Goal: Task Accomplishment & Management: Complete application form

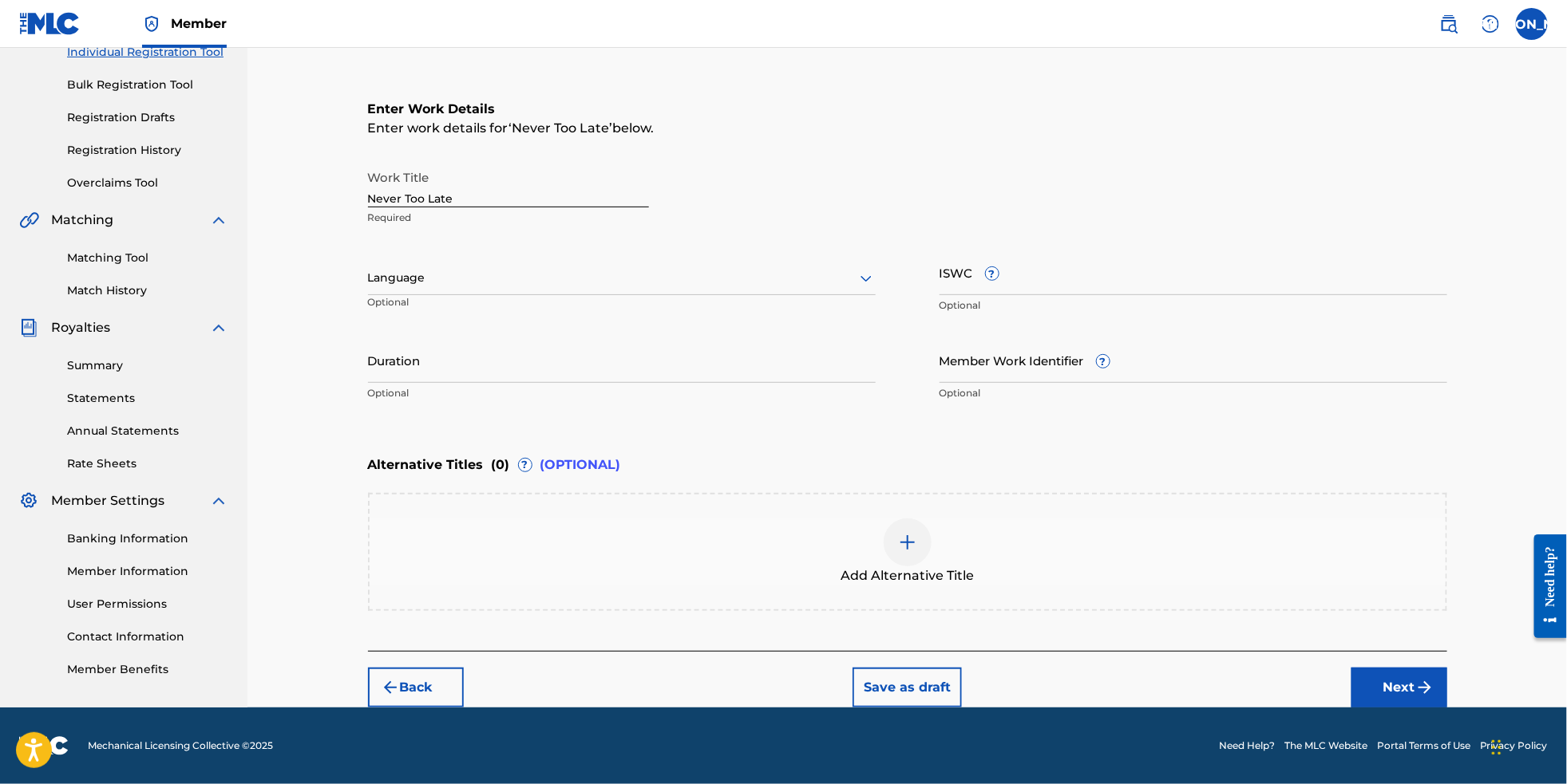
click at [1433, 679] on button "Next" at bounding box center [1399, 688] width 96 height 40
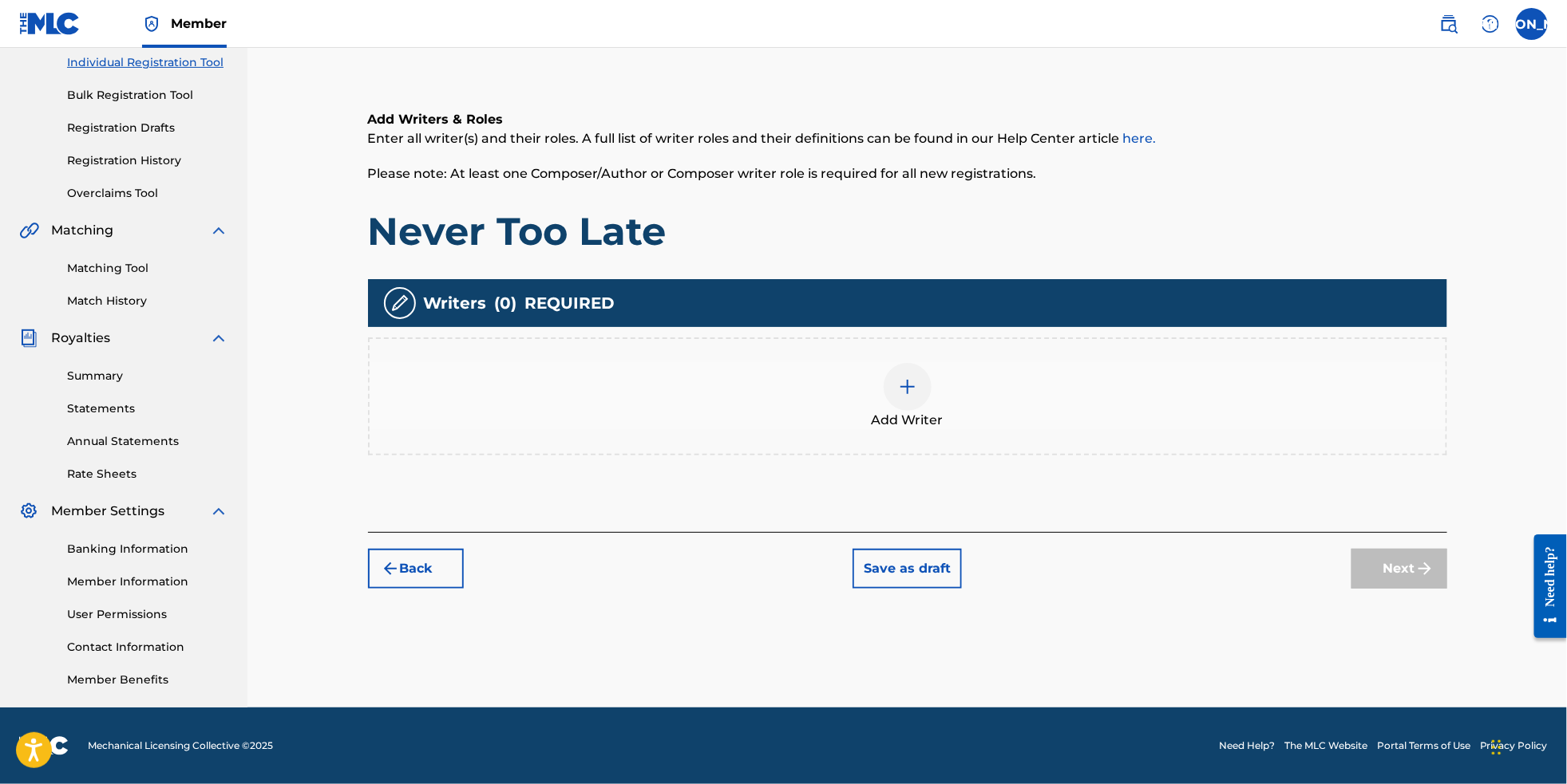
scroll to position [232, 0]
click at [912, 392] on div at bounding box center [907, 387] width 48 height 48
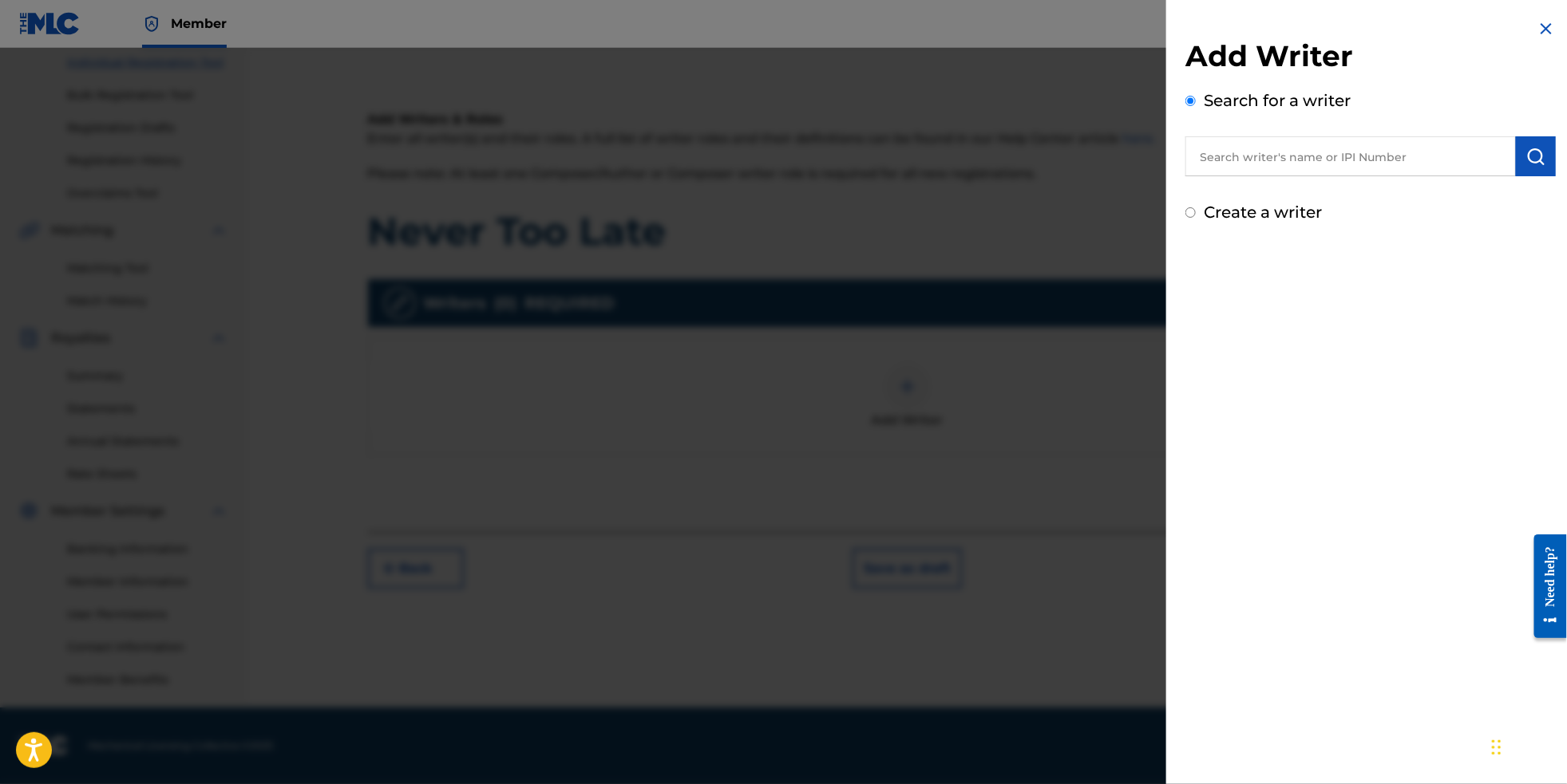
click at [1283, 169] on input "text" at bounding box center [1351, 156] width 331 height 40
click at [1269, 222] on label "Create a writer" at bounding box center [1262, 212] width 118 height 19
radio input "true"
click at [1196, 218] on input "Create a writer" at bounding box center [1191, 213] width 11 height 11
radio input "false"
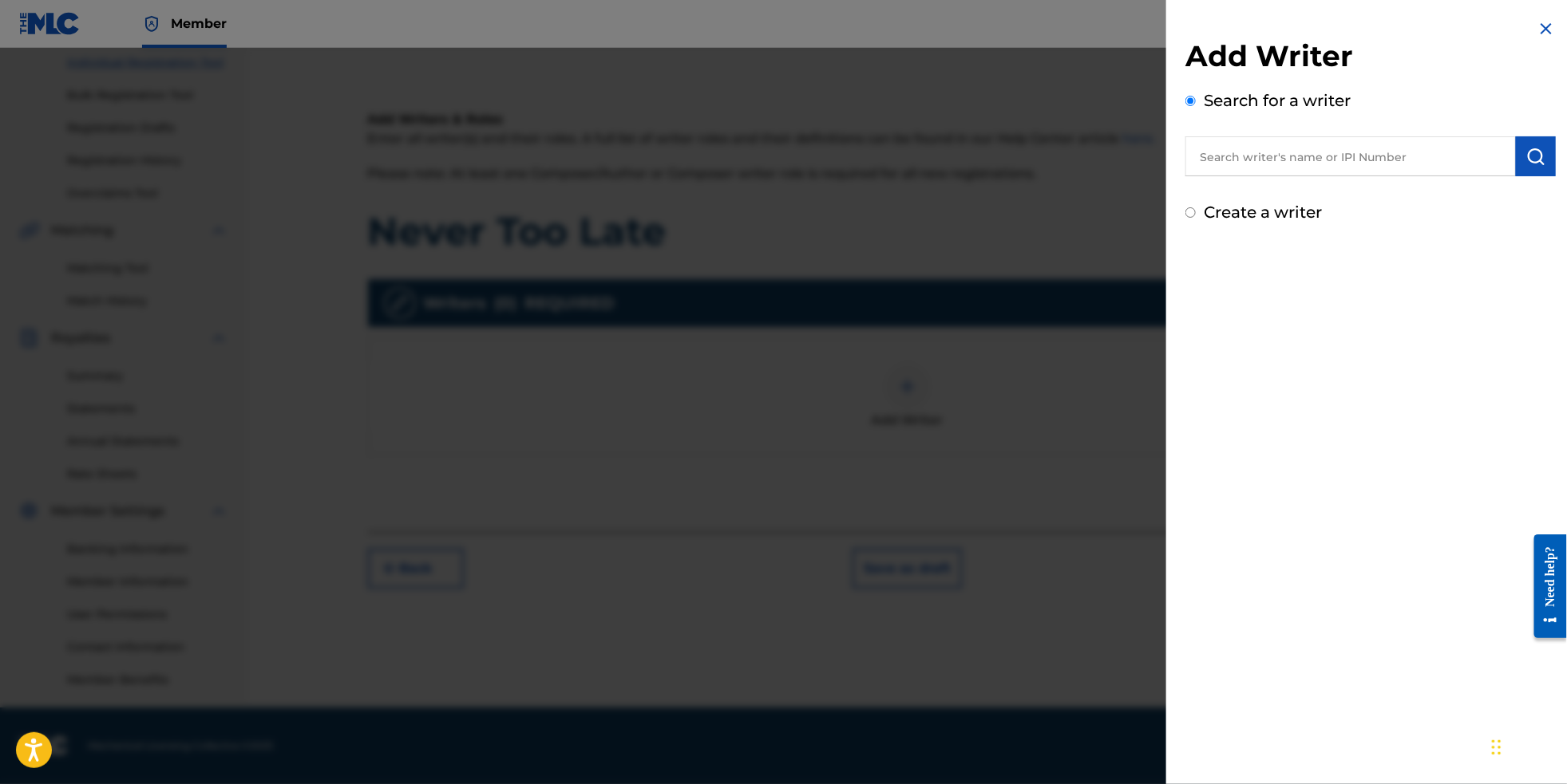
radio input "true"
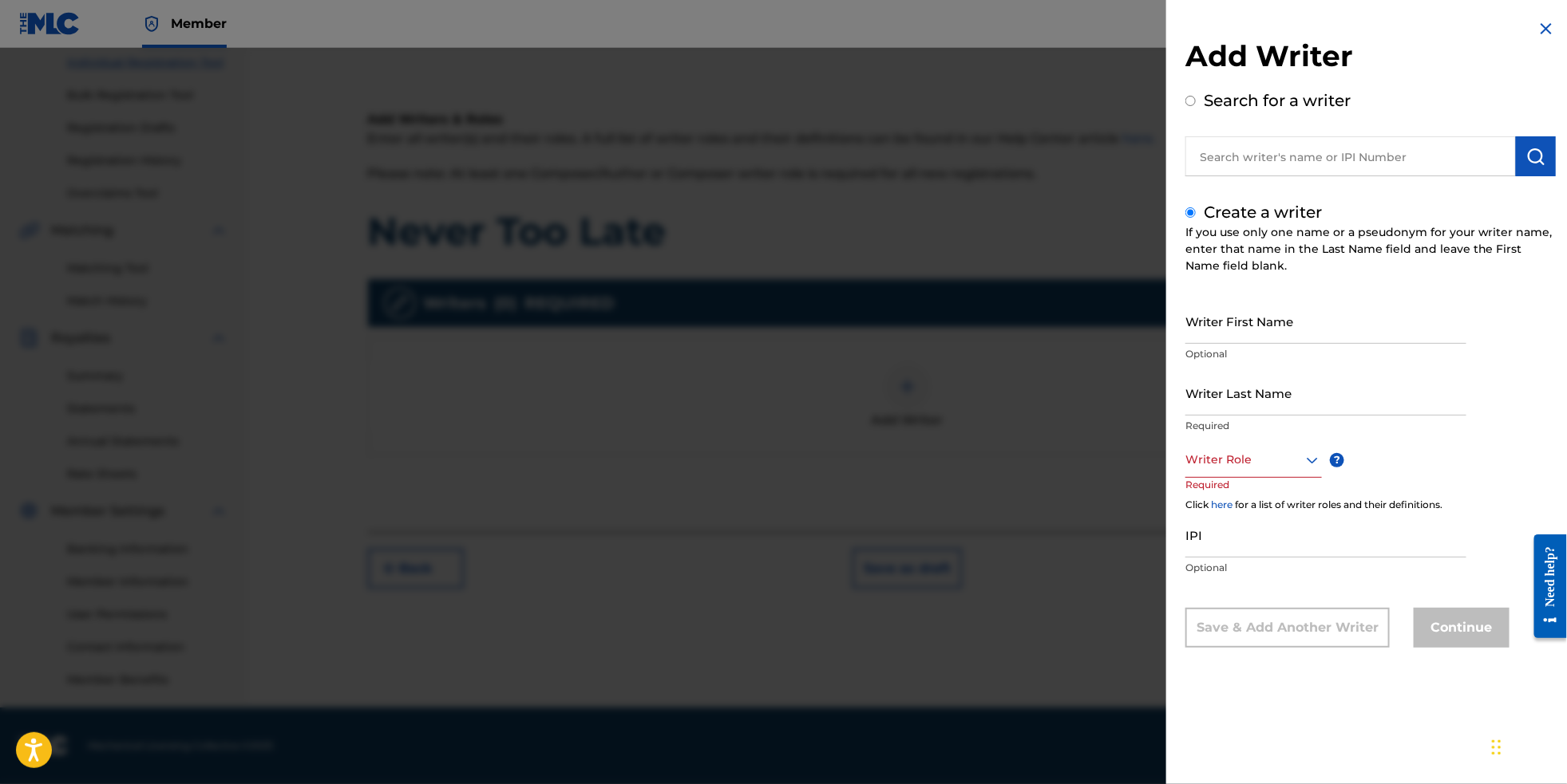
click at [1278, 338] on input "Writer First Name" at bounding box center [1326, 321] width 281 height 45
type input "[PERSON_NAME]"
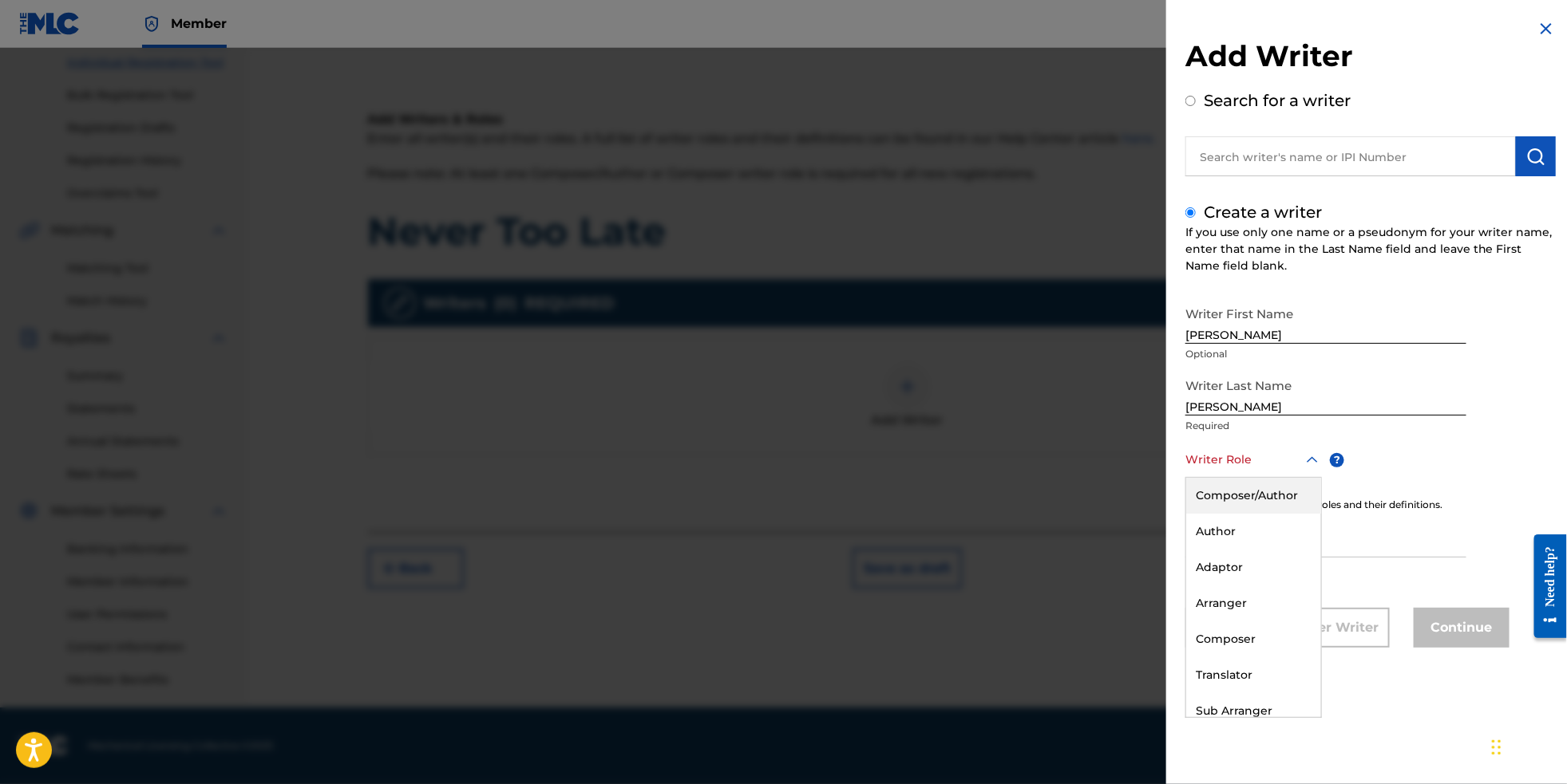
click at [1278, 478] on div "Writer Role" at bounding box center [1253, 460] width 136 height 36
click at [1273, 512] on div "Composer/Author" at bounding box center [1254, 496] width 135 height 36
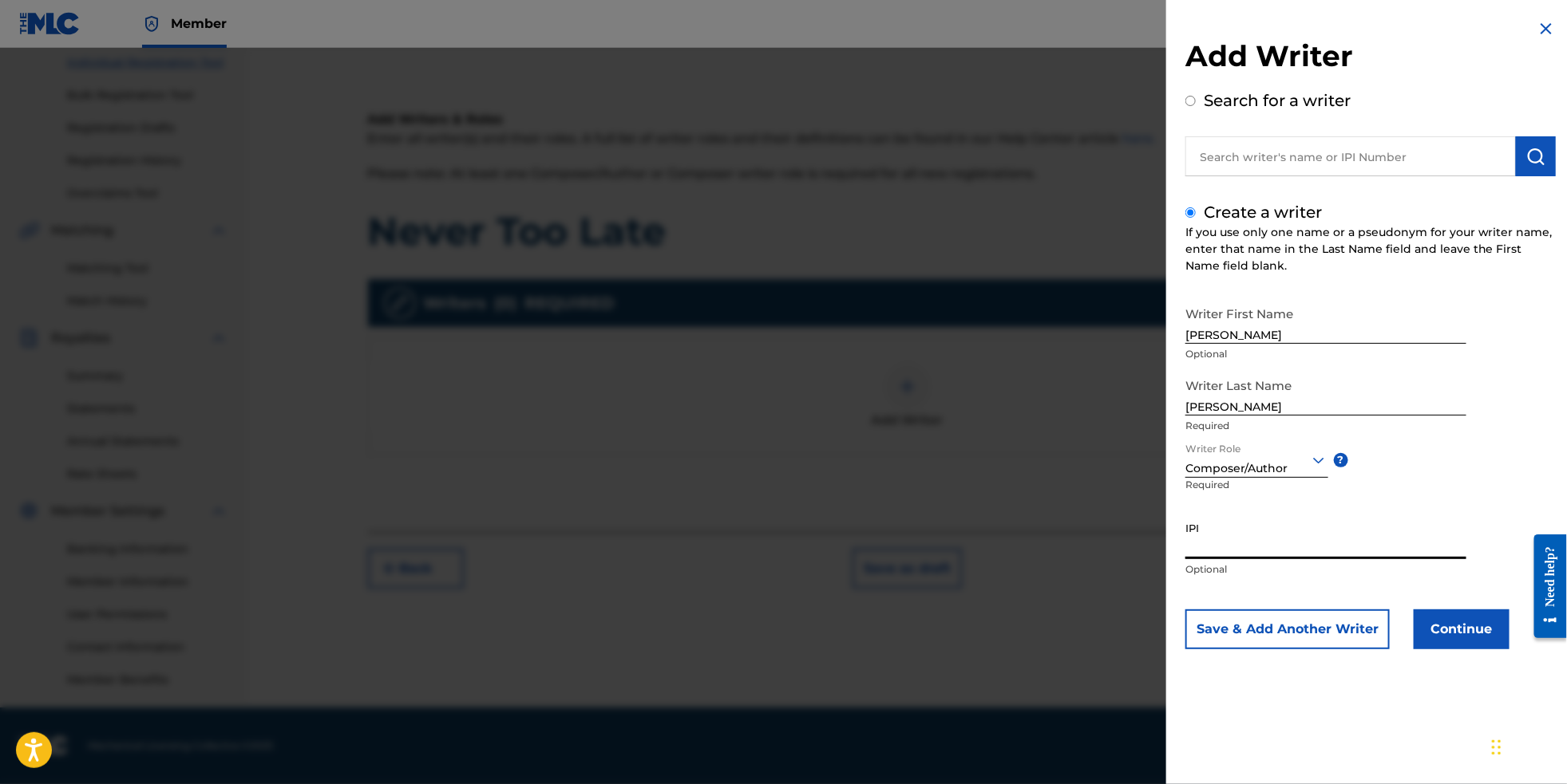
click at [1273, 560] on input "IPI" at bounding box center [1326, 536] width 281 height 45
paste input "699686548"
type input "699686548"
click at [1443, 650] on button "Continue" at bounding box center [1462, 630] width 96 height 40
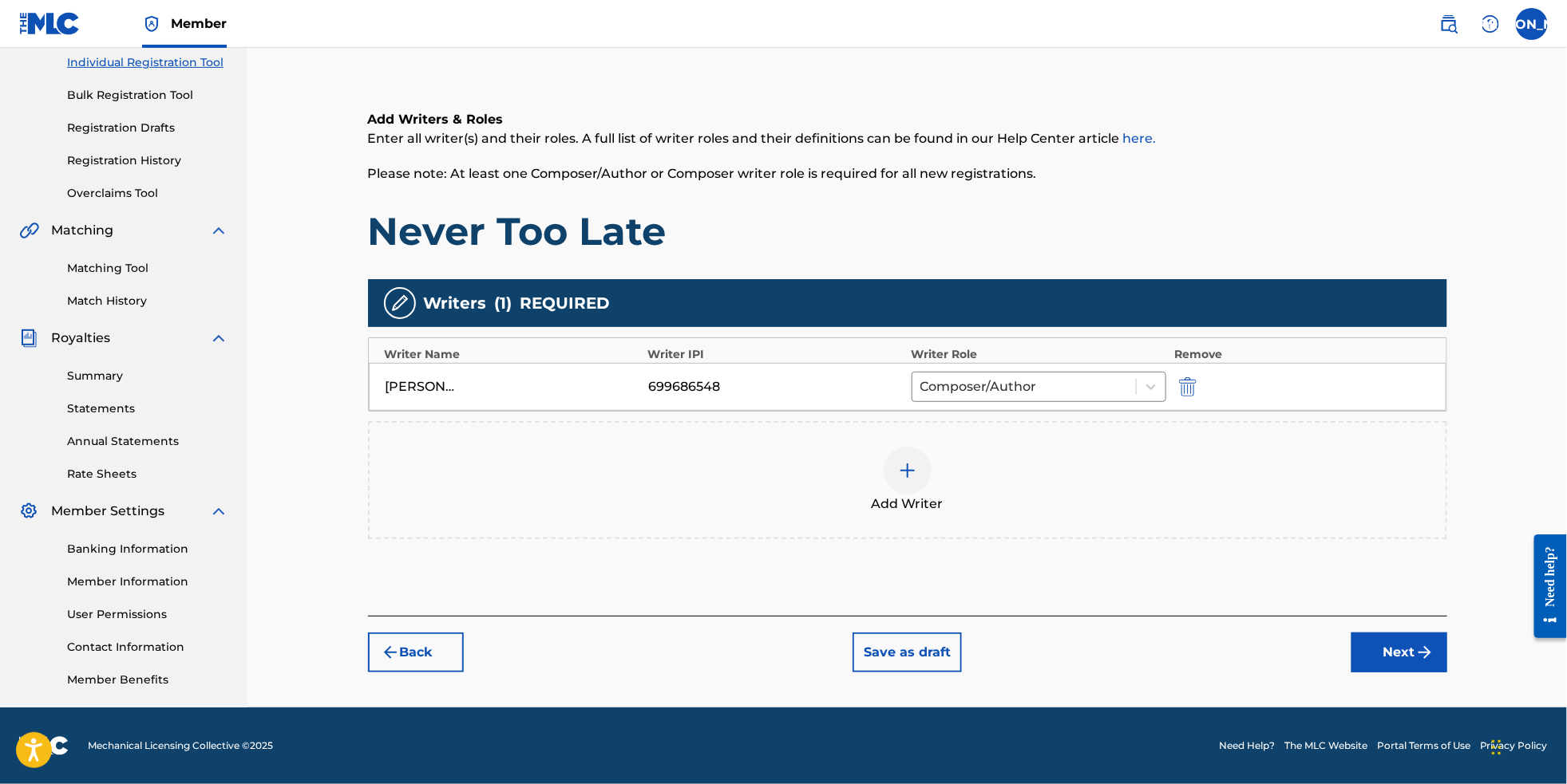
click at [1407, 640] on button "Next" at bounding box center [1399, 652] width 96 height 40
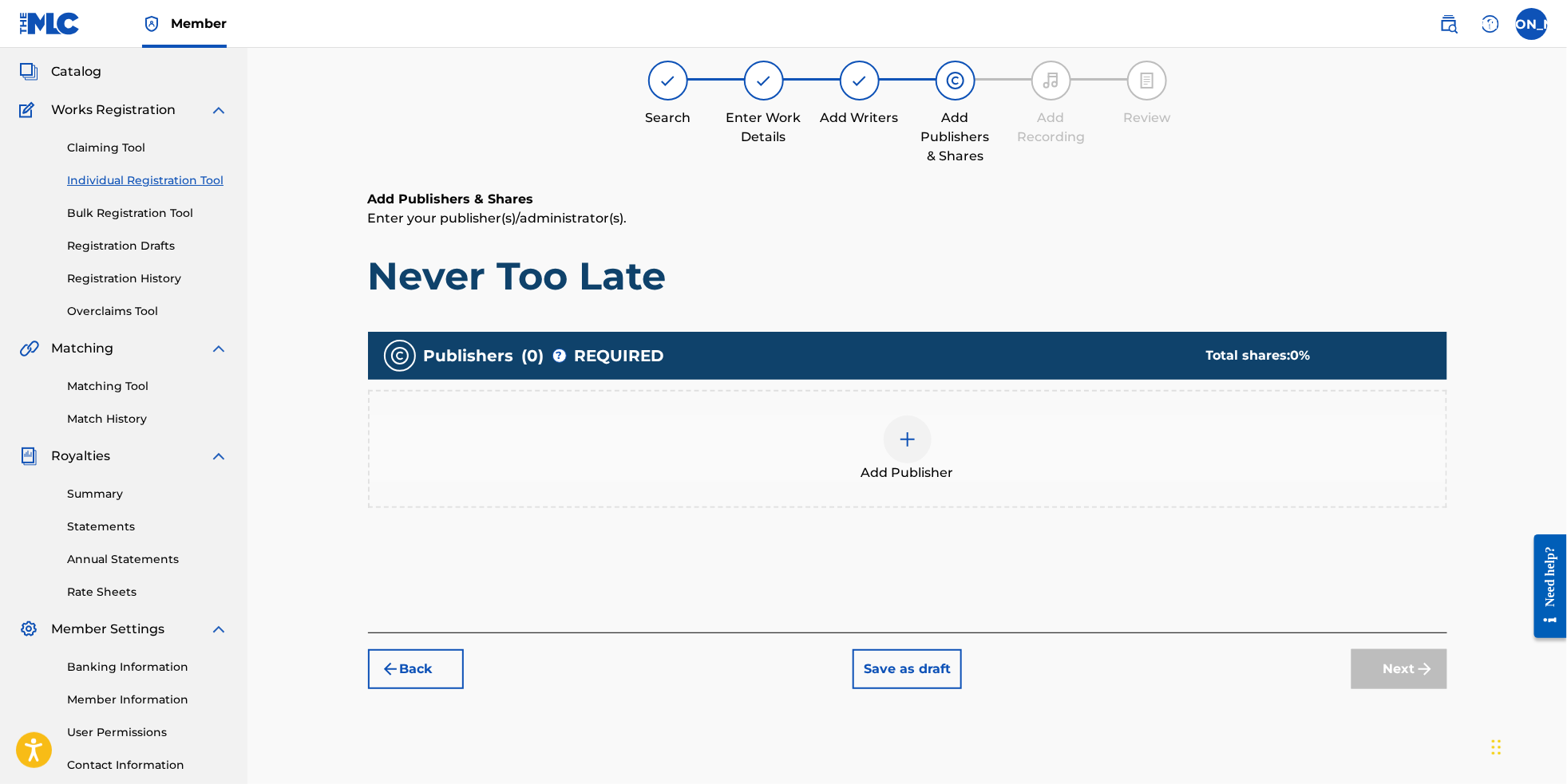
scroll to position [71, 0]
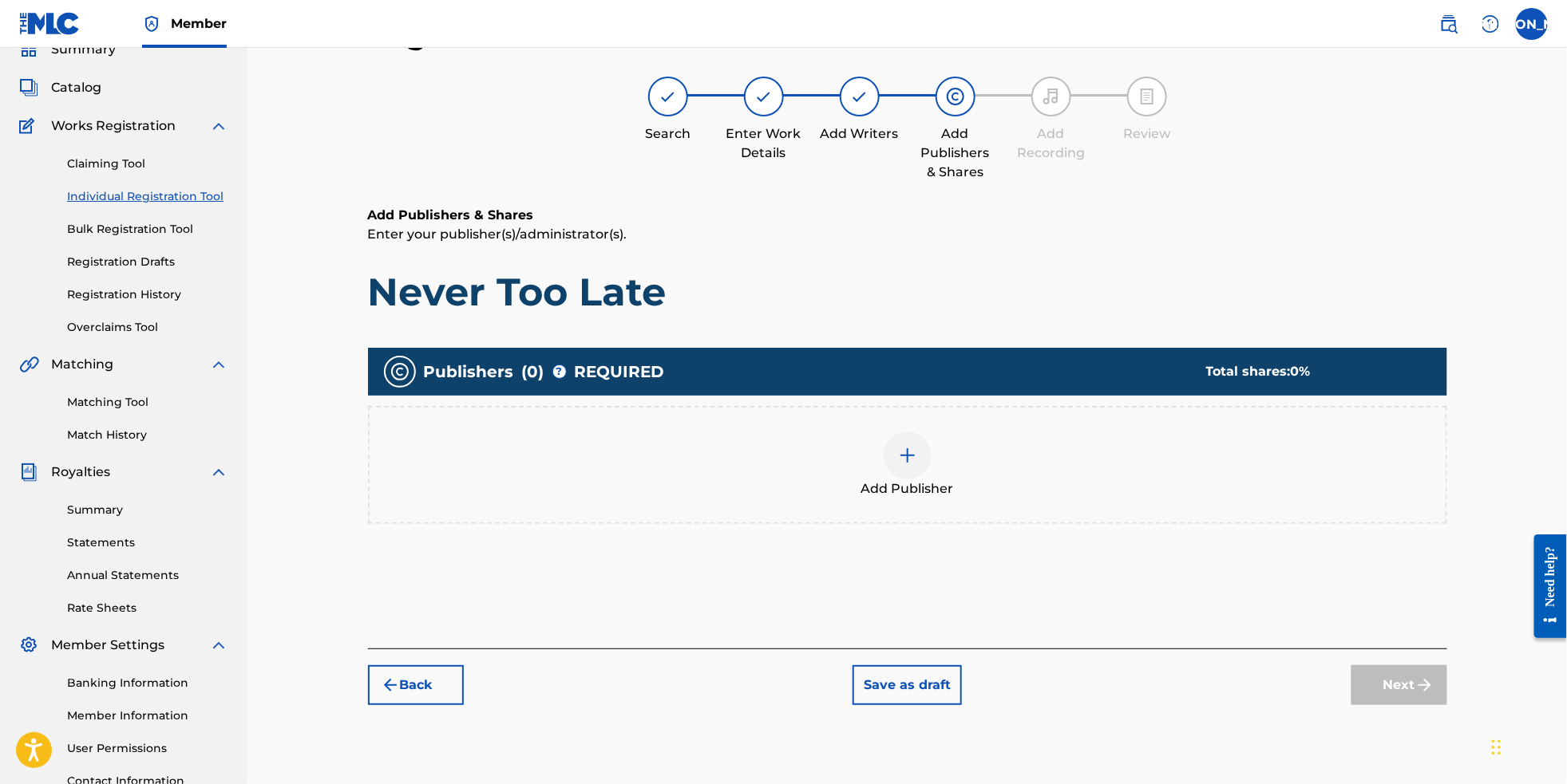
click at [931, 479] on div at bounding box center [907, 455] width 48 height 48
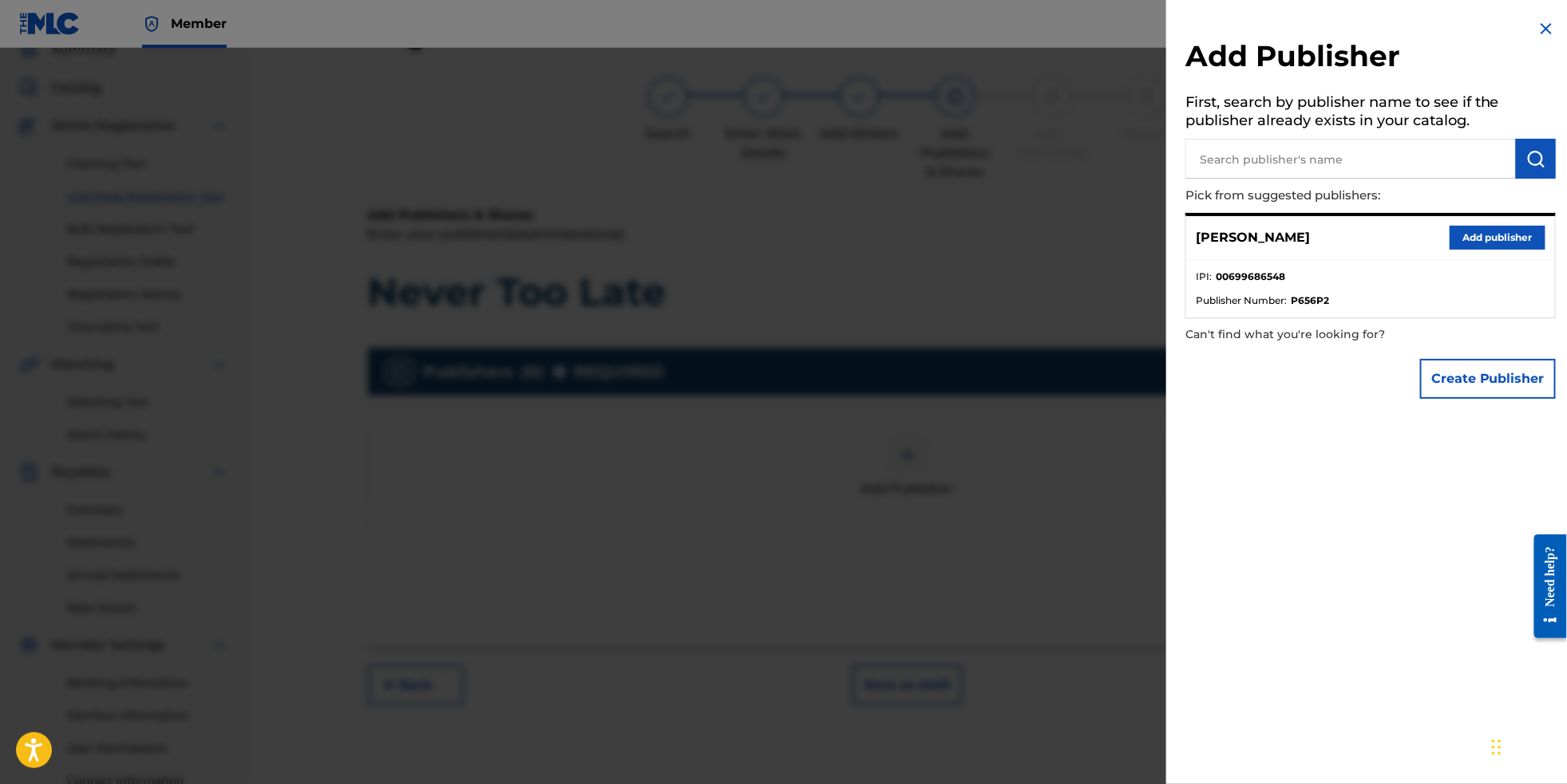
click at [1472, 249] on button "Add publisher" at bounding box center [1498, 238] width 96 height 24
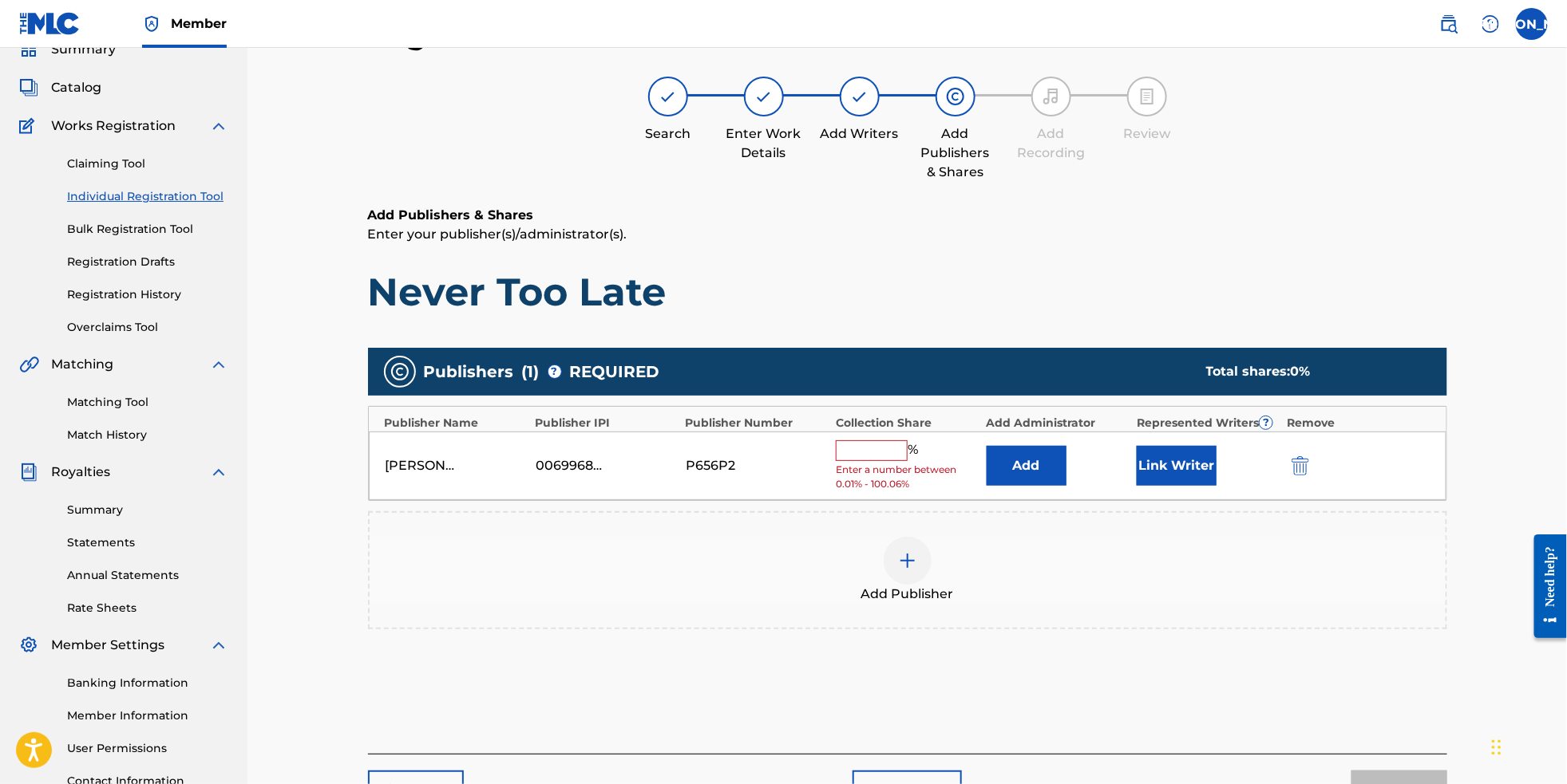
click at [908, 461] on input "text" at bounding box center [872, 451] width 72 height 21
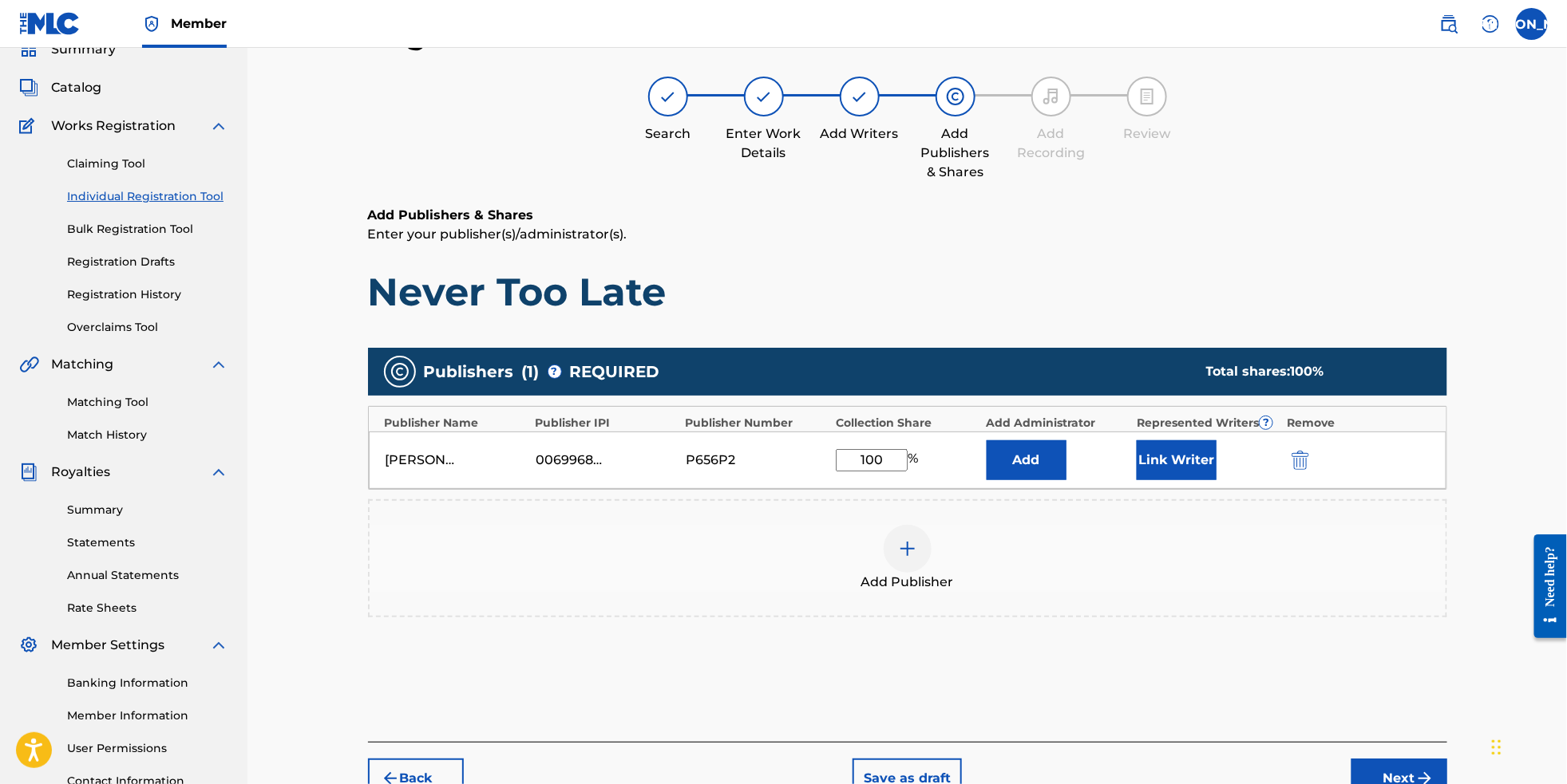
type input "100"
click at [1077, 614] on div "Add Publisher" at bounding box center [907, 558] width 1079 height 118
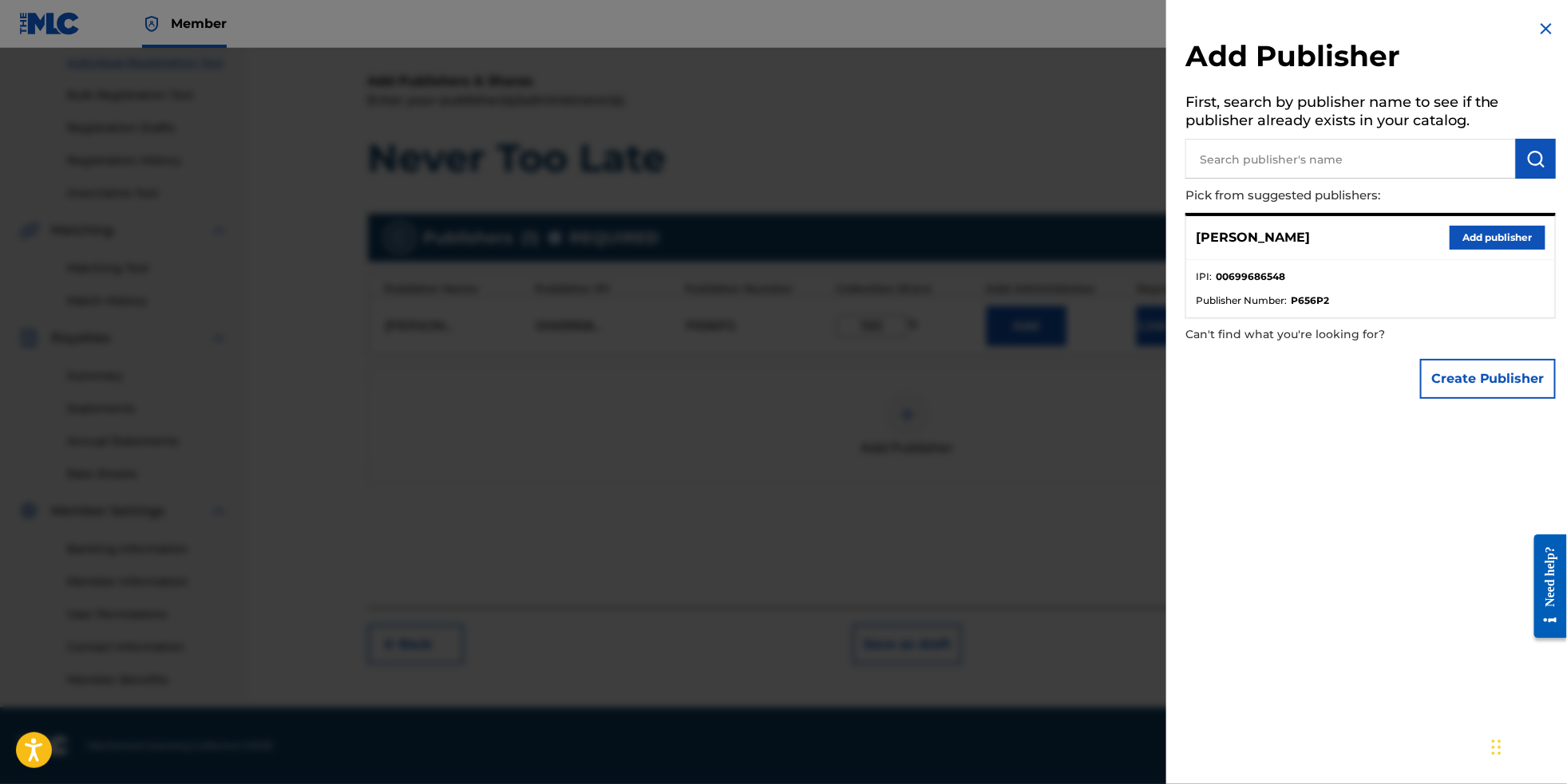
scroll to position [232, 0]
click at [1031, 424] on div at bounding box center [784, 440] width 1567 height 784
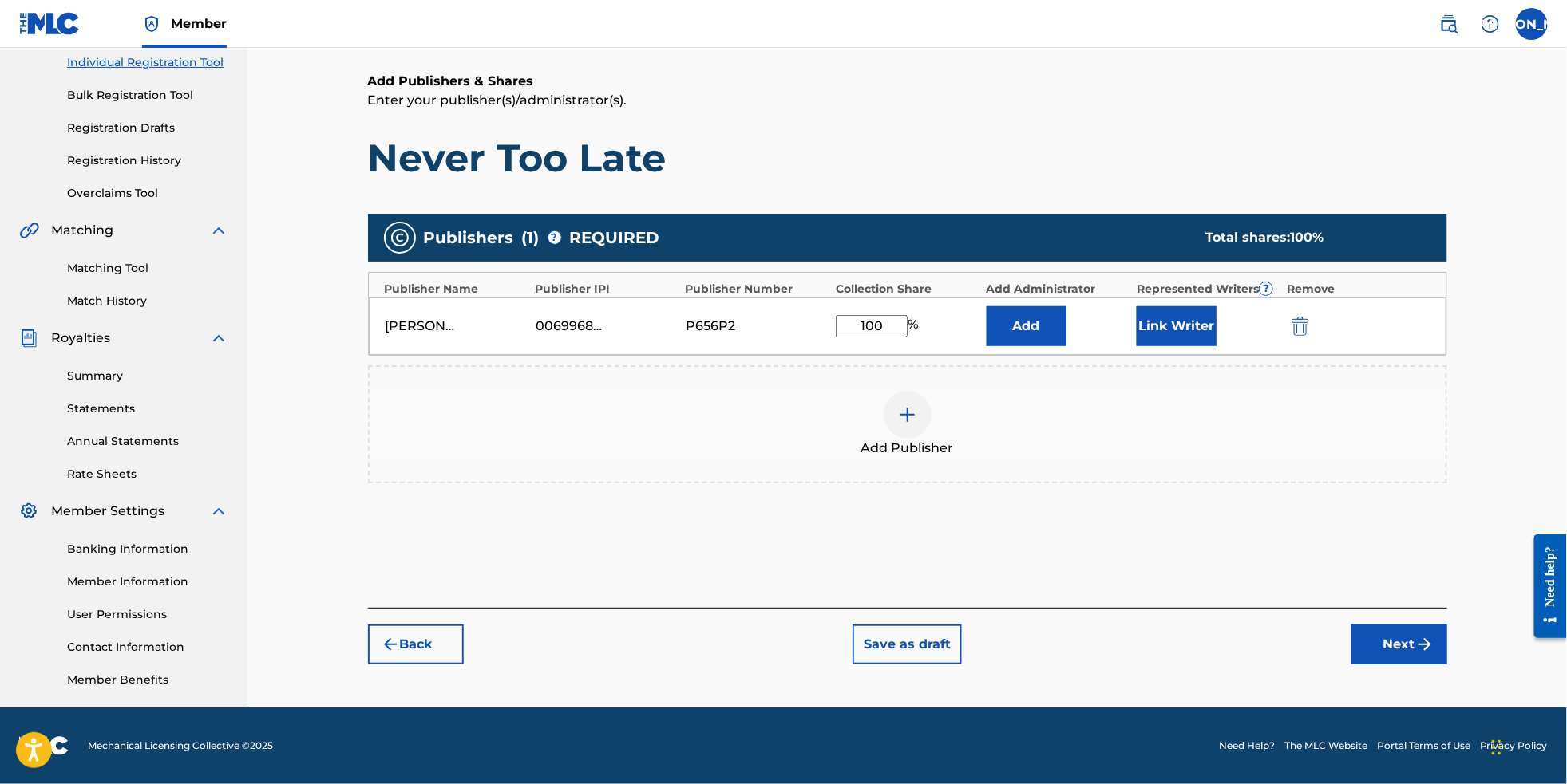
click at [1447, 652] on button "Next" at bounding box center [1399, 644] width 96 height 40
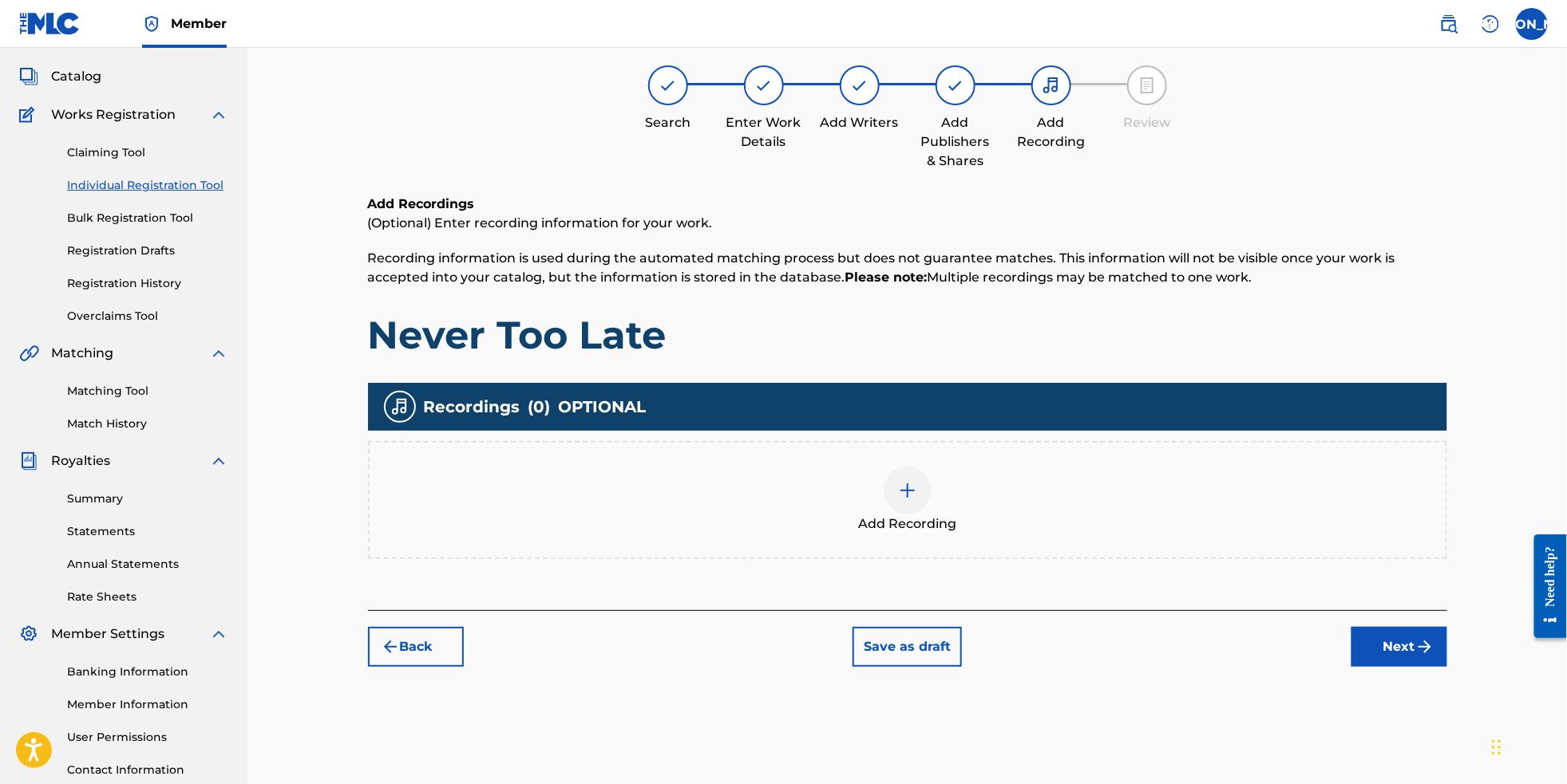
scroll to position [71, 0]
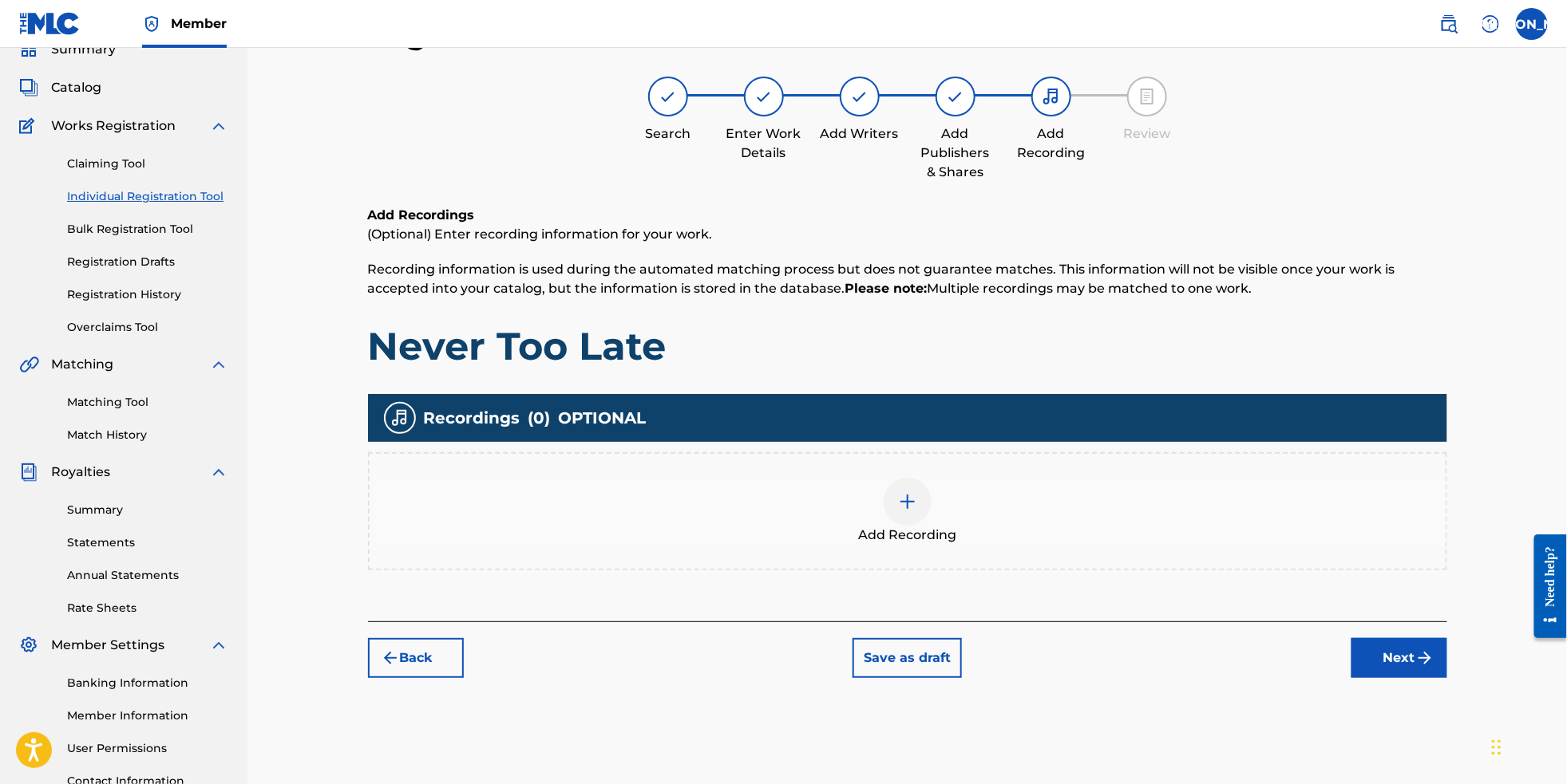
click at [917, 512] on img at bounding box center [907, 501] width 19 height 19
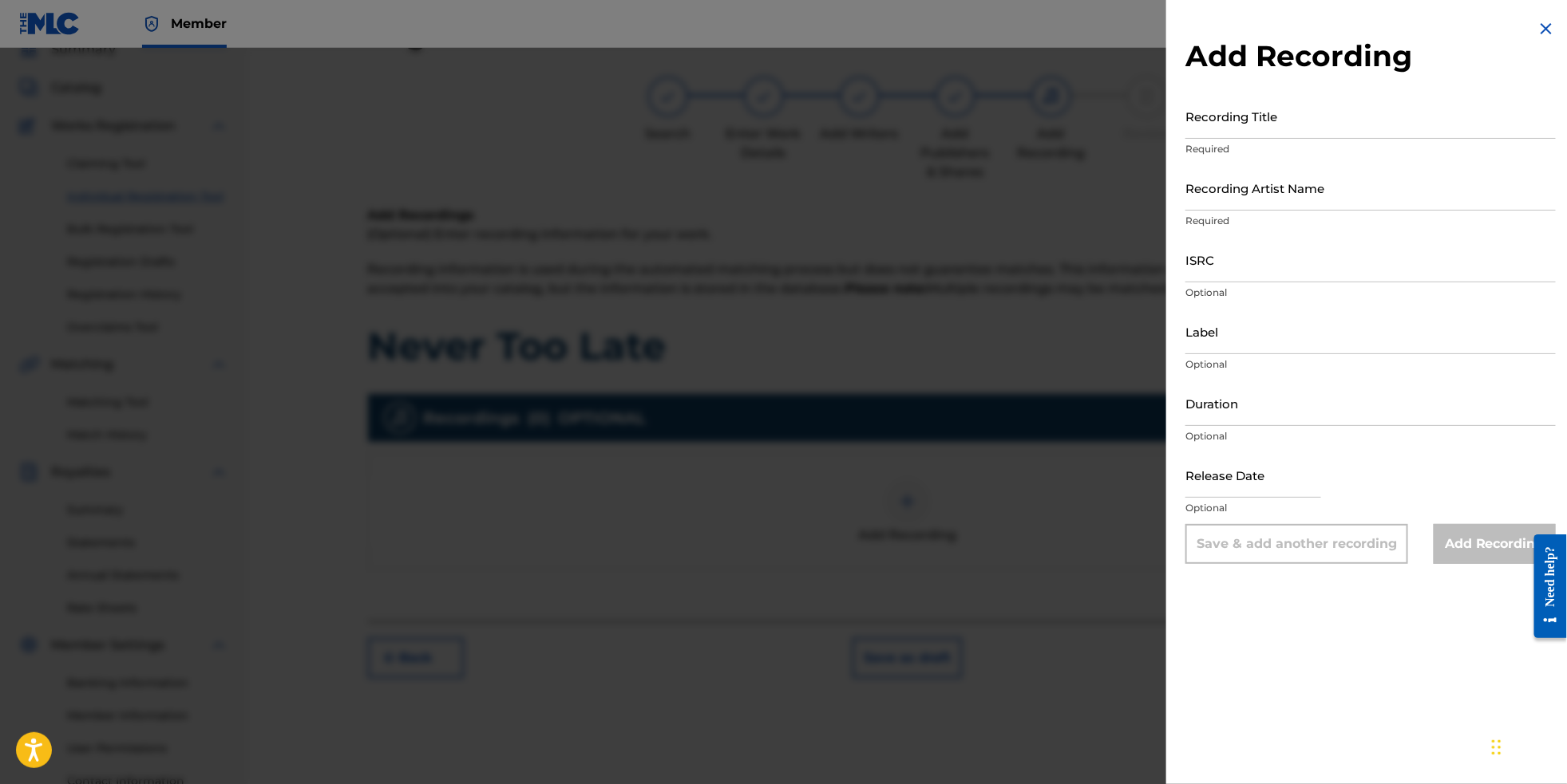
click at [1321, 120] on input "Recording Title" at bounding box center [1370, 116] width 371 height 45
type input "Never Too Late"
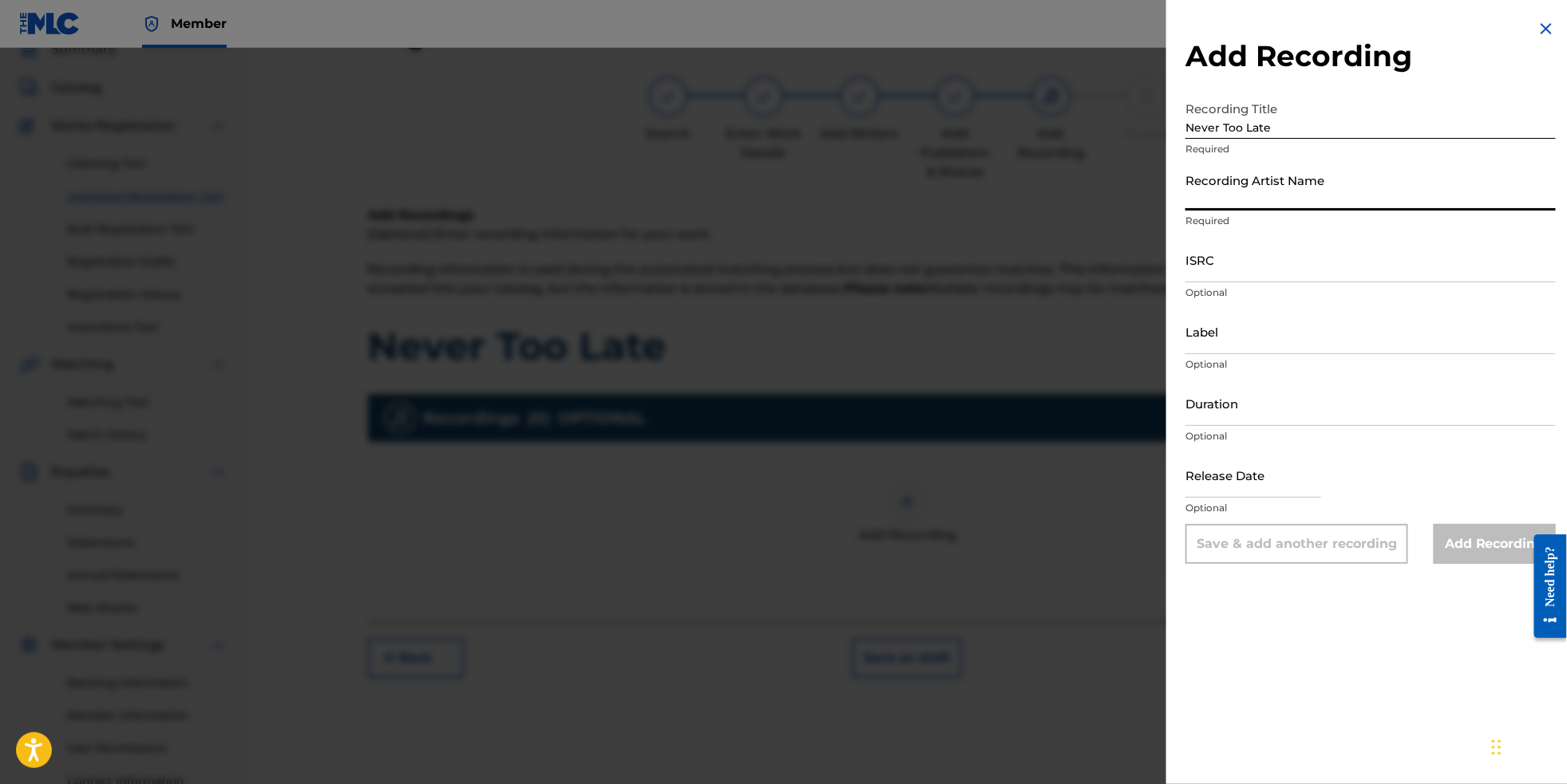
click at [1306, 211] on input "Recording Artist Name" at bounding box center [1370, 187] width 371 height 45
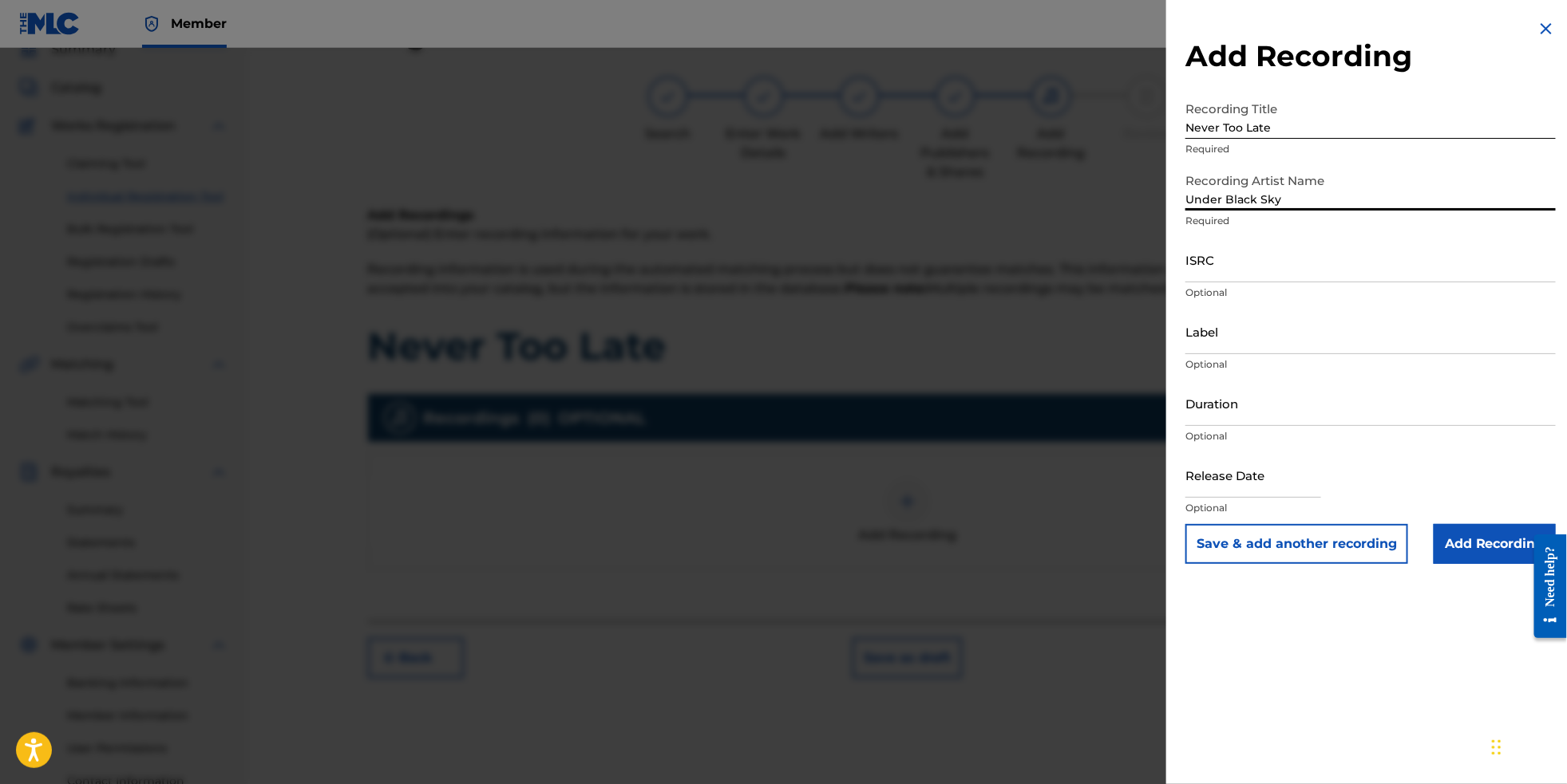
type input "Under Black Sky"
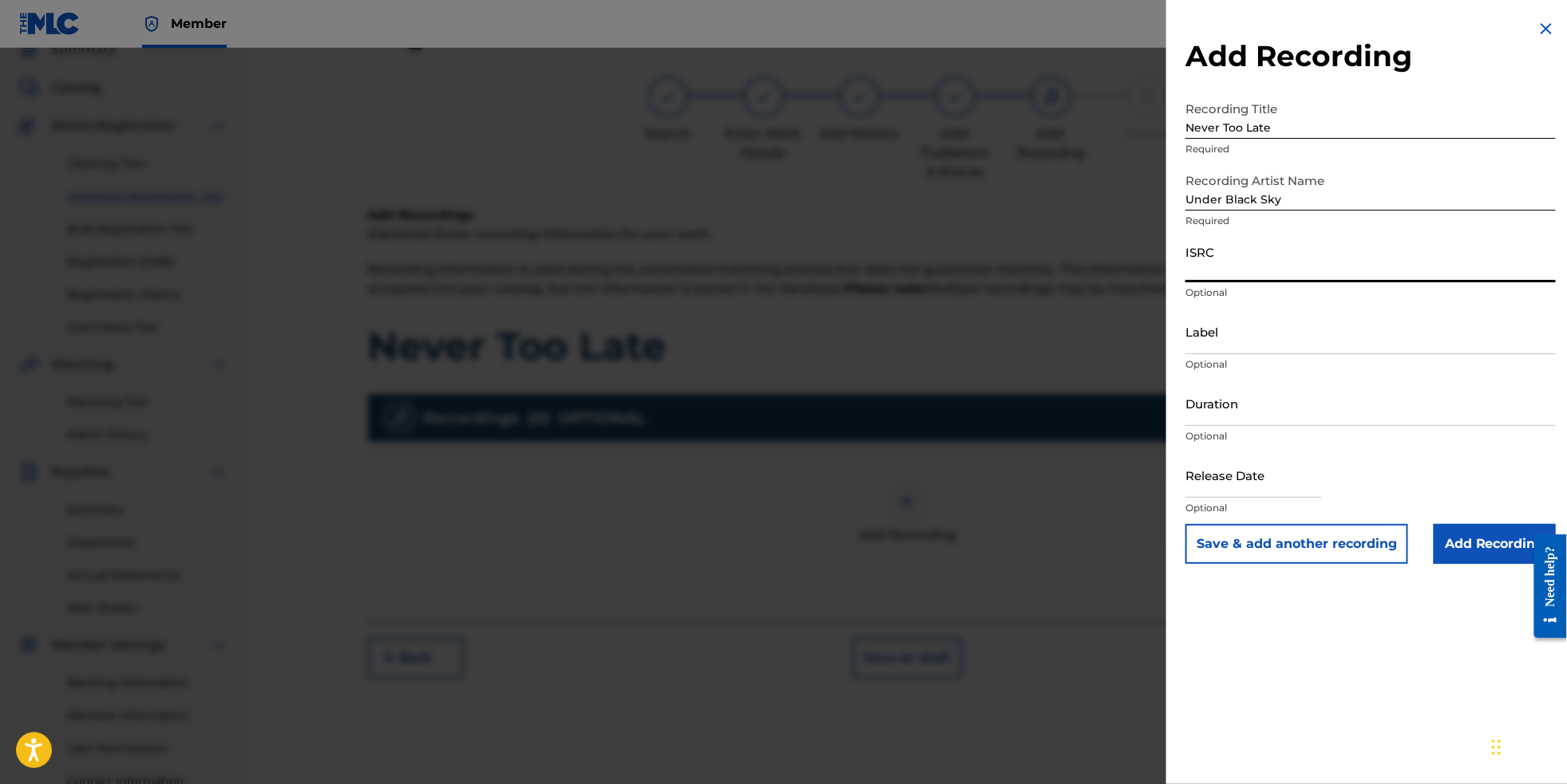
click at [1303, 275] on input "ISRC" at bounding box center [1370, 260] width 371 height 45
paste input "QZHN82401939"
type input "QZHN82401939"
click at [1290, 354] on input "Label" at bounding box center [1370, 332] width 371 height 45
paste input "Under Black Sky"
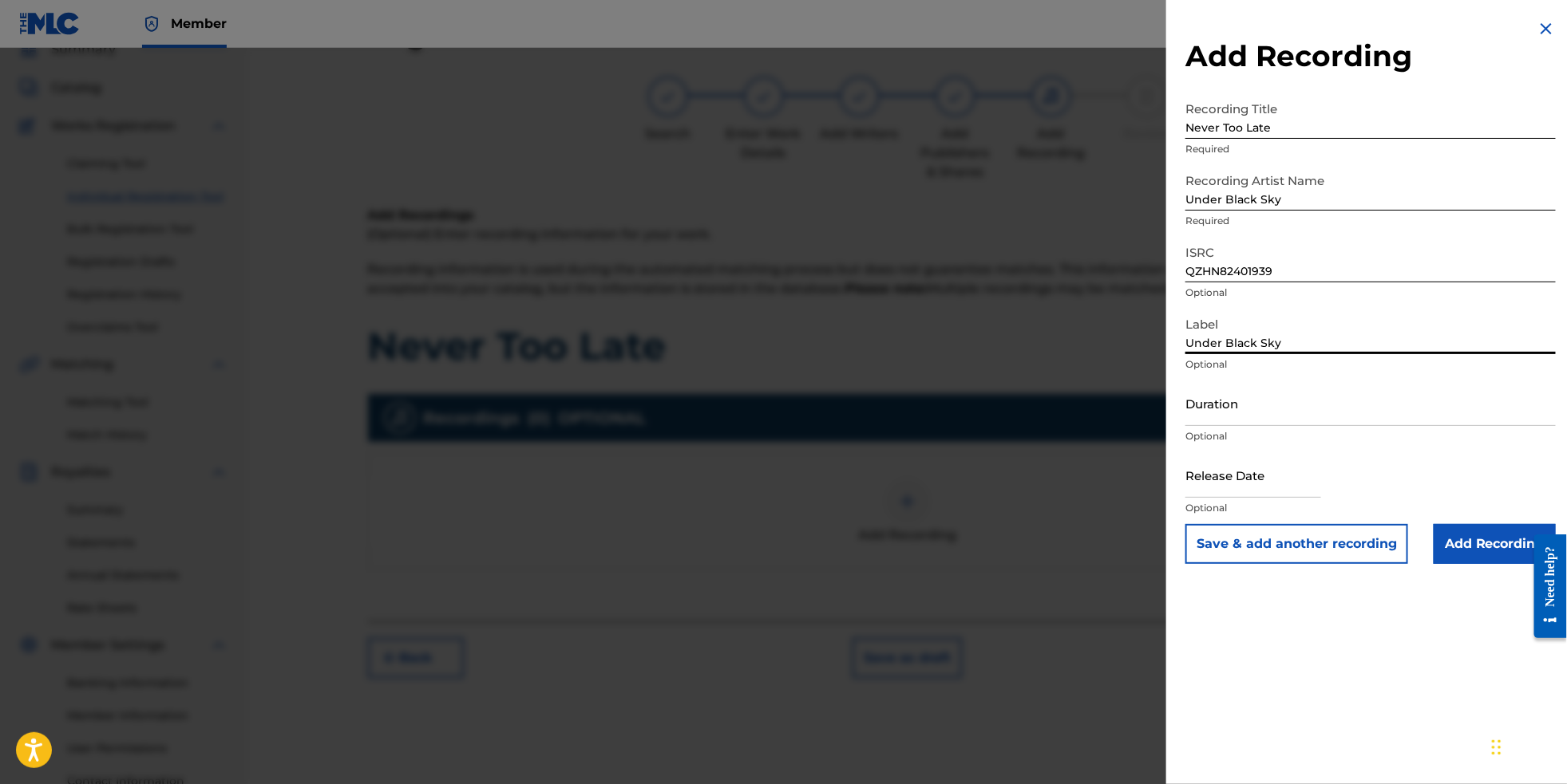
type input "Under Black Sky"
click at [1241, 498] on input "text" at bounding box center [1253, 475] width 136 height 45
select select "8"
select select "2025"
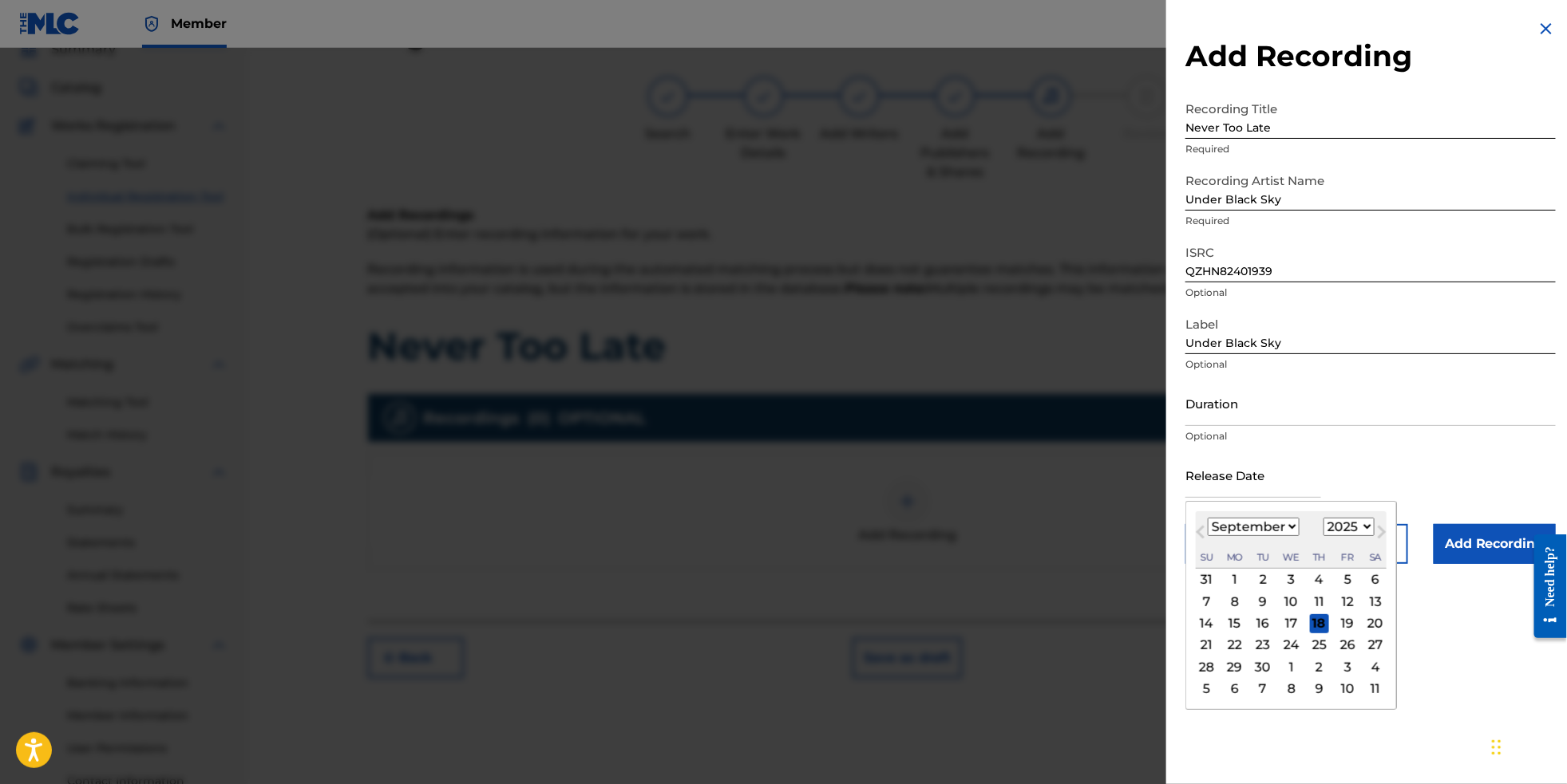
click at [1370, 548] on button "Next Month" at bounding box center [1382, 535] width 25 height 25
select select "9"
select select "2024"
select select "2"
click at [1341, 677] on div "29" at bounding box center [1347, 667] width 19 height 19
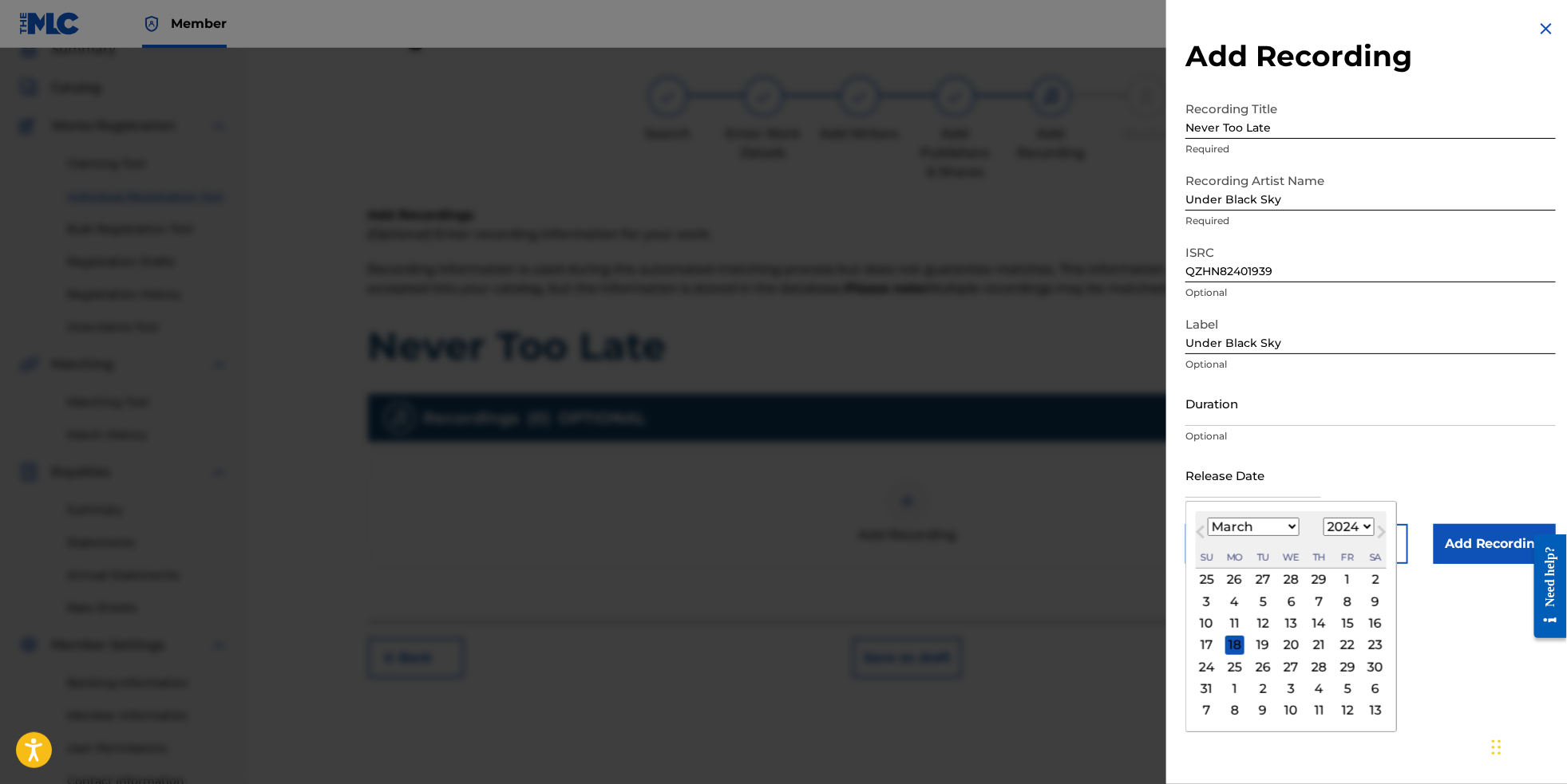
type input "[DATE]"
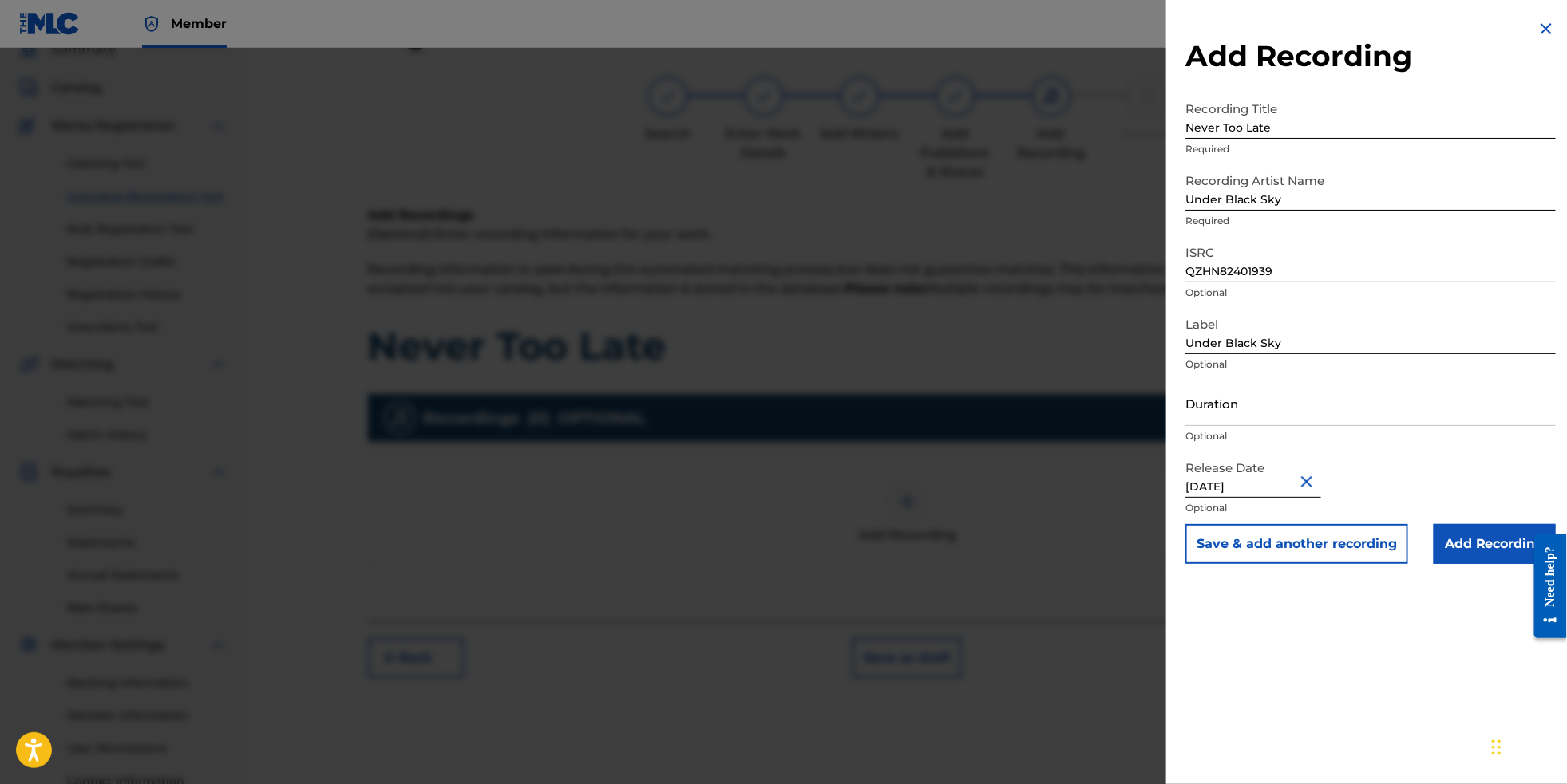
click at [1465, 564] on input "Add Recording" at bounding box center [1494, 544] width 122 height 40
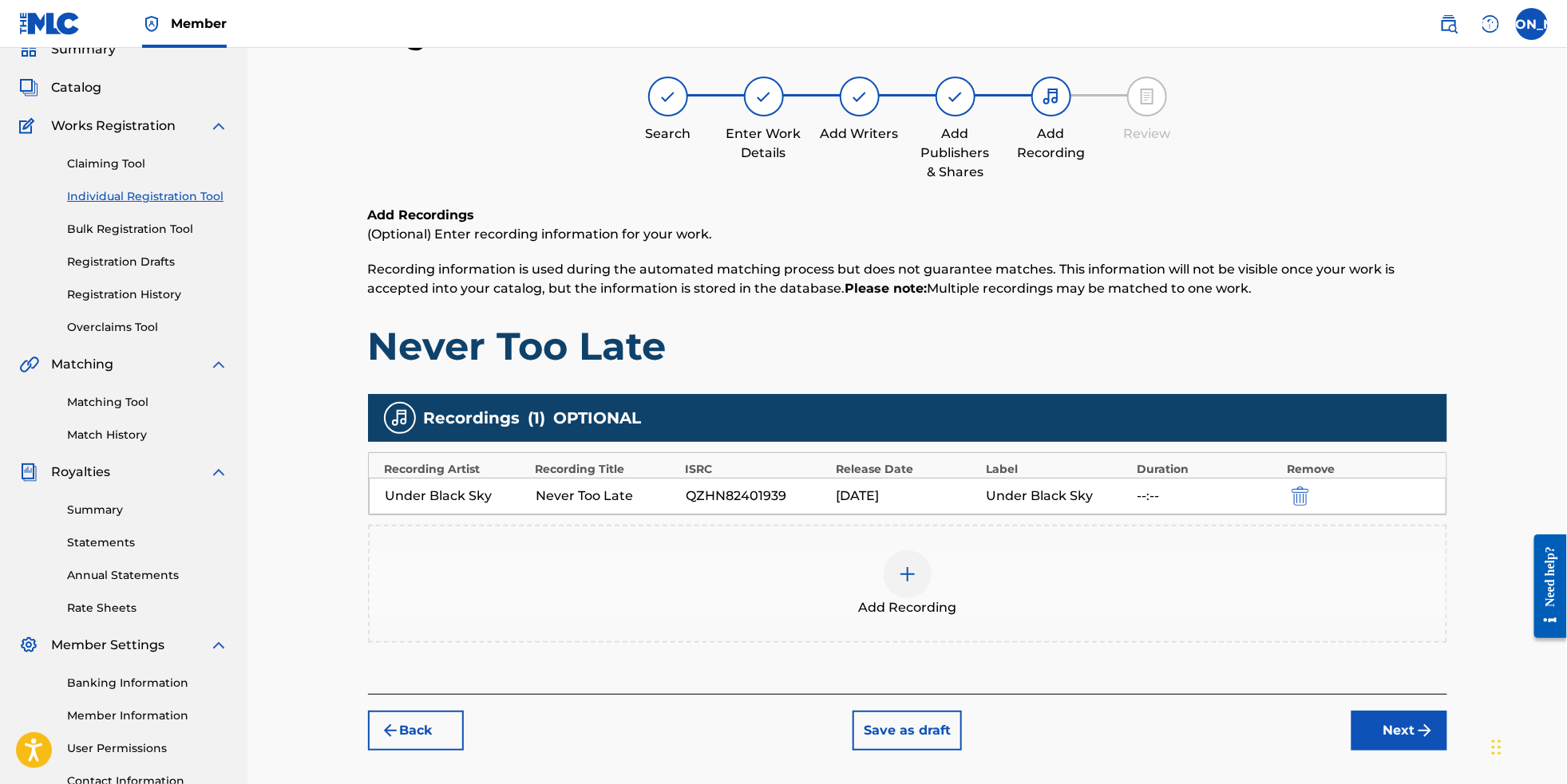
click at [1444, 738] on button "Next" at bounding box center [1399, 731] width 96 height 40
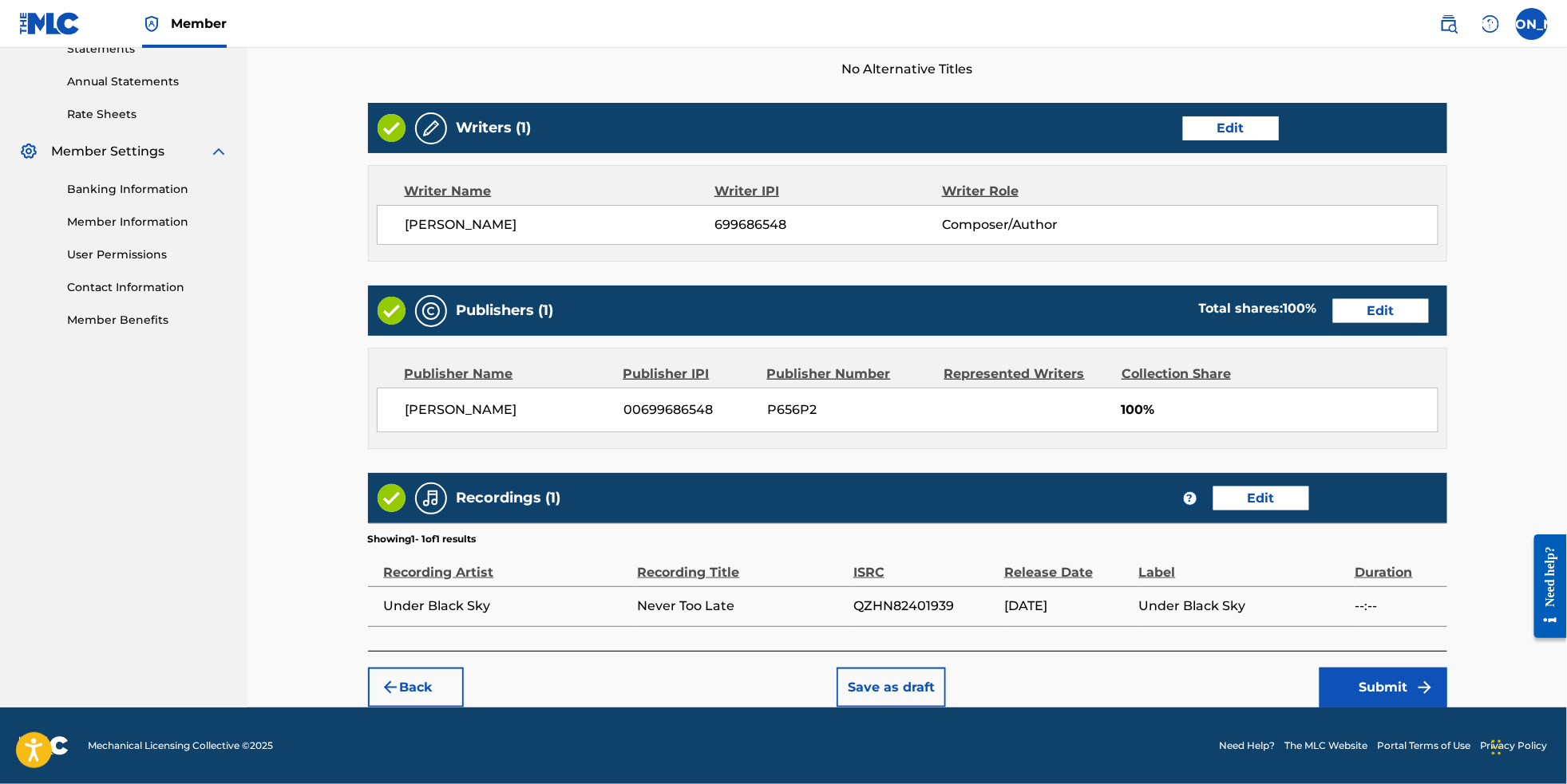
scroll to position [594, 0]
click at [1413, 678] on button "Submit" at bounding box center [1384, 688] width 128 height 40
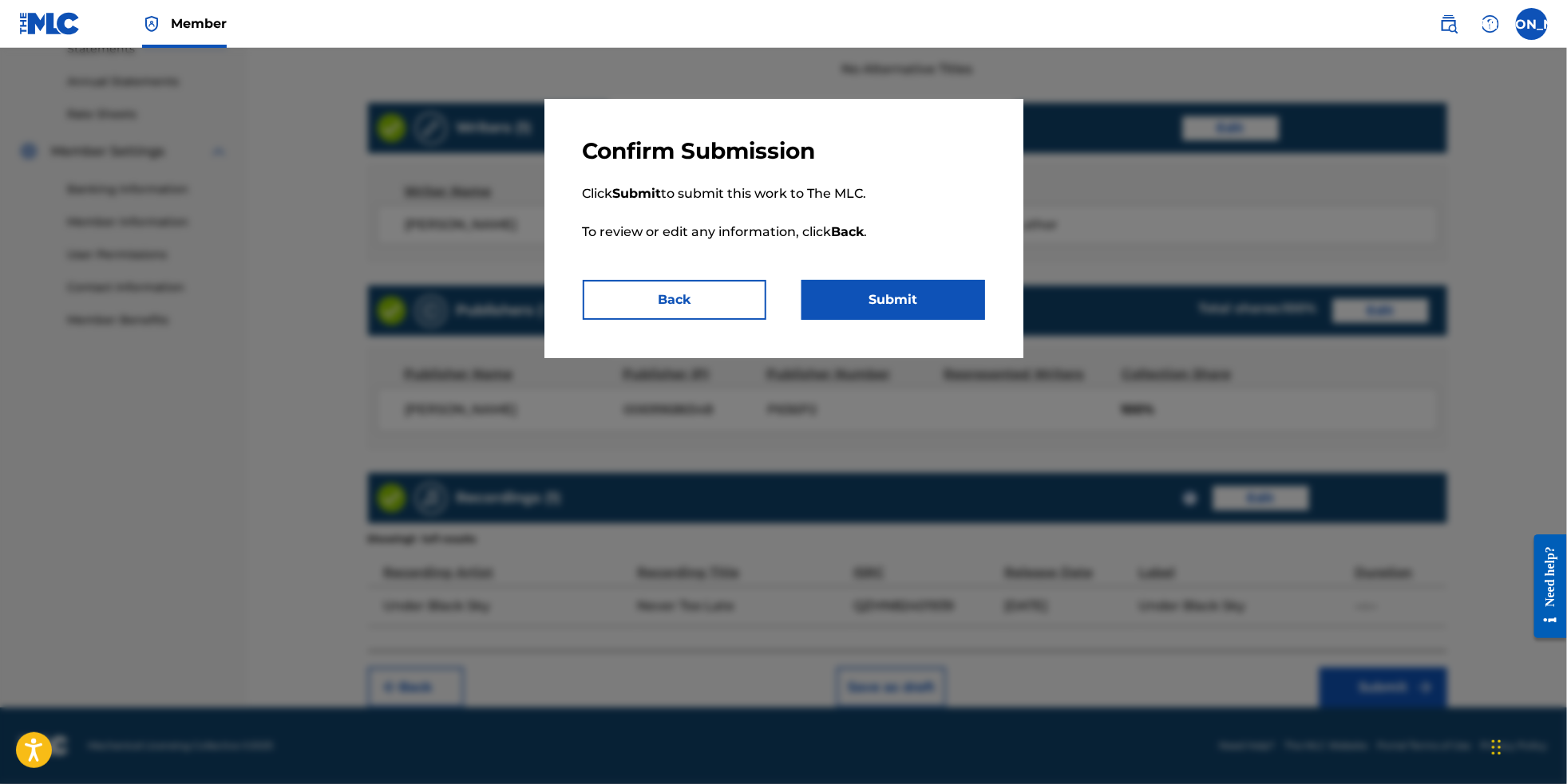
click at [928, 313] on button "Submit" at bounding box center [893, 300] width 184 height 40
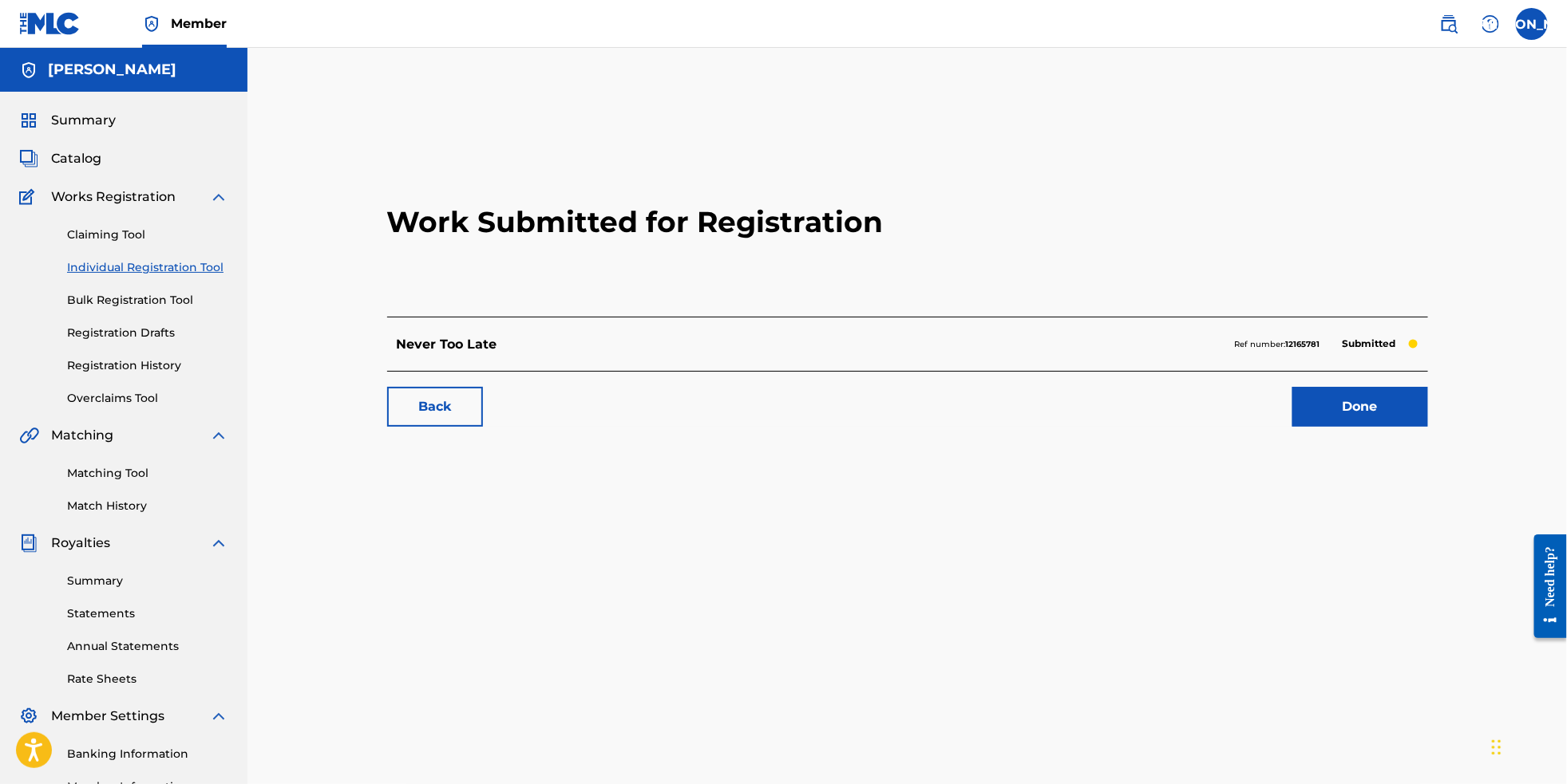
click at [187, 276] on link "Individual Registration Tool" at bounding box center [147, 268] width 161 height 17
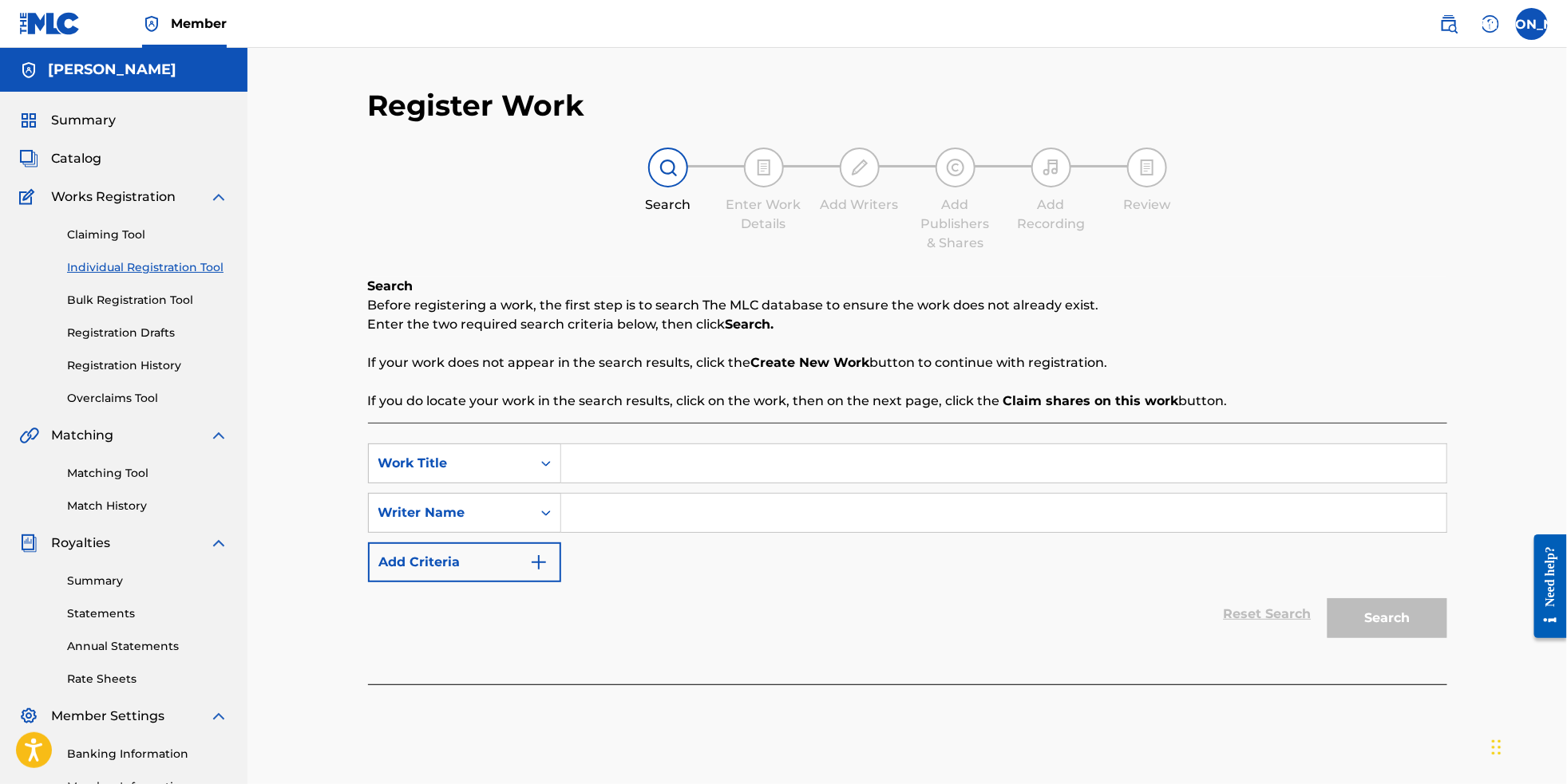
click at [721, 482] on input "Search Form" at bounding box center [1004, 463] width 885 height 39
paste input "Burn it Down"
type input "Burn it Down"
click at [722, 522] on input "Search Form" at bounding box center [1004, 513] width 885 height 39
type input "[PERSON_NAME]"
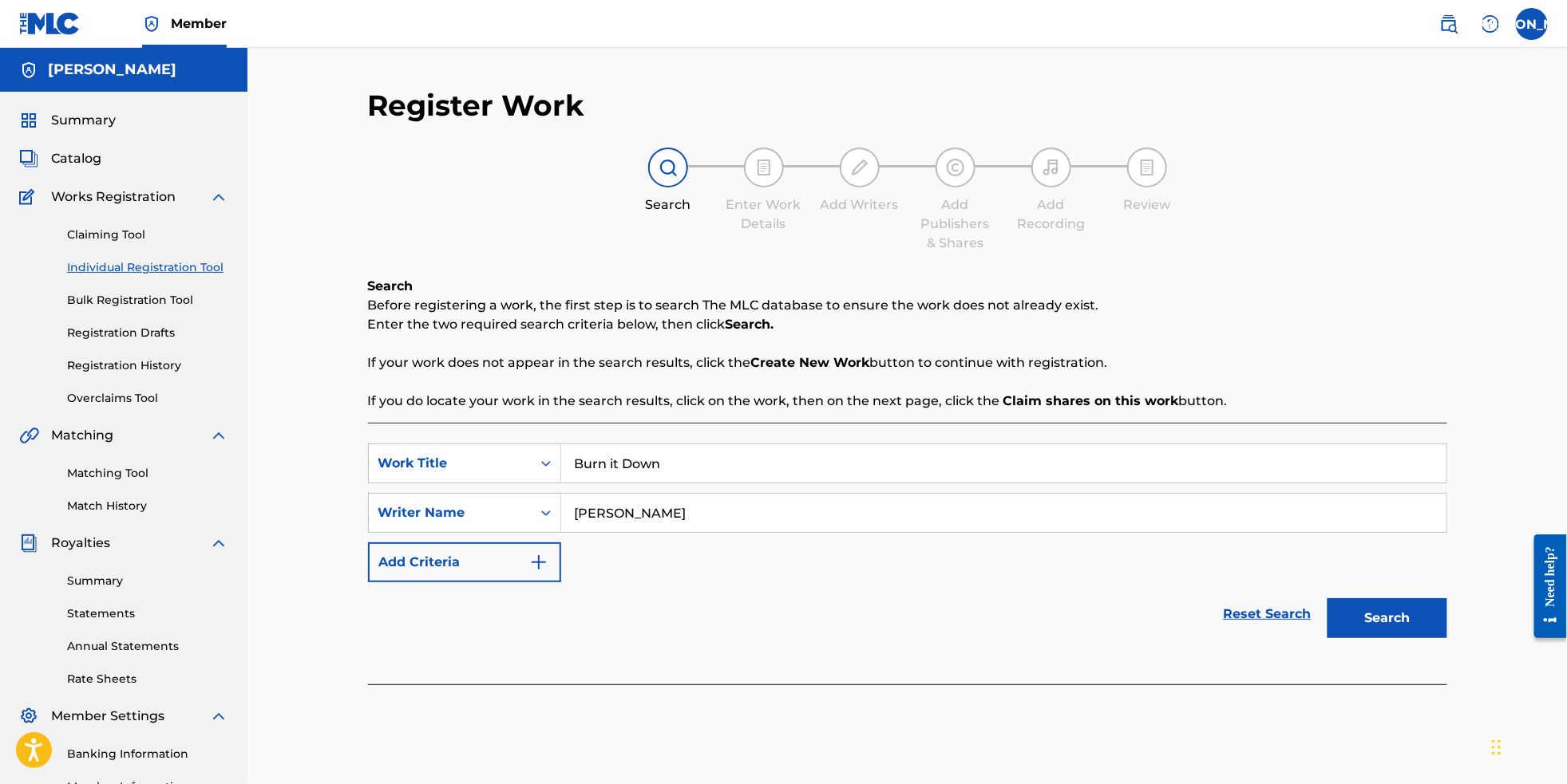
click at [1447, 638] on button "Search" at bounding box center [1388, 618] width 120 height 40
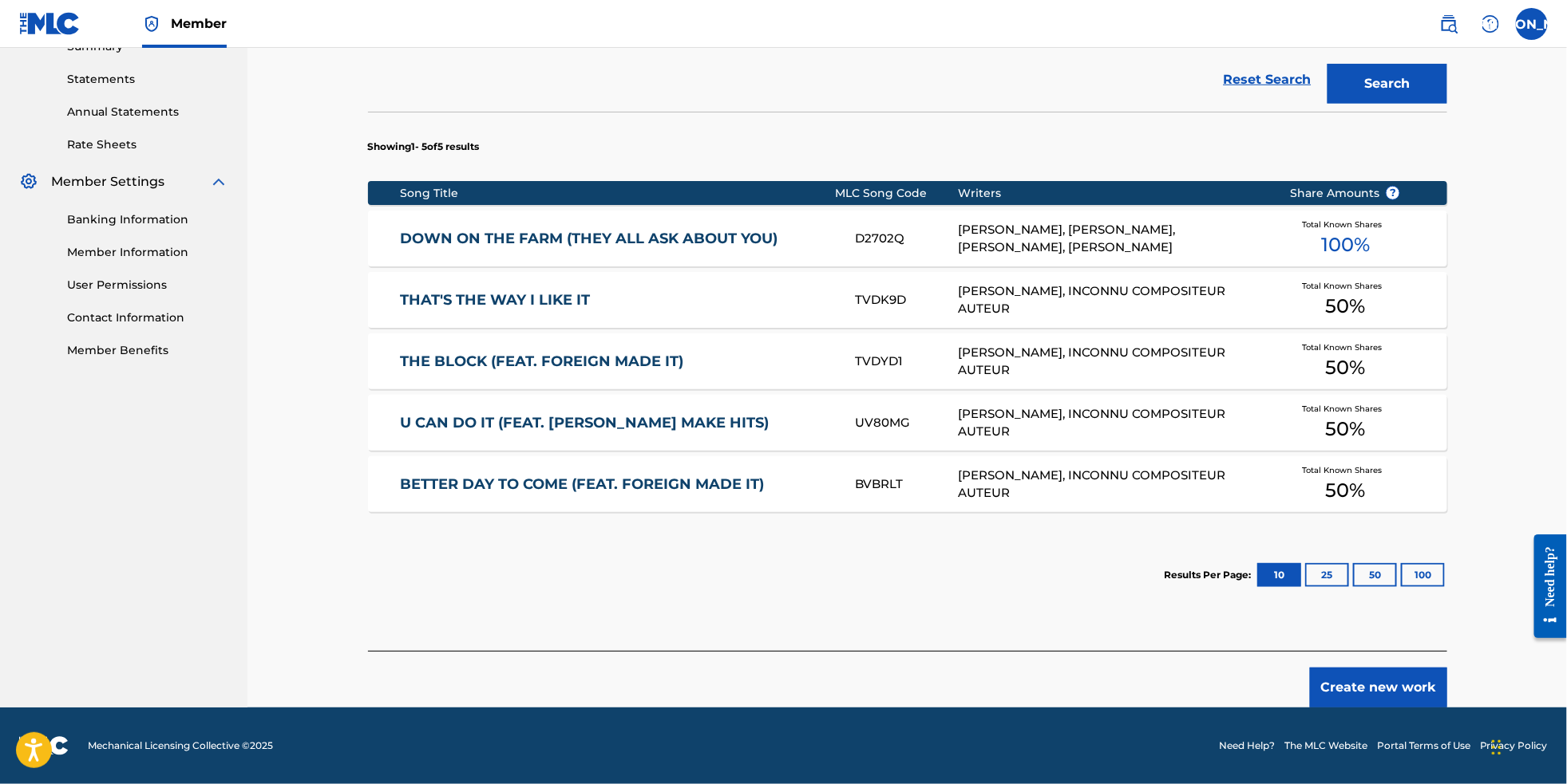
scroll to position [570, 0]
click at [1444, 688] on button "Create new work" at bounding box center [1379, 688] width 137 height 40
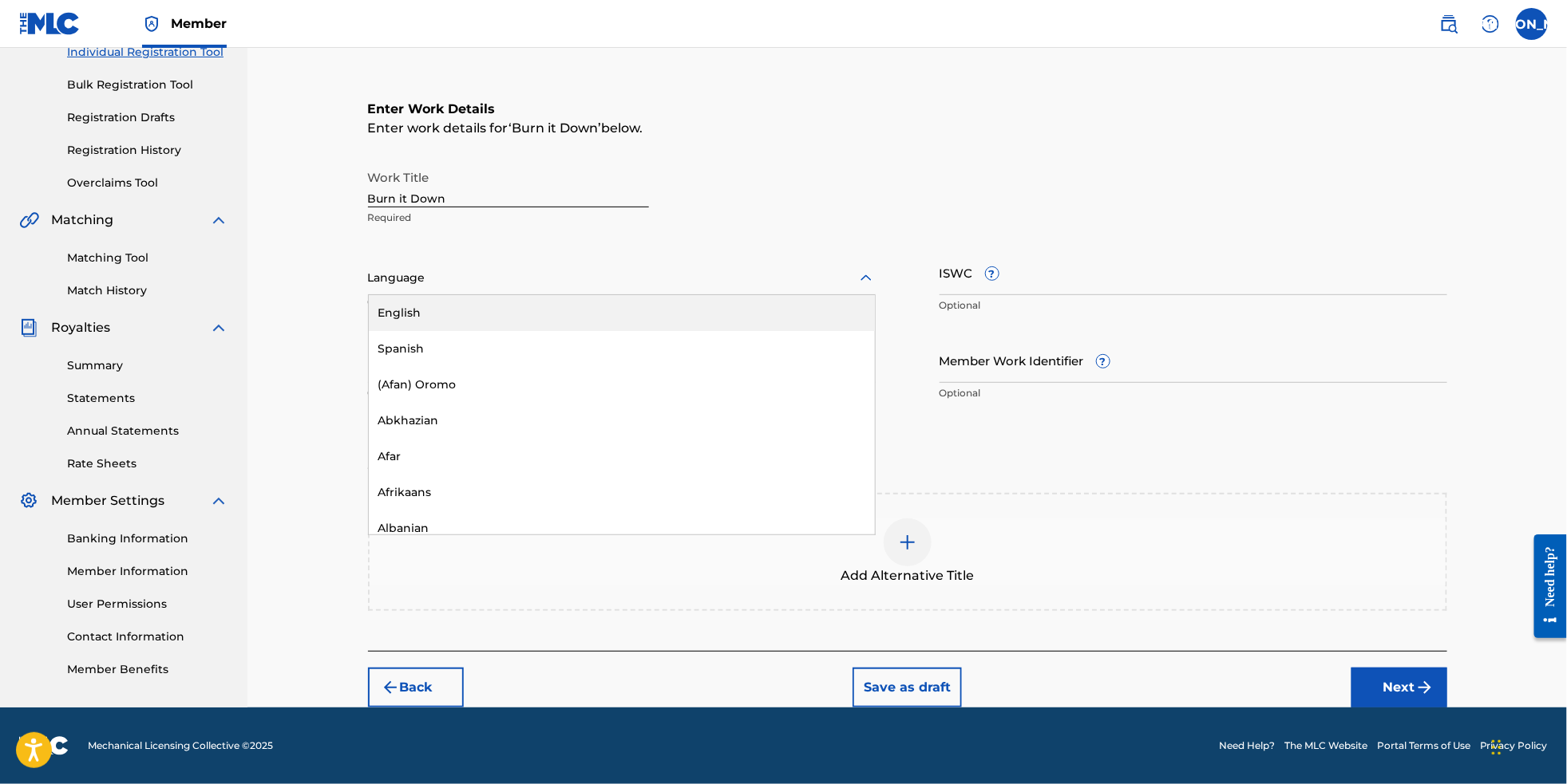
click at [594, 269] on div at bounding box center [621, 278] width 508 height 20
click at [603, 296] on div "English" at bounding box center [621, 314] width 506 height 36
click at [1436, 679] on button "Next" at bounding box center [1399, 688] width 96 height 40
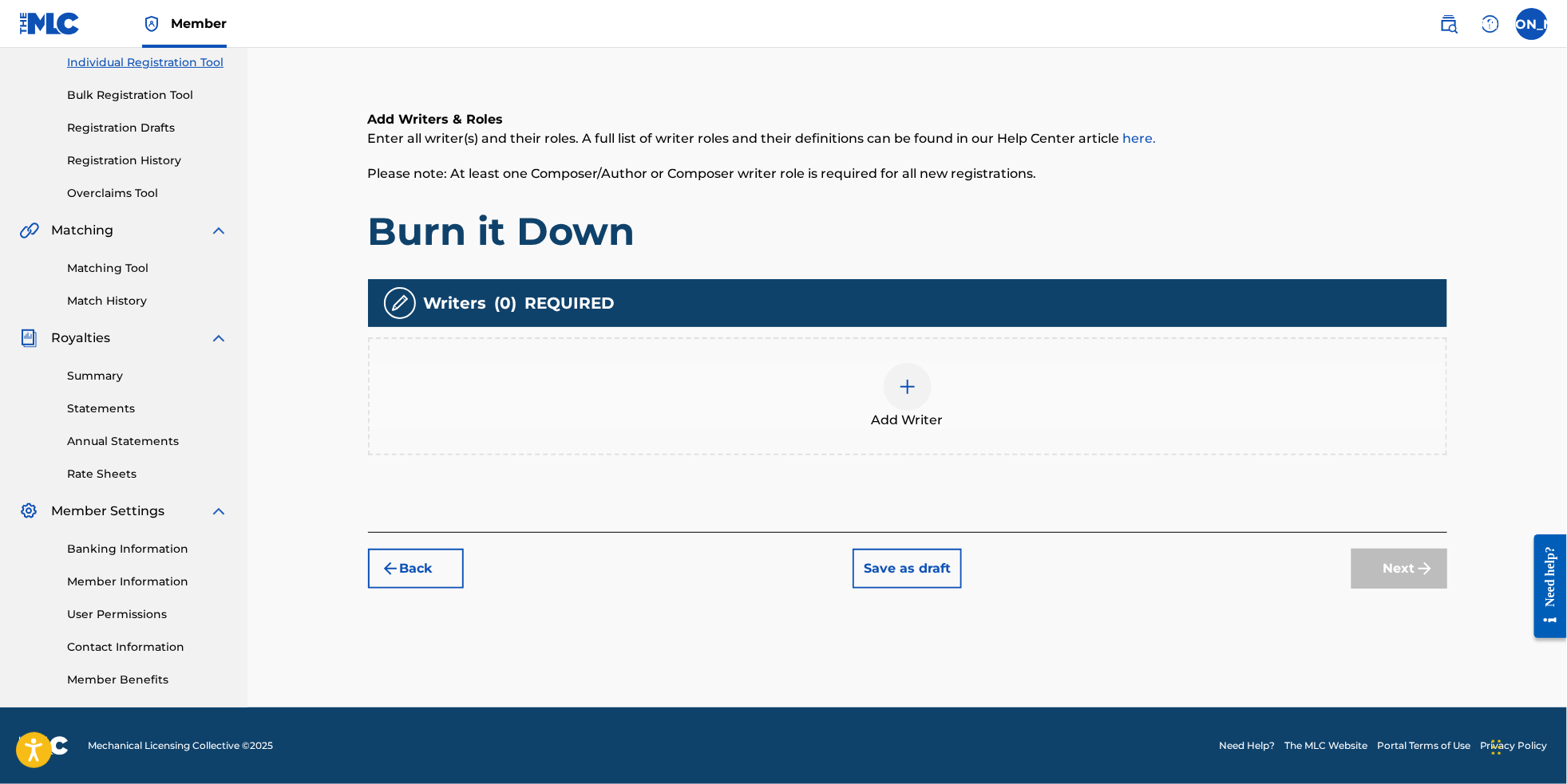
click at [917, 378] on img at bounding box center [907, 387] width 19 height 19
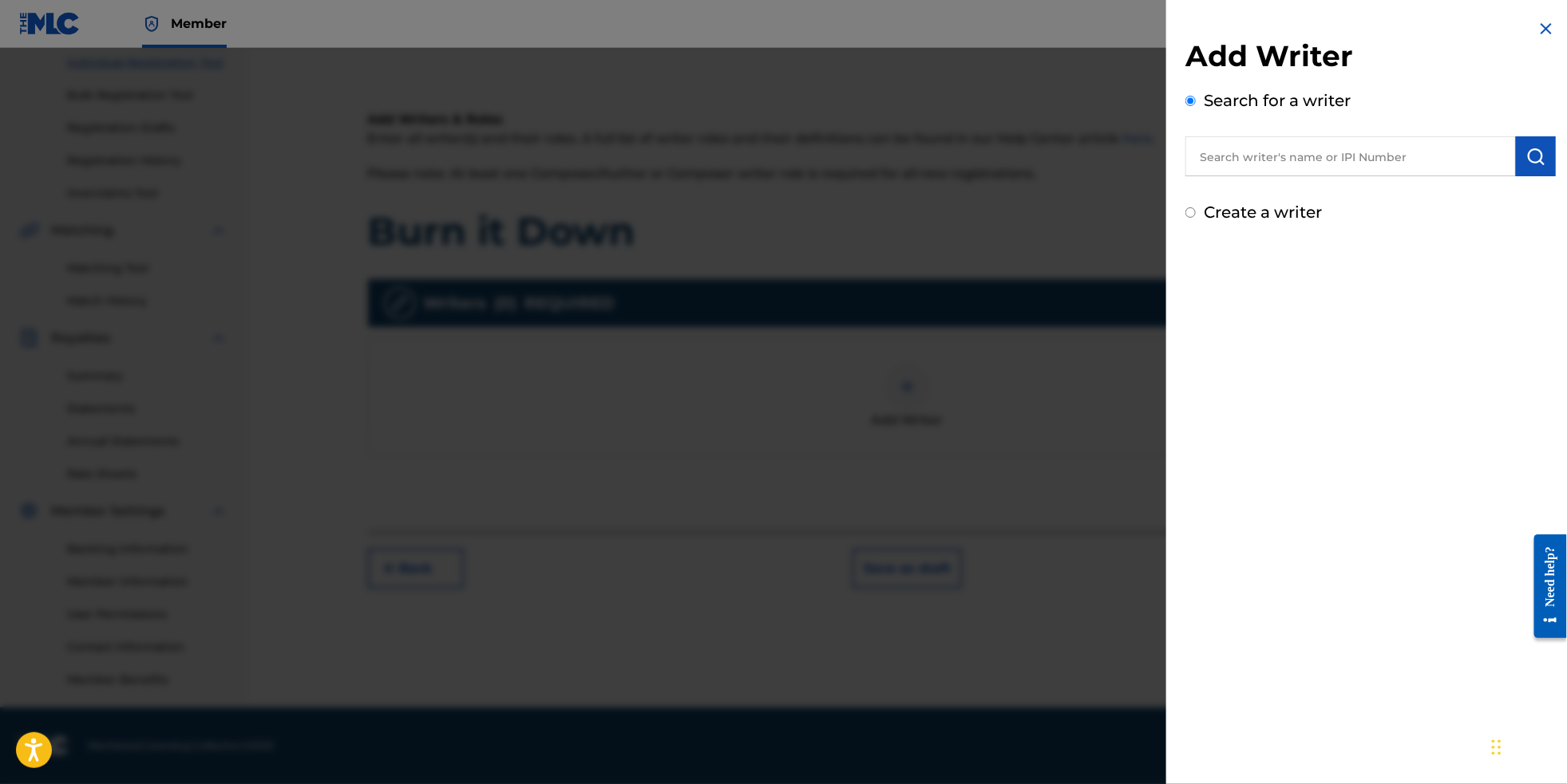
click at [1259, 167] on input "text" at bounding box center [1351, 156] width 331 height 40
click at [1259, 224] on div "Create a writer" at bounding box center [1370, 212] width 371 height 24
click at [1258, 221] on label "Create a writer" at bounding box center [1262, 212] width 118 height 19
radio input "true"
click at [1196, 218] on input "Create a writer" at bounding box center [1191, 213] width 11 height 11
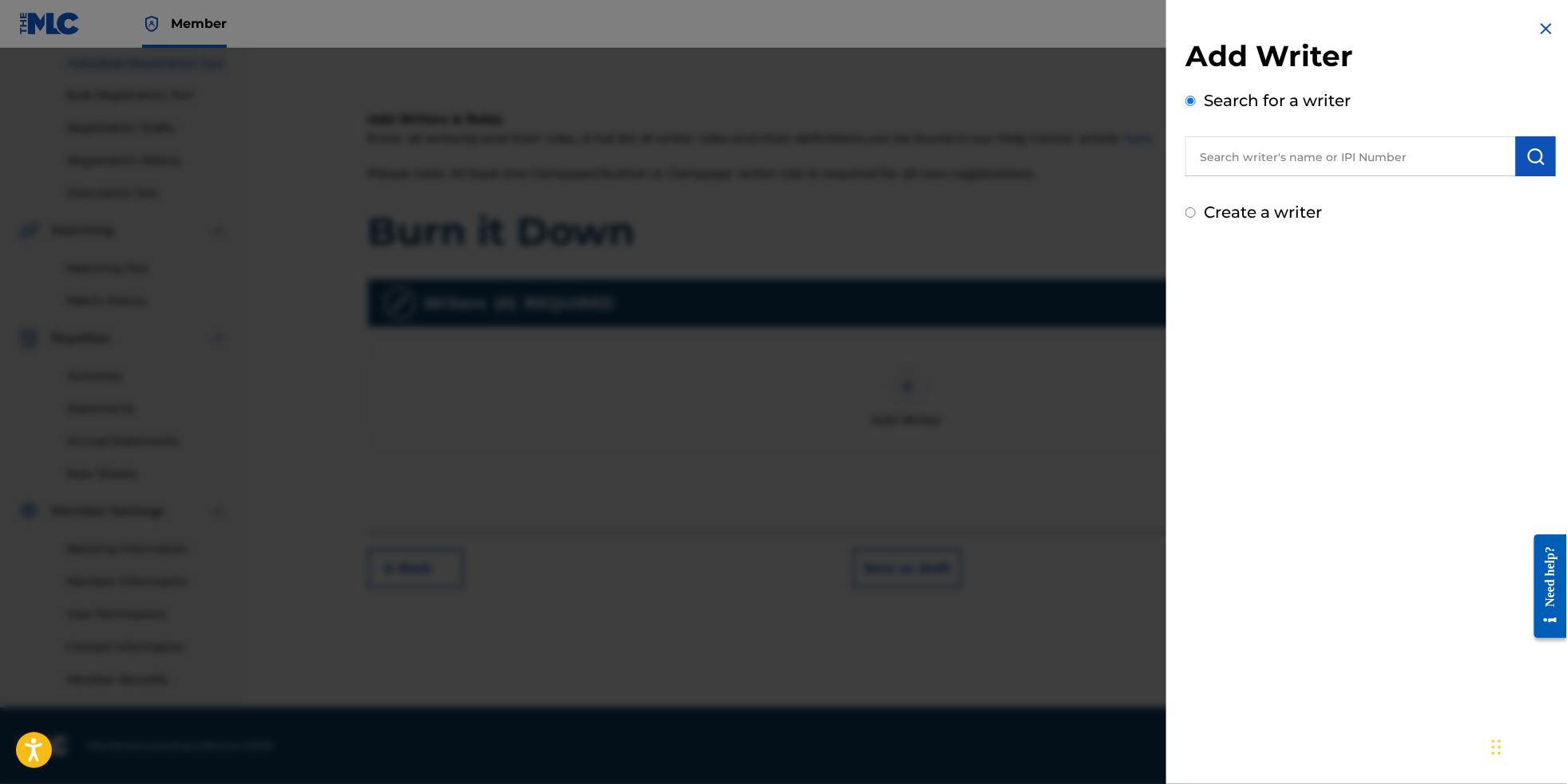
radio input "false"
radio input "true"
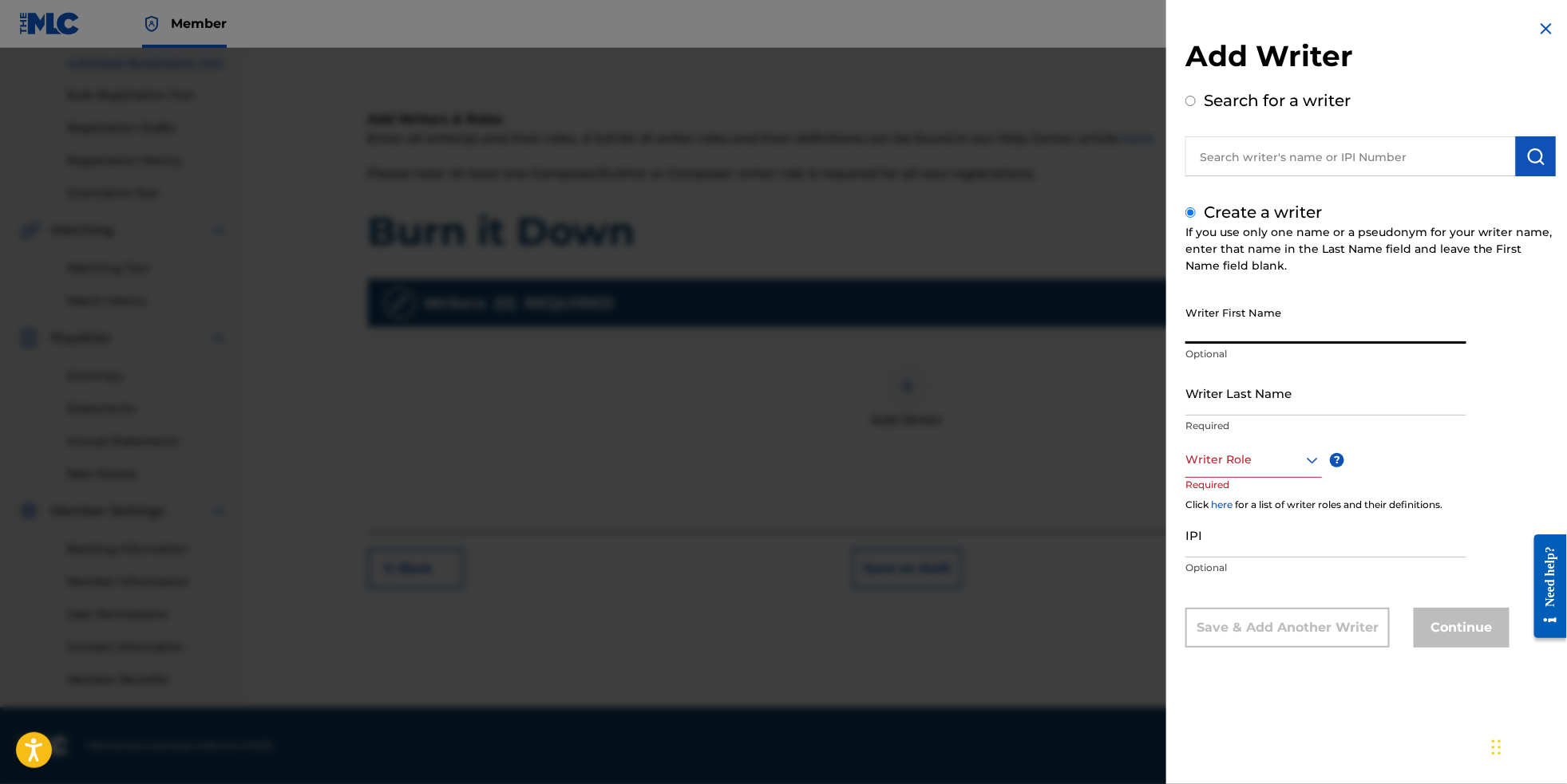
click at [1262, 338] on input "Writer First Name" at bounding box center [1326, 321] width 281 height 45
type input "[PERSON_NAME]"
click at [1307, 463] on icon at bounding box center [1313, 460] width 11 height 6
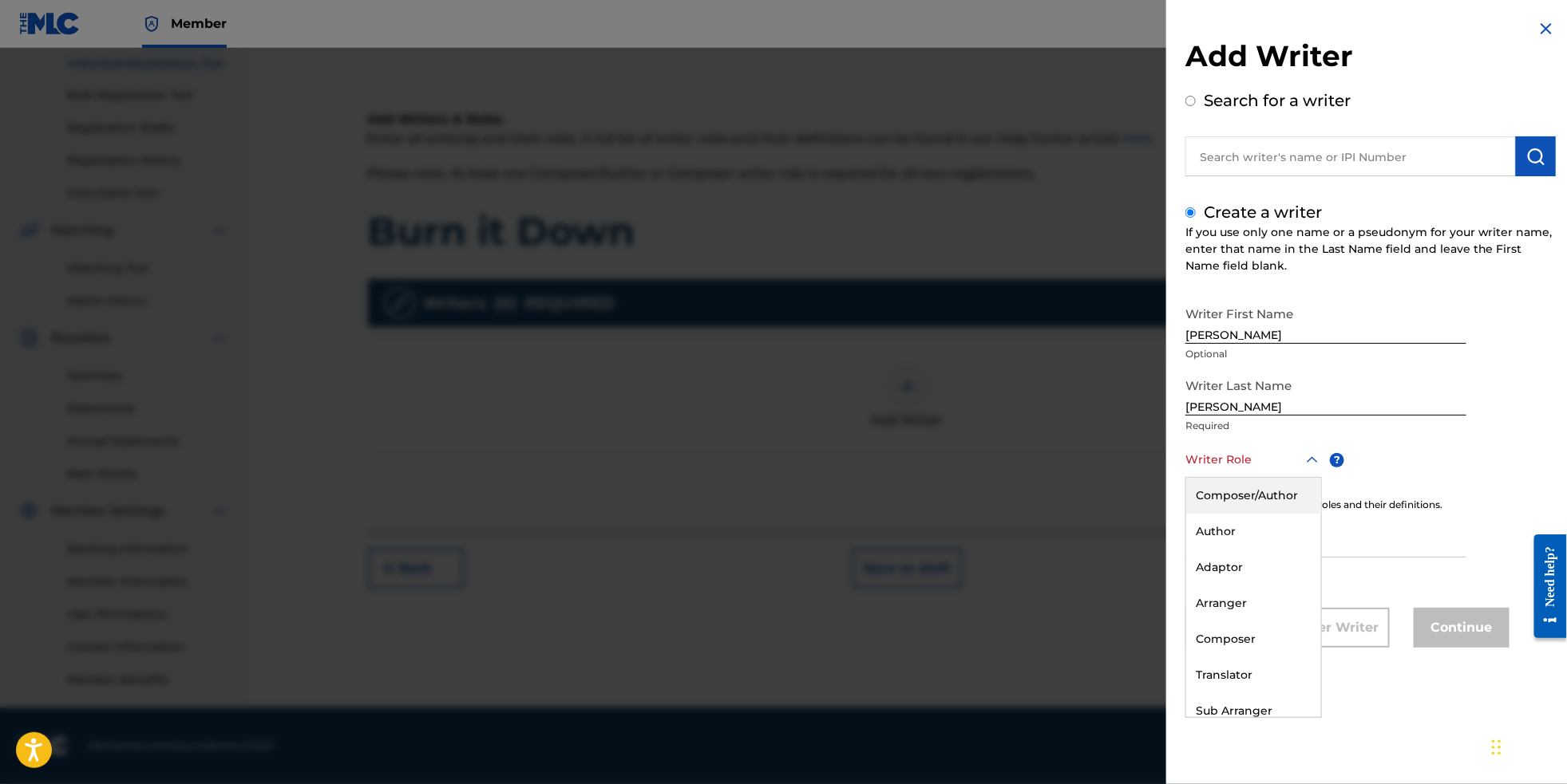
click at [1272, 510] on div "Composer/Author" at bounding box center [1254, 496] width 135 height 36
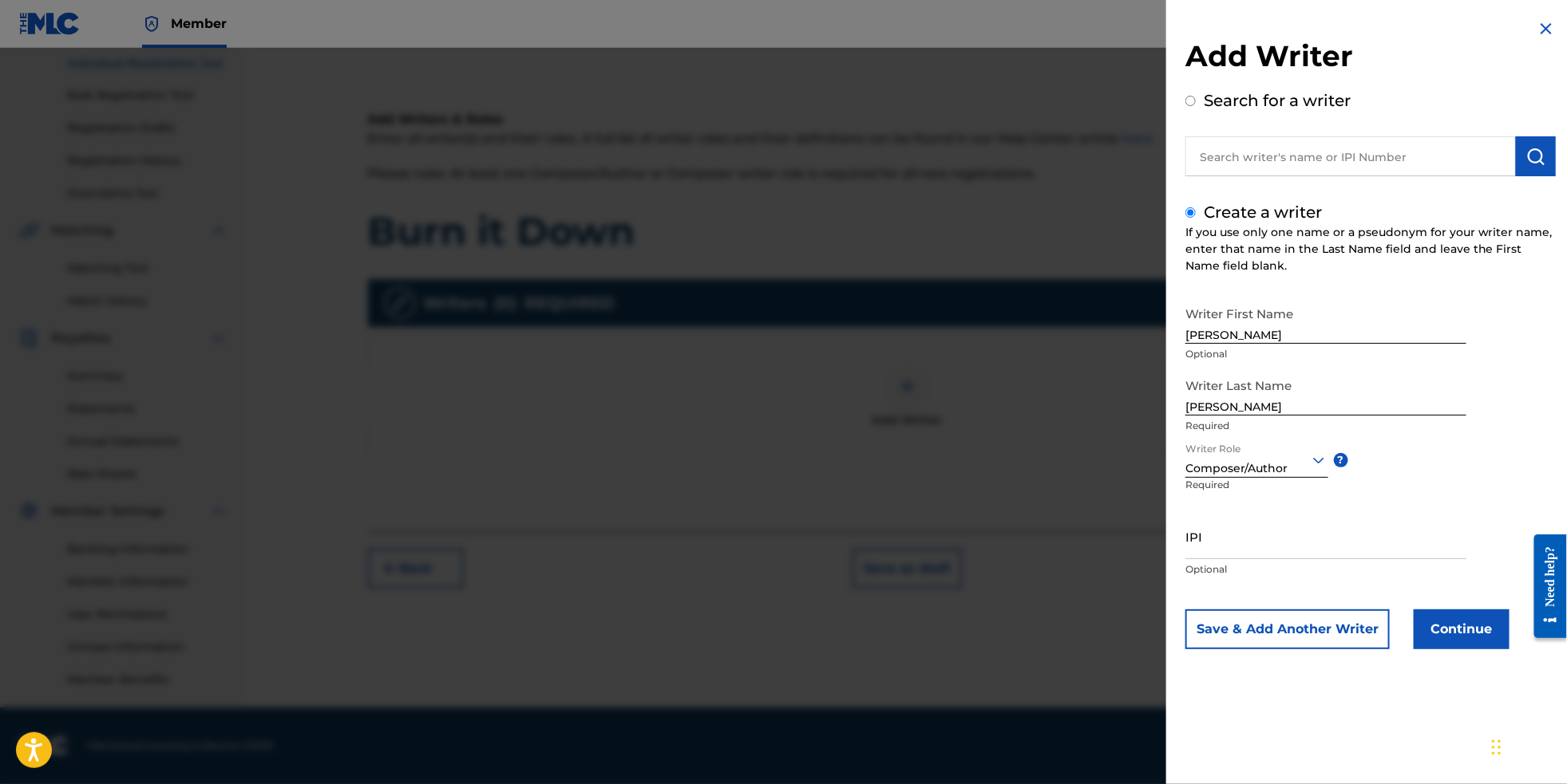
click at [1281, 560] on input "IPI" at bounding box center [1326, 536] width 281 height 45
paste input "699686548"
type input "699686548"
click at [1465, 650] on button "Continue" at bounding box center [1462, 630] width 96 height 40
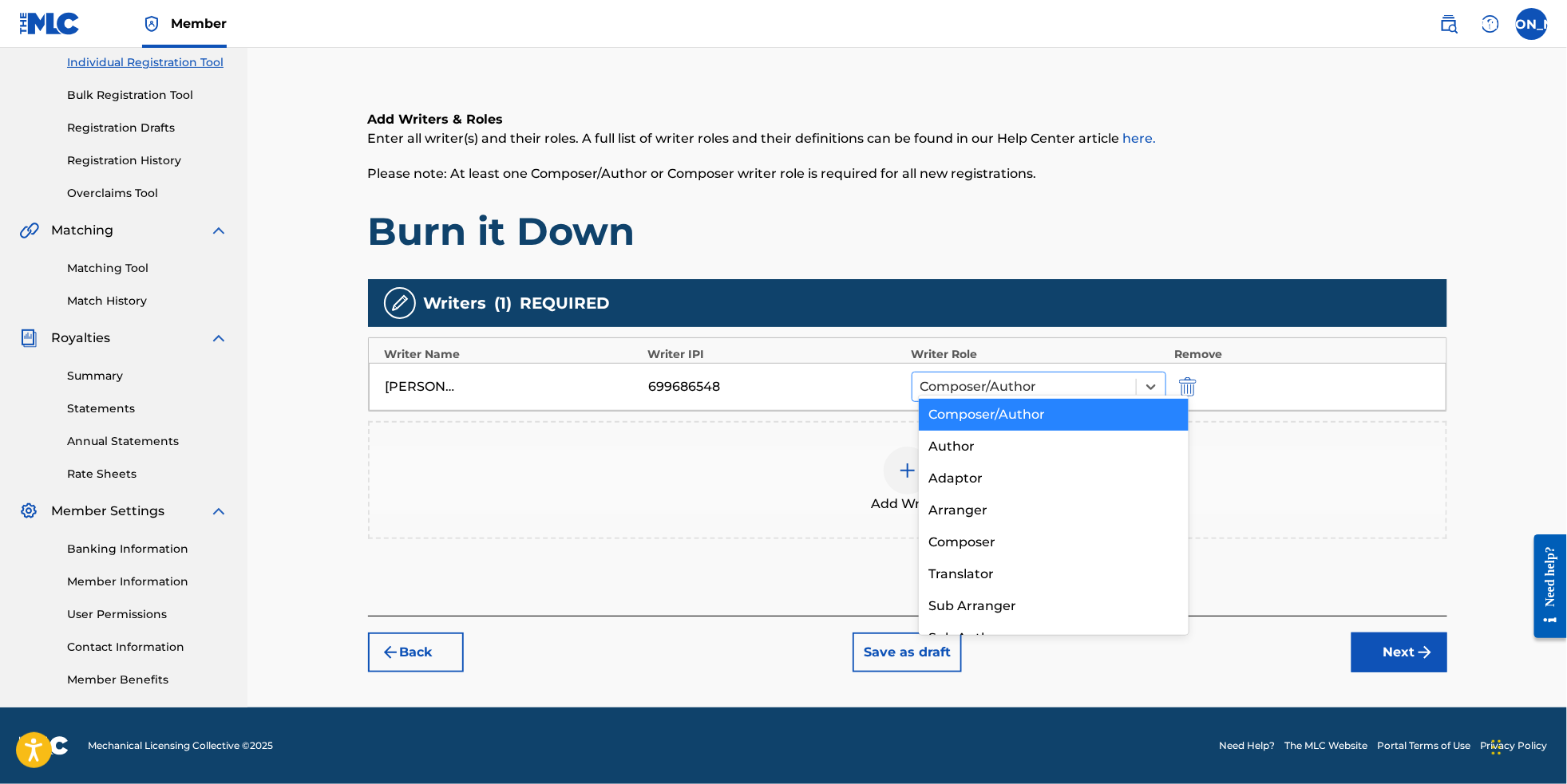
click at [1031, 376] on div at bounding box center [1024, 387] width 208 height 23
click at [1031, 413] on div "Composer/Author" at bounding box center [1054, 415] width 270 height 32
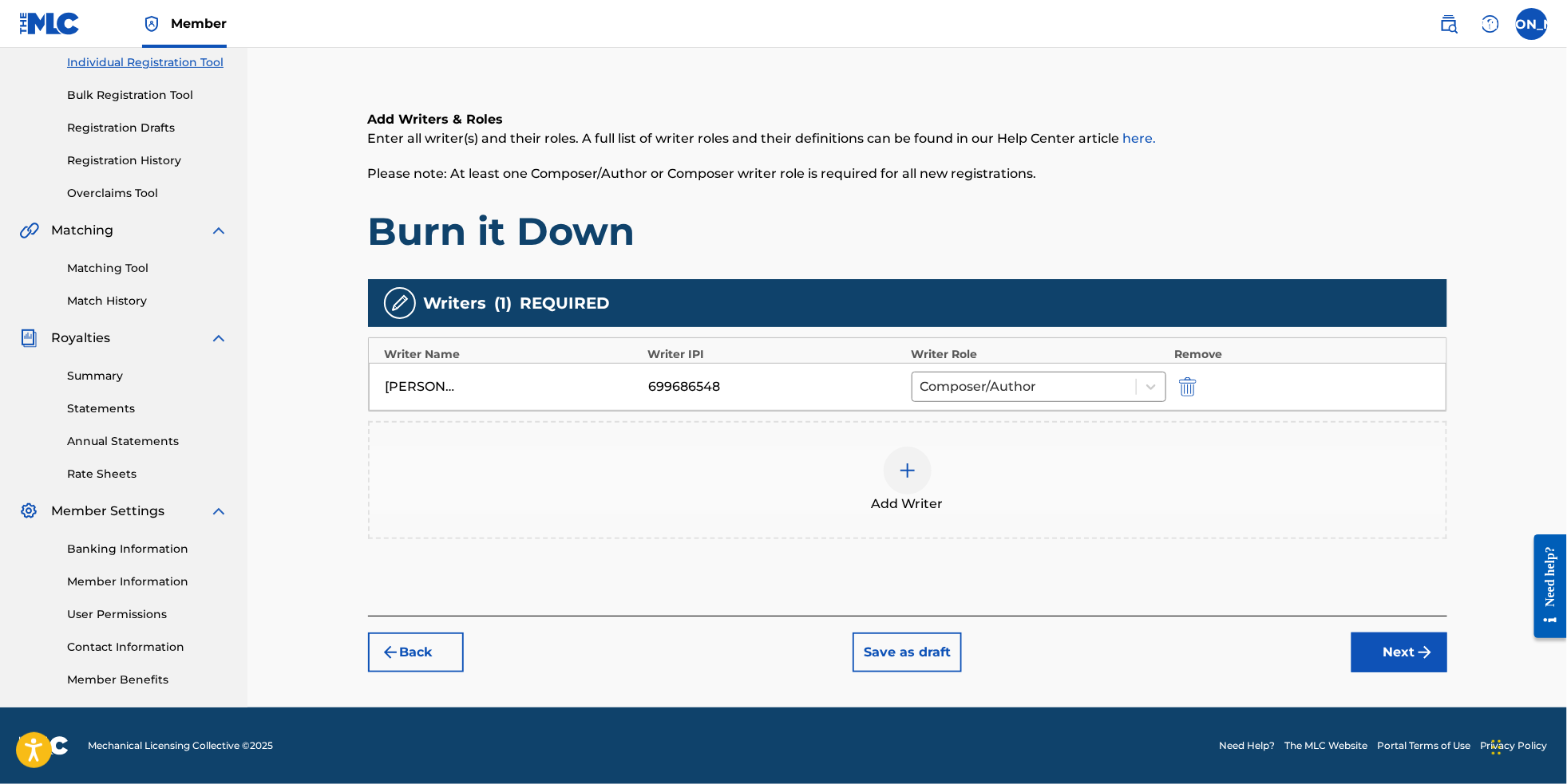
click at [1427, 653] on button "Next" at bounding box center [1399, 652] width 96 height 40
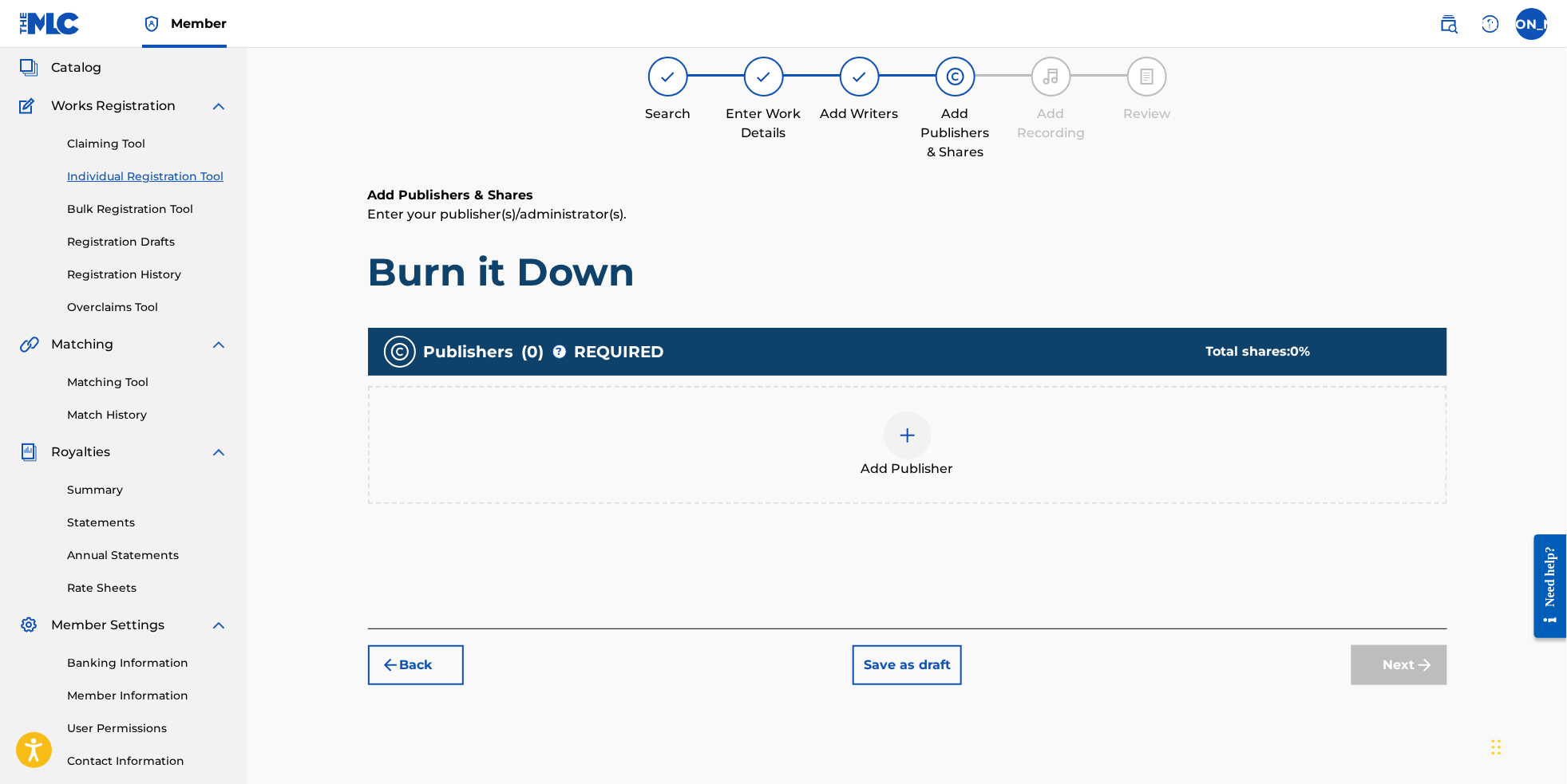
scroll to position [71, 0]
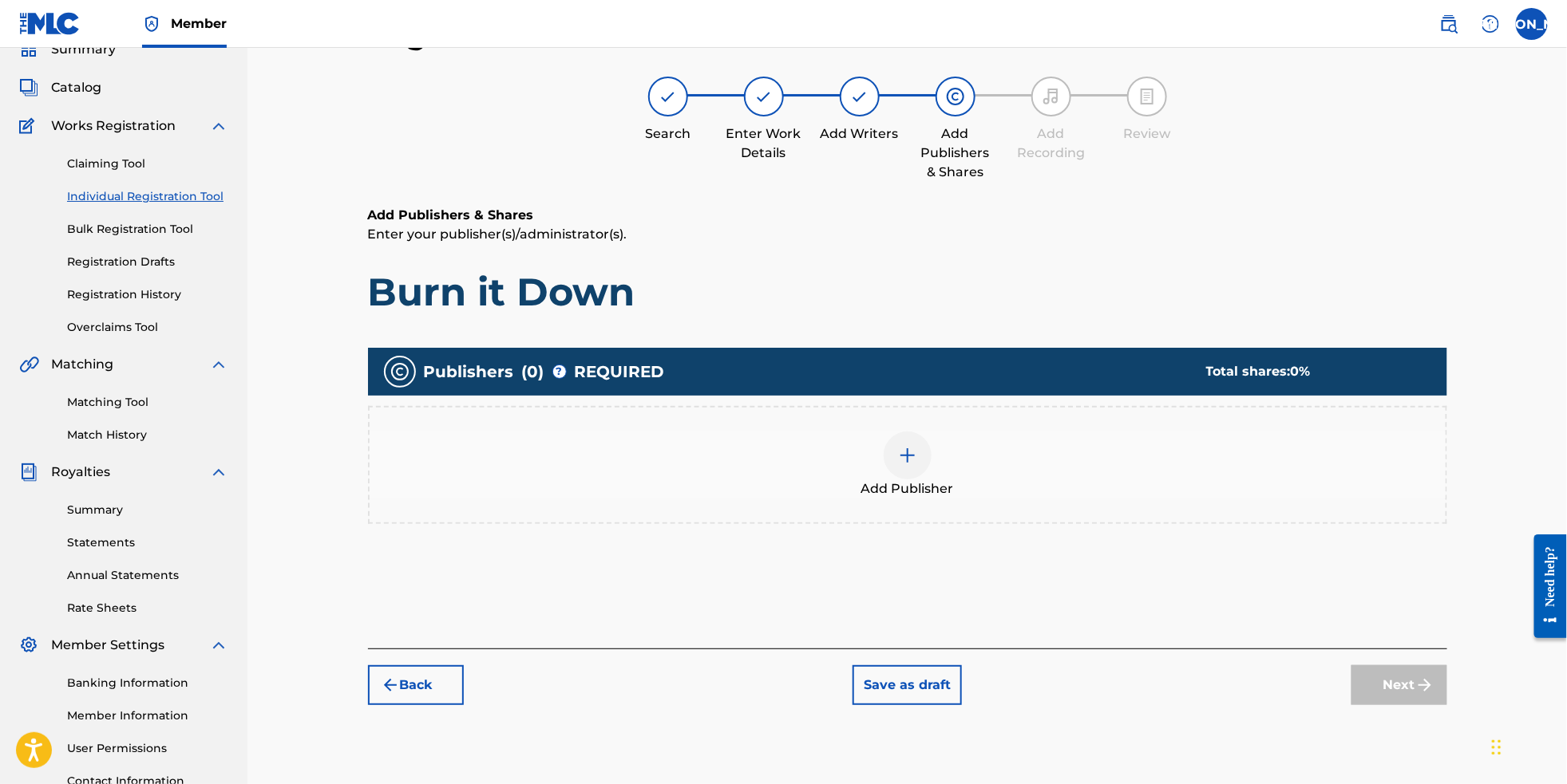
click at [931, 478] on div at bounding box center [907, 455] width 48 height 48
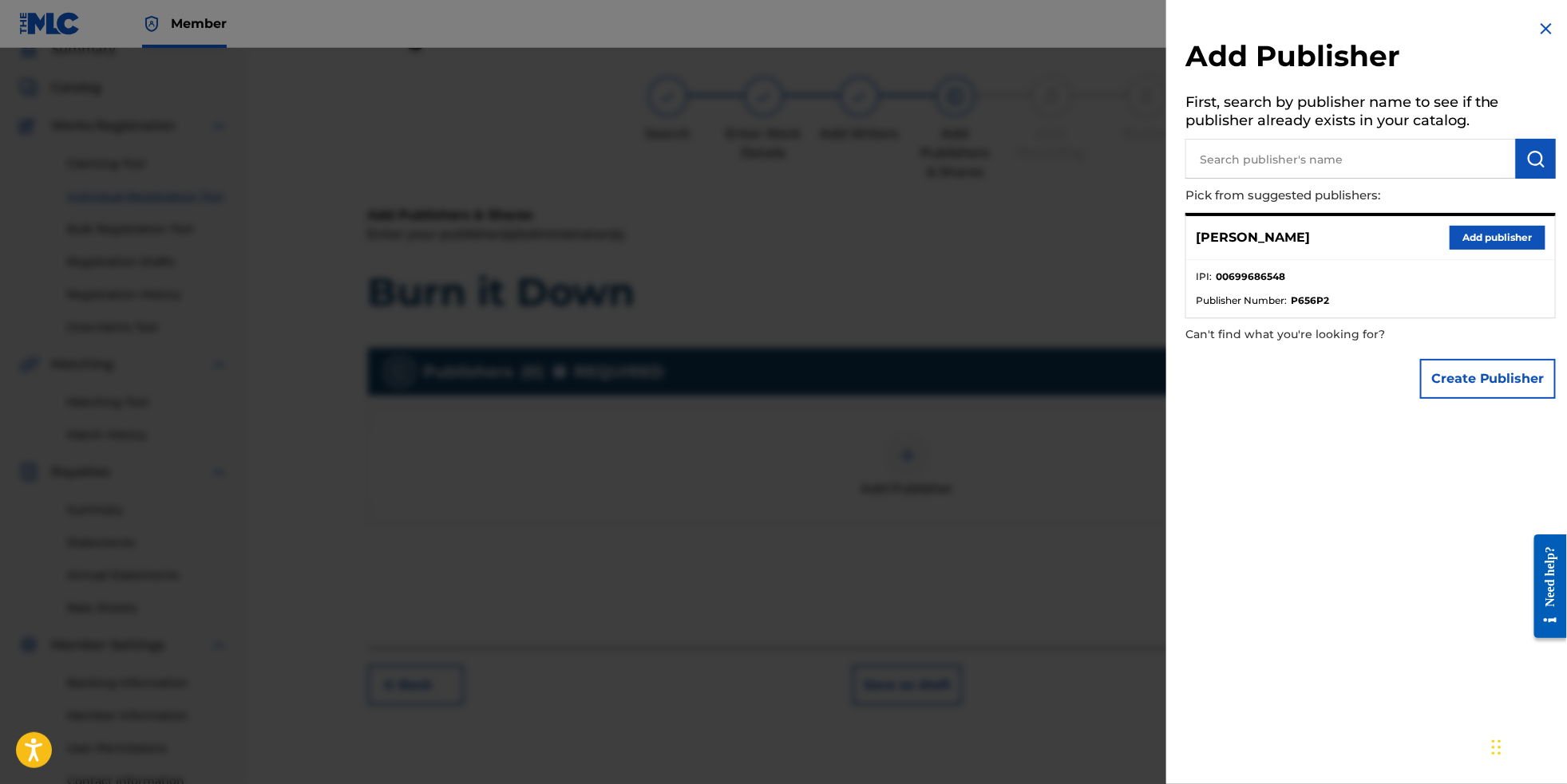
click at [1481, 242] on button "Add publisher" at bounding box center [1498, 238] width 96 height 24
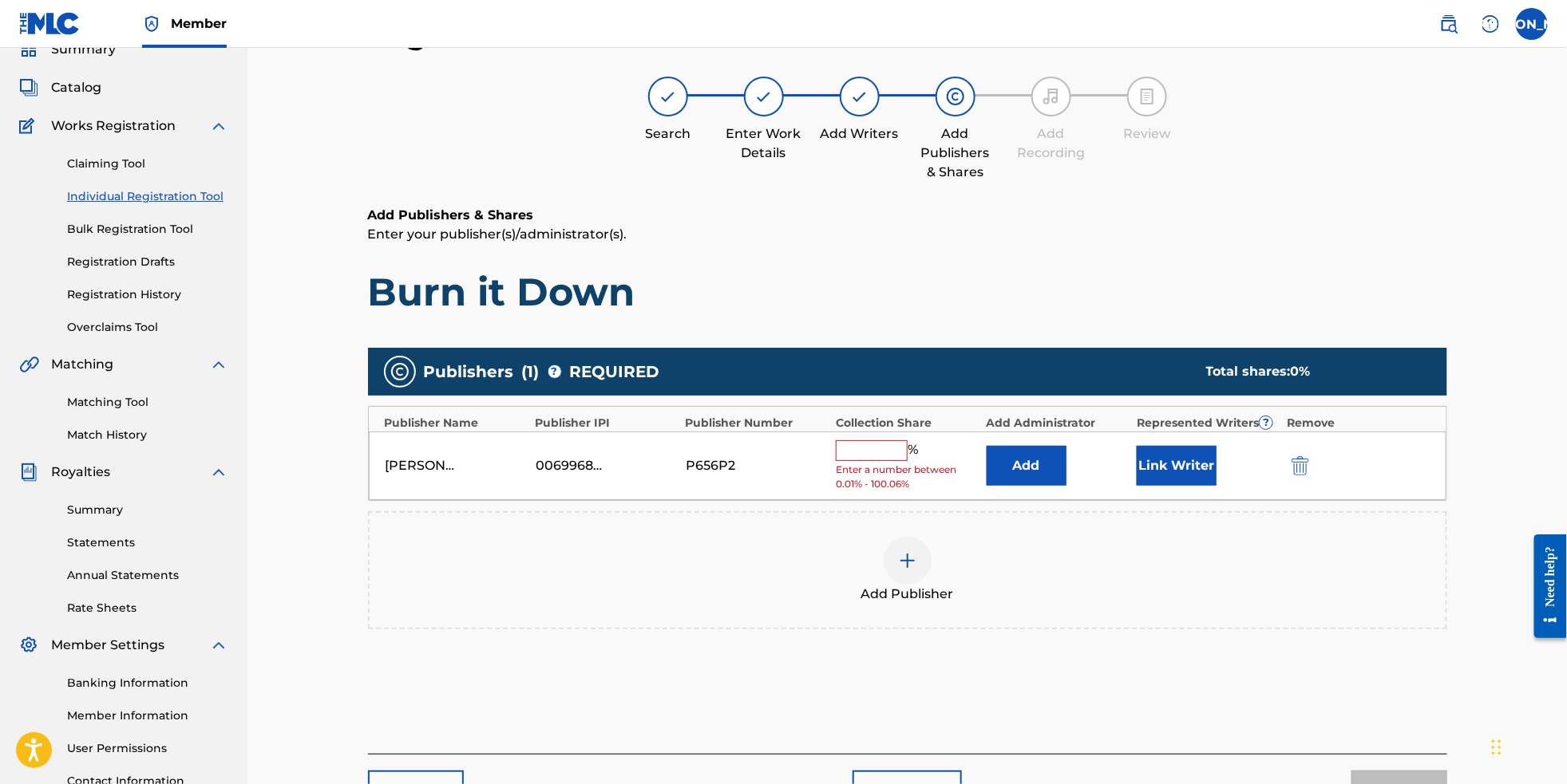
click at [908, 461] on input "text" at bounding box center [872, 451] width 72 height 21
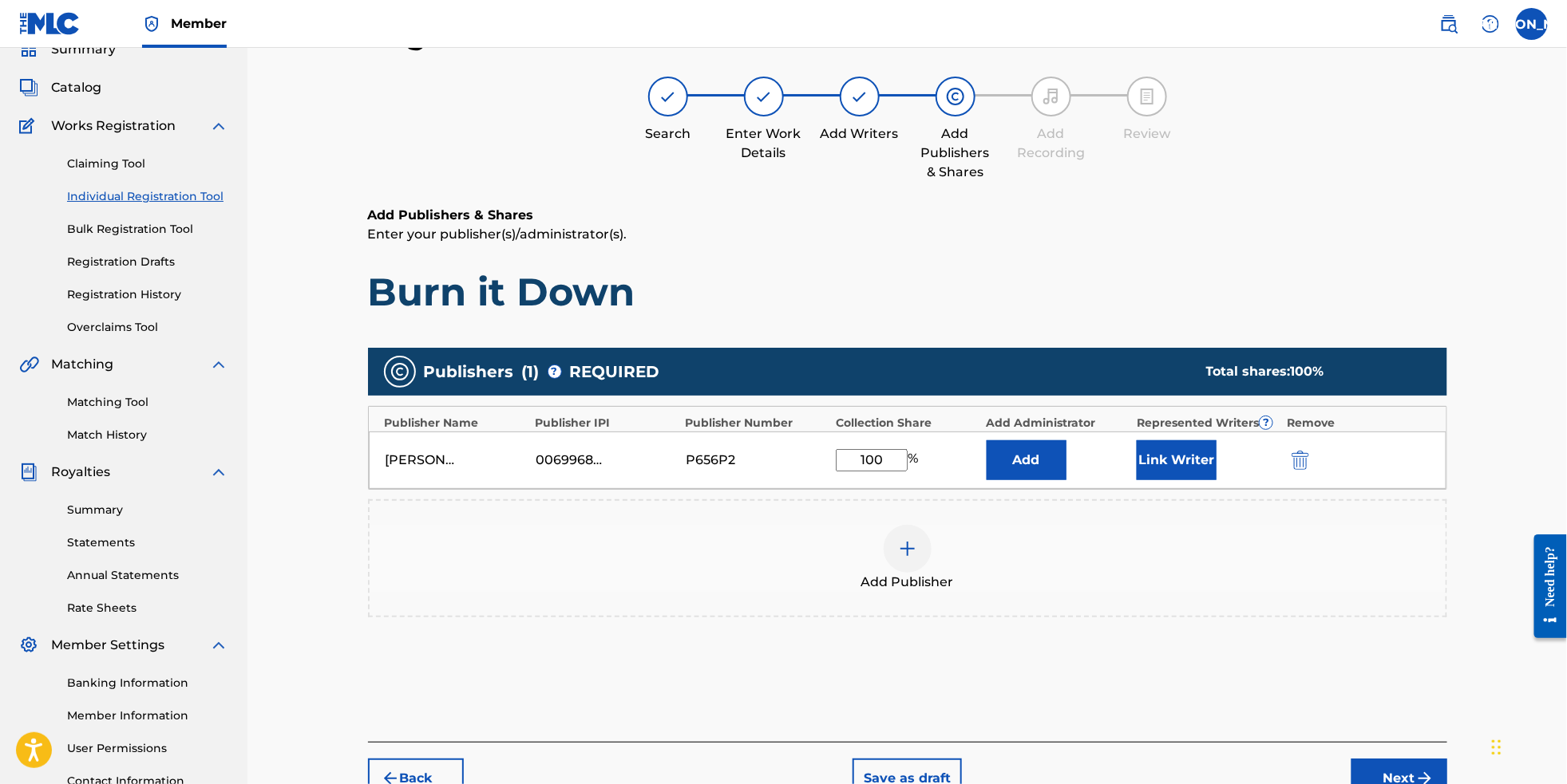
type input "100"
click at [991, 592] on div "Add Publisher" at bounding box center [908, 559] width 1077 height 67
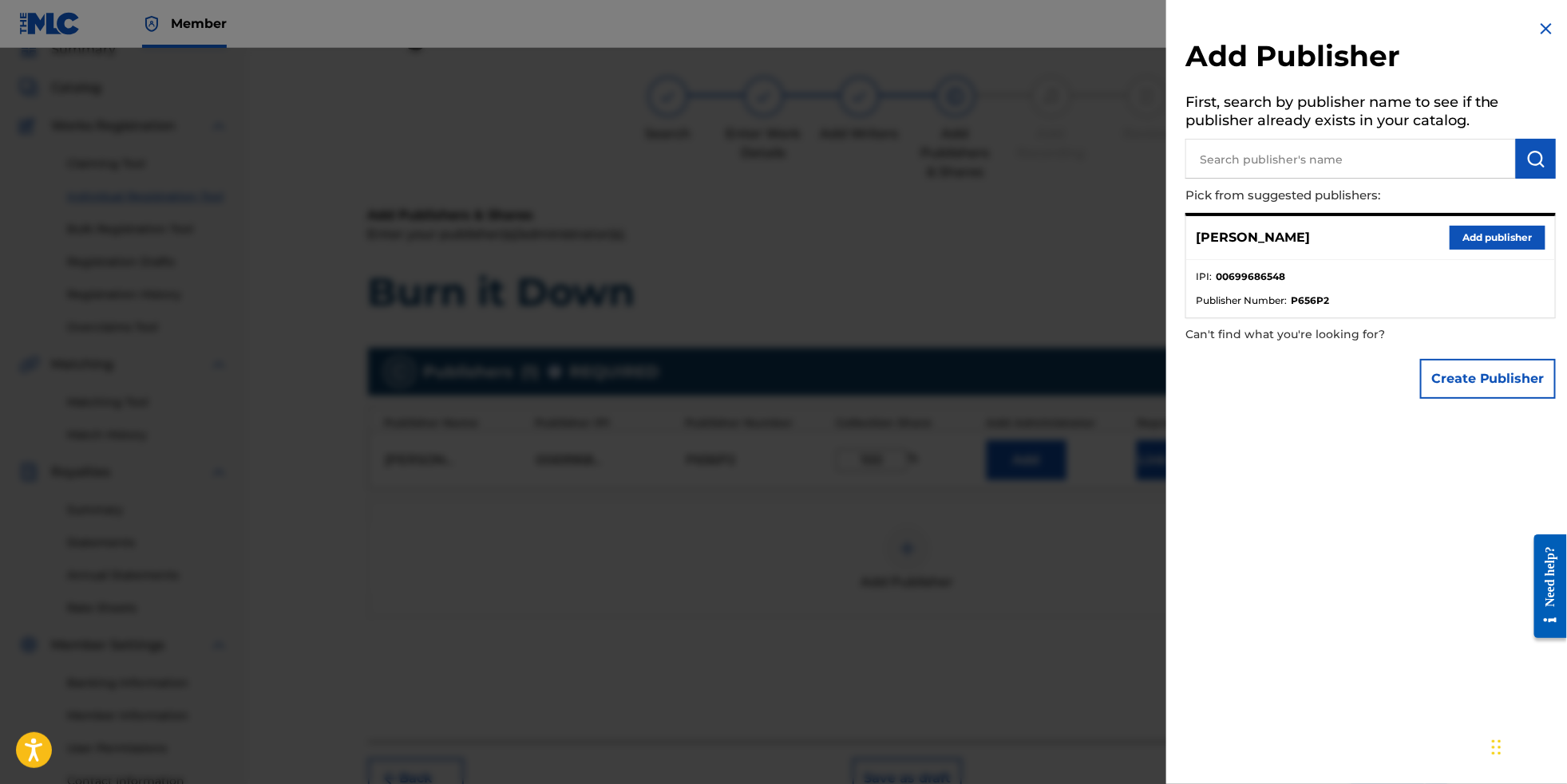
click at [1071, 366] on div at bounding box center [784, 440] width 1567 height 784
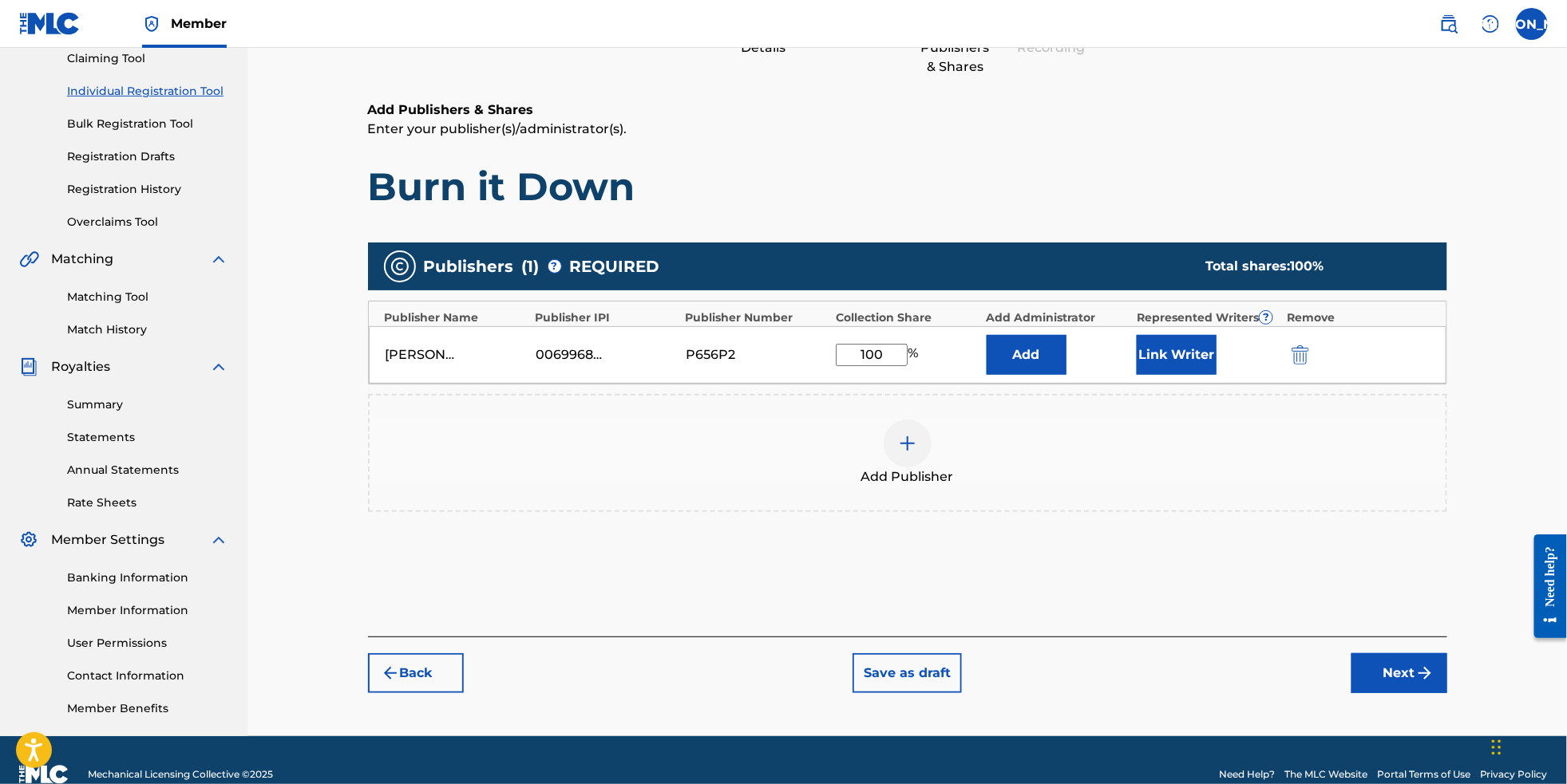
scroll to position [221, 0]
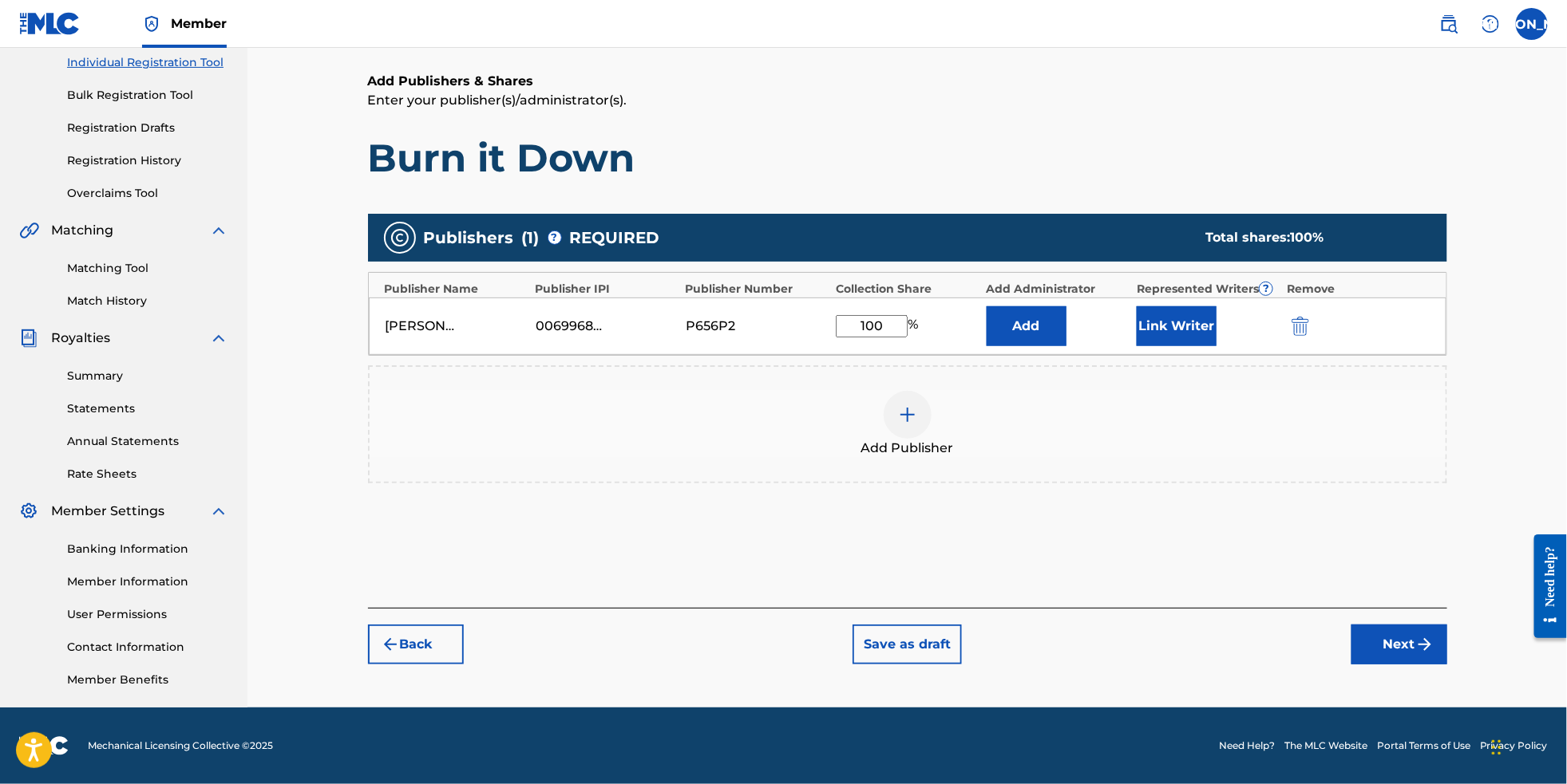
click at [1447, 629] on div "Back Save as draft Next" at bounding box center [907, 636] width 1079 height 57
click at [1434, 654] on img "submit" at bounding box center [1425, 644] width 19 height 19
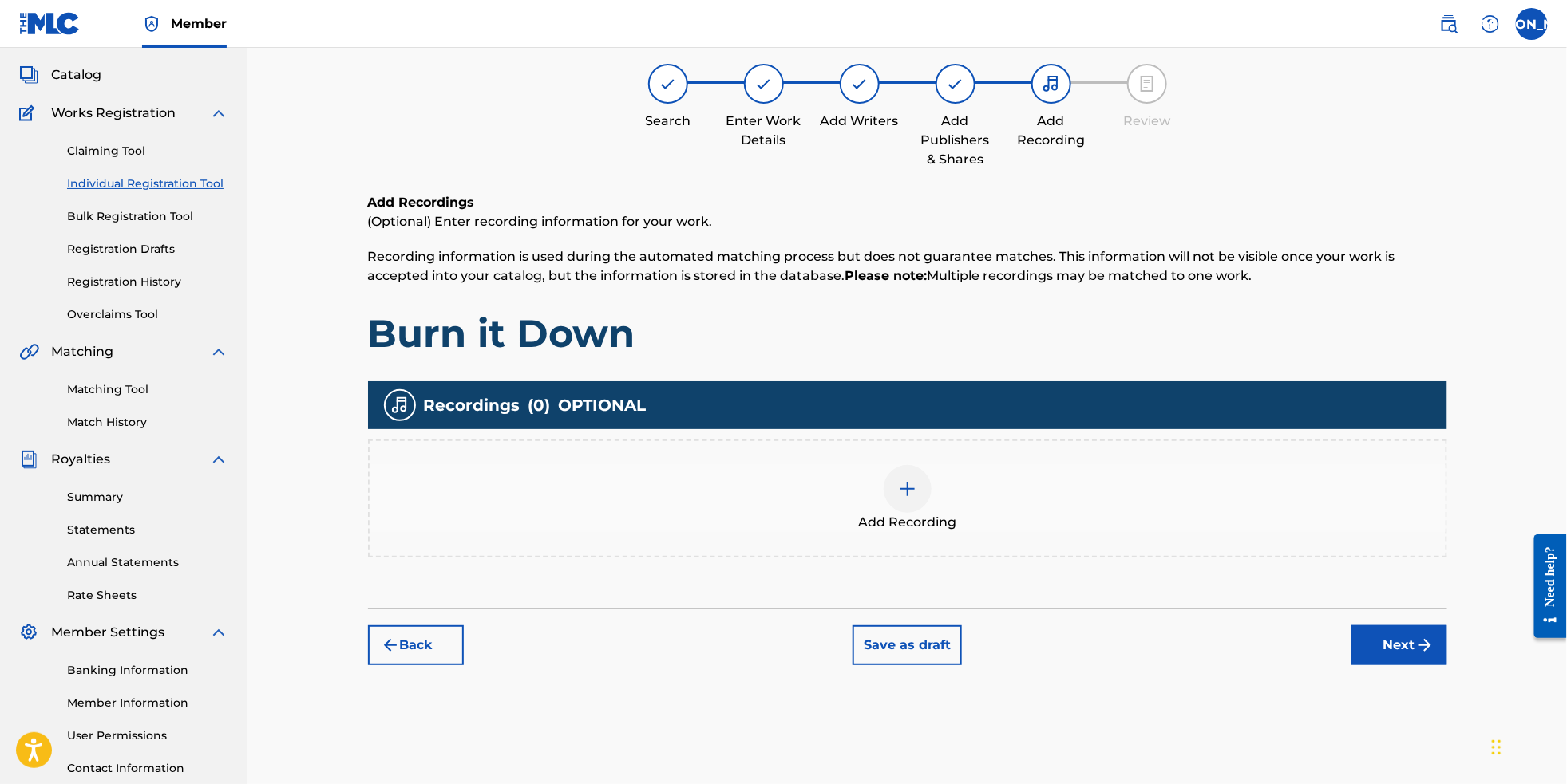
scroll to position [71, 0]
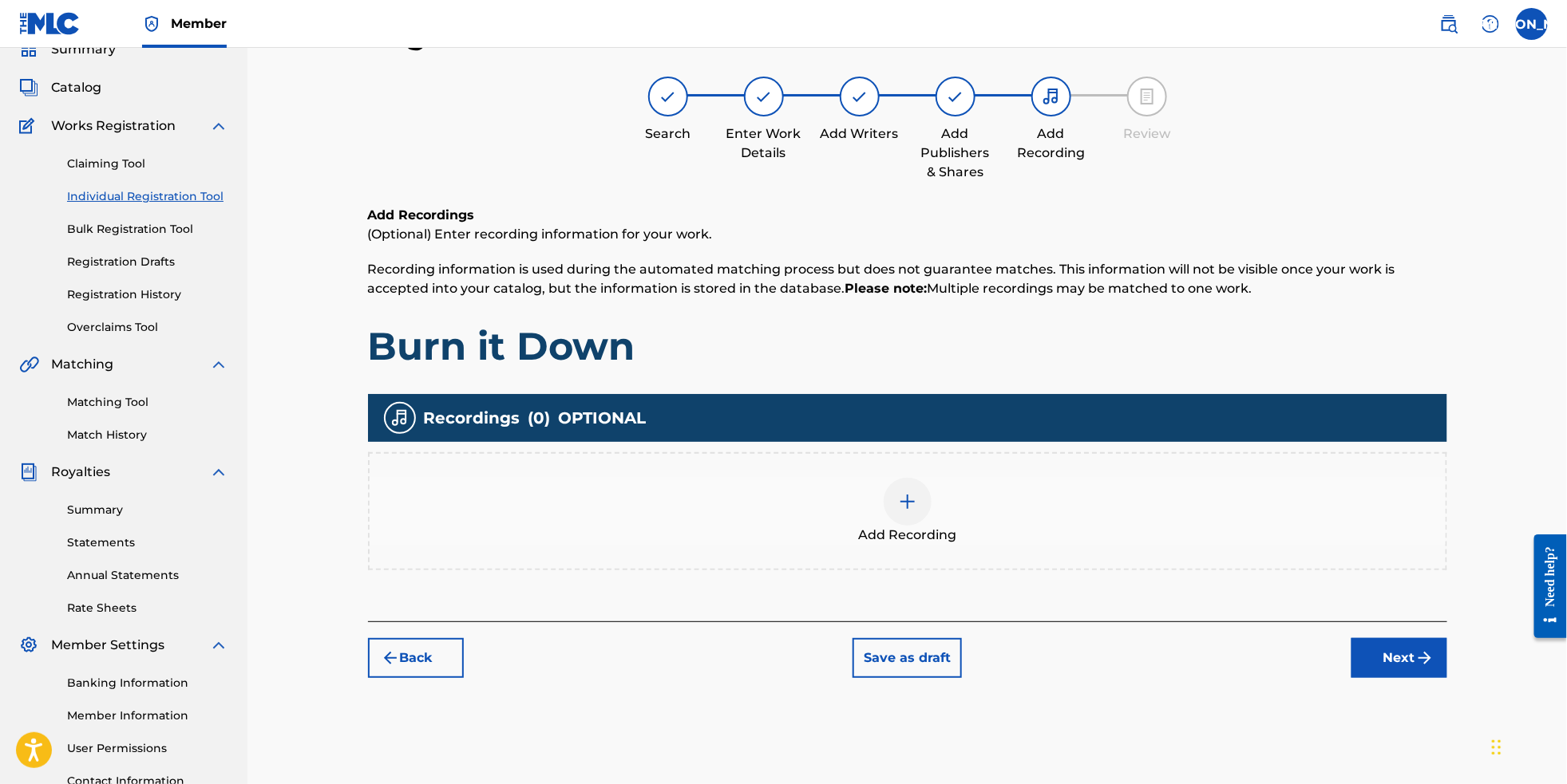
click at [913, 512] on img at bounding box center [907, 501] width 19 height 19
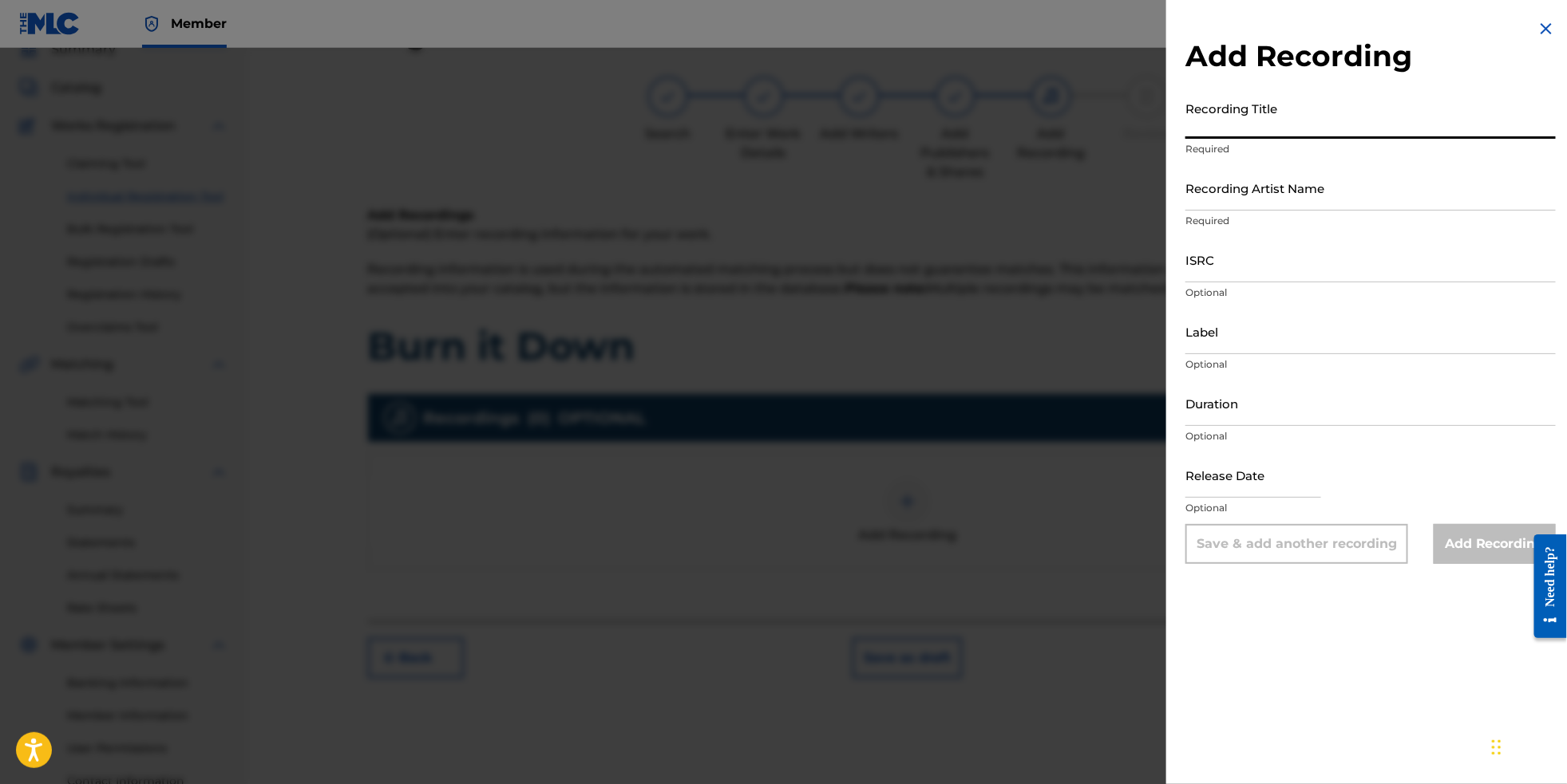
click at [1279, 135] on input "Recording Title" at bounding box center [1370, 116] width 371 height 45
type input "Burn It Down"
click at [1279, 210] on input "Recording Artist Name" at bounding box center [1370, 187] width 371 height 45
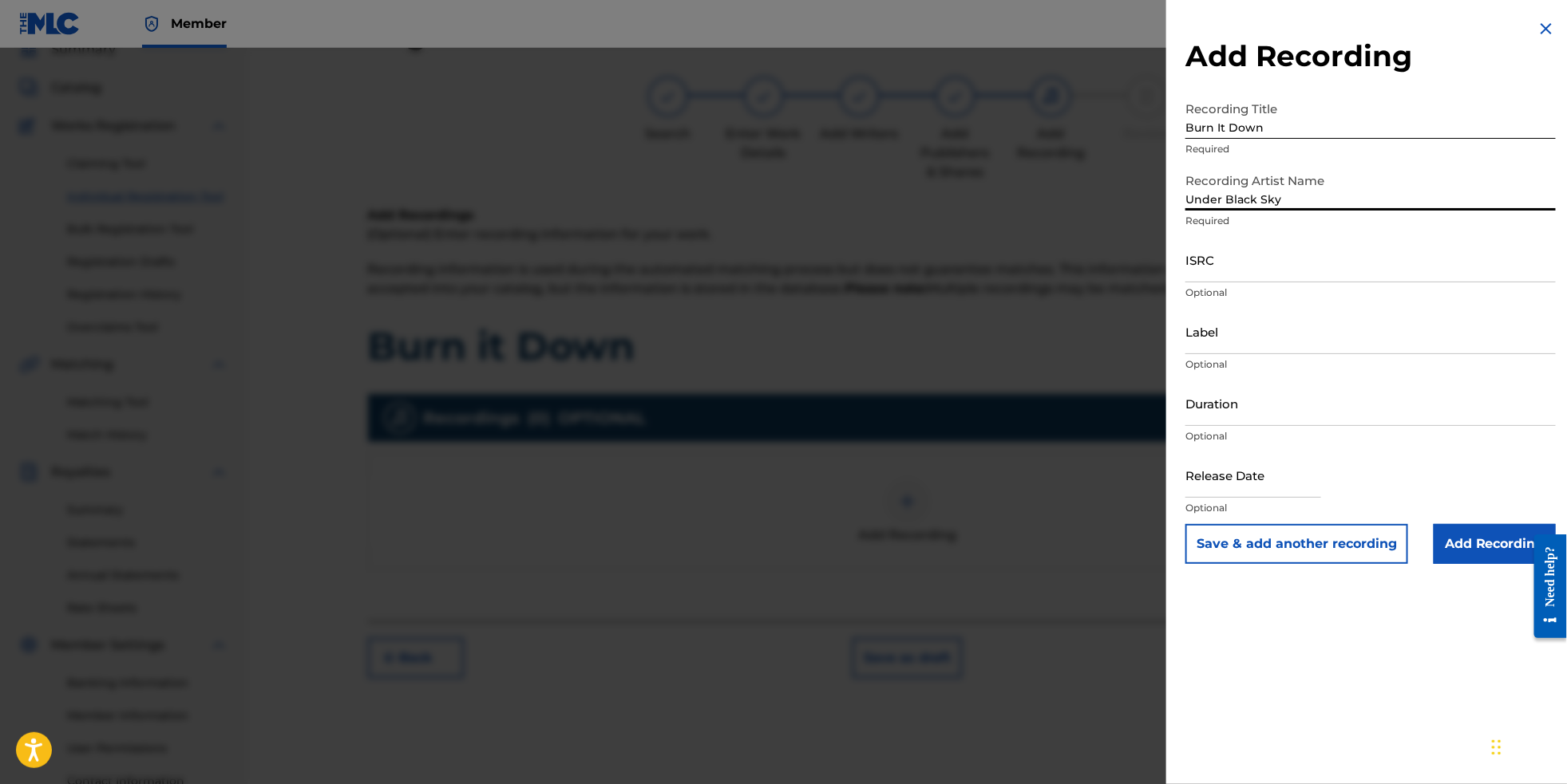
type input "Under Black Sky"
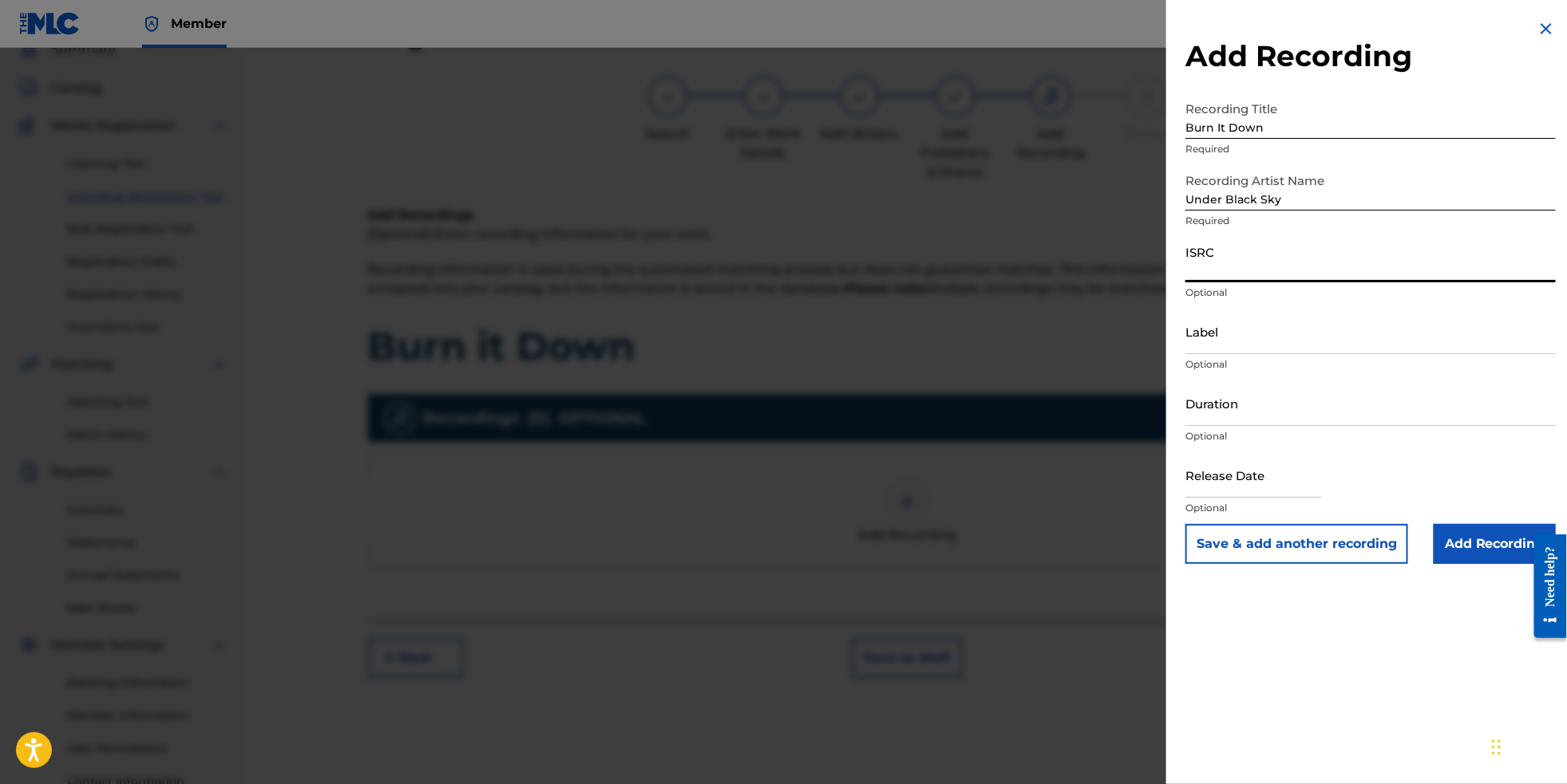
click at [1281, 274] on input "ISRC" at bounding box center [1370, 260] width 371 height 45
paste input "QZK6N2434503"
type input "QZK6N2434503"
click at [1252, 354] on input "Label" at bounding box center [1370, 332] width 371 height 45
type input "Under Black Sky"
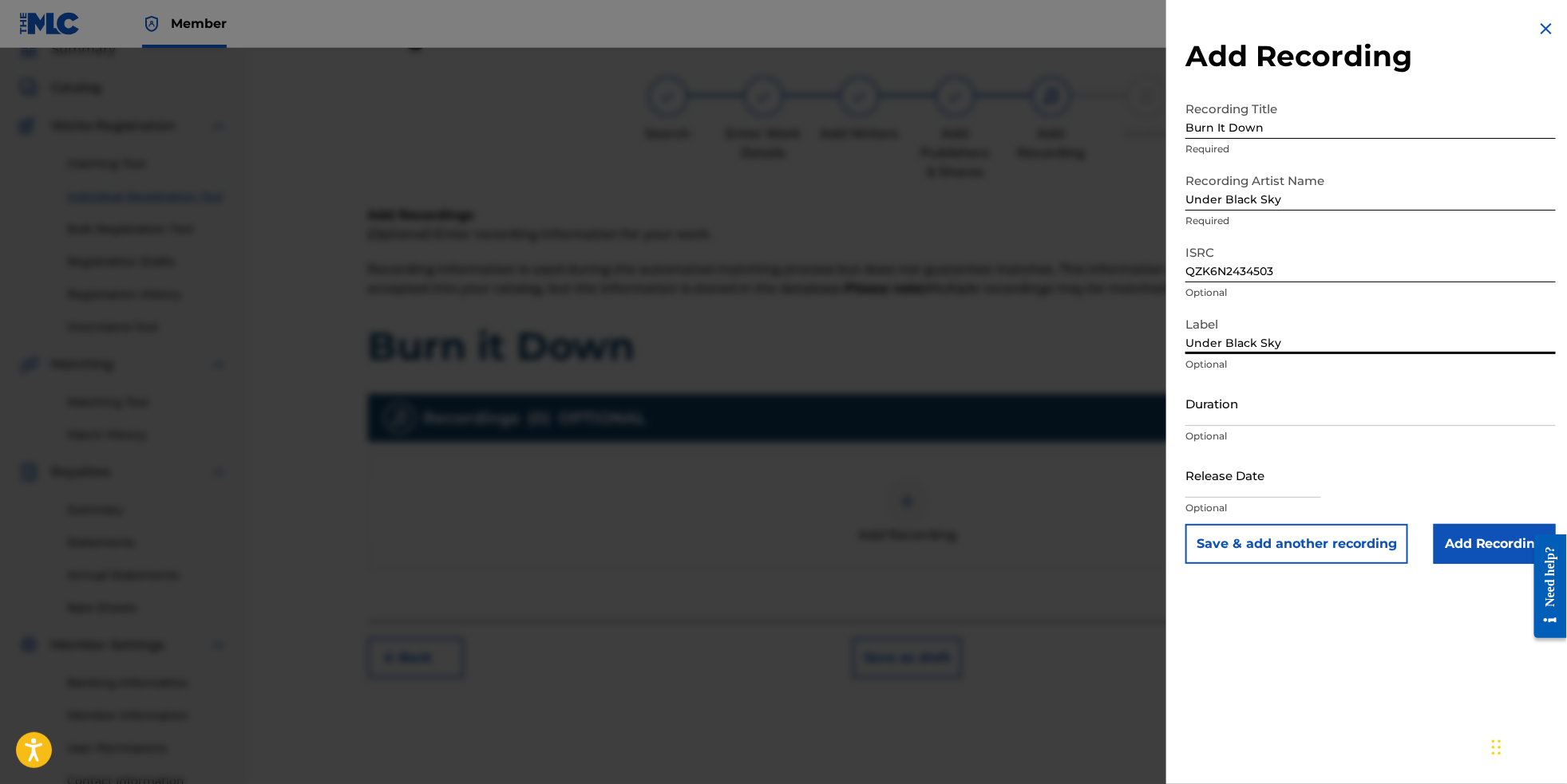
click at [1246, 498] on input "text" at bounding box center [1253, 475] width 136 height 45
select select "8"
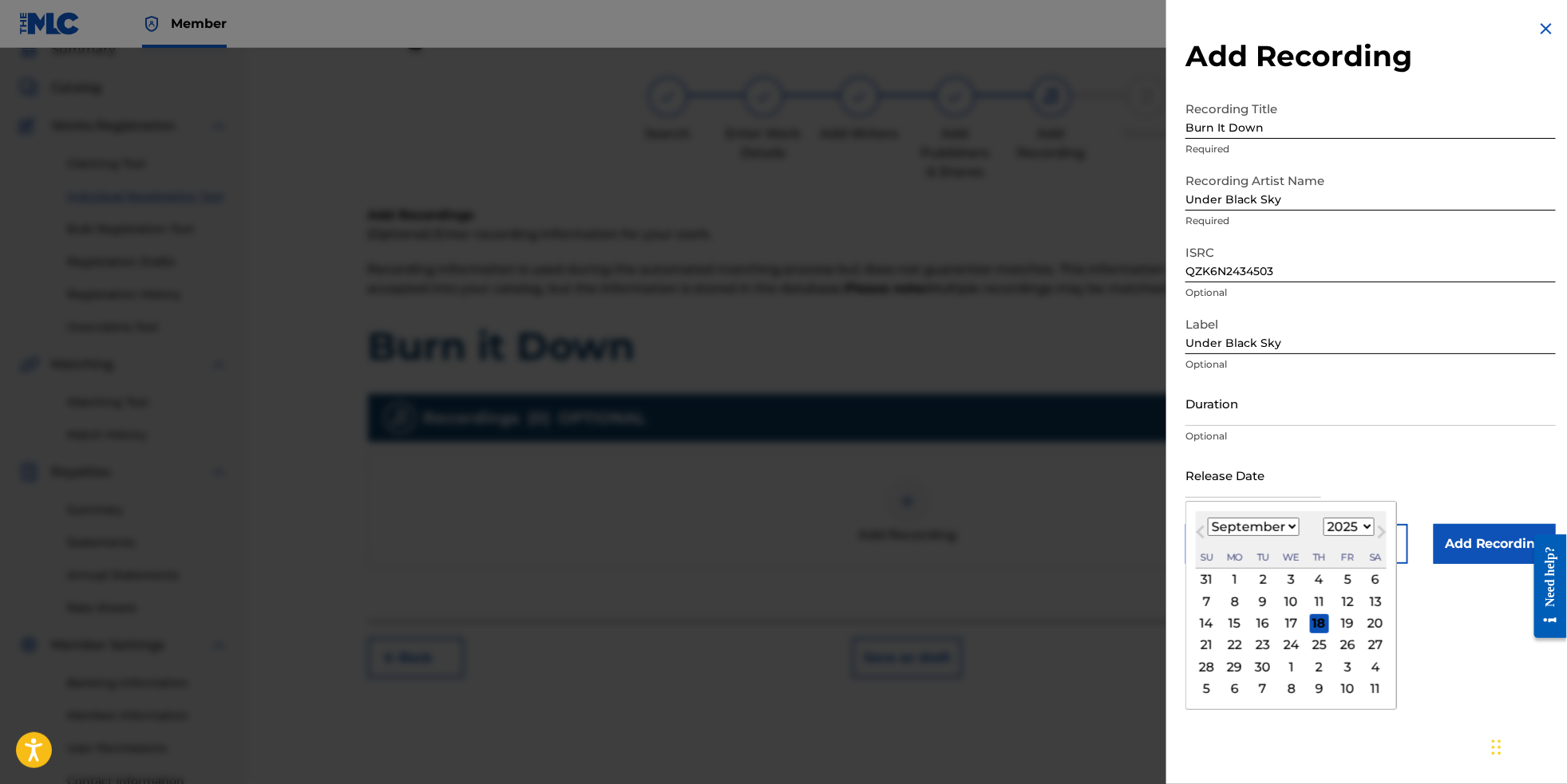
select select "2024"
select select "3"
click at [1344, 655] on div "26" at bounding box center [1347, 645] width 19 height 19
type input "[DATE]"
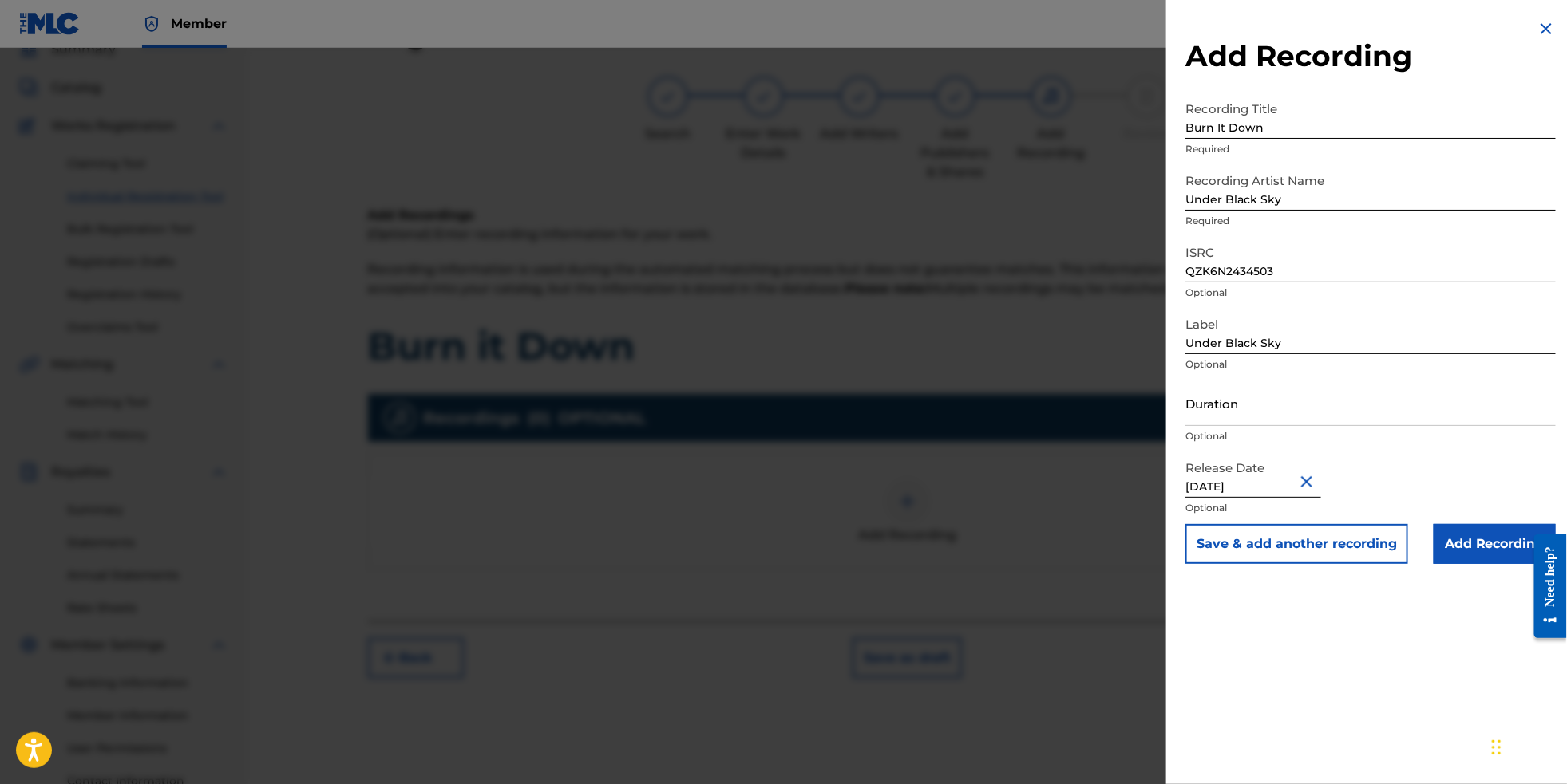
click at [1484, 564] on input "Add Recording" at bounding box center [1494, 544] width 122 height 40
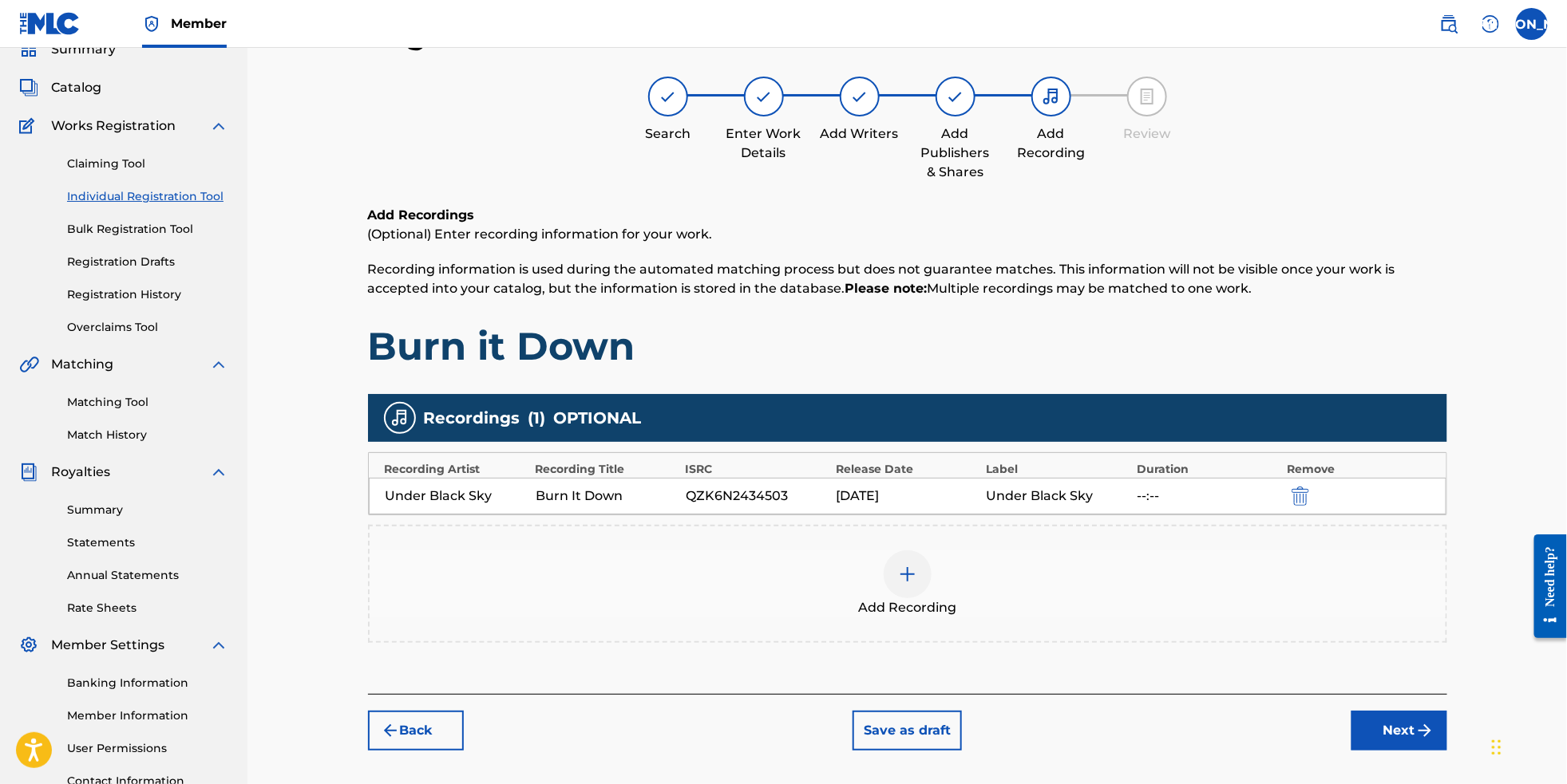
click at [1433, 748] on button "Next" at bounding box center [1399, 731] width 96 height 40
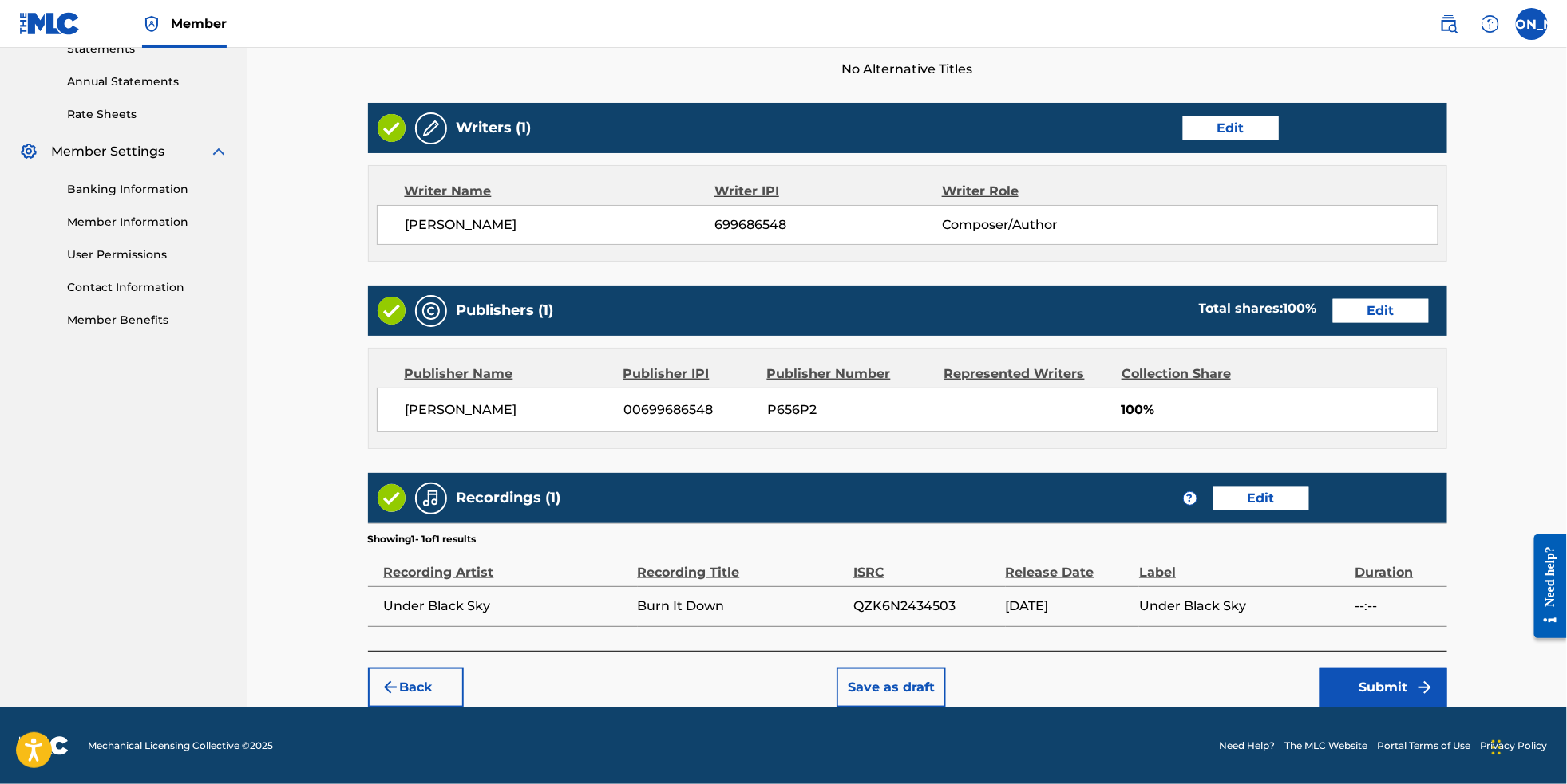
scroll to position [594, 0]
click at [1423, 696] on button "Submit" at bounding box center [1384, 688] width 128 height 40
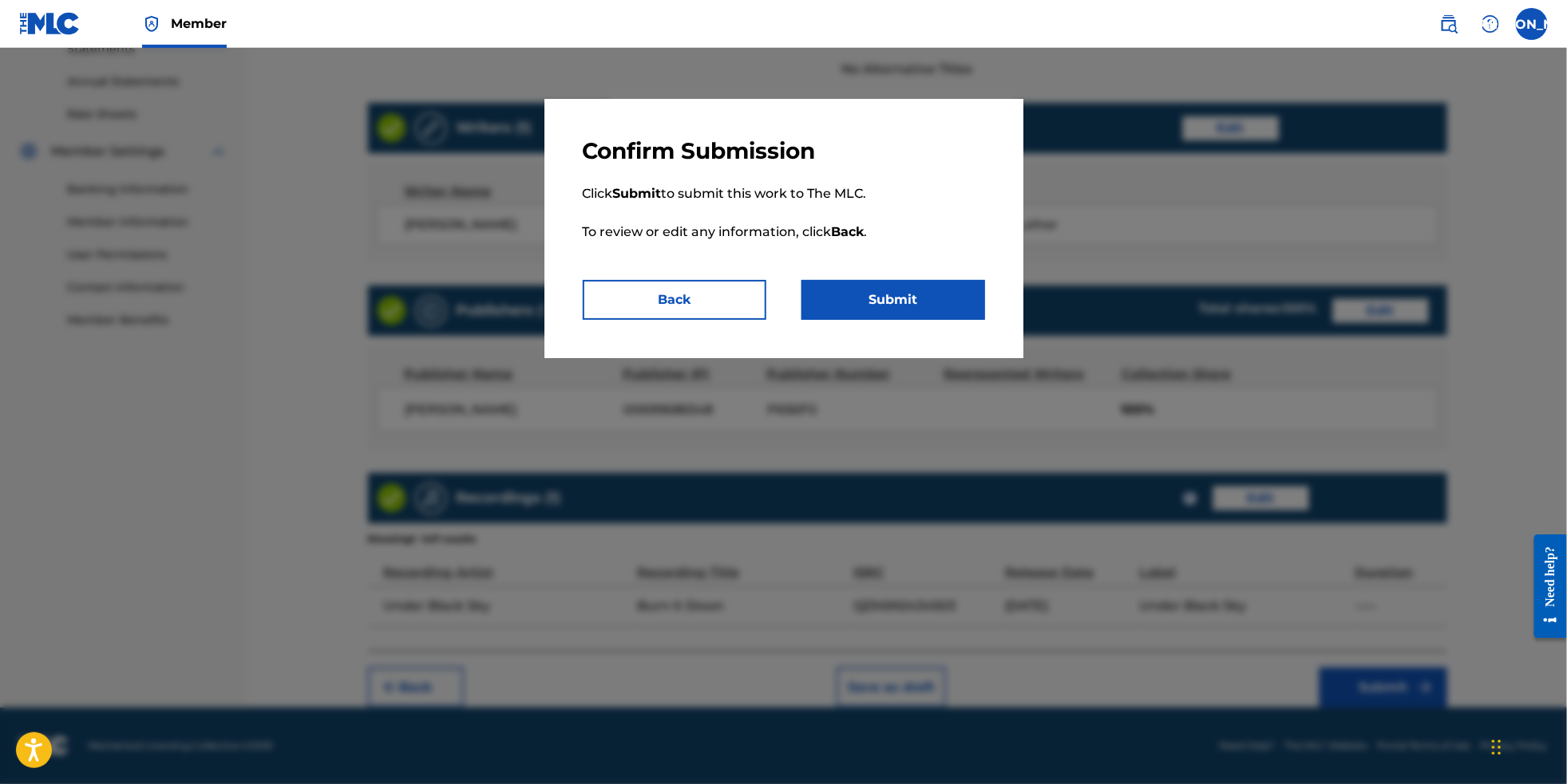
click at [918, 312] on button "Submit" at bounding box center [893, 300] width 184 height 40
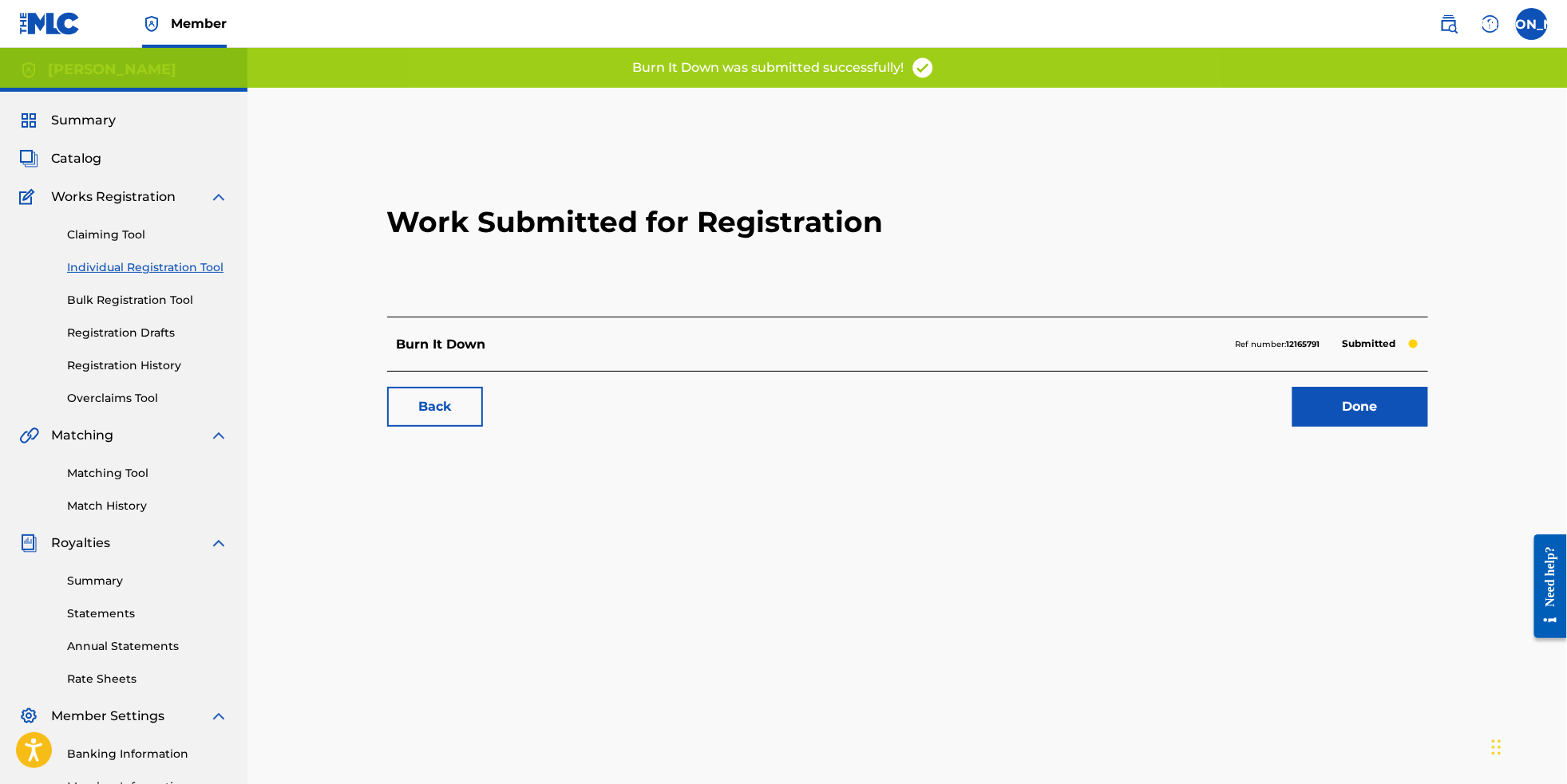
click at [205, 276] on link "Individual Registration Tool" at bounding box center [147, 268] width 161 height 17
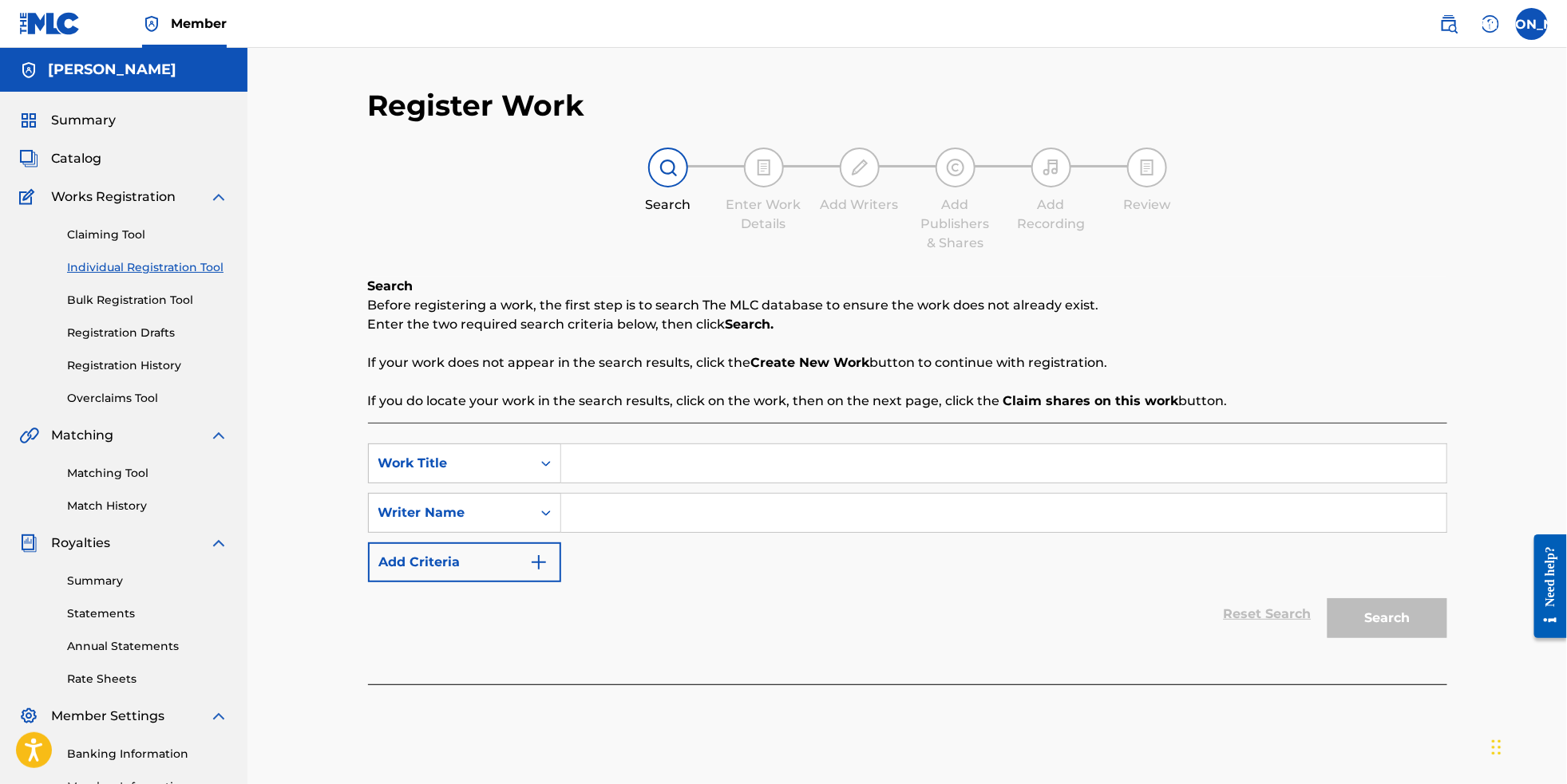
click at [654, 483] on input "Search Form" at bounding box center [1004, 463] width 885 height 39
paste input "Parasite"
type input "Parasite"
click at [651, 533] on input "Search Form" at bounding box center [1004, 513] width 885 height 39
type input "[PERSON_NAME]"
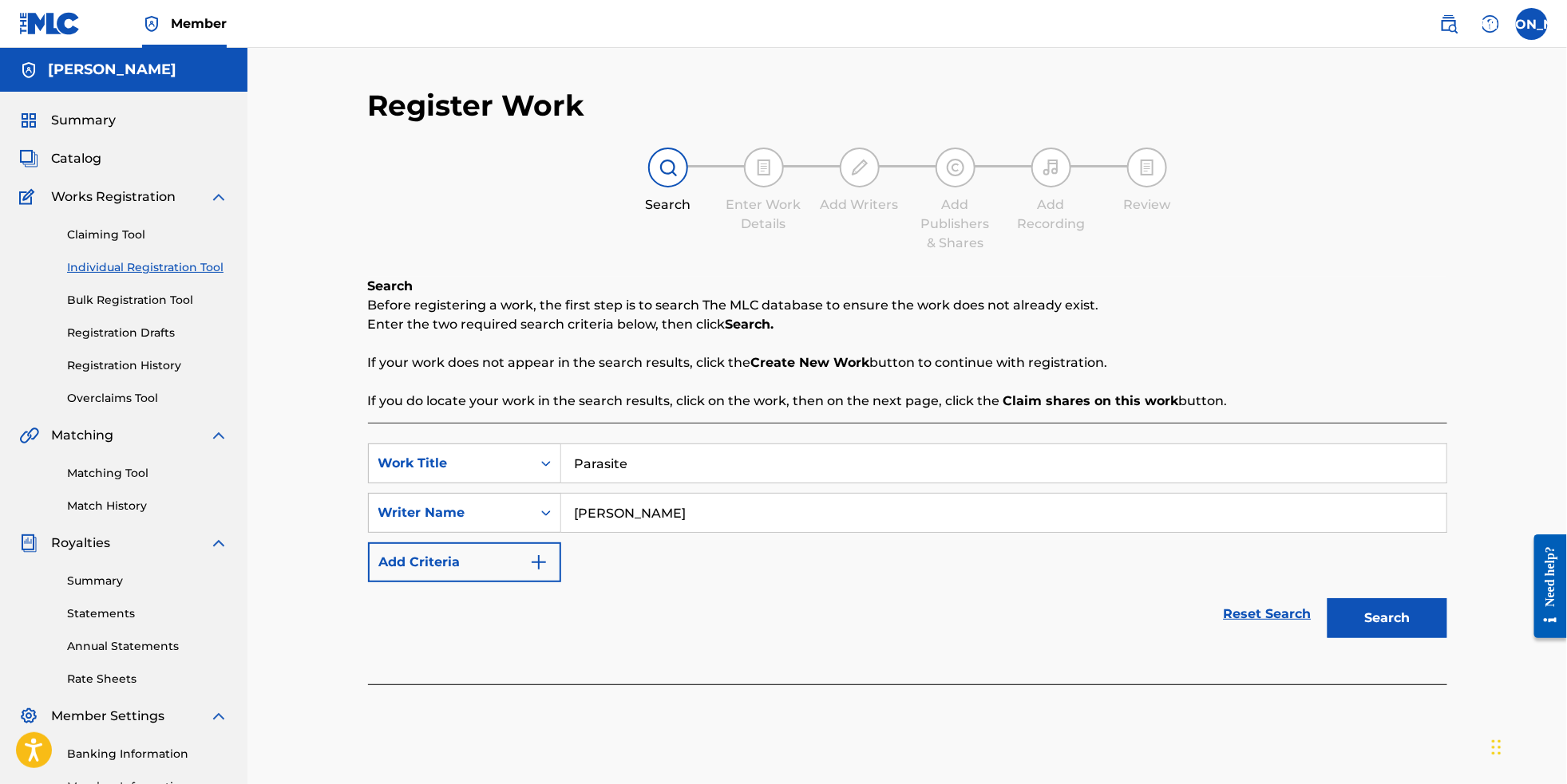
click at [1440, 638] on button "Search" at bounding box center [1388, 618] width 120 height 40
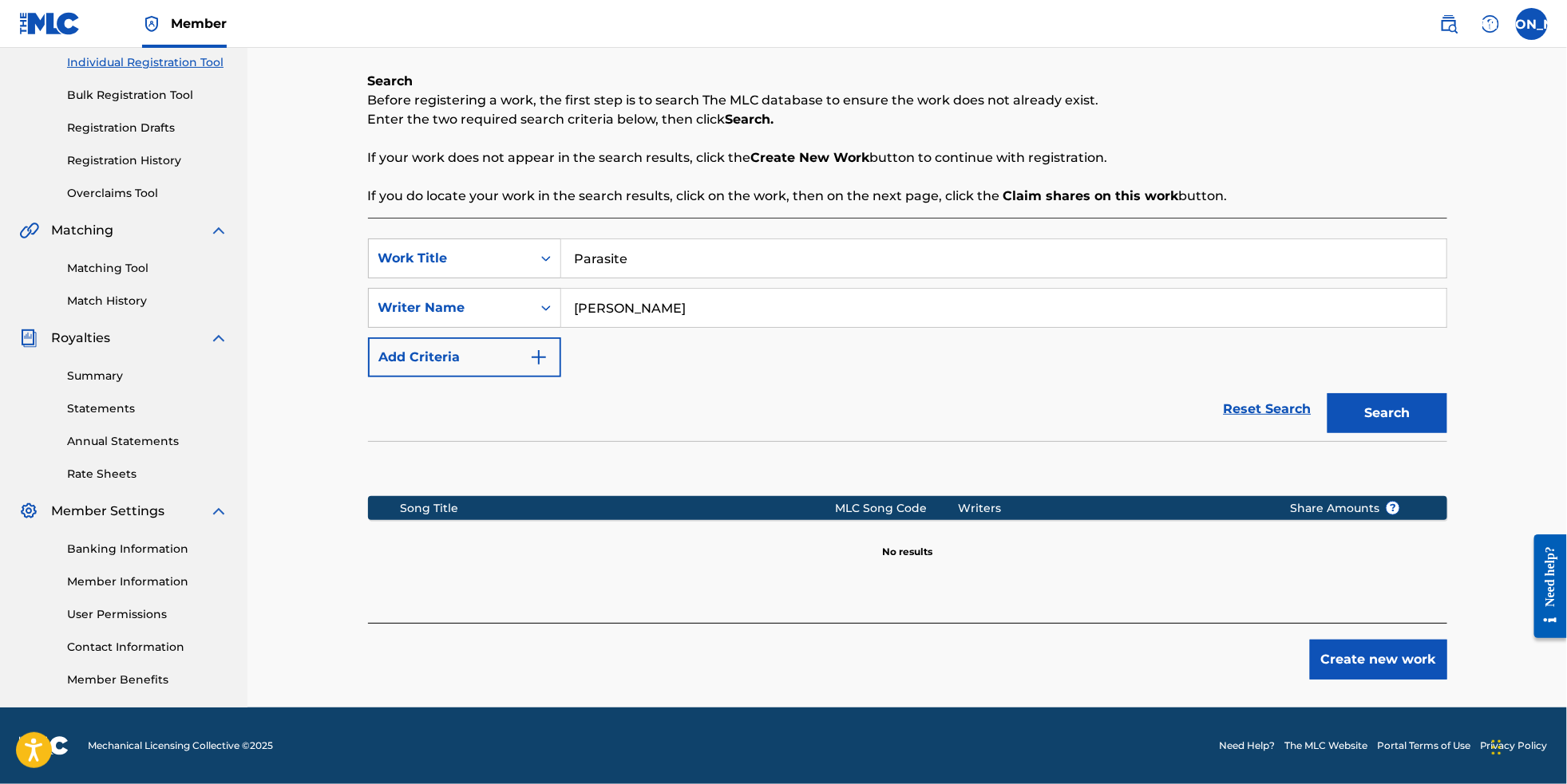
scroll to position [232, 0]
click at [1398, 662] on button "Create new work" at bounding box center [1379, 660] width 137 height 40
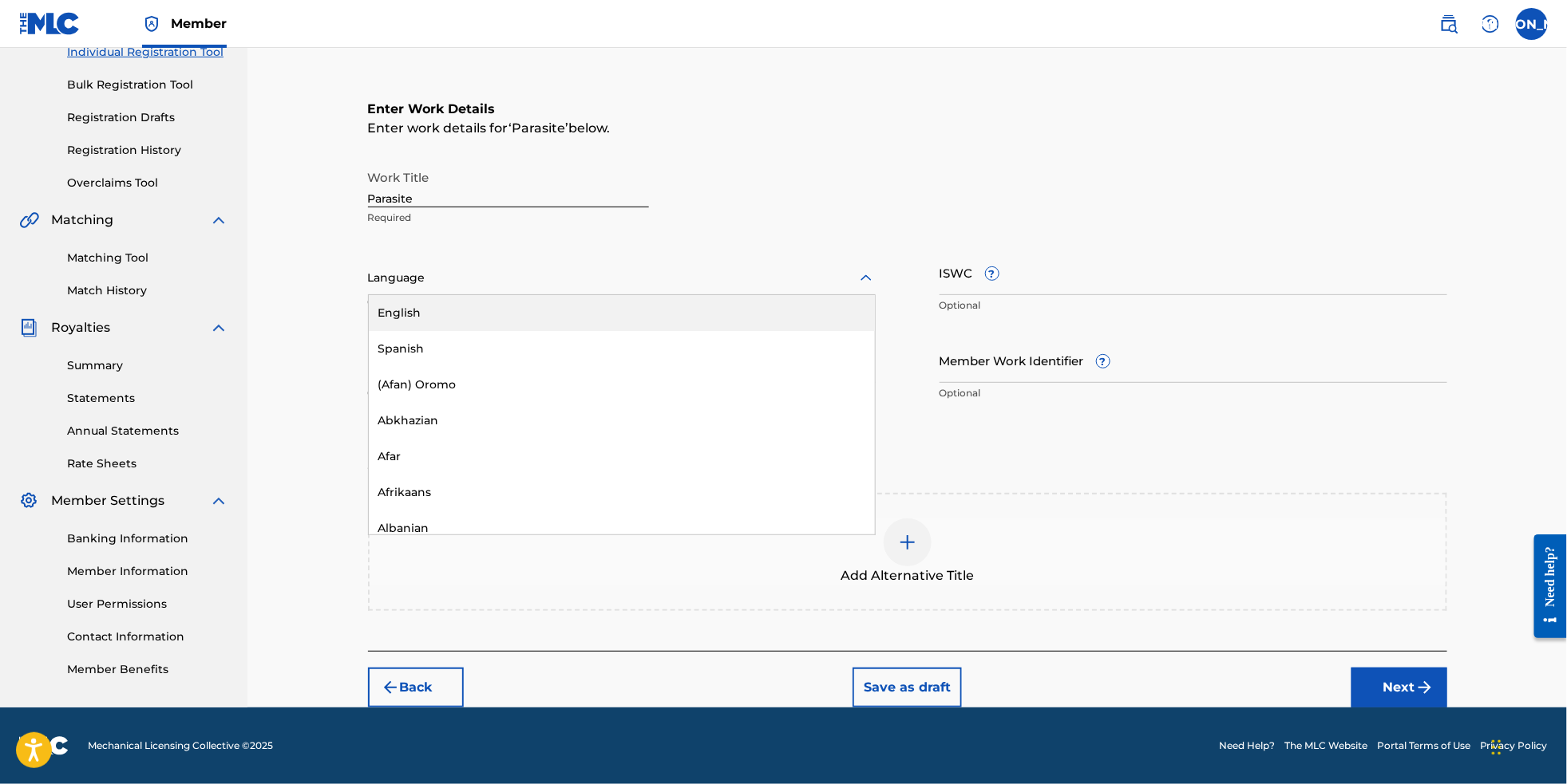
click at [589, 280] on div at bounding box center [621, 278] width 508 height 20
click at [590, 315] on div "English" at bounding box center [621, 314] width 506 height 36
click at [1425, 707] on button "Next" at bounding box center [1399, 688] width 96 height 40
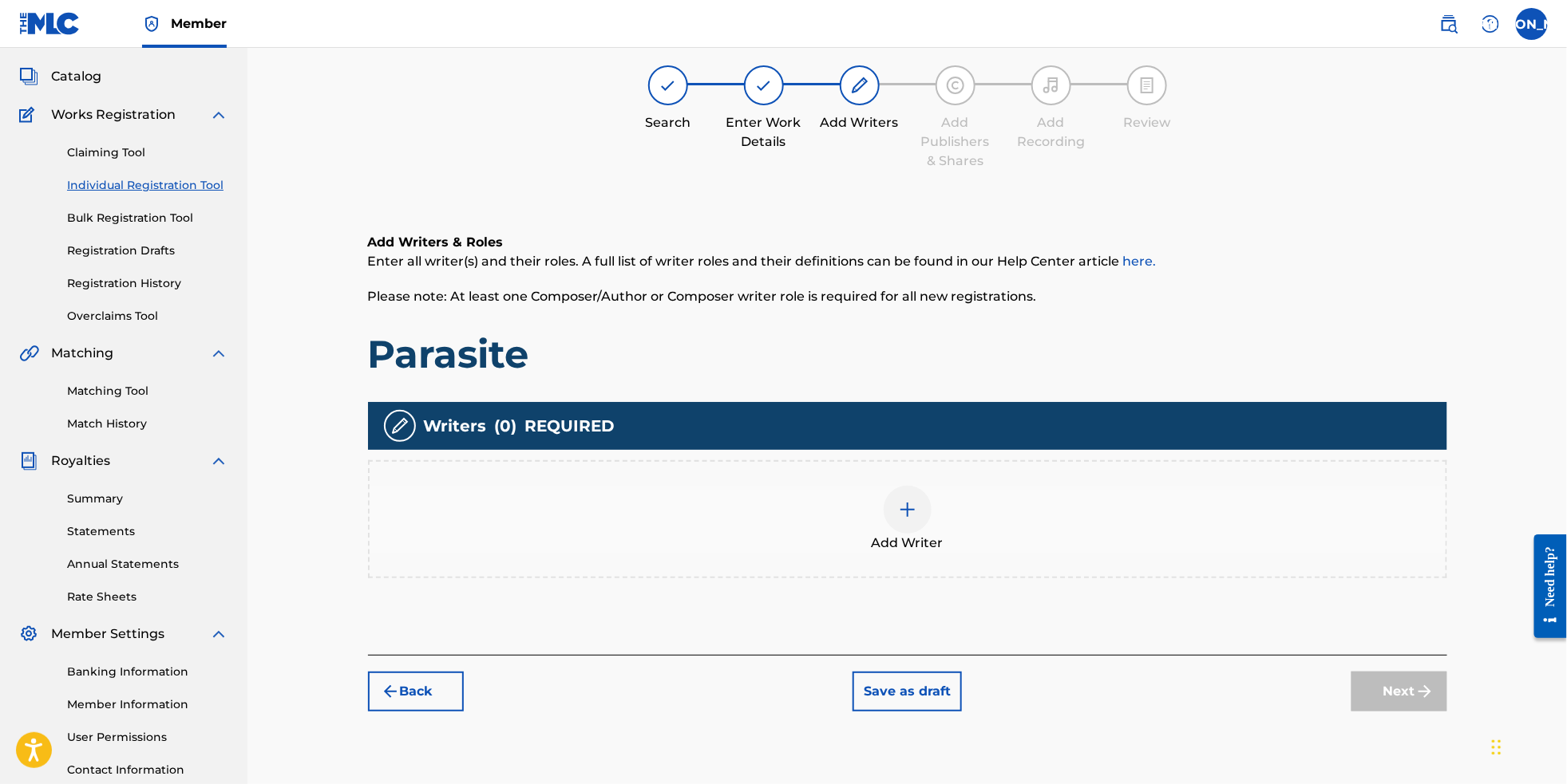
scroll to position [71, 0]
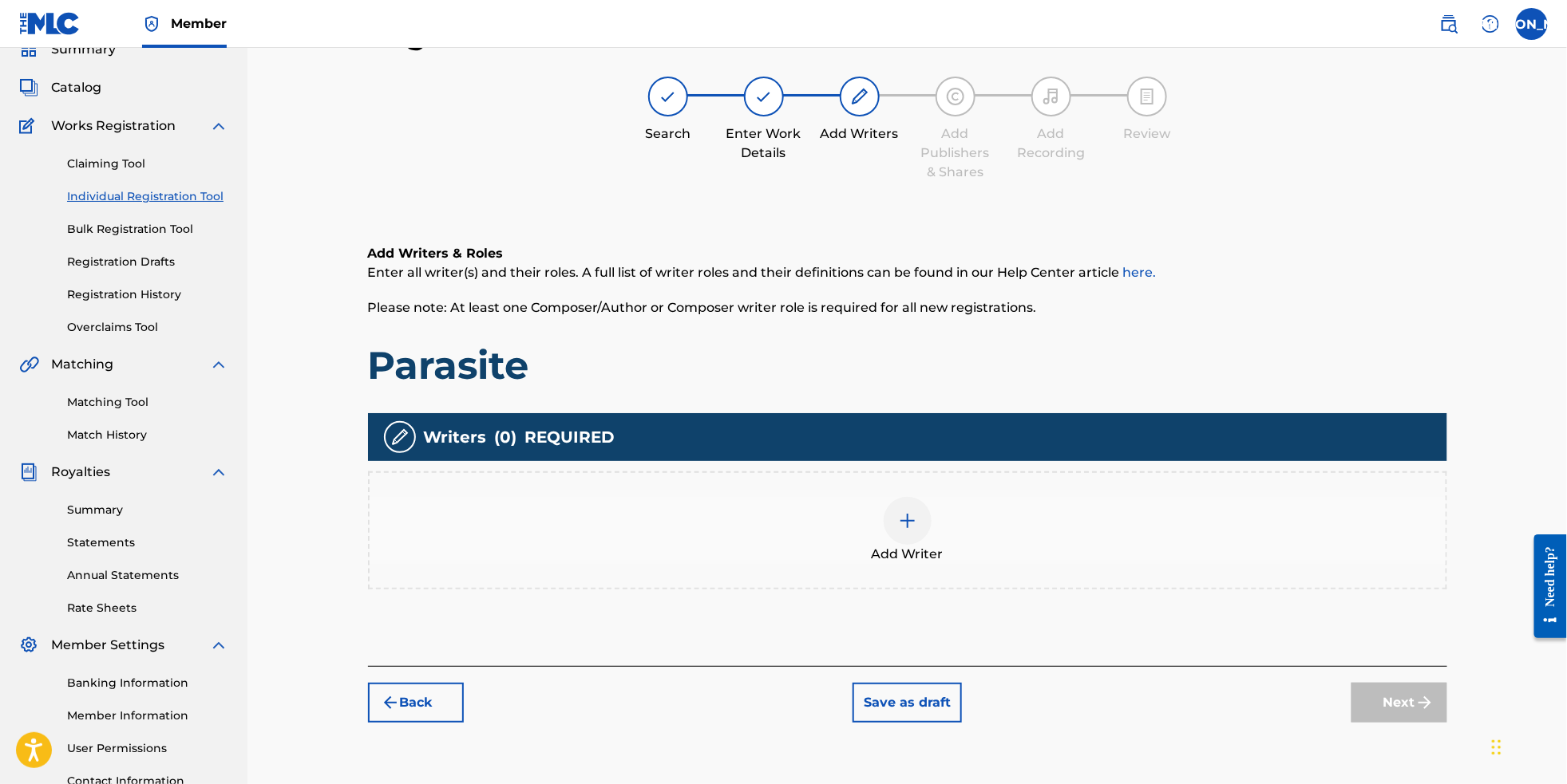
click at [912, 531] on img at bounding box center [907, 521] width 19 height 19
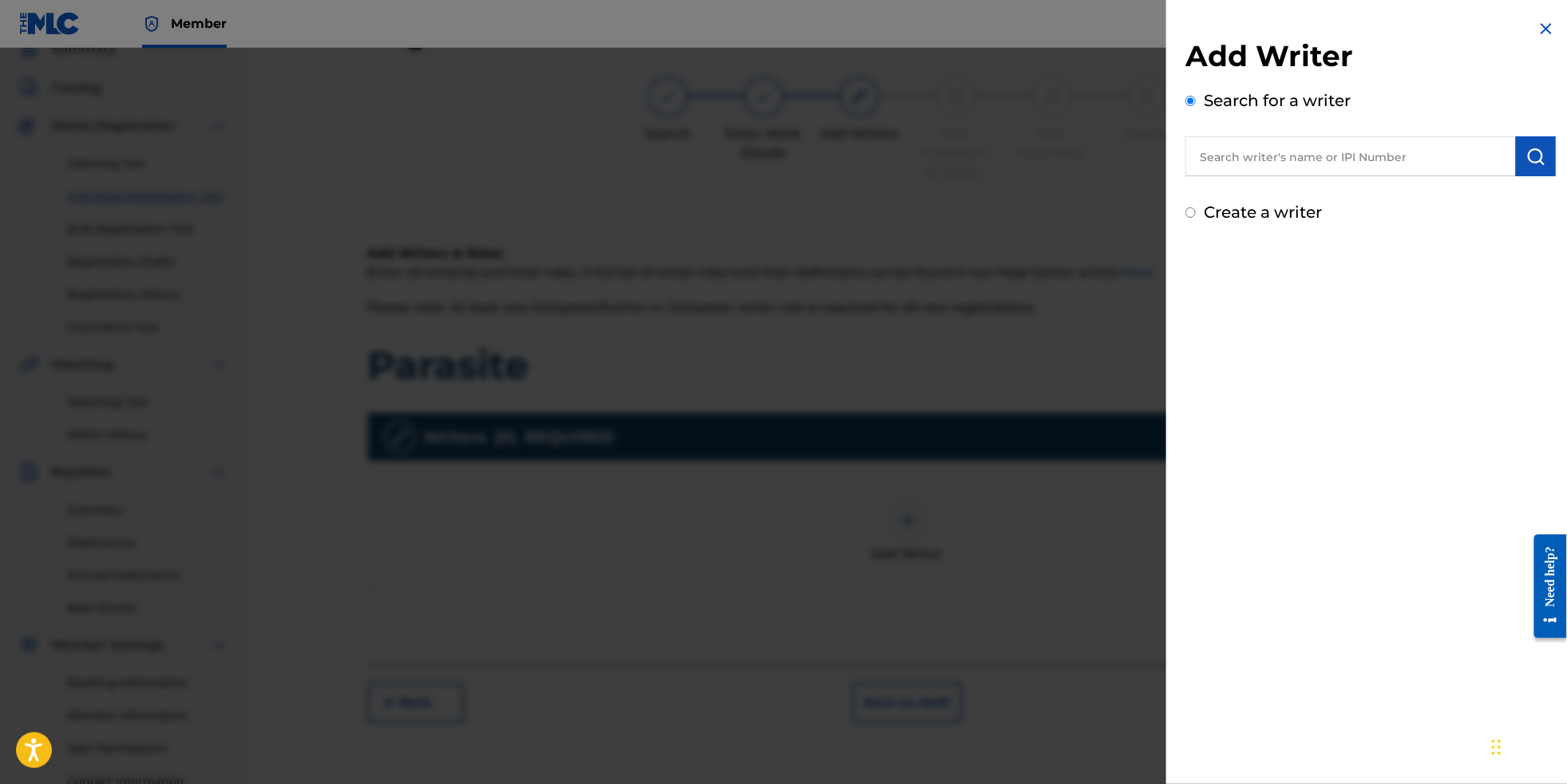
click at [1265, 220] on label "Create a writer" at bounding box center [1262, 212] width 118 height 19
radio input "true"
click at [1196, 218] on input "Create a writer" at bounding box center [1191, 213] width 11 height 11
radio input "false"
radio input "true"
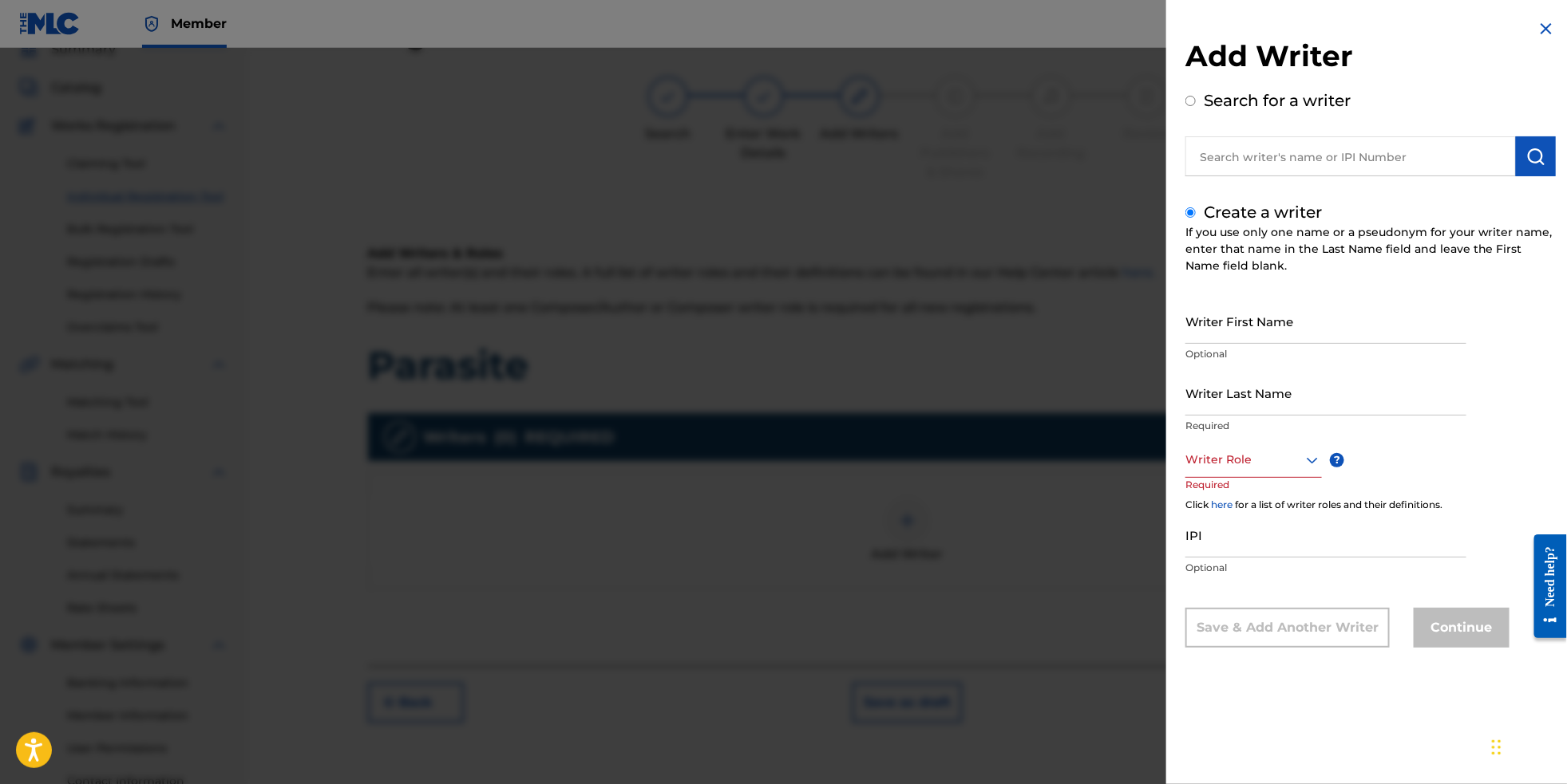
click at [1267, 322] on input "Writer First Name" at bounding box center [1326, 321] width 281 height 45
type input "[PERSON_NAME]"
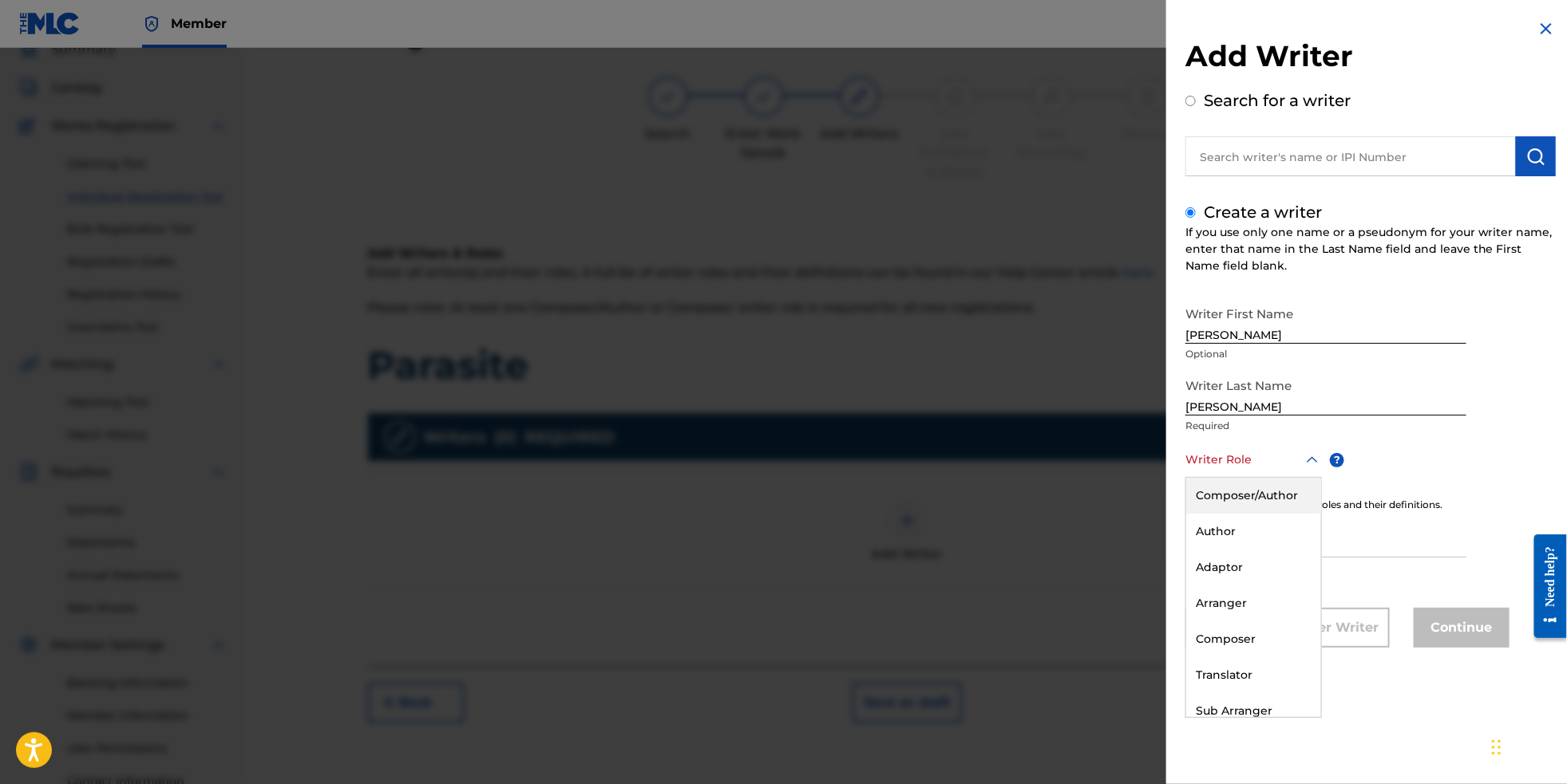
click at [1303, 470] on icon at bounding box center [1312, 460] width 19 height 19
click at [1289, 509] on div "Composer/Author" at bounding box center [1254, 496] width 135 height 36
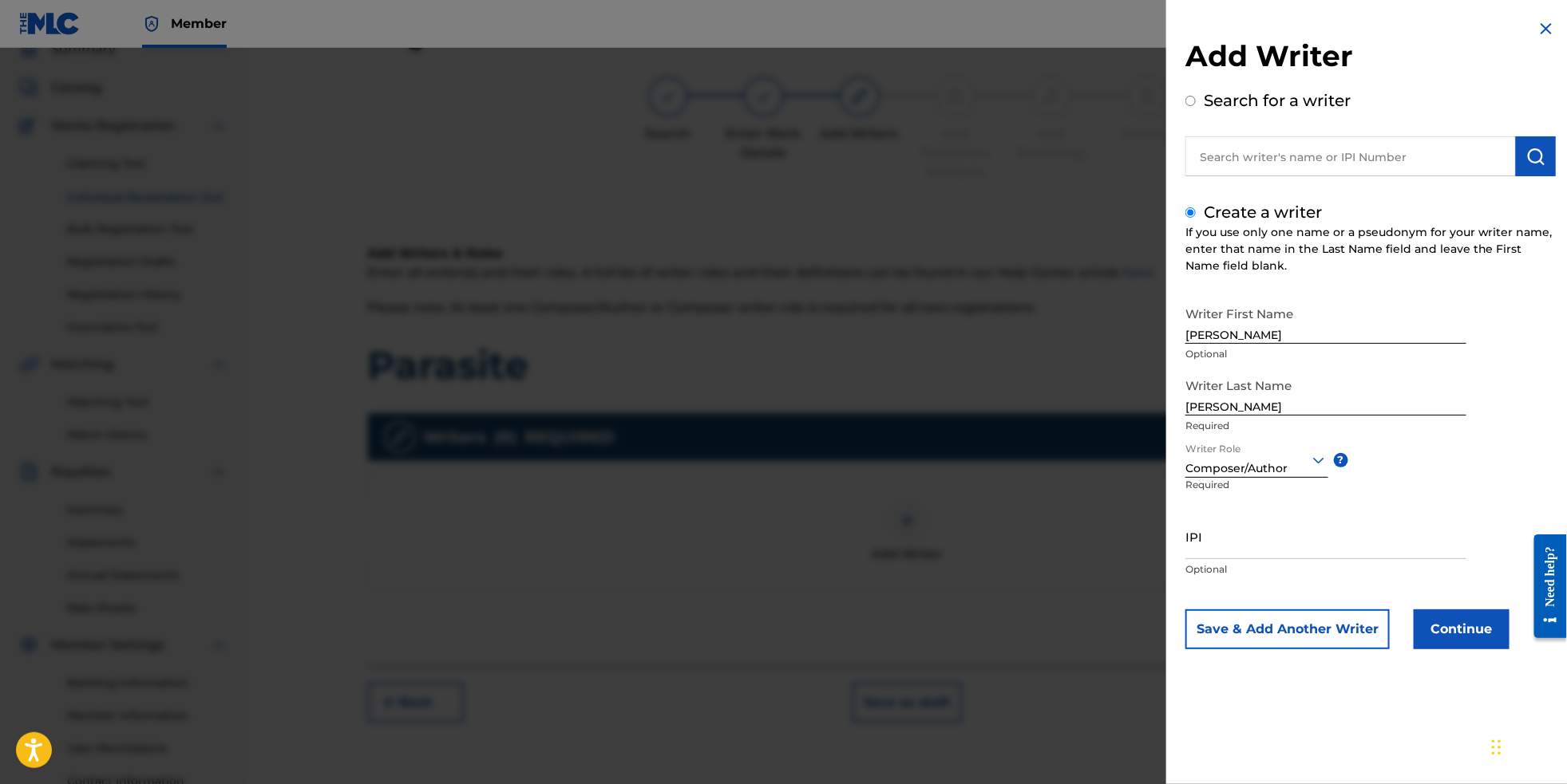
click at [1277, 560] on input "IPI" at bounding box center [1326, 536] width 281 height 45
paste input "699686548"
type input "699686548"
click at [1436, 643] on button "Continue" at bounding box center [1462, 630] width 96 height 40
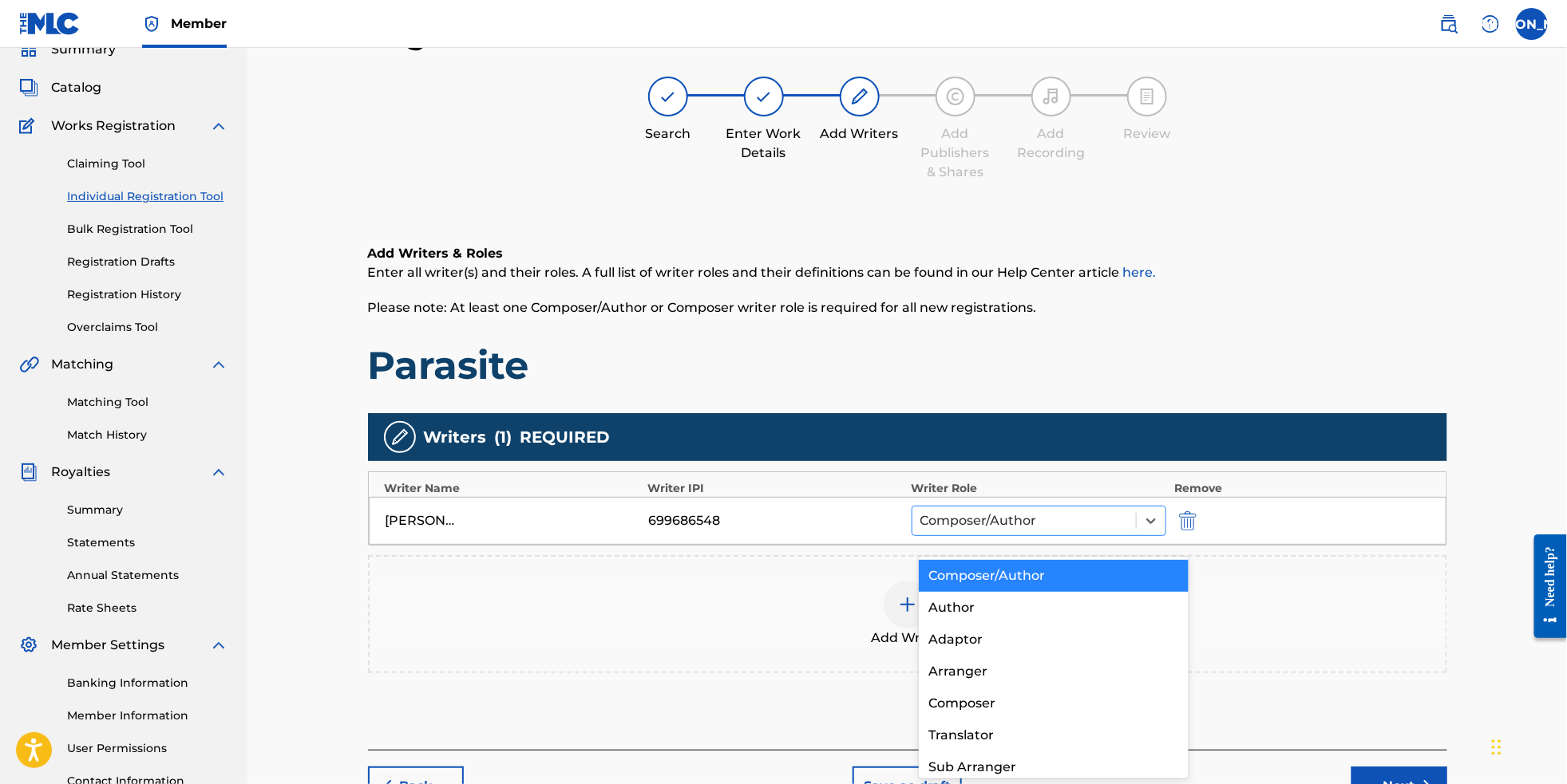
click at [1086, 530] on div at bounding box center [1024, 521] width 208 height 23
click at [1090, 570] on div "Composer/Author" at bounding box center [1054, 576] width 270 height 32
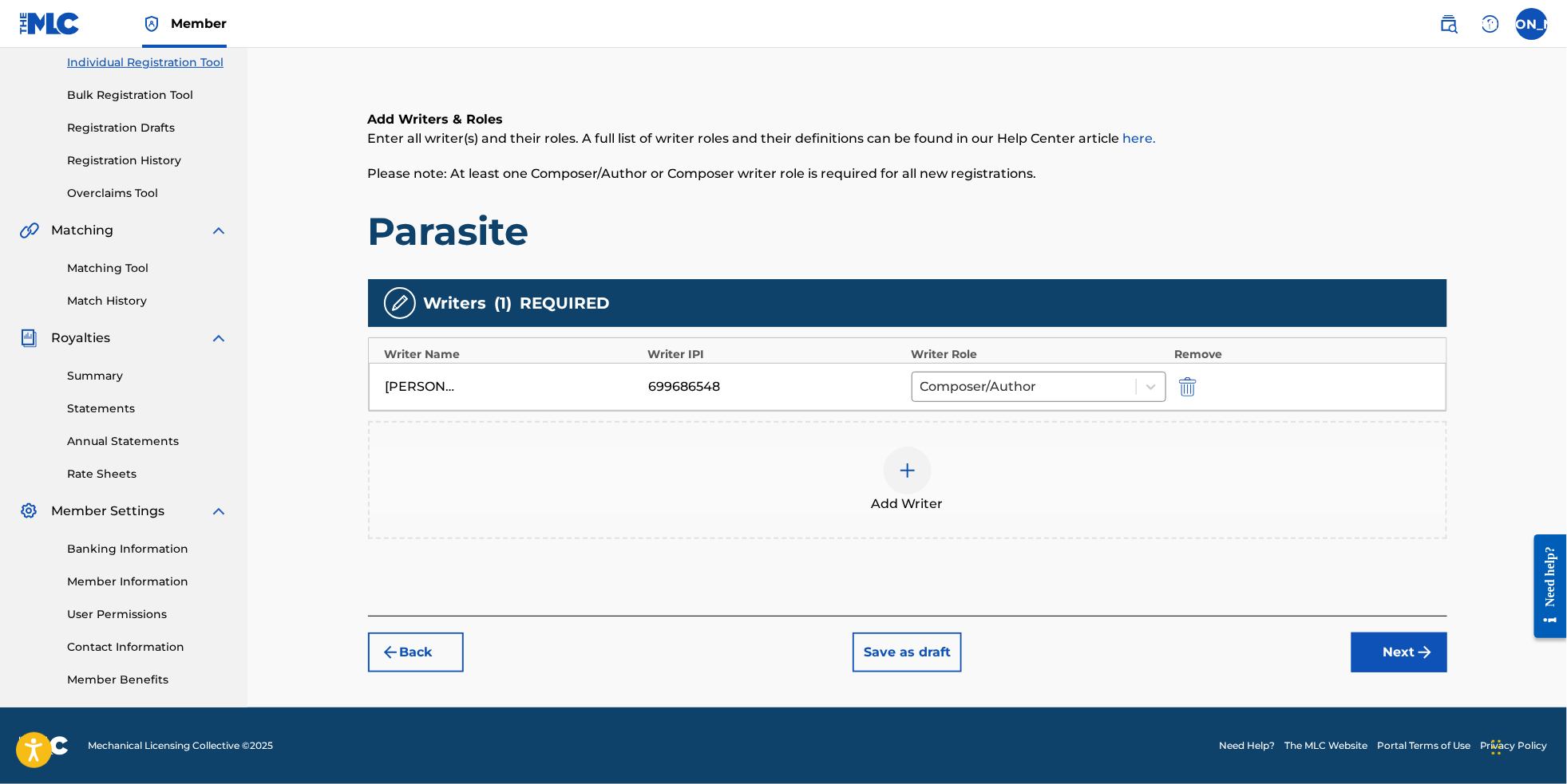
click at [1414, 652] on button "Next" at bounding box center [1399, 652] width 96 height 40
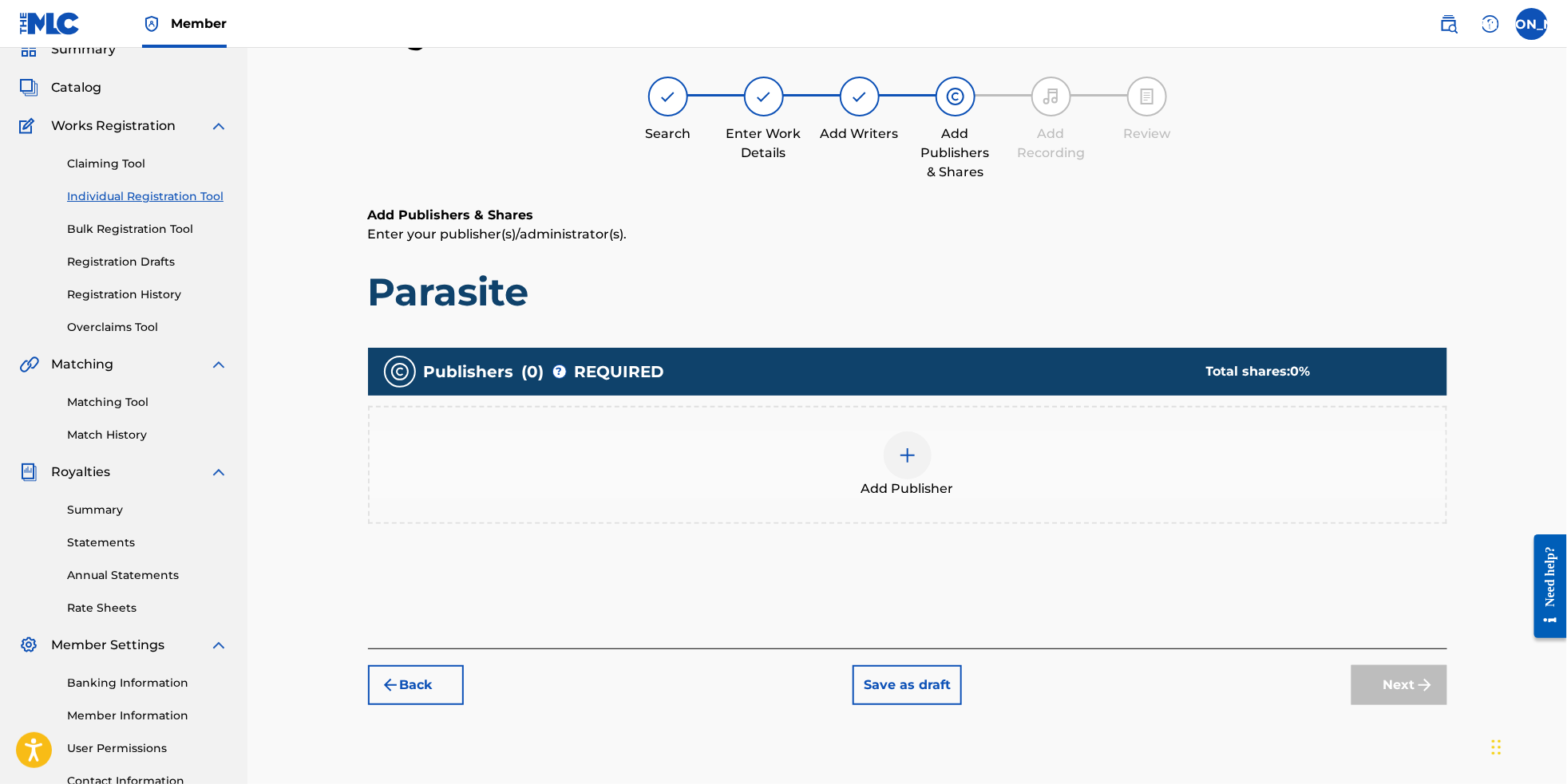
click at [930, 479] on div at bounding box center [907, 455] width 48 height 48
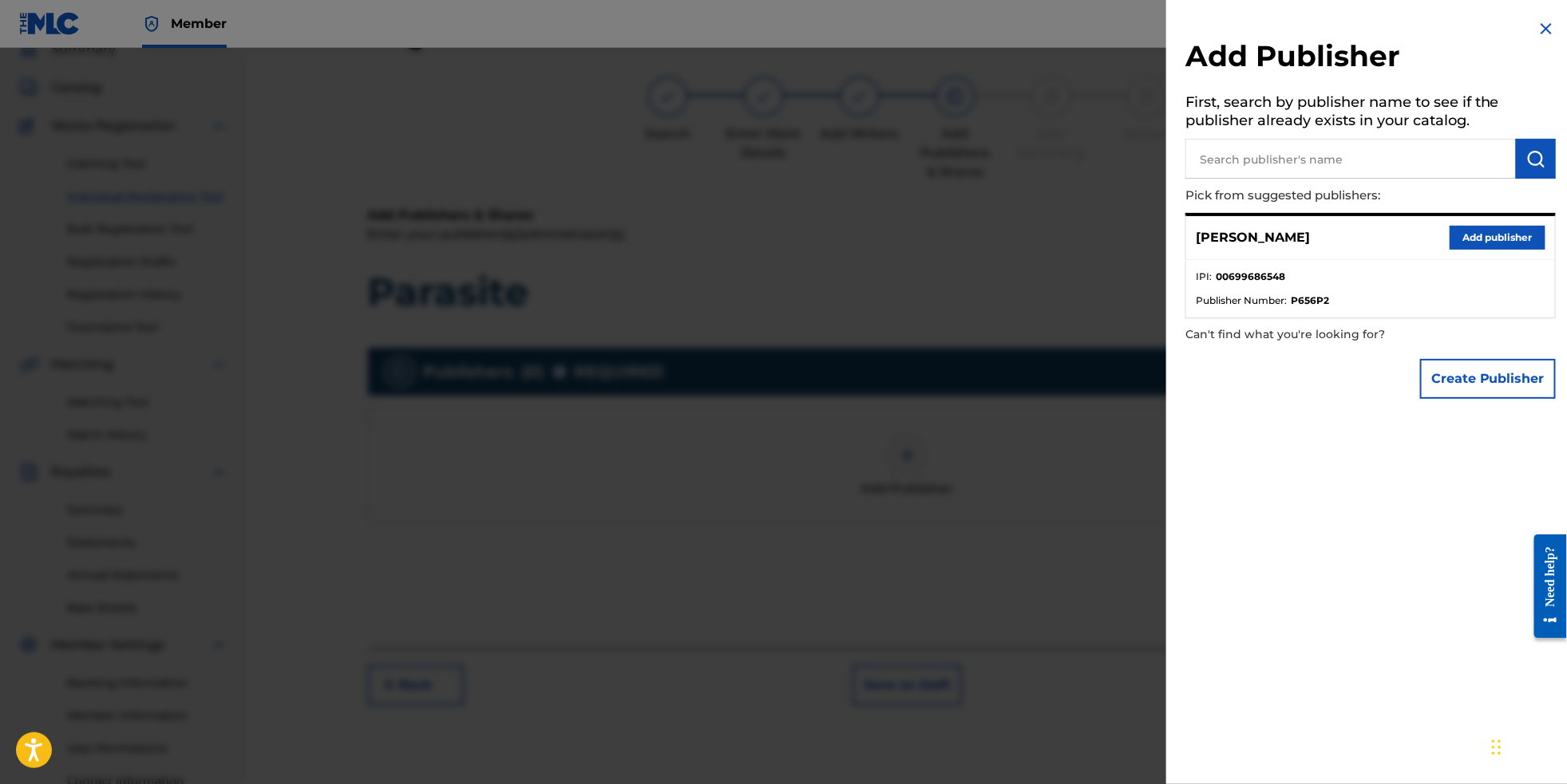
click at [1465, 245] on button "Add publisher" at bounding box center [1498, 238] width 96 height 24
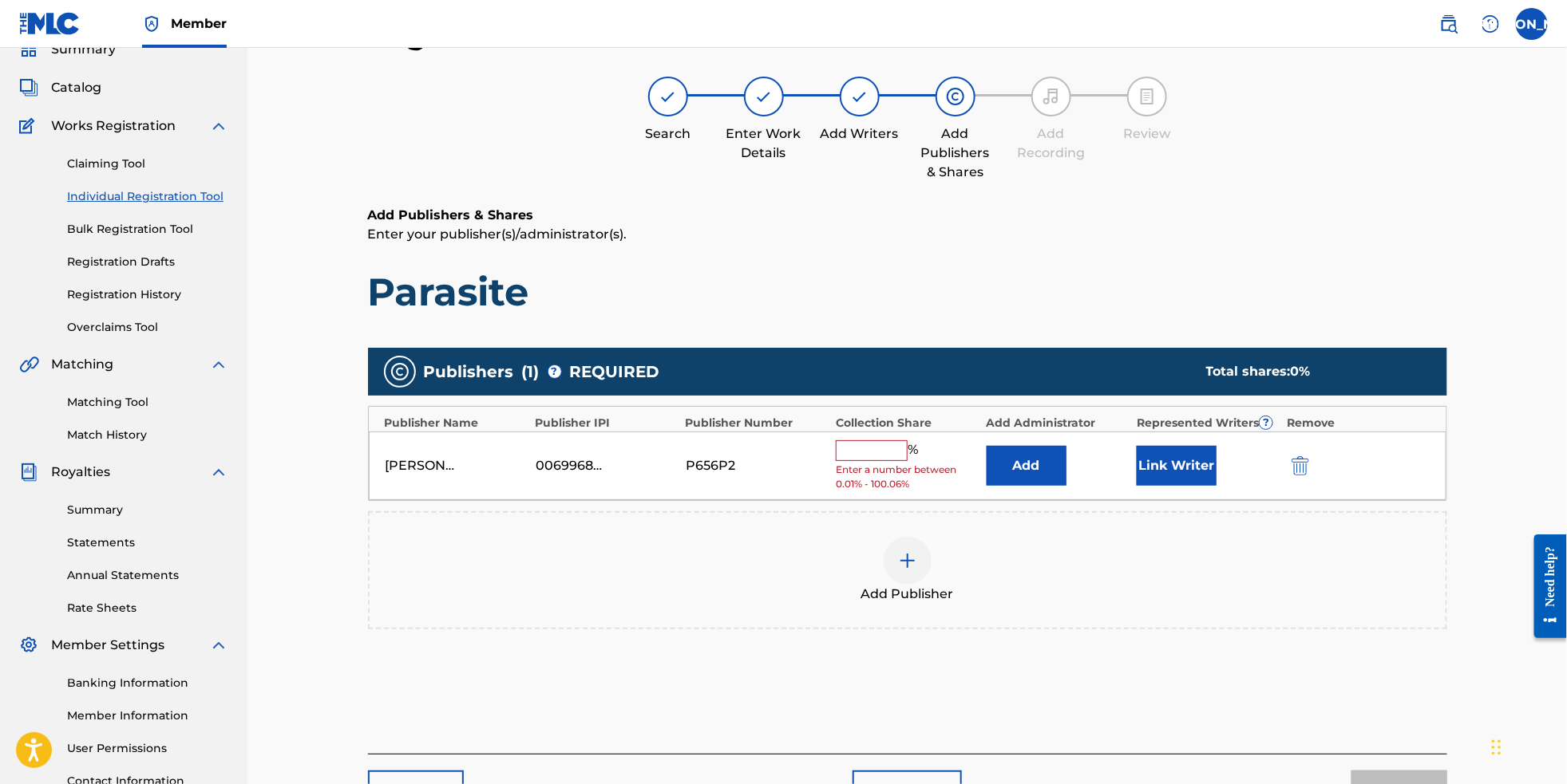
click at [907, 461] on input "text" at bounding box center [872, 451] width 72 height 21
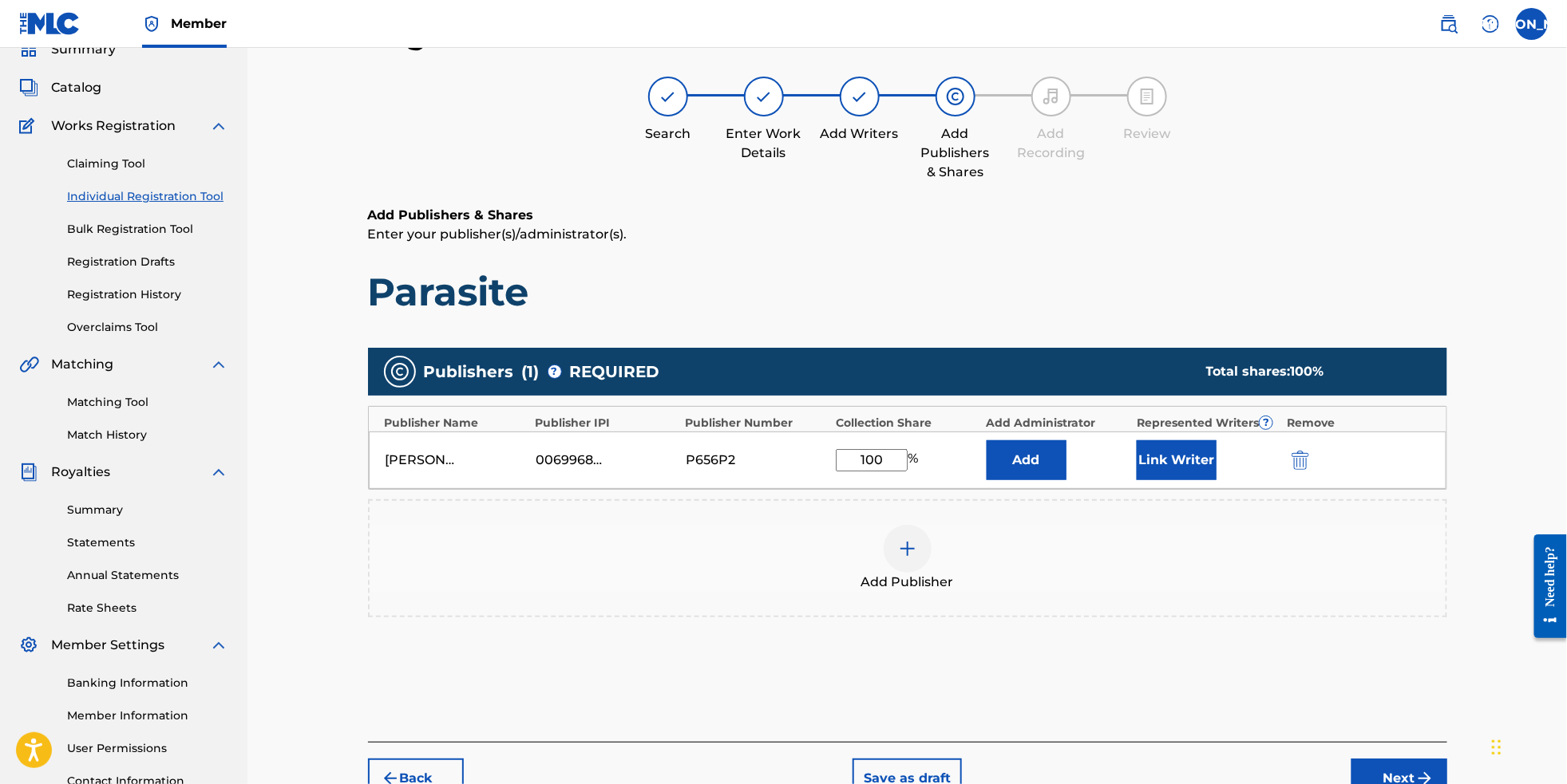
type input "100"
click at [1203, 617] on div "Add Publisher" at bounding box center [907, 558] width 1079 height 118
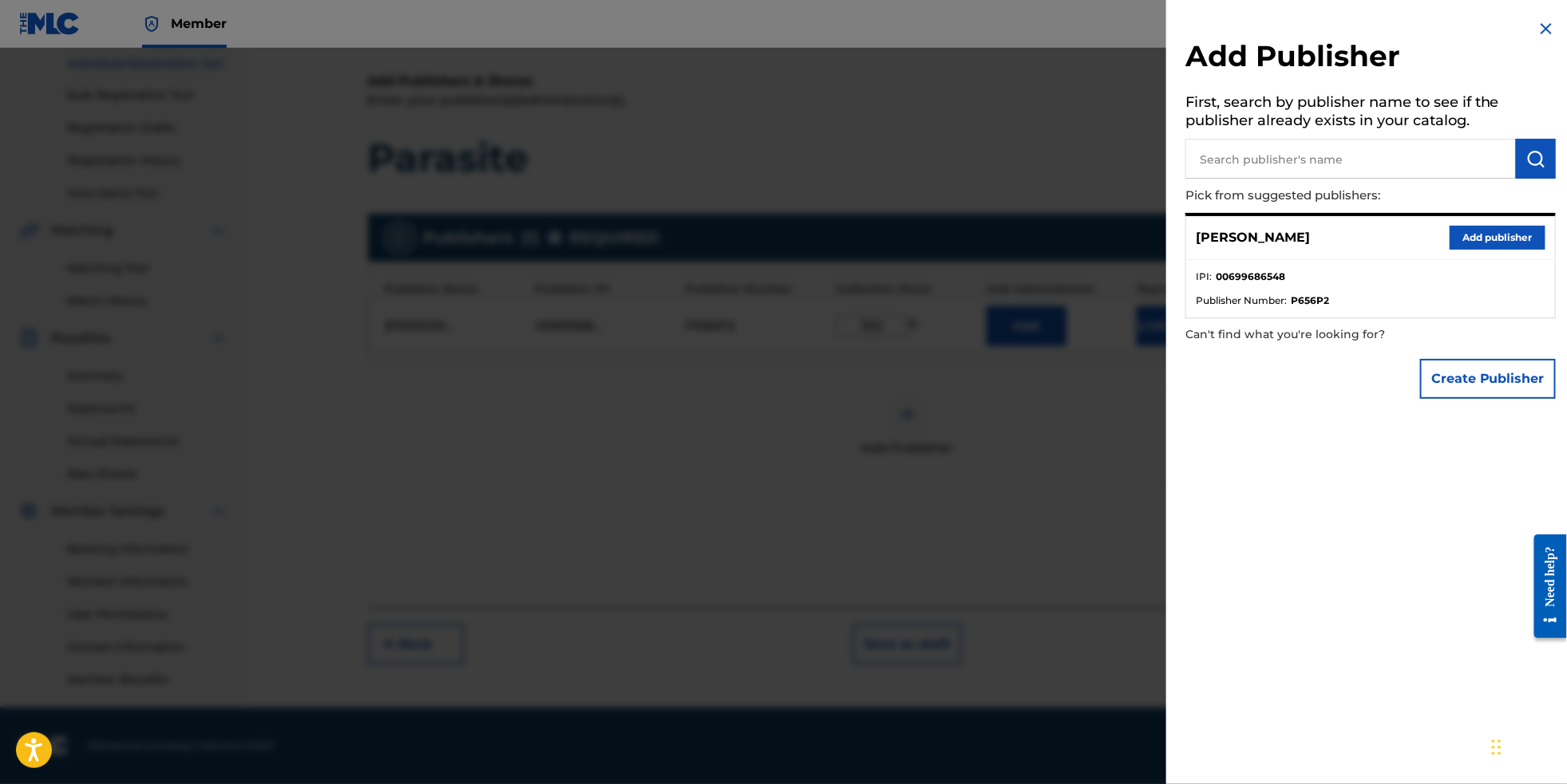
scroll to position [232, 0]
click at [1546, 27] on img at bounding box center [1546, 28] width 19 height 19
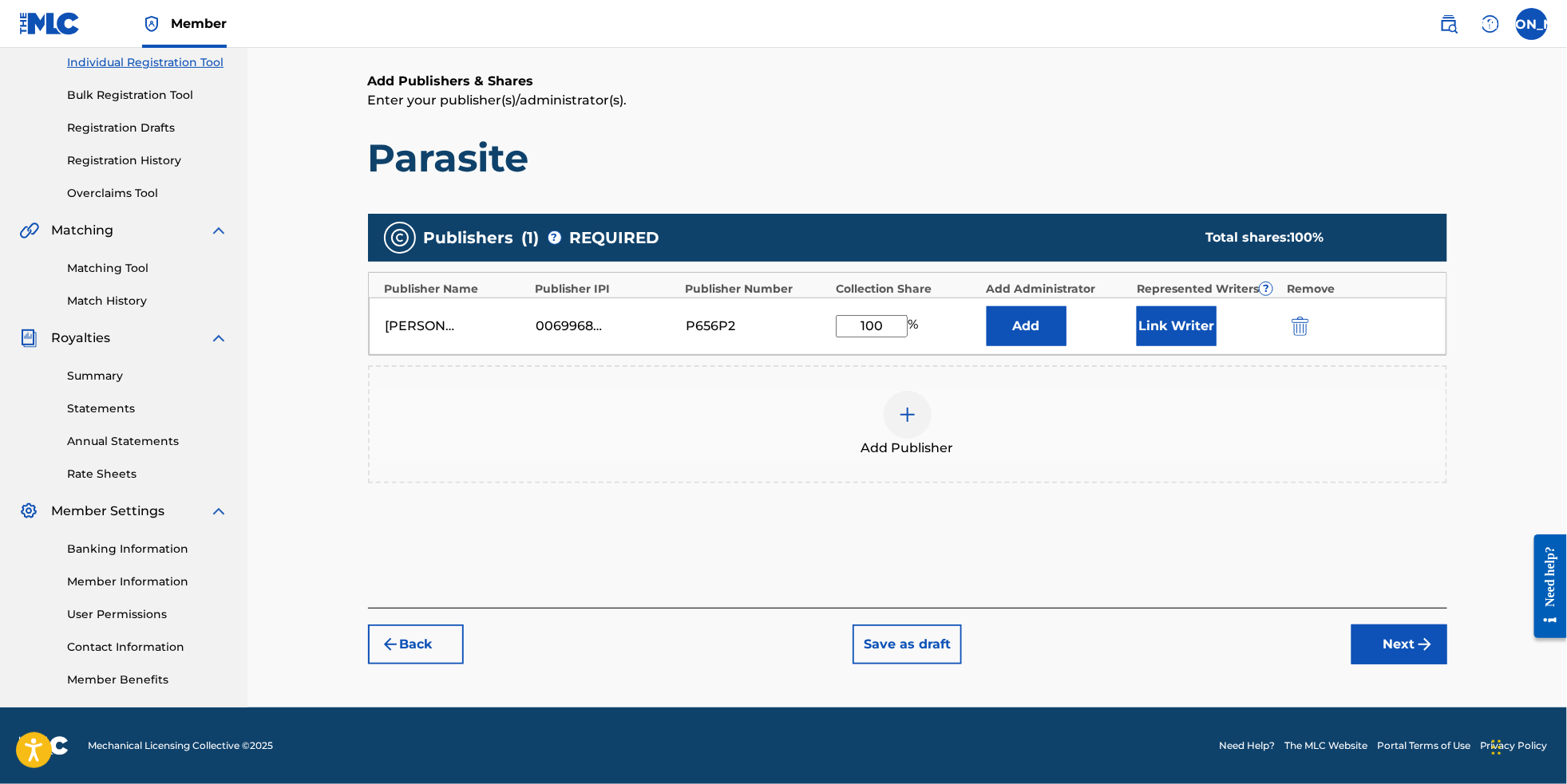
click at [1444, 646] on button "Next" at bounding box center [1399, 644] width 96 height 40
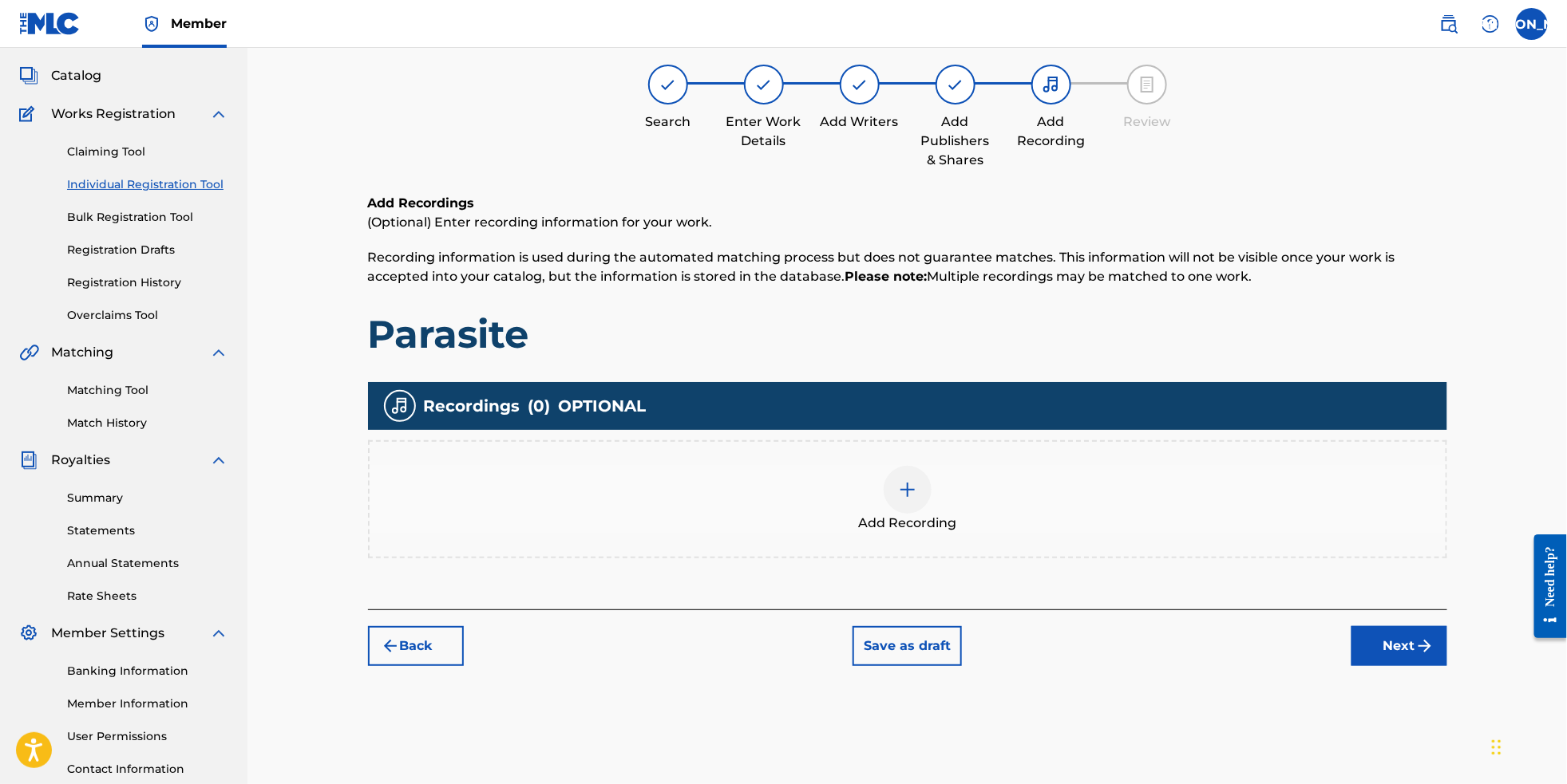
scroll to position [71, 0]
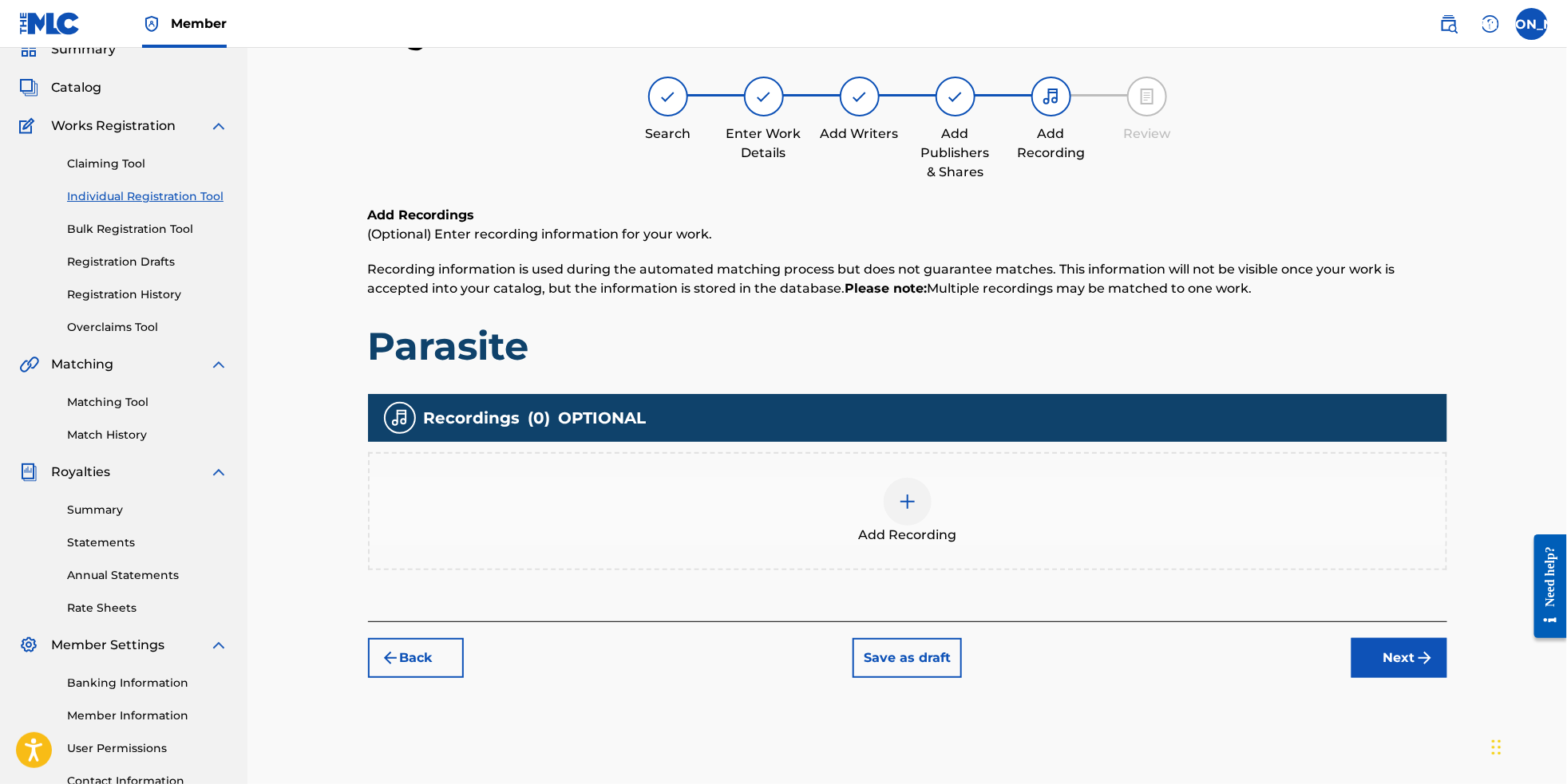
click at [917, 526] on div at bounding box center [907, 501] width 48 height 48
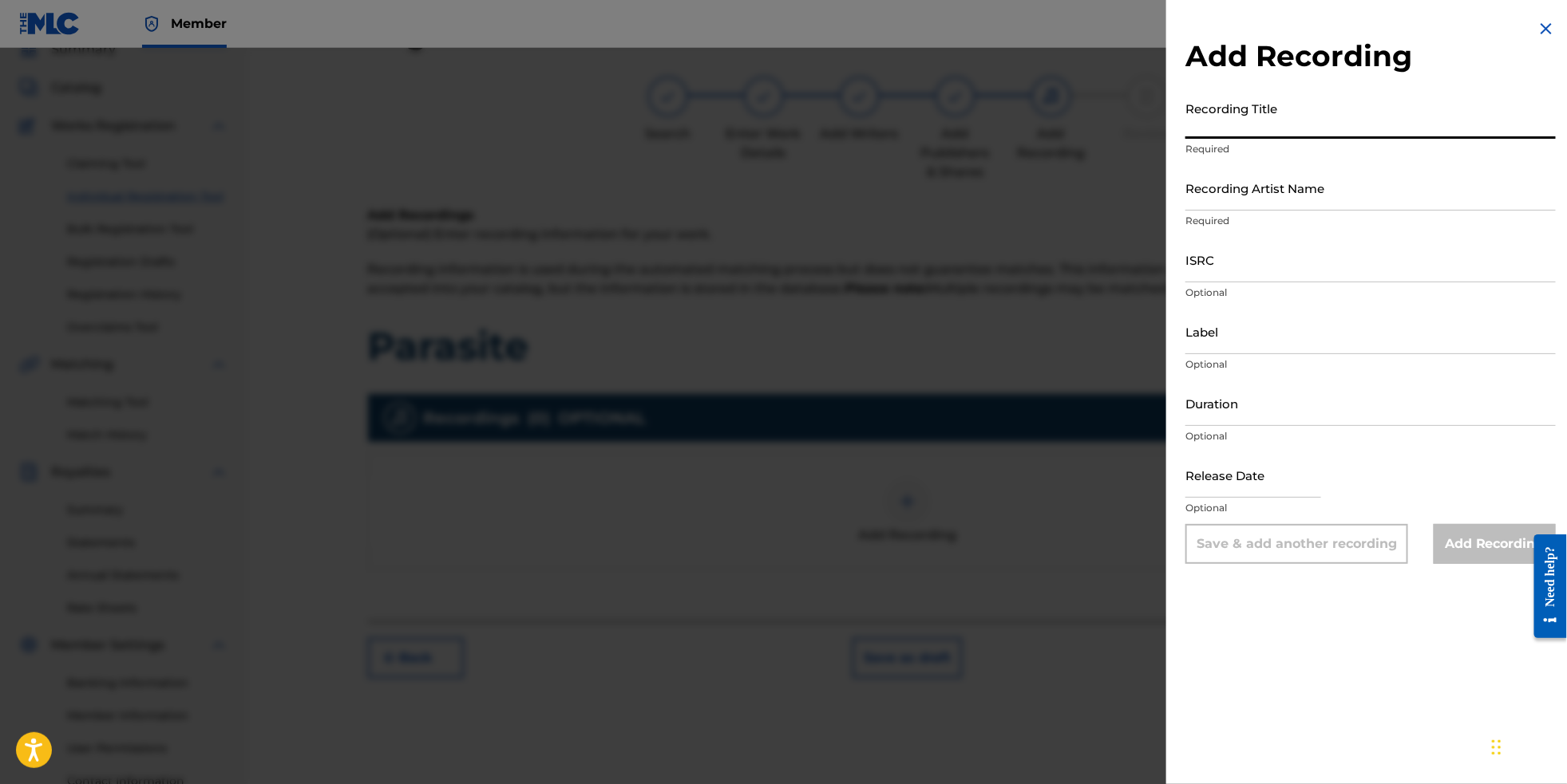
click at [1235, 133] on input "Recording Title" at bounding box center [1370, 116] width 371 height 45
type input "Parasite"
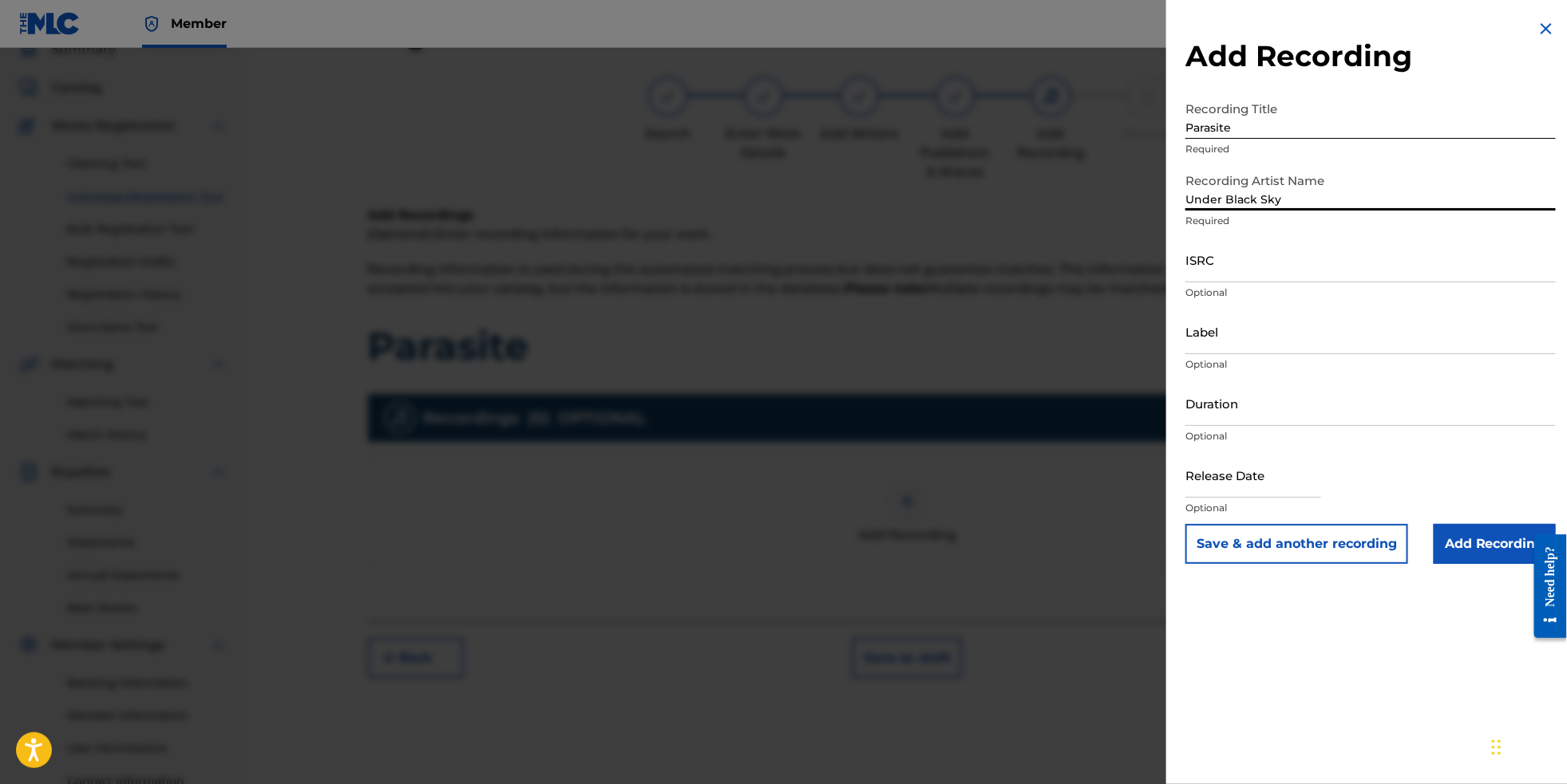
type input "Under Black Sky"
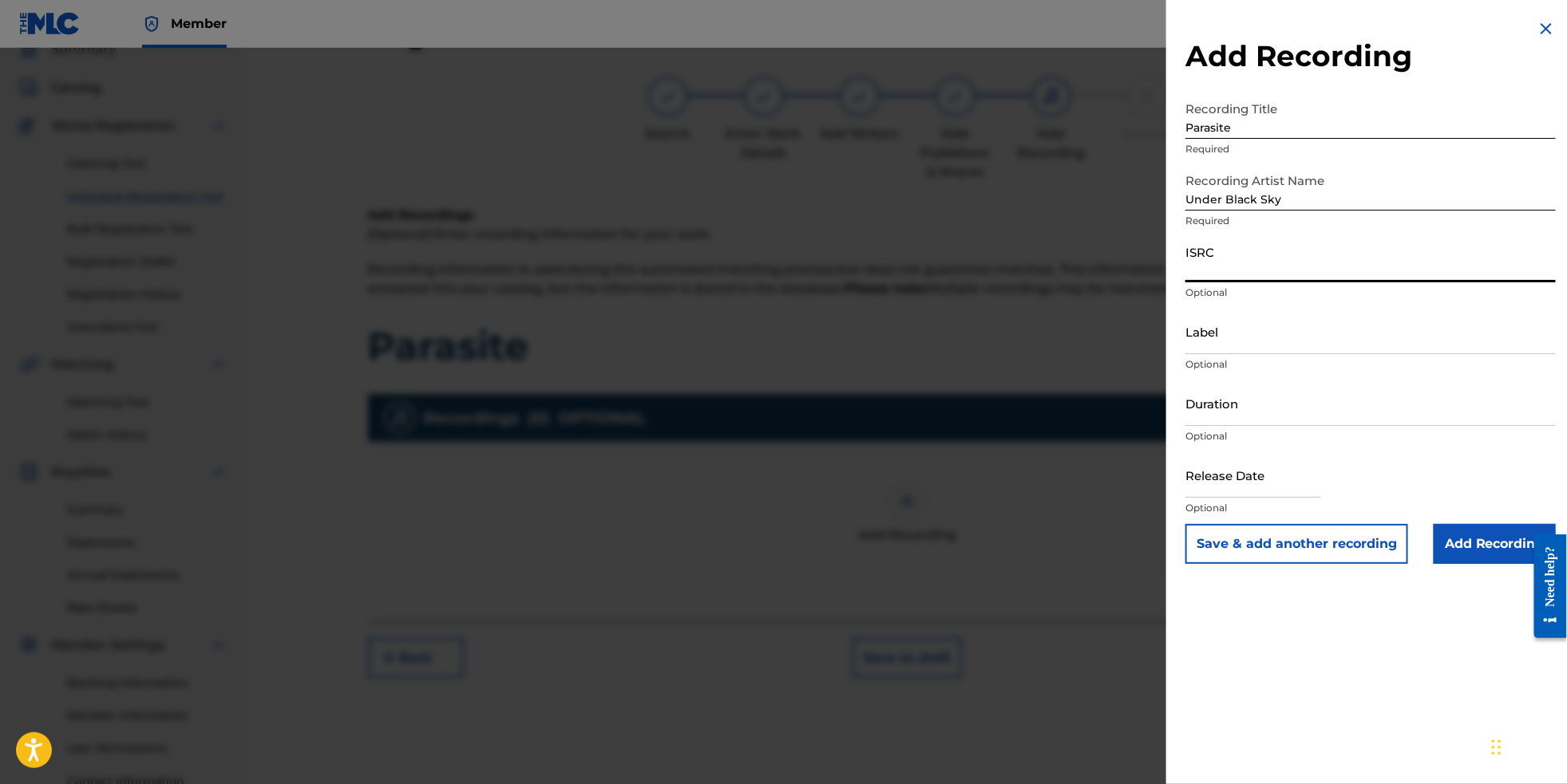
click at [1238, 282] on input "ISRC" at bounding box center [1370, 260] width 371 height 45
paste input "QZWFP2411086"
type input "QZWFP2411086"
click at [1302, 354] on input "Label" at bounding box center [1370, 332] width 371 height 45
type input "Under Black Sky"
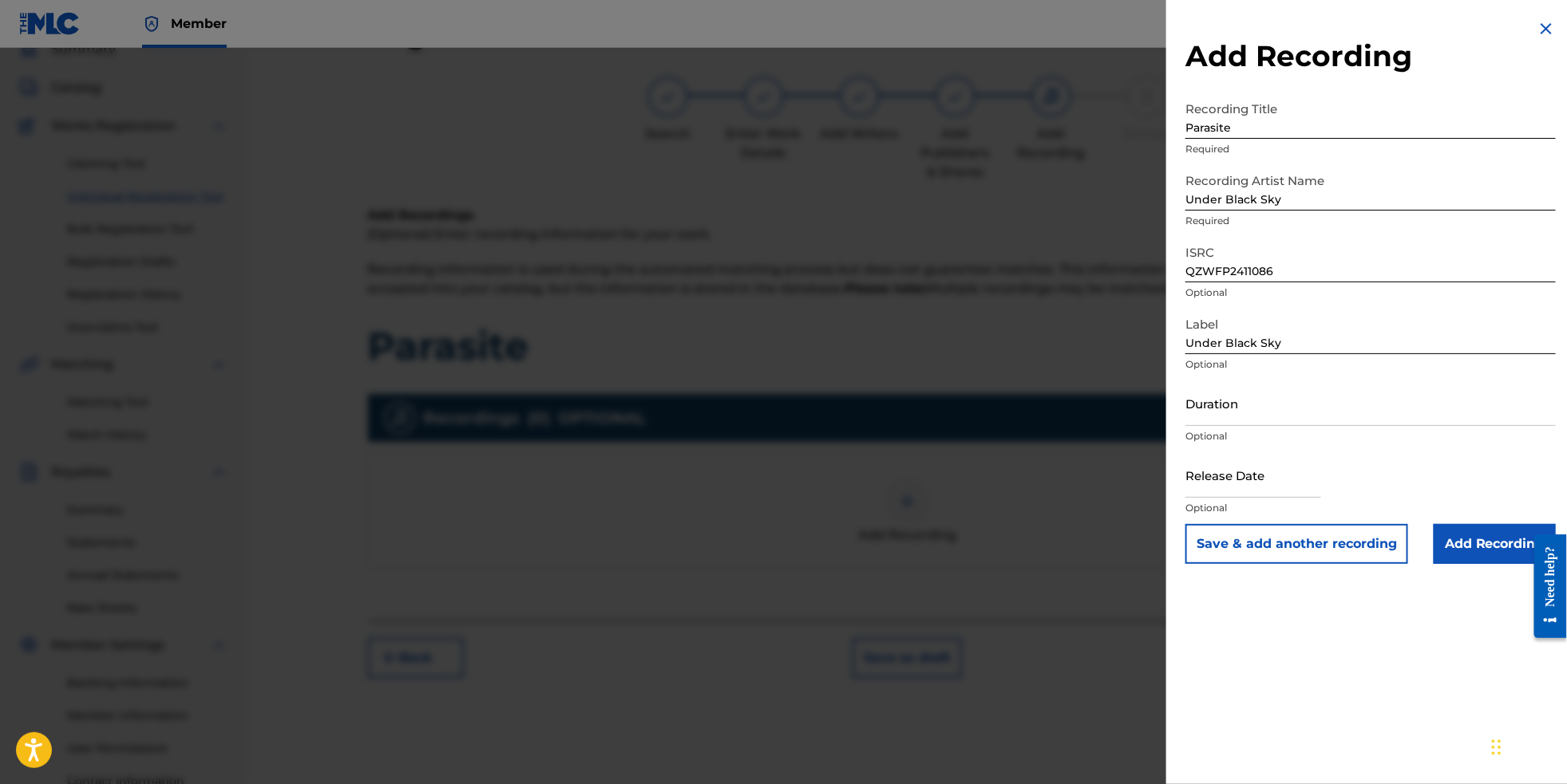
click at [1244, 498] on input "text" at bounding box center [1253, 475] width 136 height 45
select select "8"
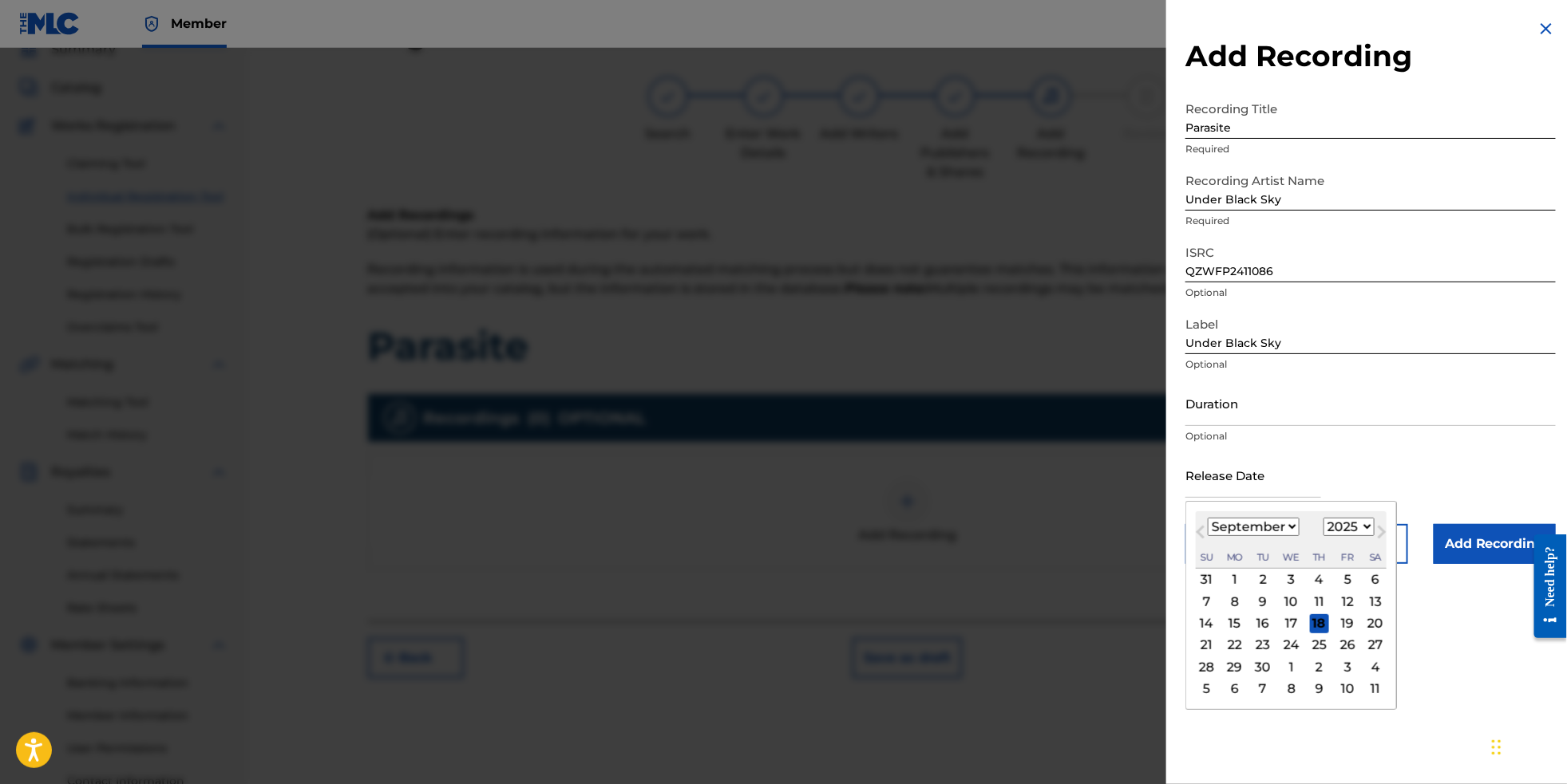
select select "2024"
select select "9"
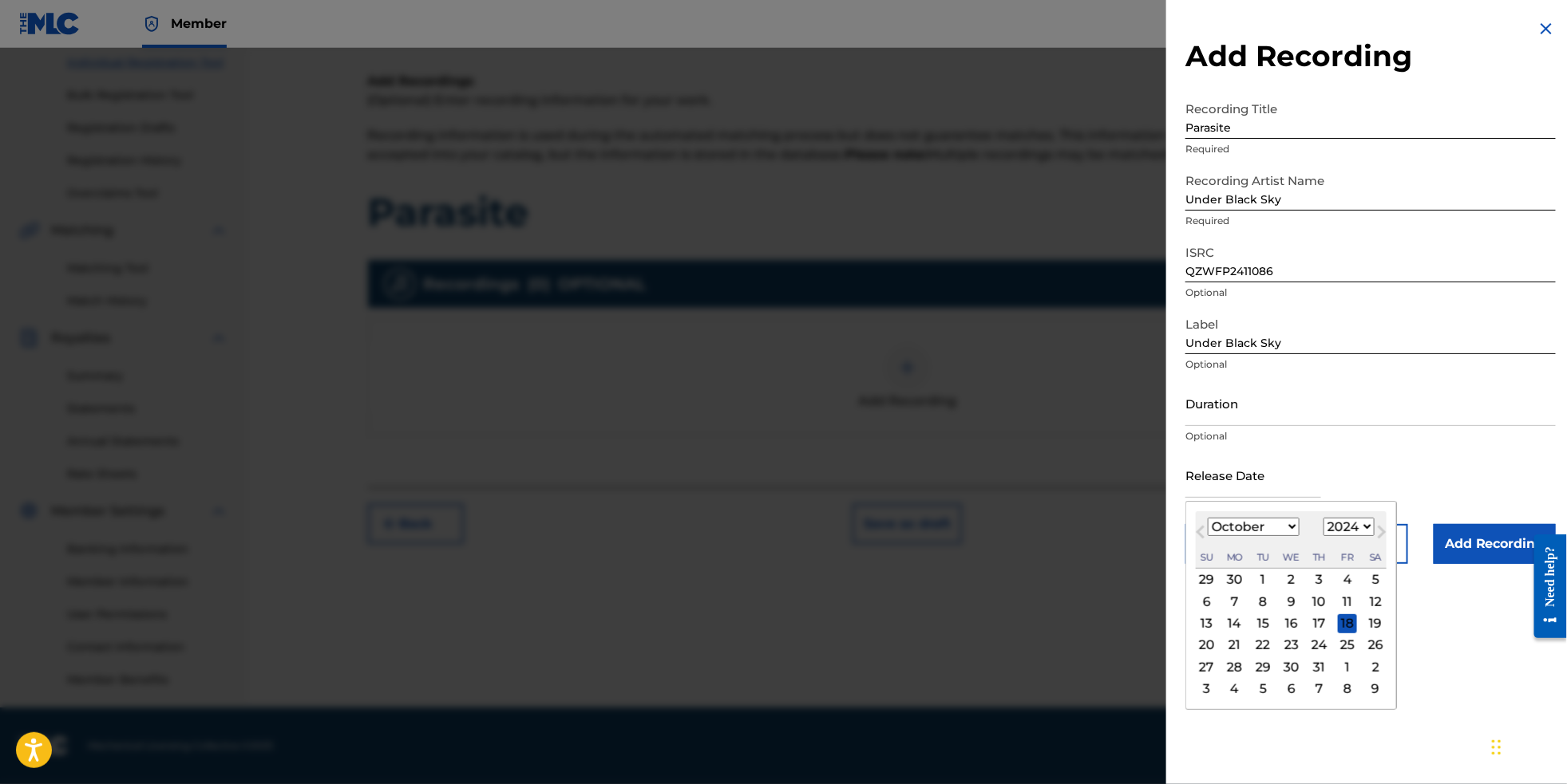
scroll to position [232, 0]
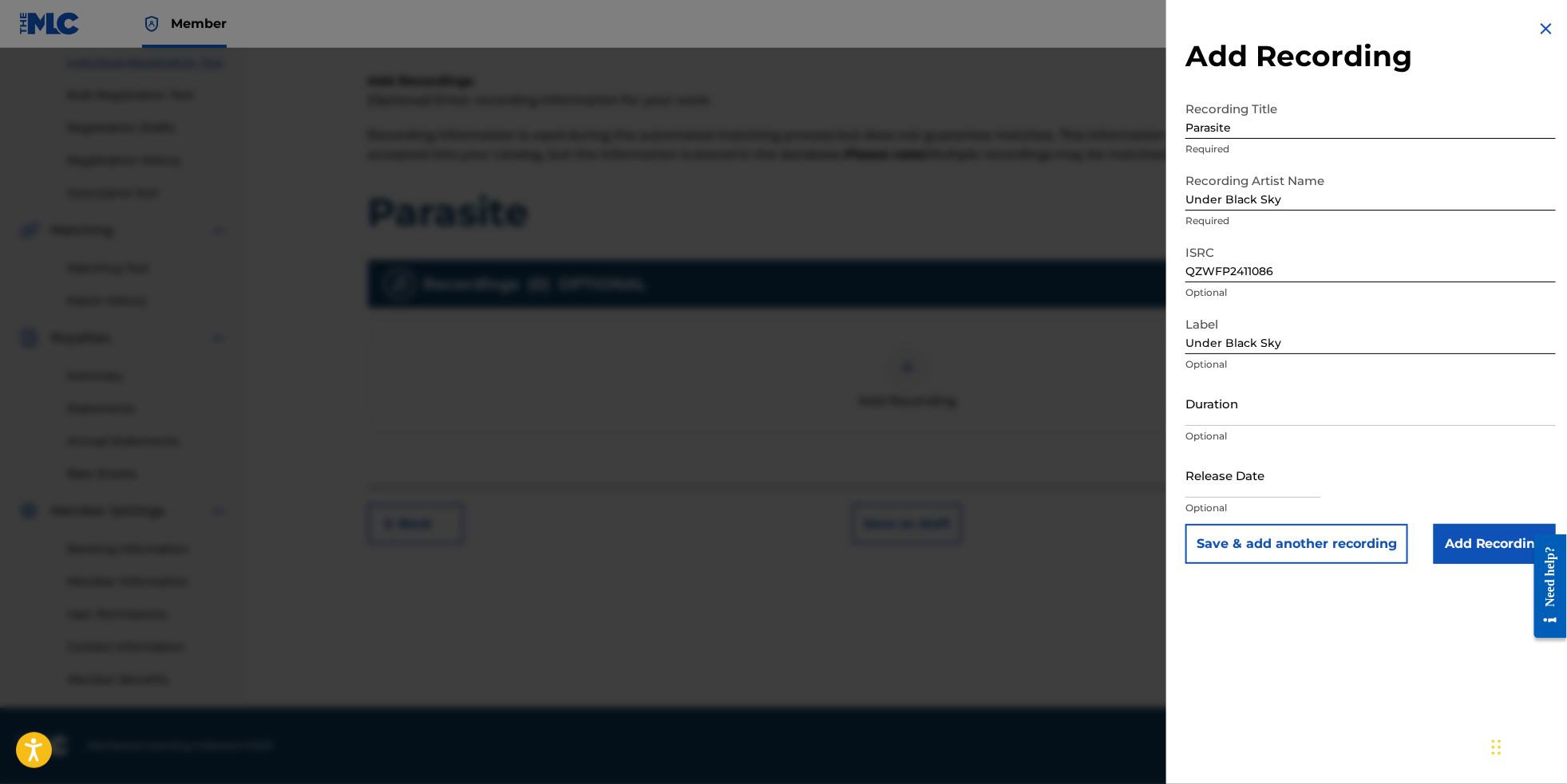
click at [1280, 498] on input "text" at bounding box center [1253, 475] width 136 height 45
select select "8"
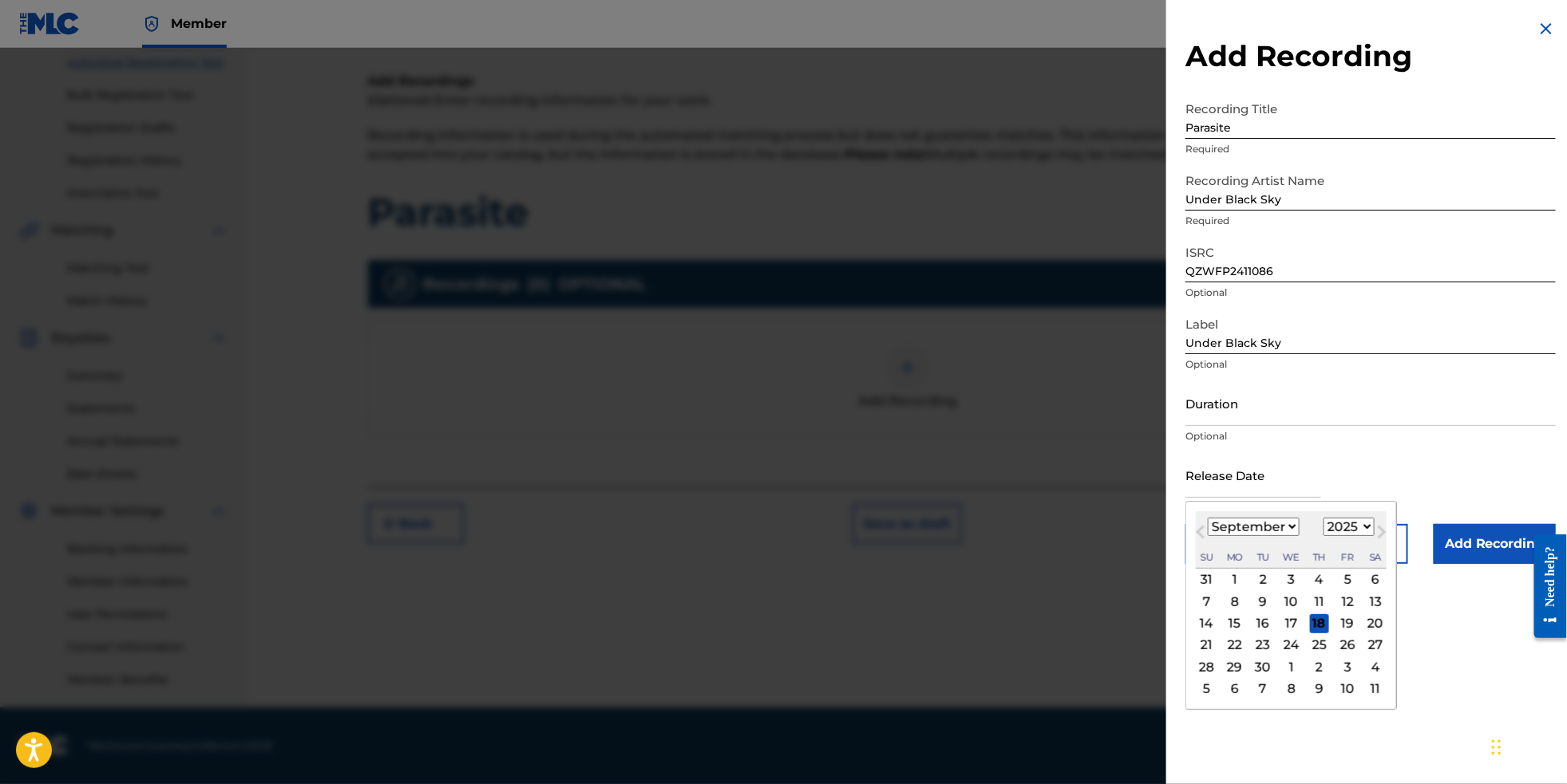
select select "2024"
select select "9"
click at [1345, 634] on div "18" at bounding box center [1347, 624] width 19 height 19
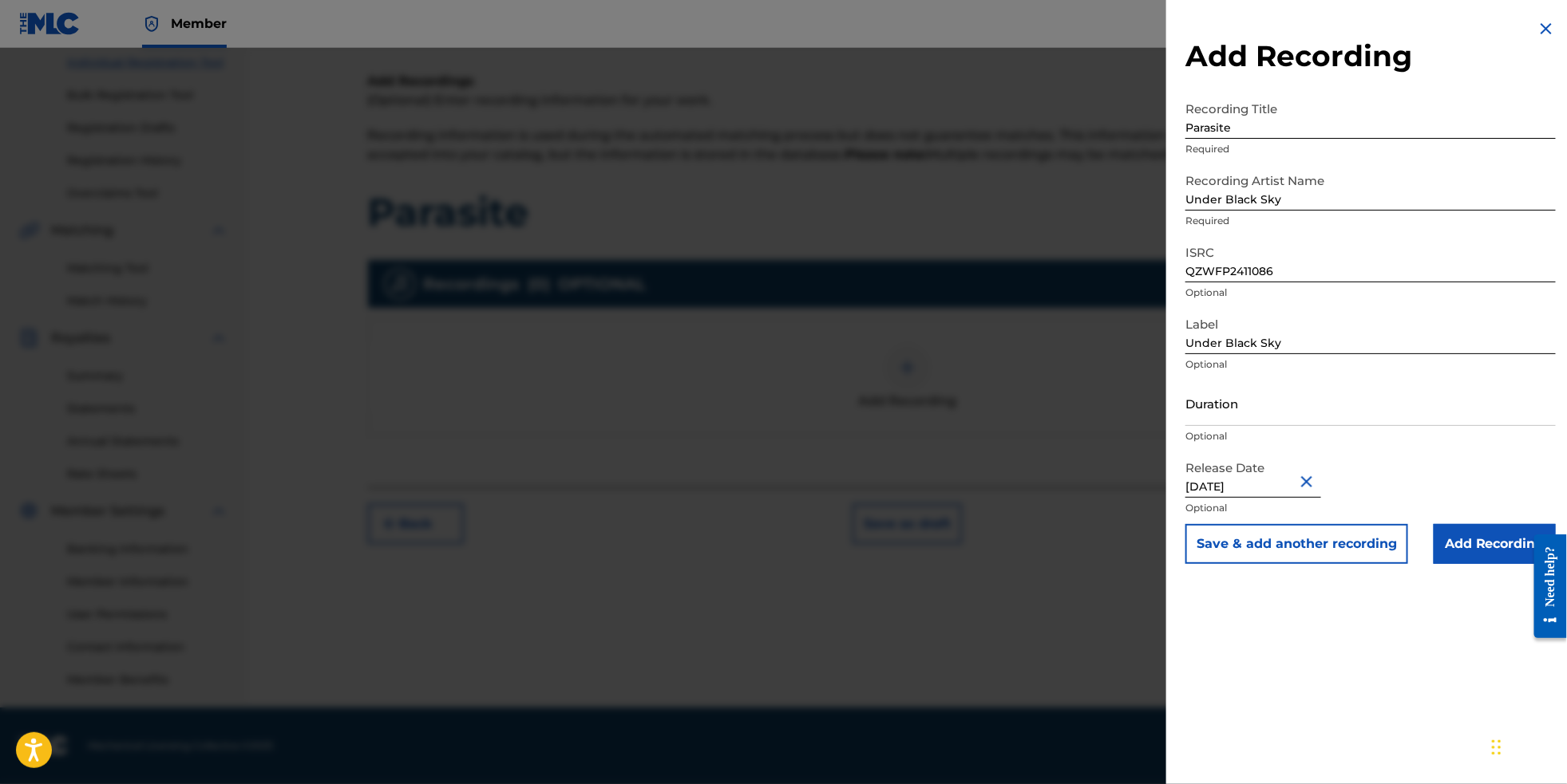
type input "[DATE]"
click at [1481, 564] on input "Add Recording" at bounding box center [1494, 544] width 122 height 40
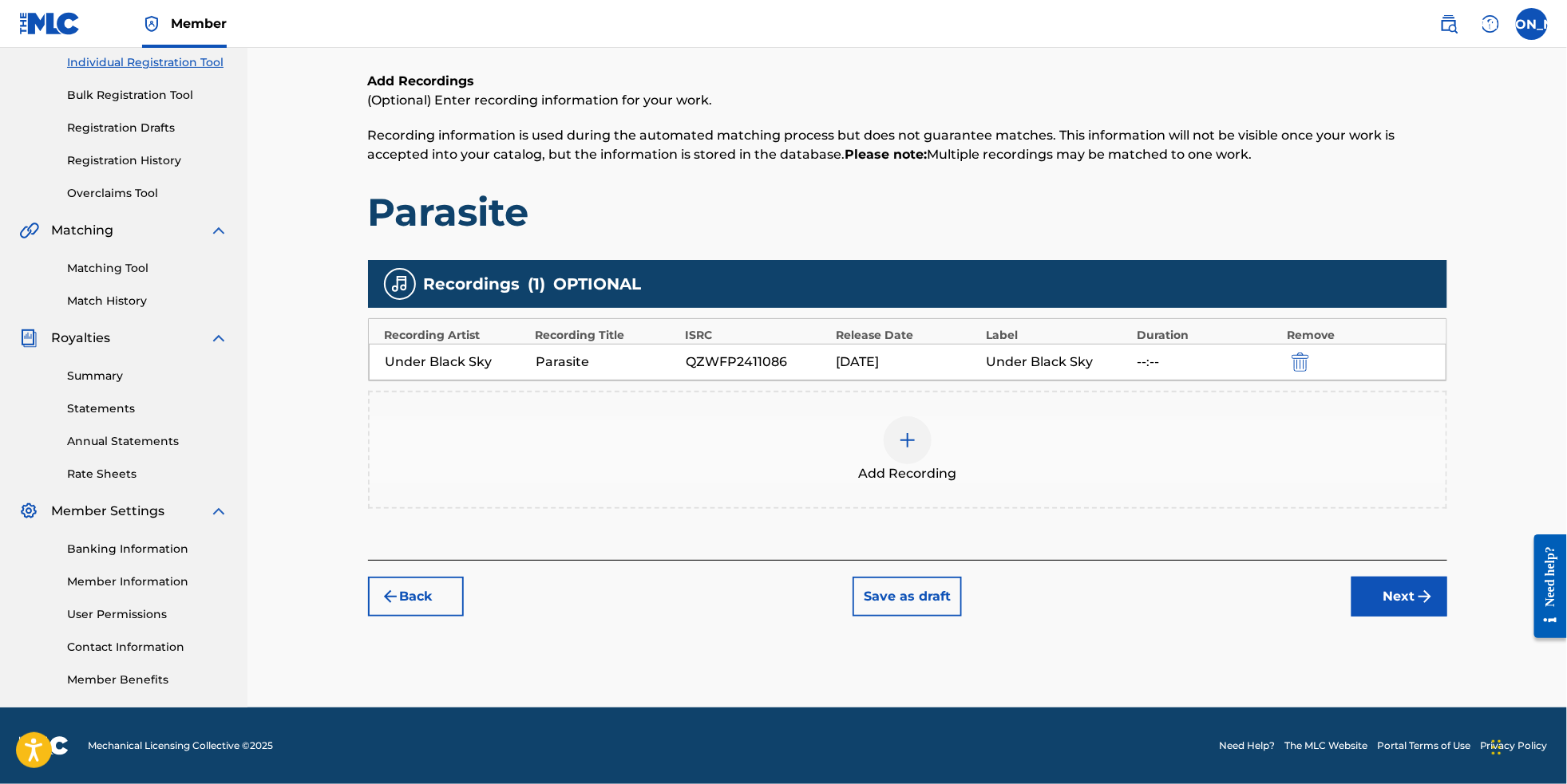
click at [1433, 605] on button "Next" at bounding box center [1399, 597] width 96 height 40
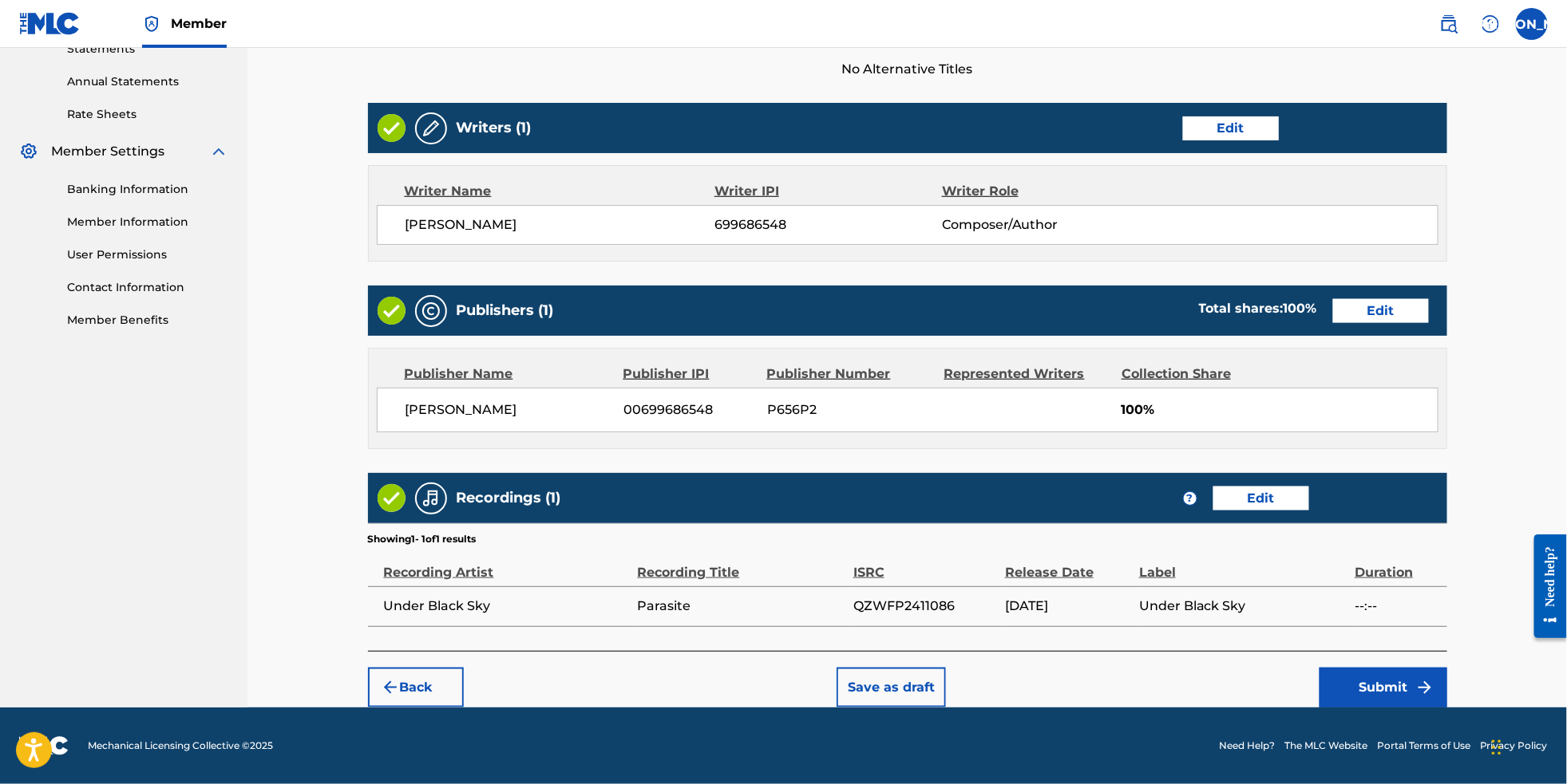
scroll to position [594, 0]
click at [1418, 683] on button "Submit" at bounding box center [1384, 688] width 128 height 40
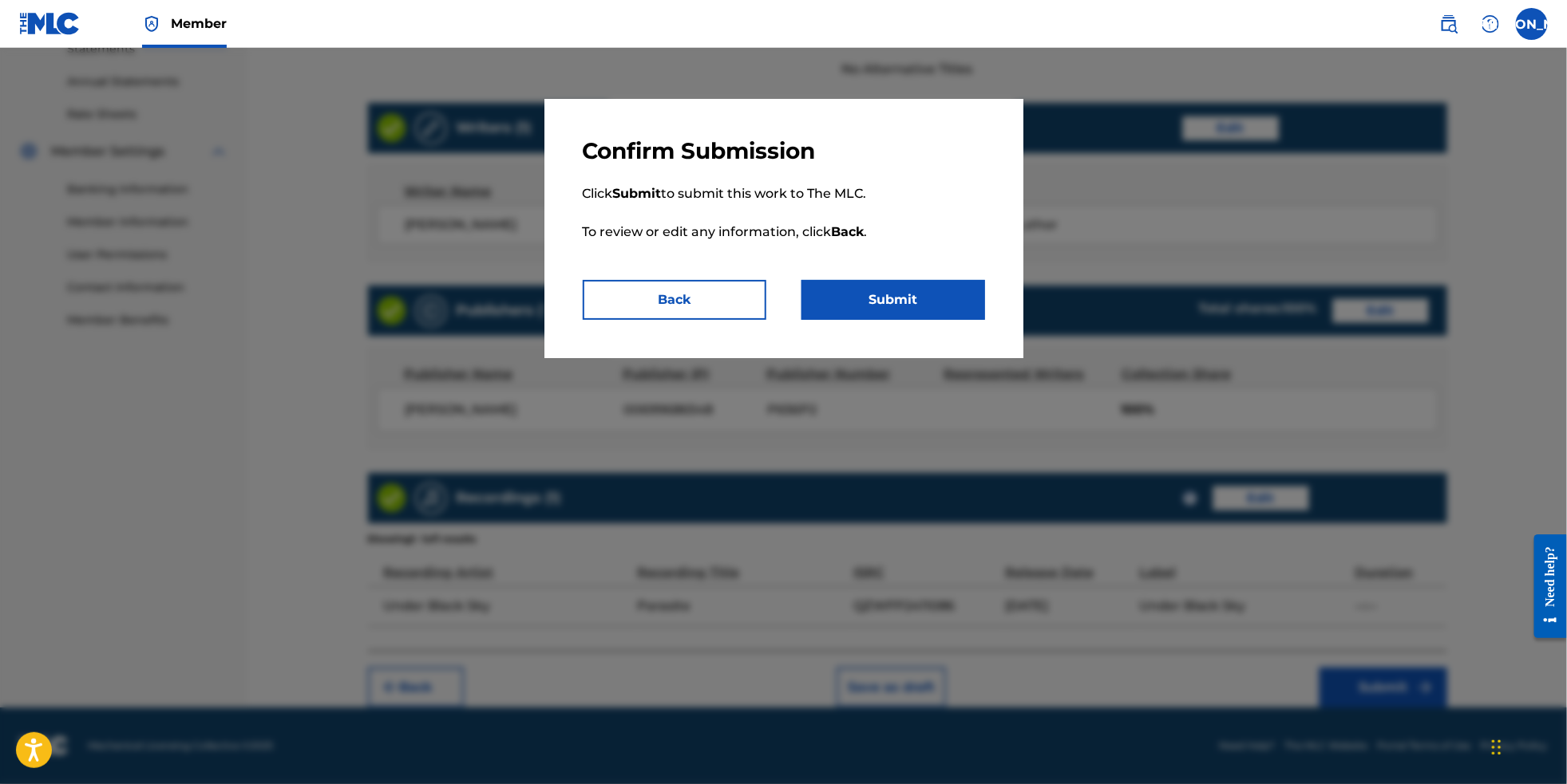
click at [928, 307] on button "Submit" at bounding box center [893, 300] width 184 height 40
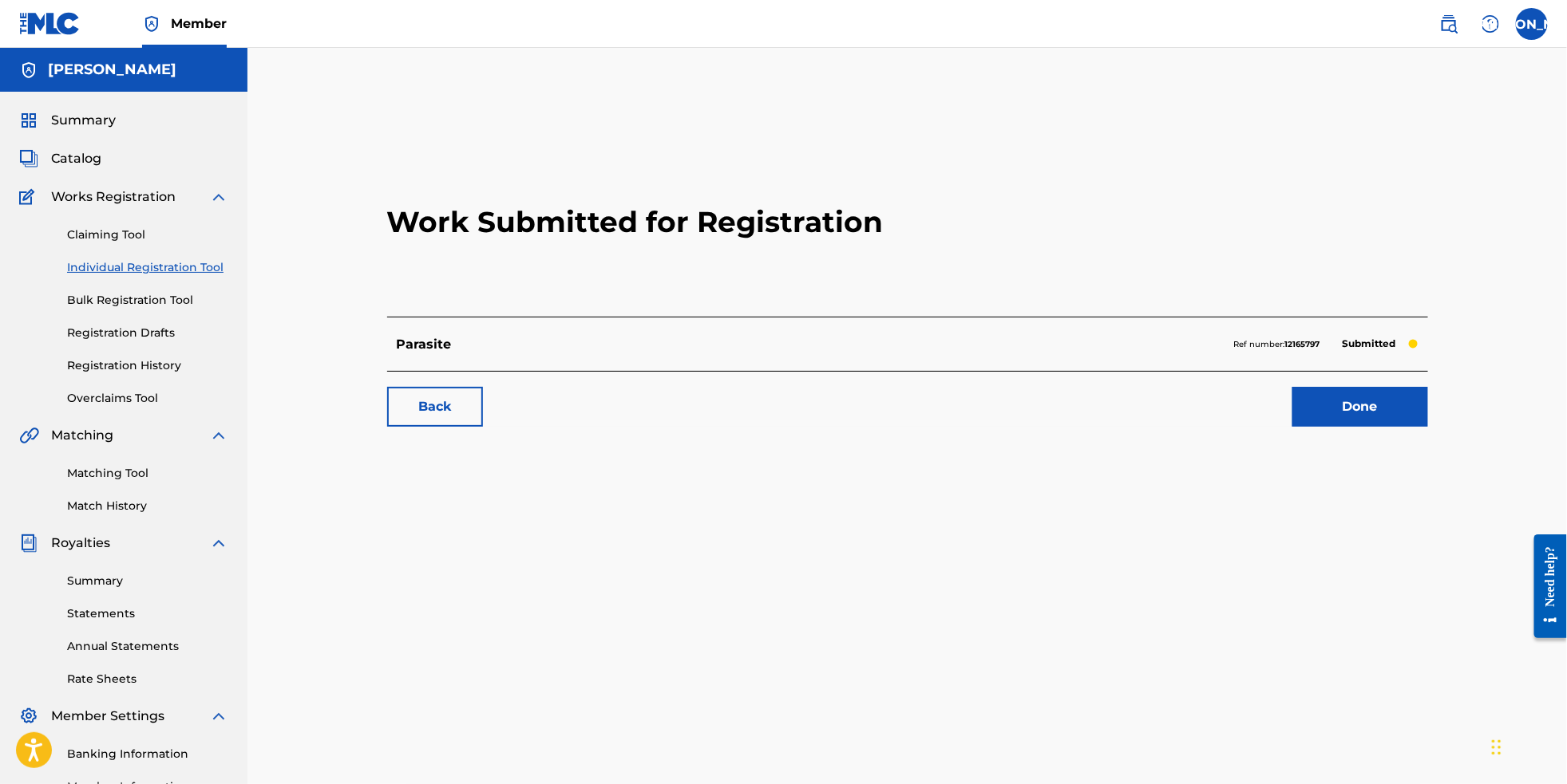
click at [1417, 427] on link "Done" at bounding box center [1361, 406] width 136 height 40
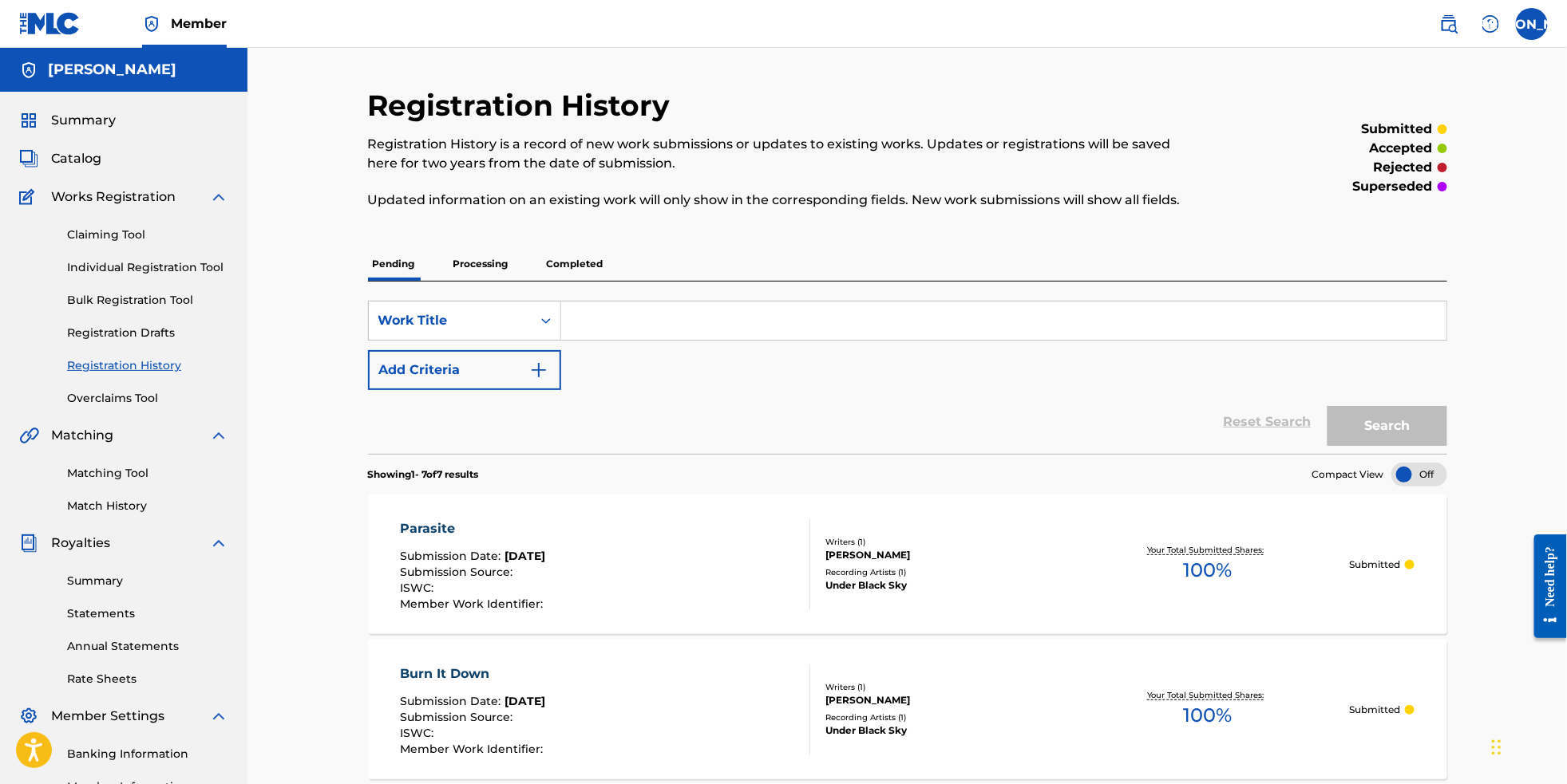
click at [179, 276] on link "Individual Registration Tool" at bounding box center [147, 268] width 161 height 17
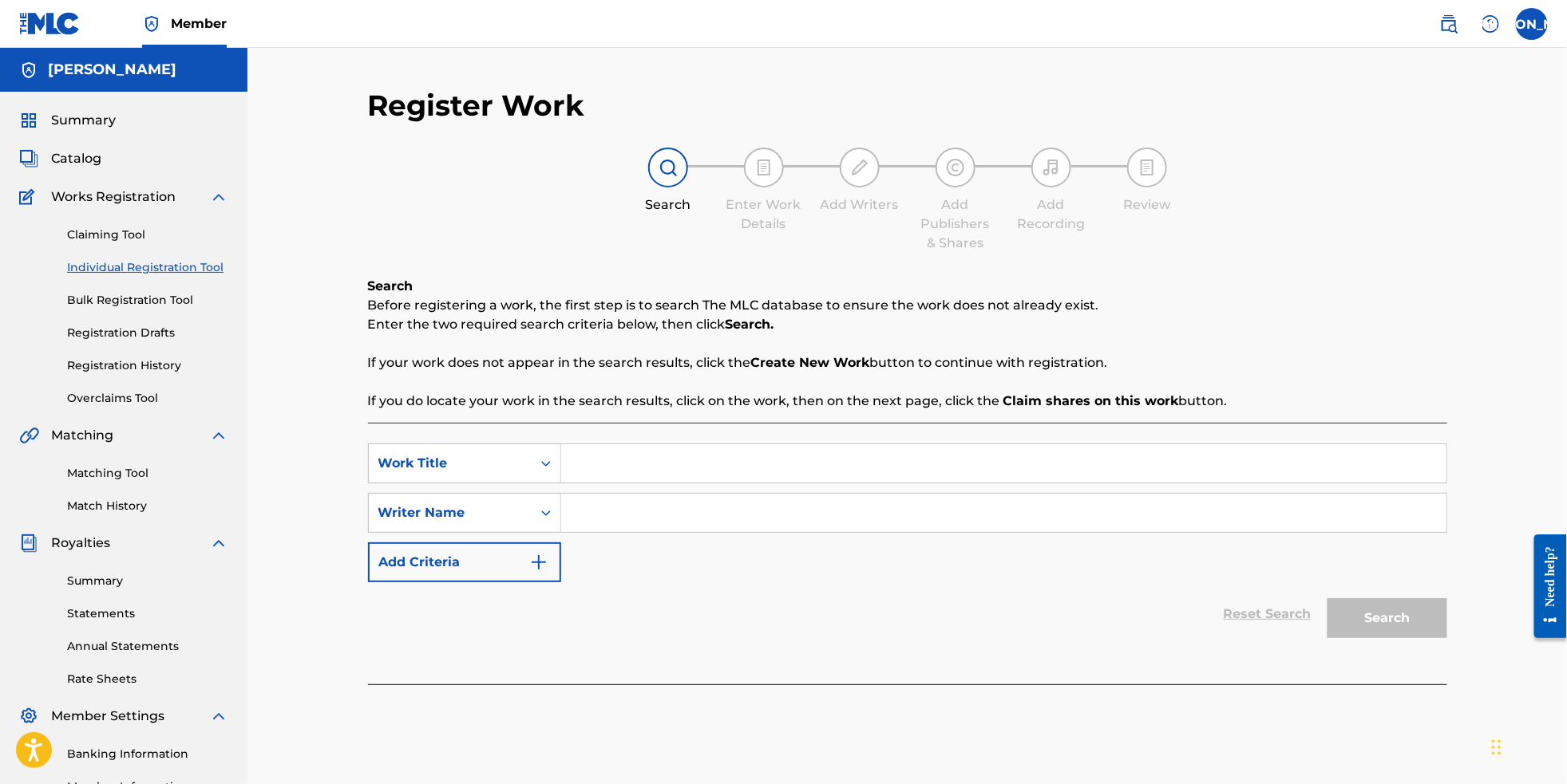
click at [667, 467] on input "Search Form" at bounding box center [1004, 463] width 885 height 39
paste input "QZES82520826"
drag, startPoint x: 725, startPoint y: 471, endPoint x: 376, endPoint y: 426, distance: 351.9
click at [376, 426] on div "Search Before registering a work, the first step is to search The MLC database …" at bounding box center [907, 480] width 1079 height 407
type input "Jaded"
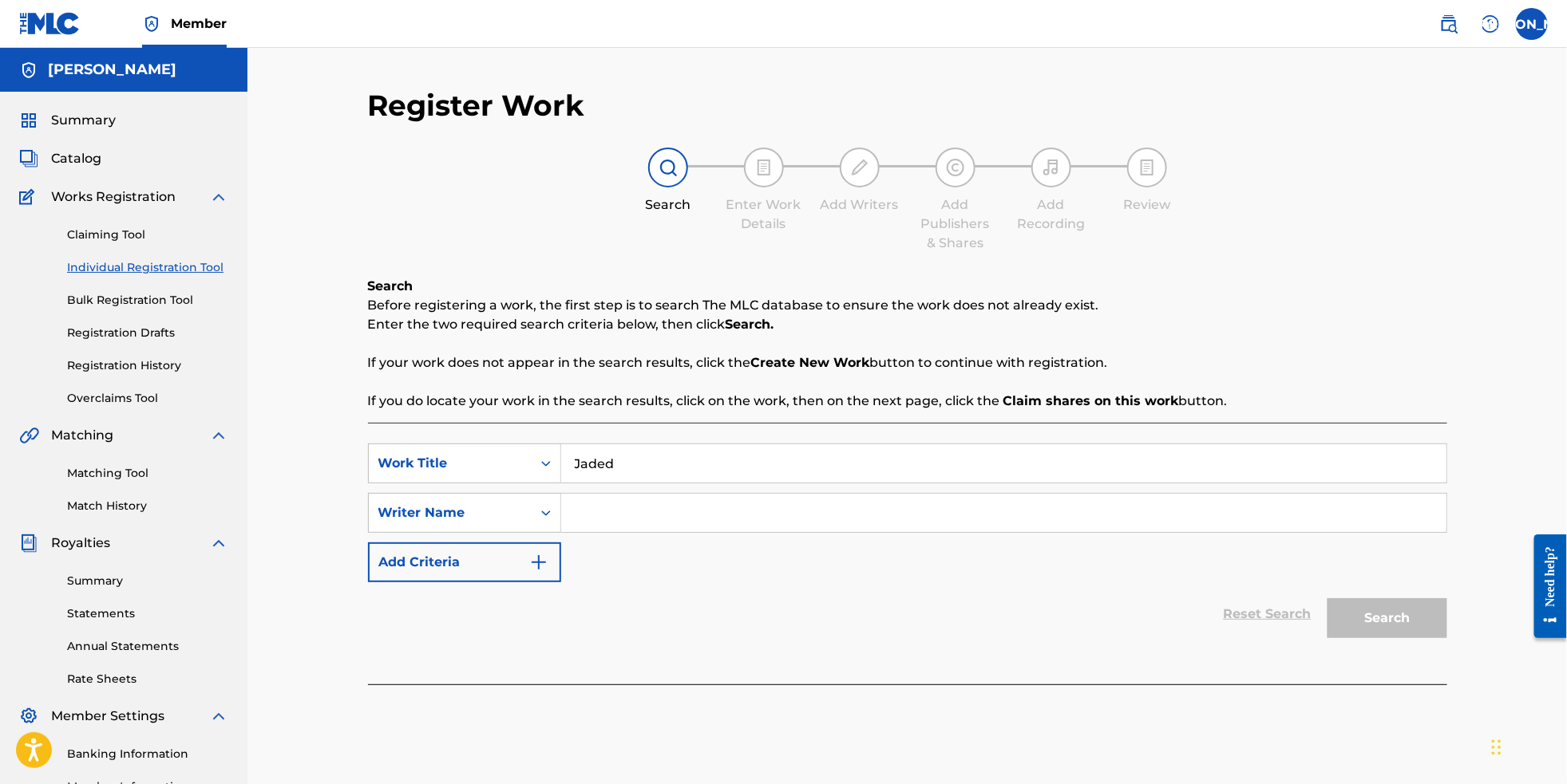
click at [653, 530] on input "Search Form" at bounding box center [1004, 513] width 885 height 39
type input "[PERSON_NAME]"
click at [1447, 634] on button "Search" at bounding box center [1388, 618] width 120 height 40
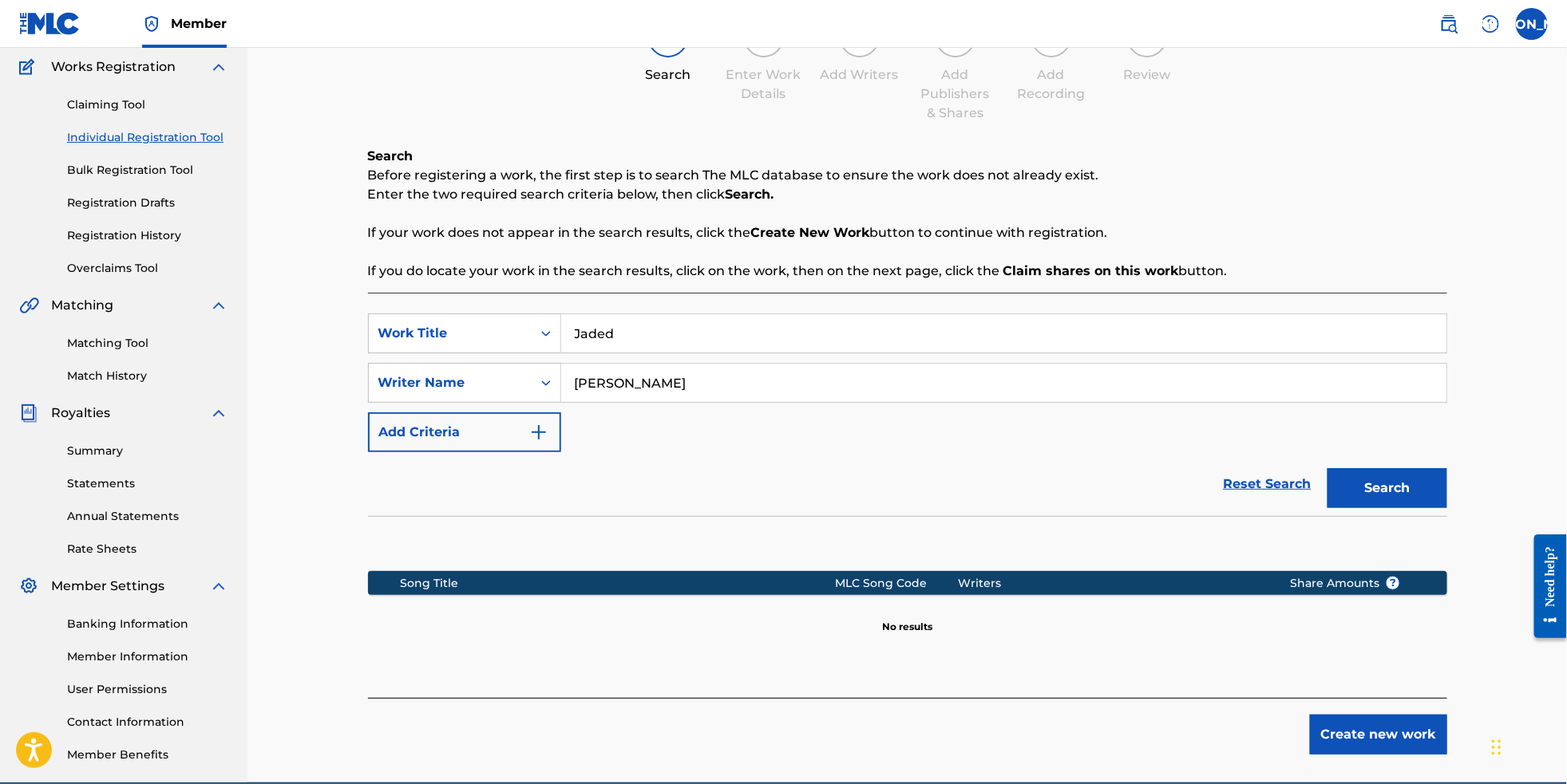
scroll to position [232, 0]
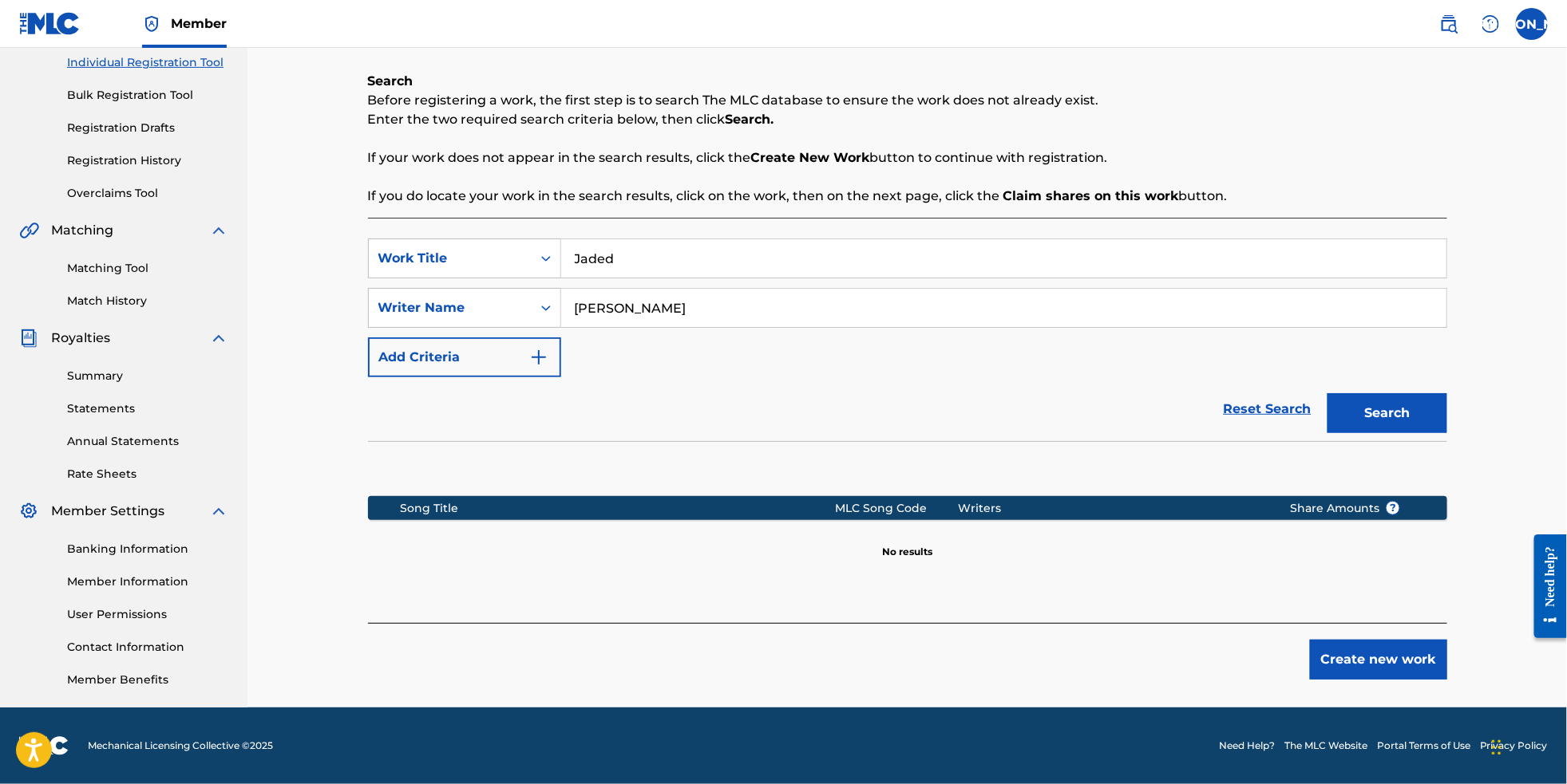
click at [1412, 659] on button "Create new work" at bounding box center [1379, 660] width 137 height 40
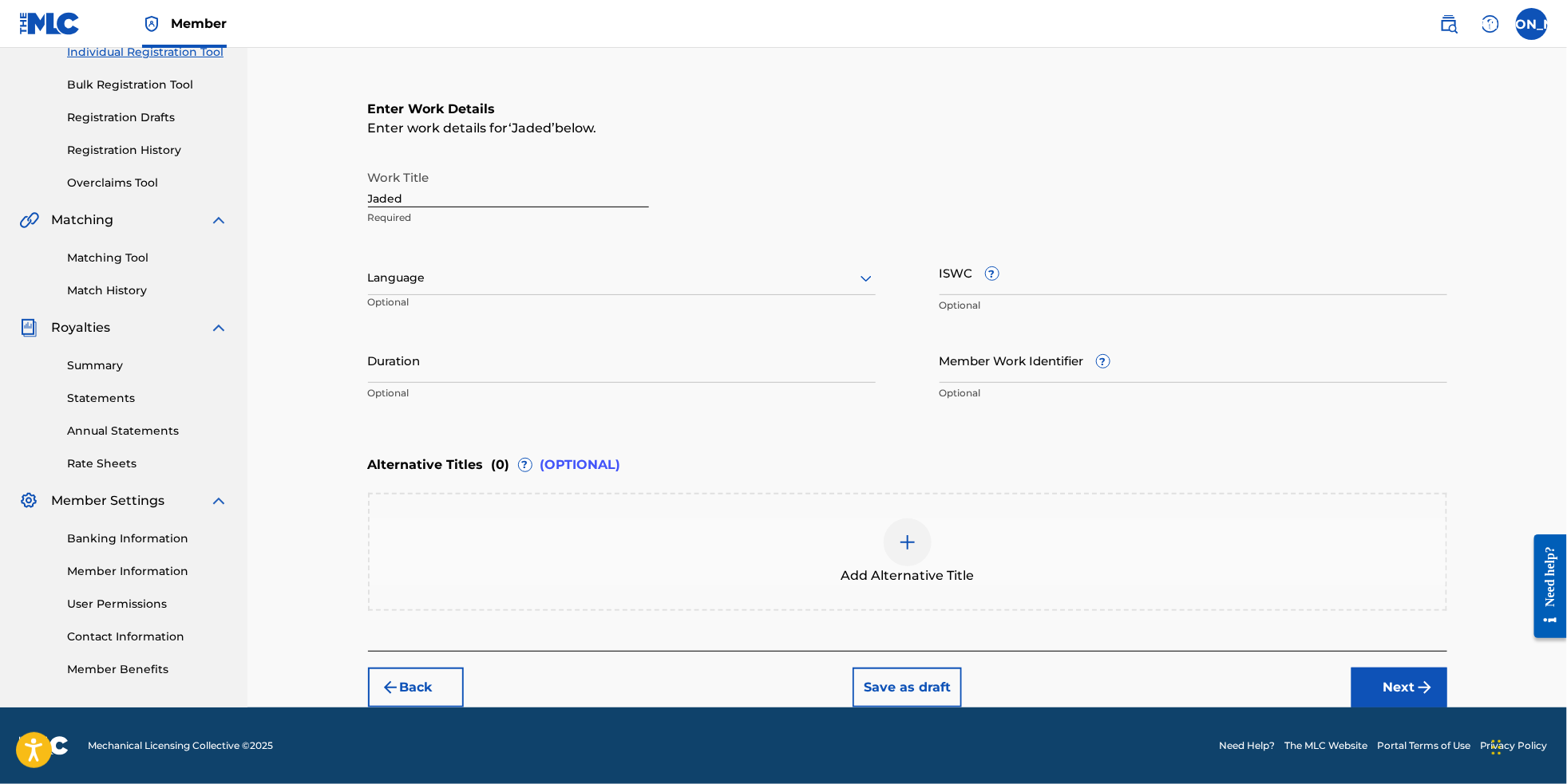
click at [629, 290] on div "Language" at bounding box center [621, 278] width 508 height 33
click at [629, 289] on div "Language" at bounding box center [621, 278] width 508 height 33
click at [622, 269] on div at bounding box center [621, 278] width 508 height 20
click at [621, 310] on div "English" at bounding box center [621, 314] width 506 height 36
click at [1434, 707] on button "Next" at bounding box center [1399, 688] width 96 height 40
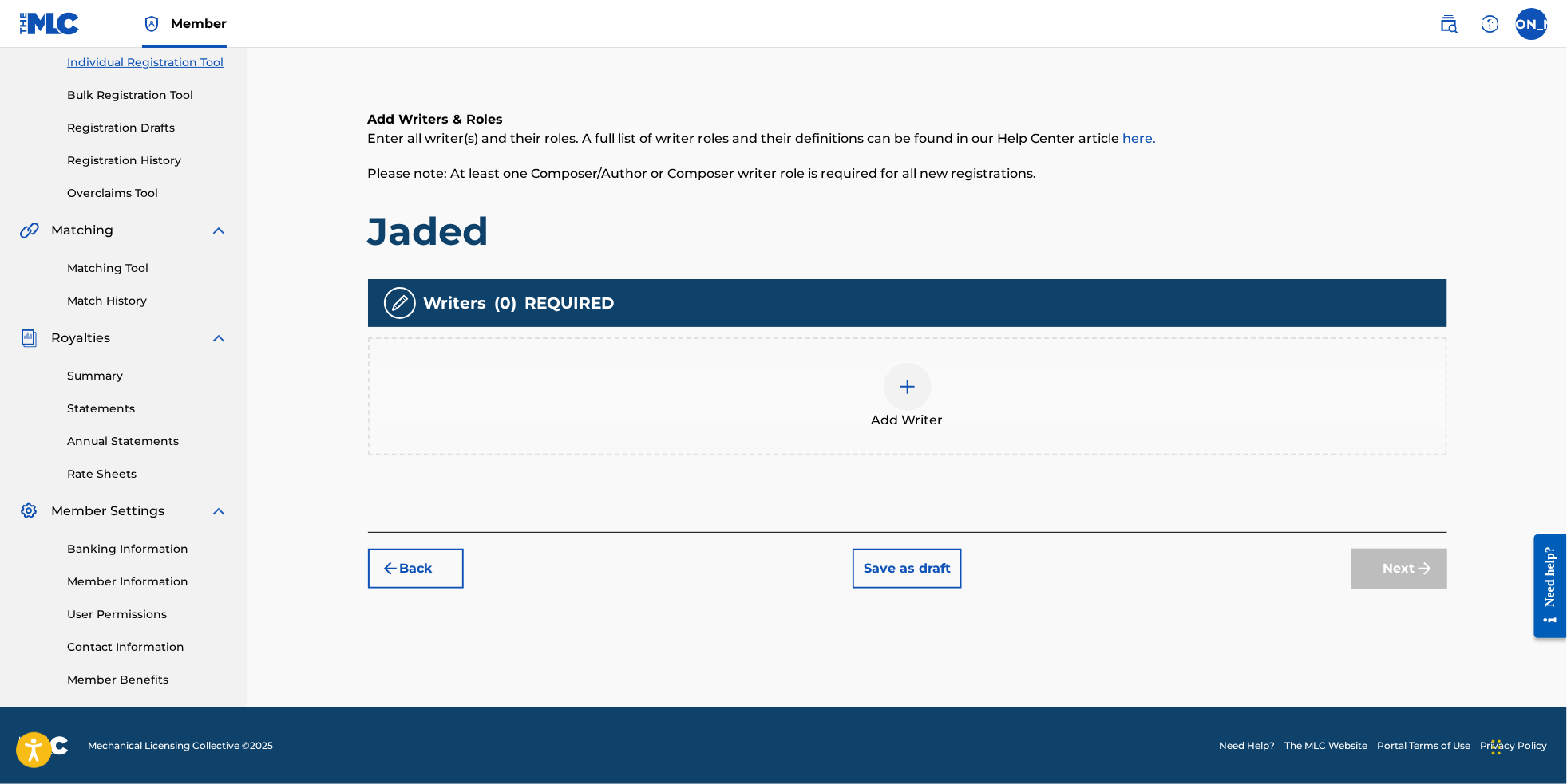
scroll to position [71, 0]
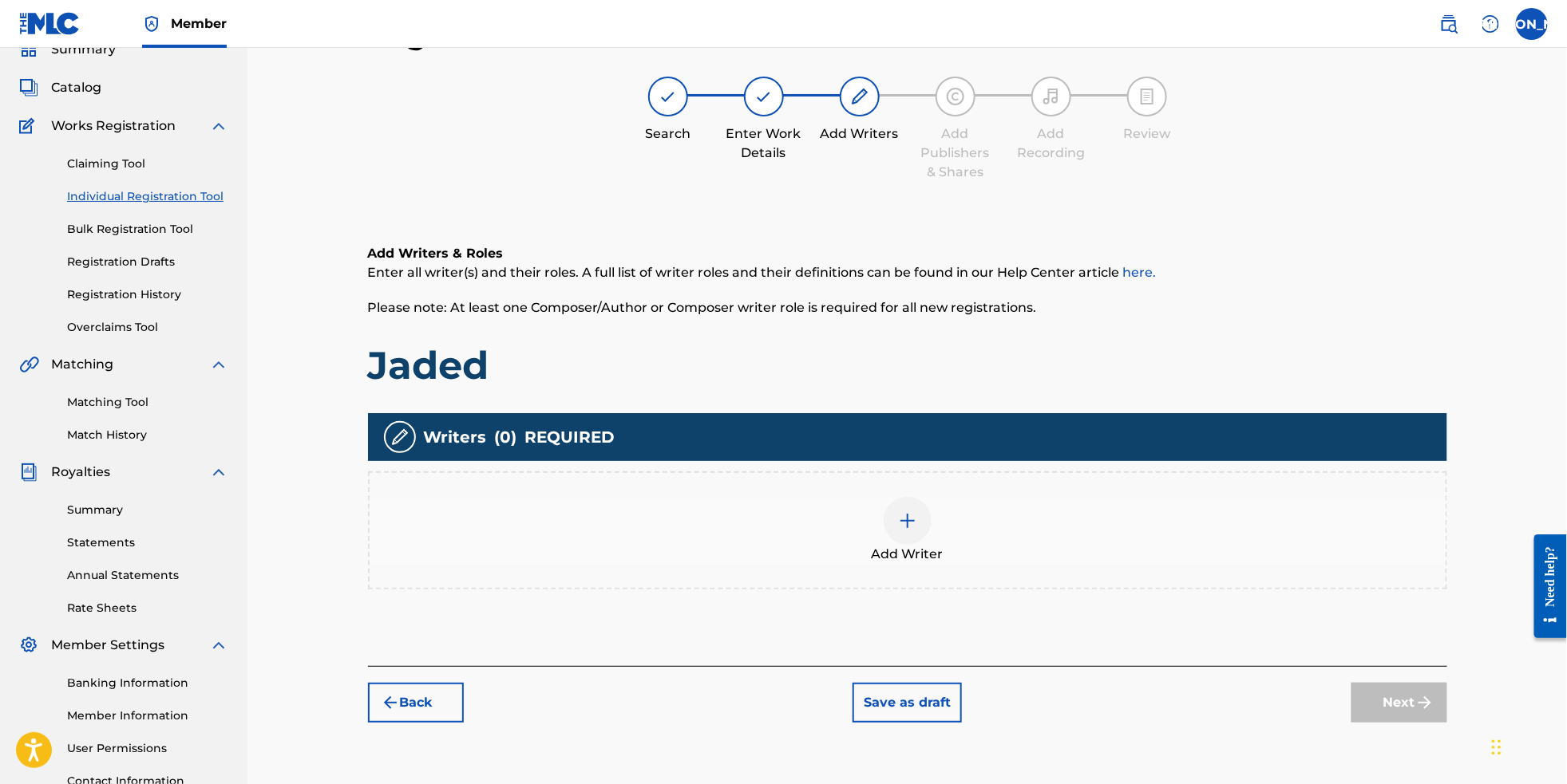
click at [908, 545] on div at bounding box center [907, 521] width 48 height 48
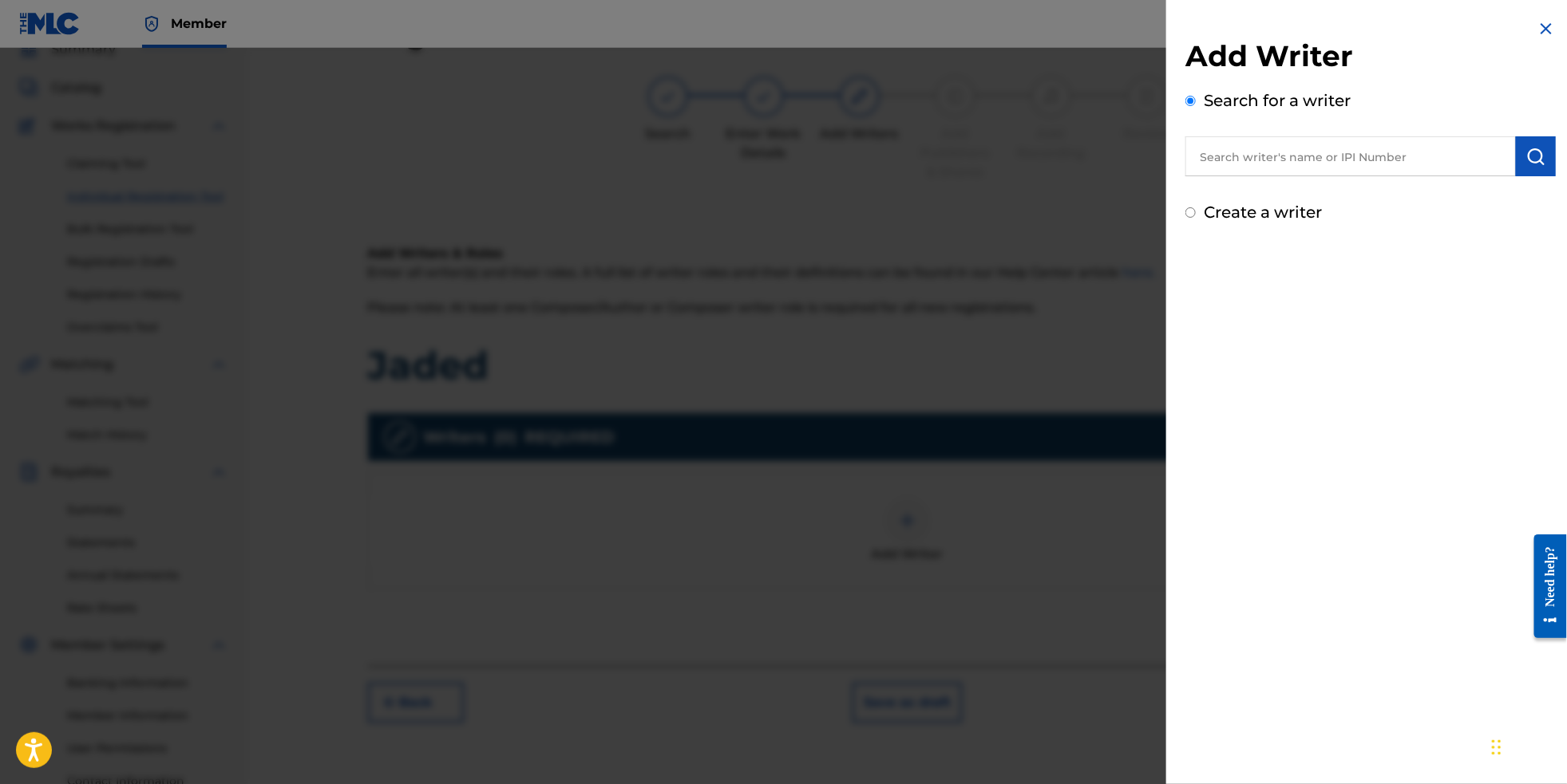
click at [1272, 222] on label "Create a writer" at bounding box center [1262, 212] width 118 height 19
radio input "true"
click at [1196, 218] on input "Create a writer" at bounding box center [1191, 213] width 11 height 11
radio input "false"
radio input "true"
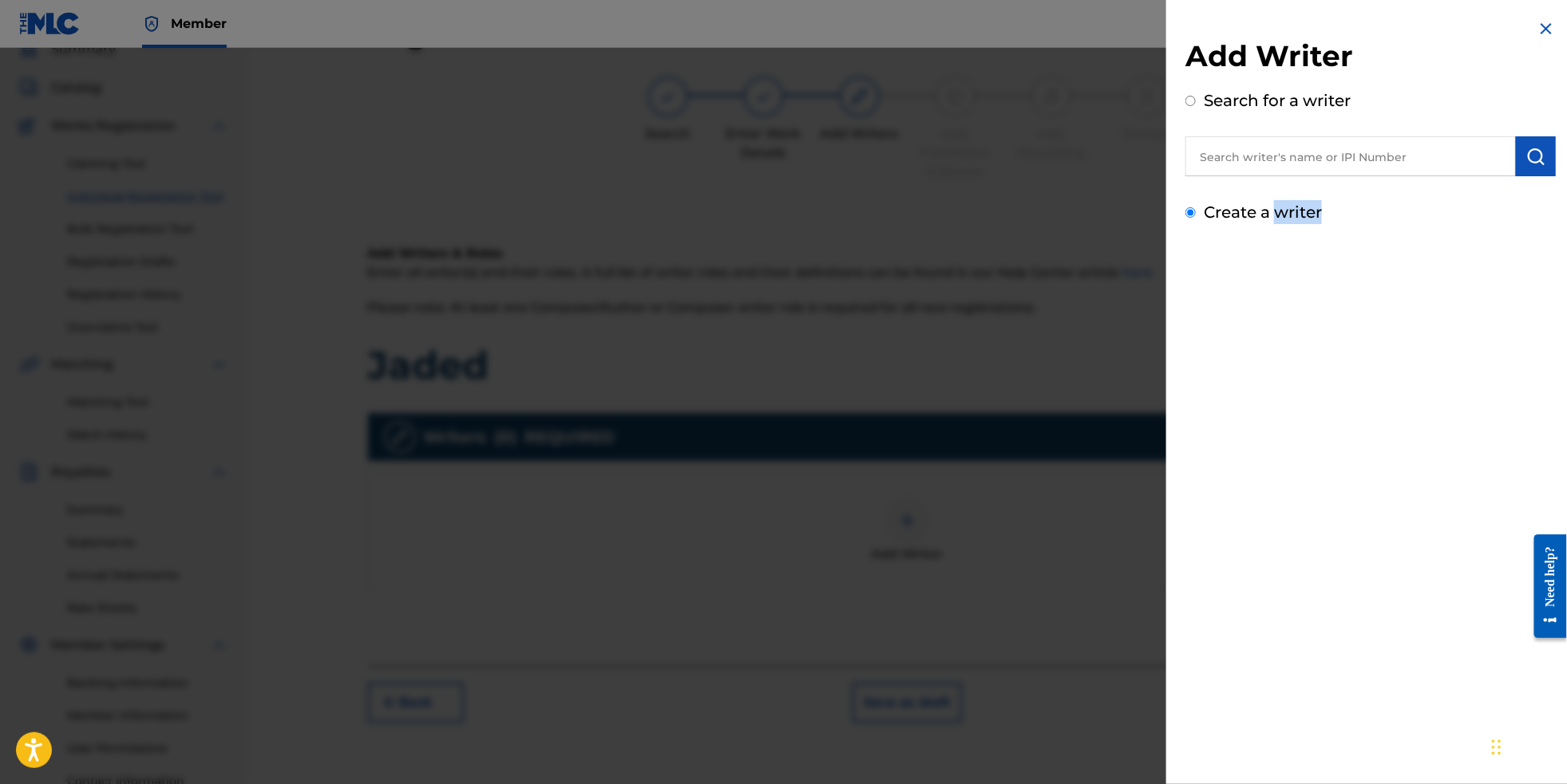
click at [1272, 222] on label "Create a writer" at bounding box center [1262, 212] width 118 height 19
click at [1196, 218] on input "Create a writer" at bounding box center [1191, 213] width 11 height 11
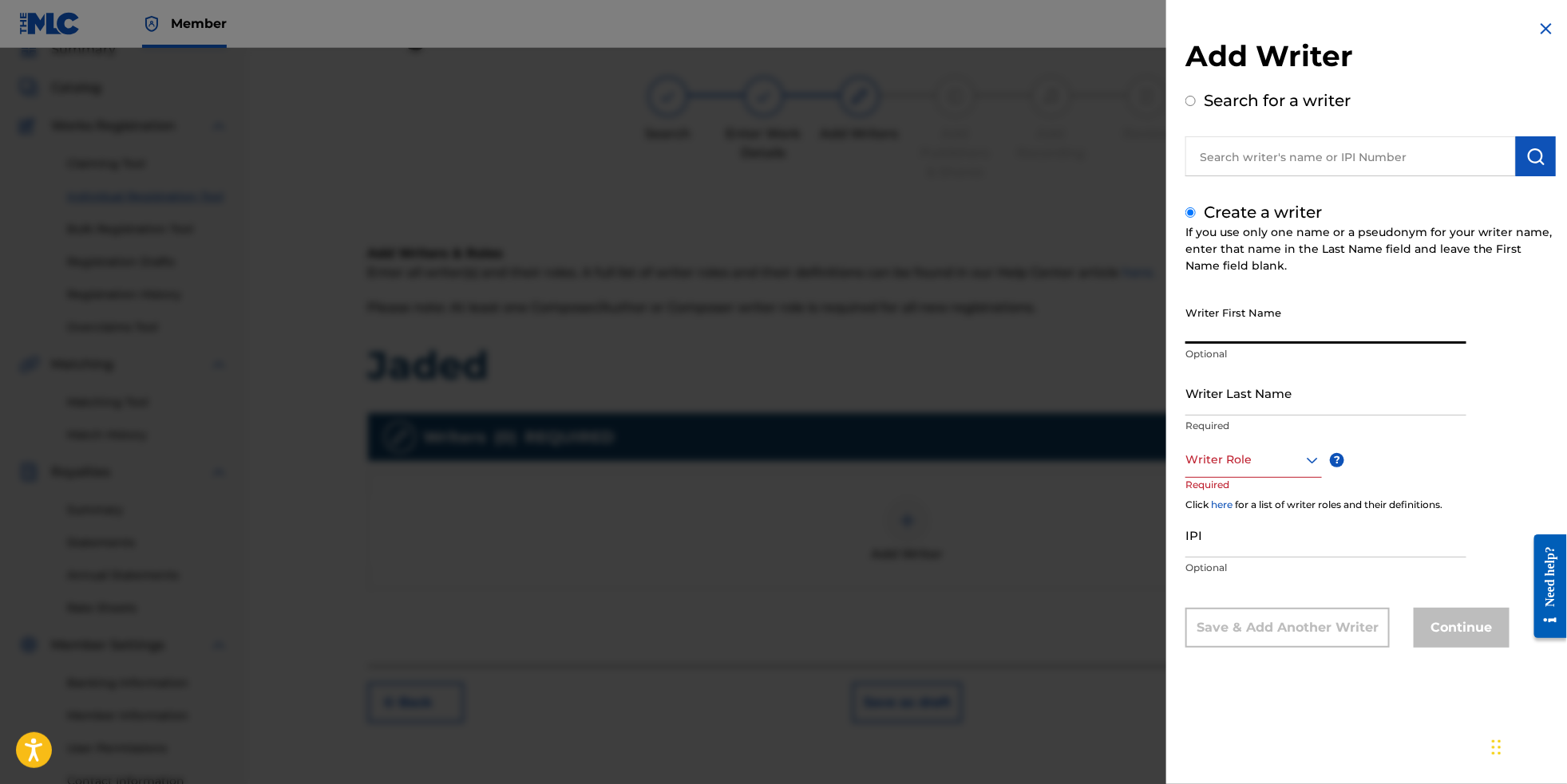
click at [1259, 339] on input "Writer First Name" at bounding box center [1326, 321] width 281 height 45
type input "[PERSON_NAME]"
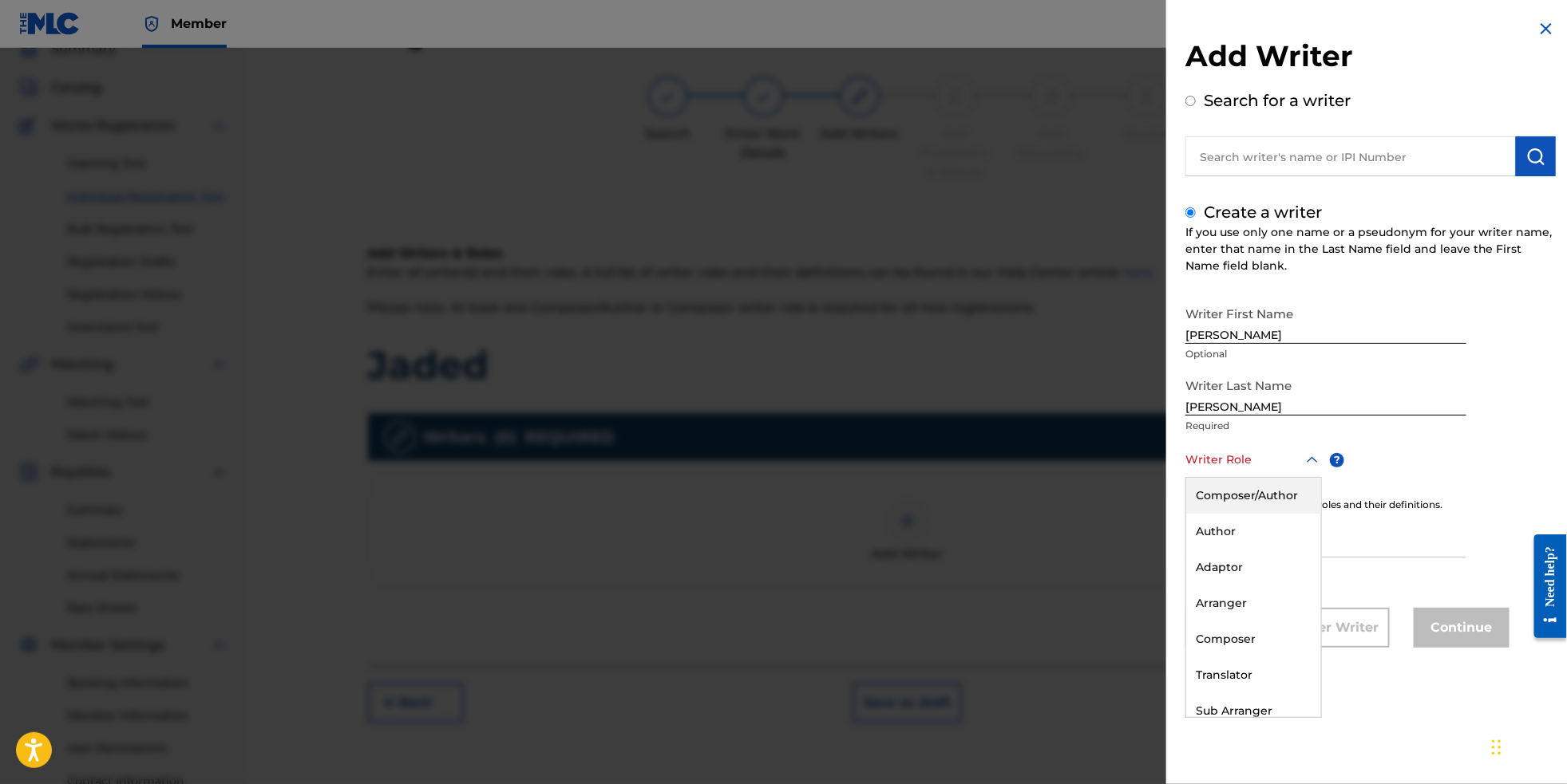
click at [1303, 470] on icon at bounding box center [1312, 460] width 19 height 19
click at [1288, 500] on div "Composer/Author" at bounding box center [1254, 496] width 135 height 36
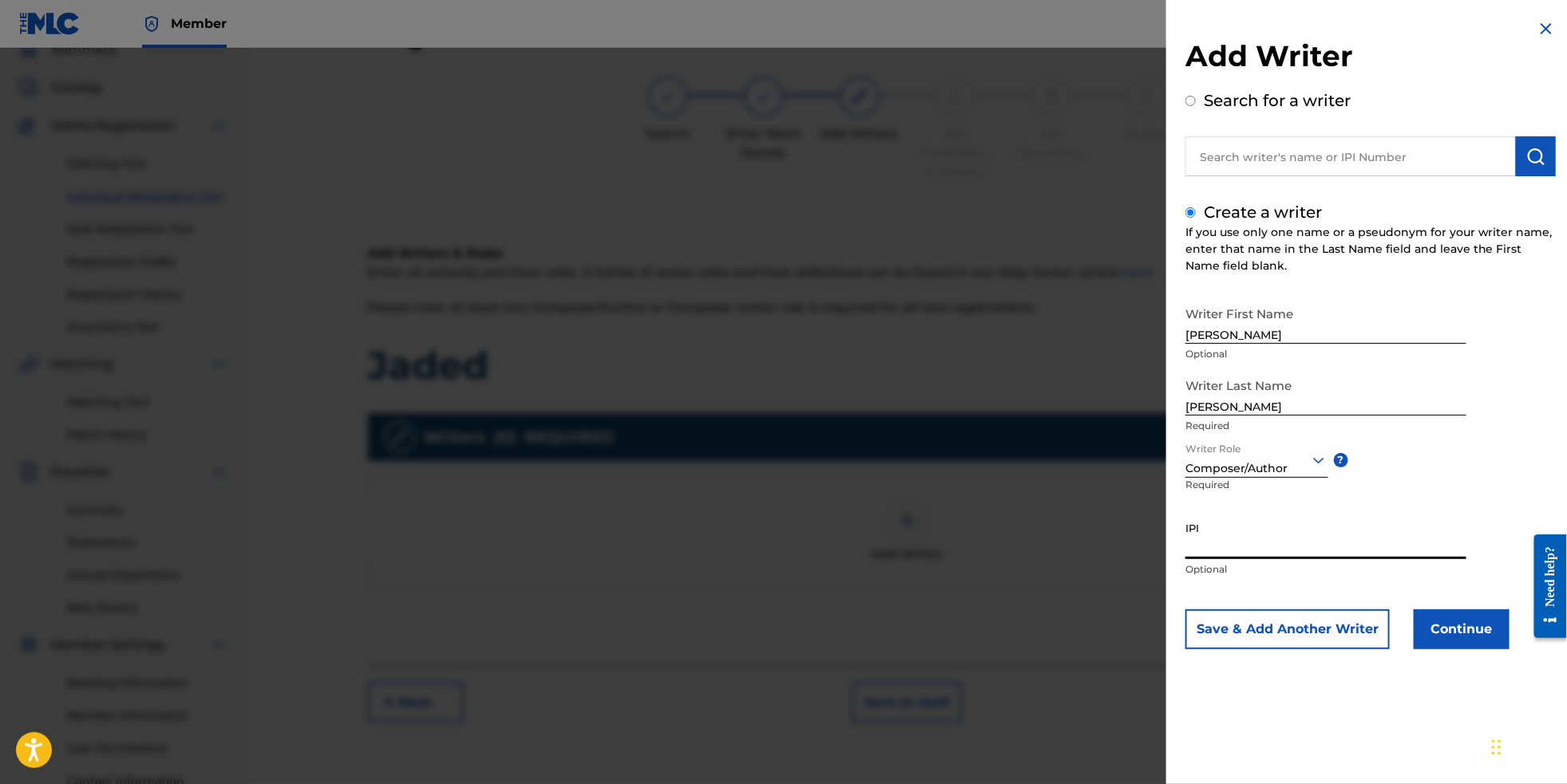
click at [1279, 560] on input "IPI" at bounding box center [1326, 536] width 281 height 45
paste input "699686548"
type input "699686548"
click at [1482, 650] on button "Continue" at bounding box center [1462, 630] width 96 height 40
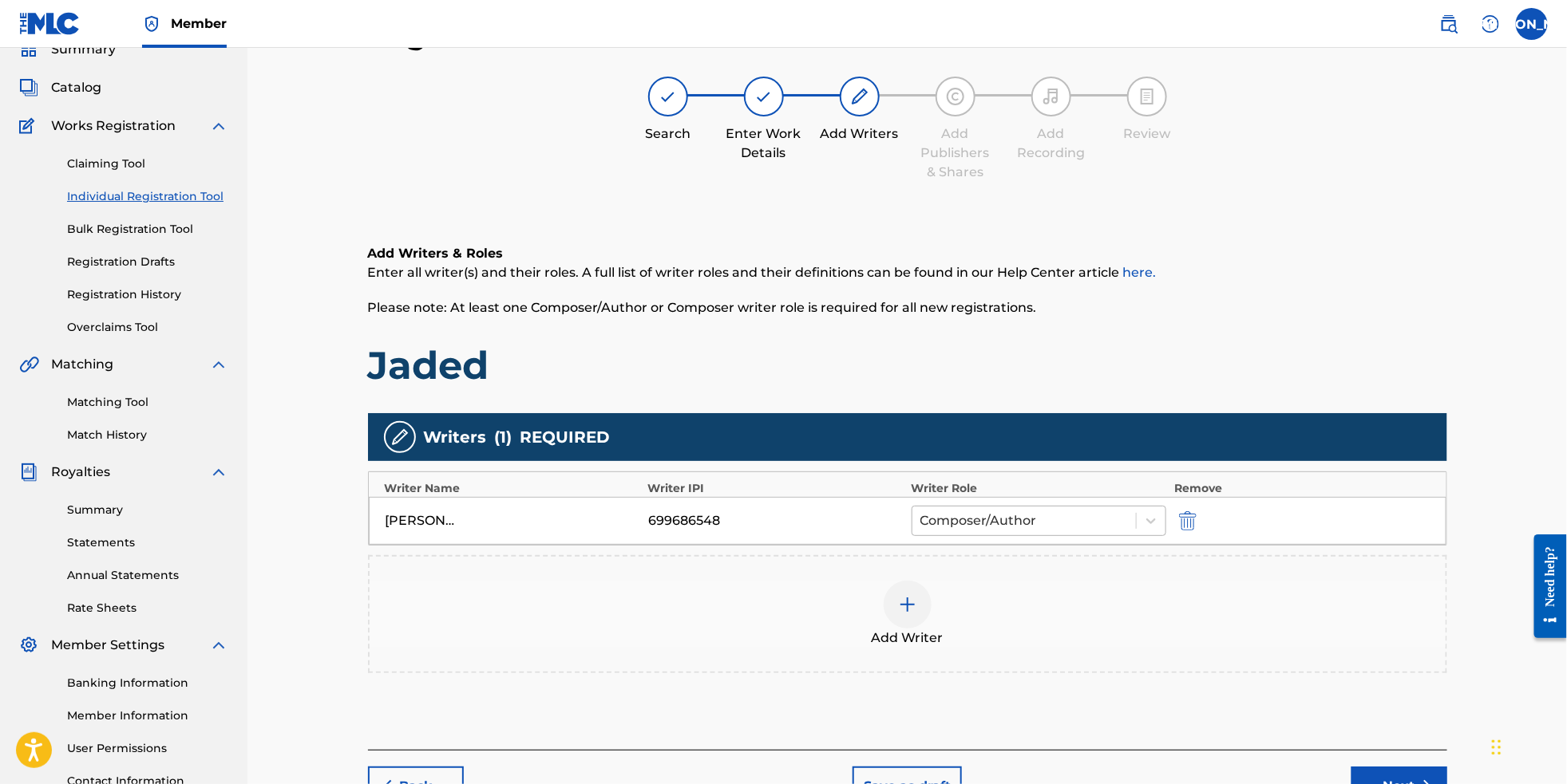
click at [1090, 533] on div at bounding box center [1024, 521] width 208 height 23
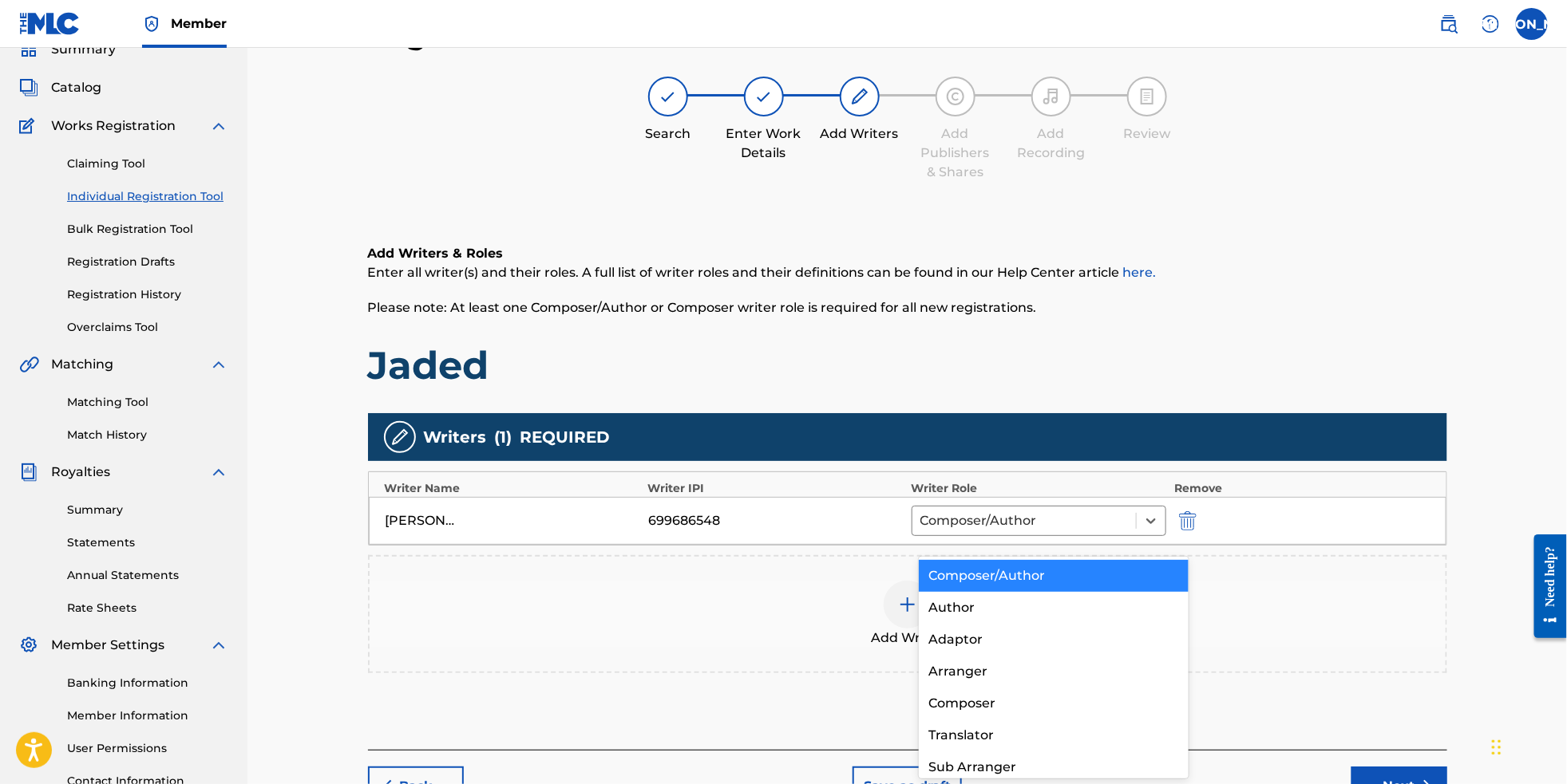
click at [1287, 606] on div "Add Writer" at bounding box center [908, 615] width 1077 height 67
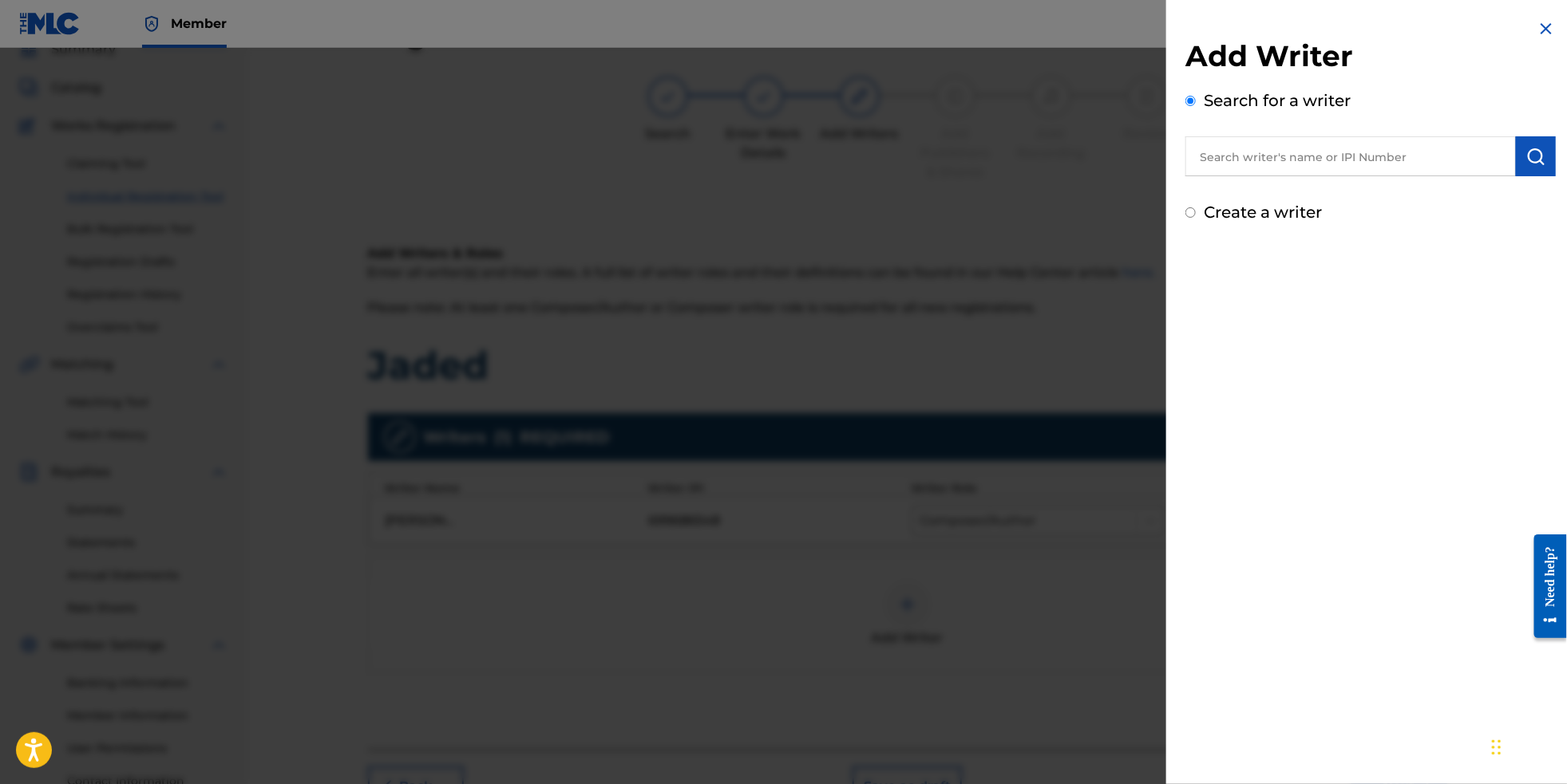
click at [1528, 25] on div "Add Writer Search for a writer Create a writer" at bounding box center [1370, 122] width 408 height 243
click at [1544, 24] on img at bounding box center [1546, 28] width 19 height 19
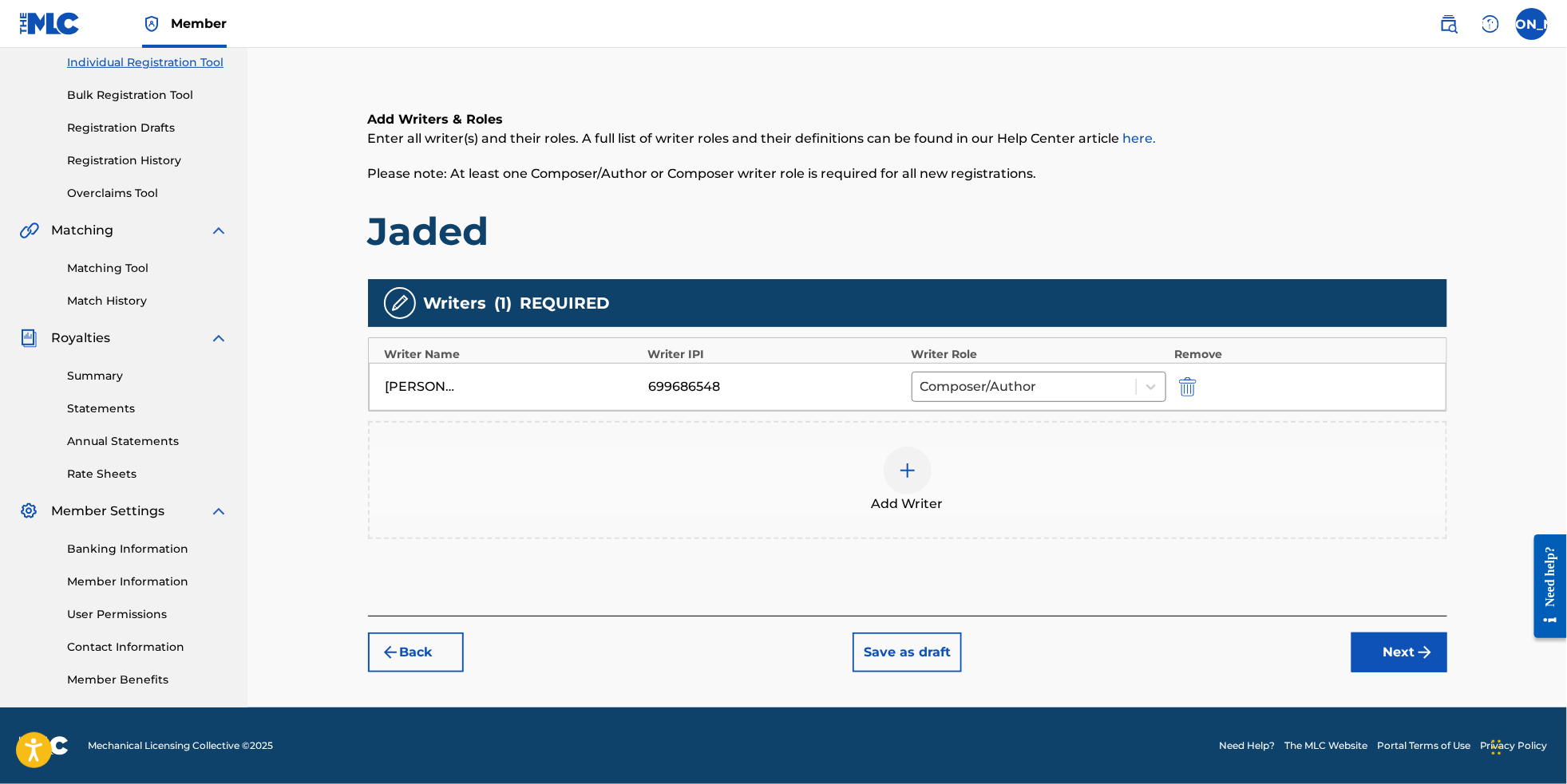
click at [1433, 639] on button "Next" at bounding box center [1399, 652] width 96 height 40
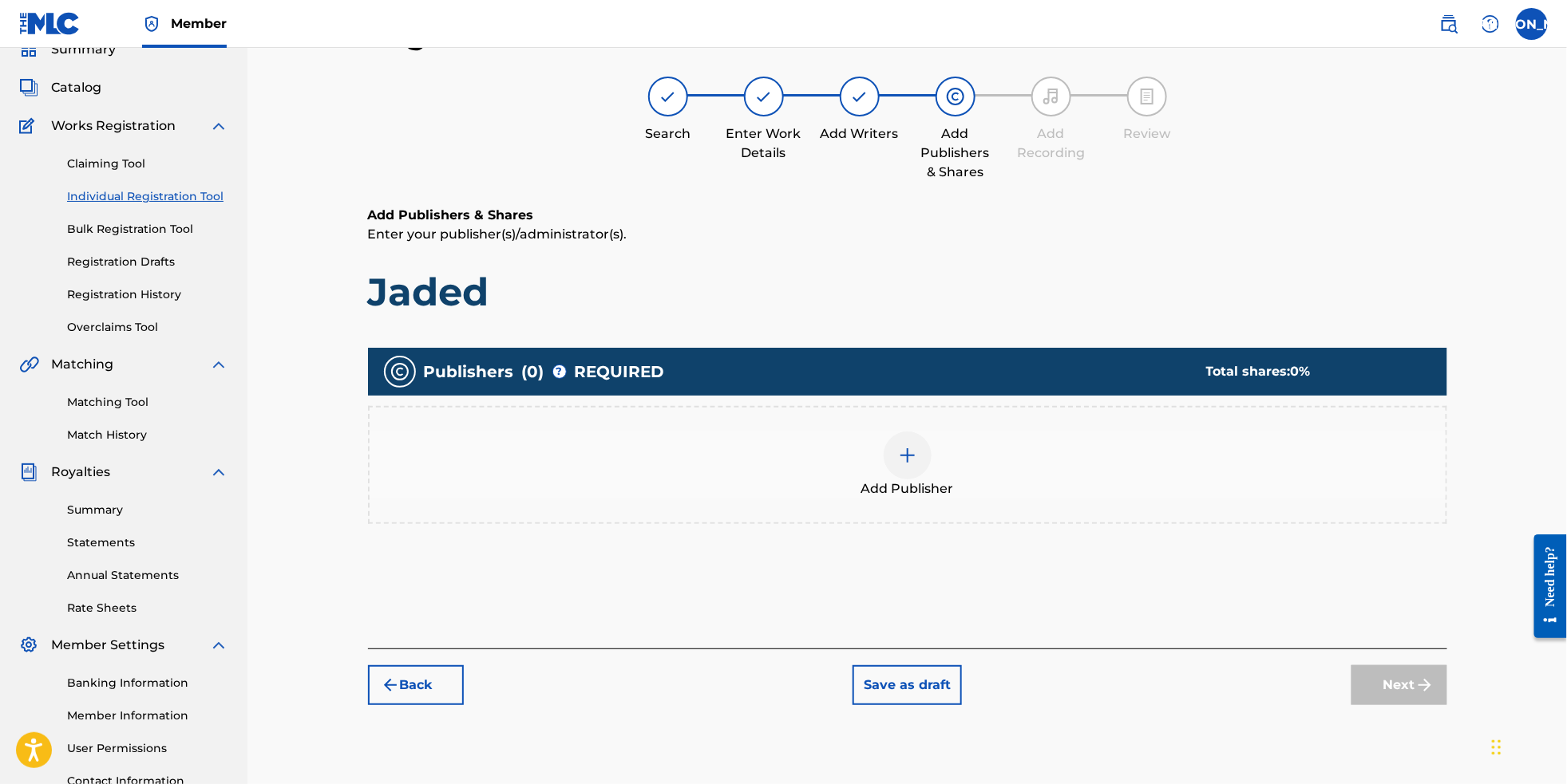
click at [927, 479] on div at bounding box center [907, 455] width 48 height 48
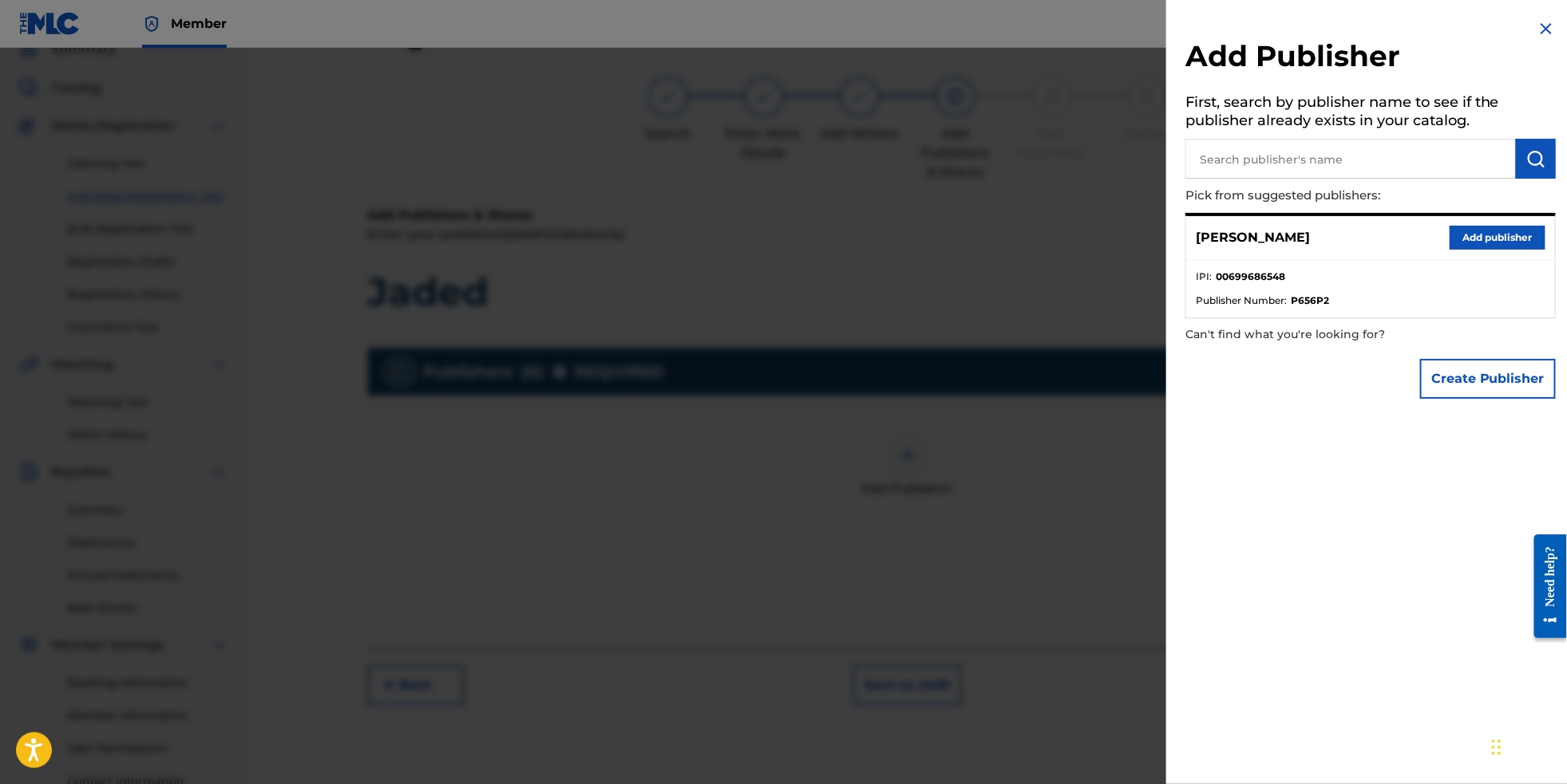
click at [1483, 238] on button "Add publisher" at bounding box center [1498, 238] width 96 height 24
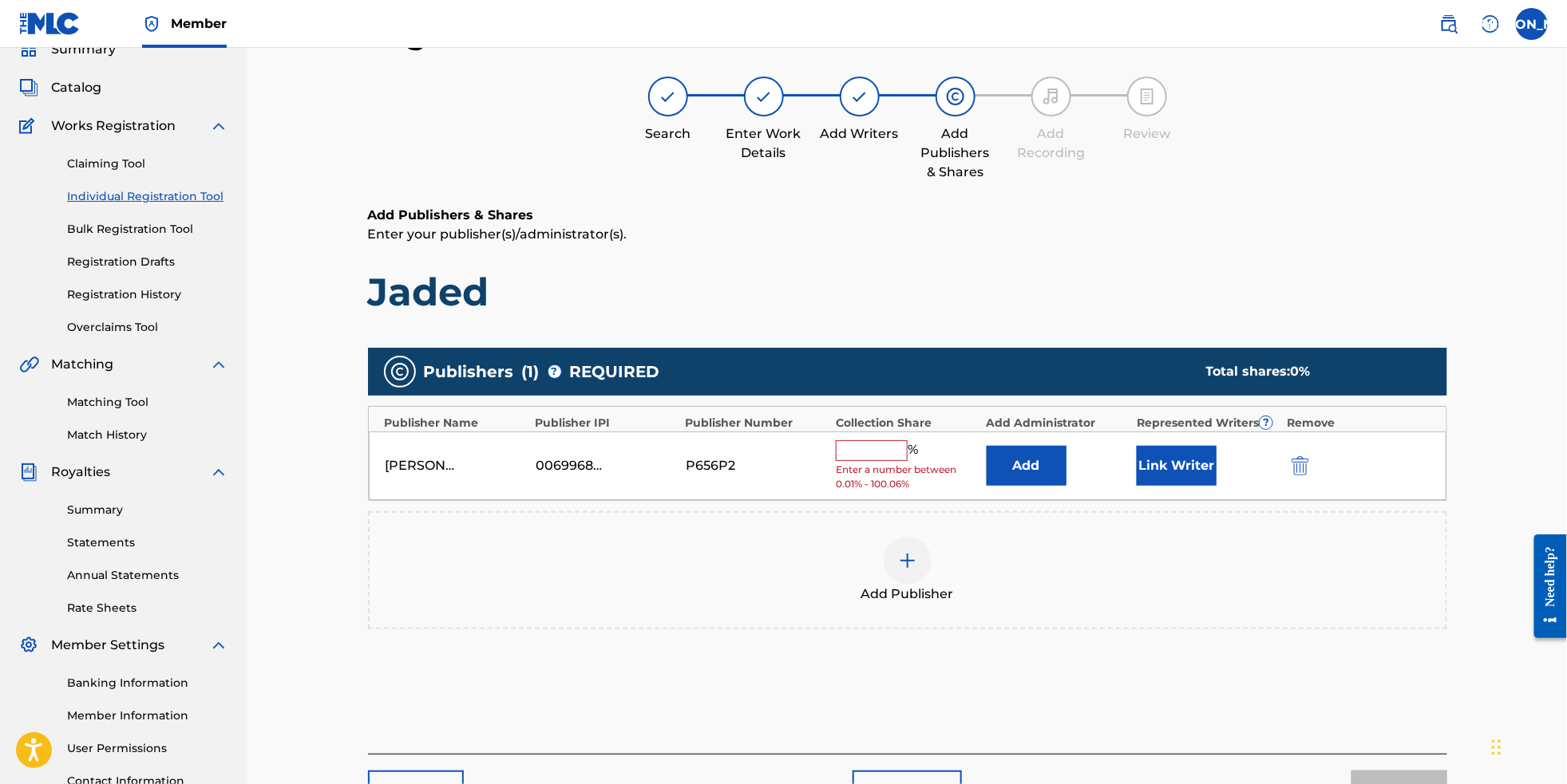
click at [902, 459] on input "text" at bounding box center [872, 451] width 72 height 21
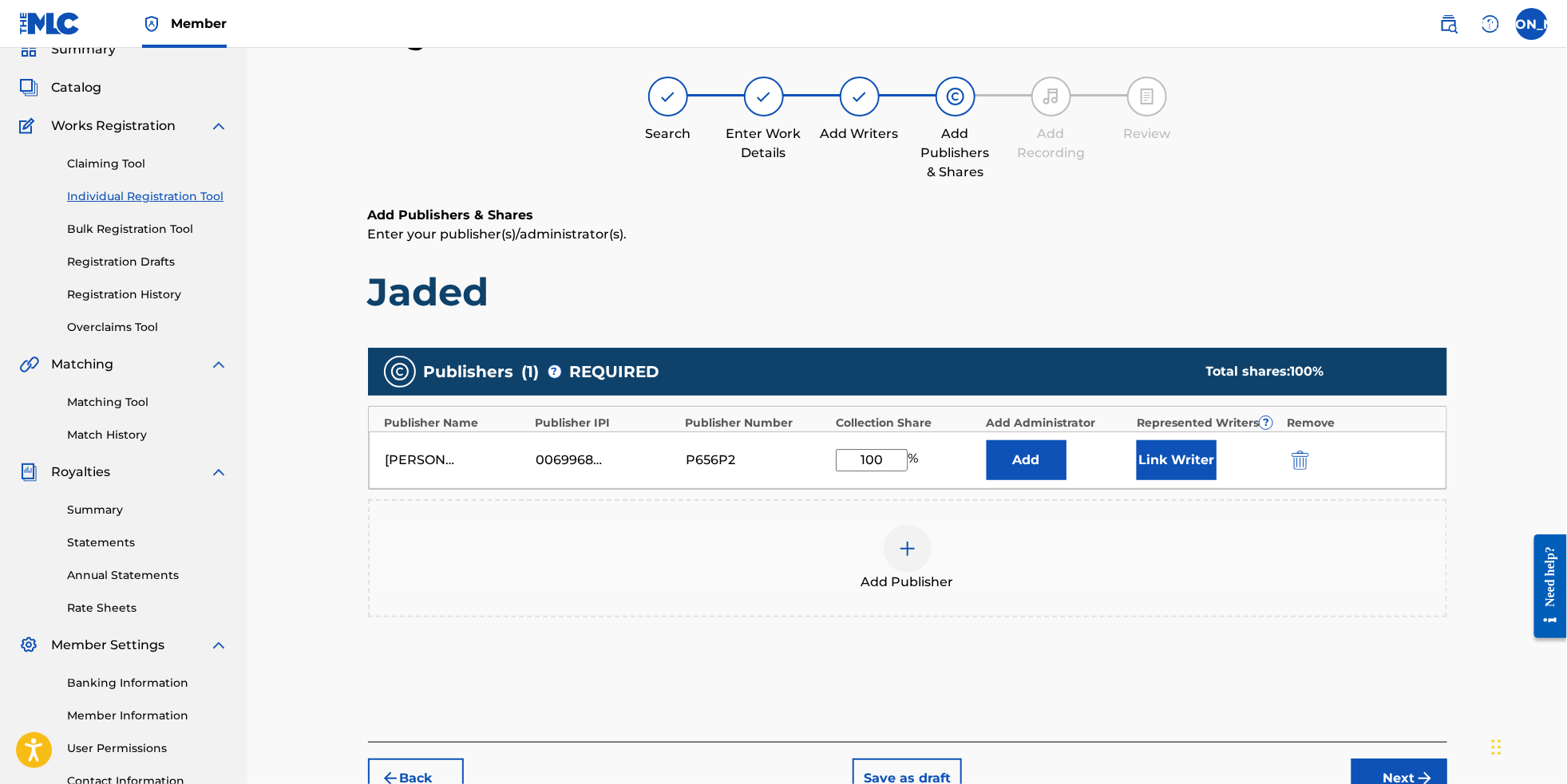
type input "100"
click at [1039, 586] on div "Add Publisher" at bounding box center [908, 559] width 1077 height 67
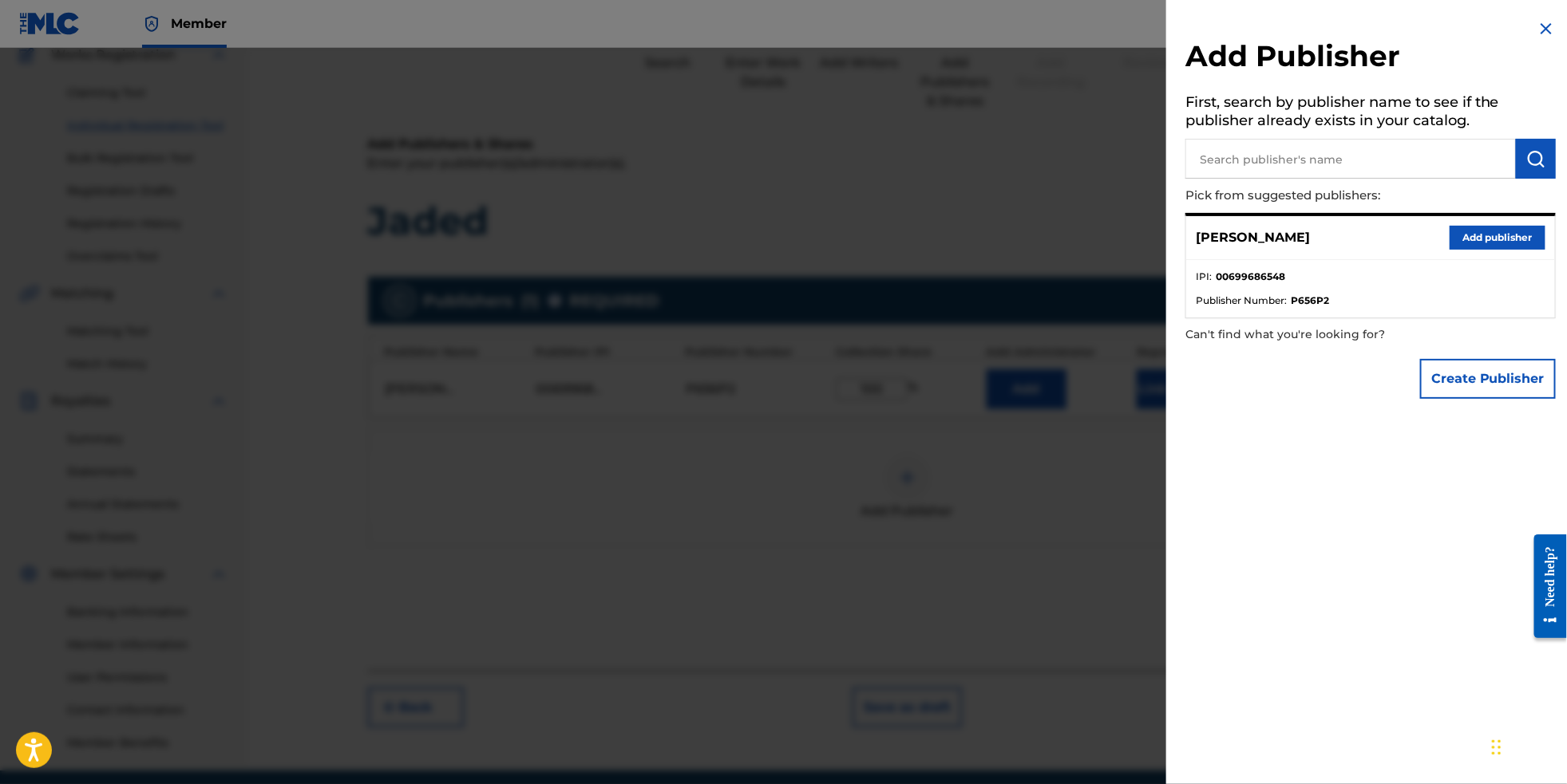
scroll to position [226, 0]
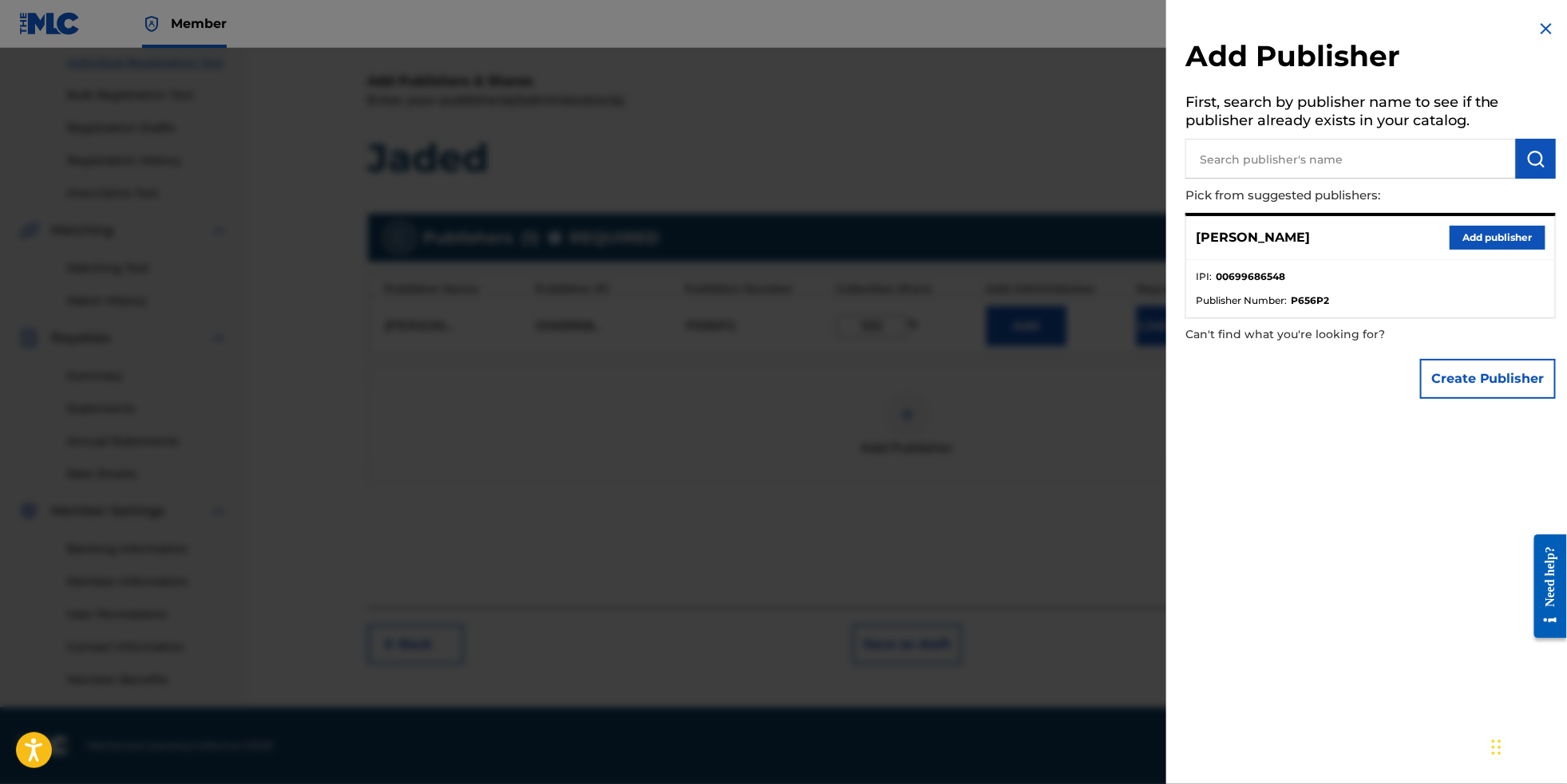
click at [1483, 250] on button "Add publisher" at bounding box center [1498, 238] width 96 height 24
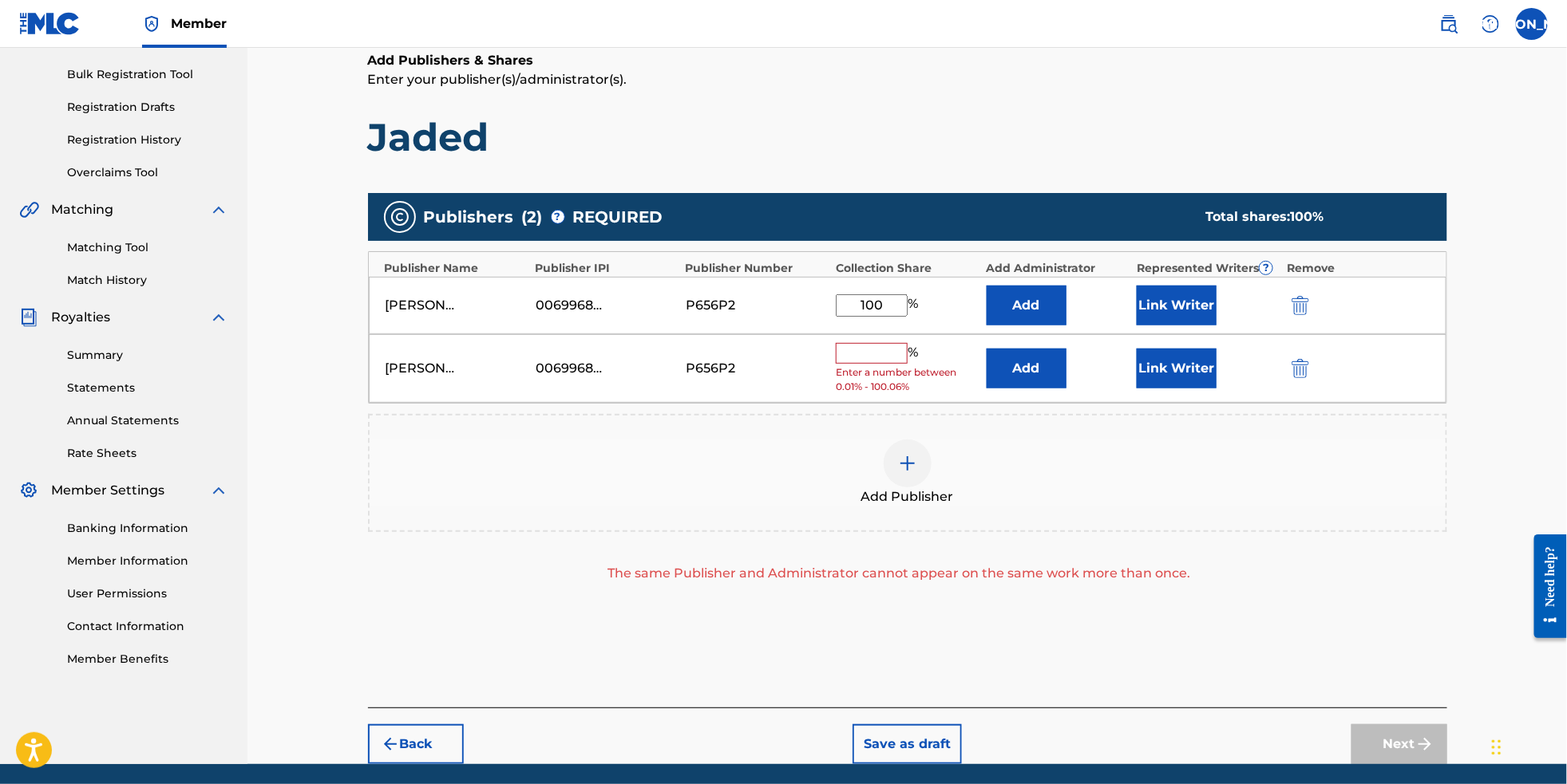
click at [1309, 378] on img "submit" at bounding box center [1300, 368] width 17 height 19
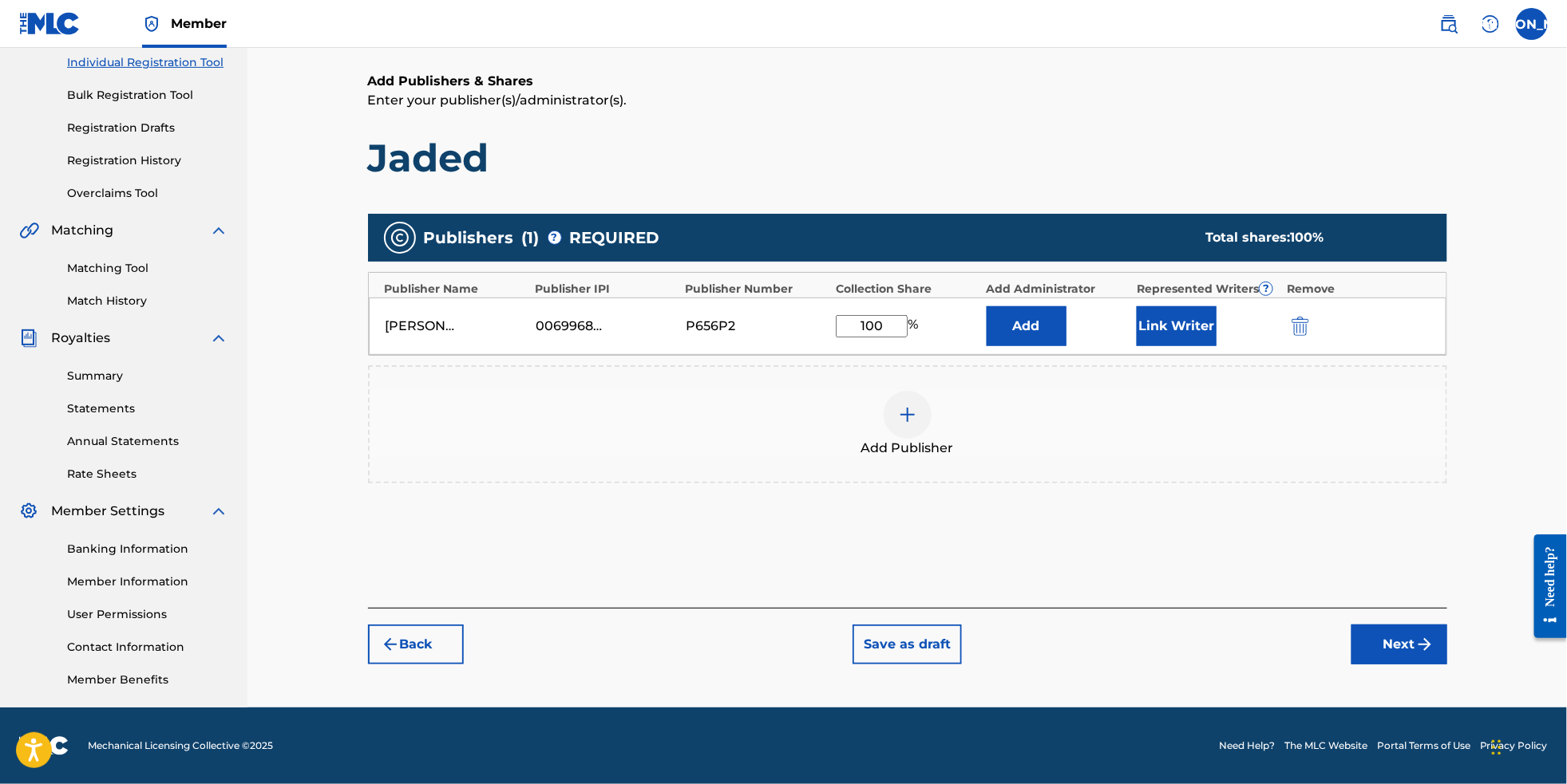
click at [1447, 665] on button "Next" at bounding box center [1399, 644] width 96 height 40
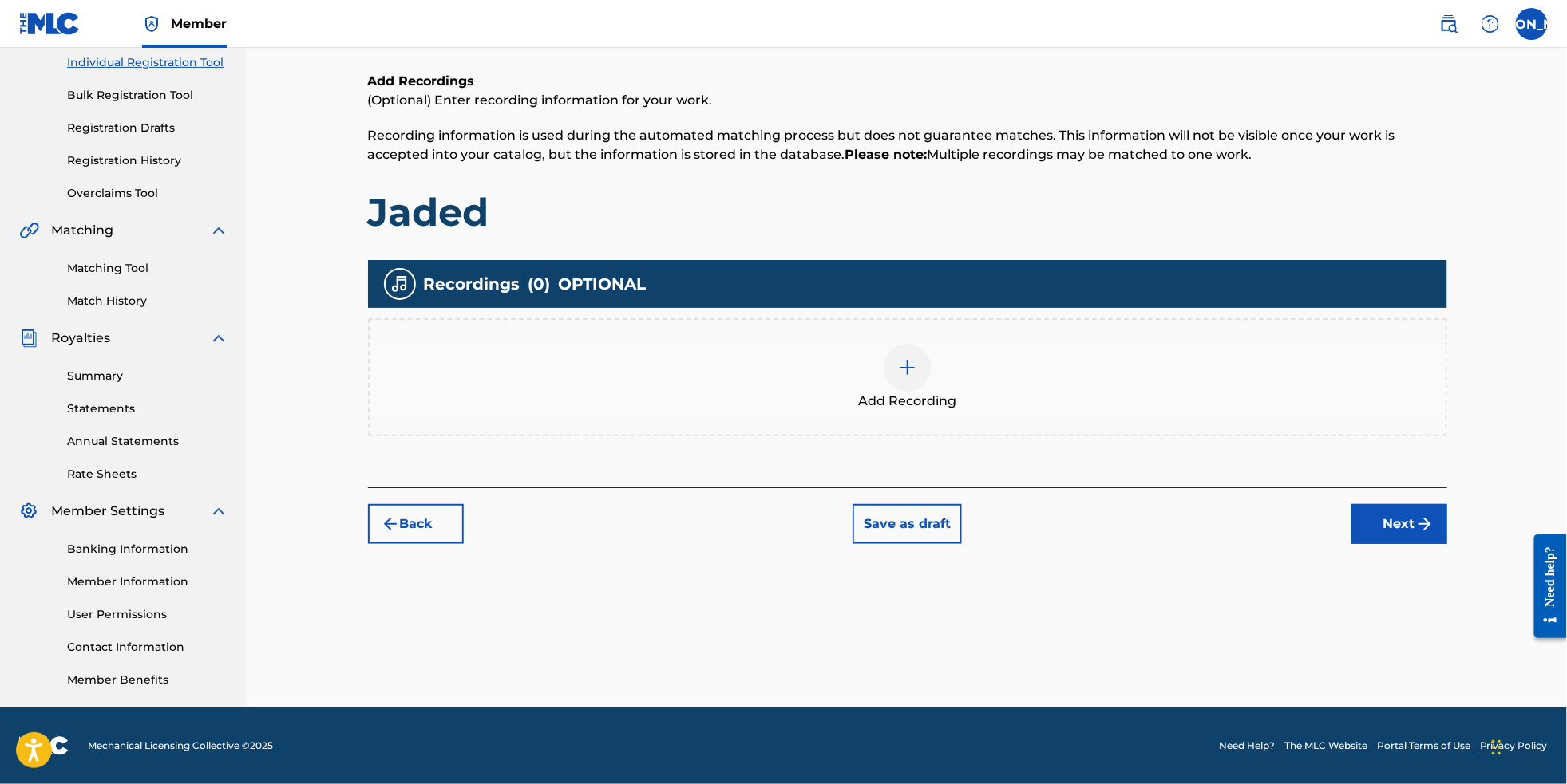
scroll to position [71, 0]
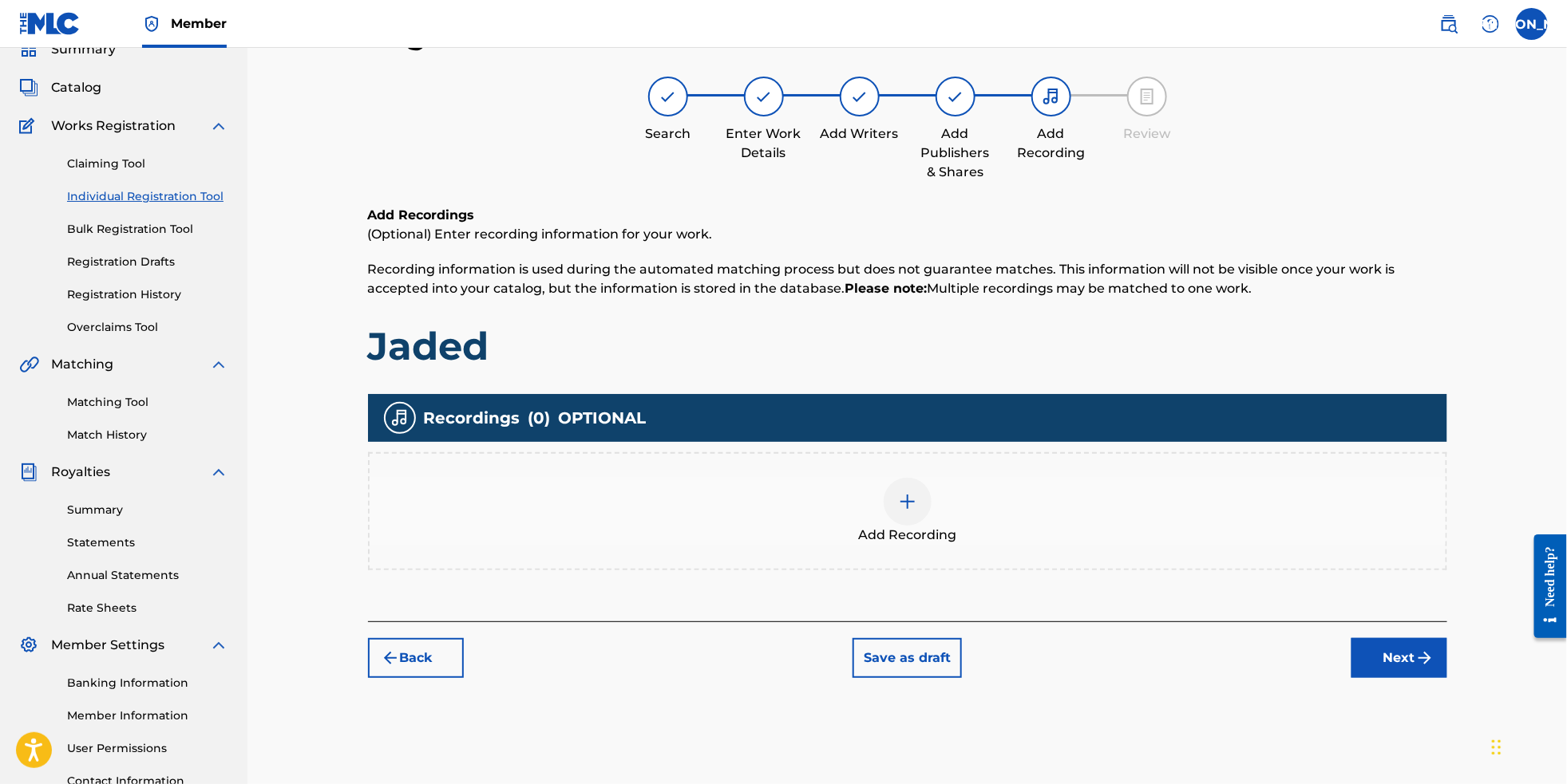
click at [928, 504] on div at bounding box center [907, 501] width 48 height 48
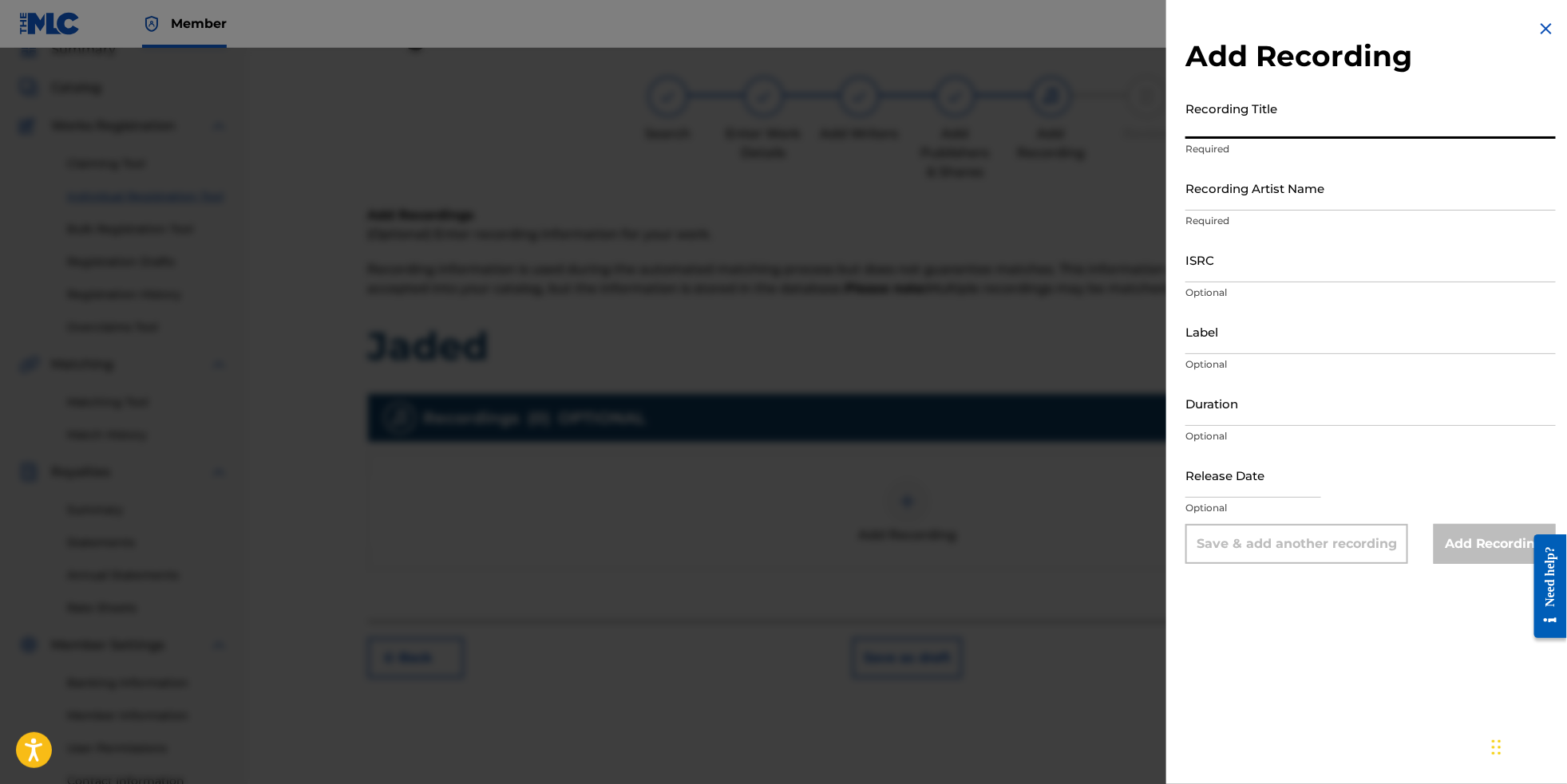
click at [1279, 132] on input "Recording Title" at bounding box center [1370, 116] width 371 height 45
type input "Jaded"
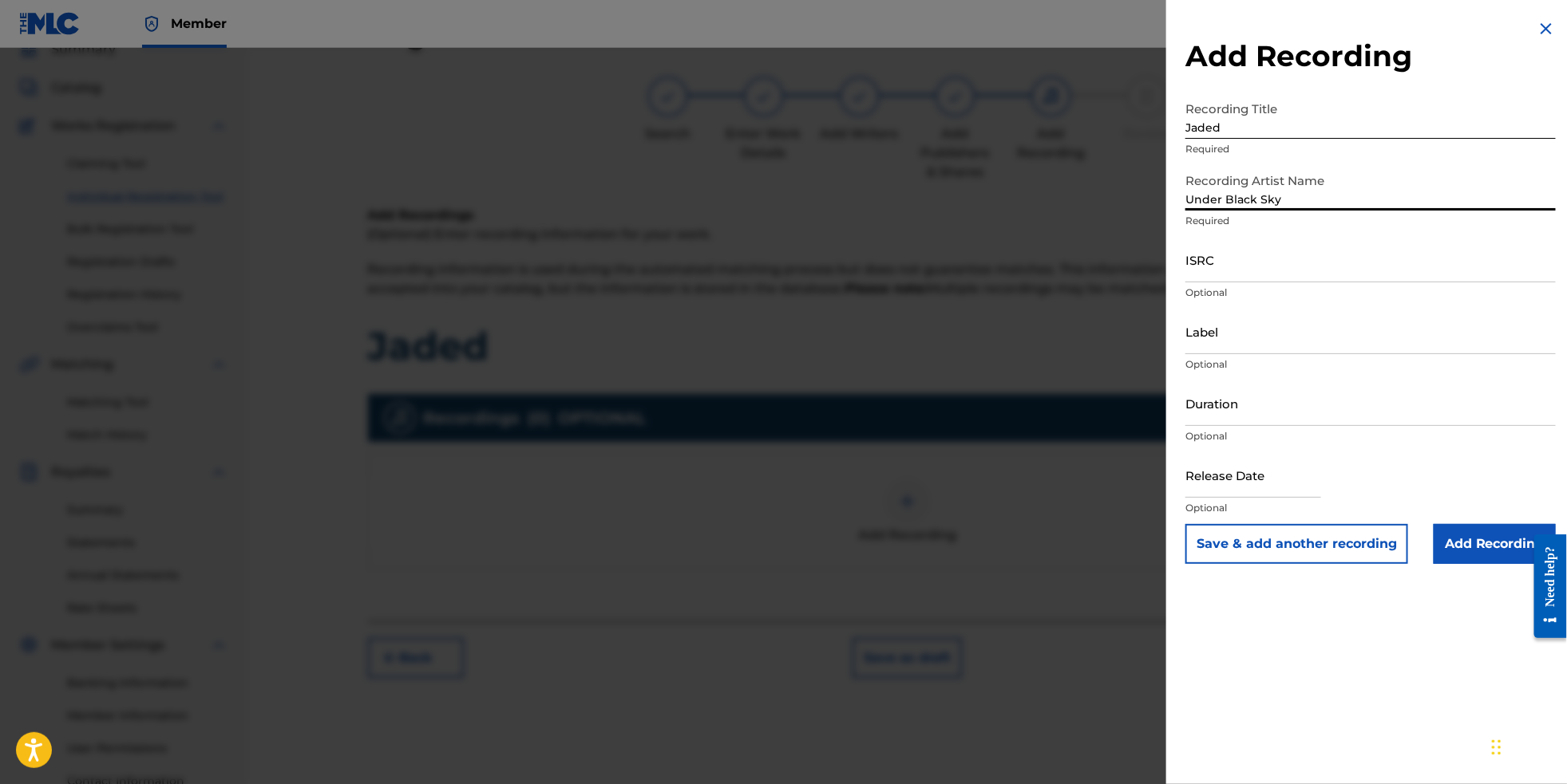
type input "Under Black Sky"
click at [1237, 281] on input "ISRC" at bounding box center [1370, 260] width 371 height 45
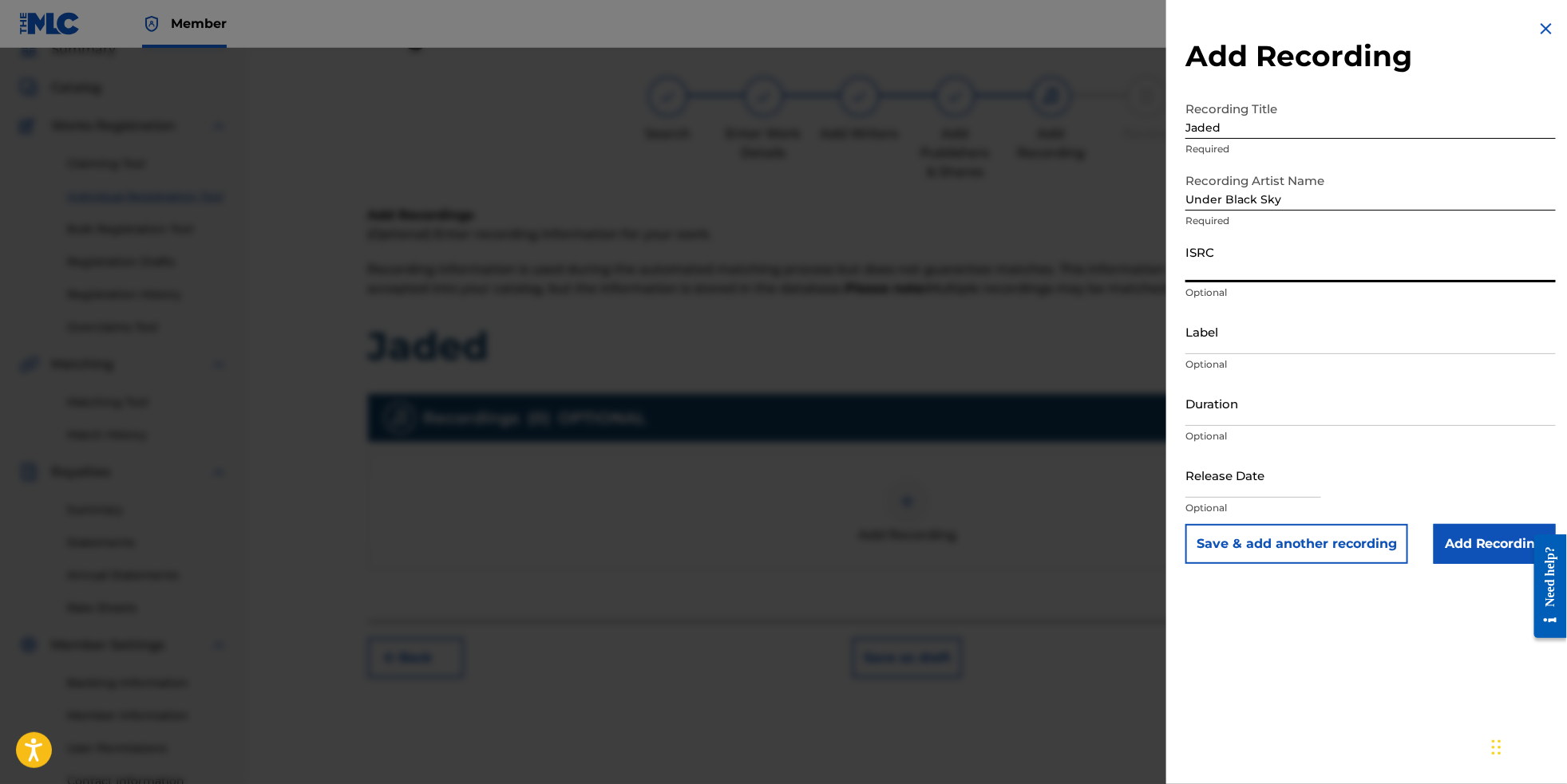
paste input "QZES82520826"
type input "QZES82520826"
click at [1226, 354] on input "Label" at bounding box center [1370, 332] width 371 height 45
type input "Under Black Sky"
click at [1237, 498] on input "text" at bounding box center [1253, 475] width 136 height 45
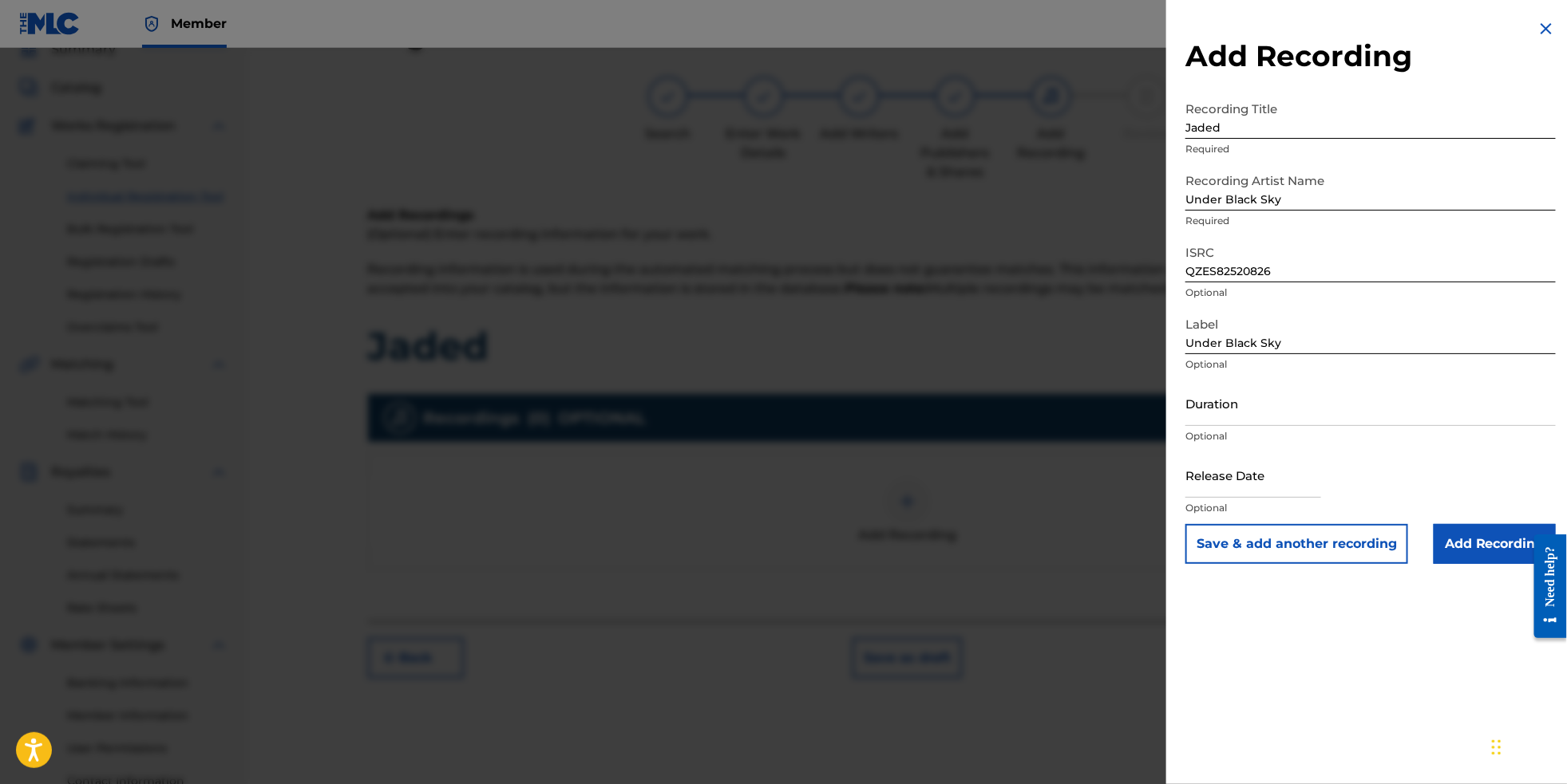
select select "8"
select select "2025"
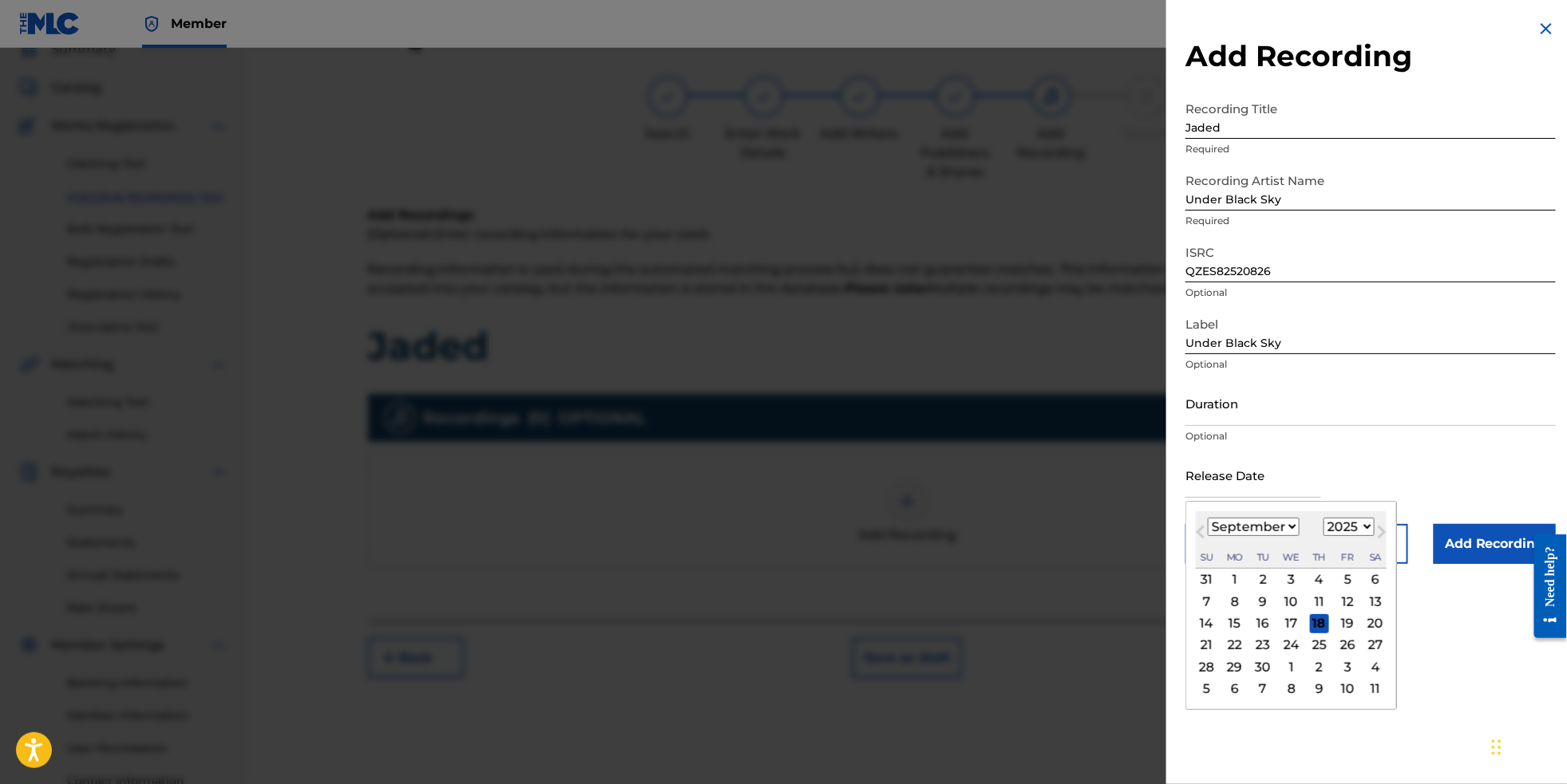
select select "1"
click at [1340, 634] on div "14" at bounding box center [1347, 624] width 19 height 19
type input "[DATE]"
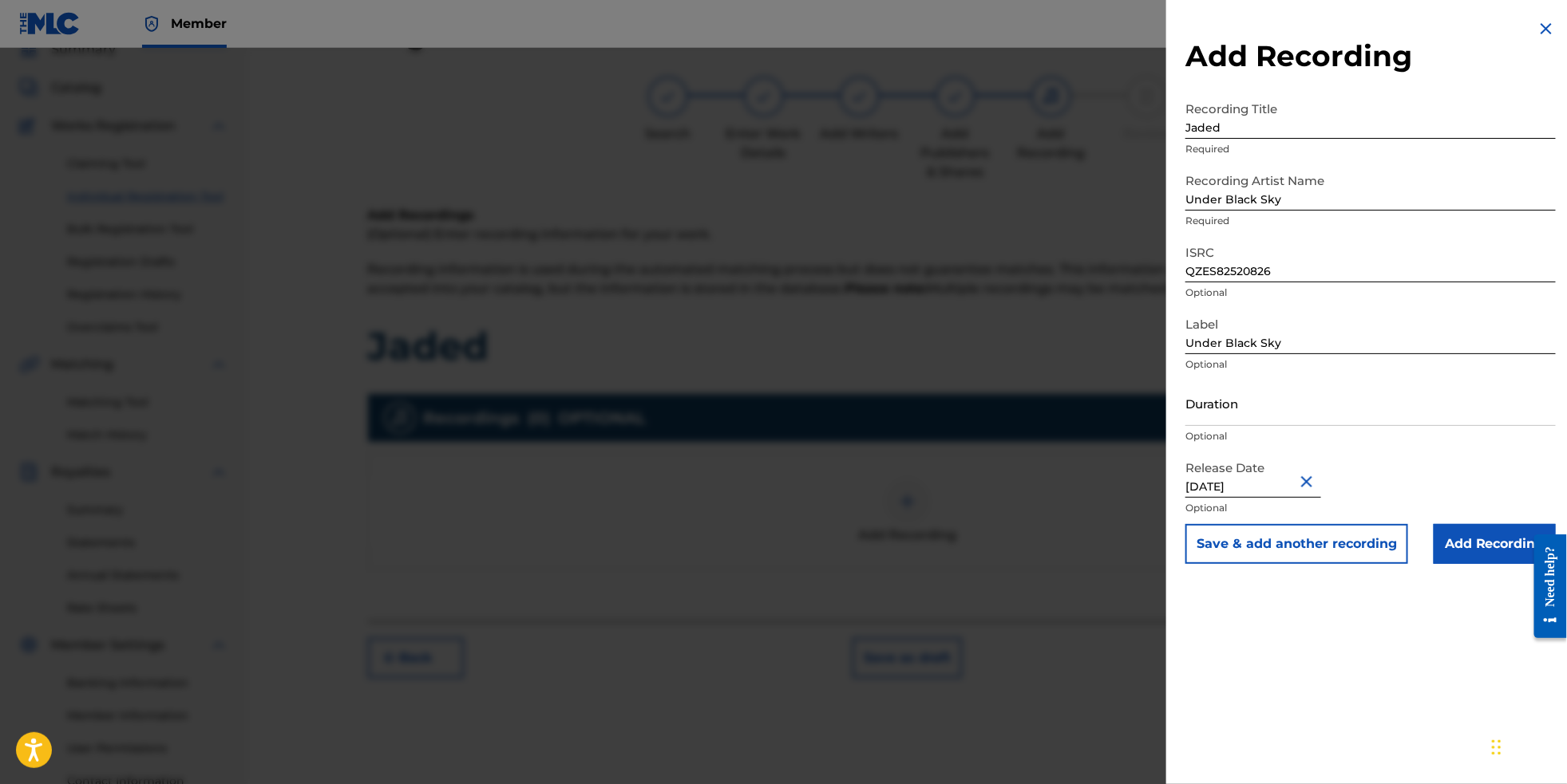
click at [1481, 564] on input "Add Recording" at bounding box center [1494, 544] width 122 height 40
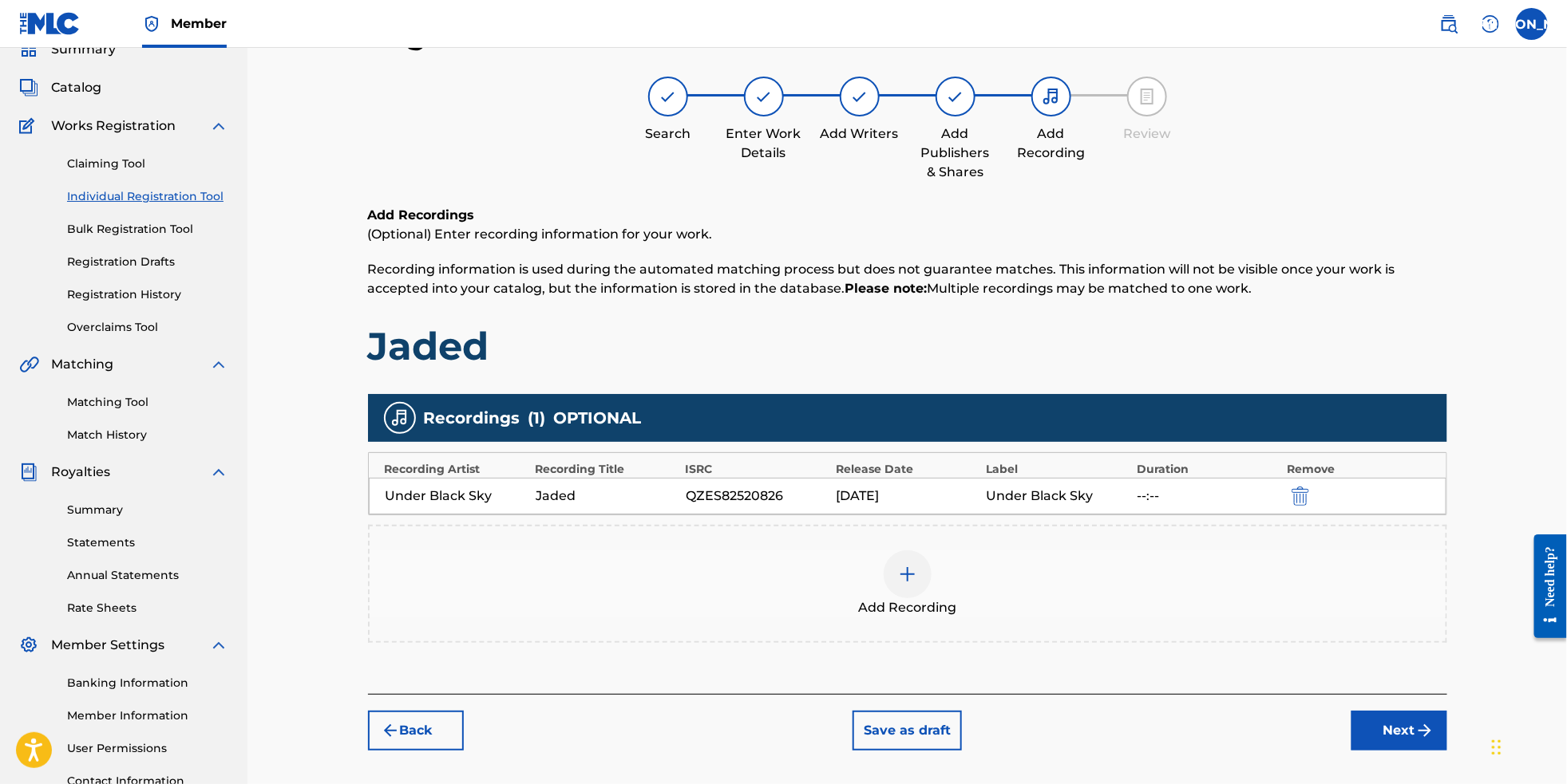
click at [1447, 751] on button "Next" at bounding box center [1399, 731] width 96 height 40
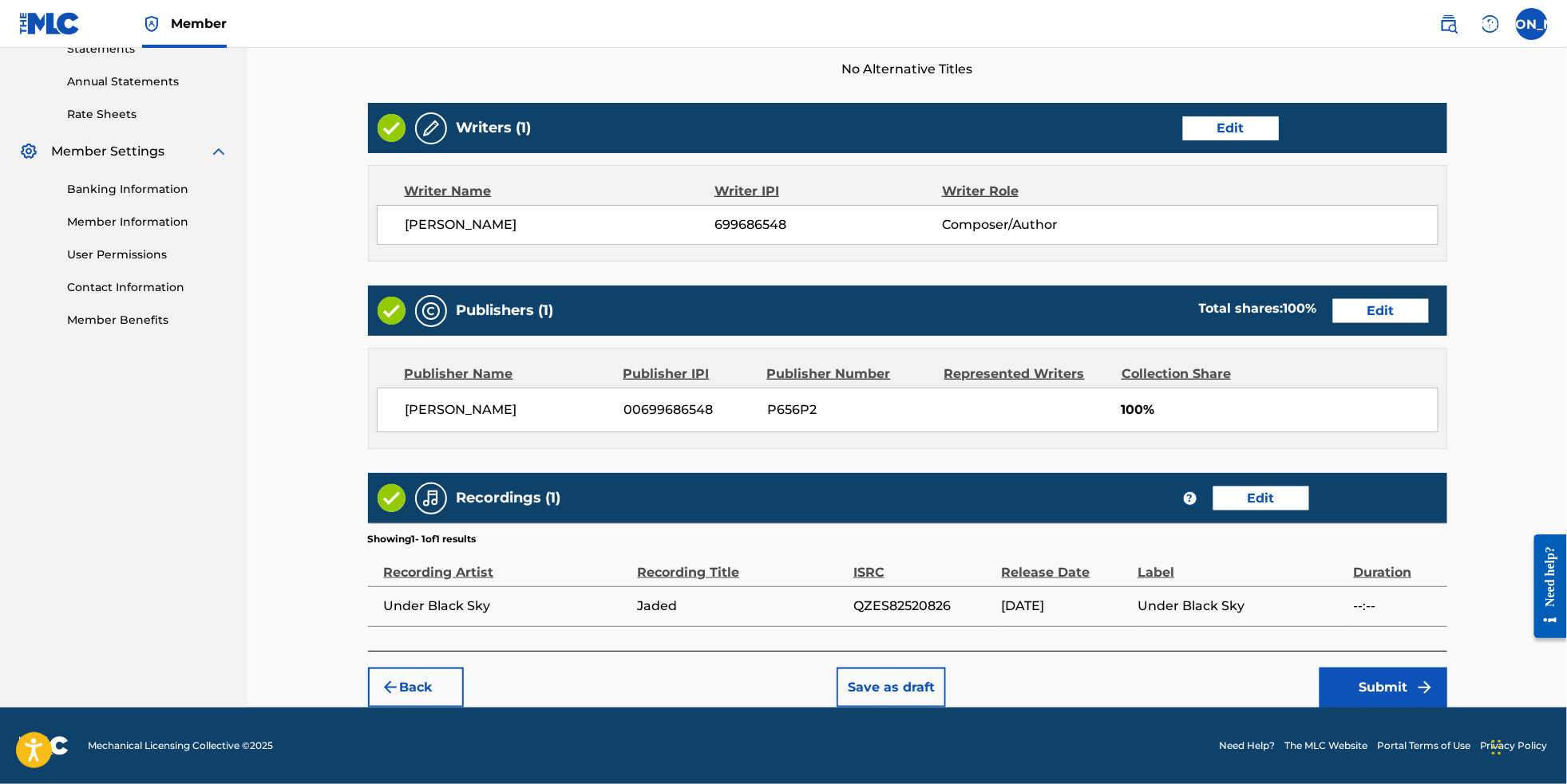
scroll to position [594, 0]
click at [1407, 687] on button "Submit" at bounding box center [1384, 688] width 128 height 40
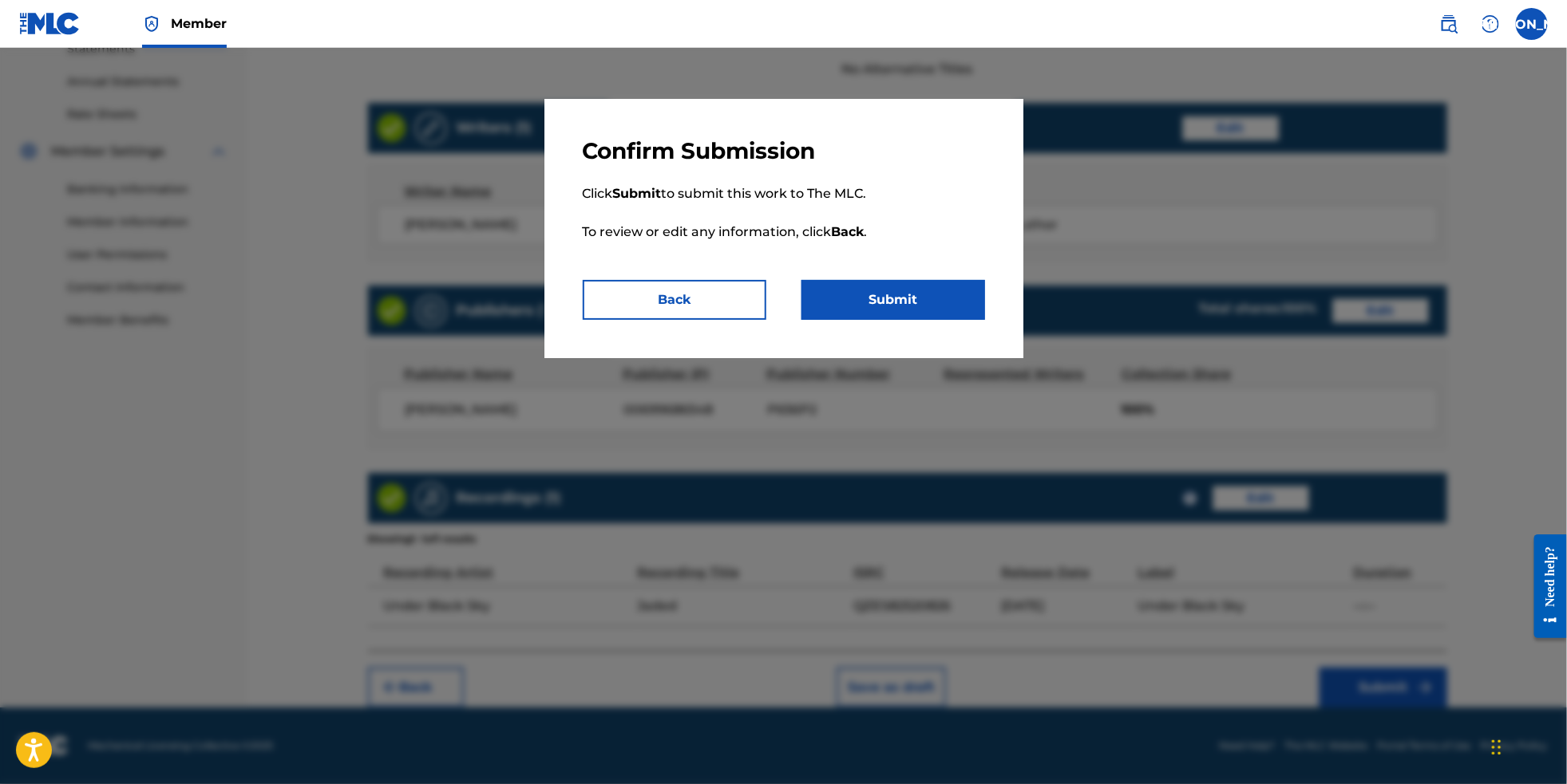
click at [939, 305] on button "Submit" at bounding box center [893, 300] width 184 height 40
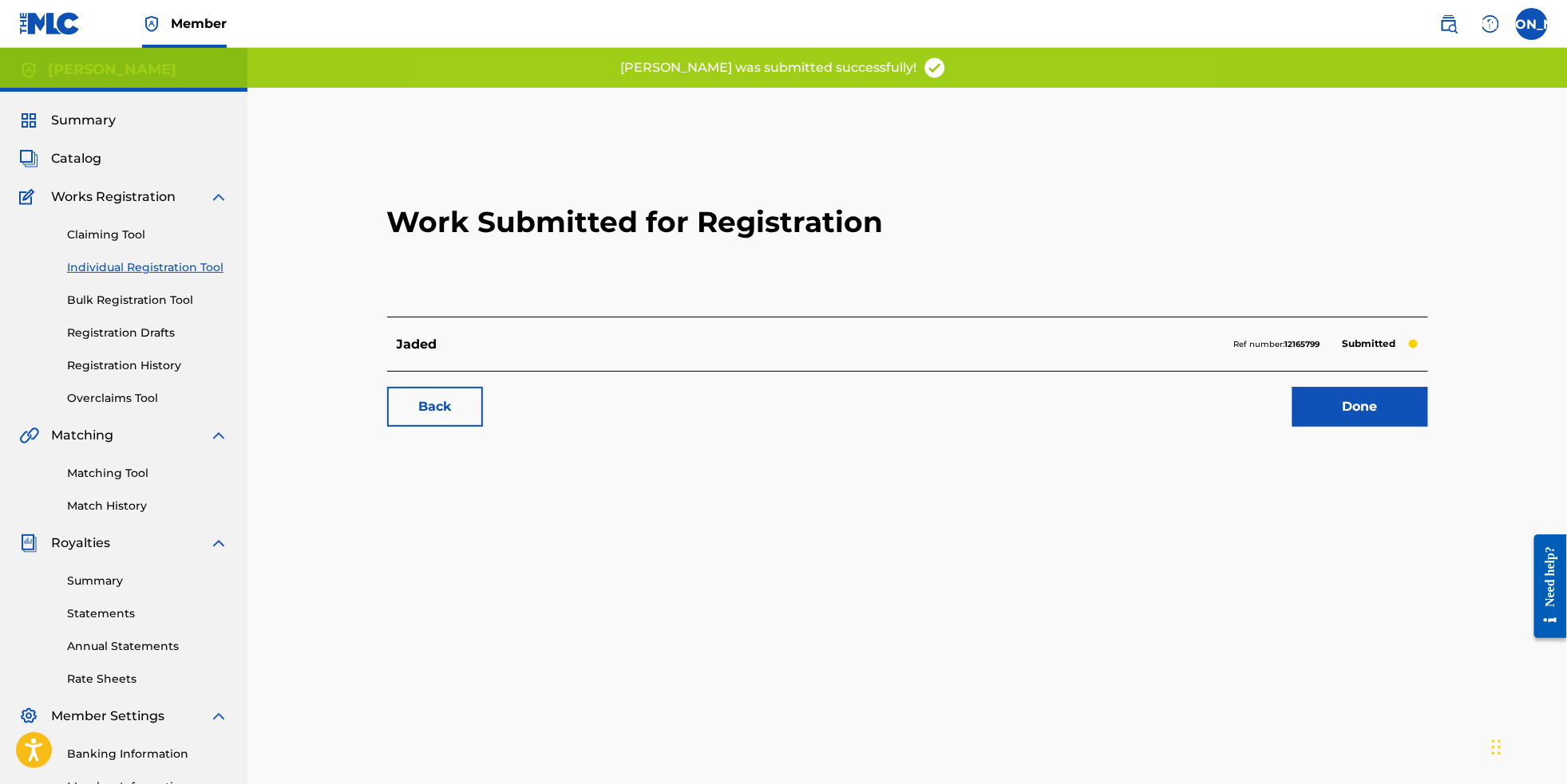
click at [175, 276] on link "Individual Registration Tool" at bounding box center [147, 268] width 161 height 17
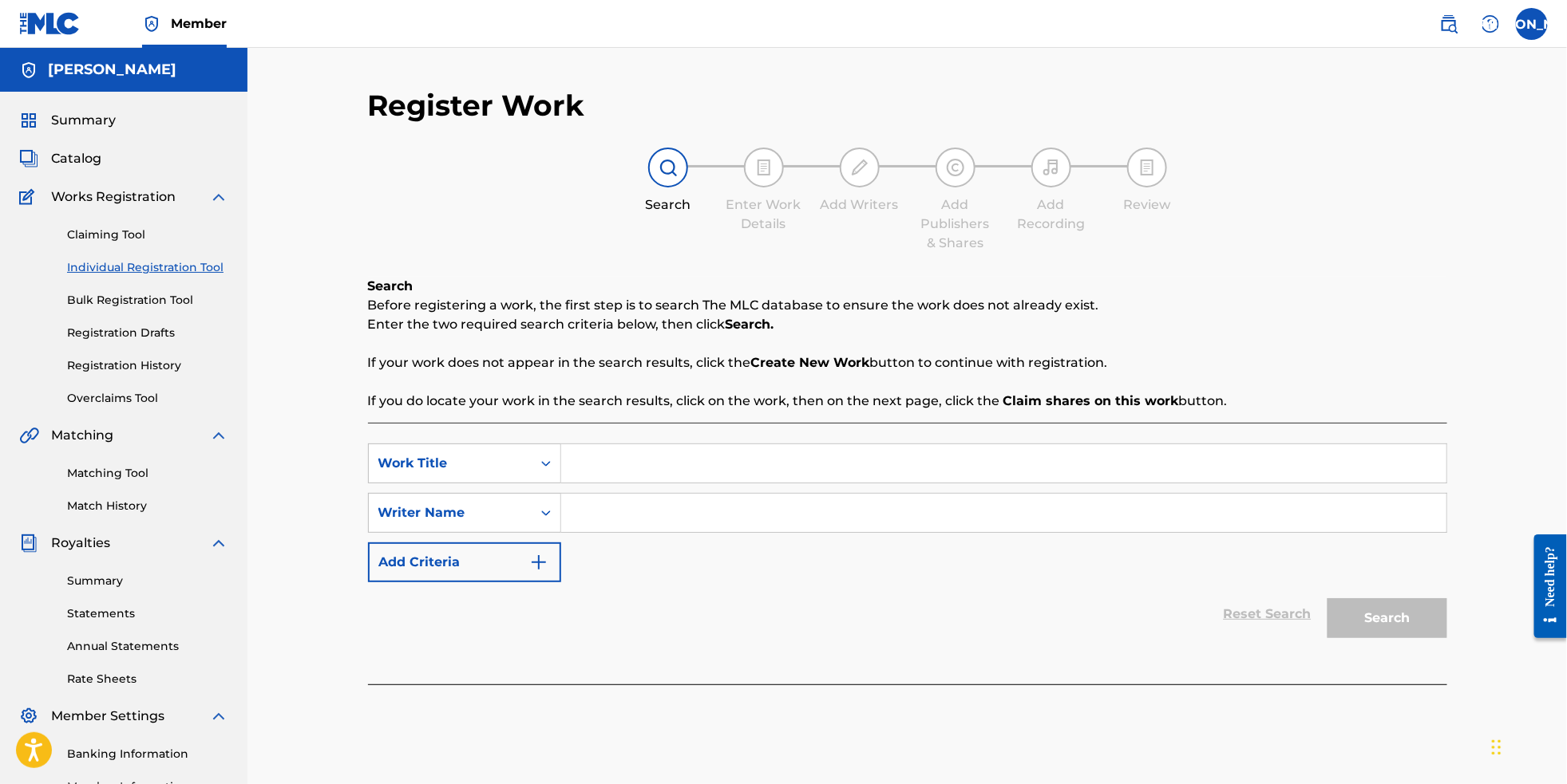
click at [645, 455] on input "Search Form" at bounding box center [1004, 463] width 885 height 39
paste input "Firefly"
type input "Firefly"
click at [664, 529] on input "Search Form" at bounding box center [1004, 513] width 885 height 39
type input "[PERSON_NAME]"
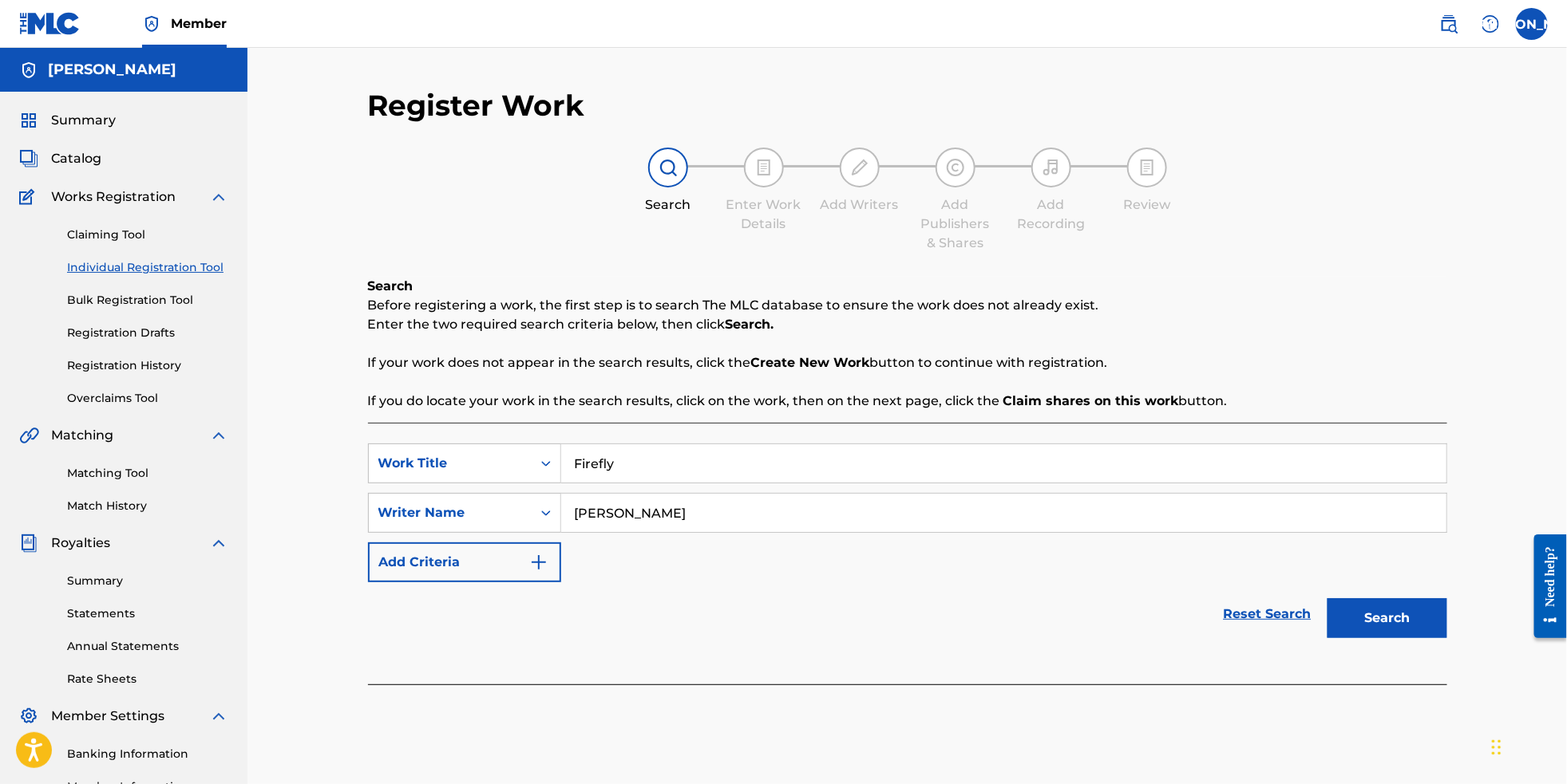
click at [1440, 630] on button "Search" at bounding box center [1388, 618] width 120 height 40
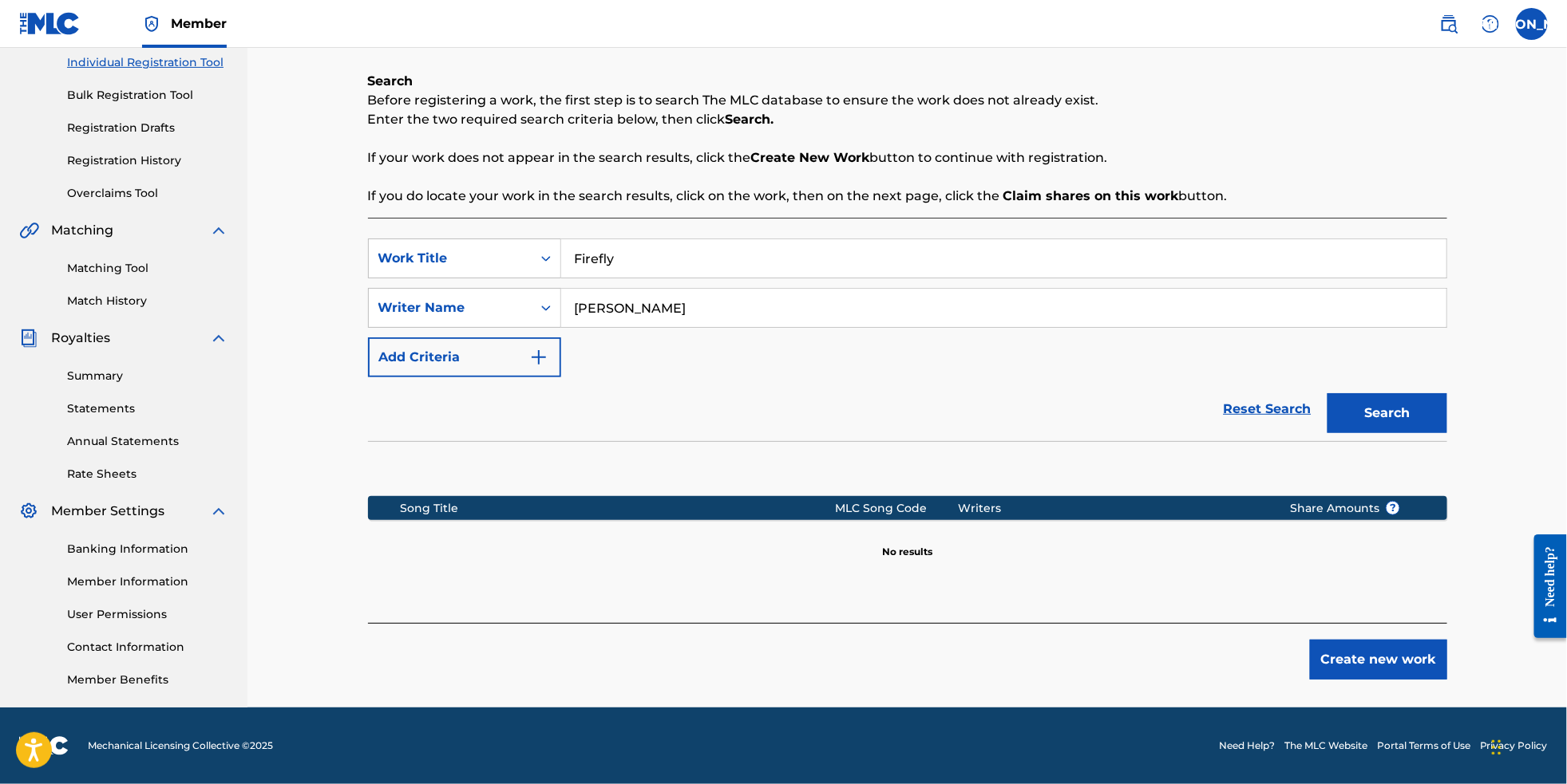
scroll to position [232, 0]
click at [1438, 648] on button "Create new work" at bounding box center [1379, 660] width 137 height 40
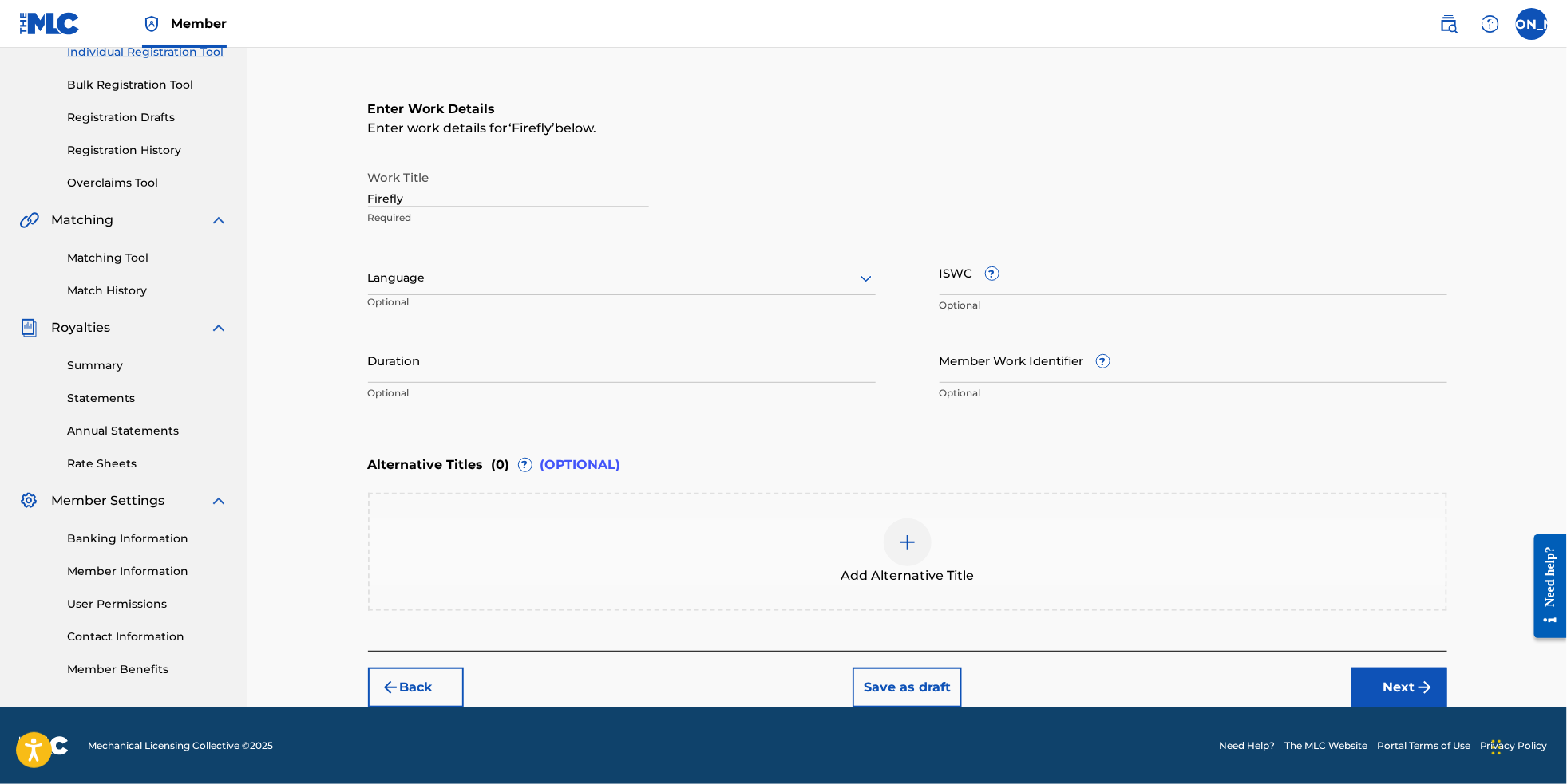
click at [591, 264] on div "Language" at bounding box center [621, 278] width 508 height 33
click at [588, 306] on div "English" at bounding box center [621, 314] width 506 height 36
click at [1430, 707] on button "Next" at bounding box center [1399, 688] width 96 height 40
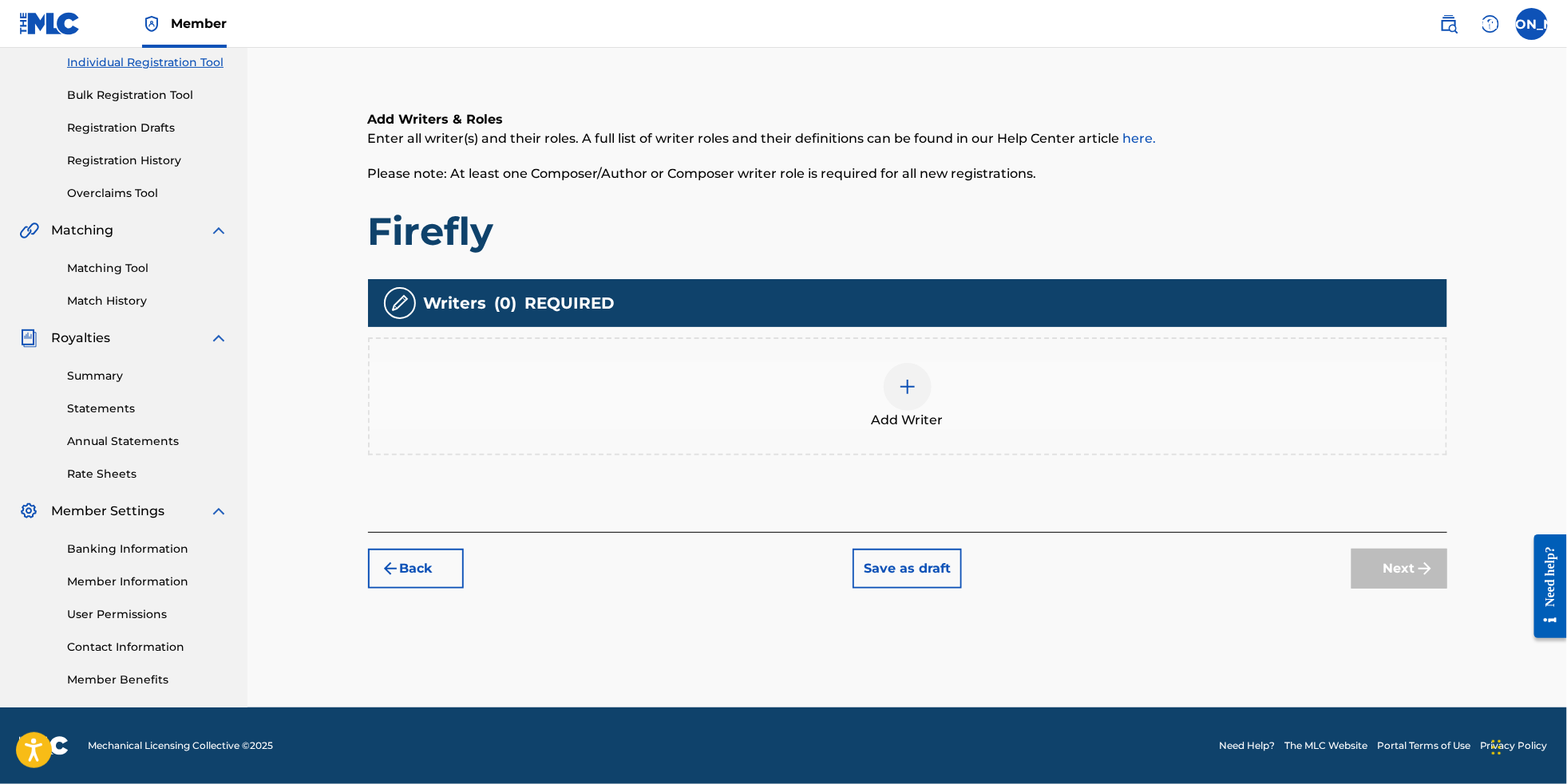
scroll to position [71, 0]
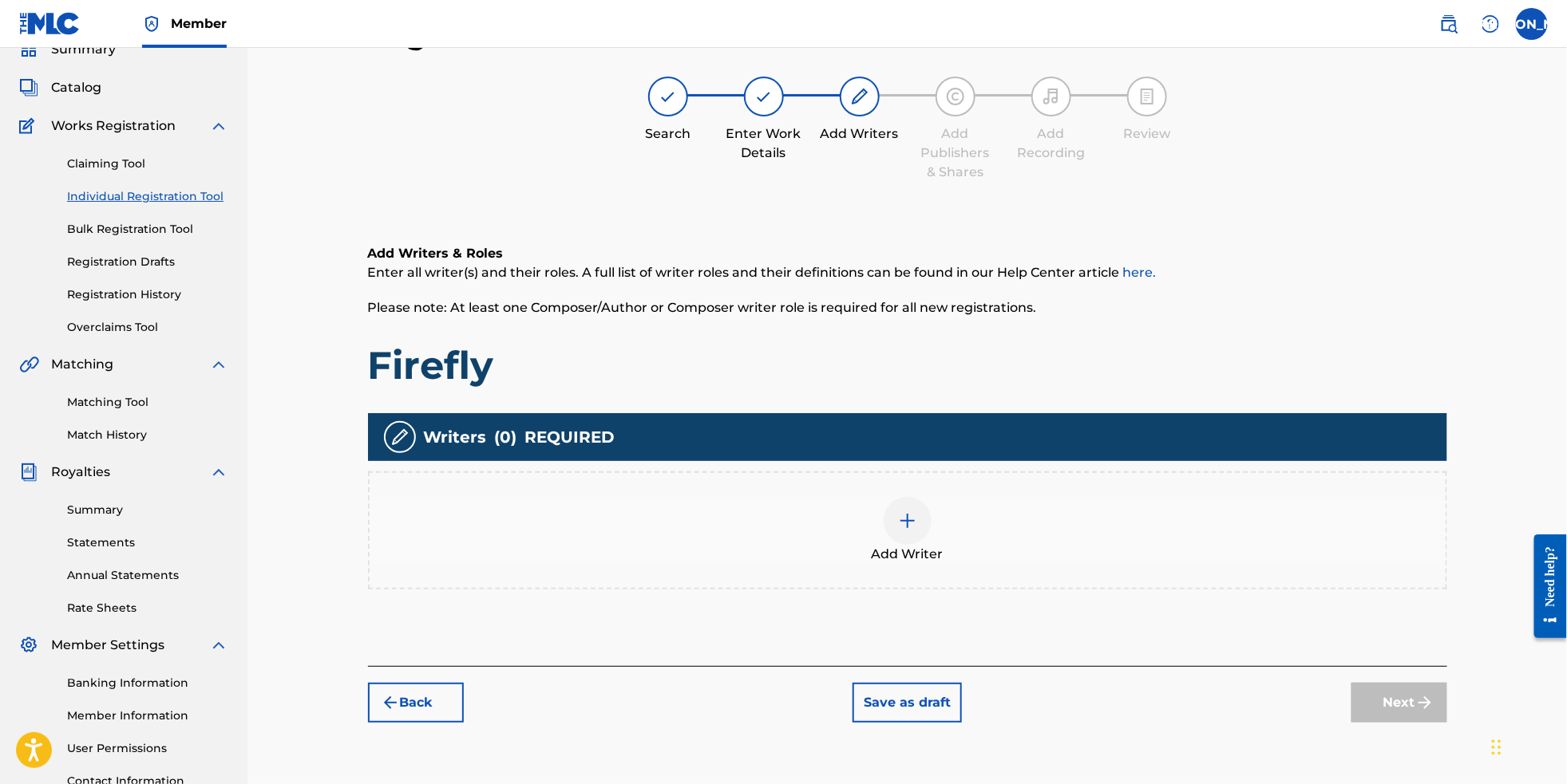
click at [914, 531] on img at bounding box center [907, 521] width 19 height 19
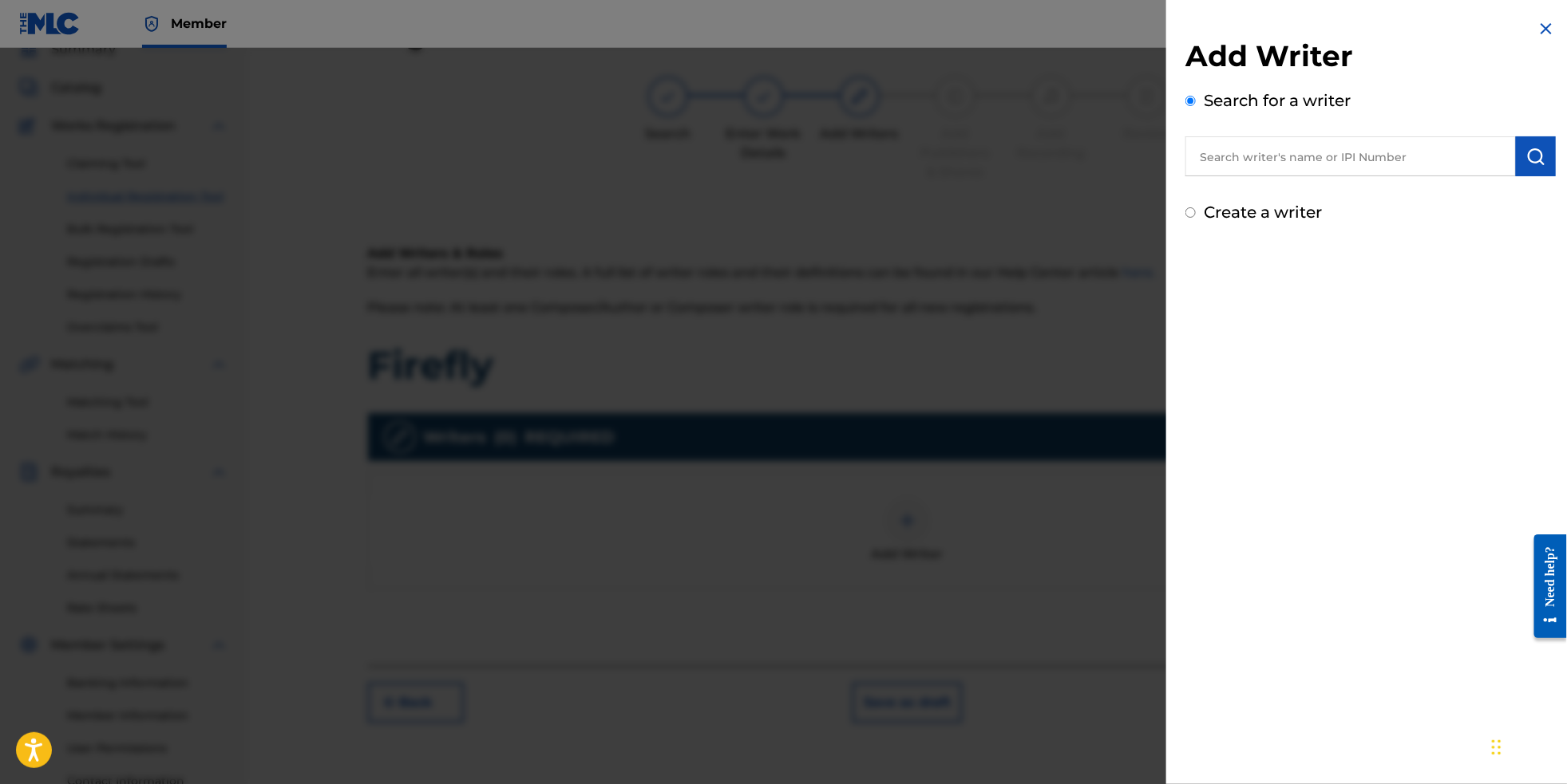
click at [1279, 219] on label "Create a writer" at bounding box center [1262, 212] width 118 height 19
radio input "true"
click at [1196, 218] on input "Create a writer" at bounding box center [1191, 213] width 11 height 11
radio input "false"
radio input "true"
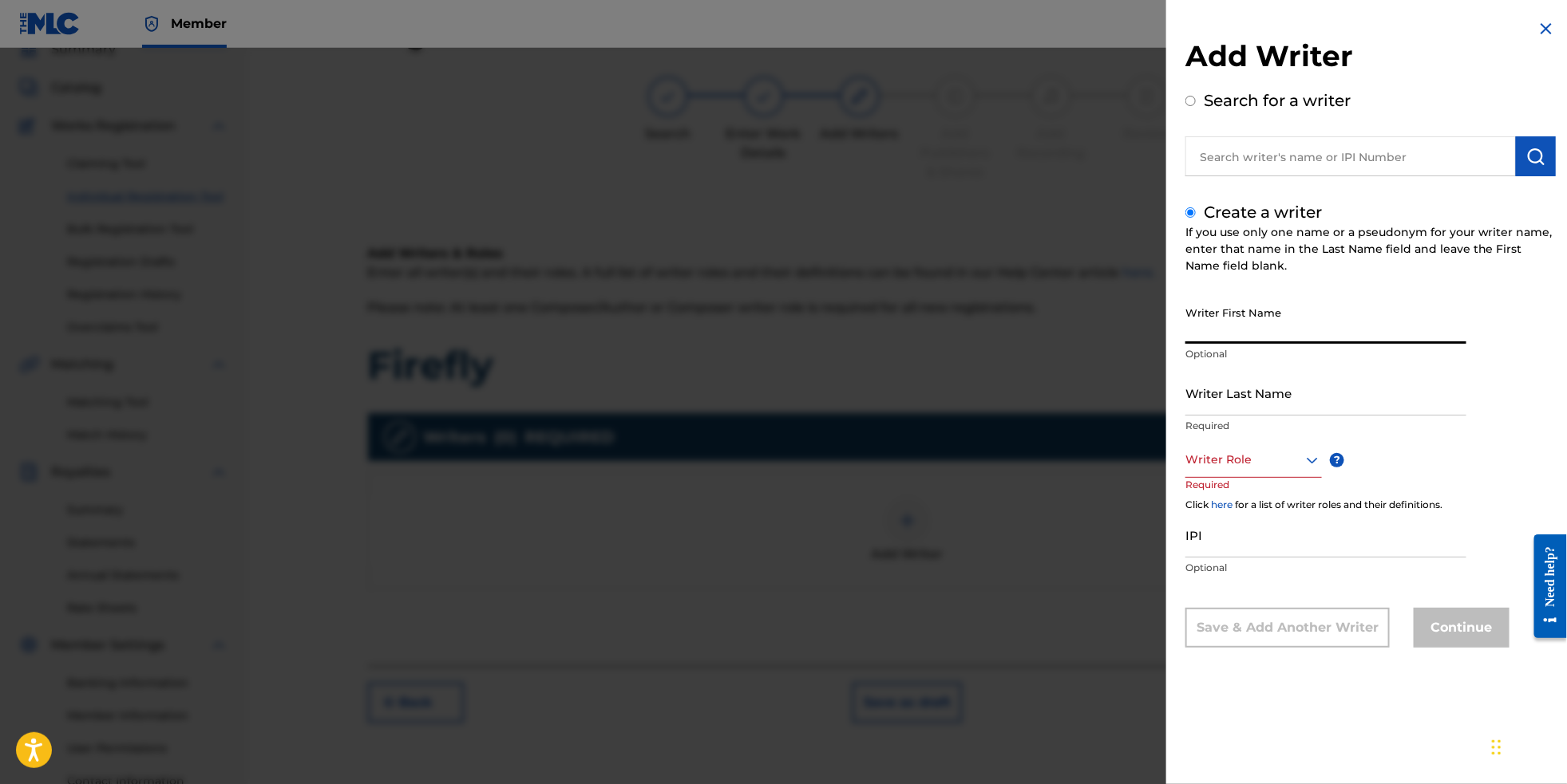
click at [1260, 344] on input "Writer First Name" at bounding box center [1326, 321] width 281 height 45
type input "[PERSON_NAME]"
type input "a"
type input "[PERSON_NAME]"
click at [1246, 470] on div at bounding box center [1253, 460] width 136 height 20
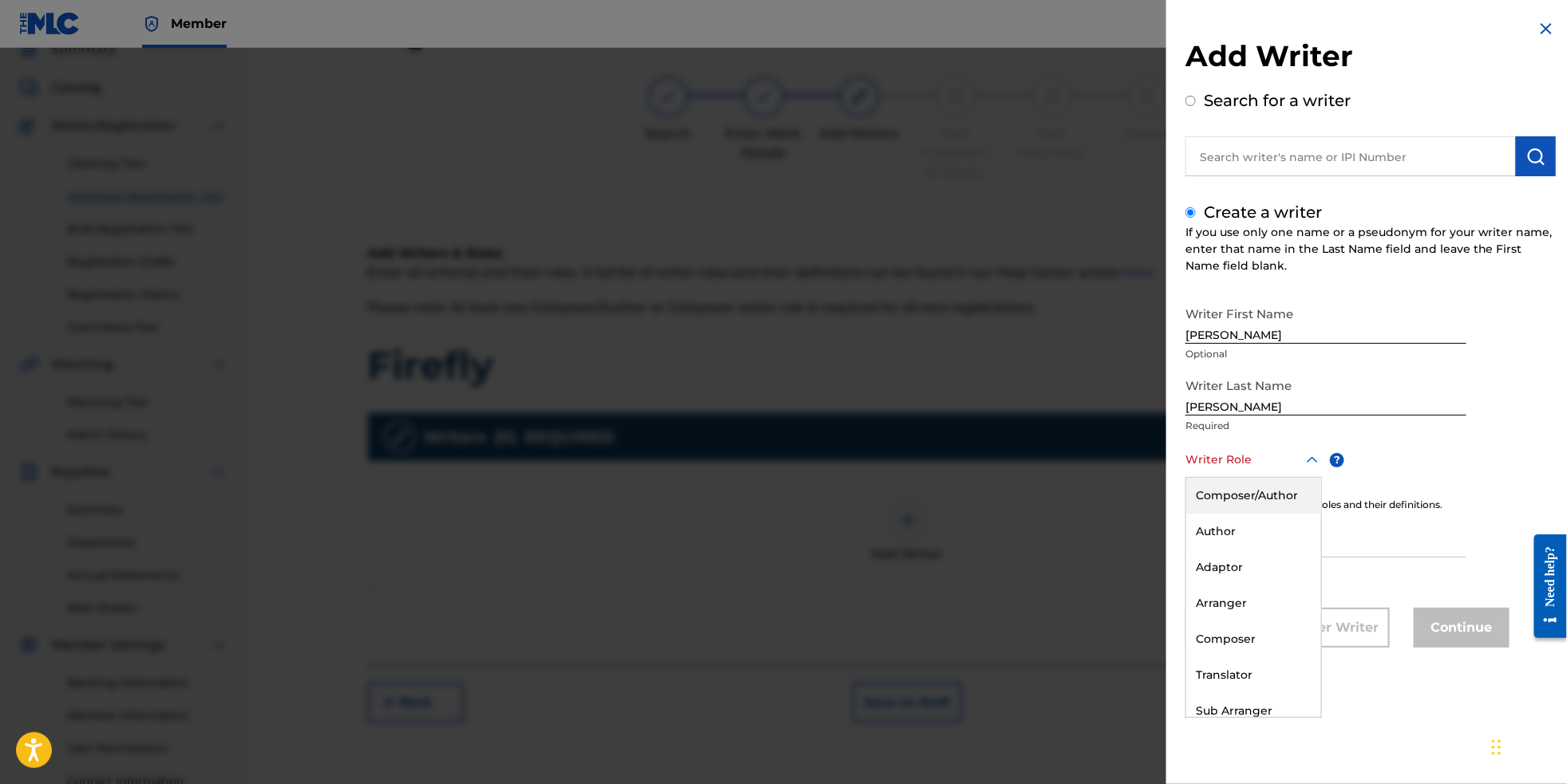
click at [1248, 508] on div "Composer/Author" at bounding box center [1254, 496] width 135 height 36
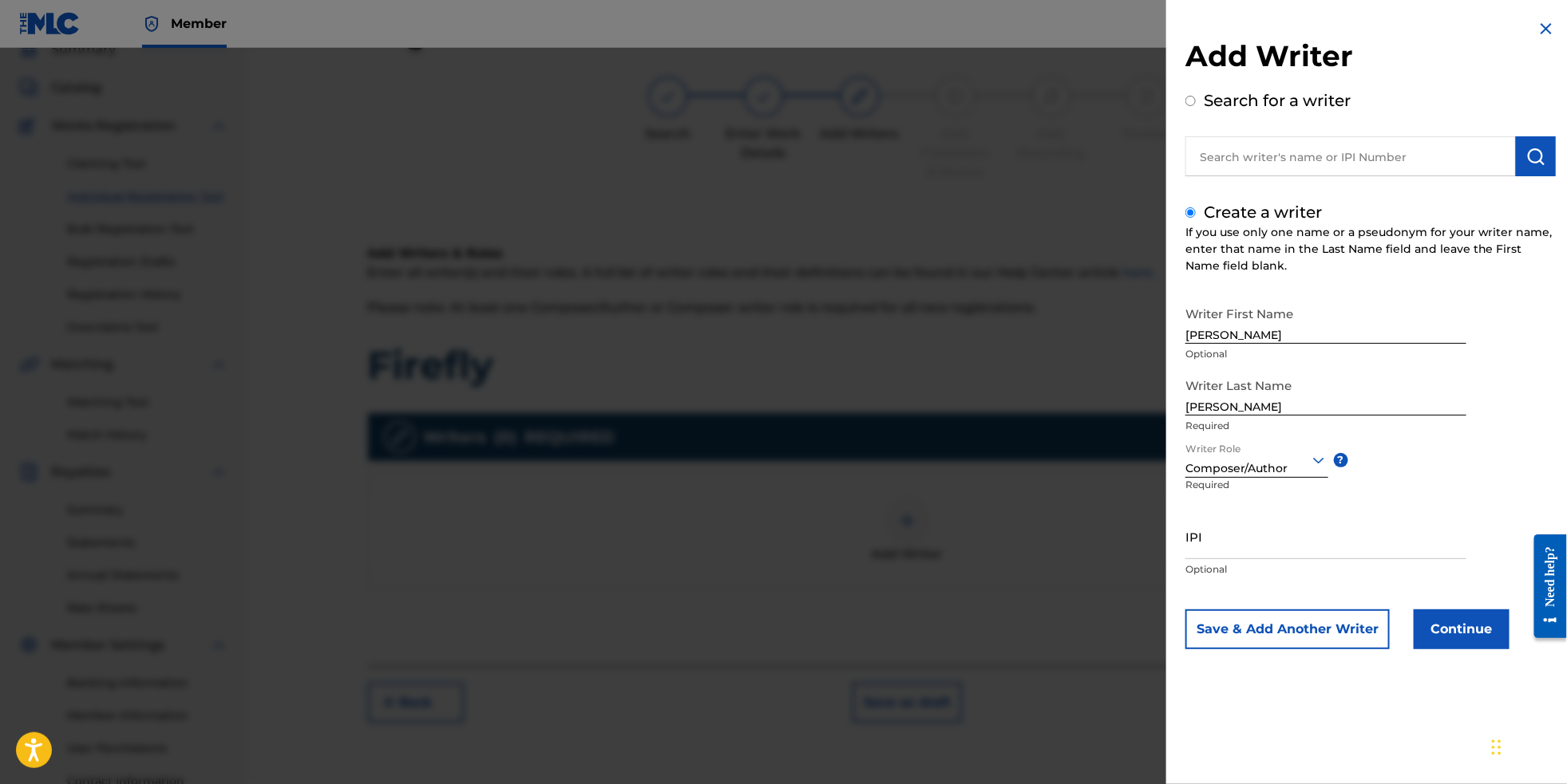
click at [1252, 560] on input "IPI" at bounding box center [1326, 536] width 281 height 45
paste input "699686548"
type input "699686548"
click at [1451, 650] on button "Continue" at bounding box center [1462, 630] width 96 height 40
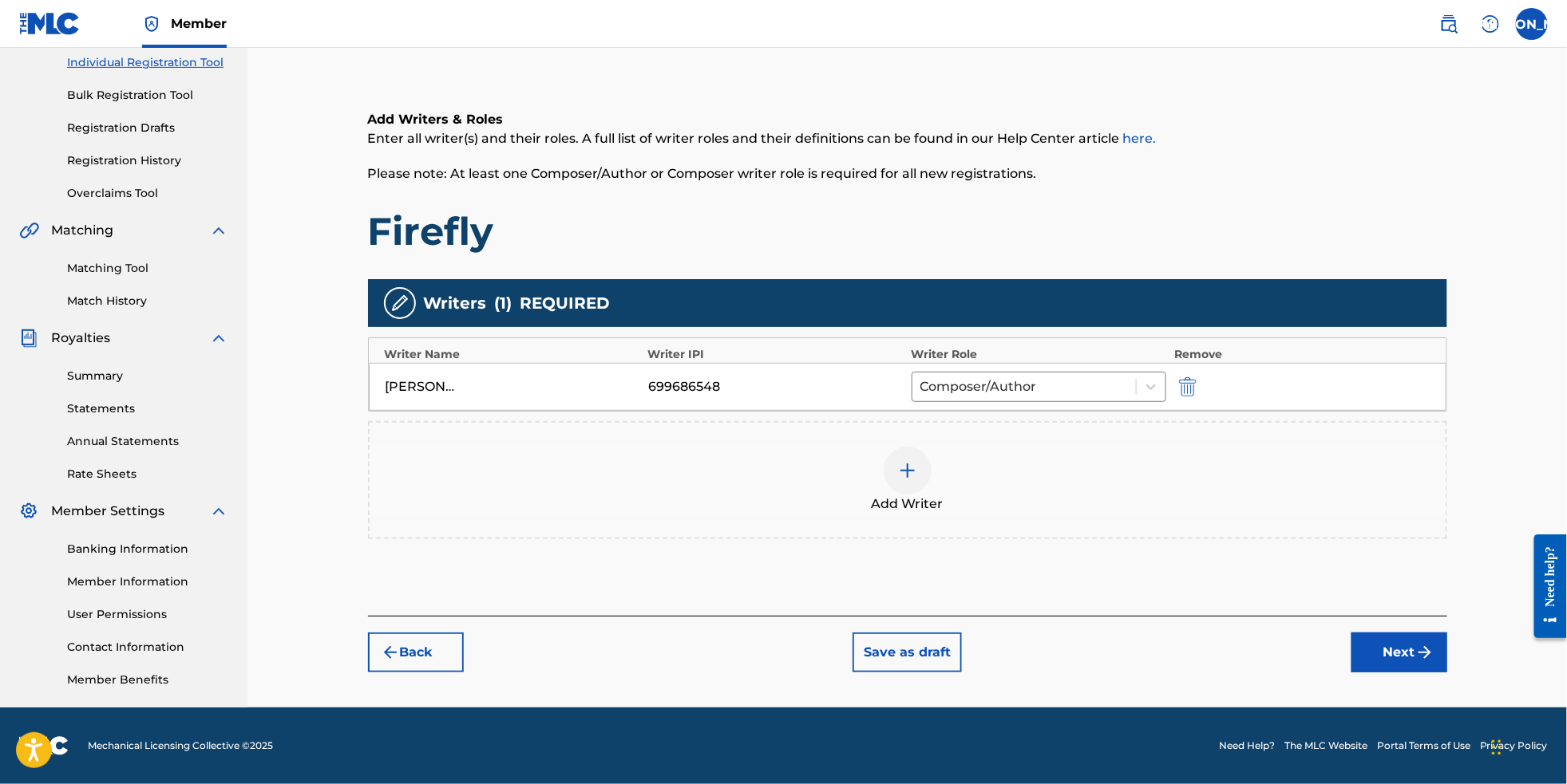
click at [1434, 651] on img "submit" at bounding box center [1425, 652] width 19 height 19
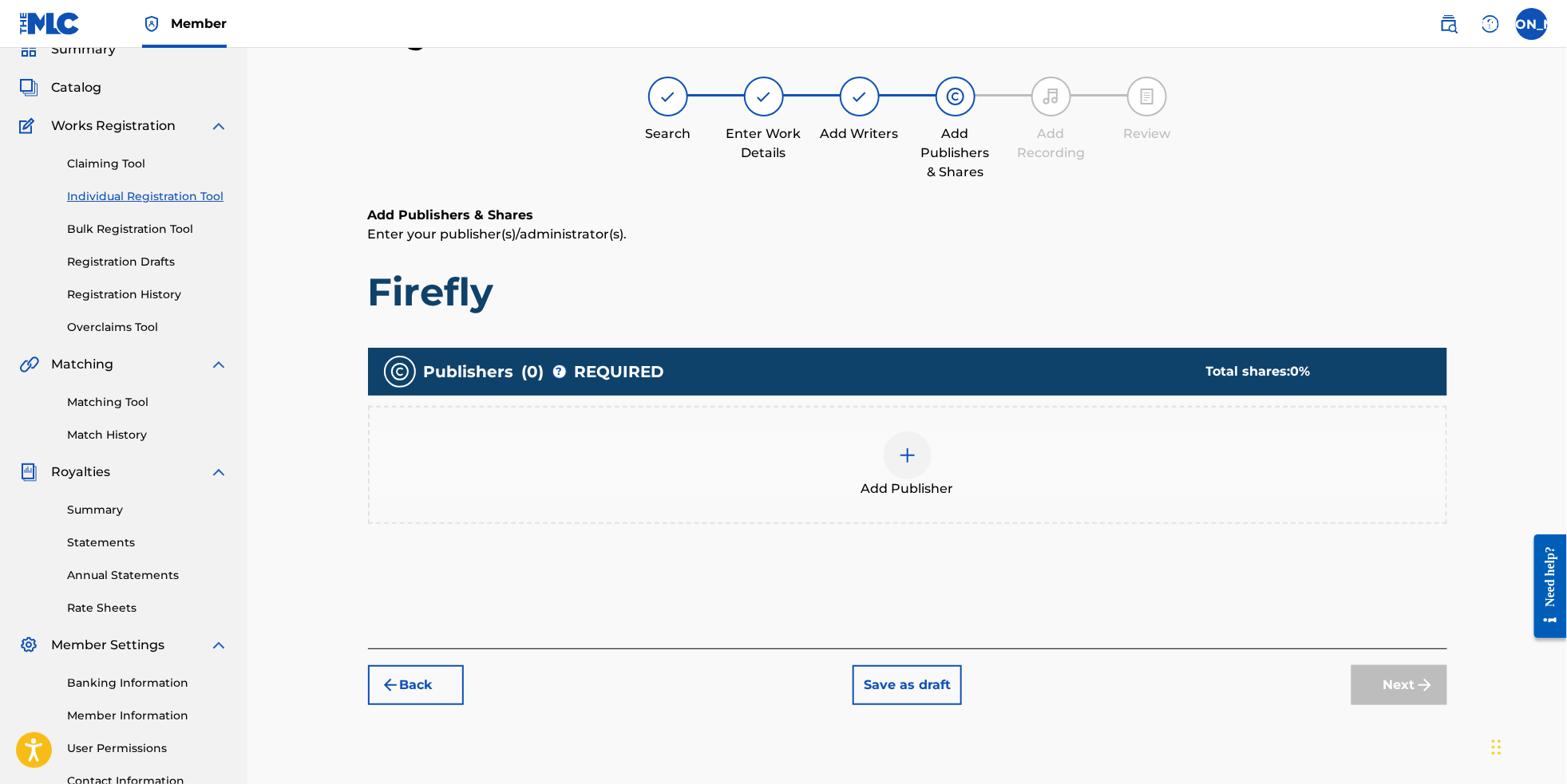
click at [928, 466] on div at bounding box center [907, 455] width 48 height 48
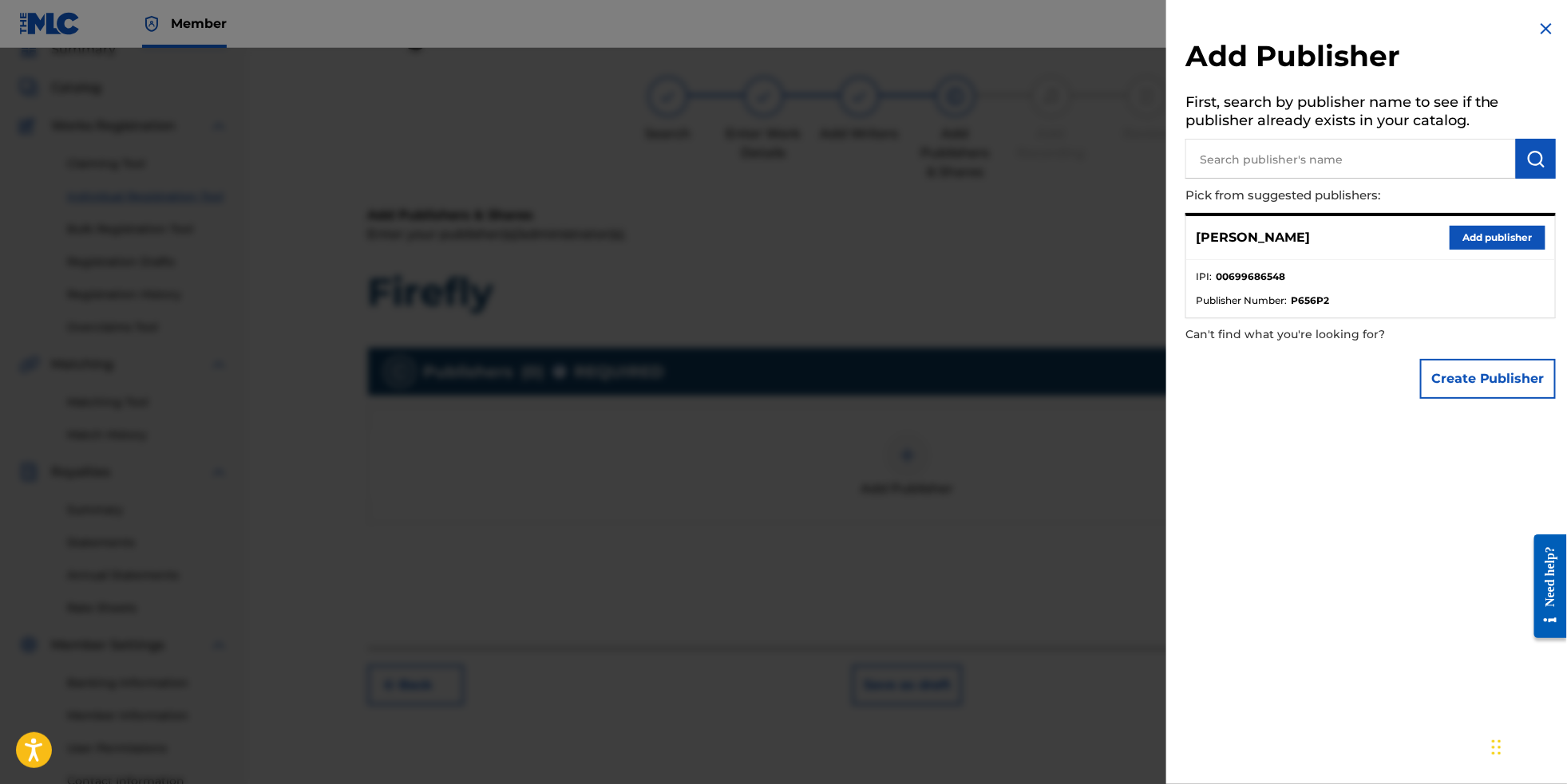
click at [1491, 242] on button "Add publisher" at bounding box center [1498, 238] width 96 height 24
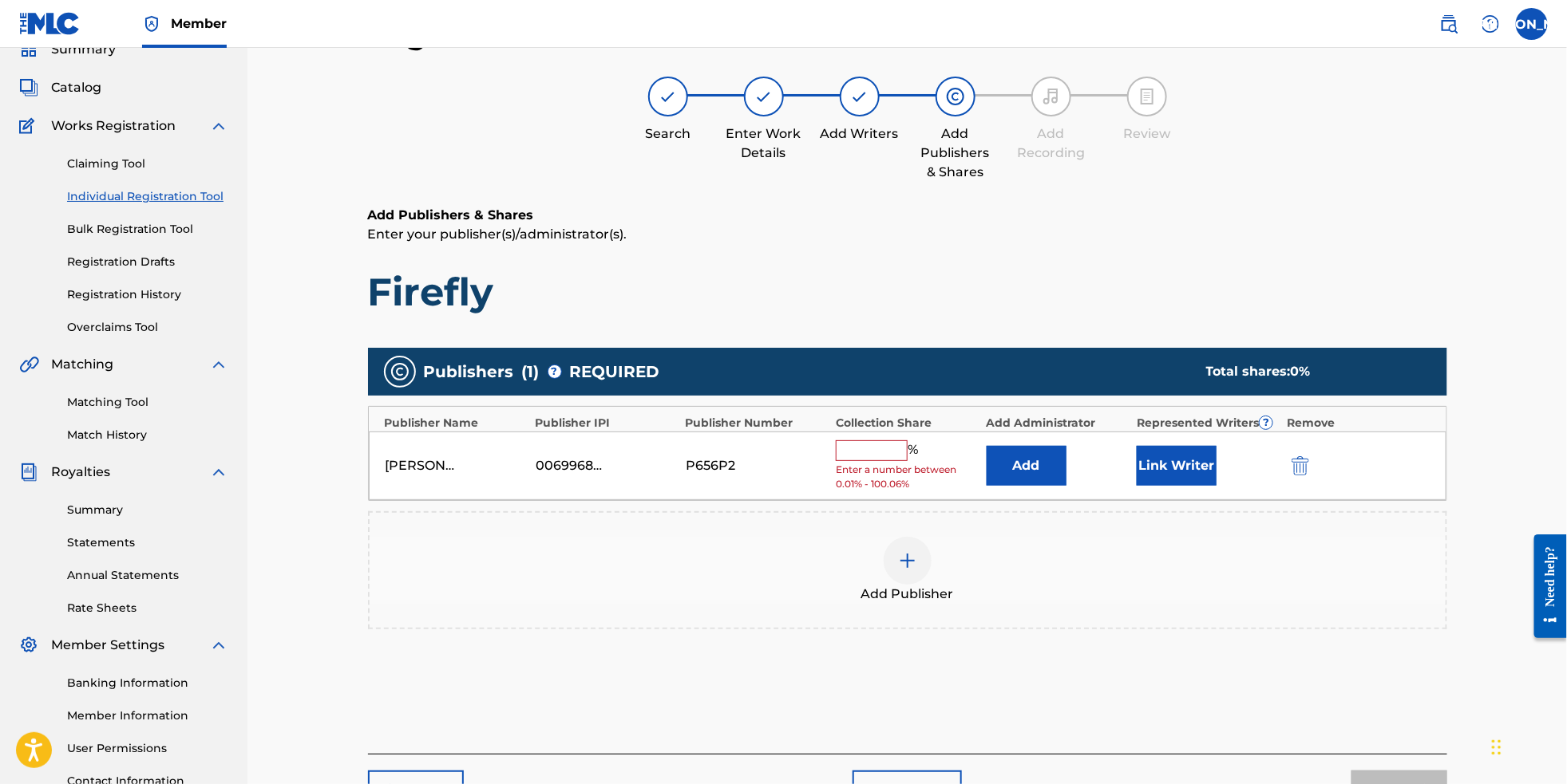
click at [884, 460] on input "text" at bounding box center [872, 451] width 72 height 21
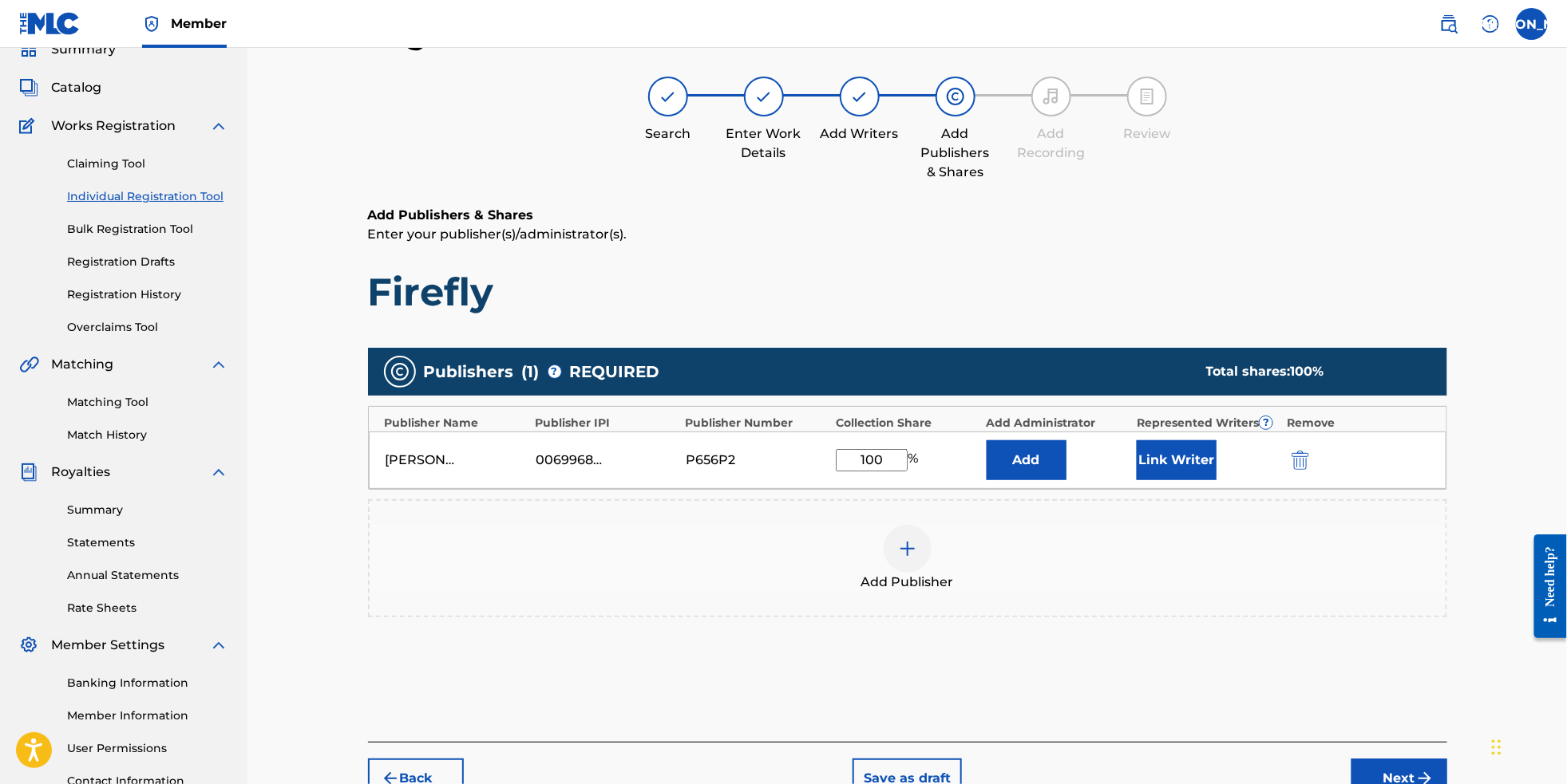
type input "100"
click at [1044, 617] on div "Add Publisher" at bounding box center [907, 558] width 1079 height 118
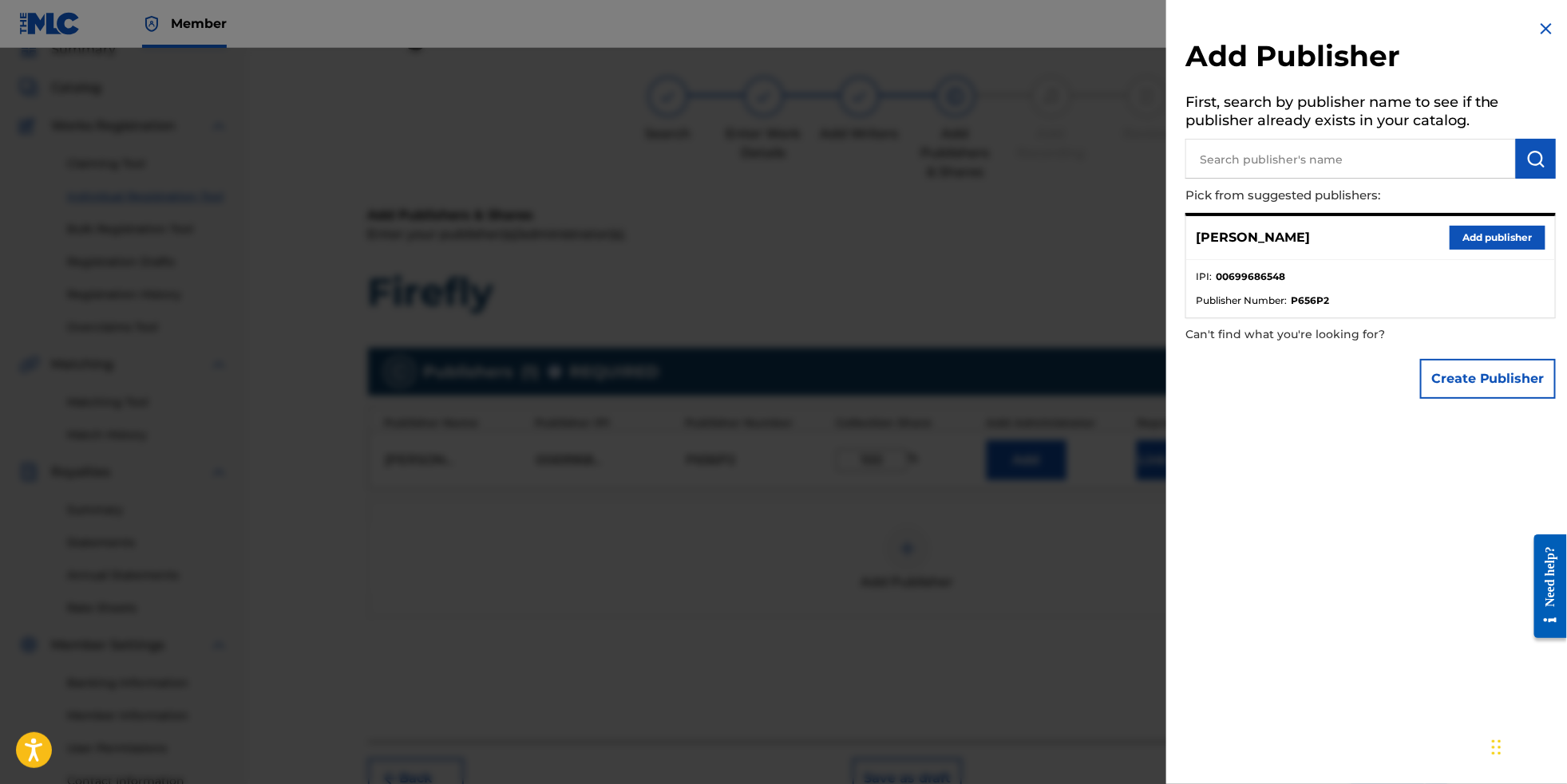
click at [1537, 34] on img at bounding box center [1546, 28] width 19 height 19
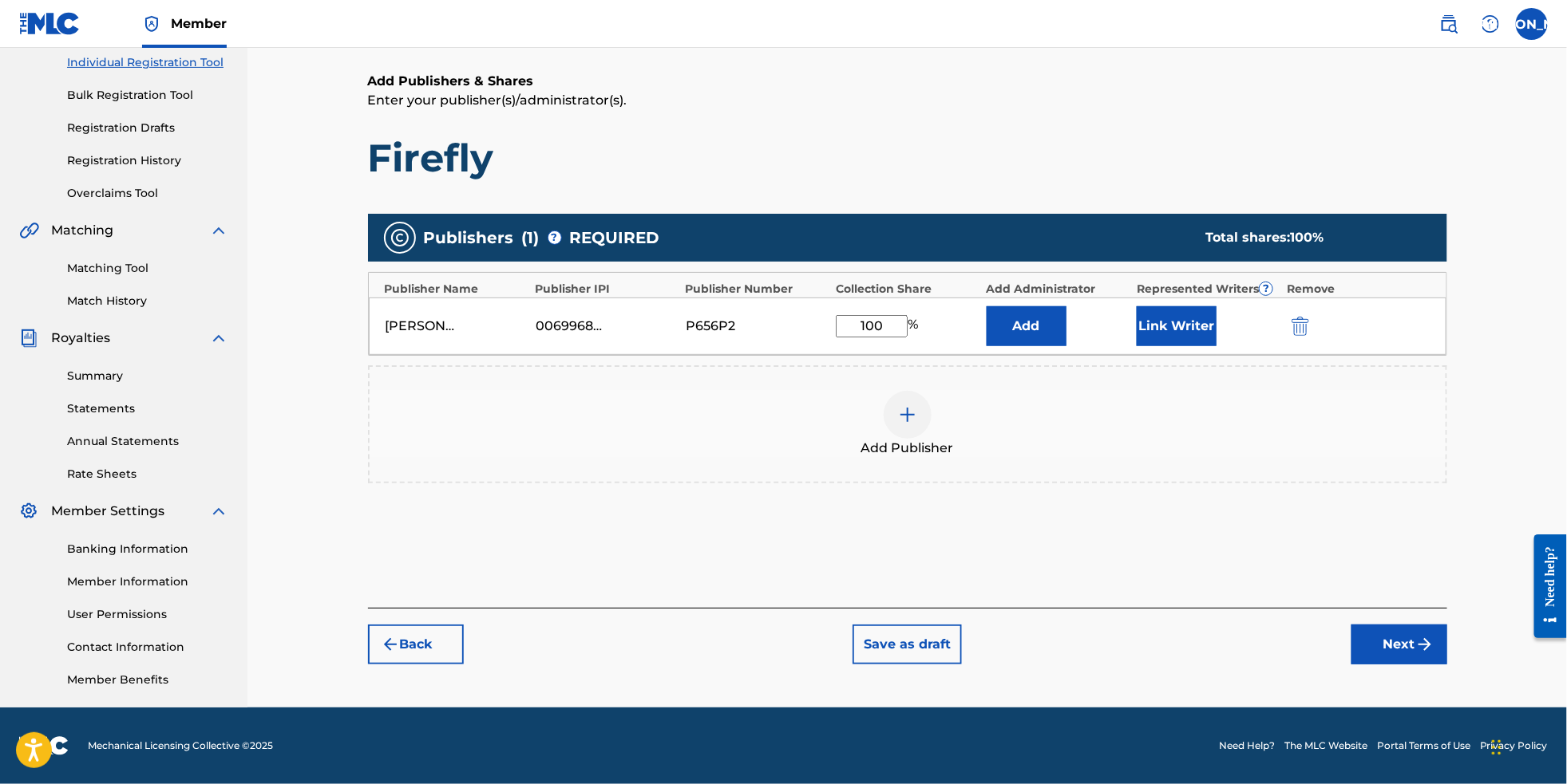
click at [1445, 655] on button "Next" at bounding box center [1399, 644] width 96 height 40
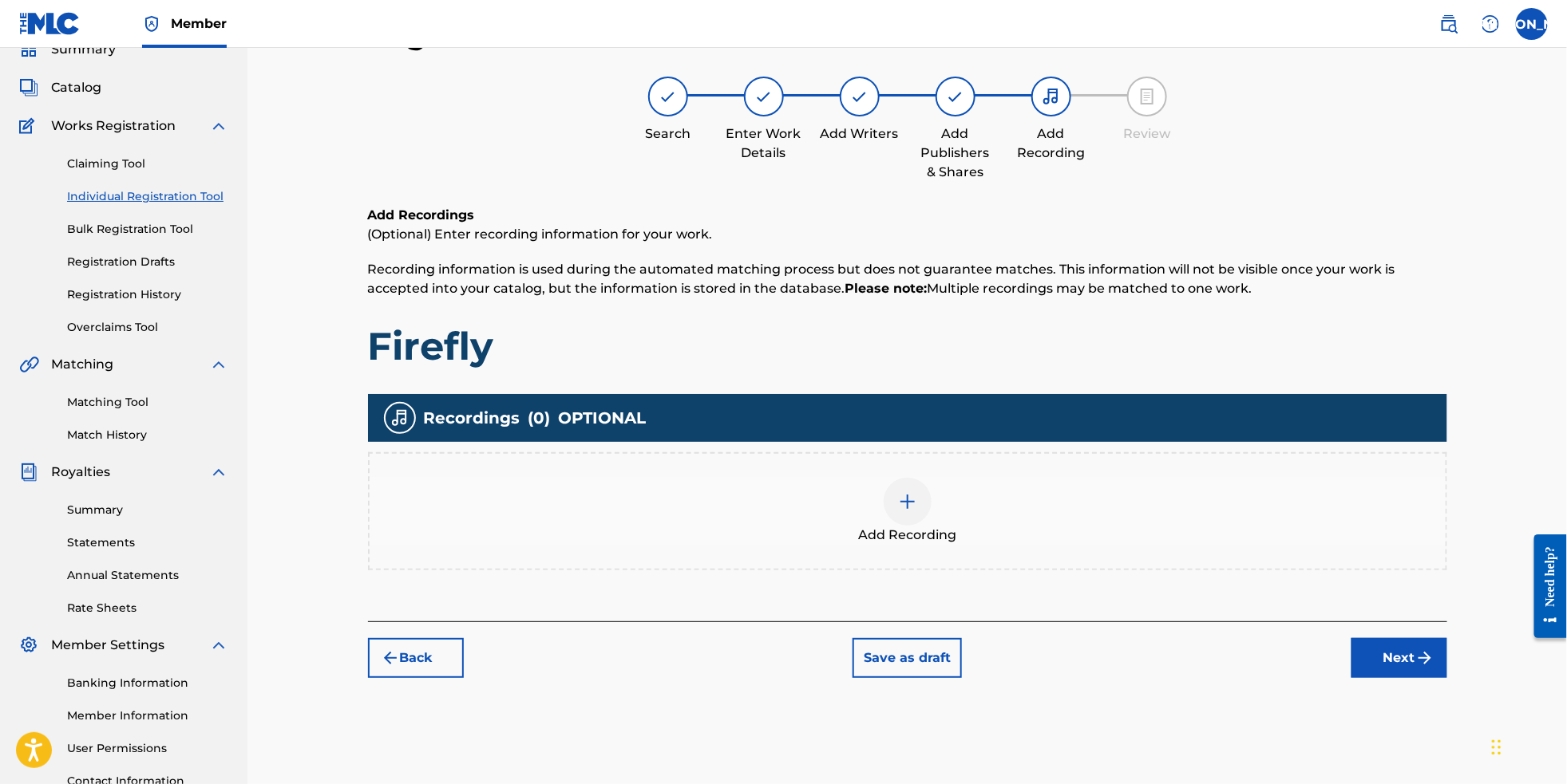
click at [910, 512] on img at bounding box center [907, 501] width 19 height 19
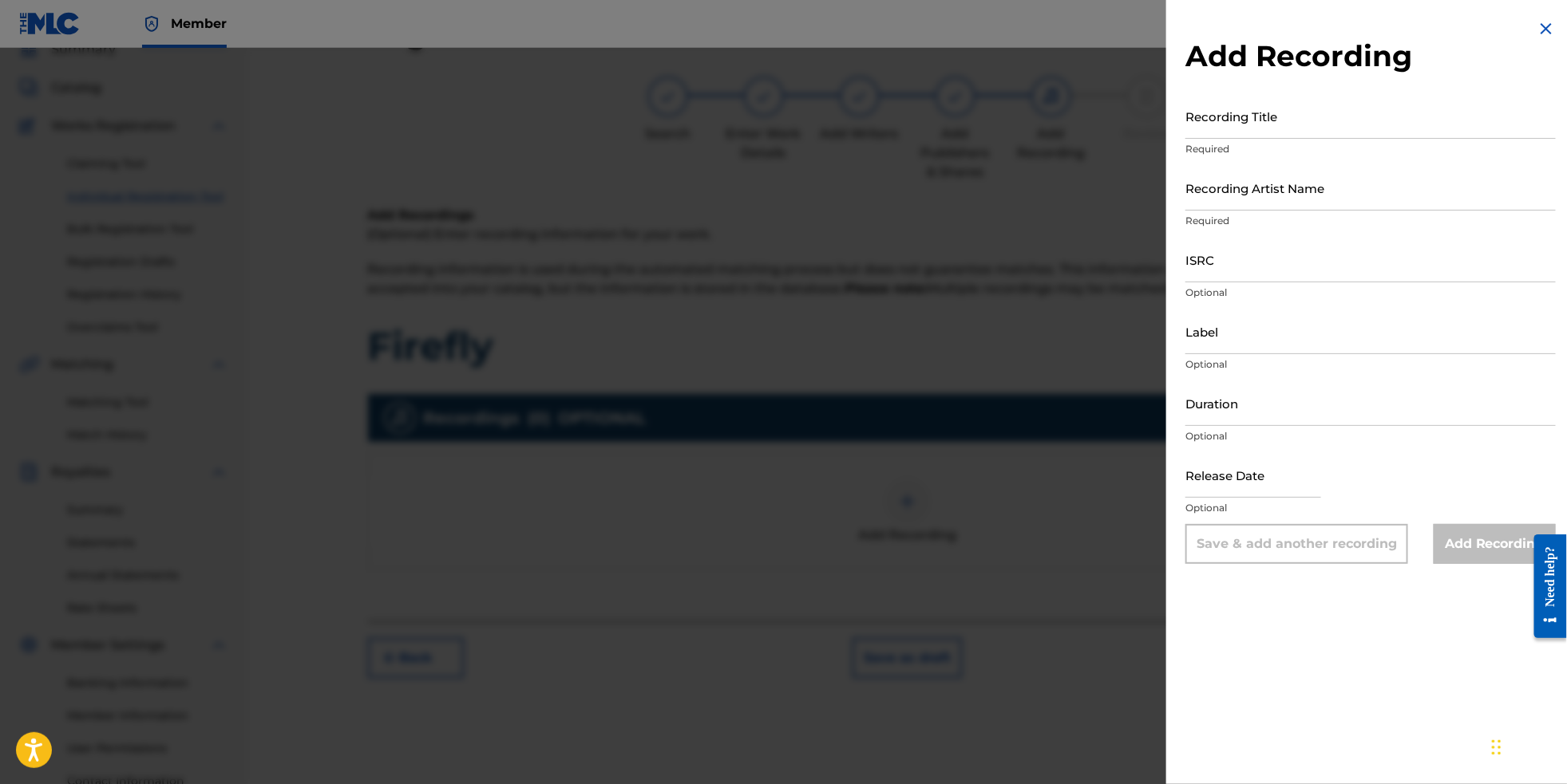
click at [1352, 135] on input "Recording Title" at bounding box center [1370, 116] width 371 height 45
type input "Firefly"
click at [1349, 211] on input "Recording Artist Name" at bounding box center [1370, 187] width 371 height 45
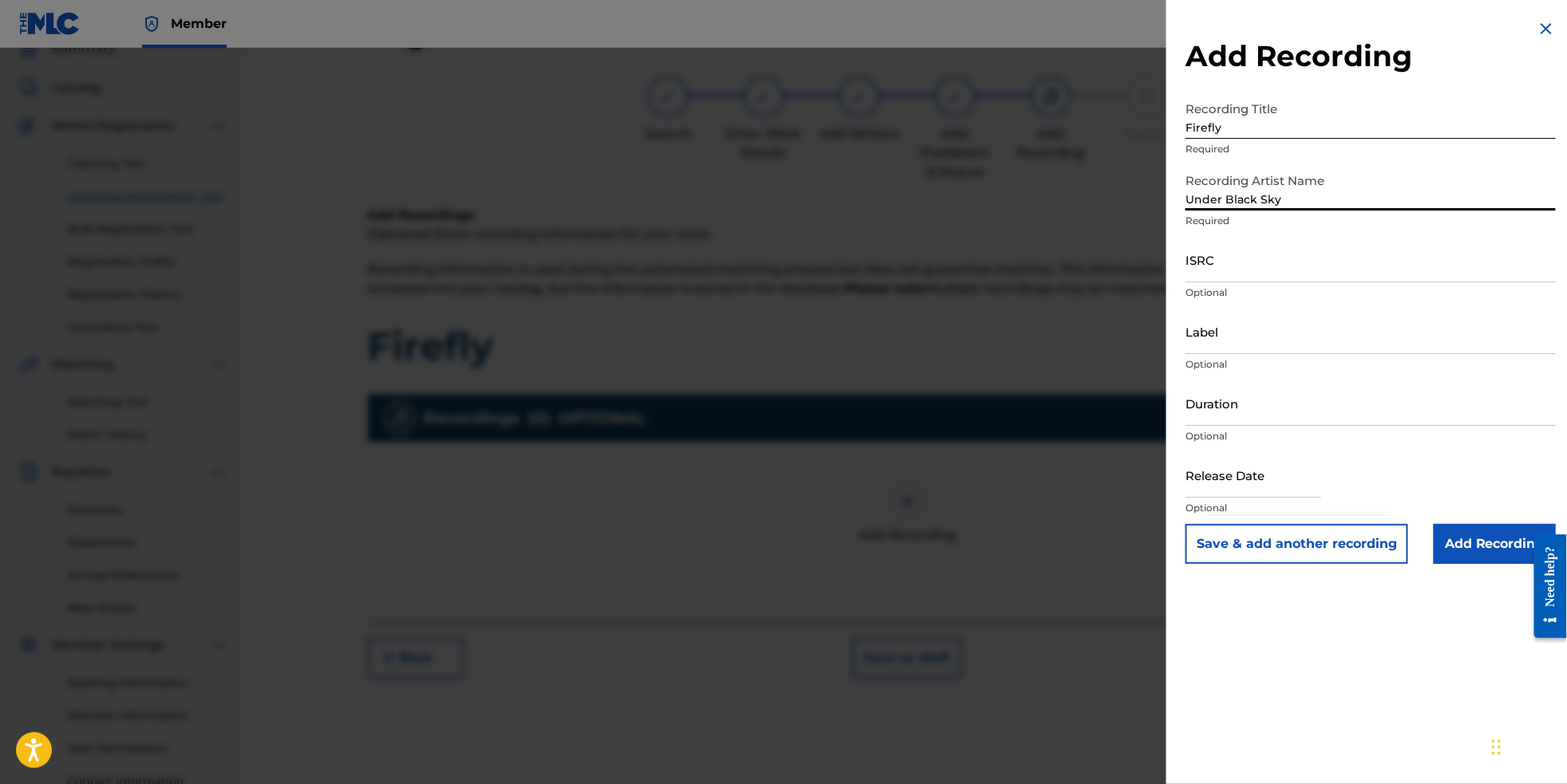
type input "Under Black Sky"
click at [1297, 282] on input "ISRC" at bounding box center [1370, 260] width 371 height 45
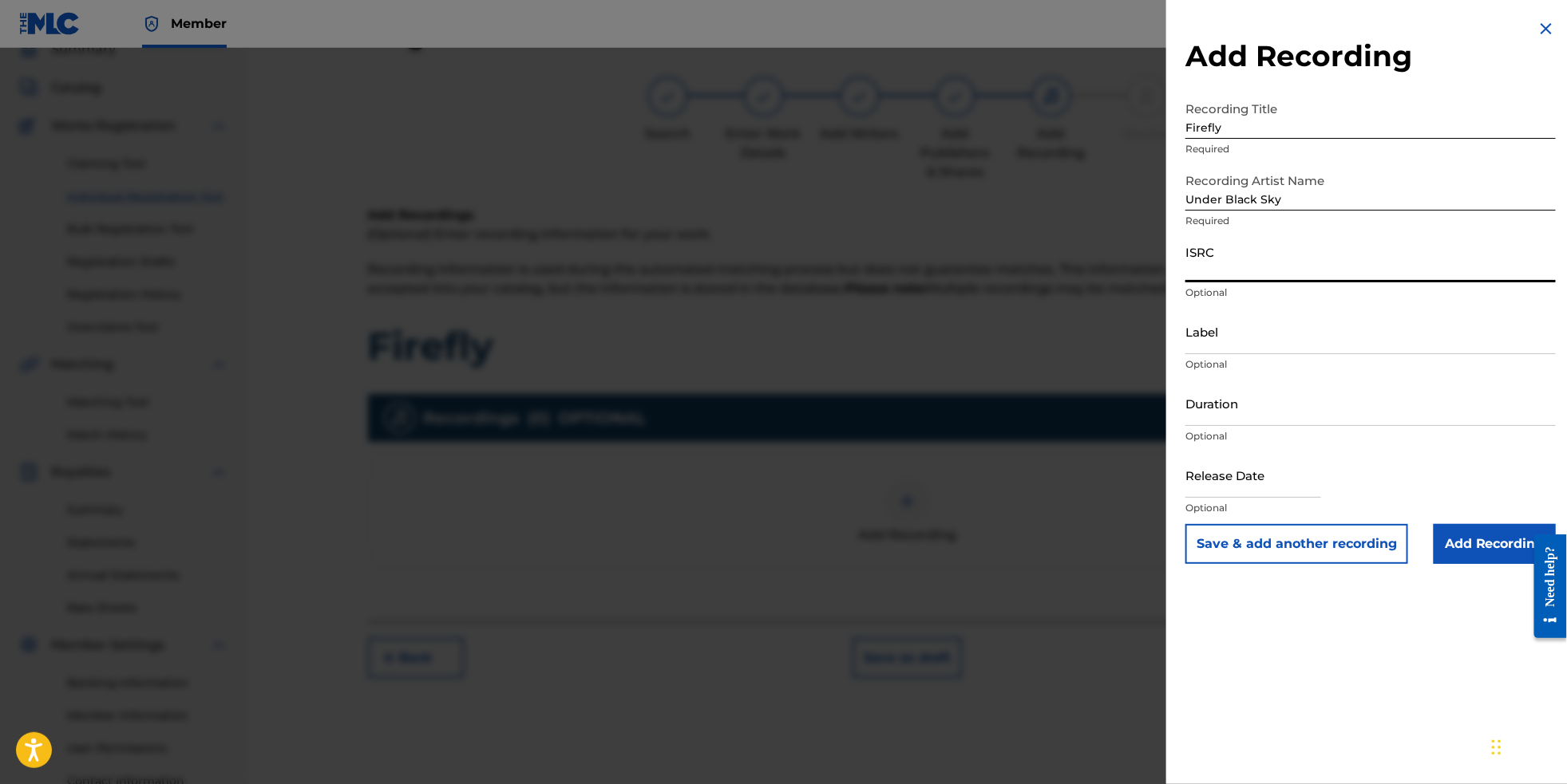
paste input "QZTAT2522059"
type input "QZTAT2522059"
click at [1259, 354] on input "Label" at bounding box center [1370, 332] width 371 height 45
click at [1237, 498] on input "text" at bounding box center [1253, 475] width 136 height 45
select select "8"
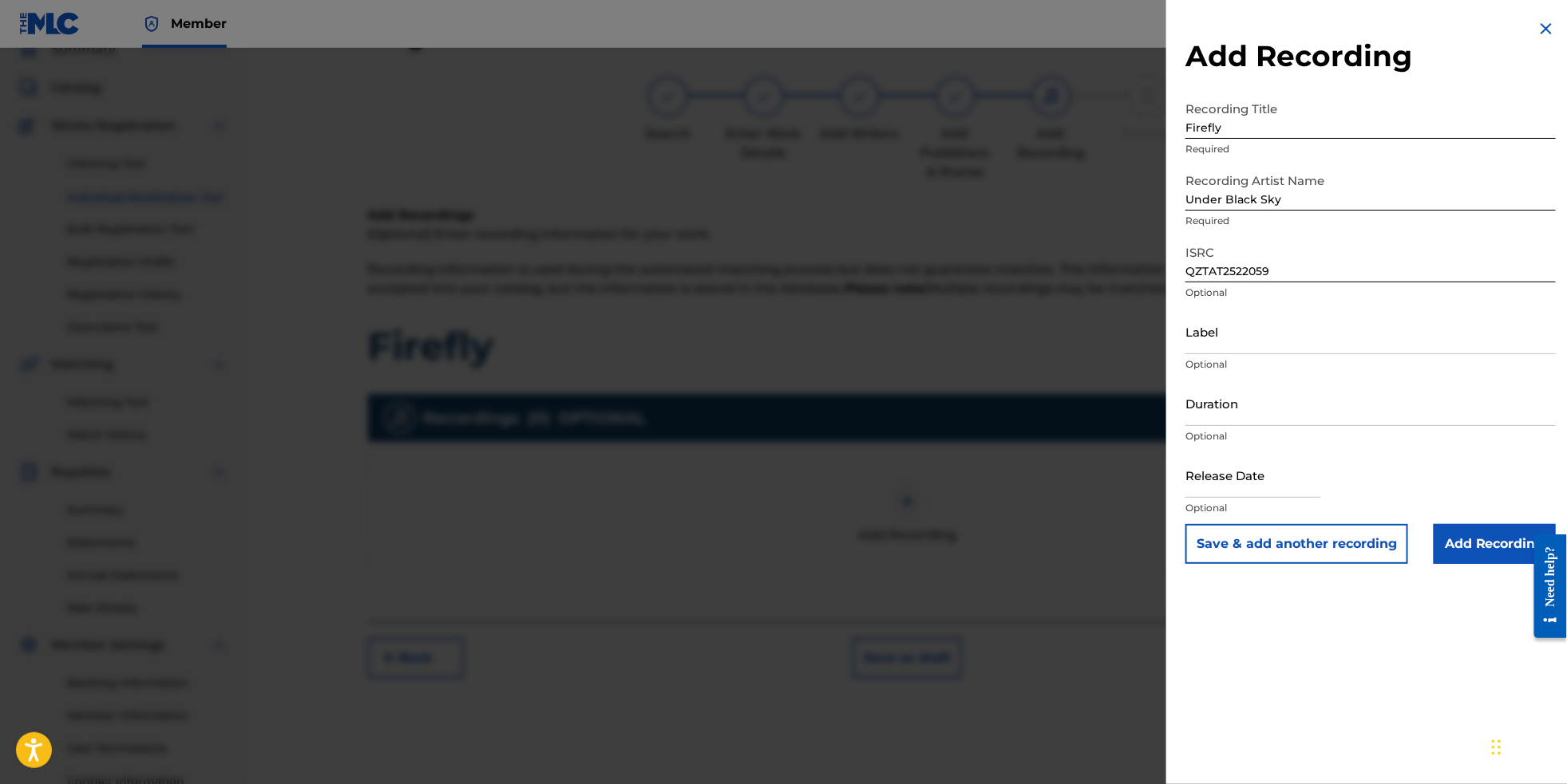
select select "2025"
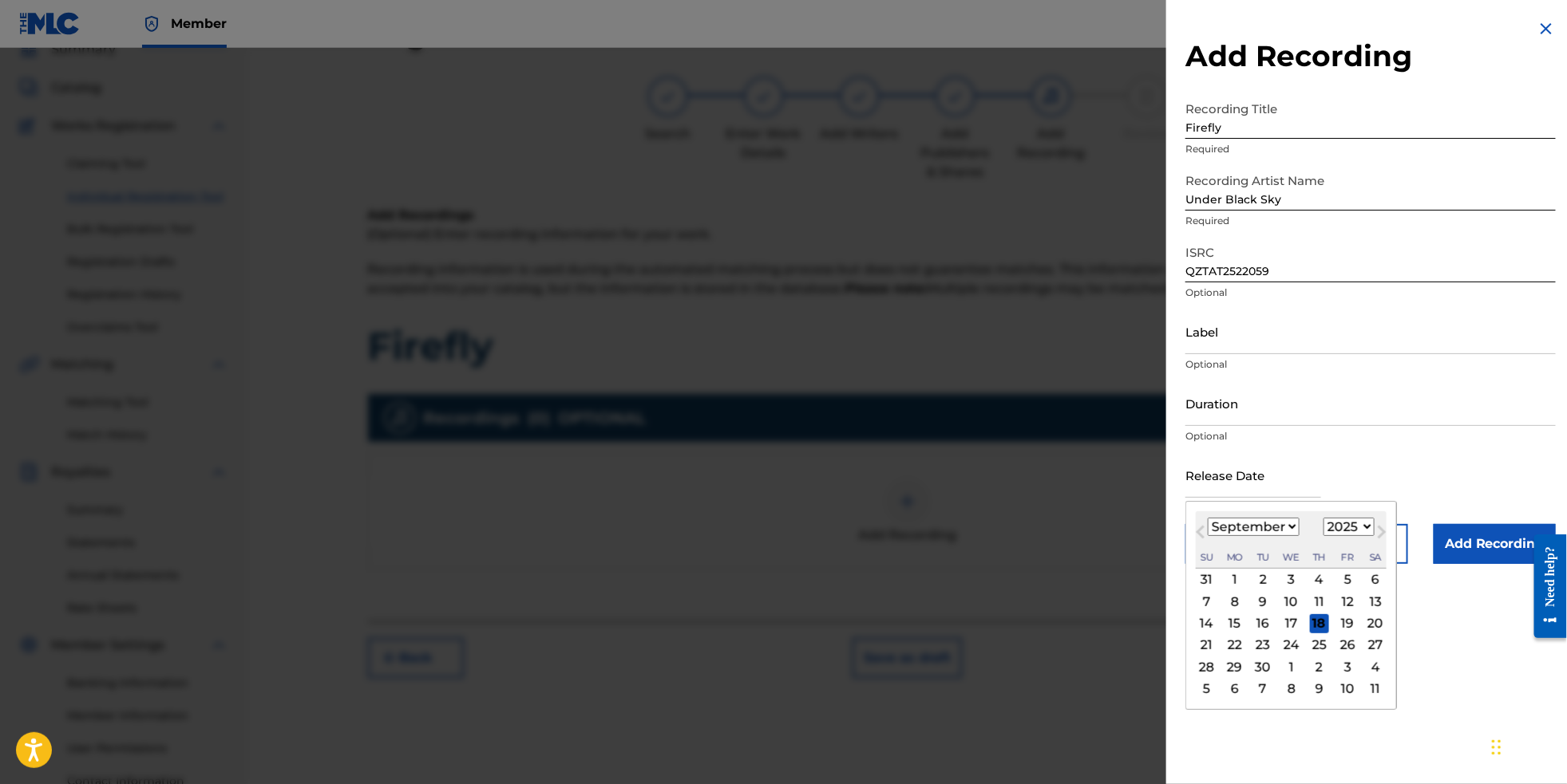
select select "7"
click at [1343, 677] on div "29" at bounding box center [1347, 667] width 19 height 19
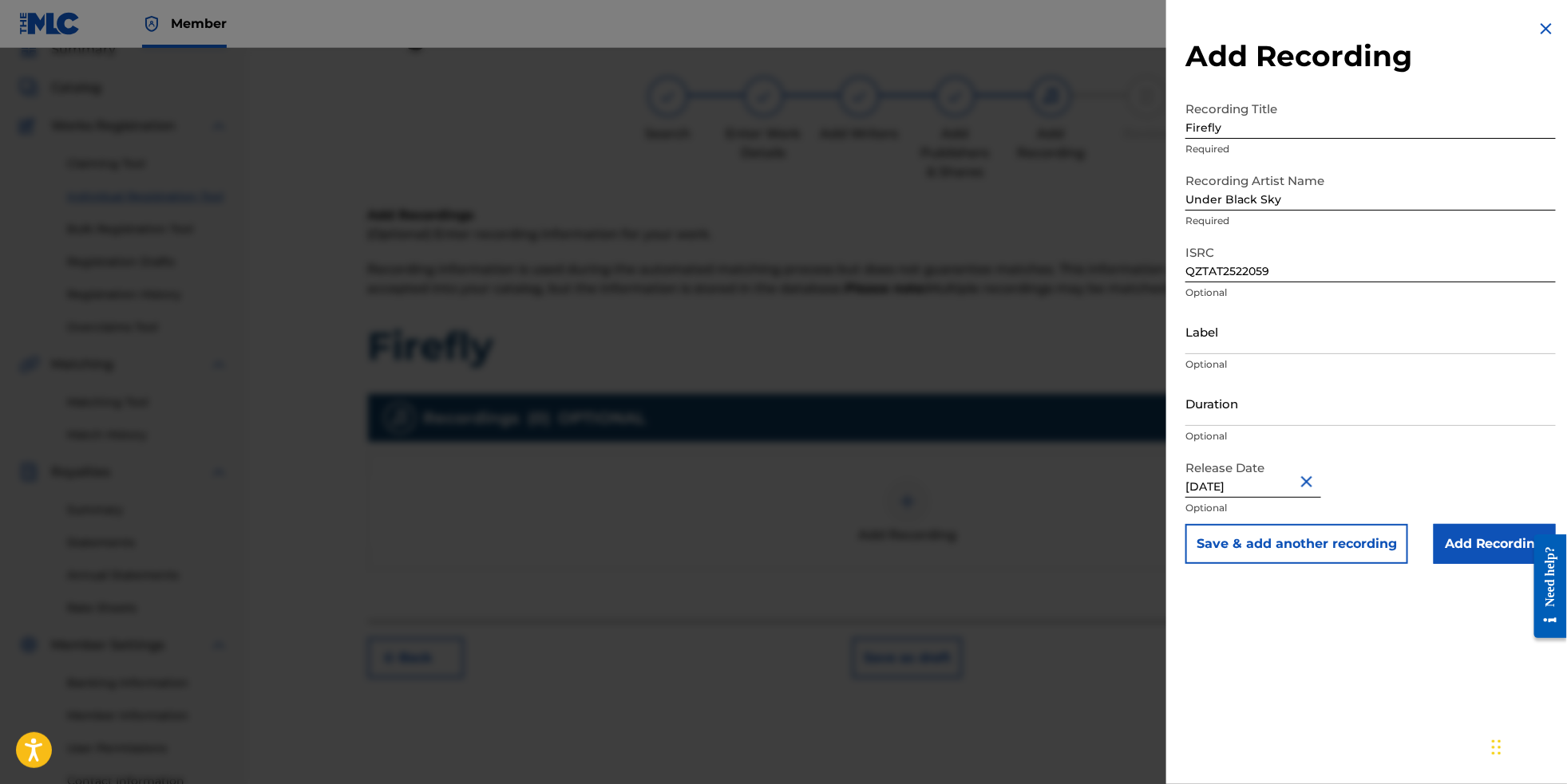
type input "[DATE]"
click at [1292, 426] on input "Duration" at bounding box center [1370, 403] width 371 height 45
click at [1259, 353] on input "Label" at bounding box center [1370, 332] width 371 height 45
paste input "Under Black Sky"
type input "Under Black Sky"
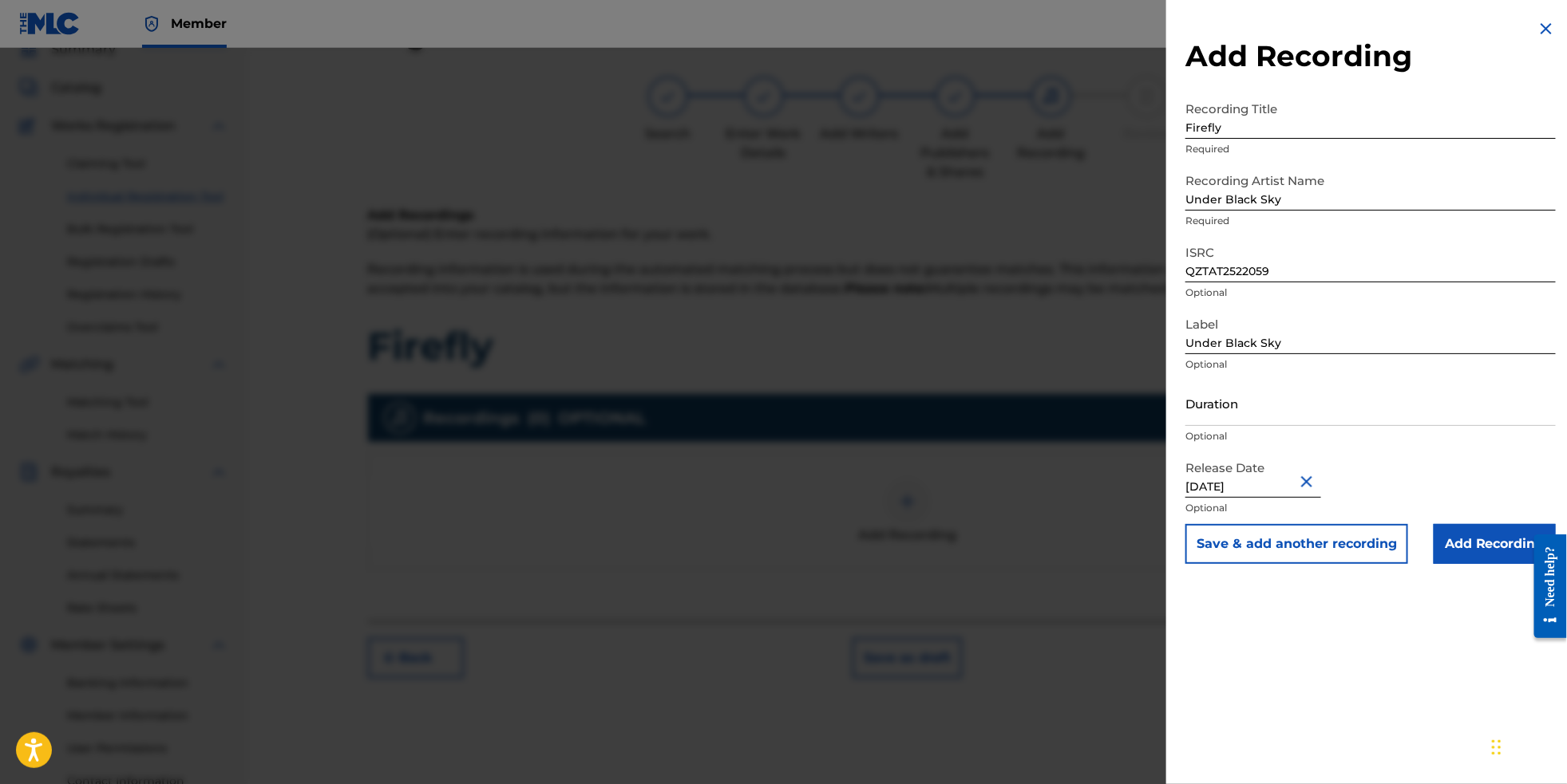
click at [1471, 564] on input "Add Recording" at bounding box center [1494, 544] width 122 height 40
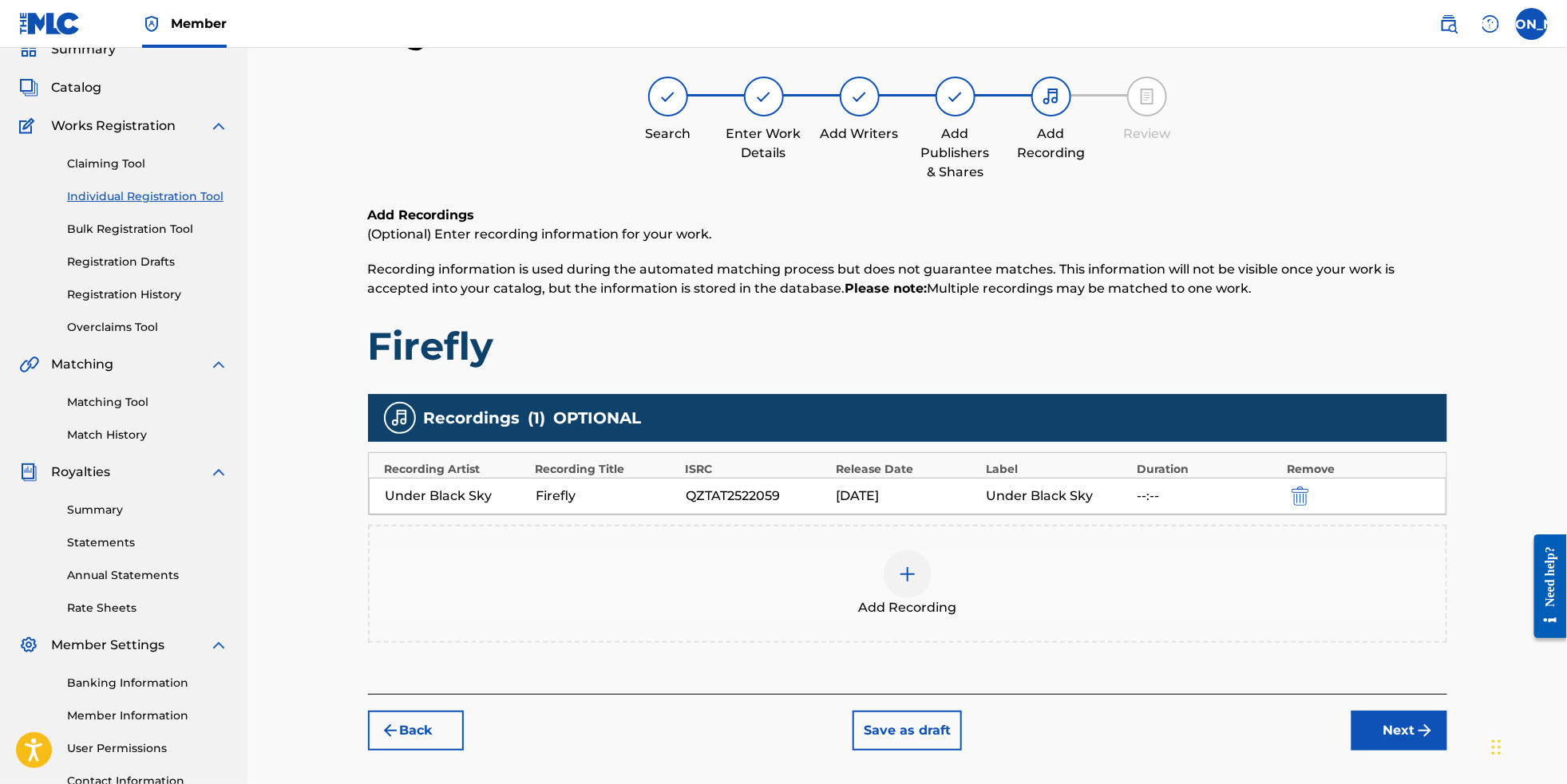
click at [1434, 741] on img "submit" at bounding box center [1425, 730] width 19 height 19
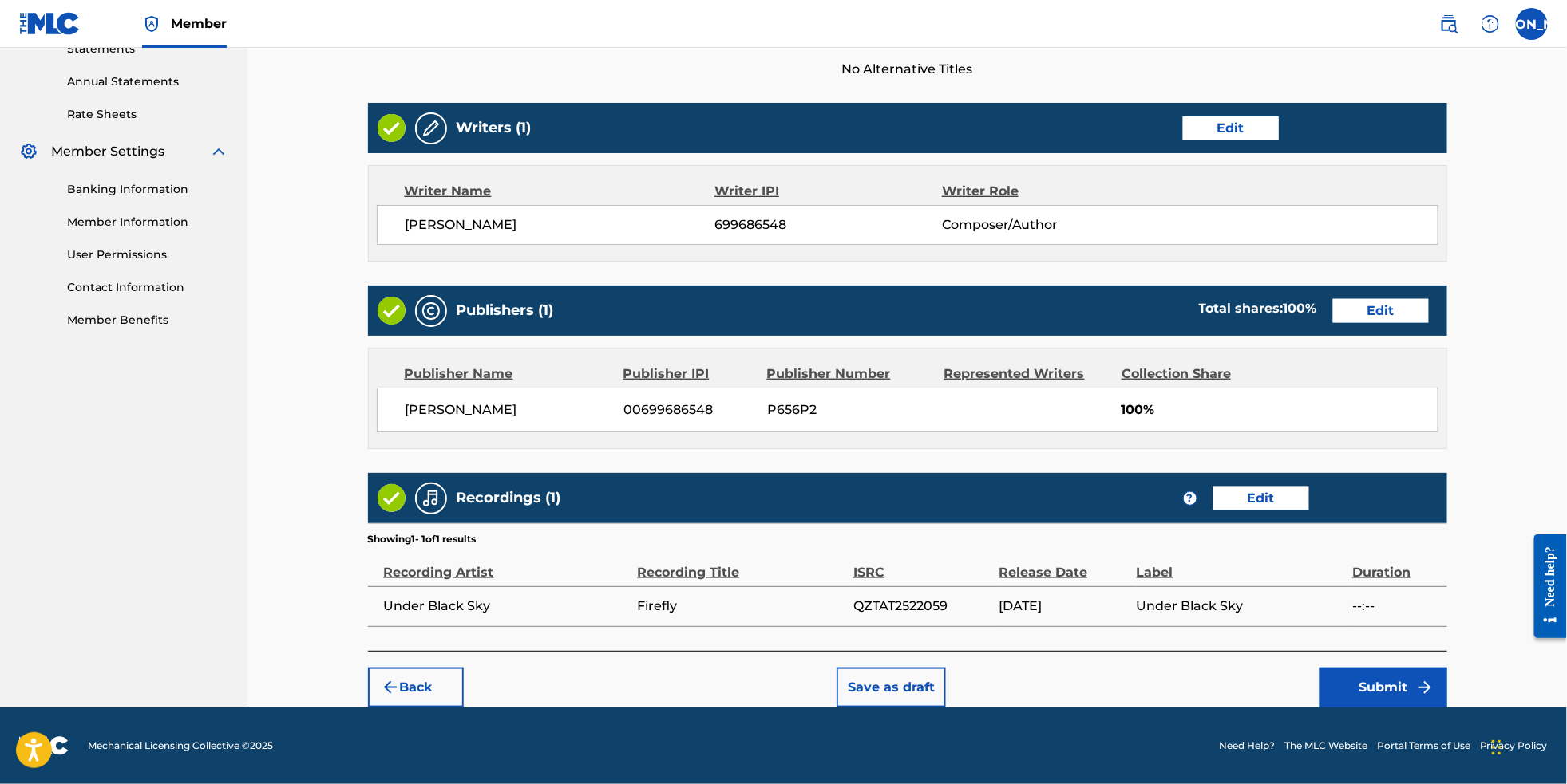
scroll to position [594, 0]
click at [1417, 700] on button "Submit" at bounding box center [1384, 688] width 128 height 40
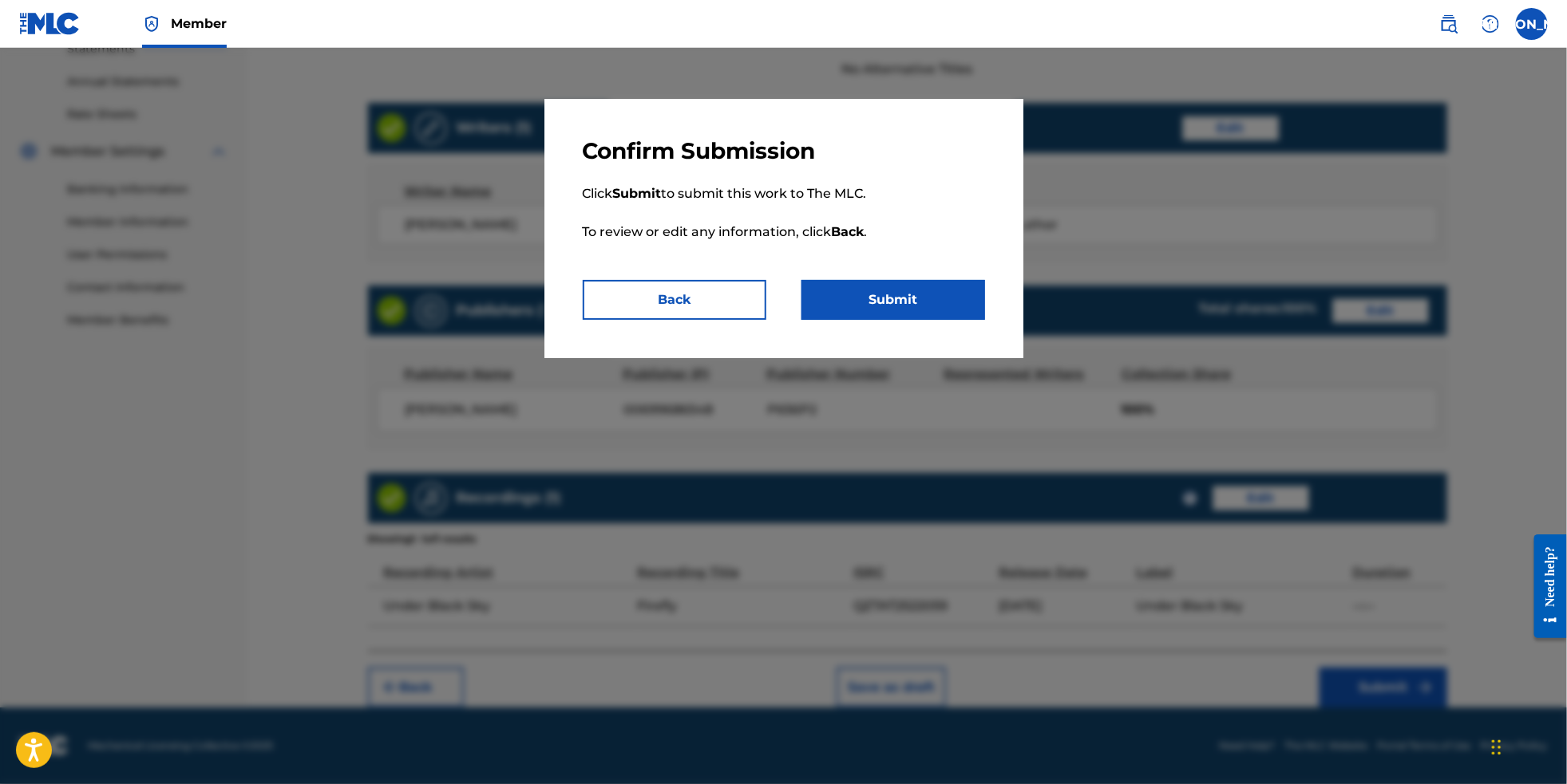
click at [927, 296] on button "Submit" at bounding box center [893, 300] width 184 height 40
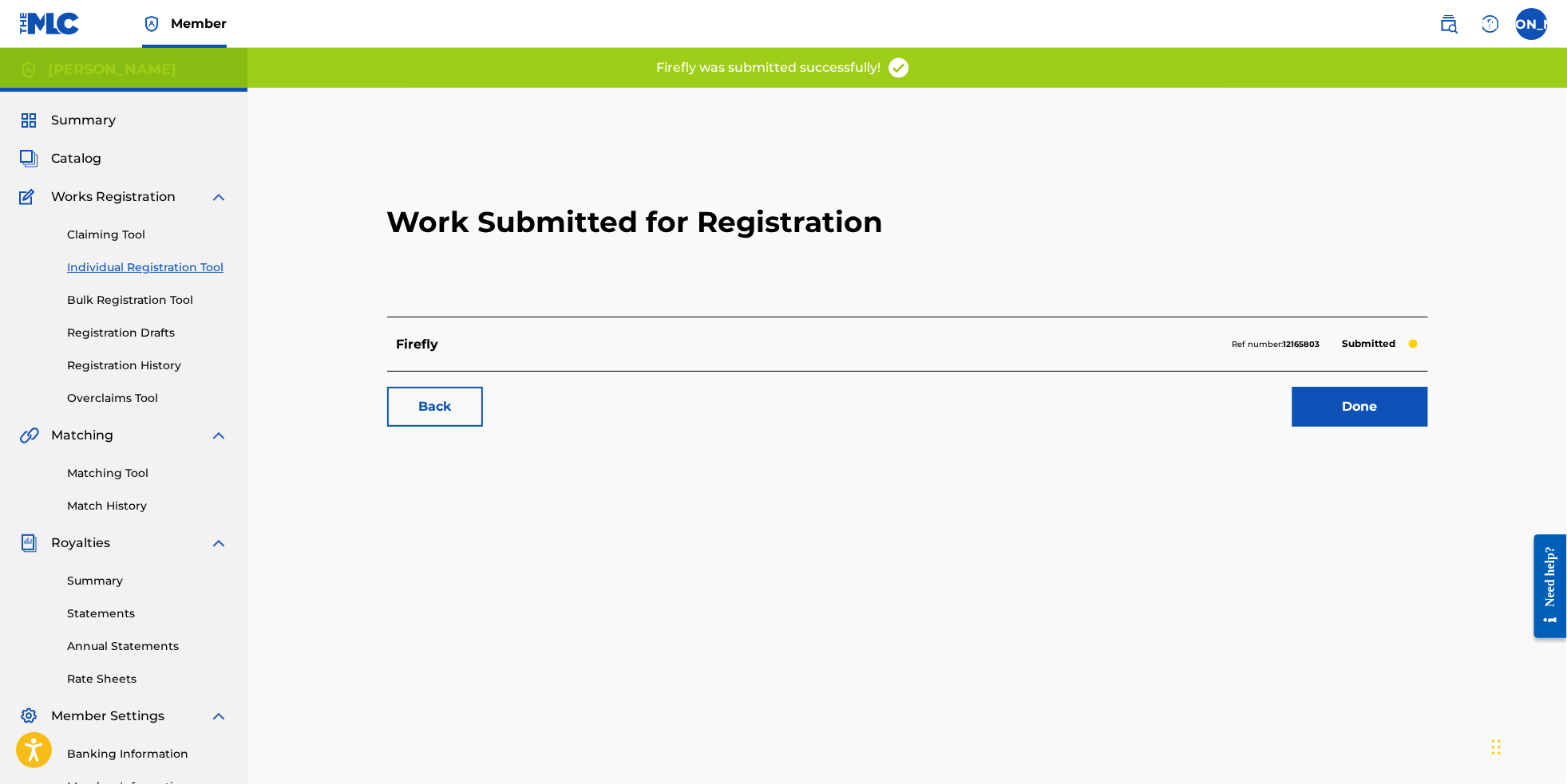
click at [198, 275] on link "Individual Registration Tool" at bounding box center [147, 268] width 161 height 17
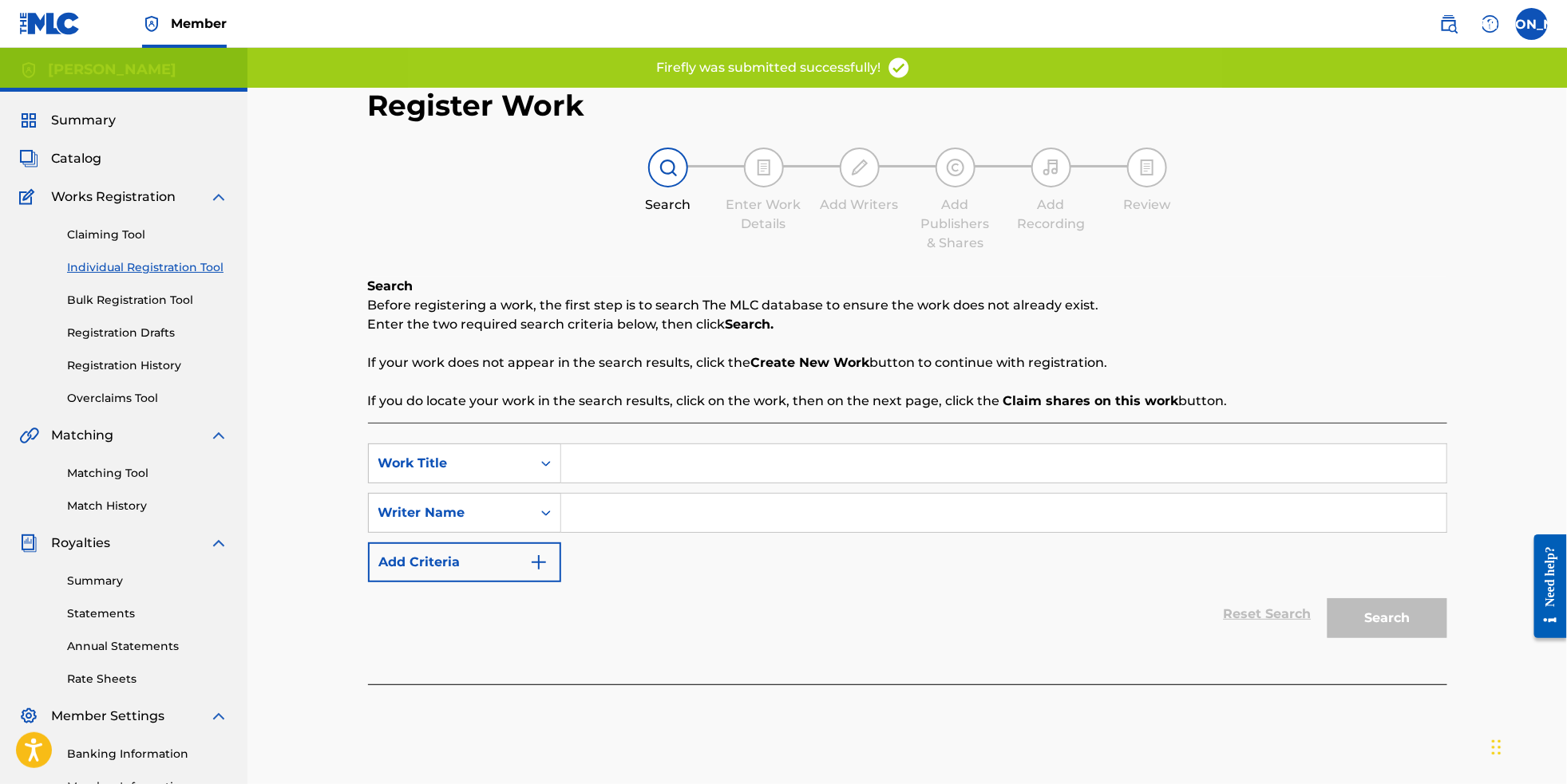
click at [724, 467] on input "Search Form" at bounding box center [1004, 463] width 885 height 39
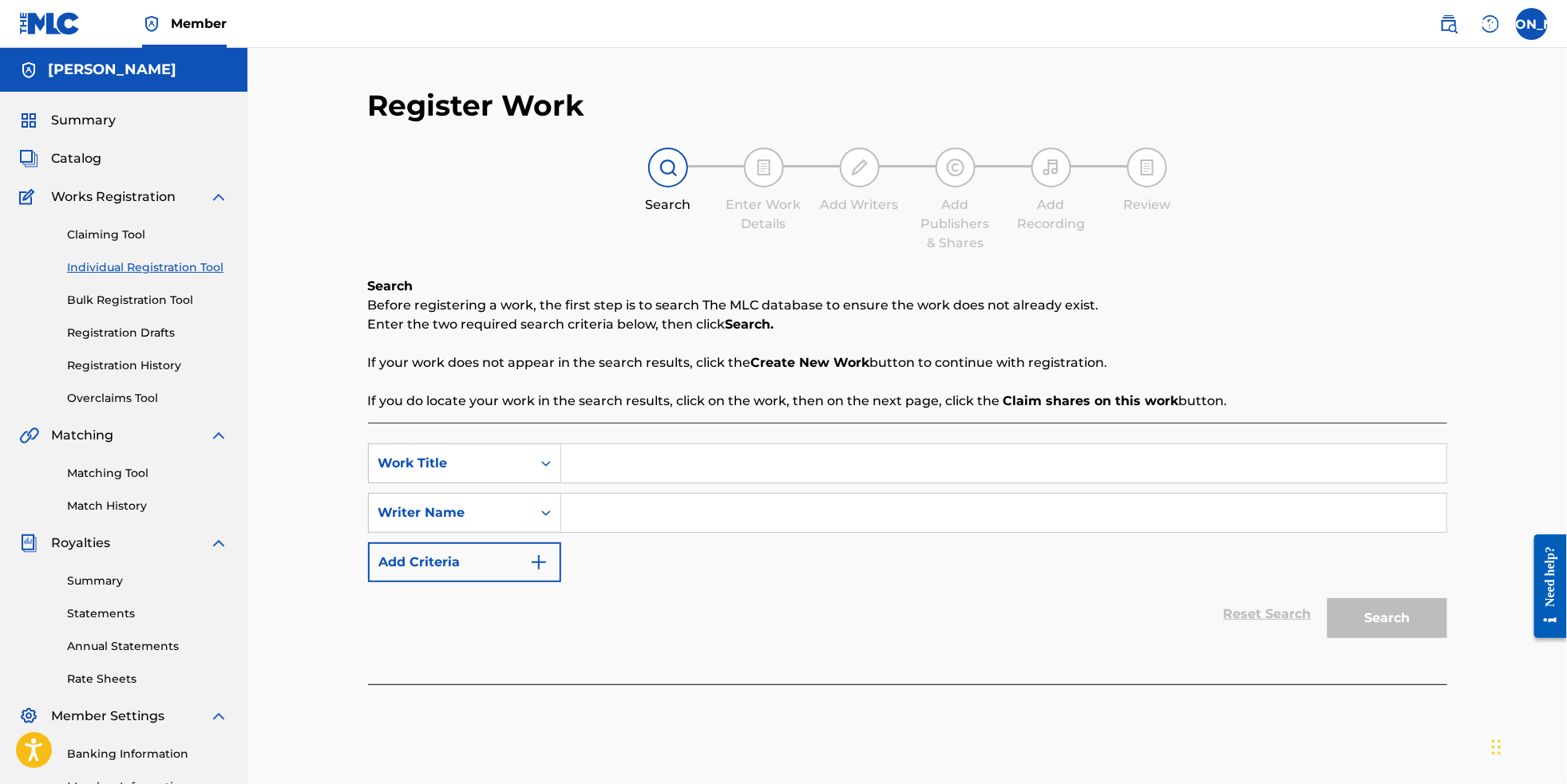
paste input "I'll Show You"
type input "I'll Show You"
click at [791, 526] on input "Search Form" at bounding box center [1004, 513] width 885 height 39
type input "[PERSON_NAME]"
click at [1447, 638] on button "Search" at bounding box center [1388, 618] width 120 height 40
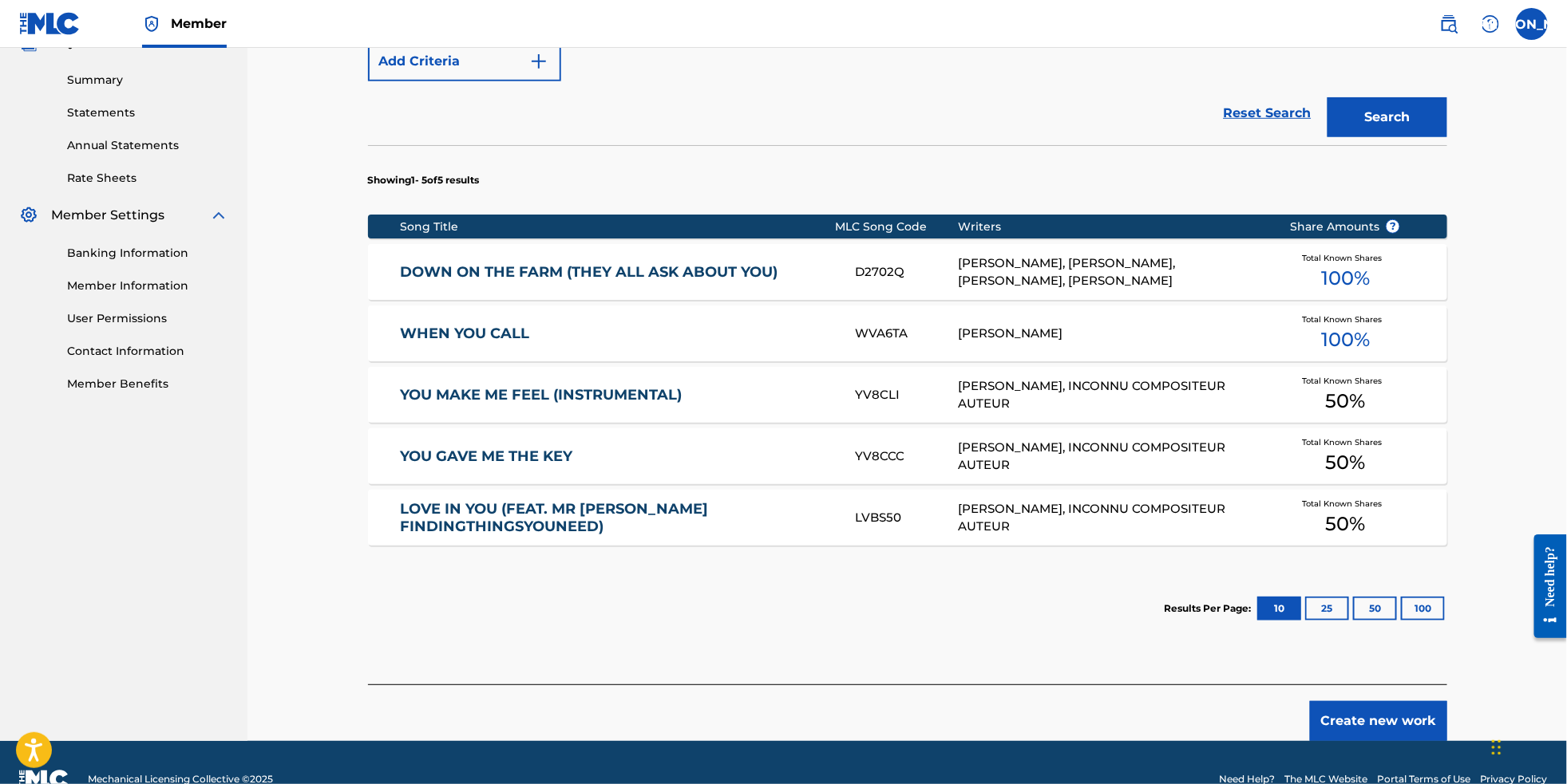
click at [1429, 742] on button "Create new work" at bounding box center [1379, 721] width 137 height 40
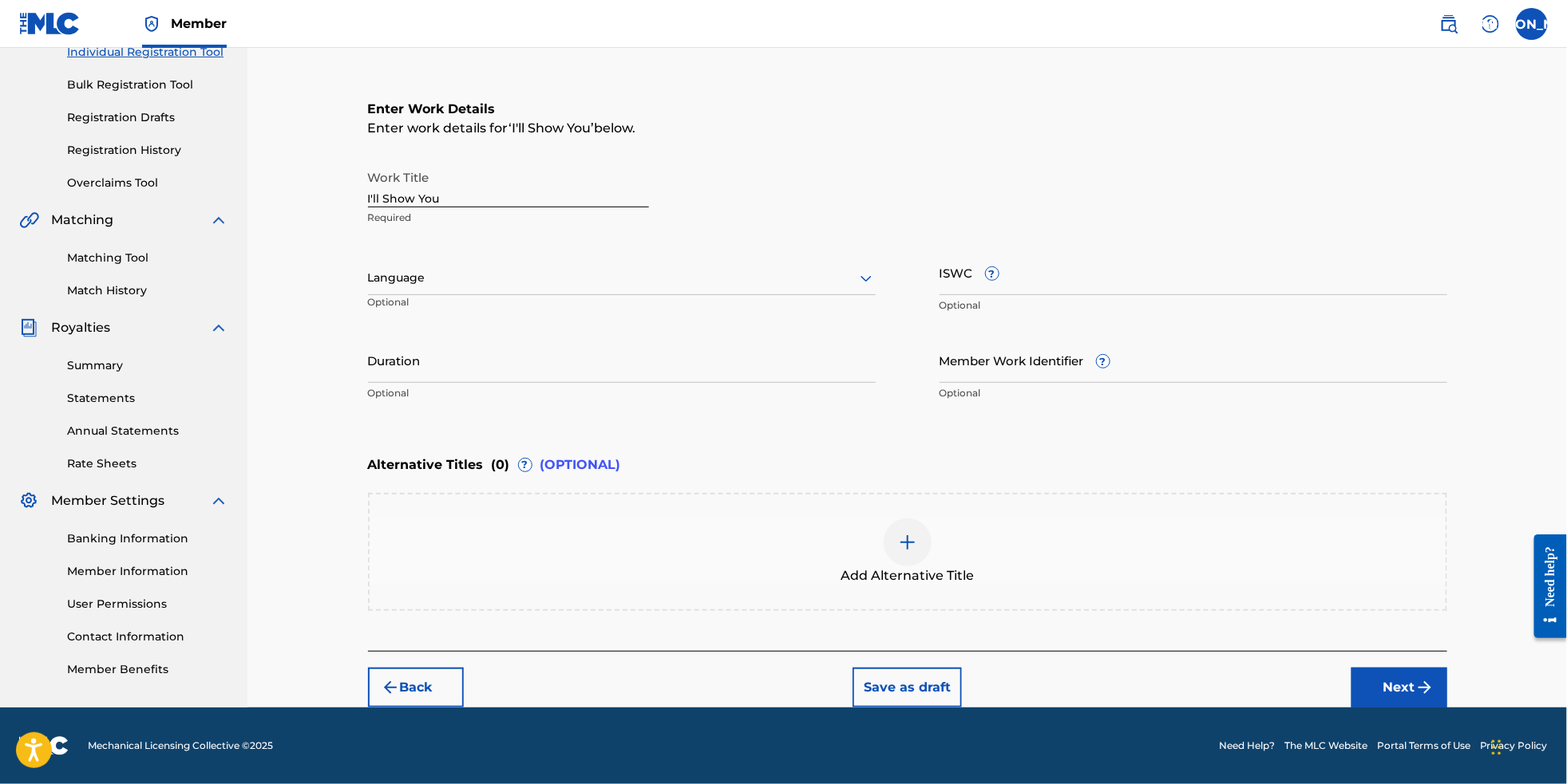
scroll to position [258, 0]
click at [810, 269] on div at bounding box center [621, 278] width 508 height 20
click at [811, 296] on div "English" at bounding box center [621, 314] width 506 height 36
click at [1446, 679] on button "Next" at bounding box center [1399, 688] width 96 height 40
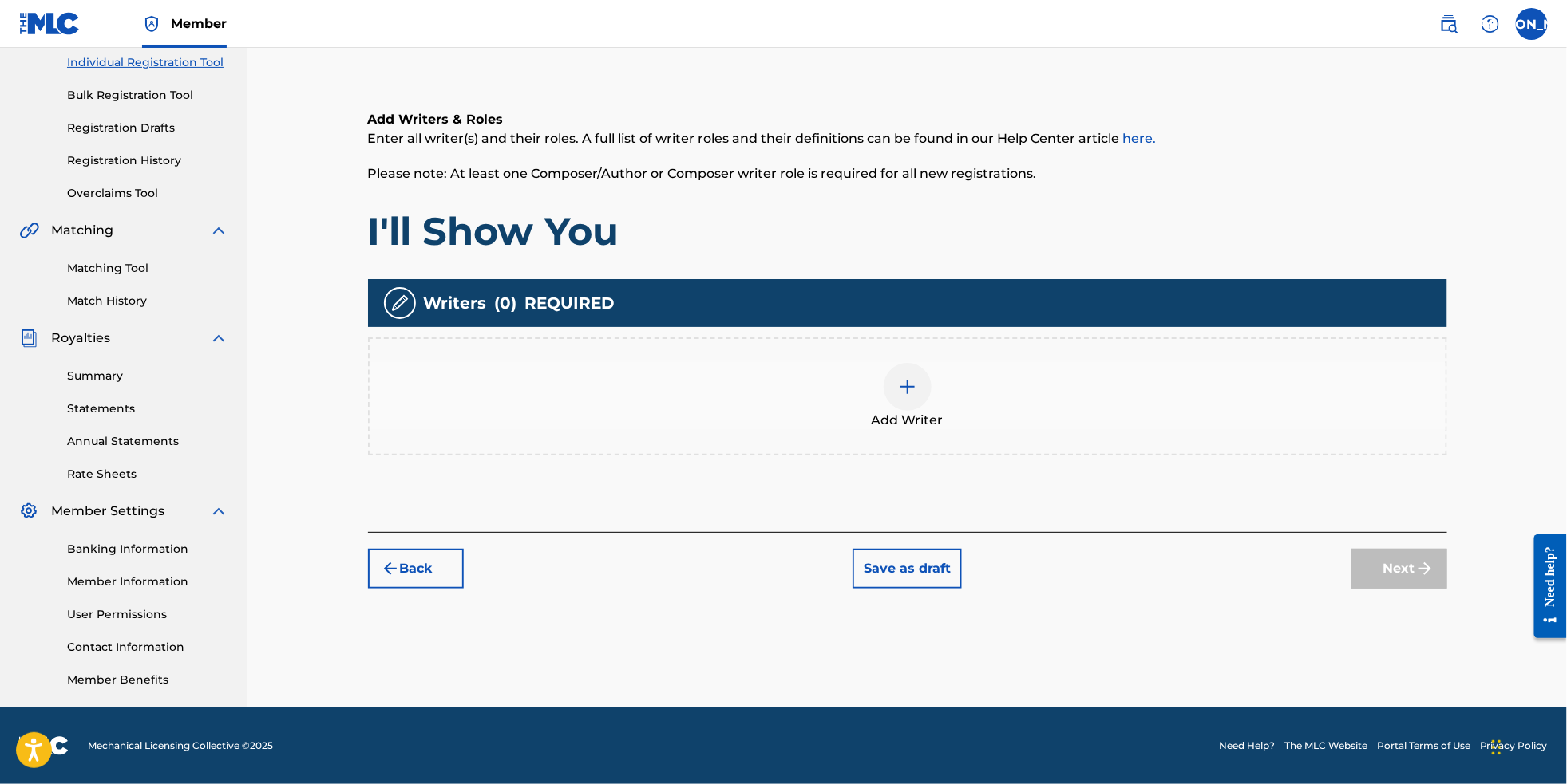
scroll to position [232, 0]
click at [879, 365] on div "Add Writer" at bounding box center [908, 397] width 1077 height 67
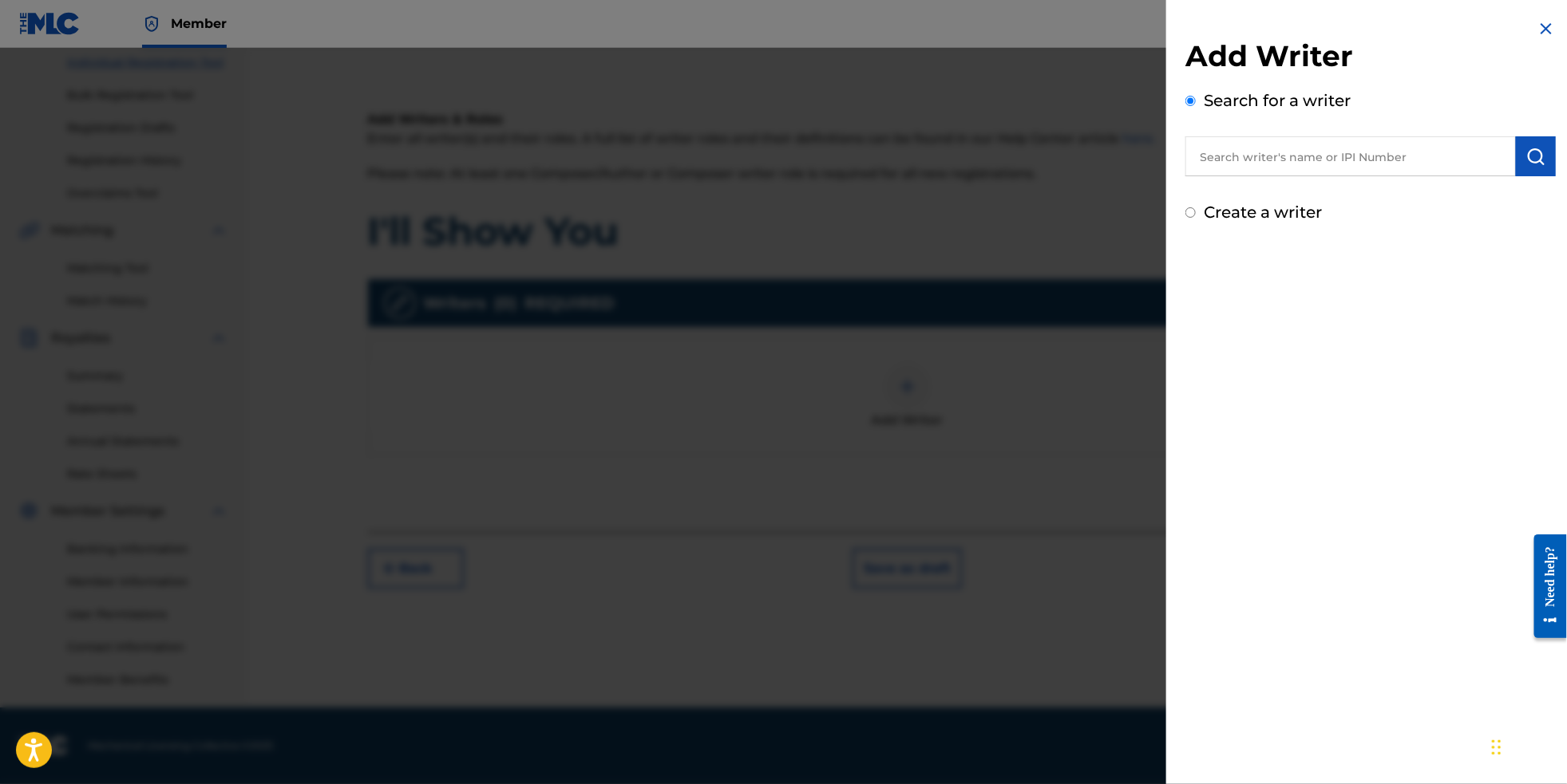
click at [1258, 224] on div "Create a writer" at bounding box center [1370, 212] width 371 height 24
click at [1257, 216] on label "Create a writer" at bounding box center [1262, 212] width 118 height 19
radio input "true"
click at [1196, 216] on input "Create a writer" at bounding box center [1191, 213] width 11 height 11
radio input "false"
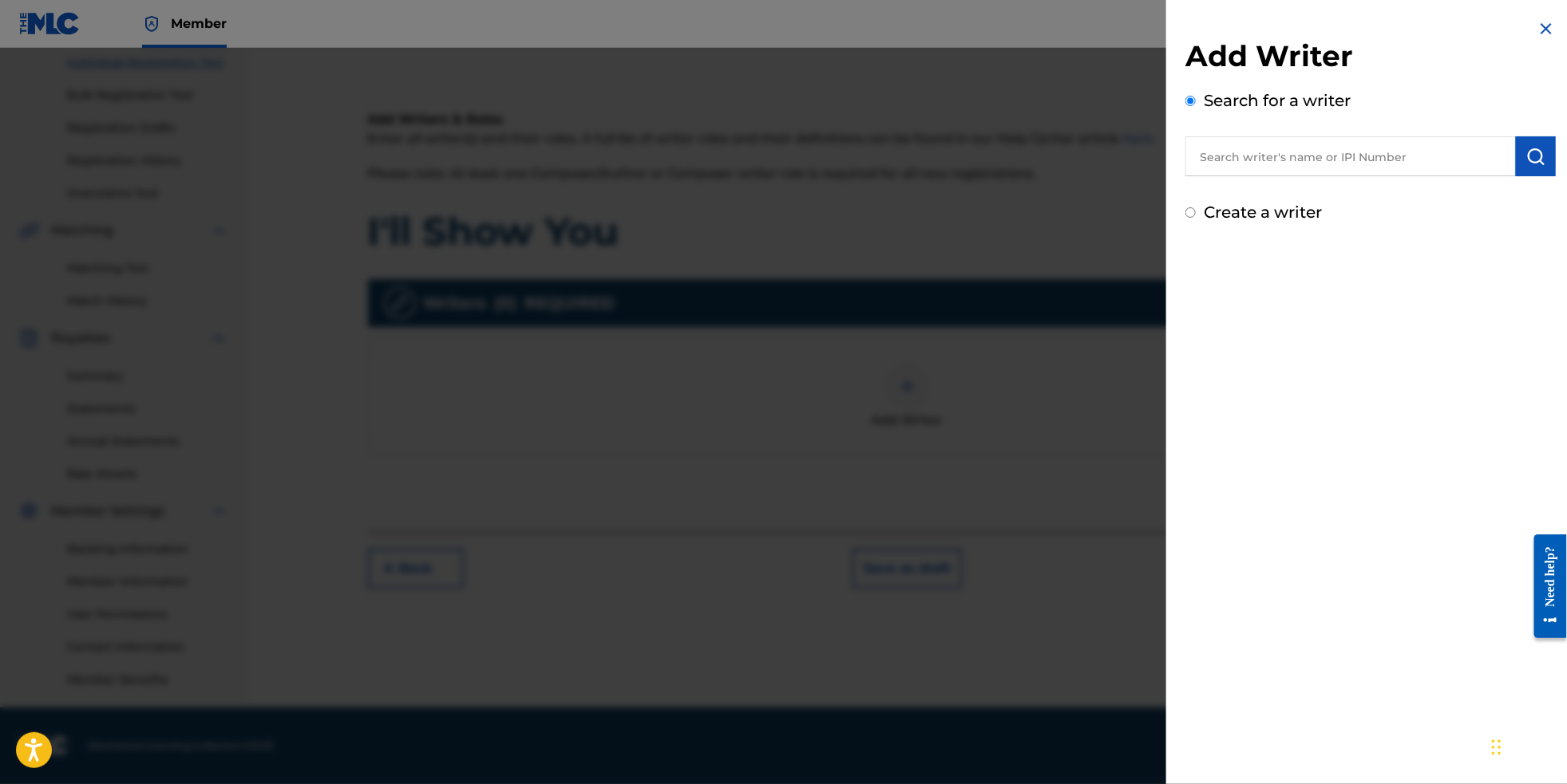
radio input "true"
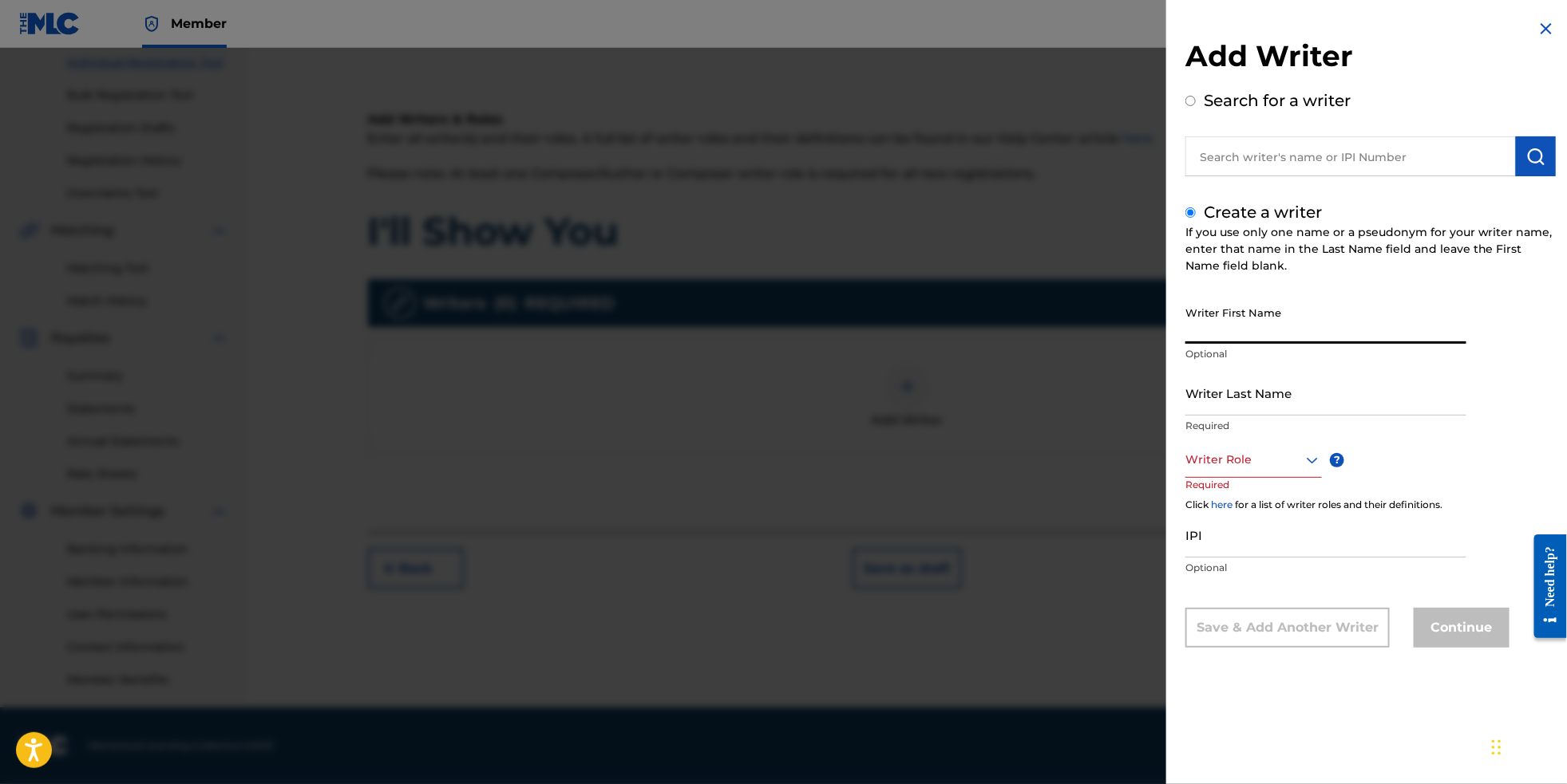
click at [1250, 325] on input "Writer First Name" at bounding box center [1326, 321] width 281 height 45
type input "[PERSON_NAME]"
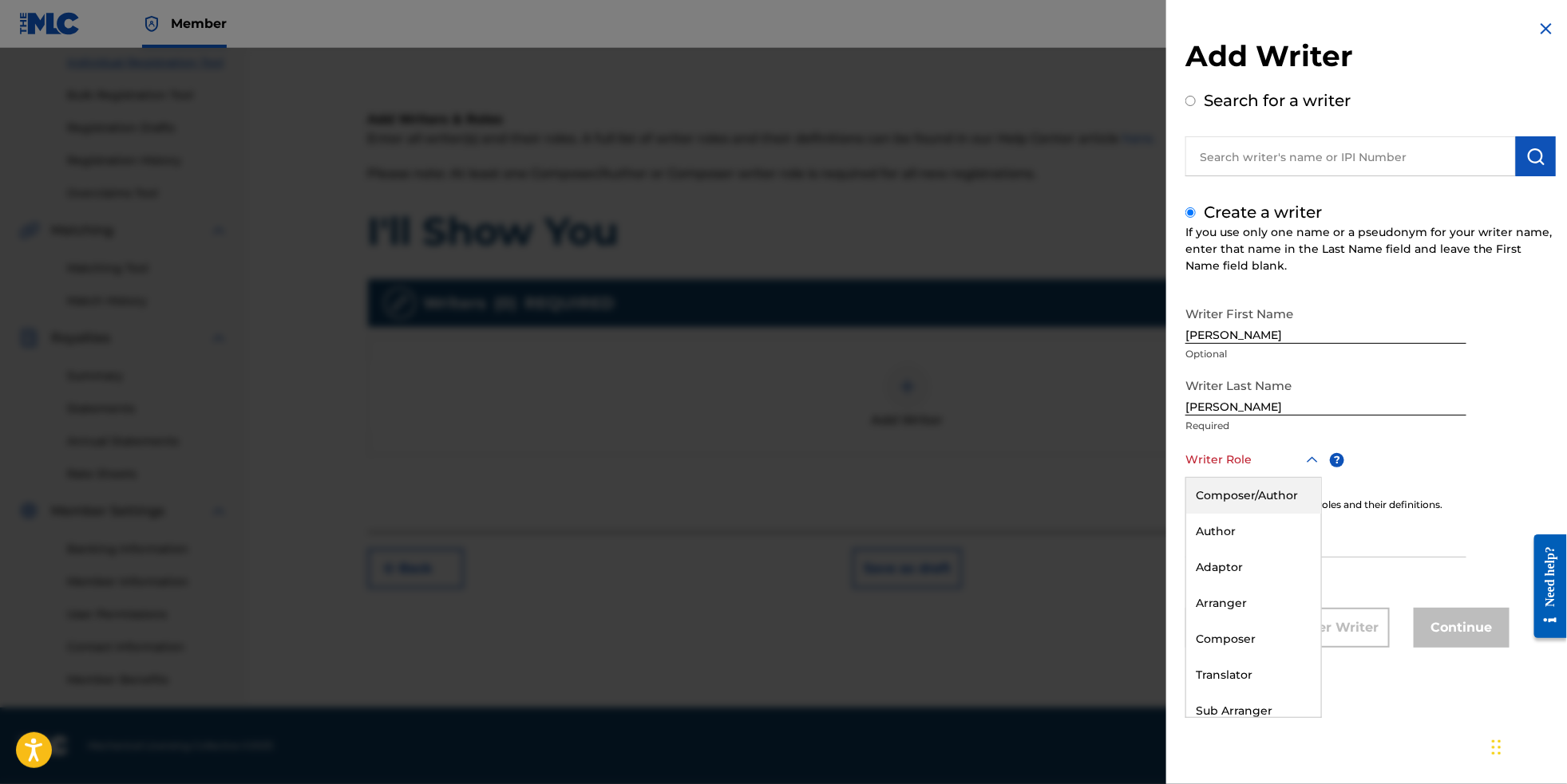
click at [1258, 470] on div at bounding box center [1253, 460] width 136 height 20
click at [1263, 500] on div "Composer/Author" at bounding box center [1254, 496] width 135 height 36
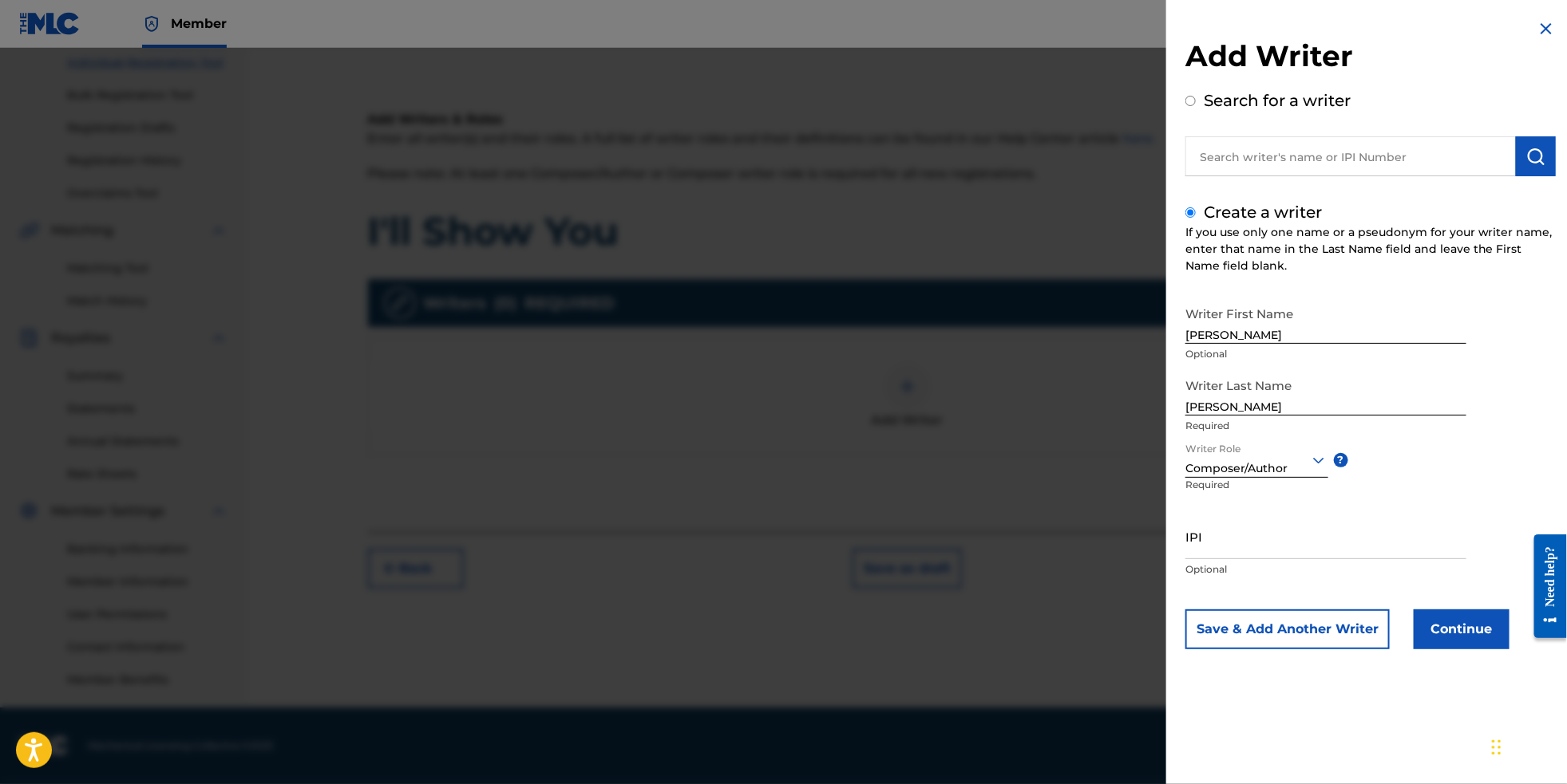
click at [1265, 560] on input "IPI" at bounding box center [1326, 536] width 281 height 45
paste input "699686548"
type input "699686548"
click at [1450, 650] on button "Continue" at bounding box center [1462, 630] width 96 height 40
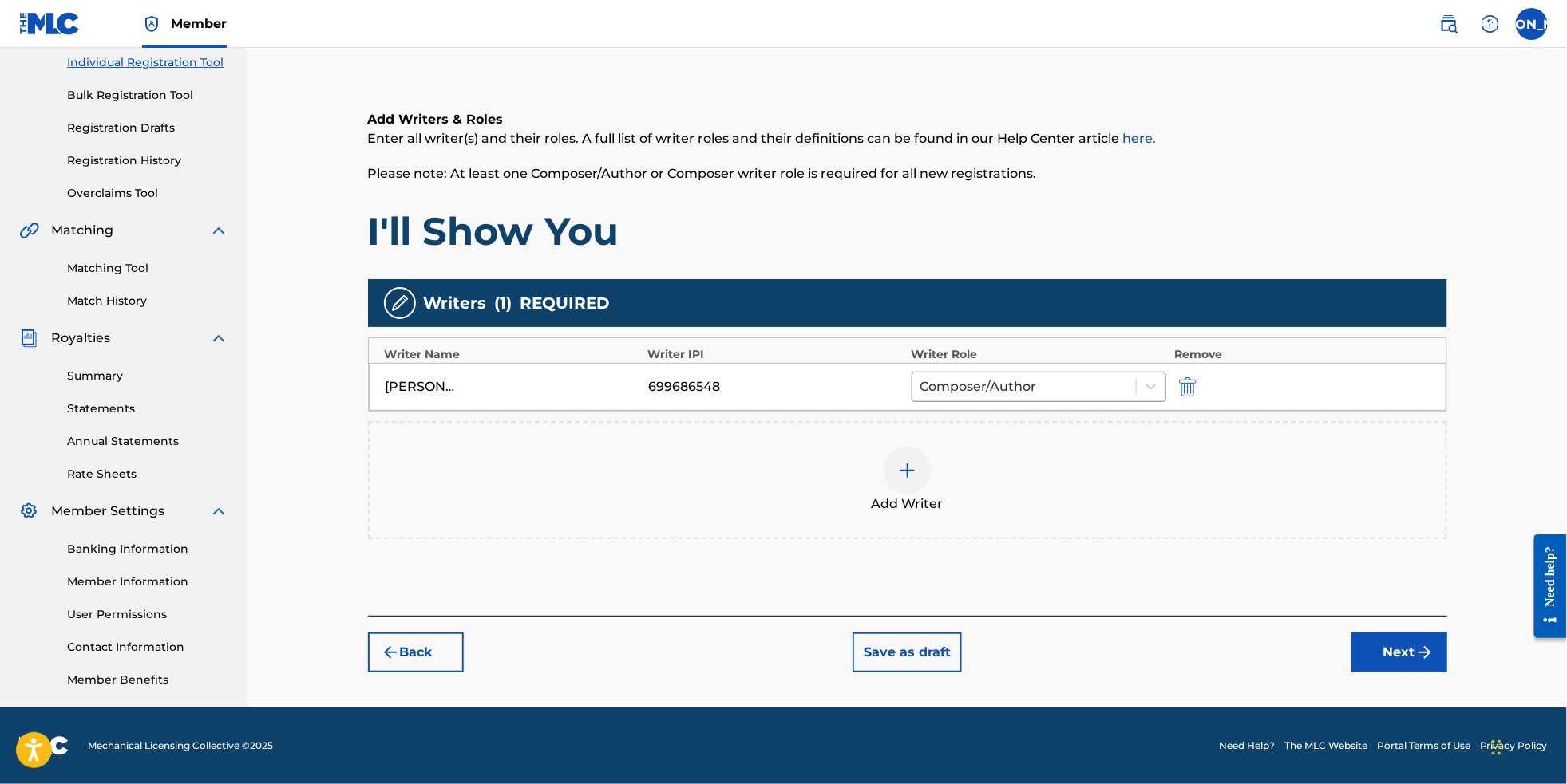
click at [1460, 679] on div "Register Work Search Enter Work Details Add Writers Add Publishers & Shares Add…" at bounding box center [908, 296] width 1118 height 825
click at [1447, 659] on button "Next" at bounding box center [1399, 652] width 96 height 40
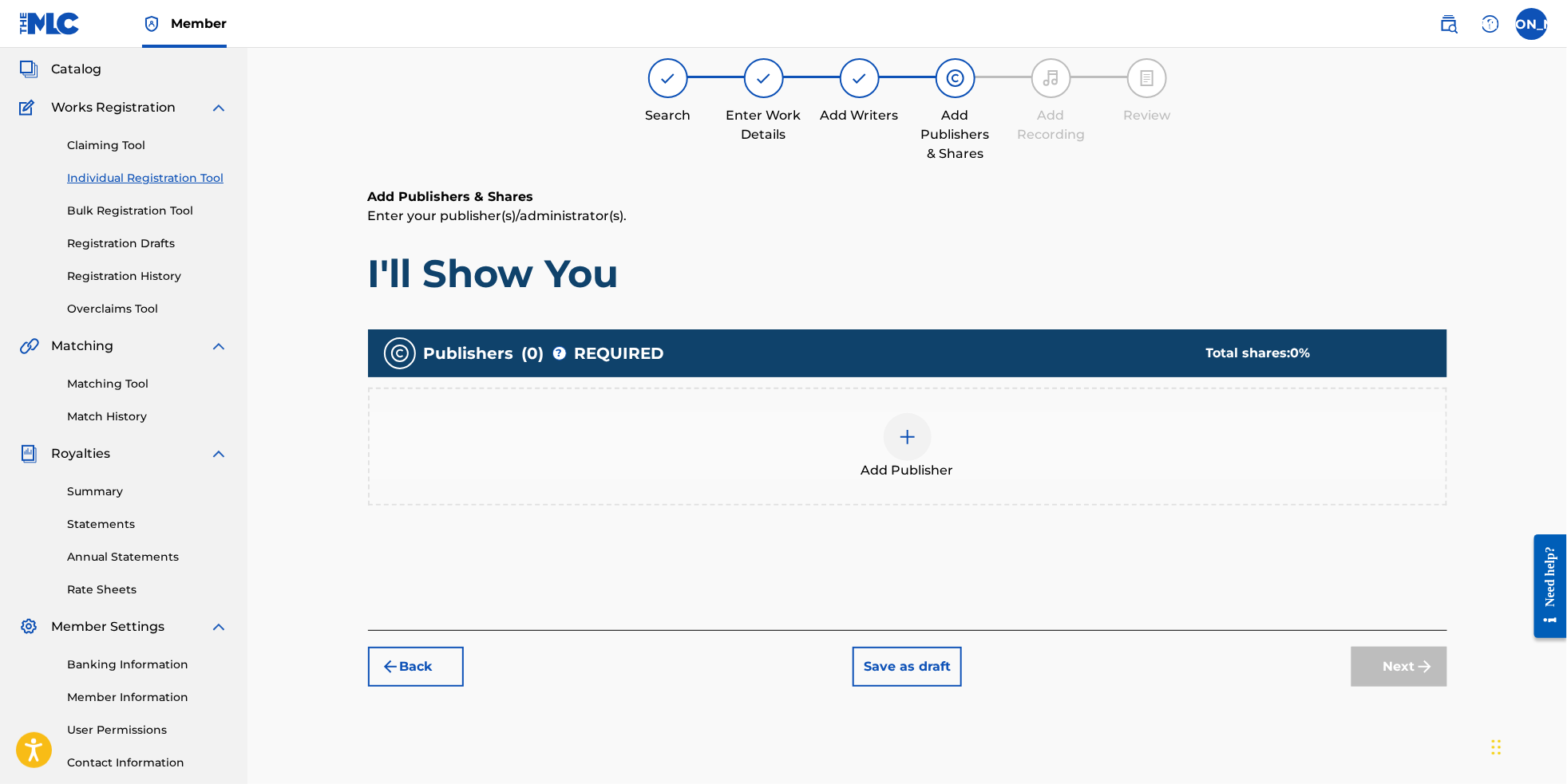
scroll to position [71, 0]
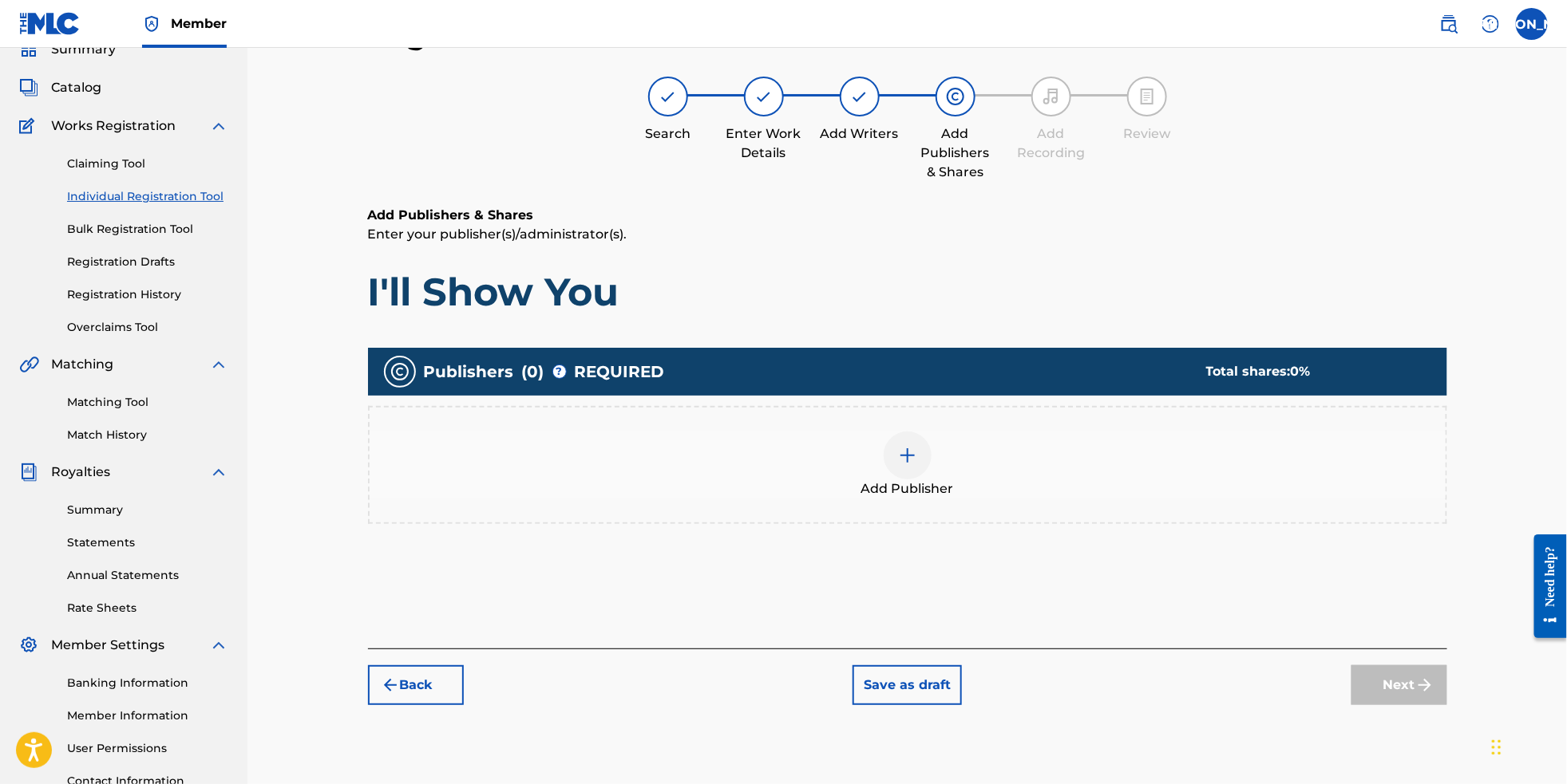
click at [914, 479] on div at bounding box center [907, 455] width 48 height 48
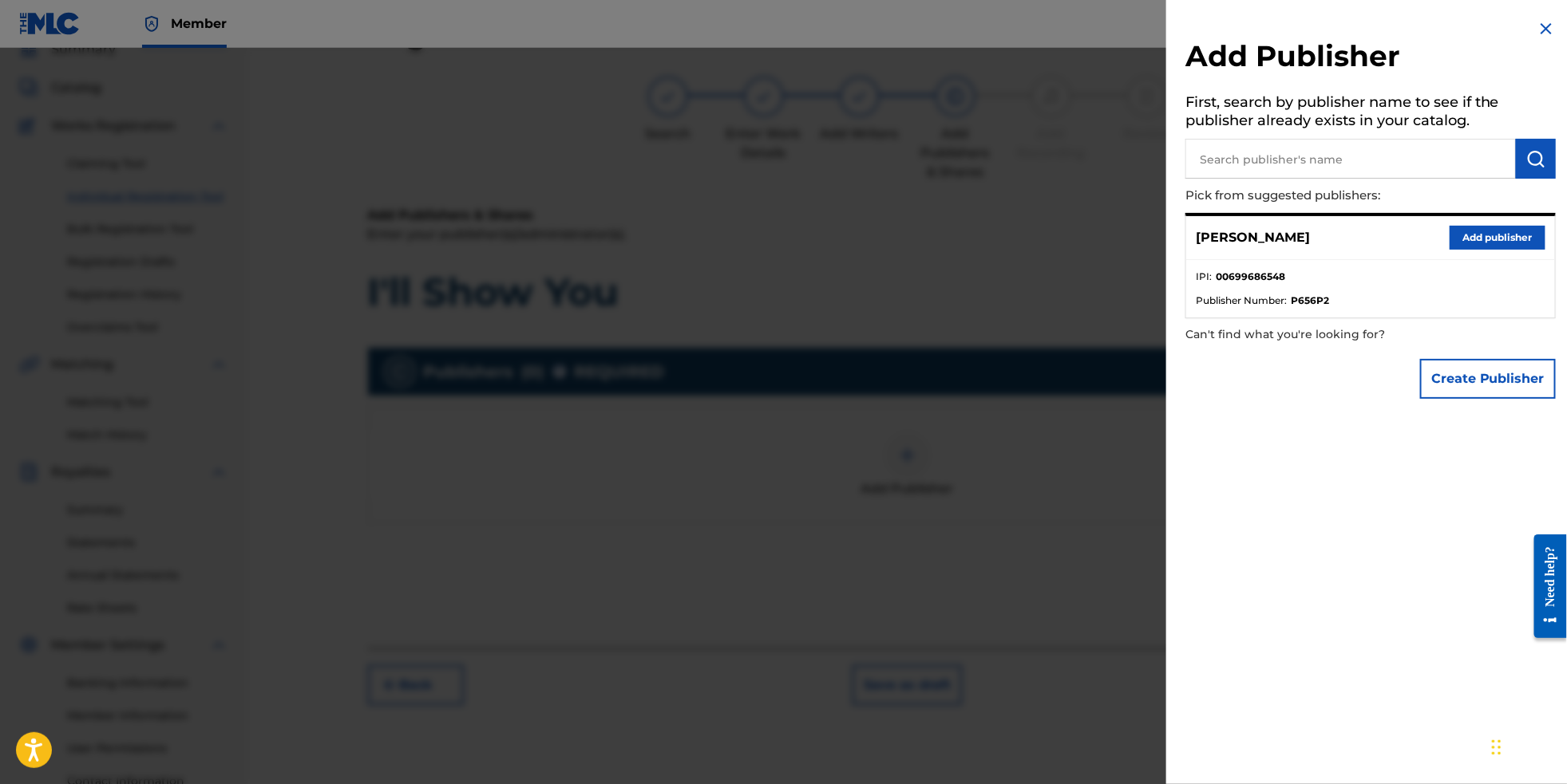
click at [1481, 247] on button "Add publisher" at bounding box center [1498, 238] width 96 height 24
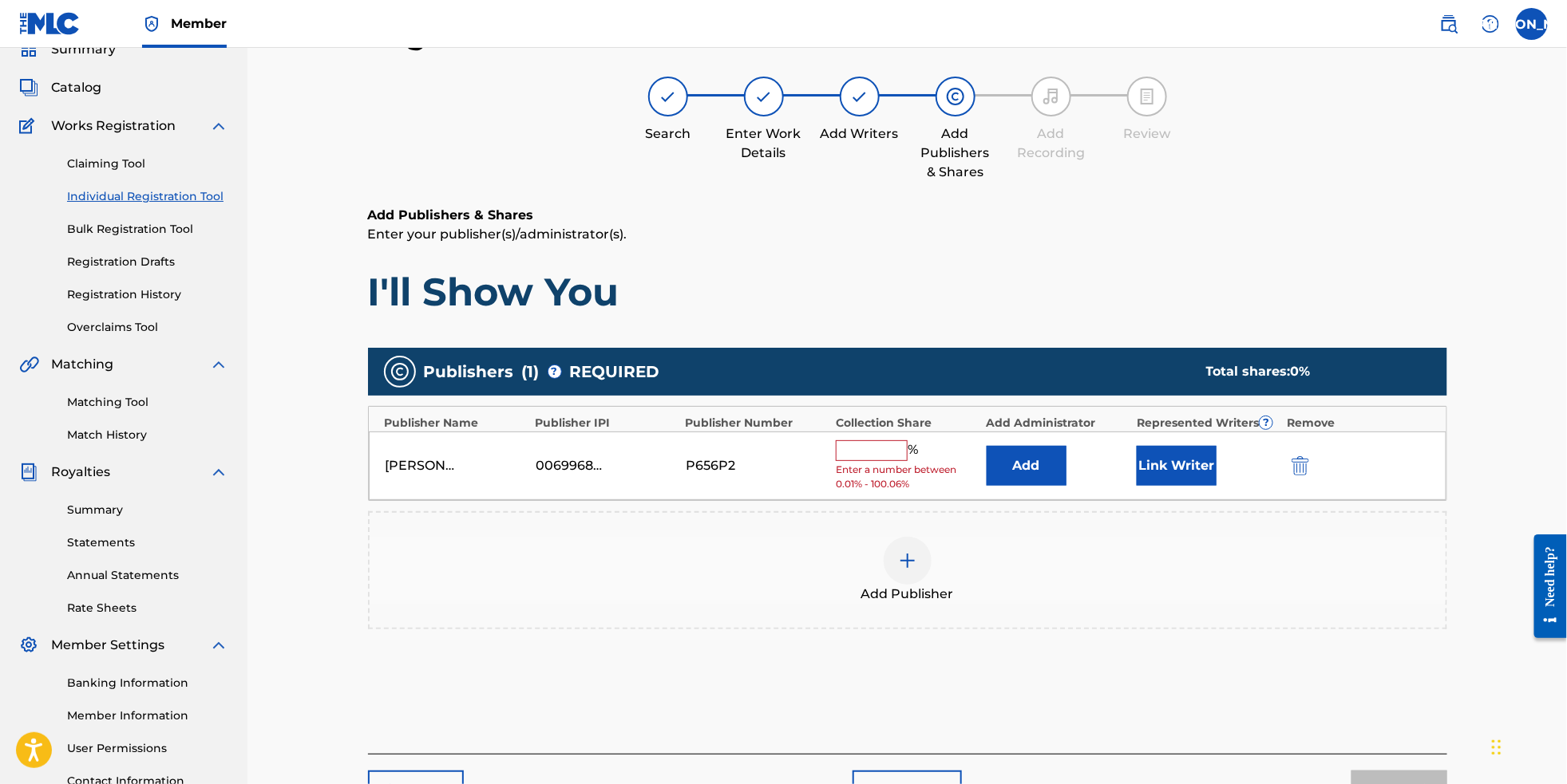
click at [902, 461] on input "text" at bounding box center [872, 451] width 72 height 21
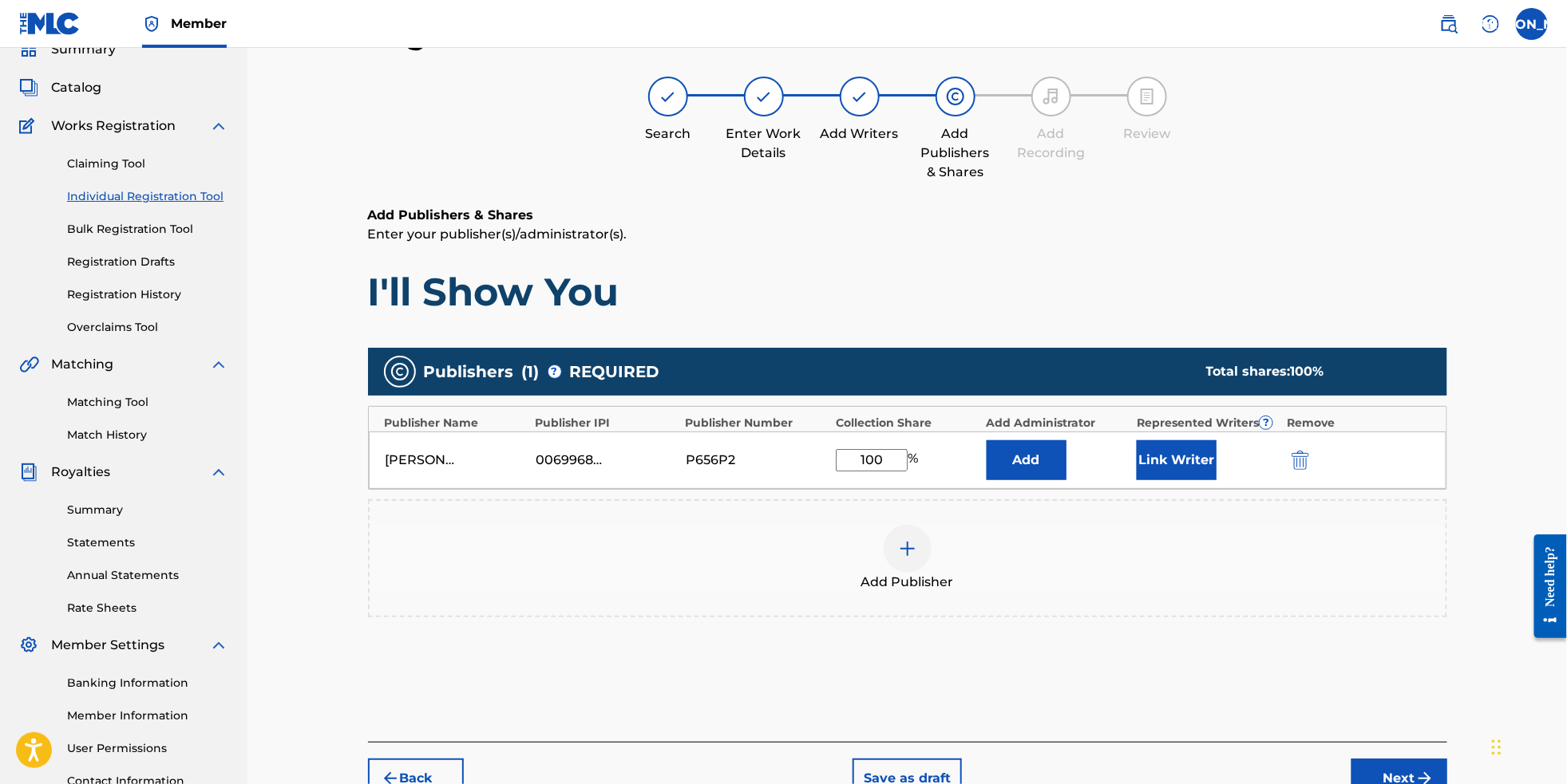
type input "100"
click at [1012, 586] on div "Add Publisher" at bounding box center [908, 559] width 1077 height 67
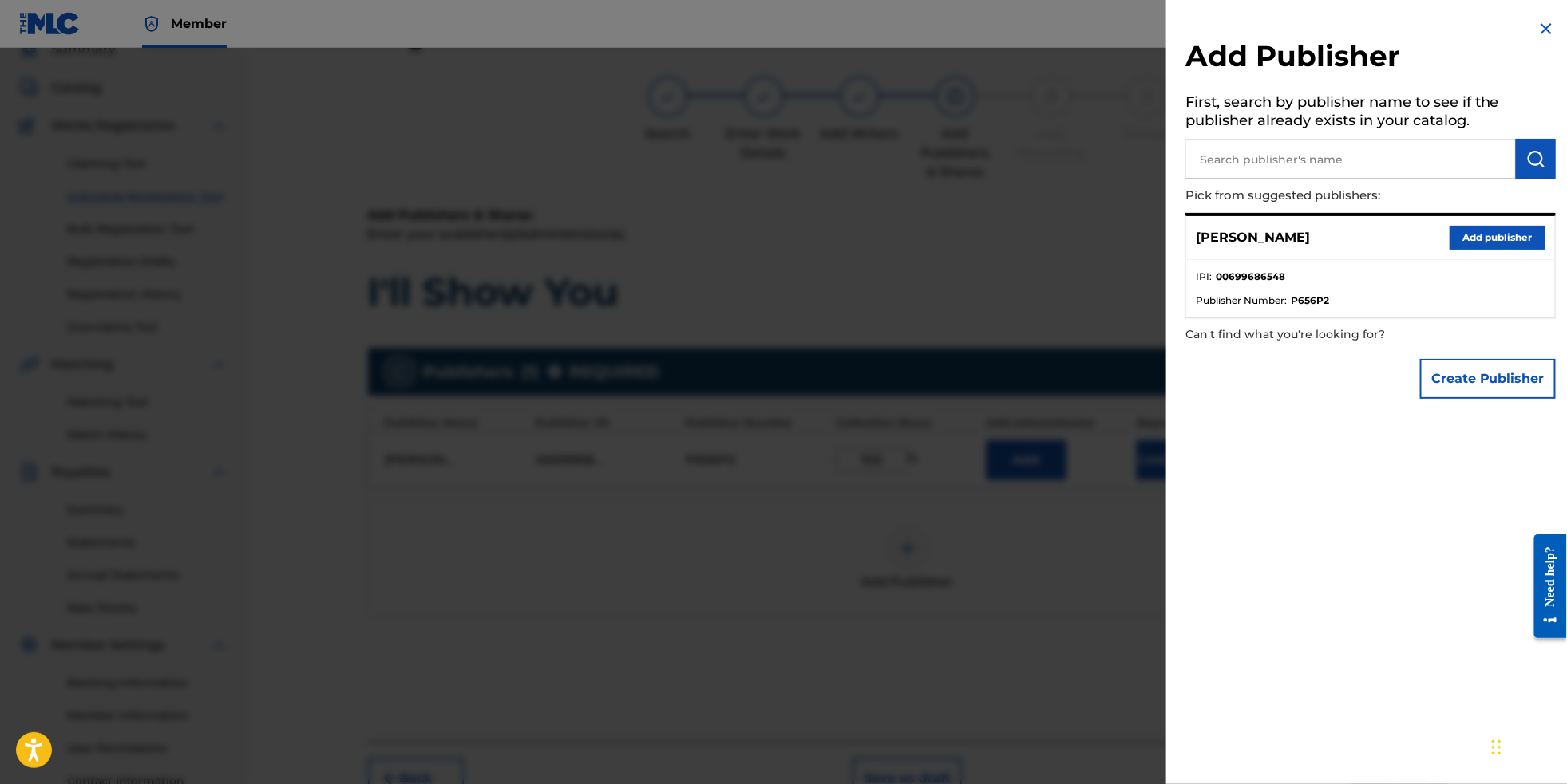
click at [1071, 337] on div at bounding box center [784, 440] width 1567 height 784
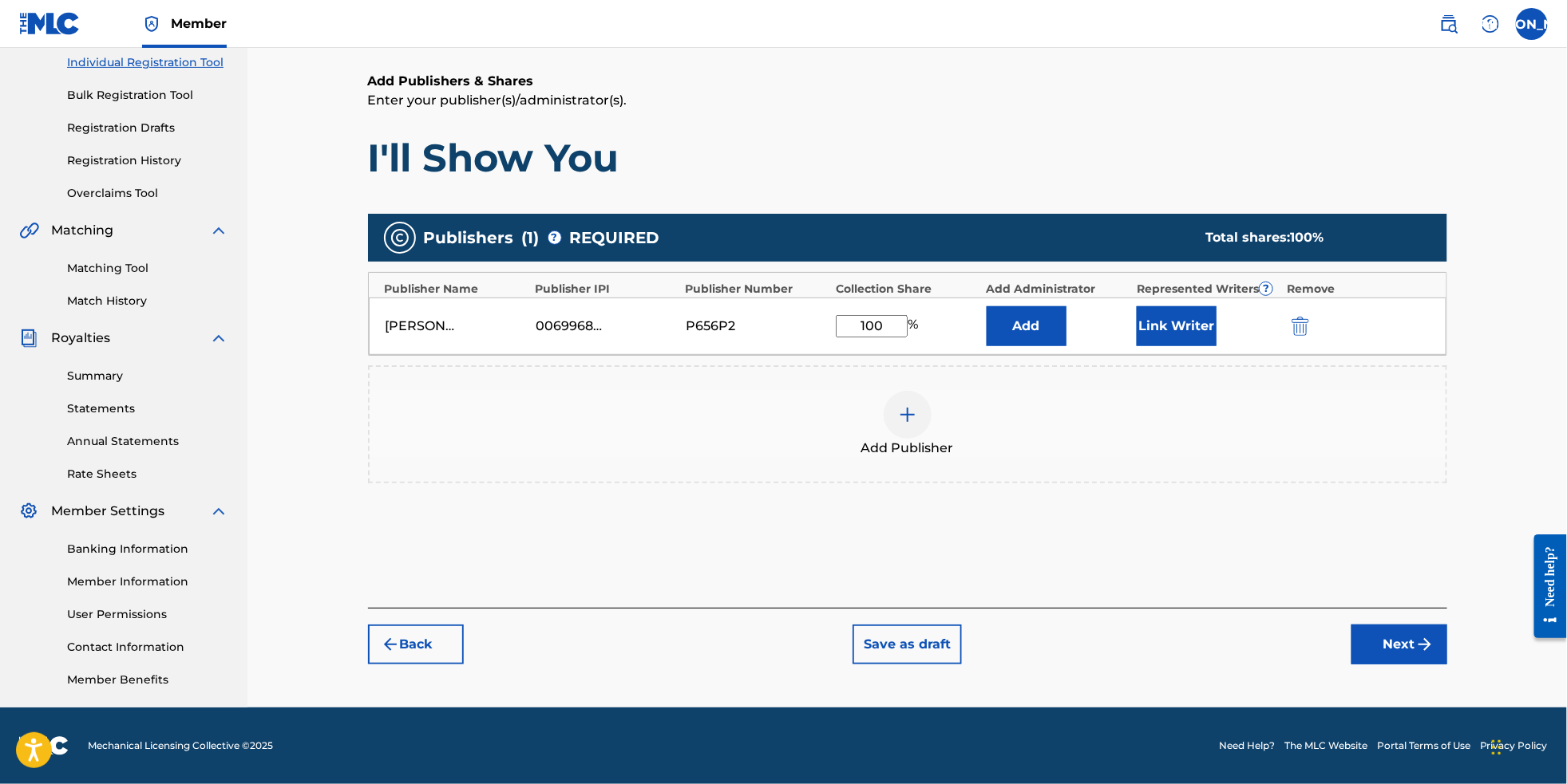
scroll to position [232, 0]
click at [1429, 670] on div "Register Work Search Enter Work Details Add Writers Add Publishers & Shares Add…" at bounding box center [908, 296] width 1118 height 825
click at [1436, 652] on button "Next" at bounding box center [1399, 644] width 96 height 40
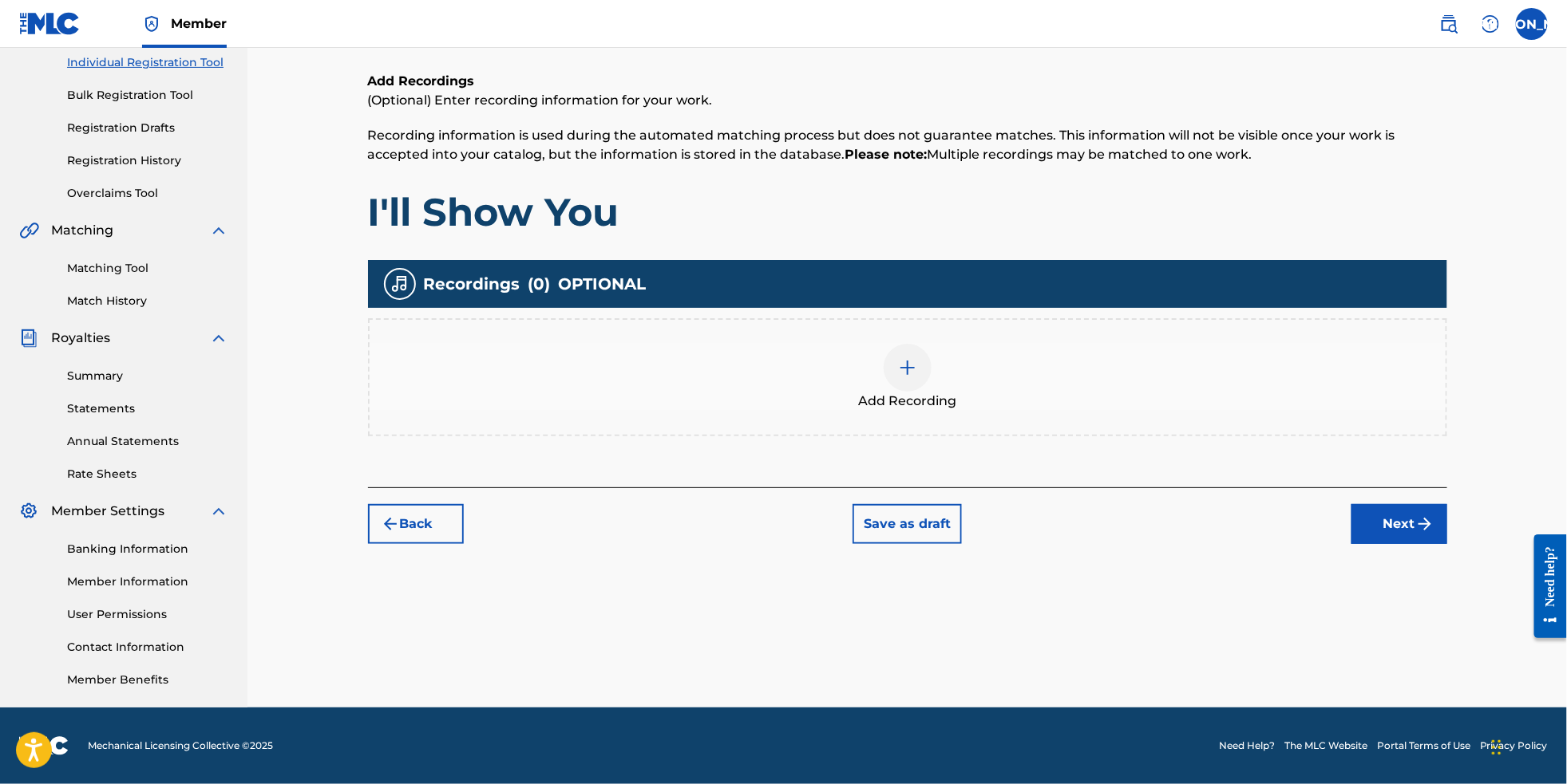
scroll to position [71, 0]
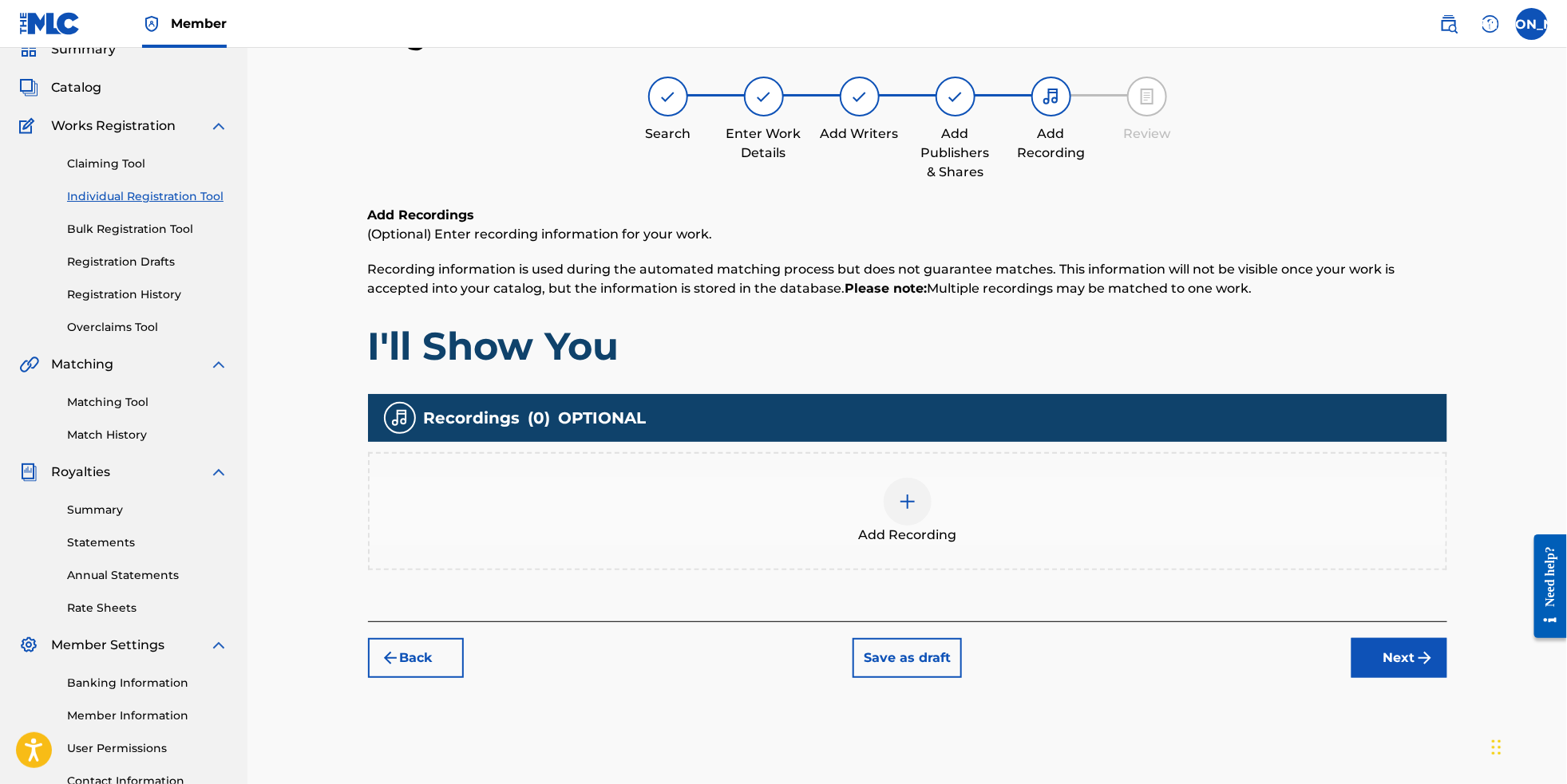
click at [917, 512] on img at bounding box center [907, 501] width 19 height 19
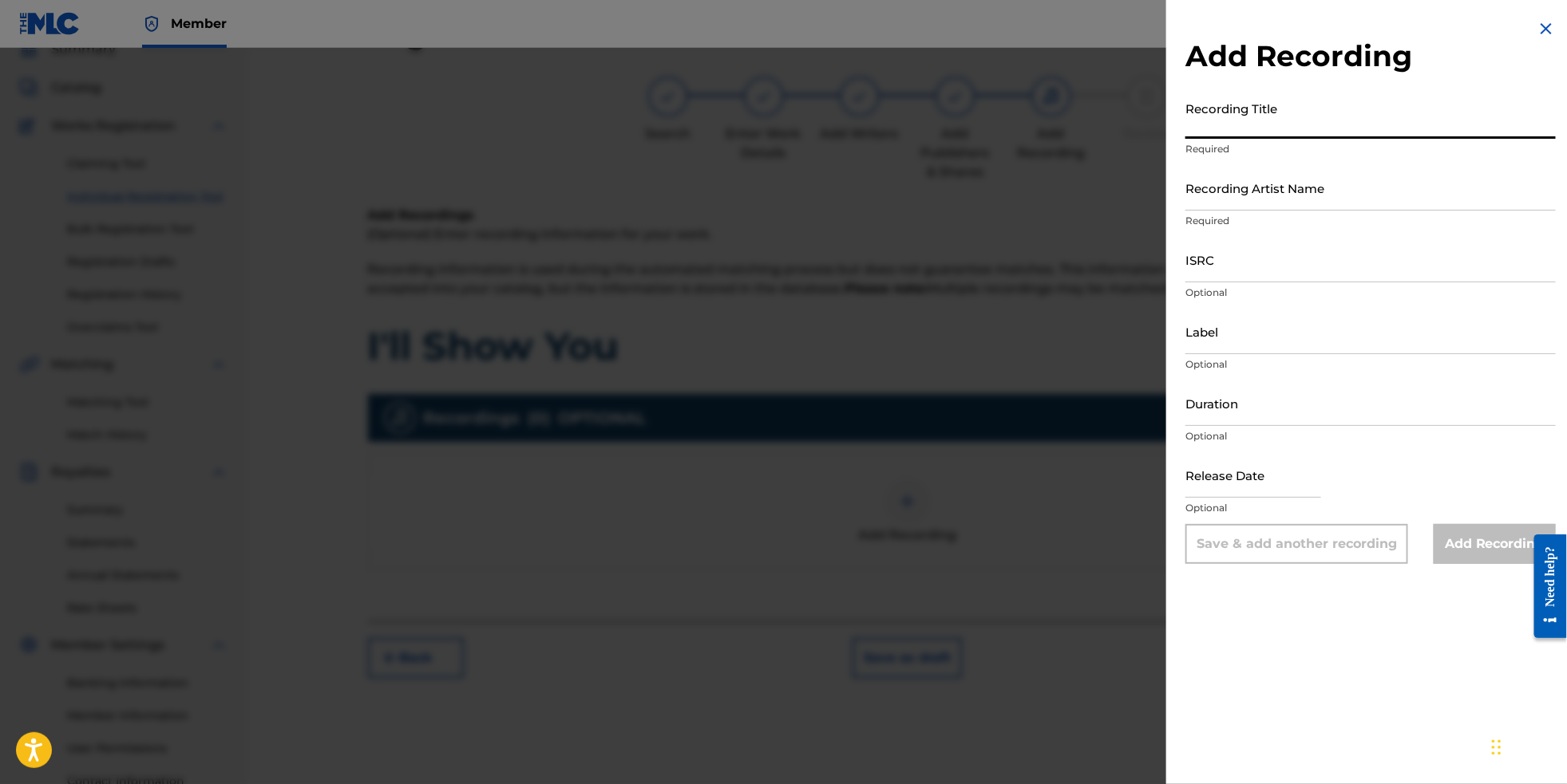
click at [1215, 131] on input "Recording Title" at bounding box center [1370, 116] width 371 height 45
type input "I'll Show You"
click at [1238, 211] on input "Recording Artist Name" at bounding box center [1370, 187] width 371 height 45
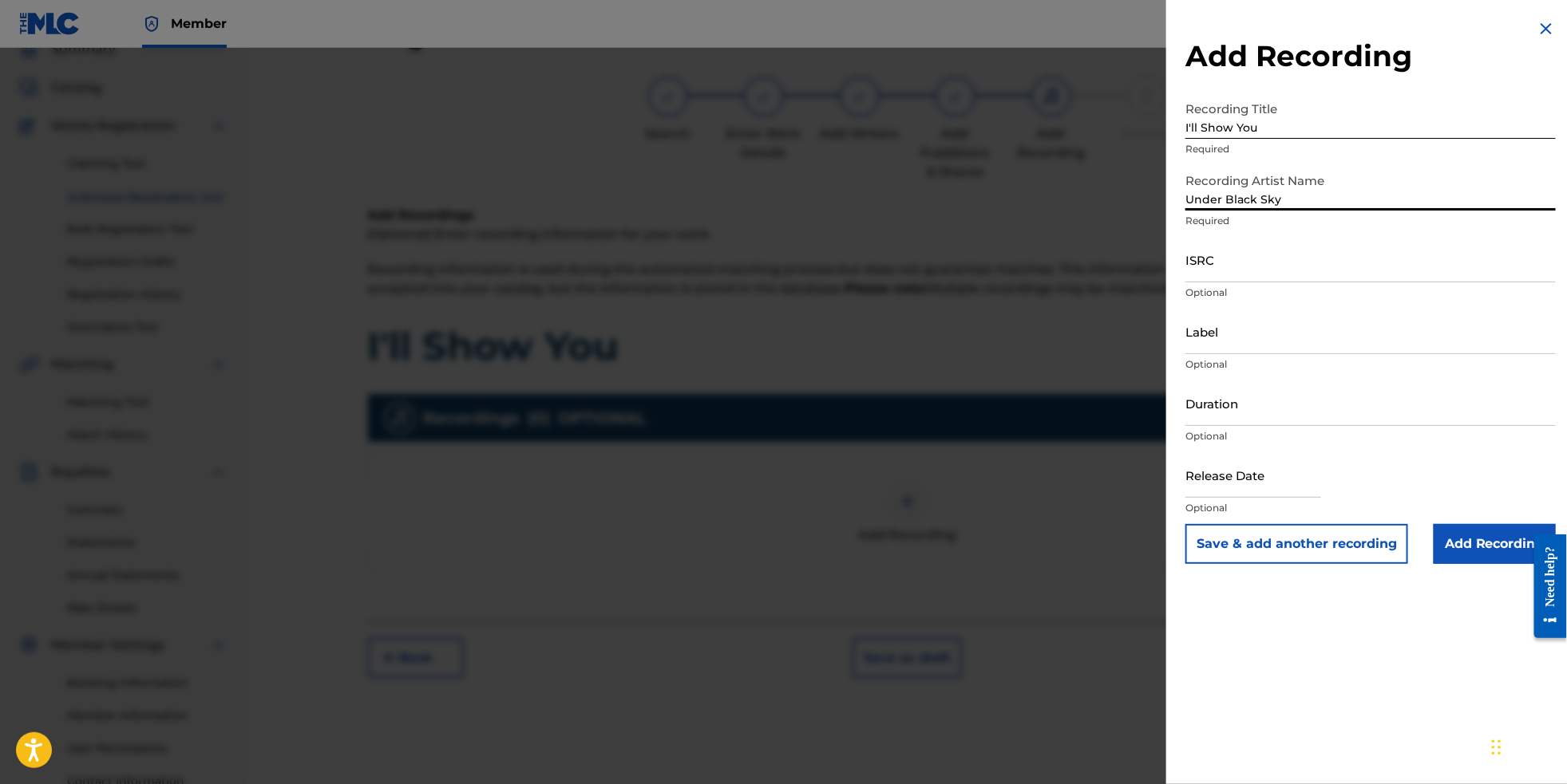
type input "Under Black Sky"
click at [1272, 282] on input "ISRC" at bounding box center [1370, 260] width 371 height 45
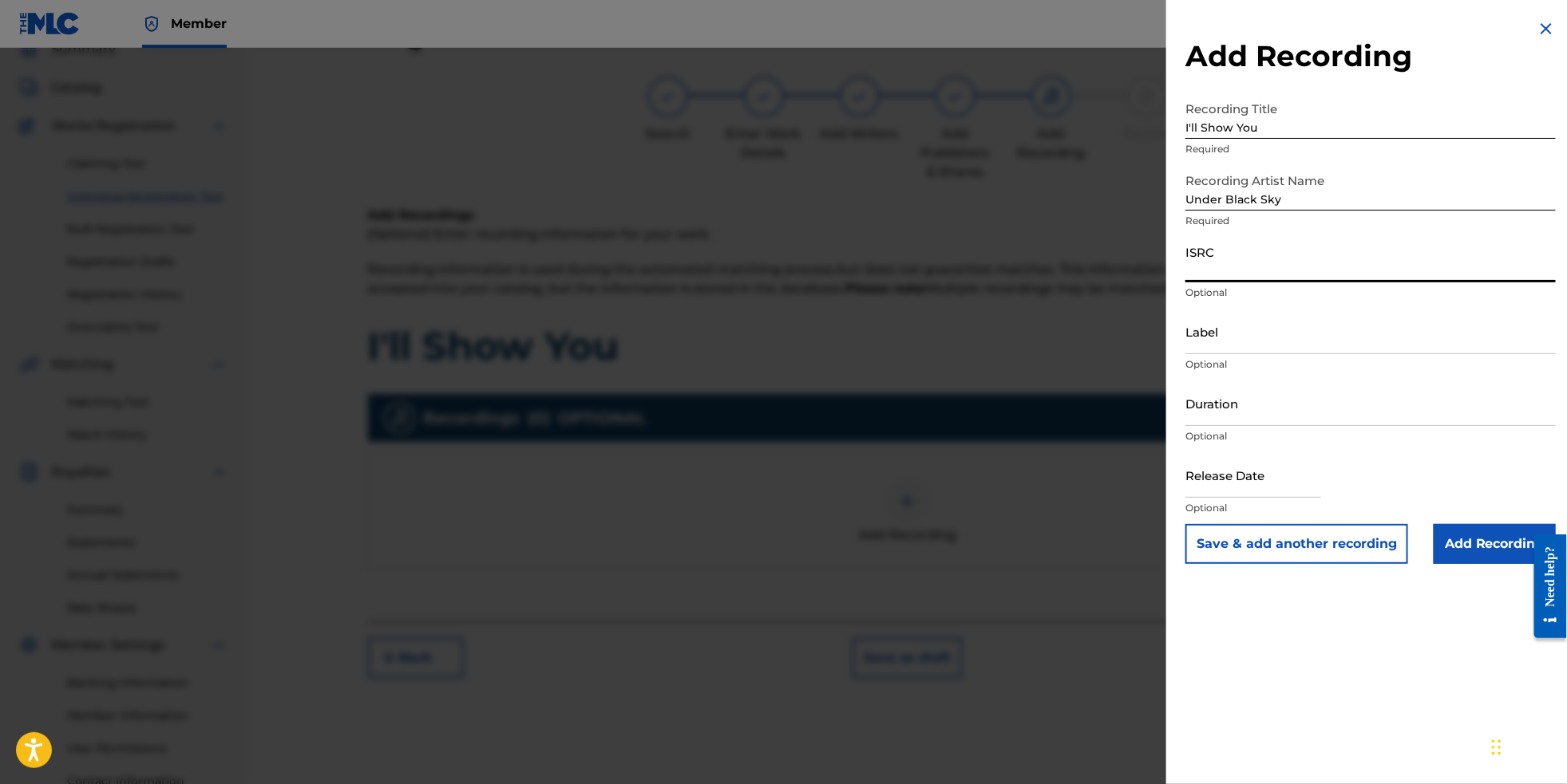
paste input "QZTAT2522062"
type input "QZTAT2522062"
click at [1231, 354] on input "Label" at bounding box center [1370, 332] width 371 height 45
type input "Under Black Sky"
click at [1239, 498] on input "text" at bounding box center [1253, 475] width 136 height 45
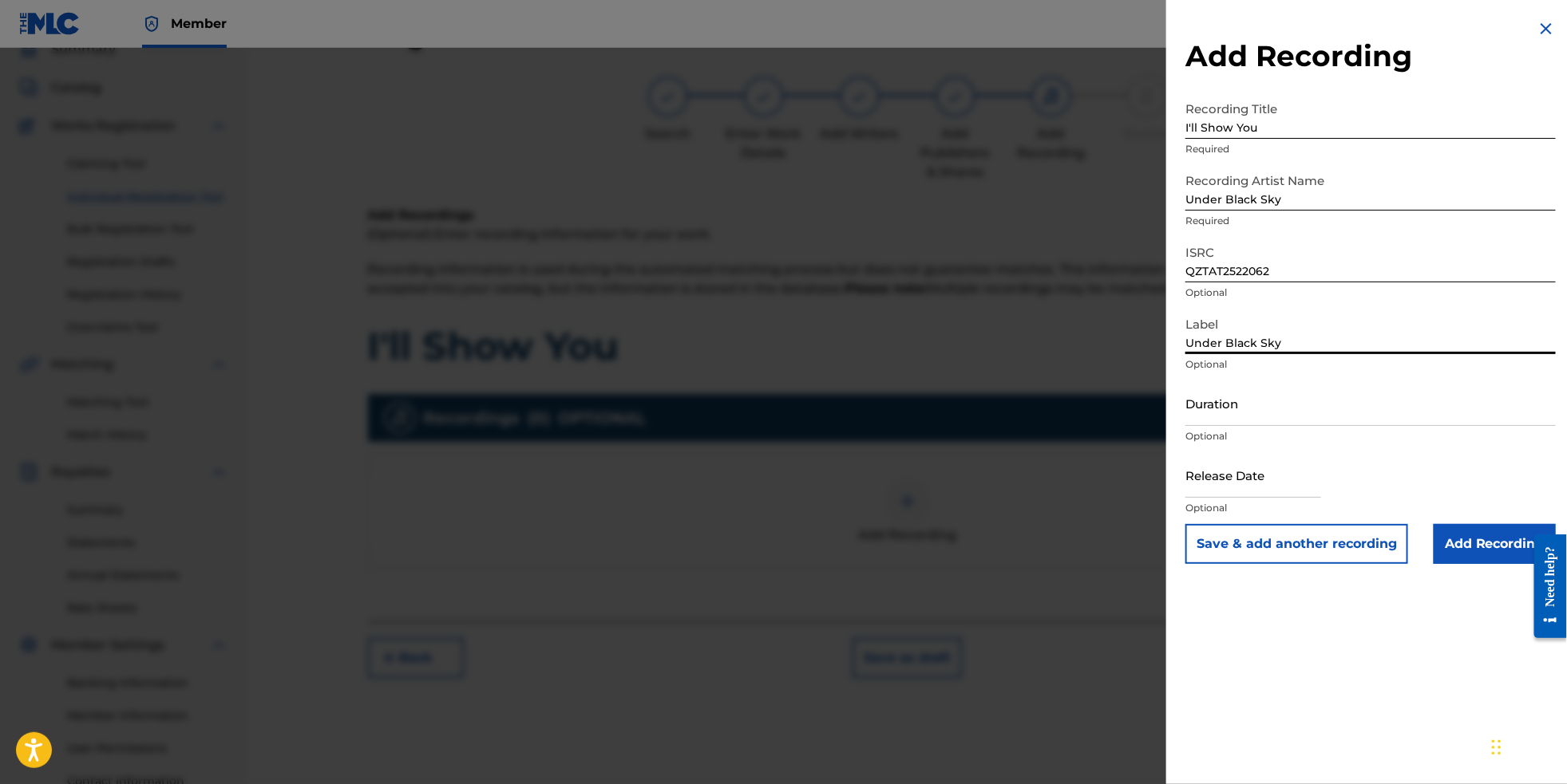
select select "8"
select select "2025"
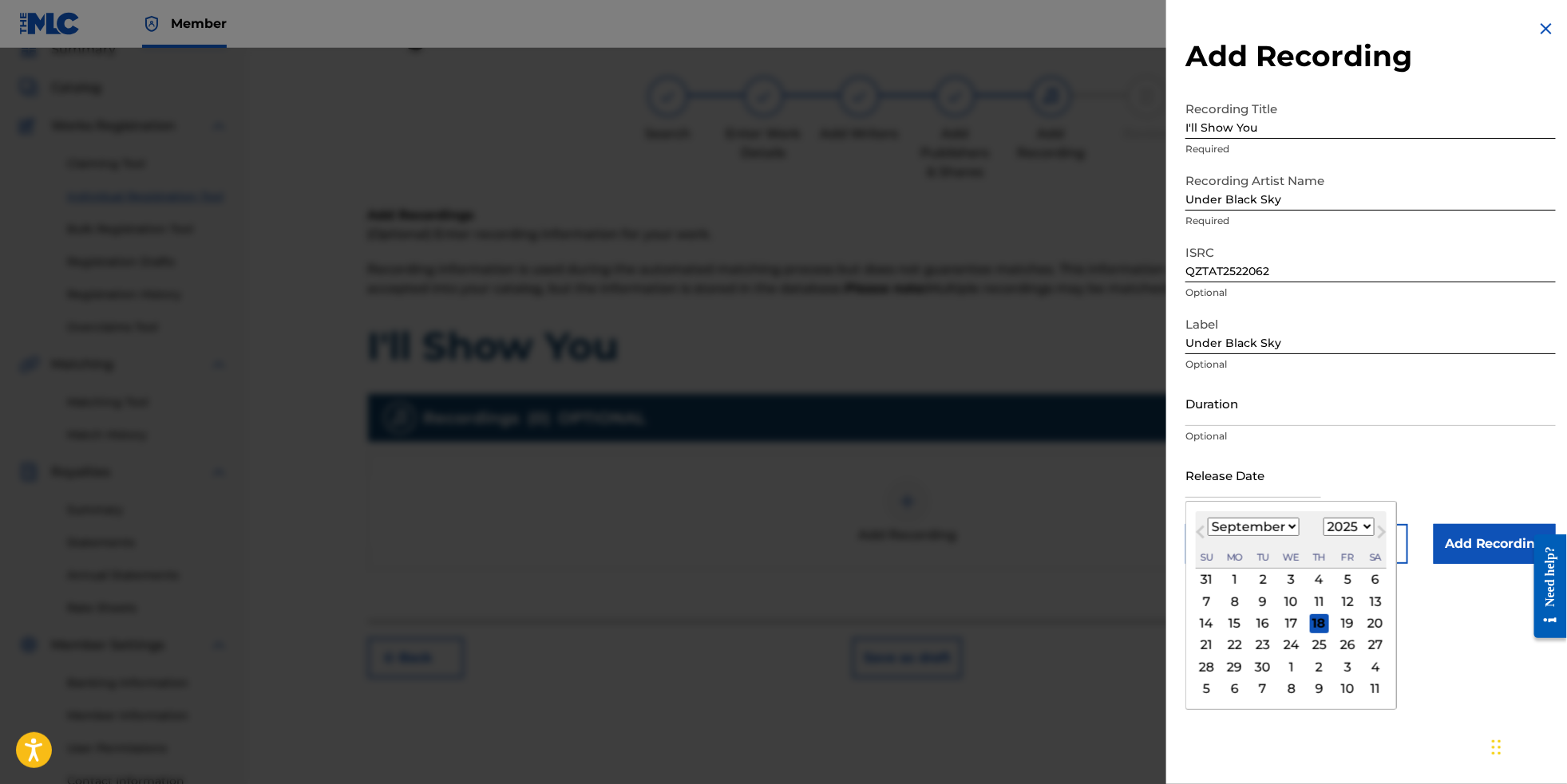
click at [1342, 655] on div "26" at bounding box center [1347, 645] width 19 height 19
type input "[DATE]"
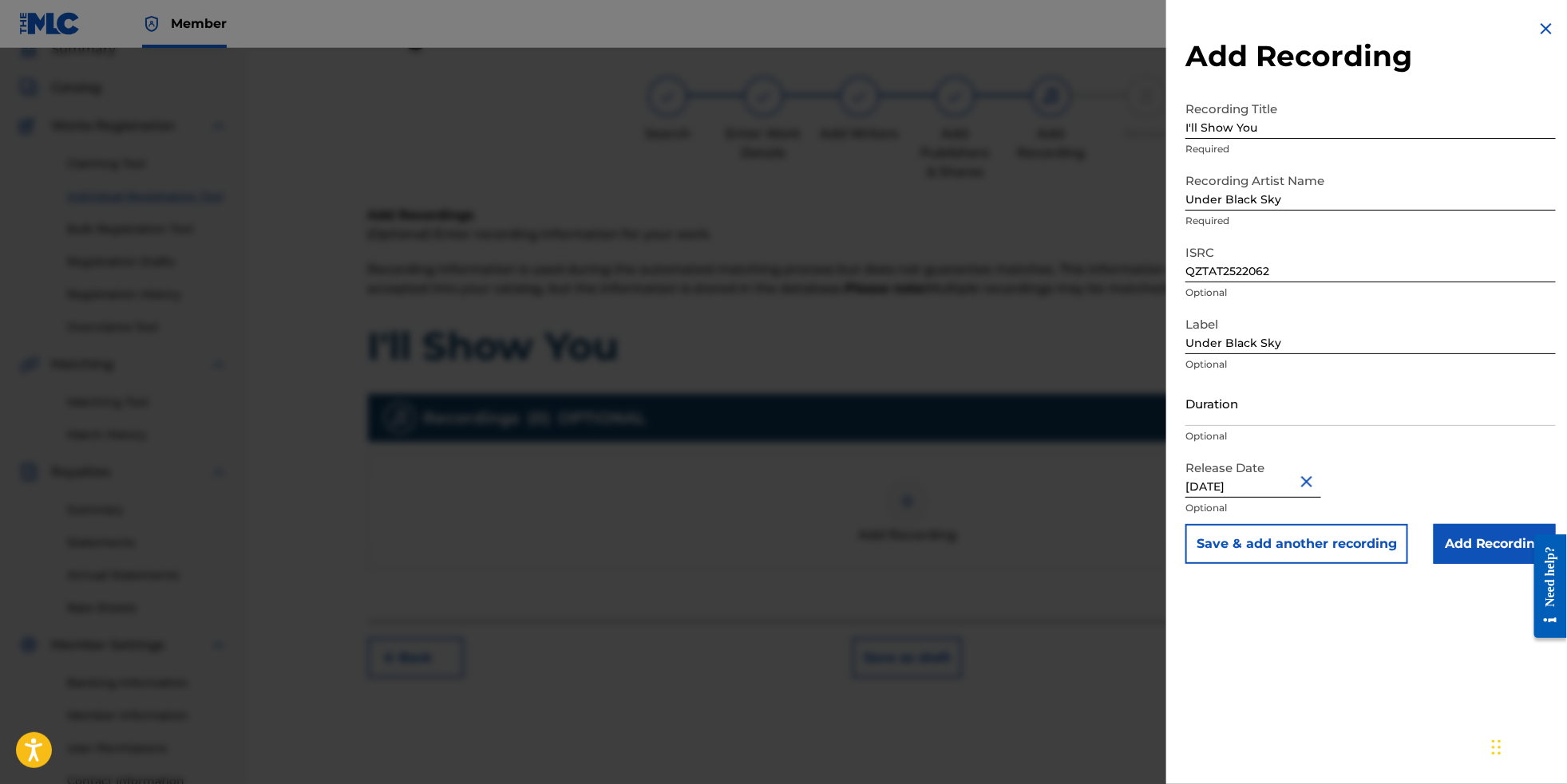
click at [1502, 564] on input "Add Recording" at bounding box center [1494, 544] width 122 height 40
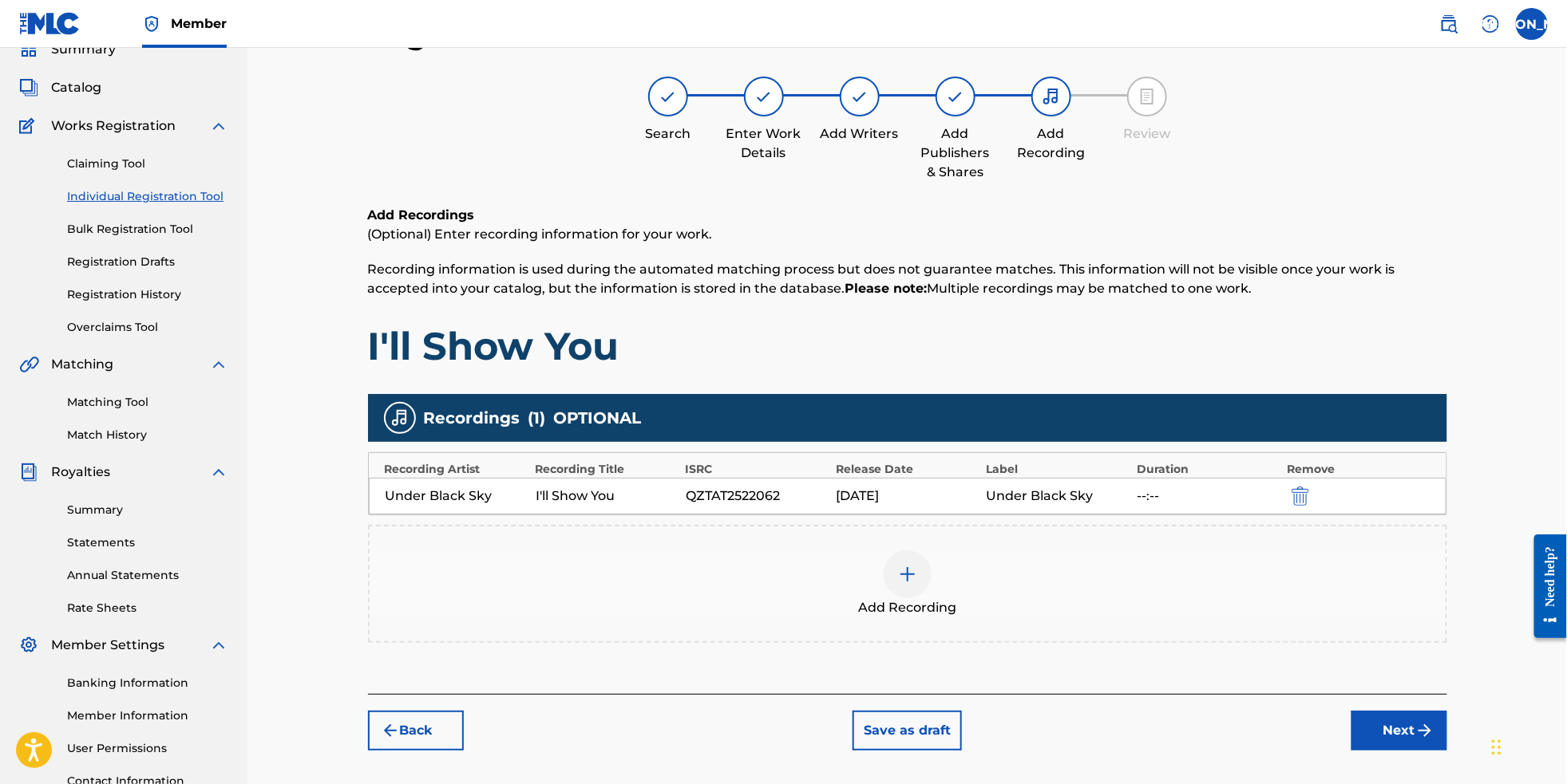
click at [1434, 741] on img "submit" at bounding box center [1425, 730] width 19 height 19
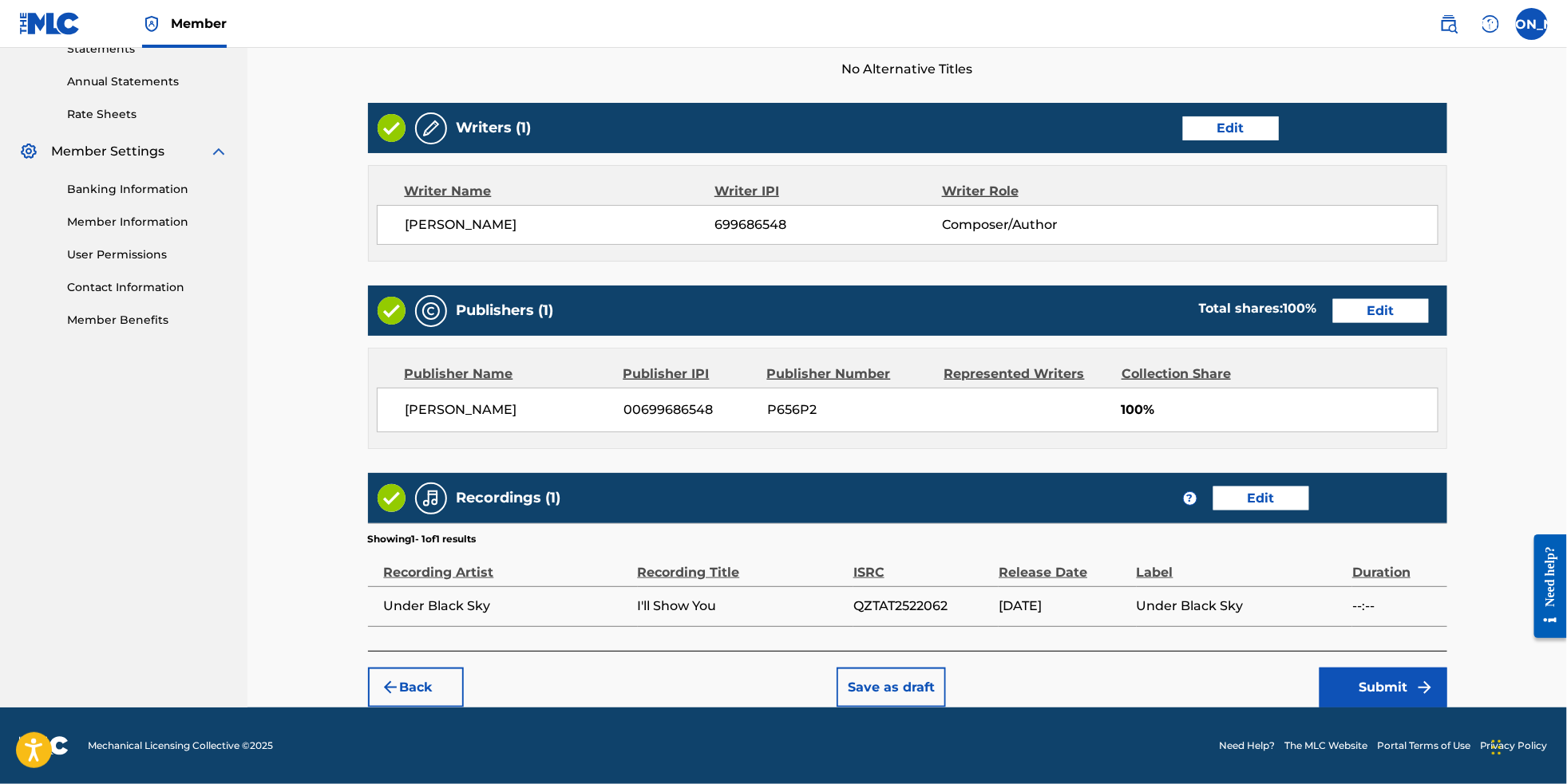
scroll to position [594, 0]
click at [1419, 668] on button "Submit" at bounding box center [1384, 688] width 128 height 40
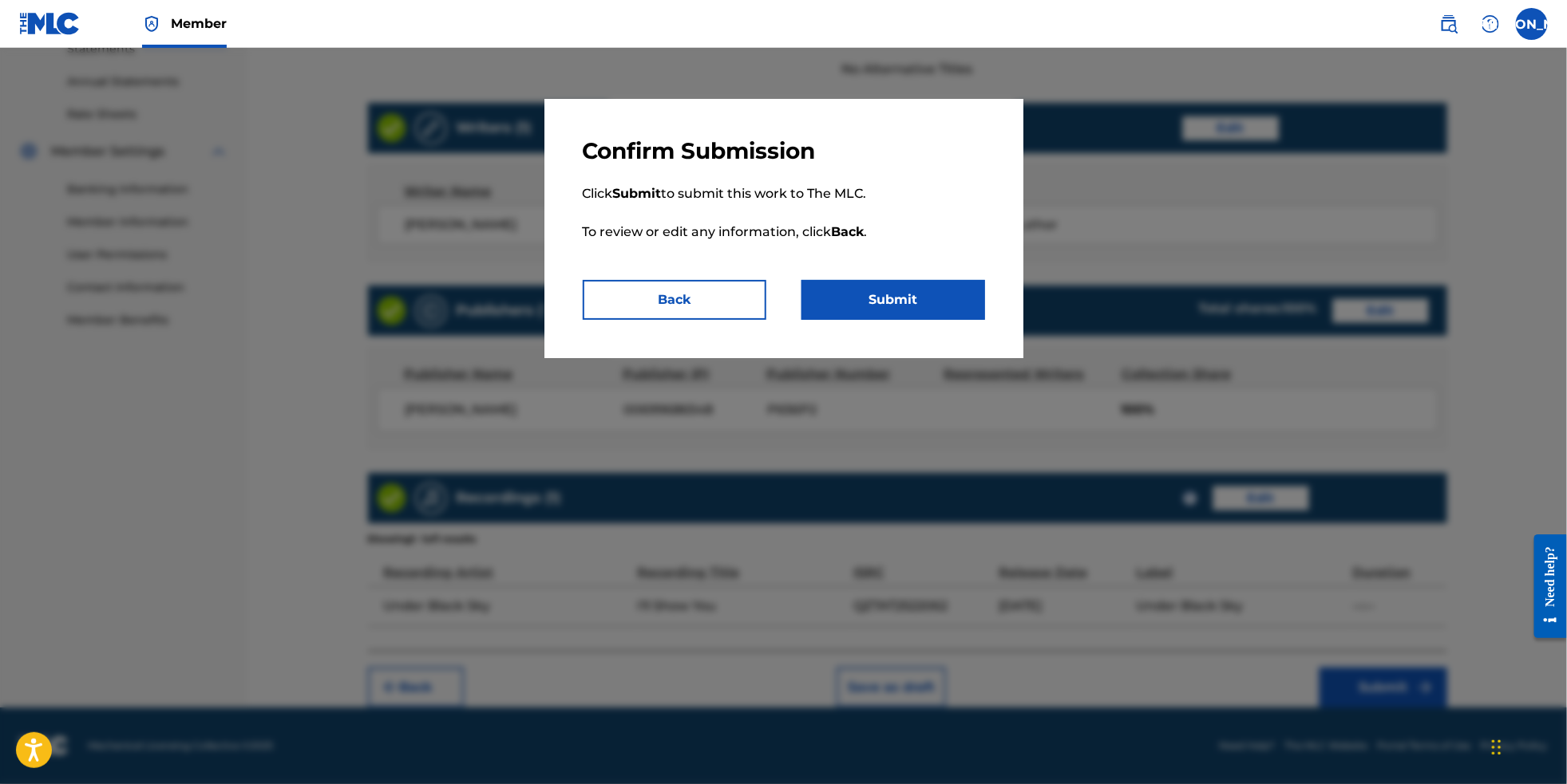
click at [916, 302] on button "Submit" at bounding box center [893, 300] width 184 height 40
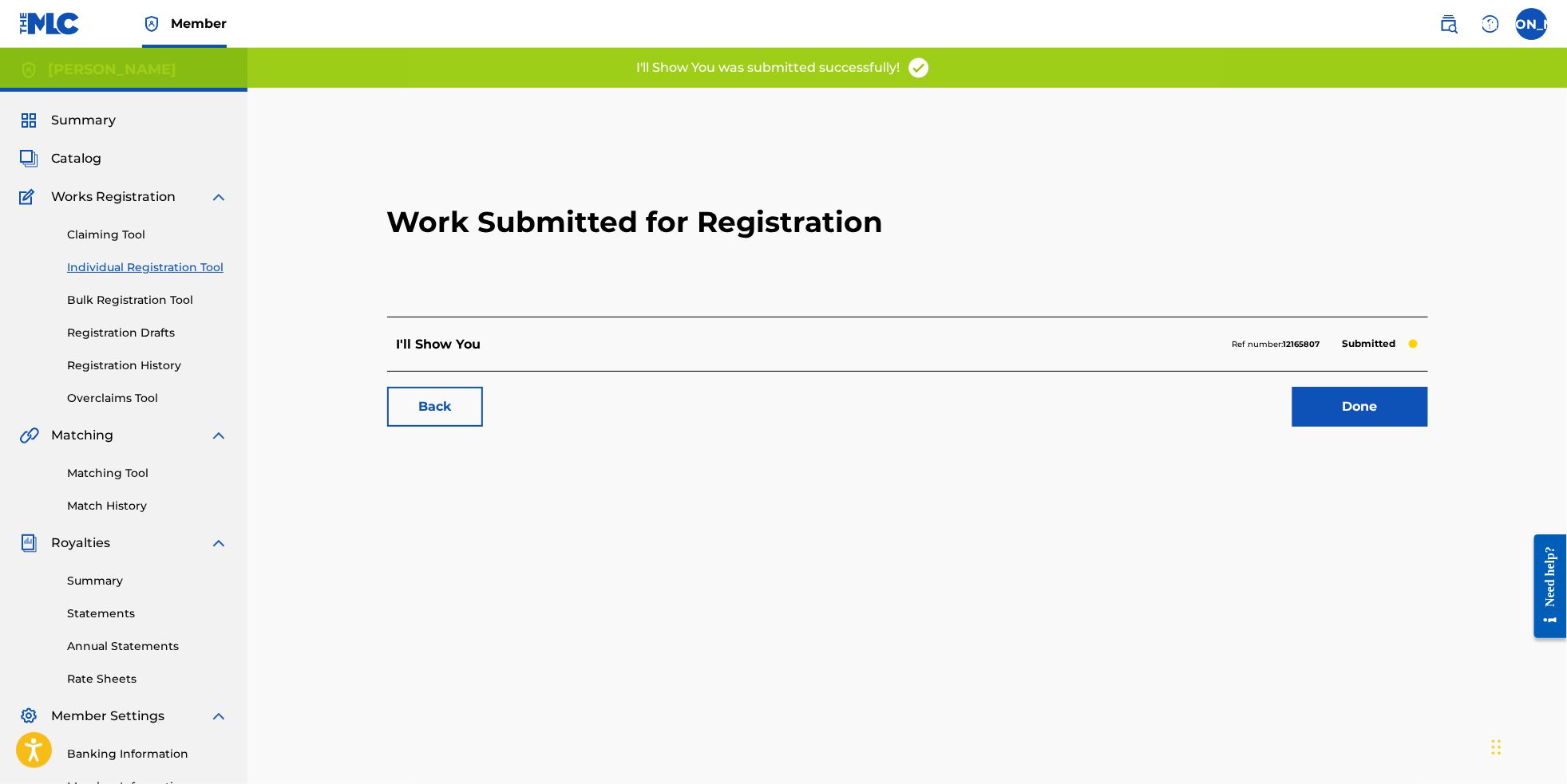
click at [1422, 424] on link "Done" at bounding box center [1361, 406] width 136 height 40
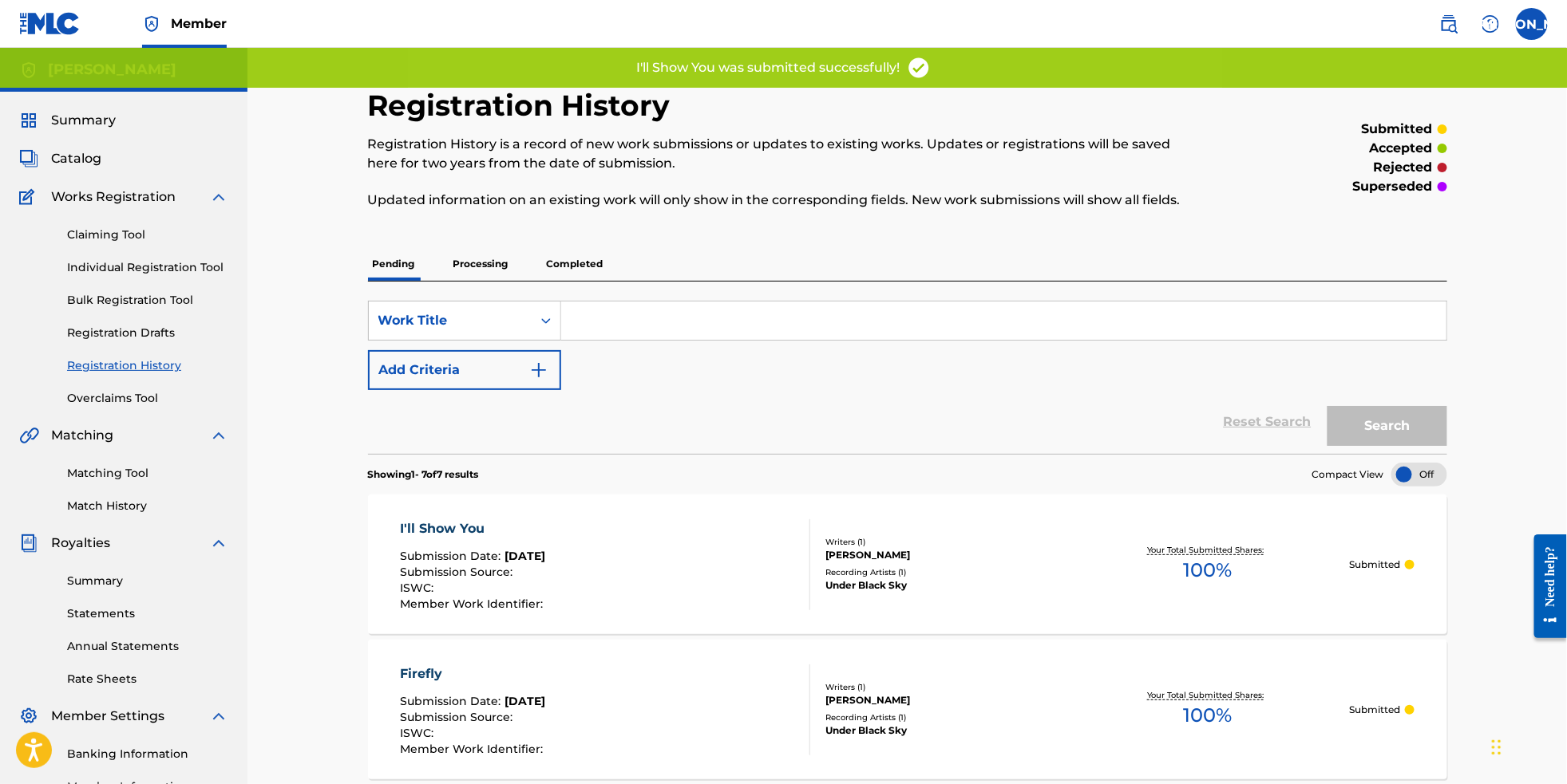
click at [678, 307] on div "SearchWithCriteriae287bf2d-3d13-4751-8870-eec56eae88be Work Title Add Criteria …" at bounding box center [907, 368] width 1079 height 172
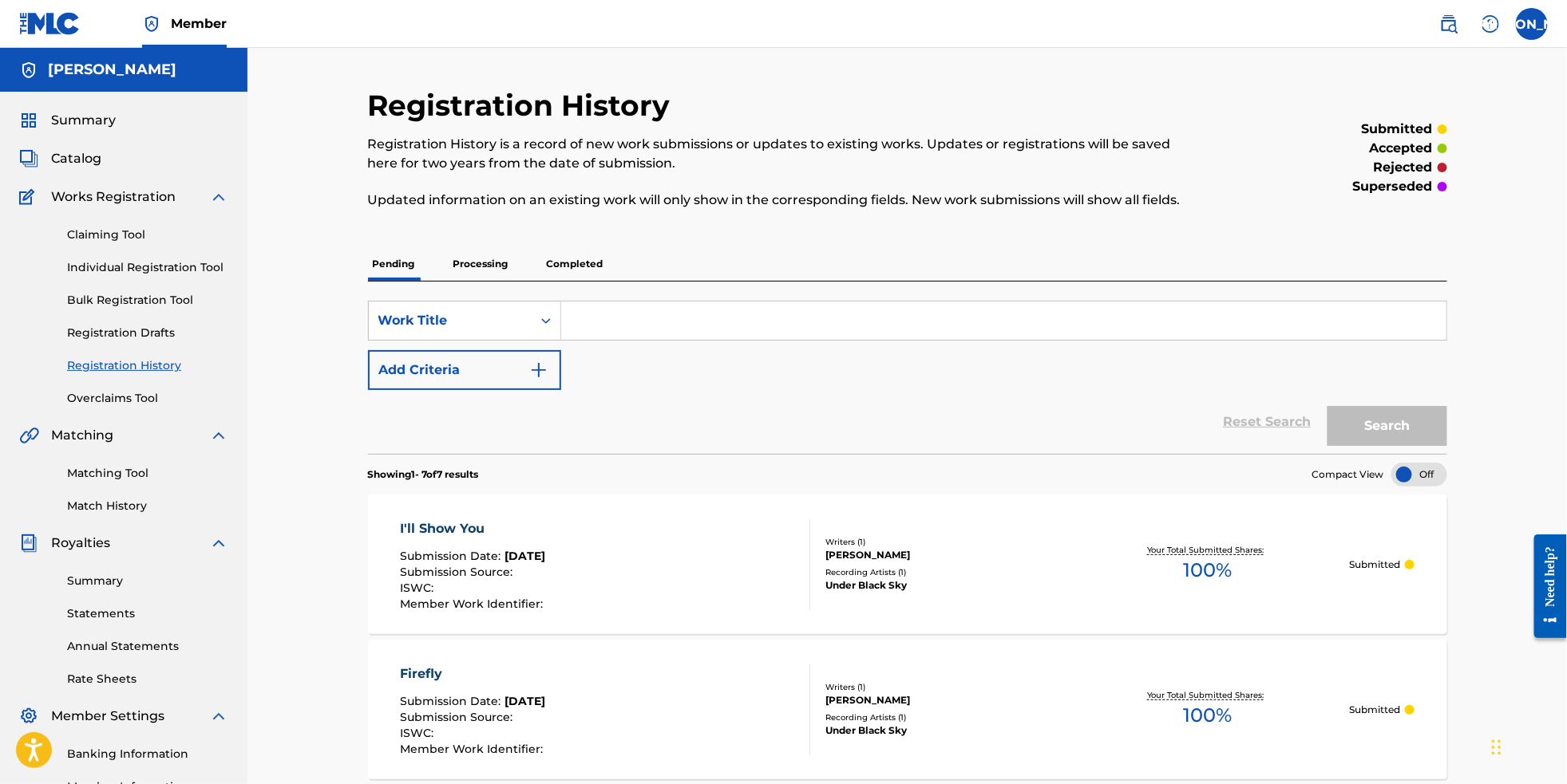
click at [173, 309] on link "Bulk Registration Tool" at bounding box center [147, 300] width 161 height 17
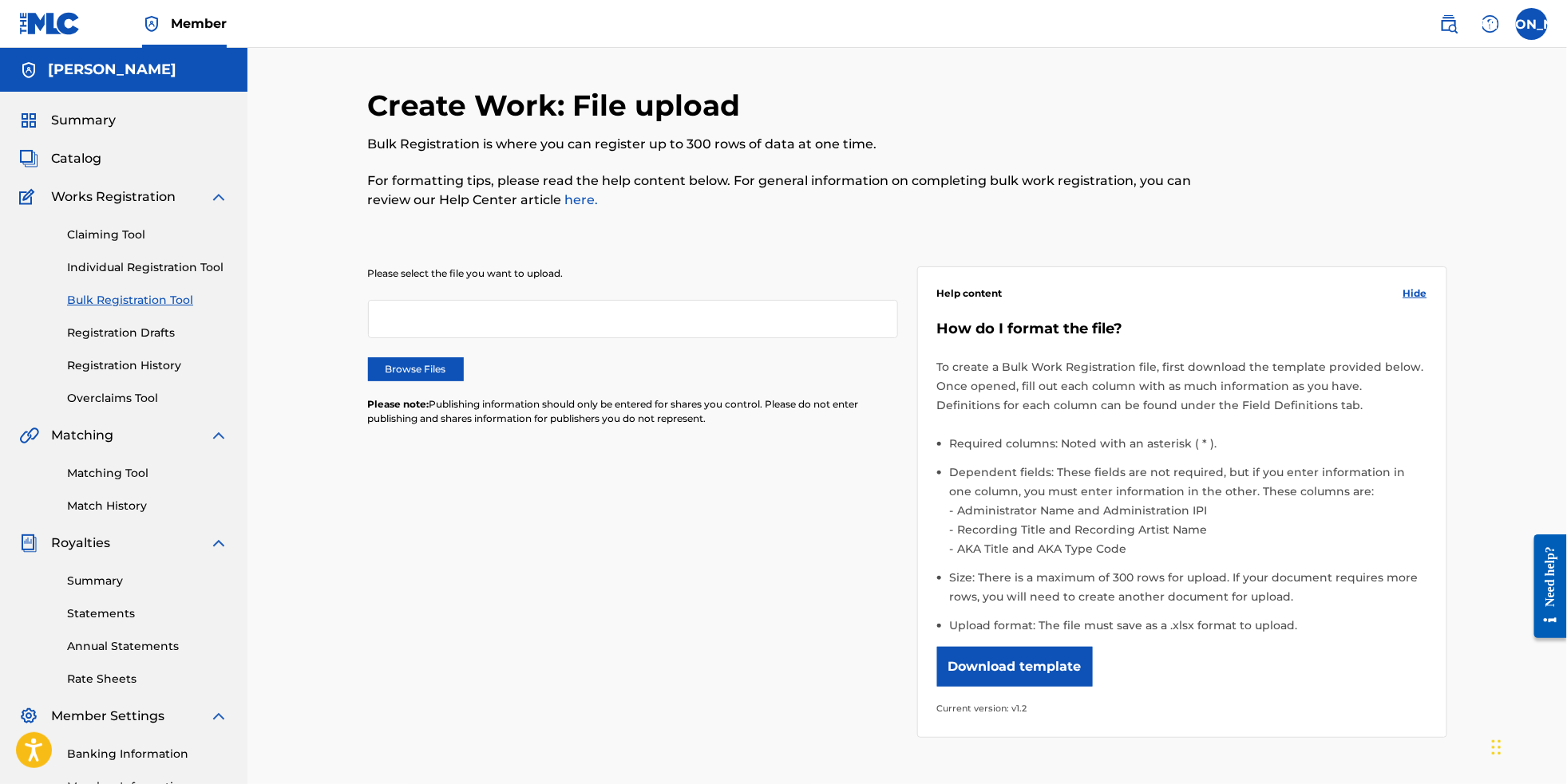
click at [196, 276] on link "Individual Registration Tool" at bounding box center [147, 268] width 161 height 17
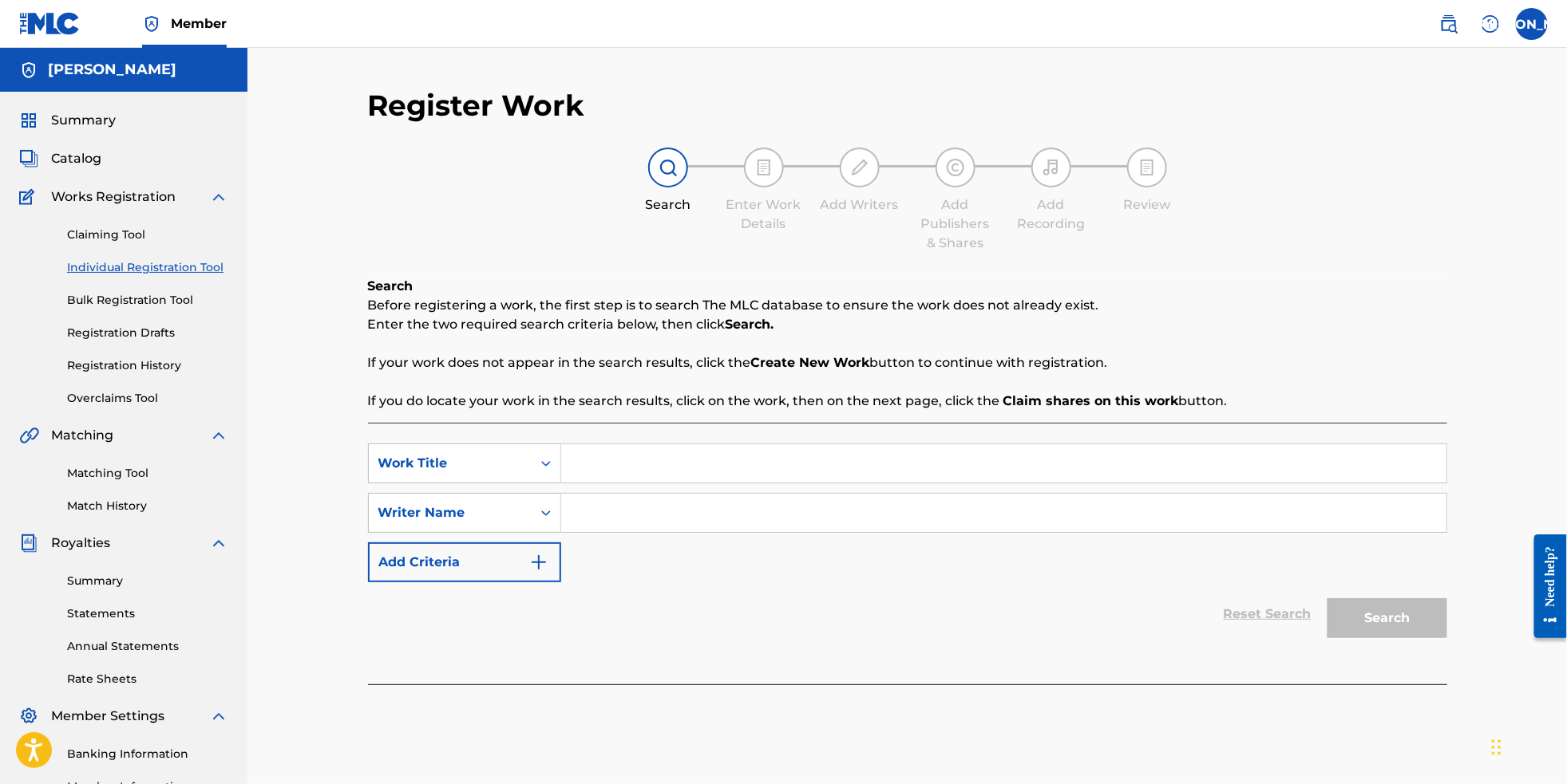
click at [666, 469] on input "Search Form" at bounding box center [1004, 463] width 885 height 39
paste input "QZTAT2522058"
drag, startPoint x: 690, startPoint y: 477, endPoint x: 339, endPoint y: 412, distance: 357.0
click at [349, 412] on div "Register Work Search Enter Work Details Add Writers Add Publishers & Shares Add…" at bounding box center [908, 500] width 1118 height 825
type input "Bad Blood"
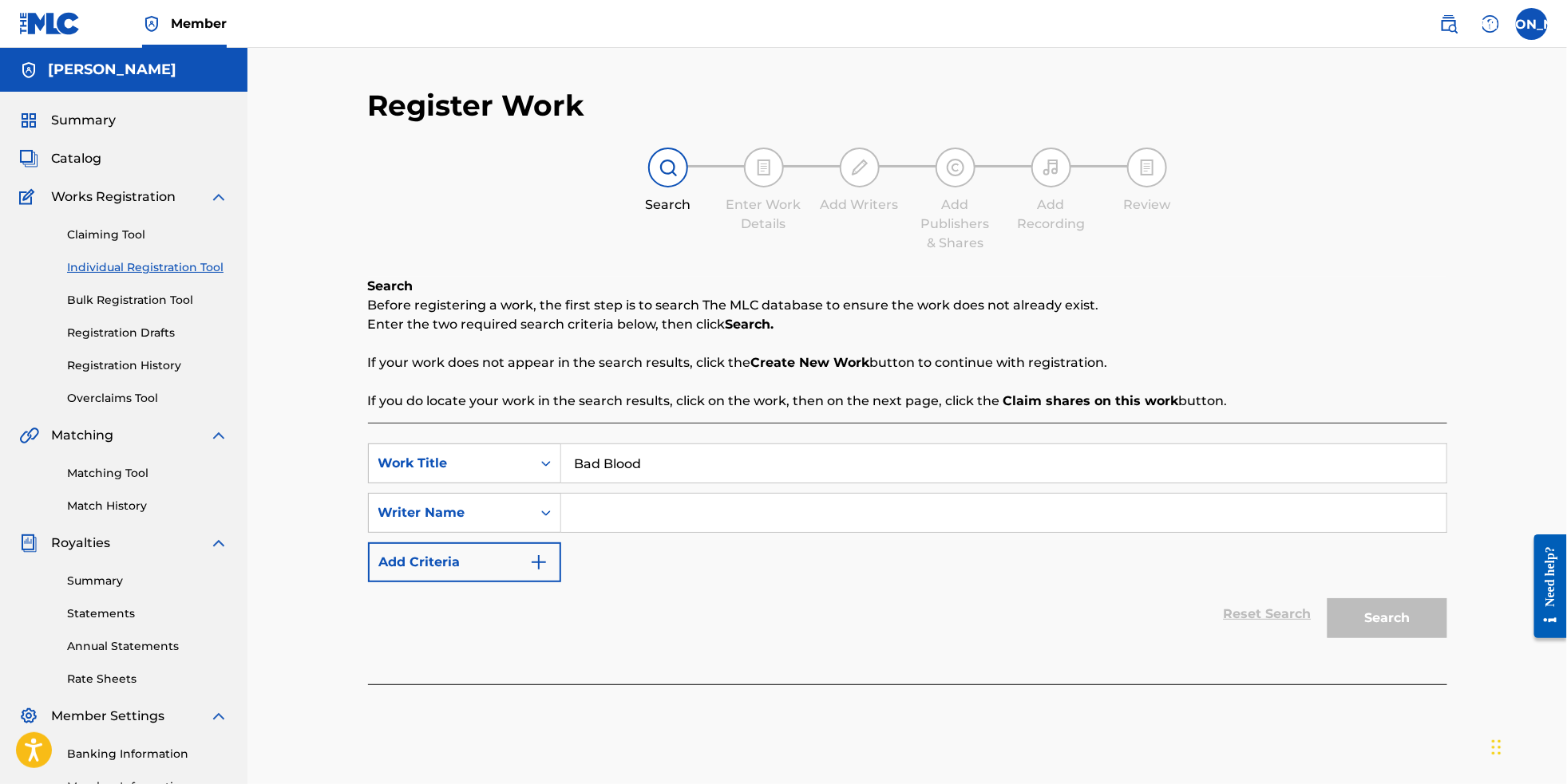
click at [616, 526] on input "Search Form" at bounding box center [1004, 513] width 885 height 39
type input "[PERSON_NAME]"
click at [1440, 638] on button "Search" at bounding box center [1388, 618] width 120 height 40
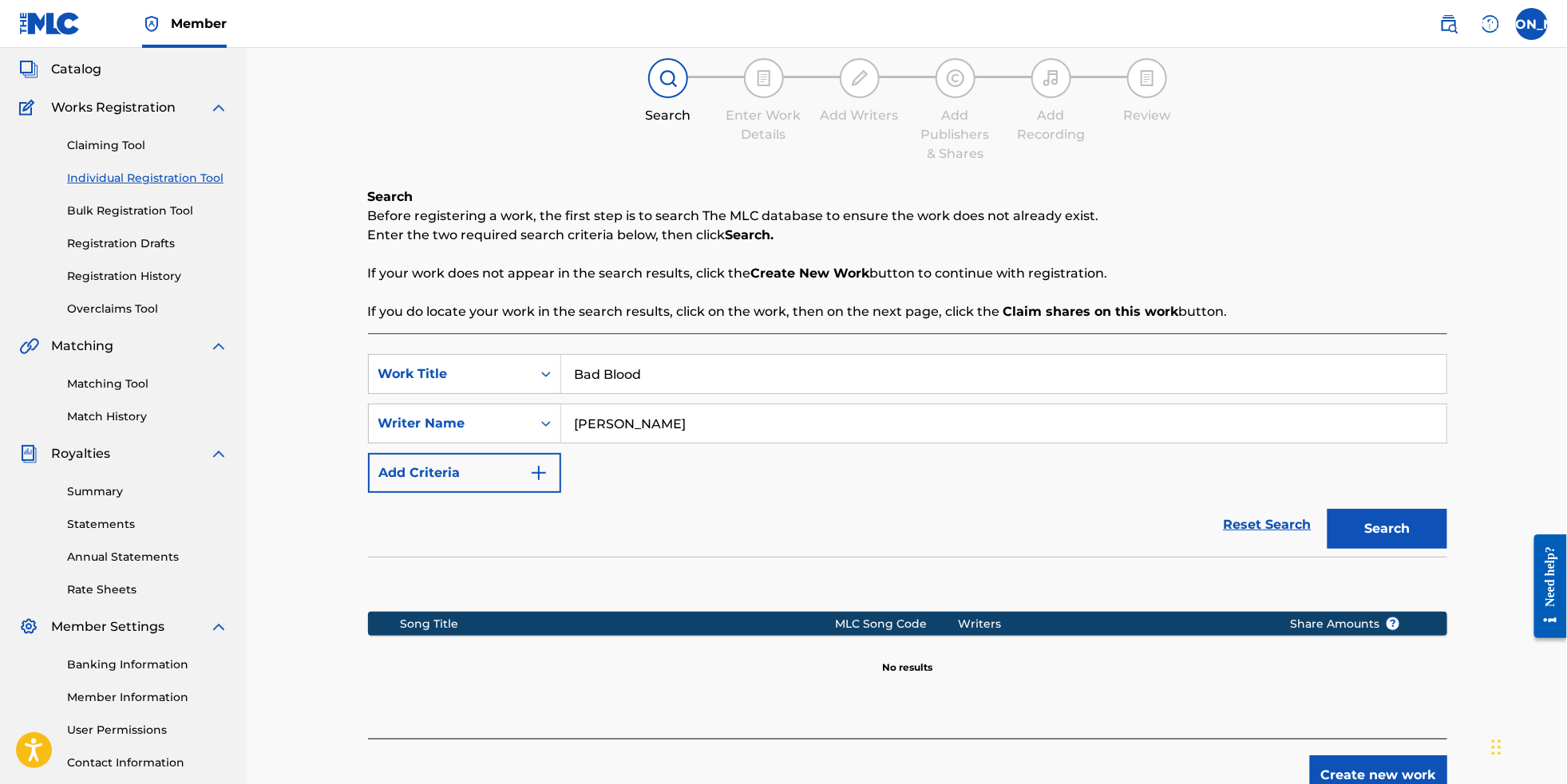
scroll to position [151, 0]
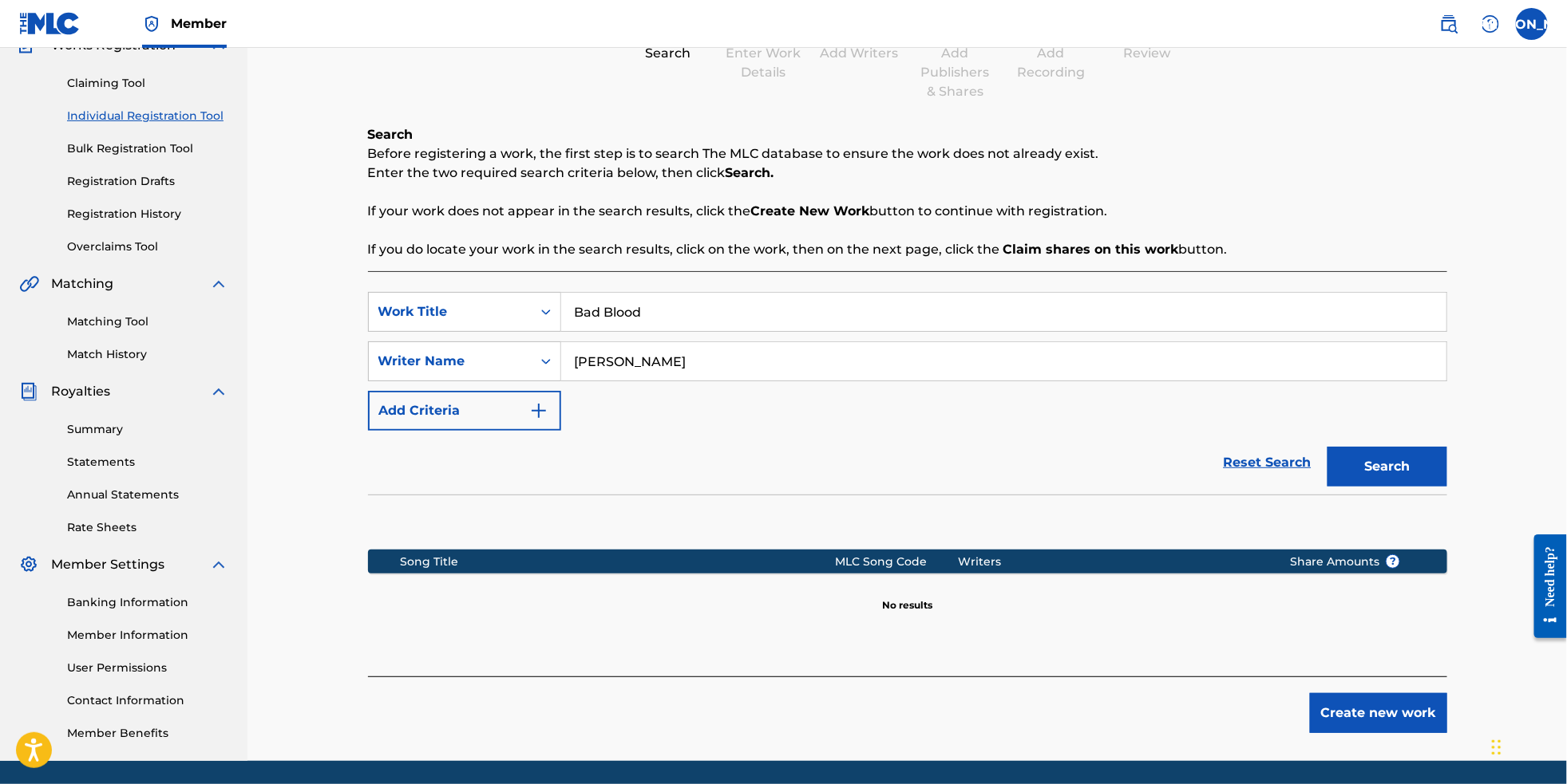
click at [1397, 734] on button "Create new work" at bounding box center [1379, 713] width 137 height 40
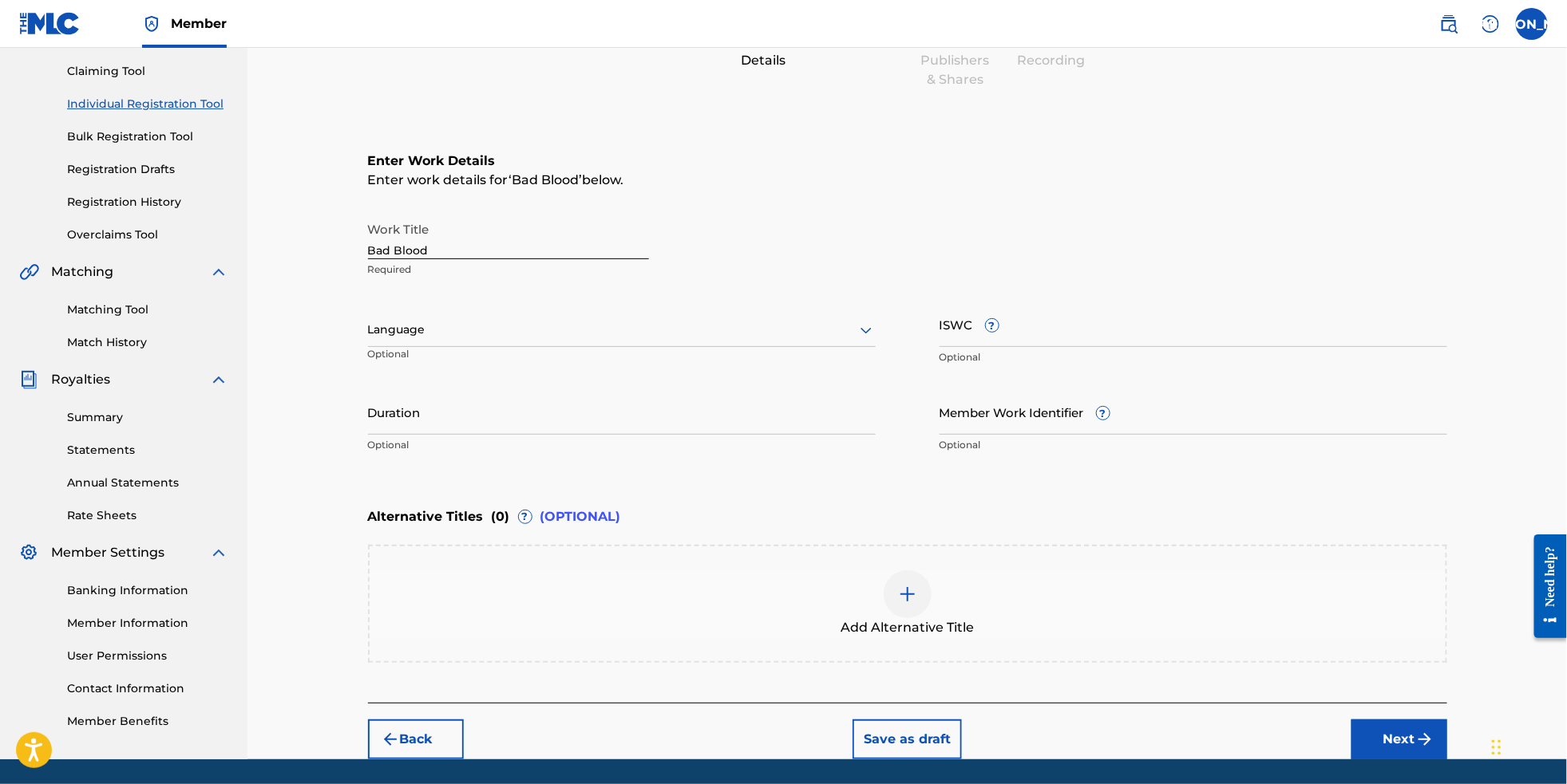
scroll to position [158, 0]
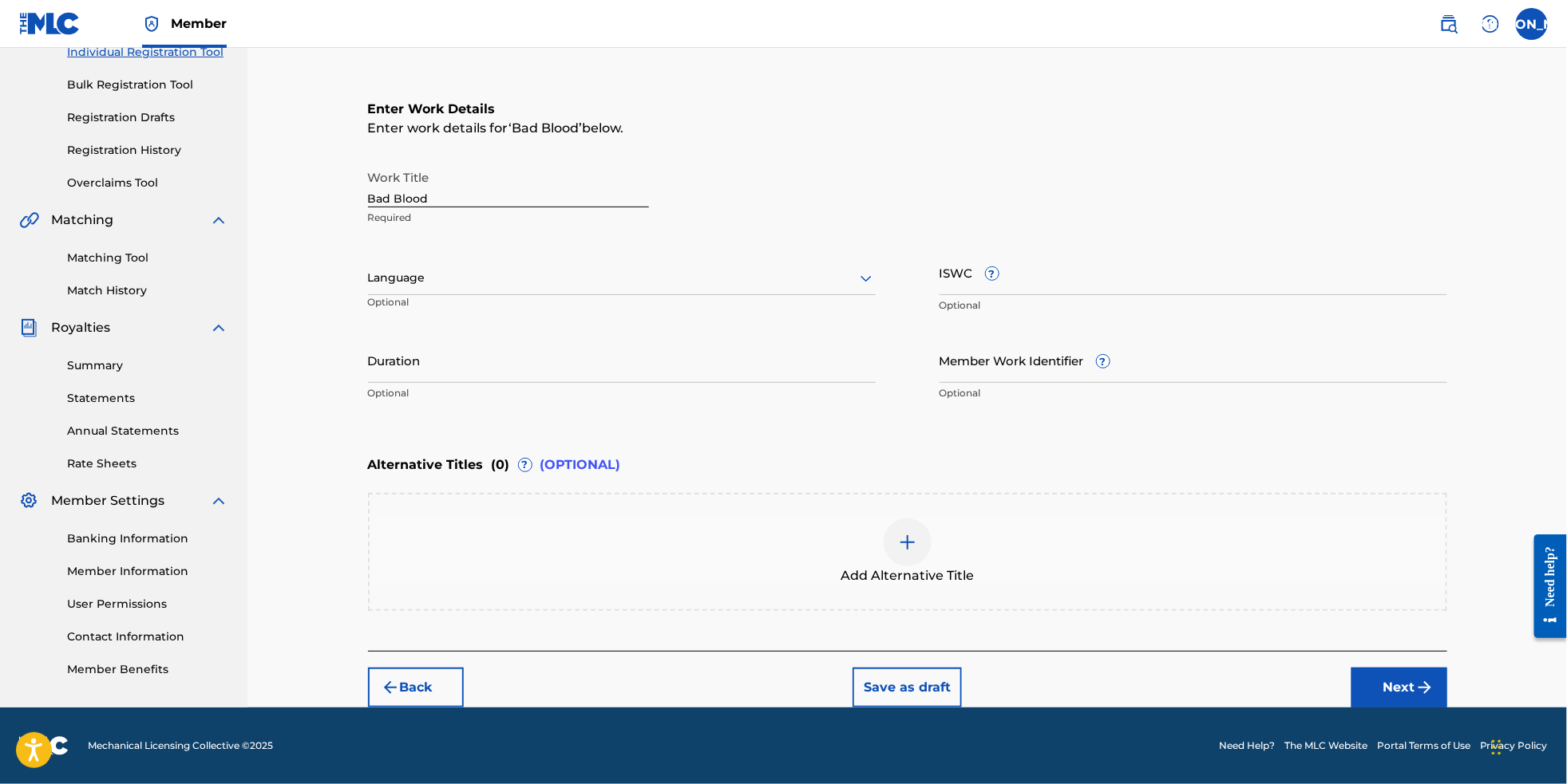
click at [1446, 699] on button "Next" at bounding box center [1399, 688] width 96 height 40
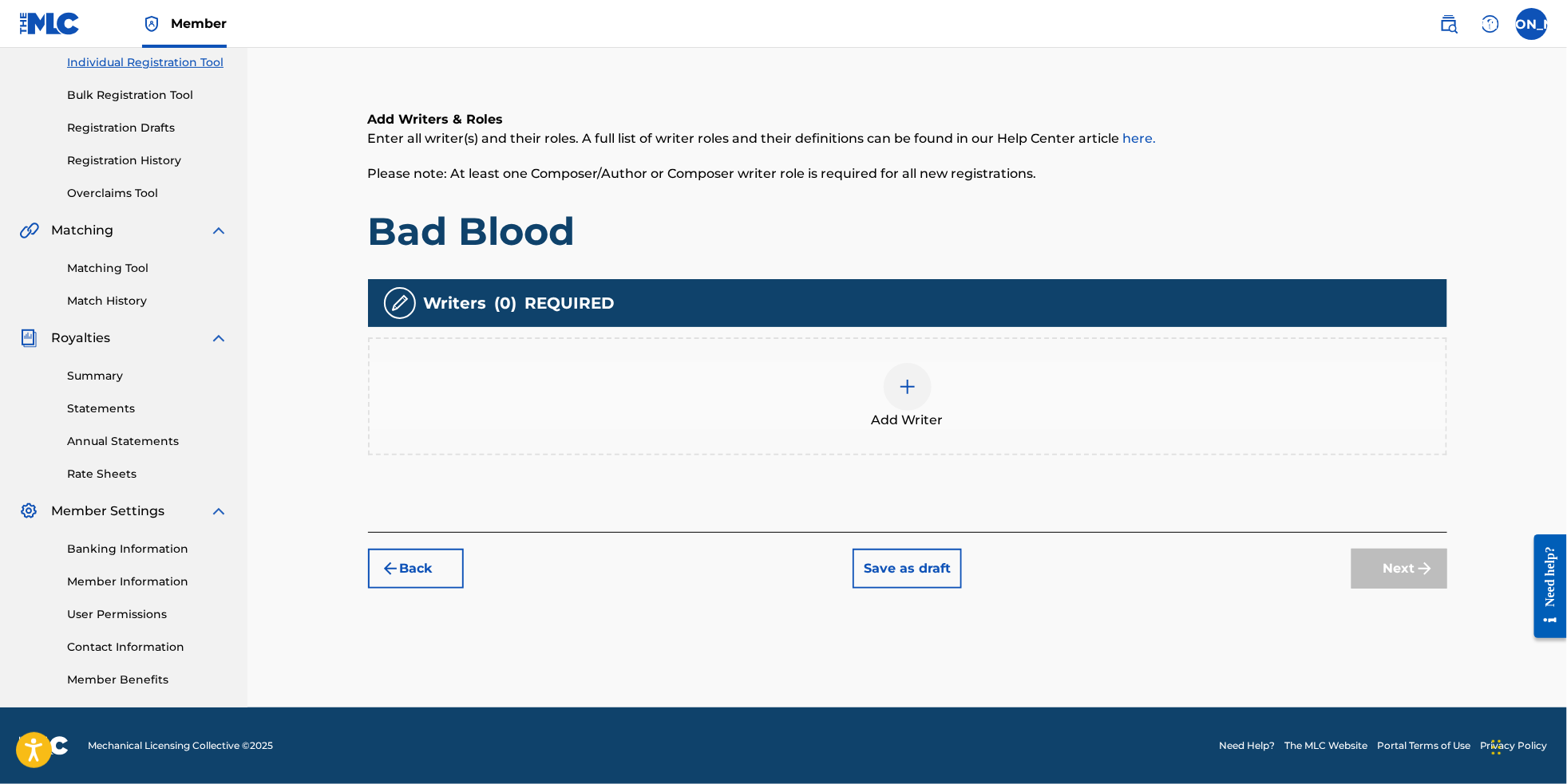
click at [917, 381] on img at bounding box center [907, 387] width 19 height 19
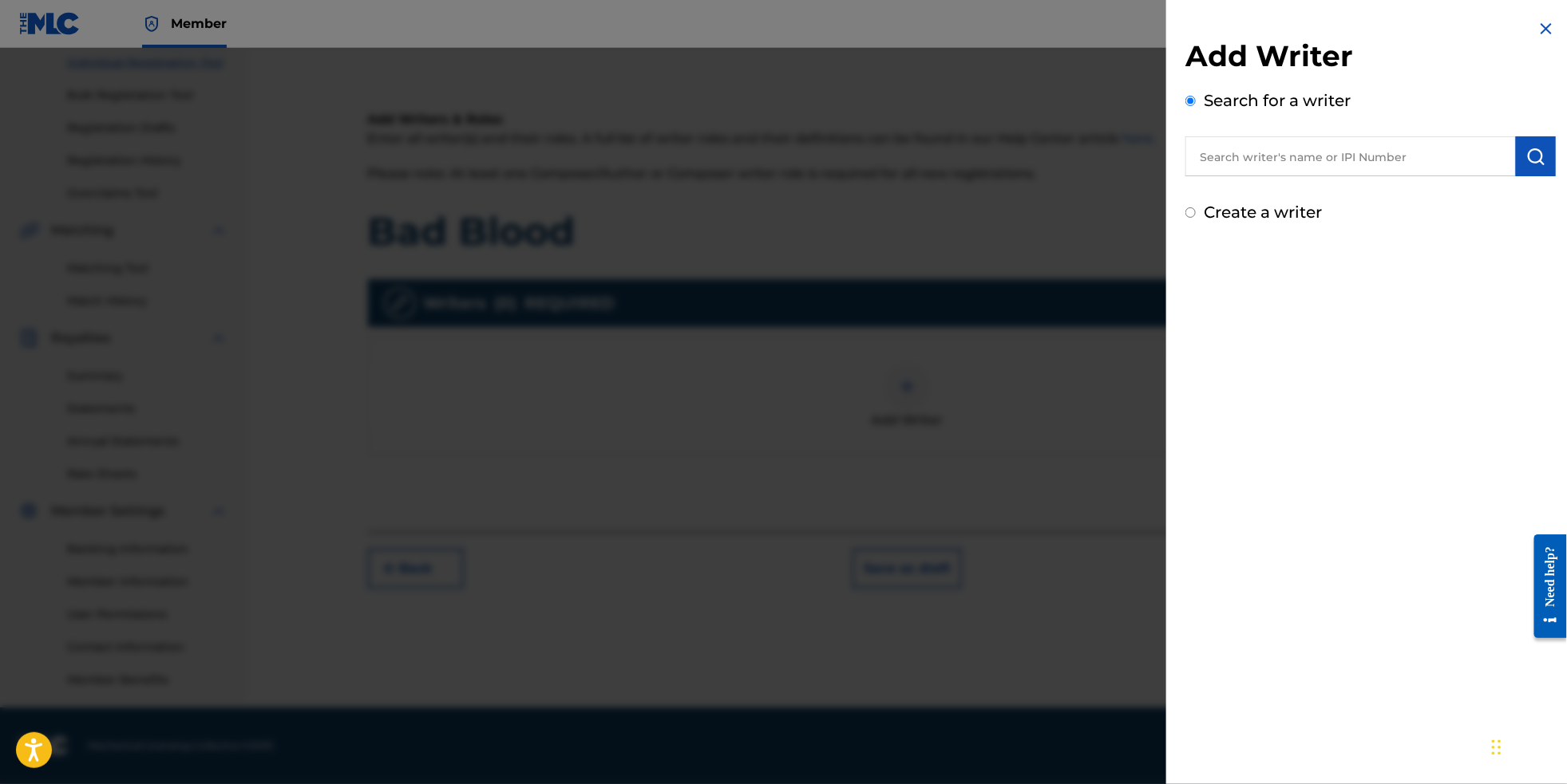
click at [1281, 222] on label "Create a writer" at bounding box center [1262, 212] width 118 height 19
radio input "true"
click at [1196, 218] on input "Create a writer" at bounding box center [1191, 213] width 11 height 11
radio input "false"
radio input "true"
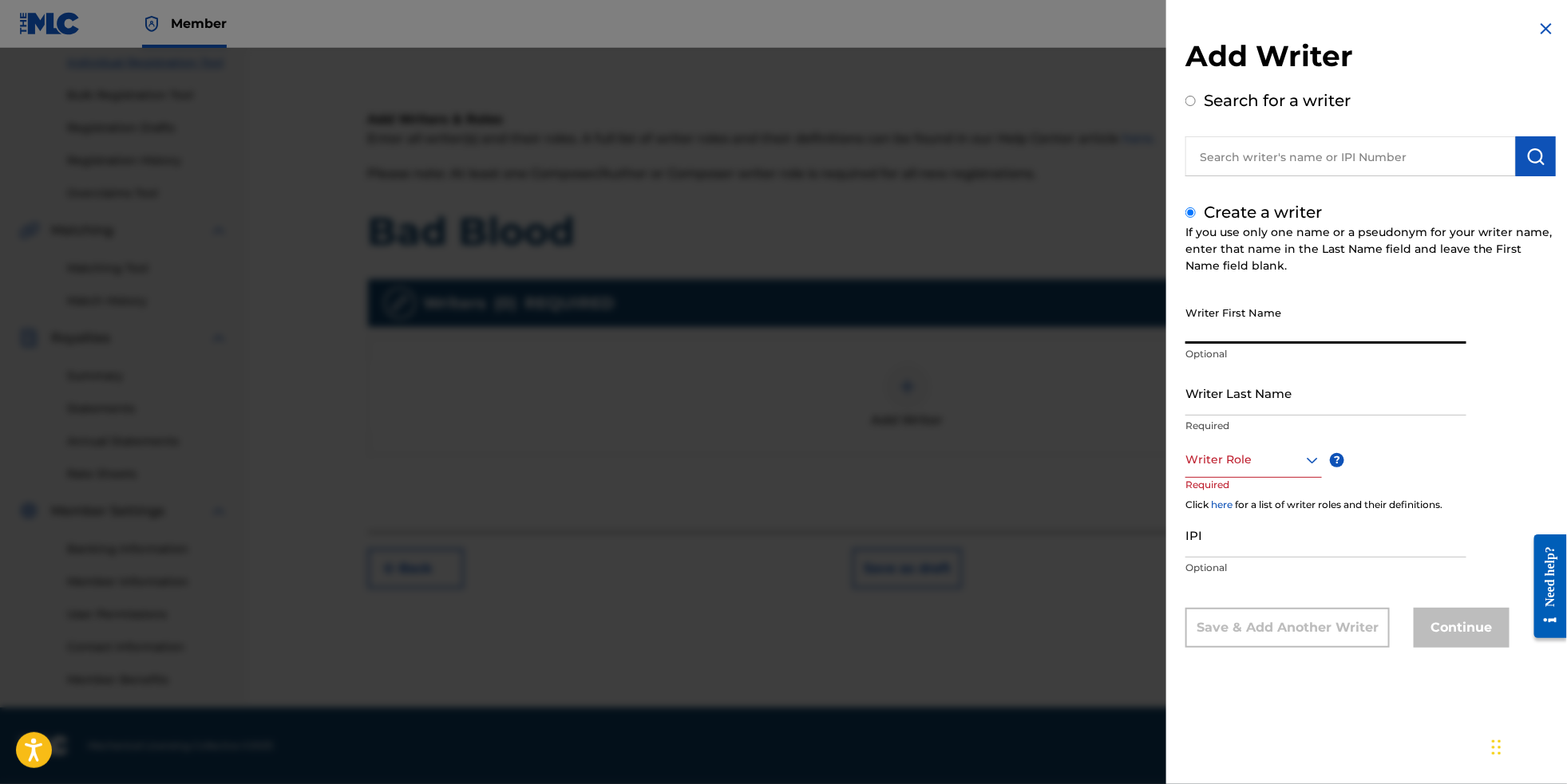
click at [1269, 344] on input "Writer First Name" at bounding box center [1326, 321] width 281 height 45
type input "[PERSON_NAME]"
click at [1263, 478] on div "Writer Role" at bounding box center [1253, 460] width 136 height 36
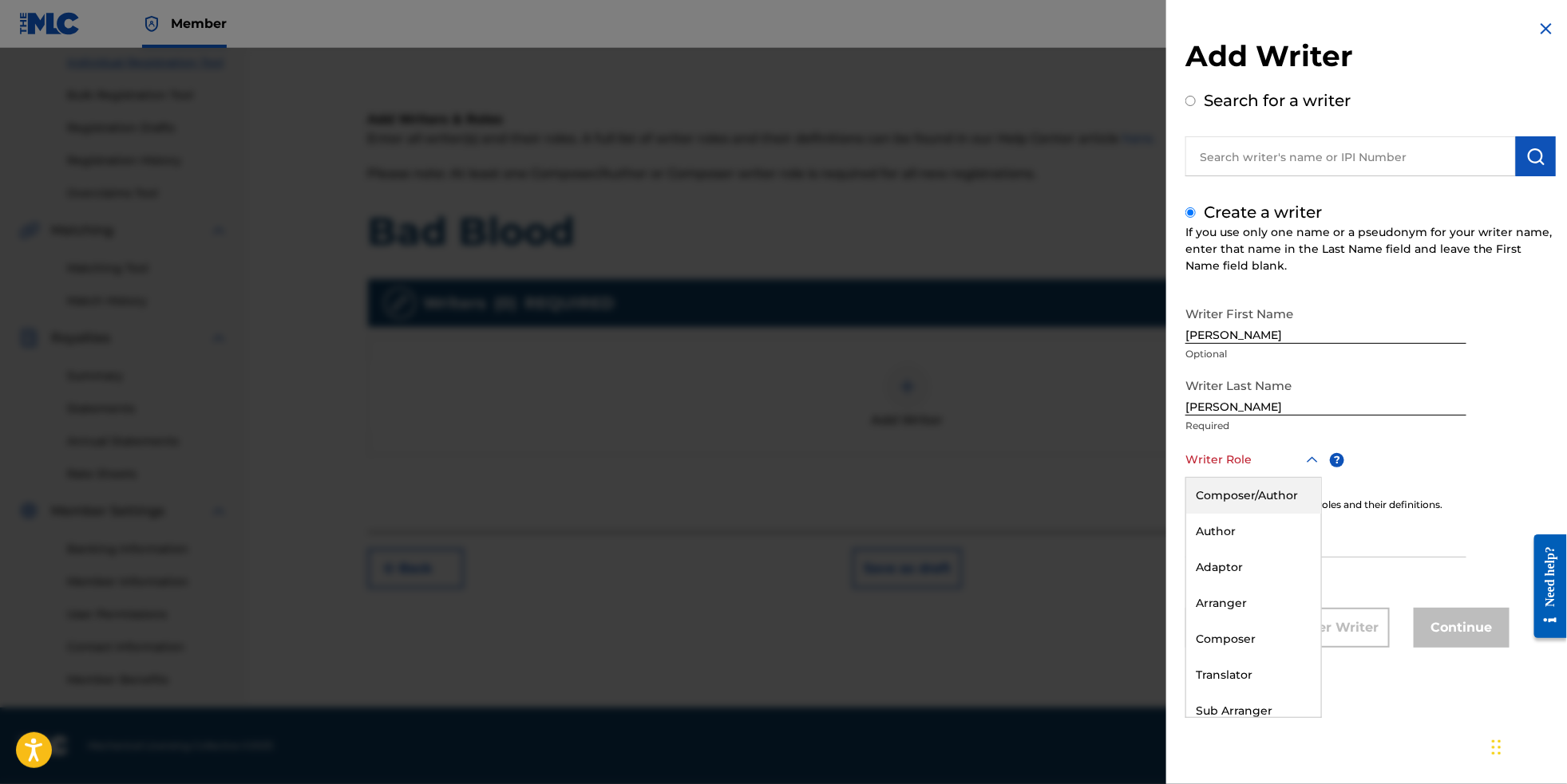
click at [1262, 513] on div "Composer/Author" at bounding box center [1254, 496] width 135 height 36
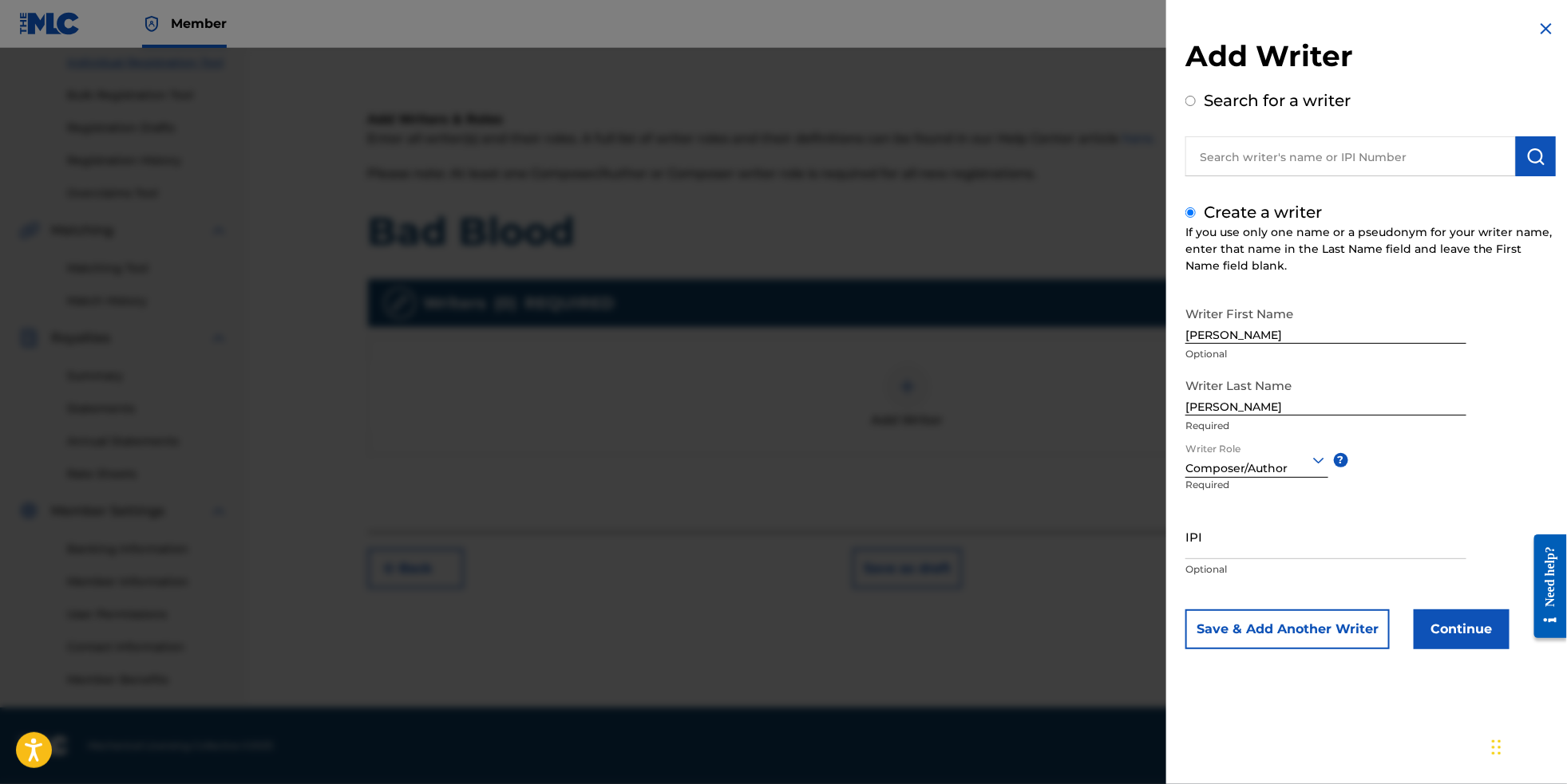
click at [1267, 560] on input "IPI" at bounding box center [1326, 536] width 281 height 45
paste input "699686548"
type input "699686548"
click at [1450, 650] on button "Continue" at bounding box center [1462, 630] width 96 height 40
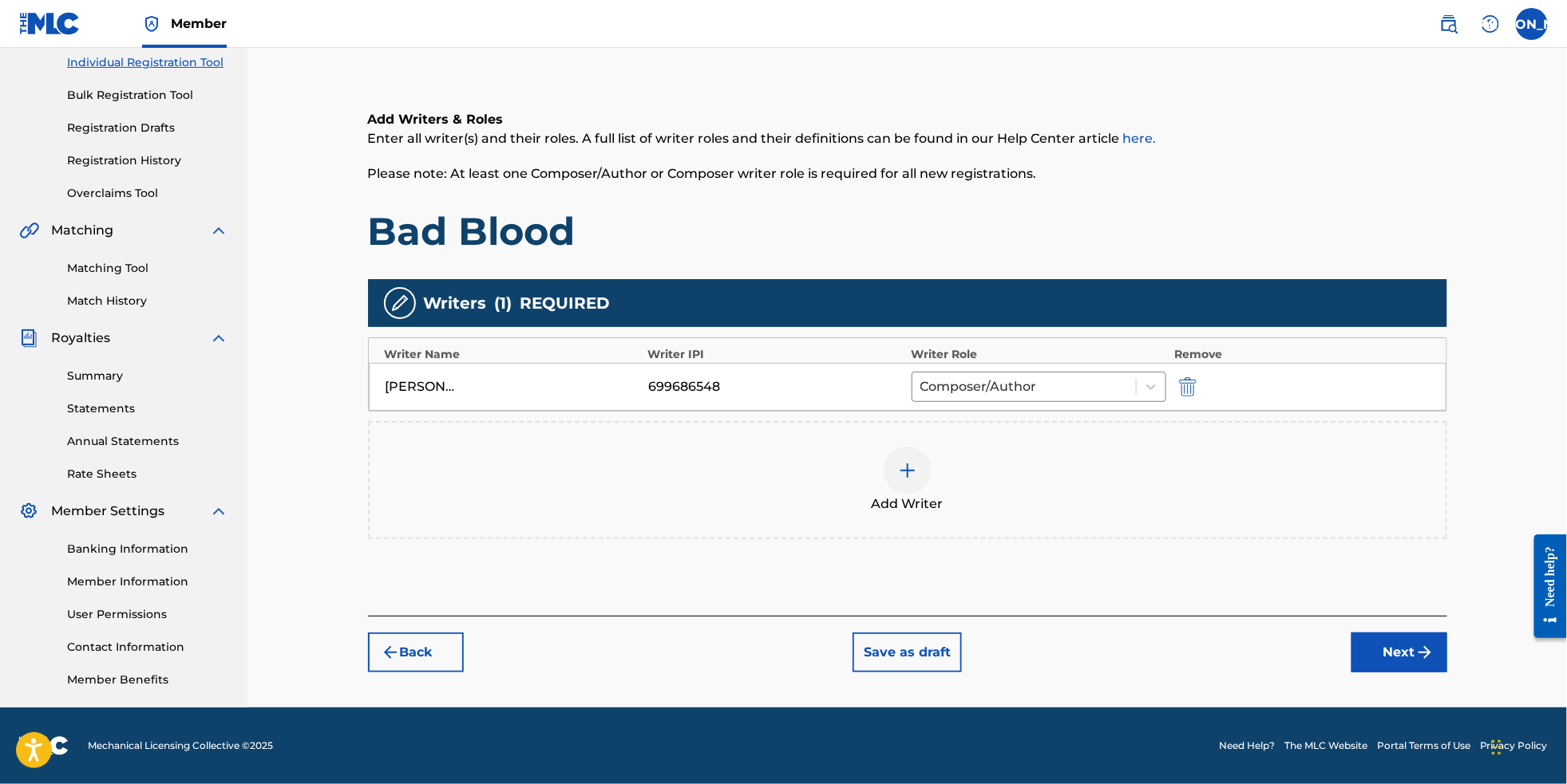
click at [1426, 658] on button "Next" at bounding box center [1399, 652] width 96 height 40
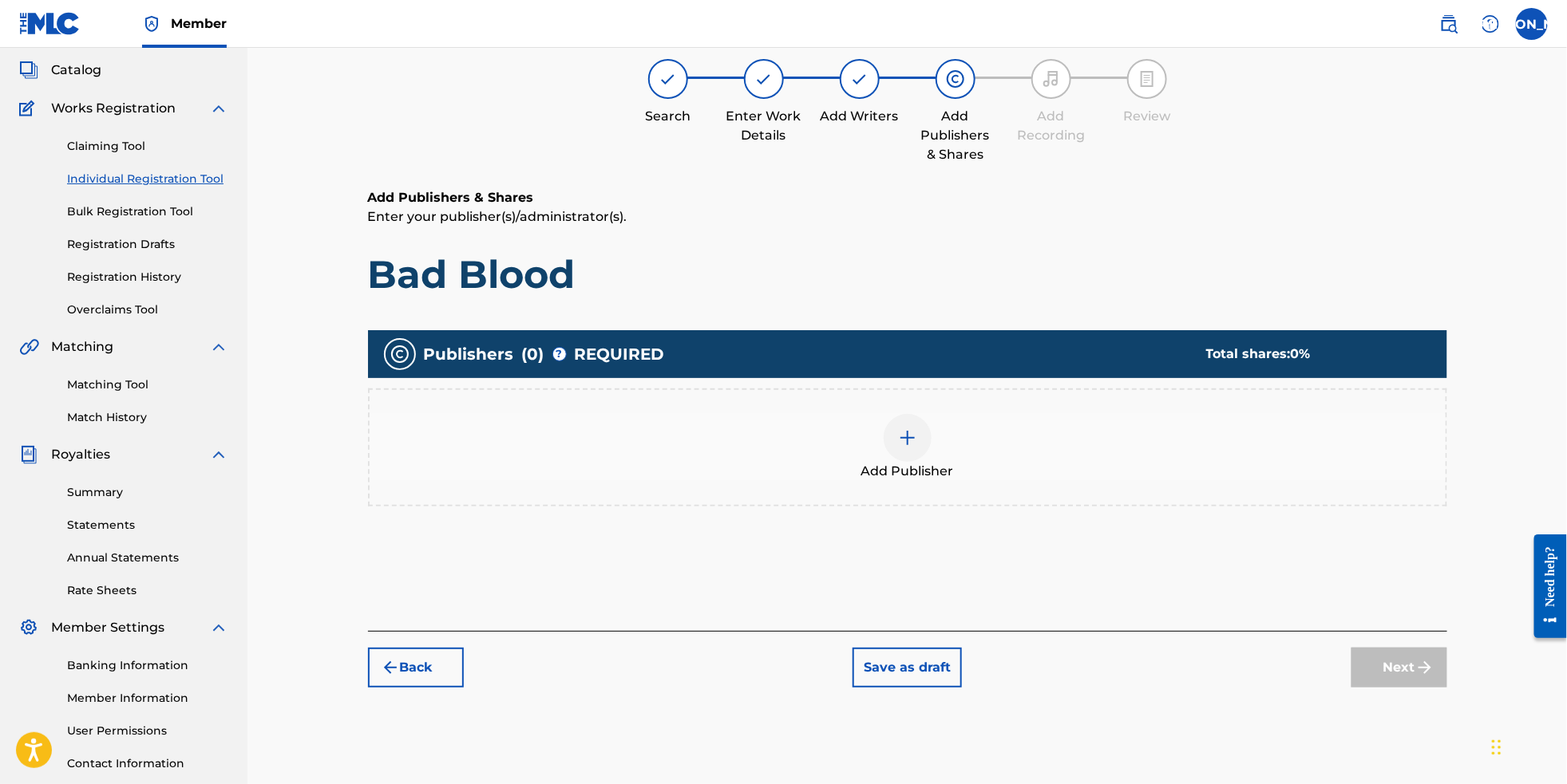
scroll to position [71, 0]
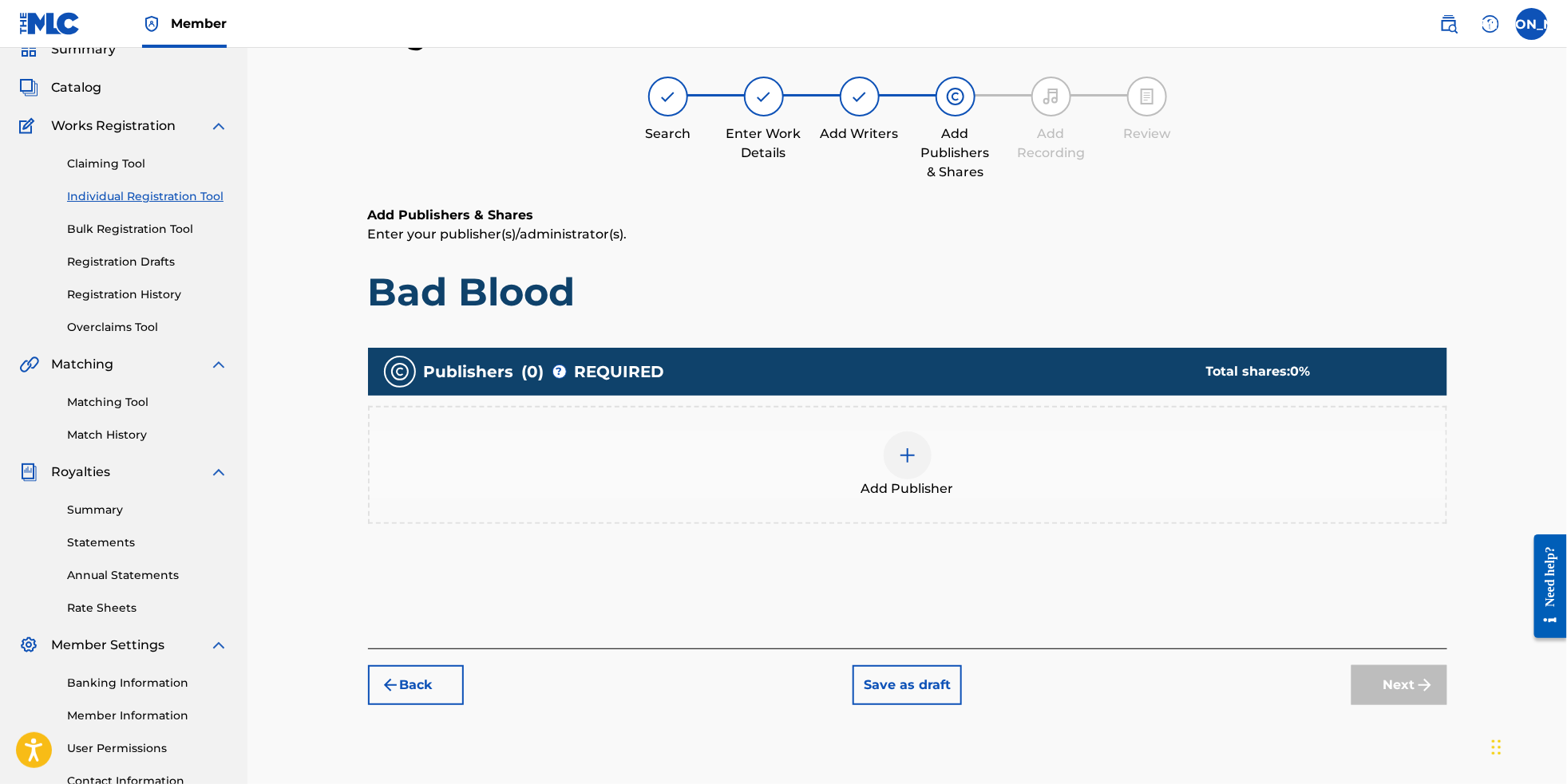
click at [917, 465] on img at bounding box center [907, 455] width 19 height 19
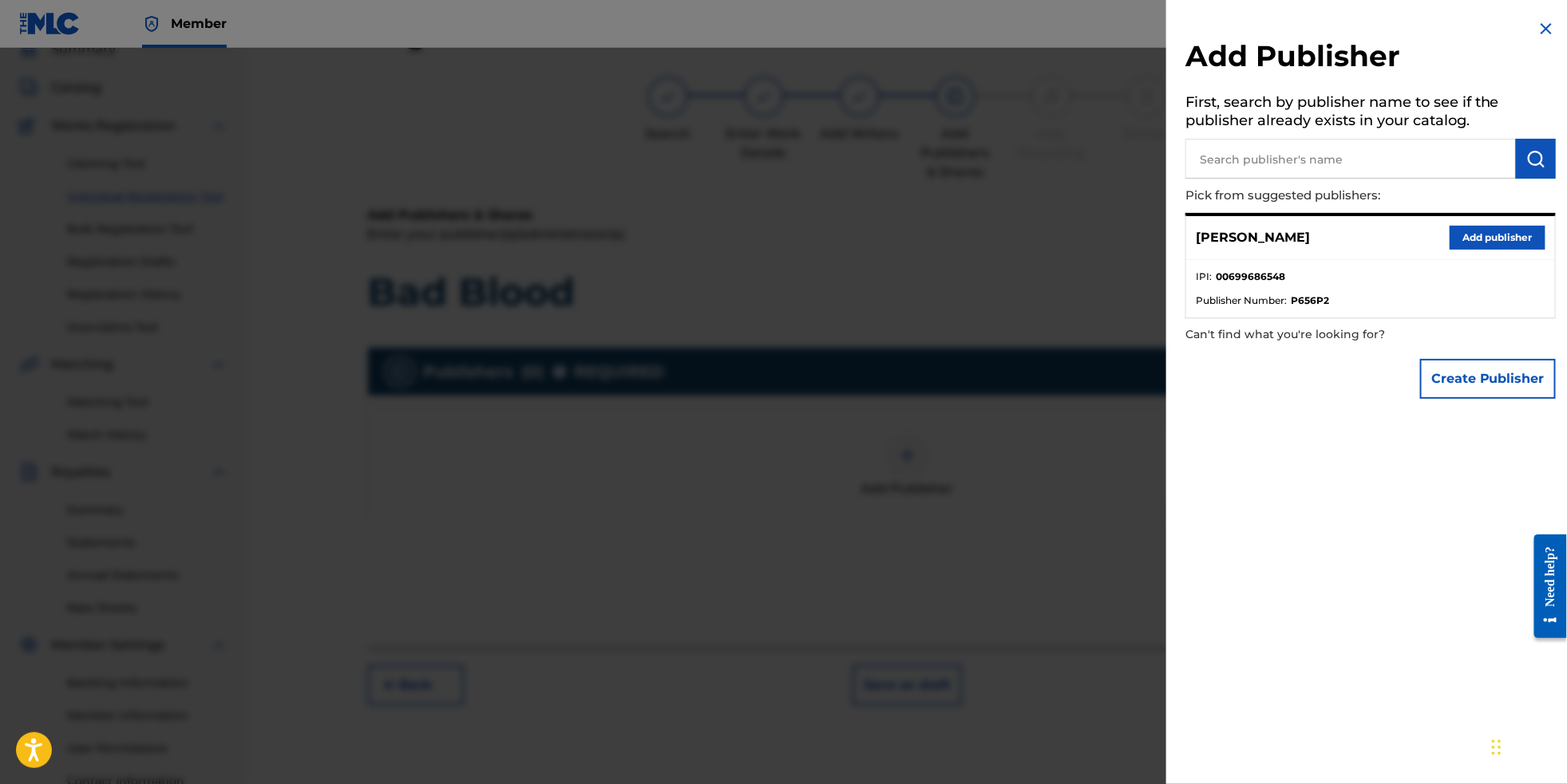
click at [1450, 234] on button "Add publisher" at bounding box center [1498, 238] width 96 height 24
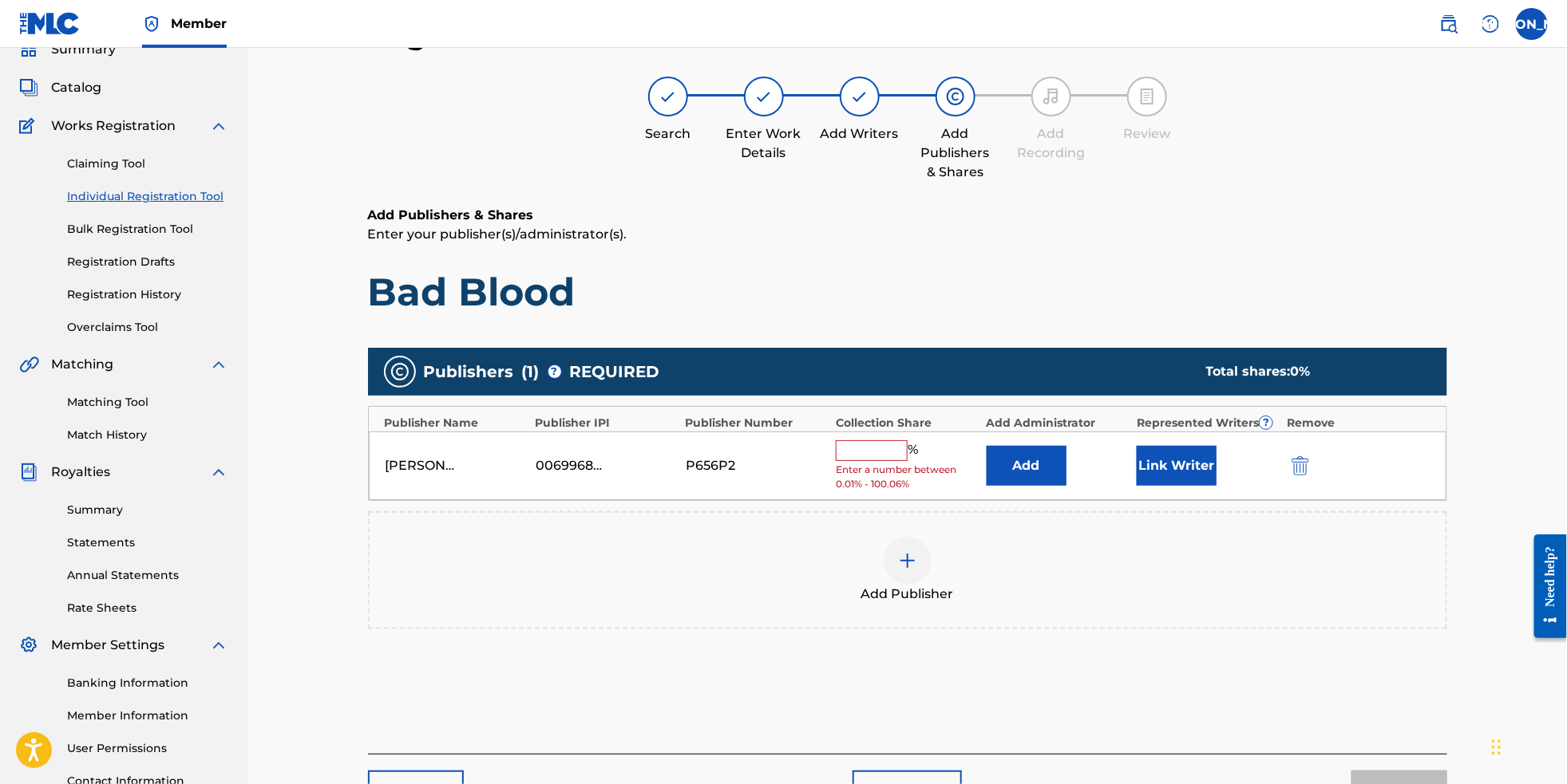
click at [882, 461] on input "text" at bounding box center [872, 451] width 72 height 21
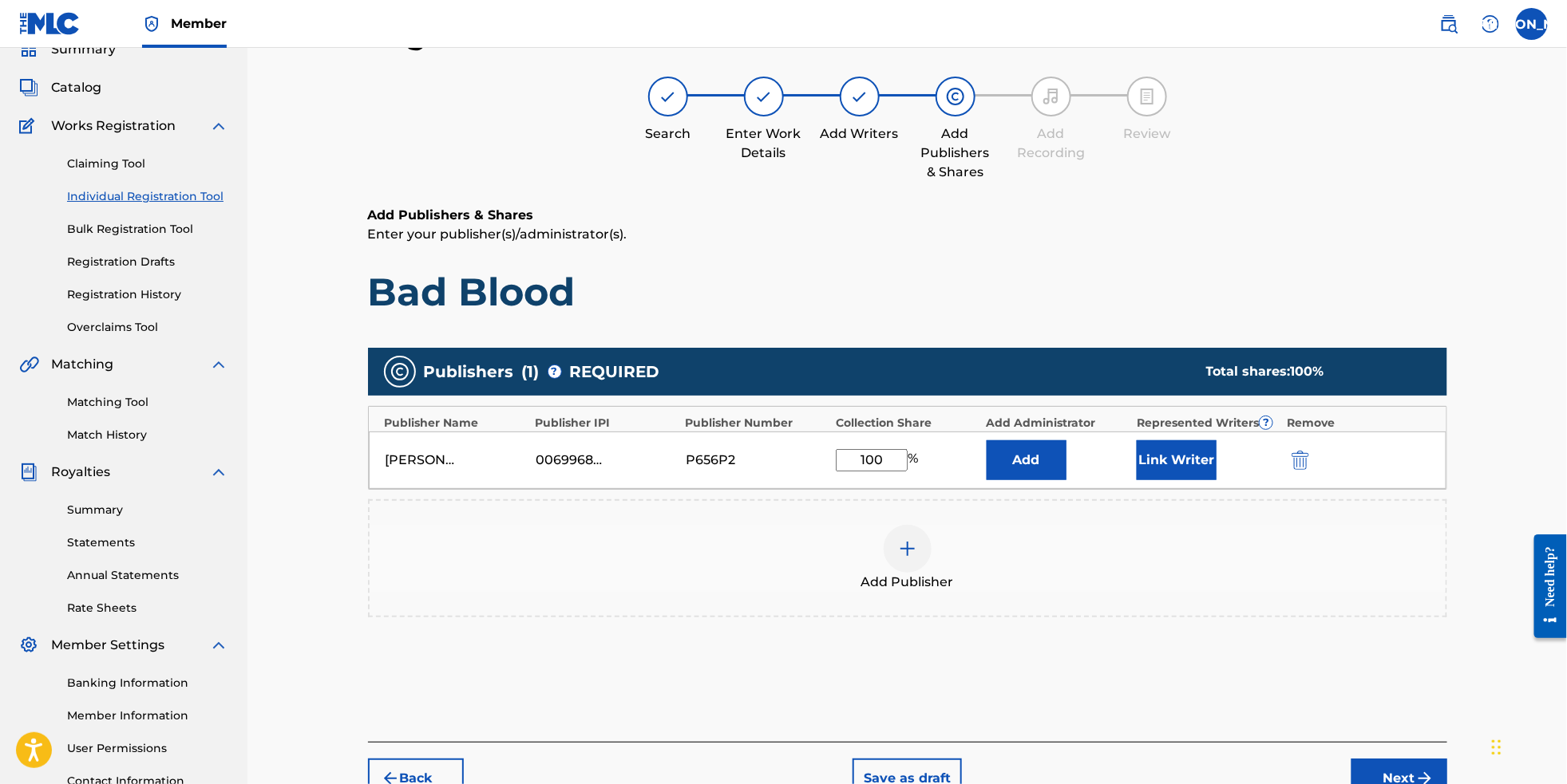
type input "100"
click at [1135, 657] on div "Publishers ( 1 ) ? REQUIRED Total shares: 100 % Publisher Name Publisher IPI Pu…" at bounding box center [907, 506] width 1079 height 332
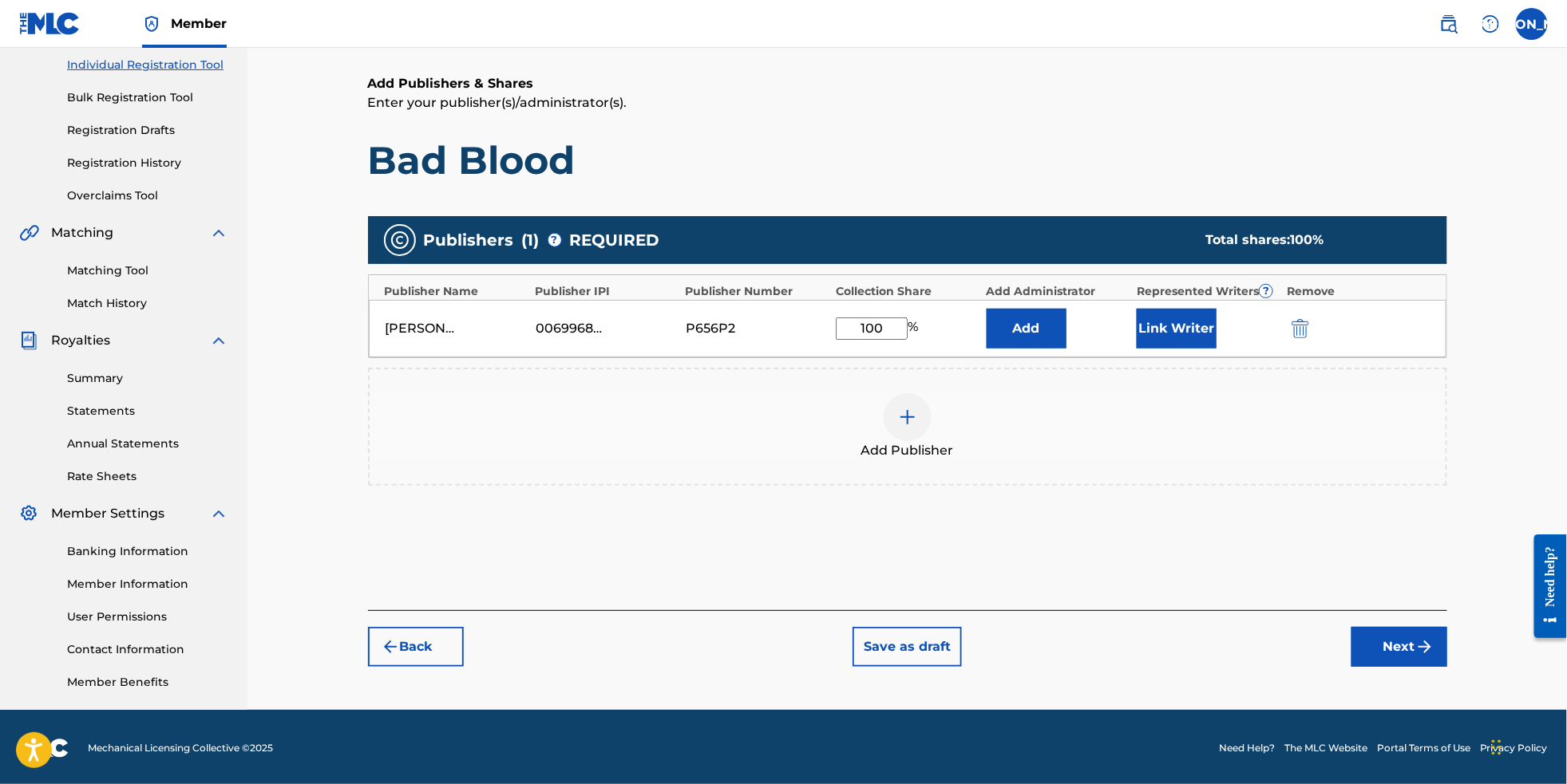
scroll to position [230, 0]
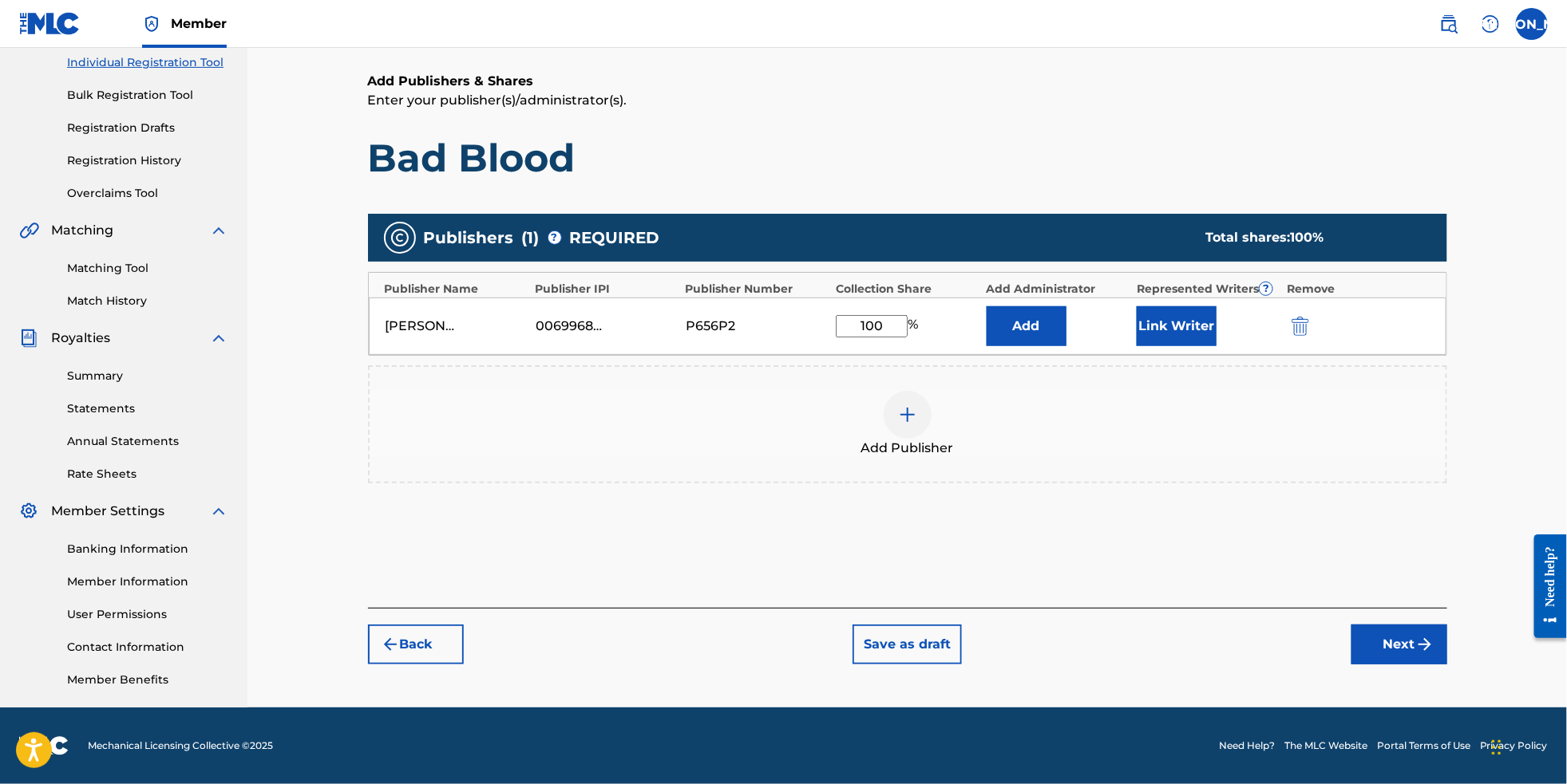
click at [1439, 645] on button "Next" at bounding box center [1399, 644] width 96 height 40
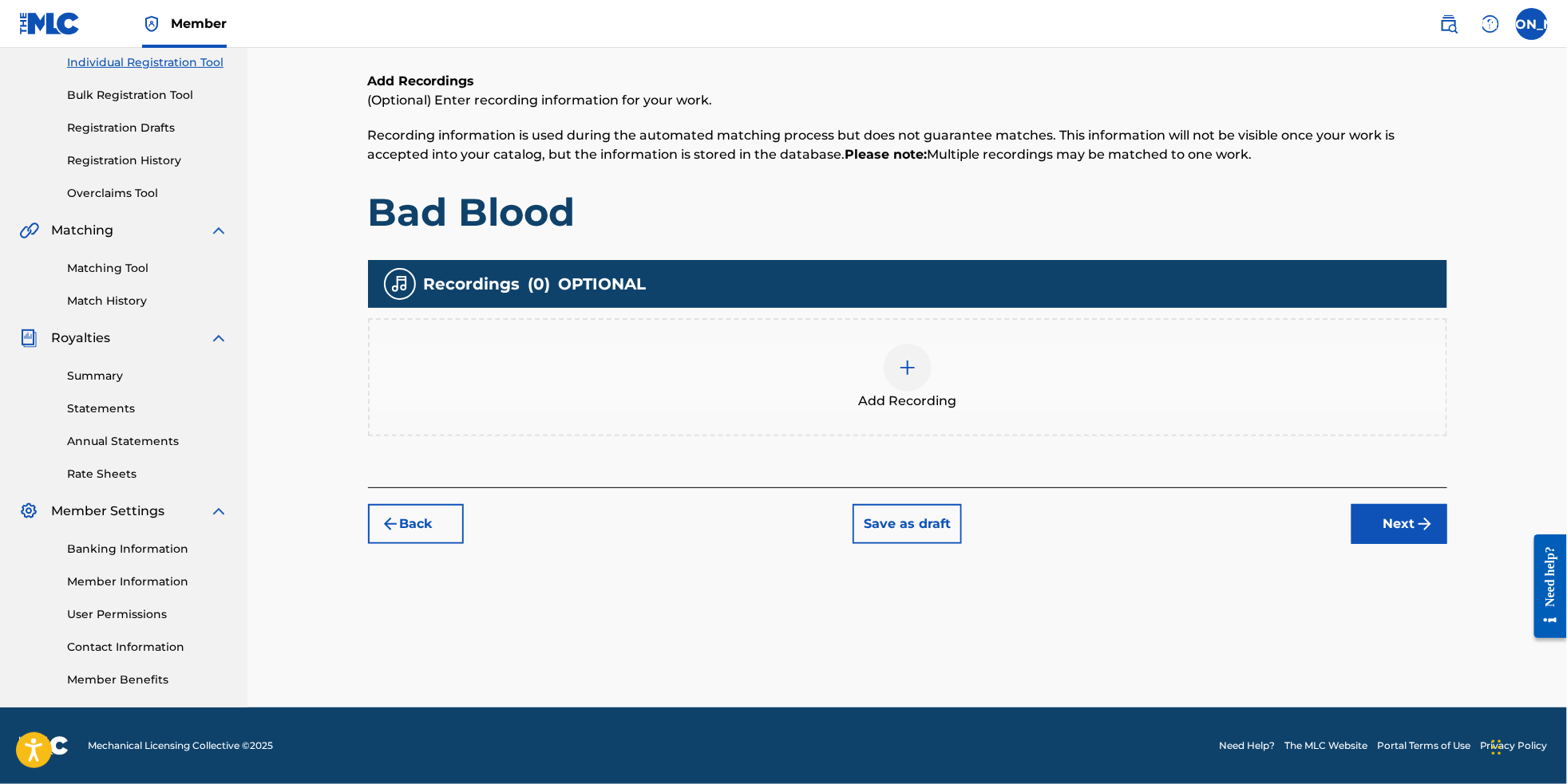
scroll to position [71, 0]
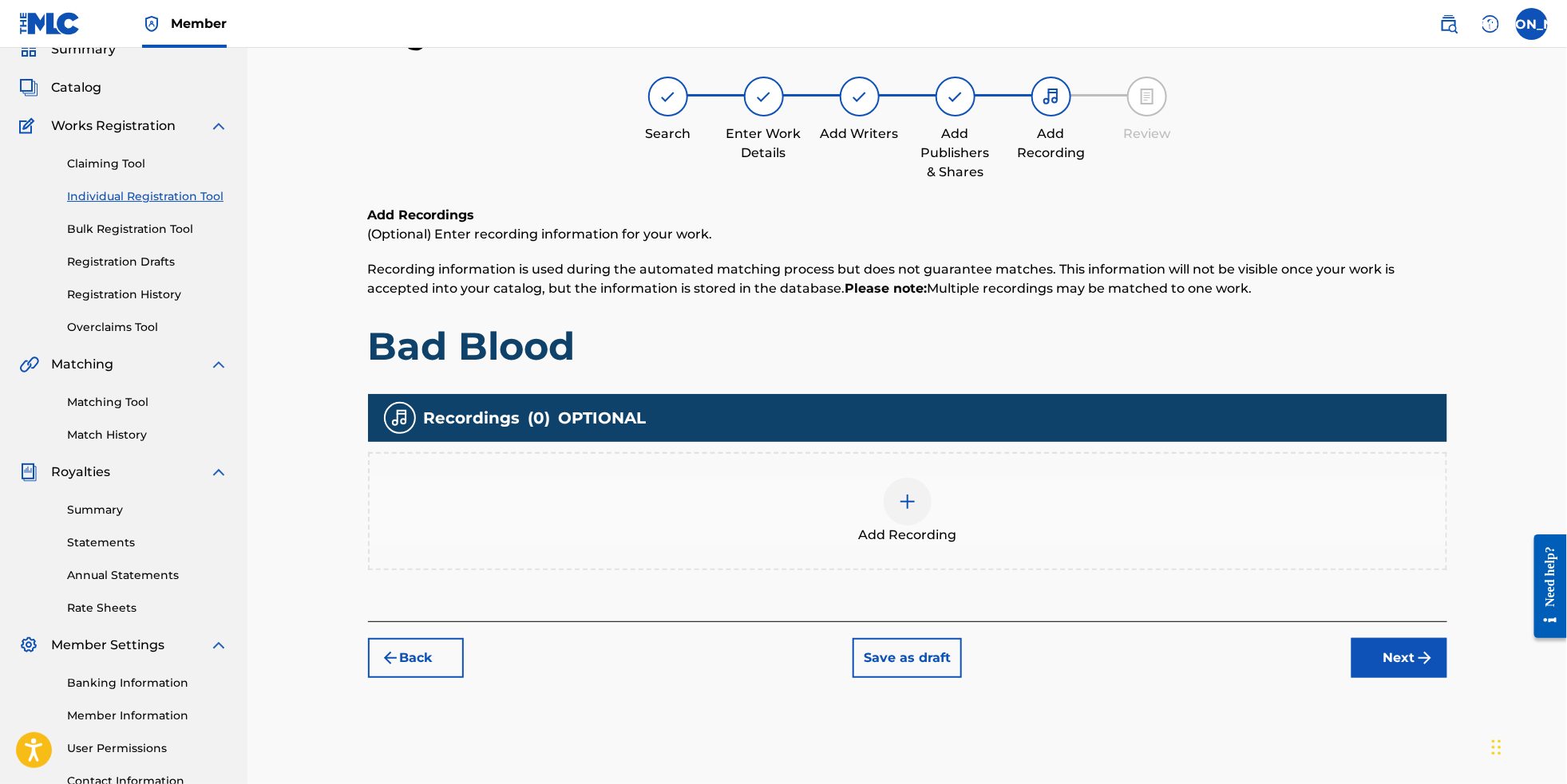
click at [917, 510] on img at bounding box center [907, 501] width 19 height 19
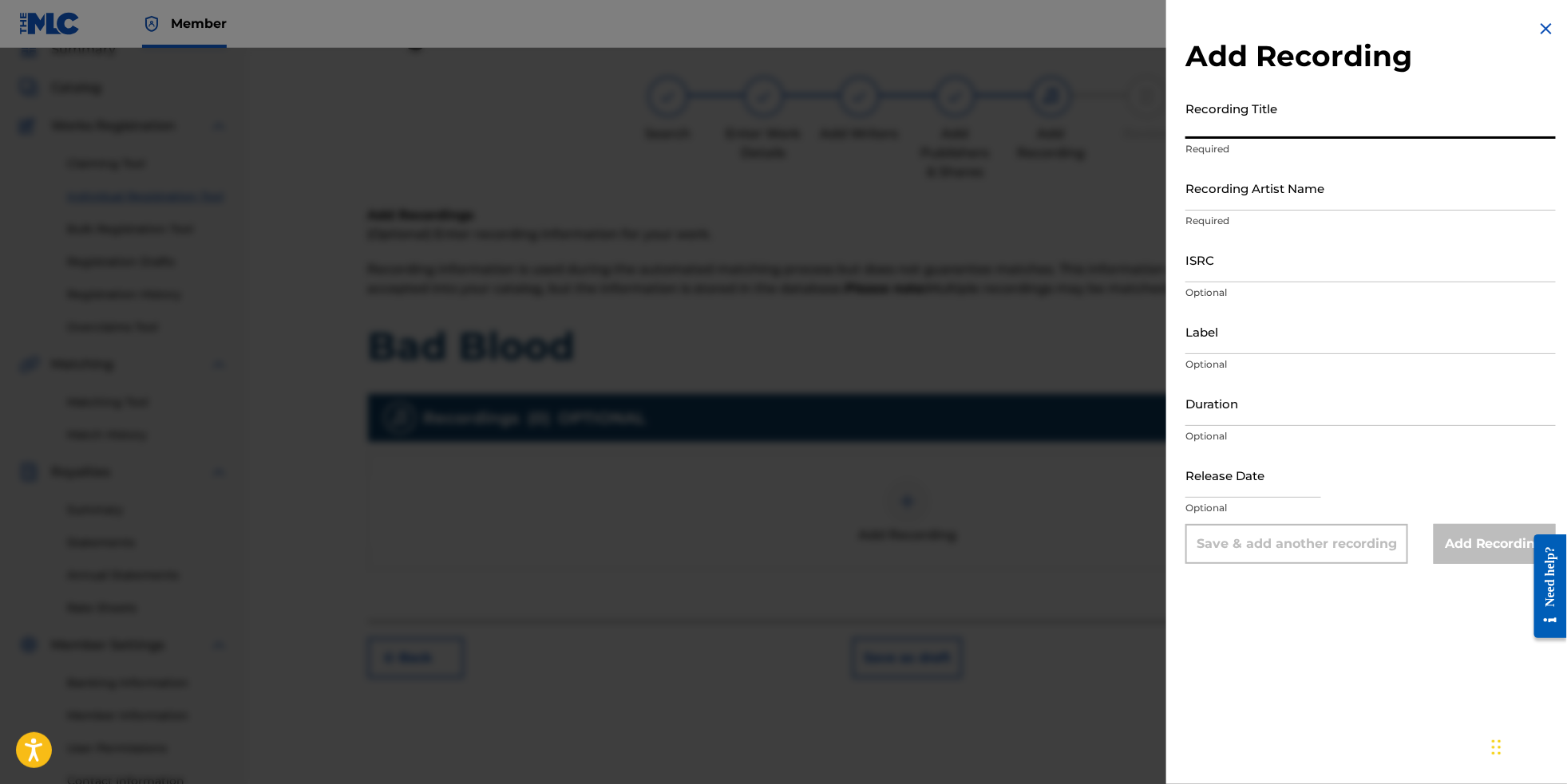
click at [1255, 132] on input "Recording Title" at bounding box center [1370, 116] width 371 height 45
type input "Bad Blood"
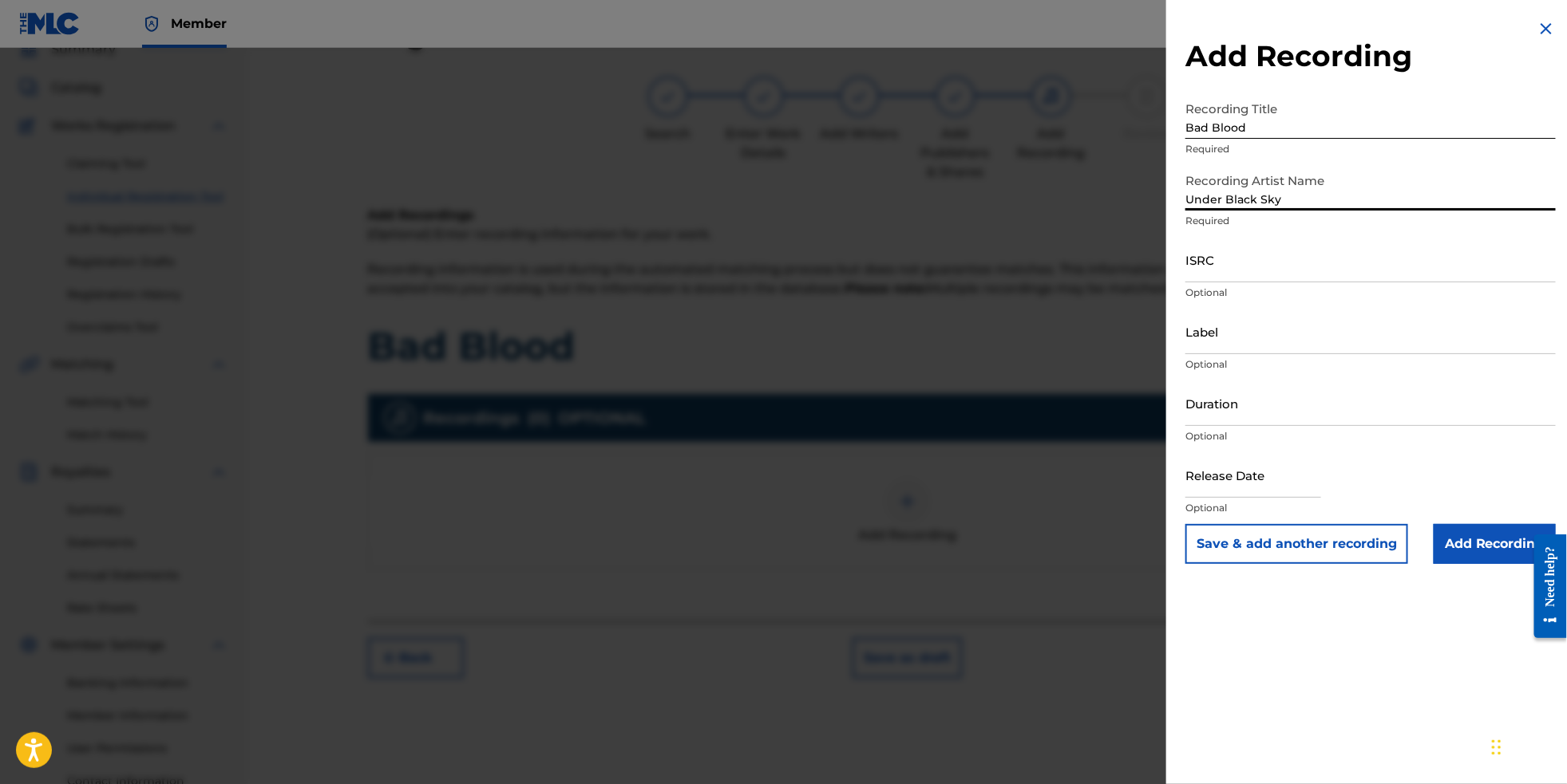
type input "Under Black Sky"
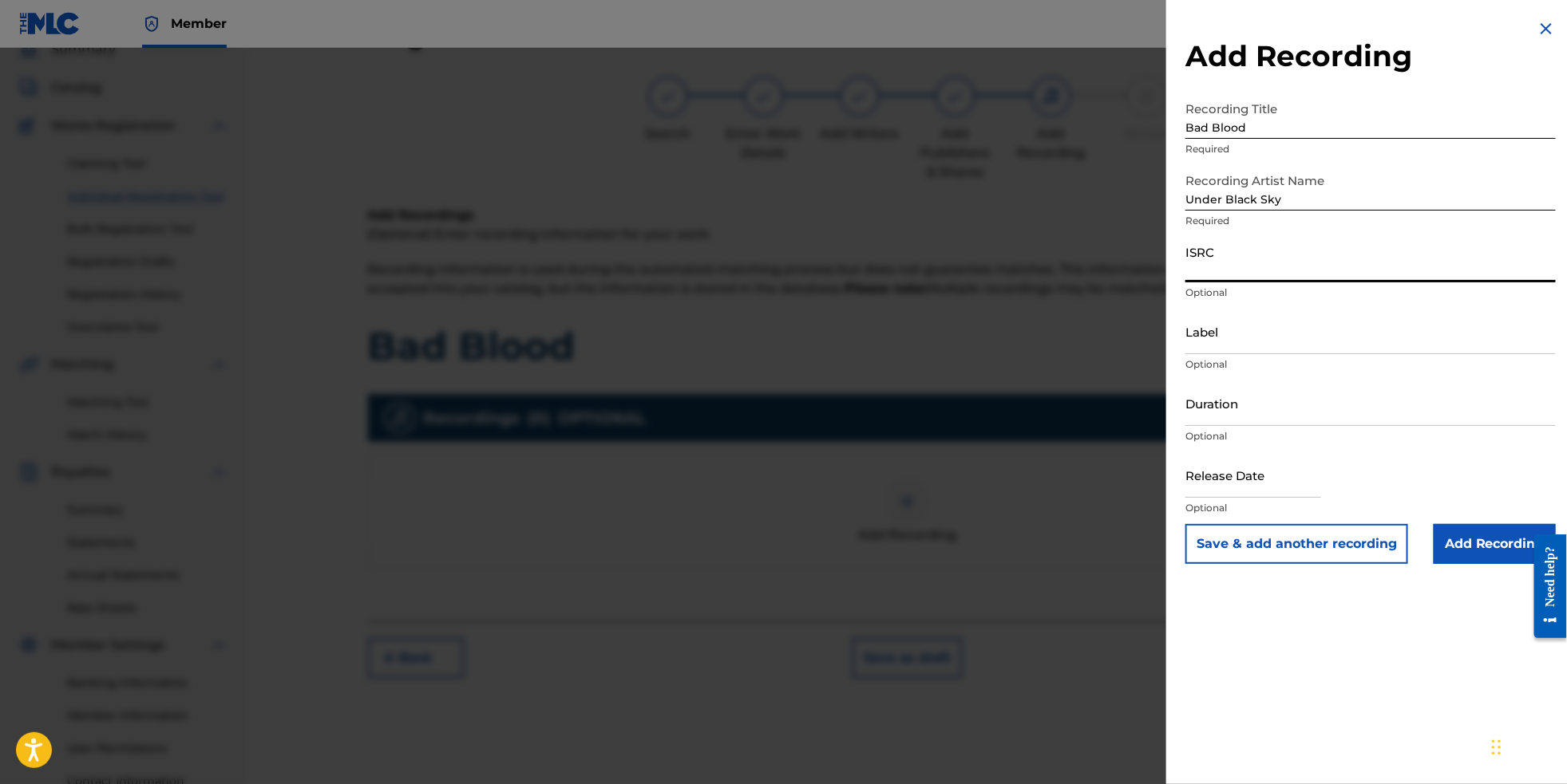
paste input "QZTAT2522058"
type input "QZTAT2522058"
click at [1225, 498] on input "text" at bounding box center [1253, 475] width 136 height 45
select select "8"
select select "2025"
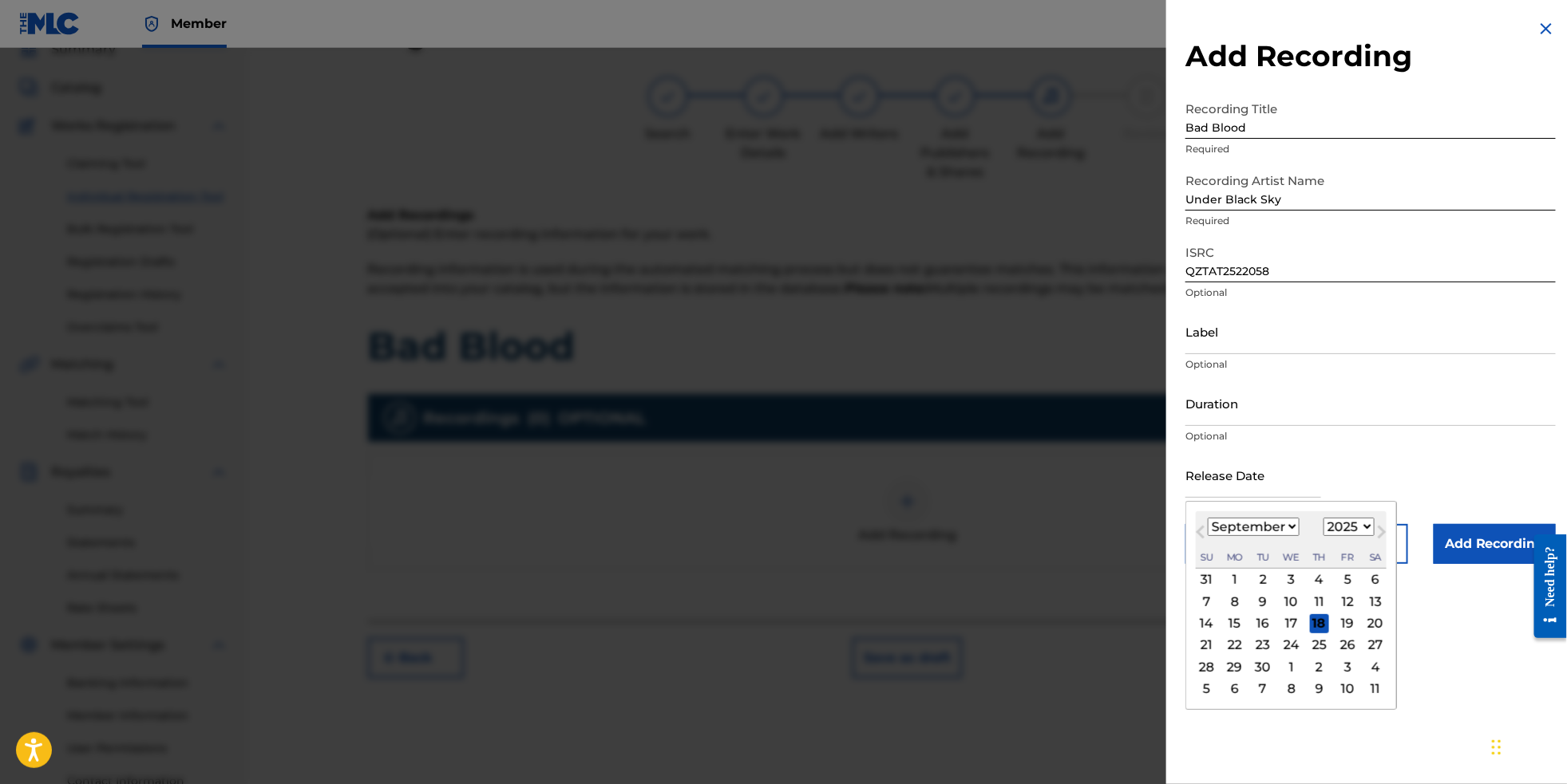
select select "9"
click at [1343, 655] on div "24" at bounding box center [1347, 645] width 19 height 19
type input "[DATE]"
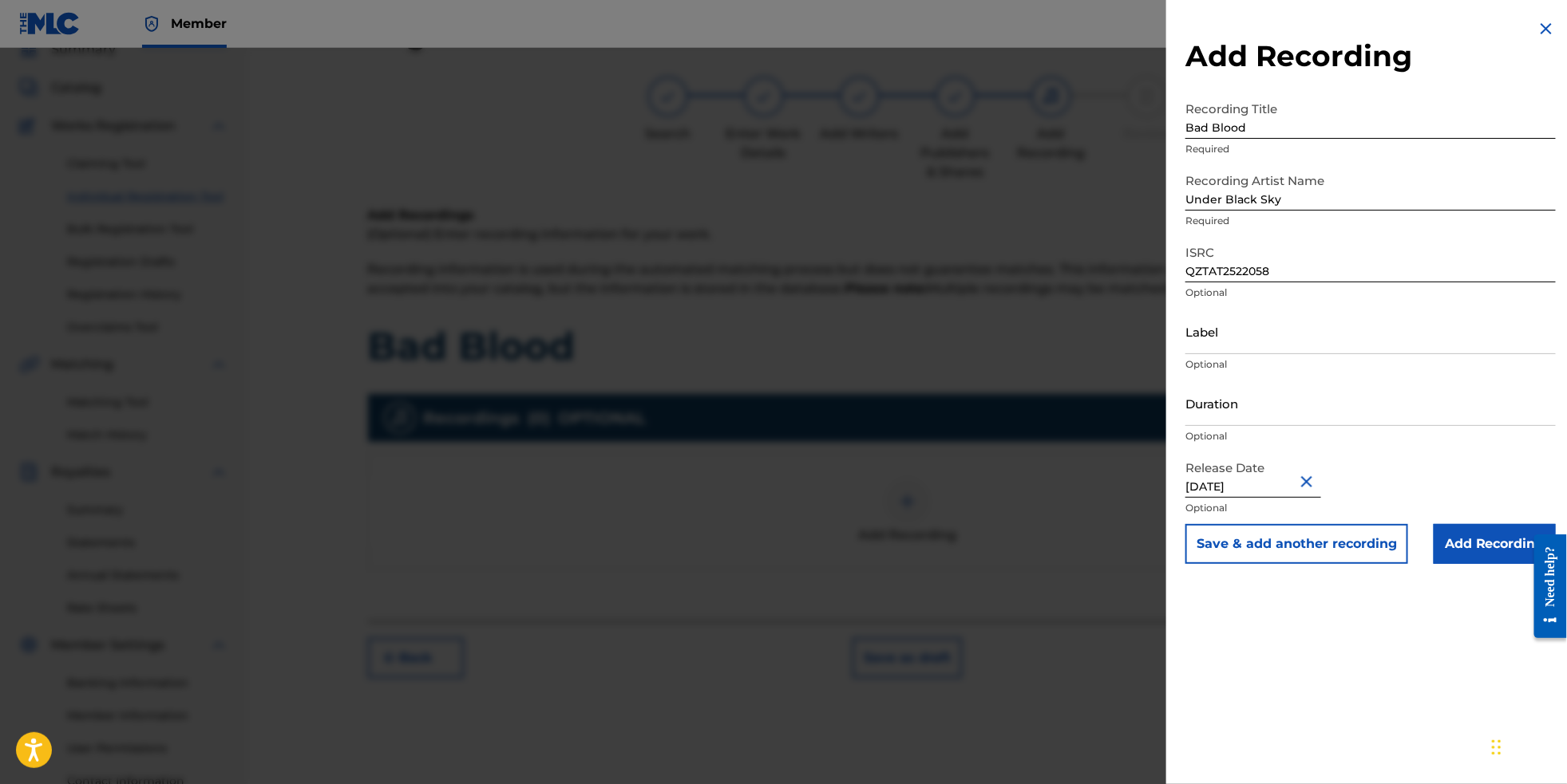
click at [1328, 564] on button "Save & add another recording" at bounding box center [1297, 544] width 223 height 40
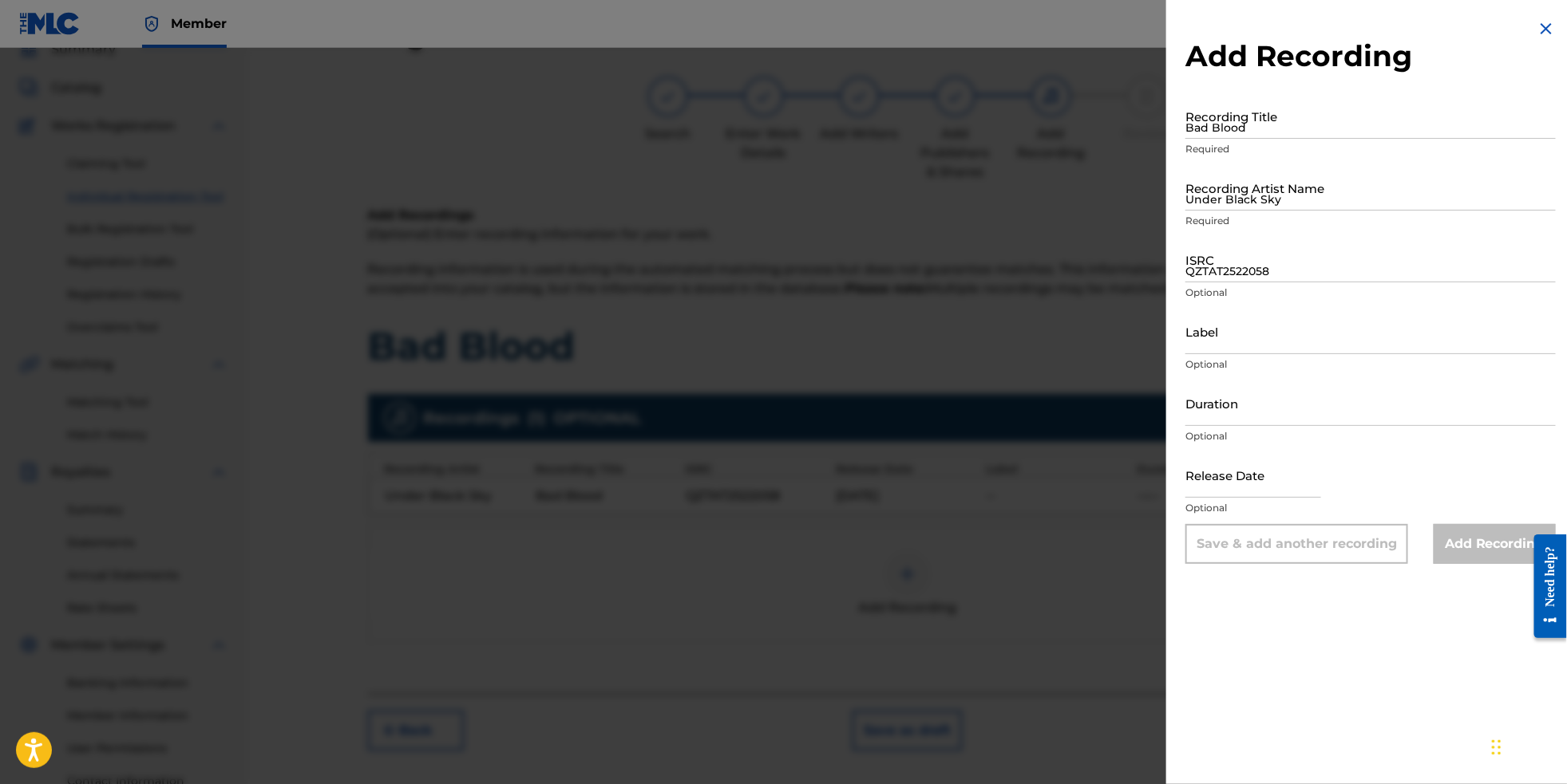
click at [1229, 134] on input "Bad Blood" at bounding box center [1370, 116] width 371 height 45
type input "Colder"
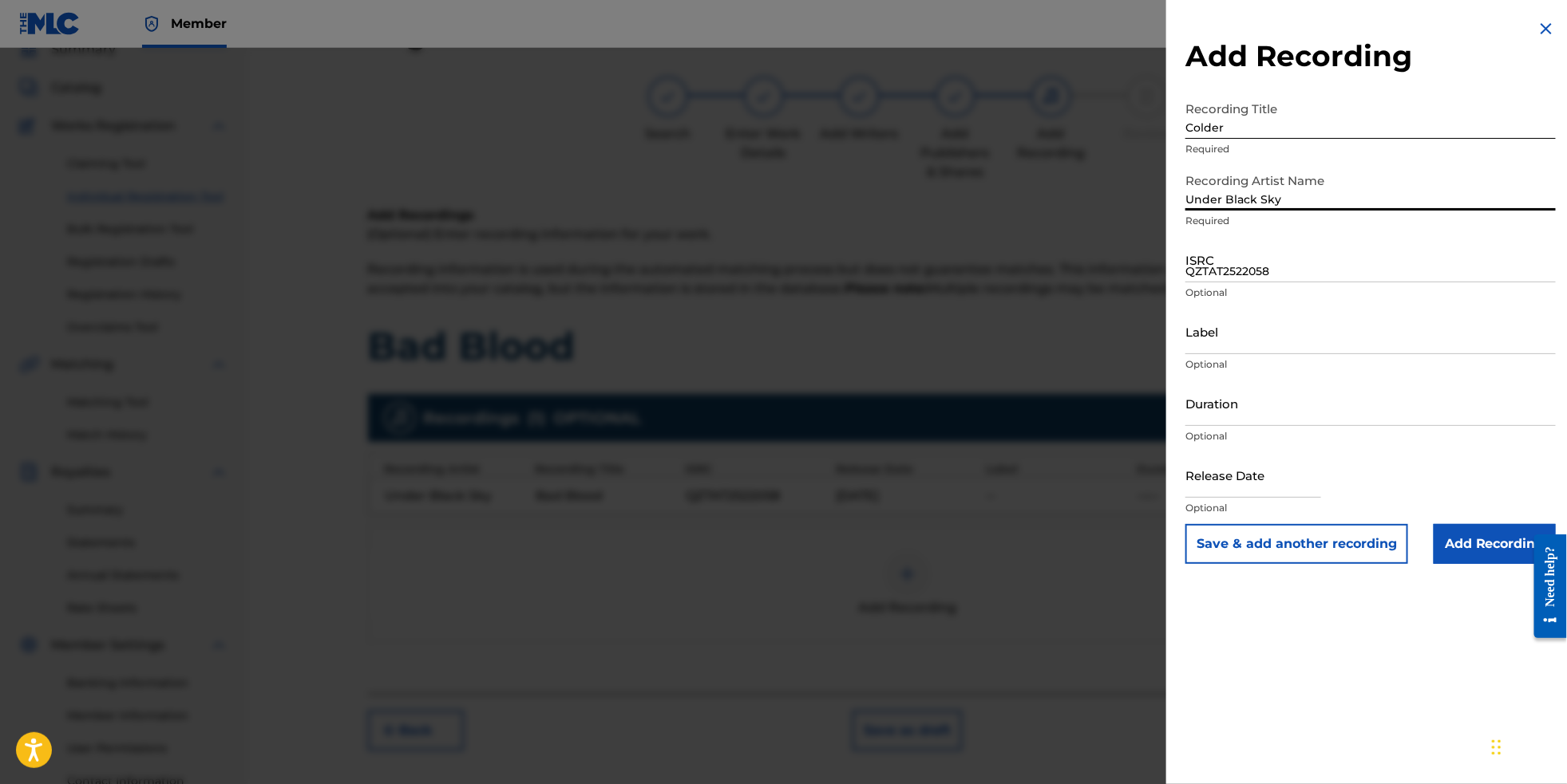
type input "Under Black Sky"
click at [1200, 275] on input "QZTAT2522058" at bounding box center [1370, 260] width 371 height 45
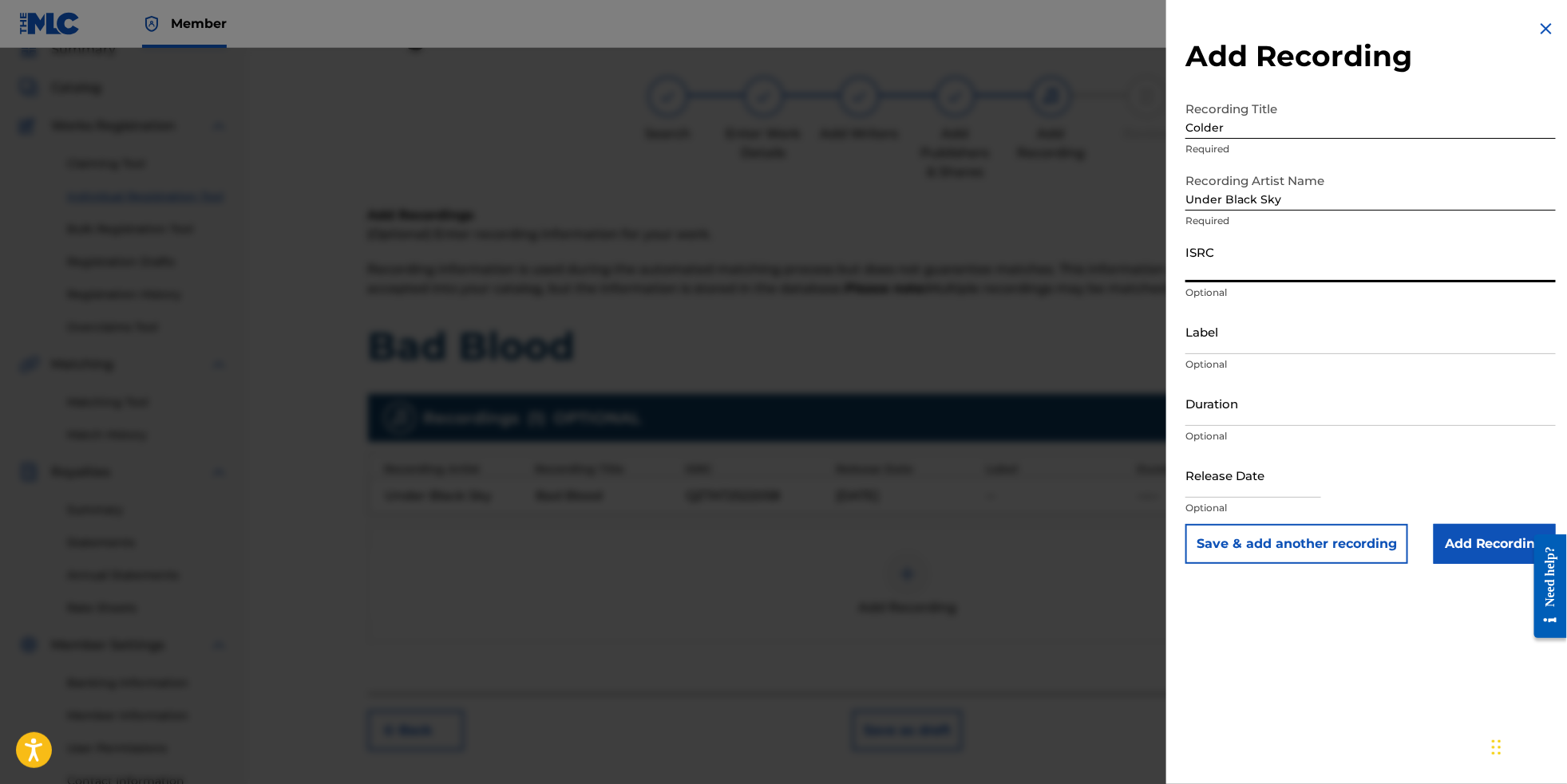
paste input "QZTAT2522060"
type input "QZTAT2522060"
click at [1236, 372] on p "Optional" at bounding box center [1370, 365] width 371 height 14
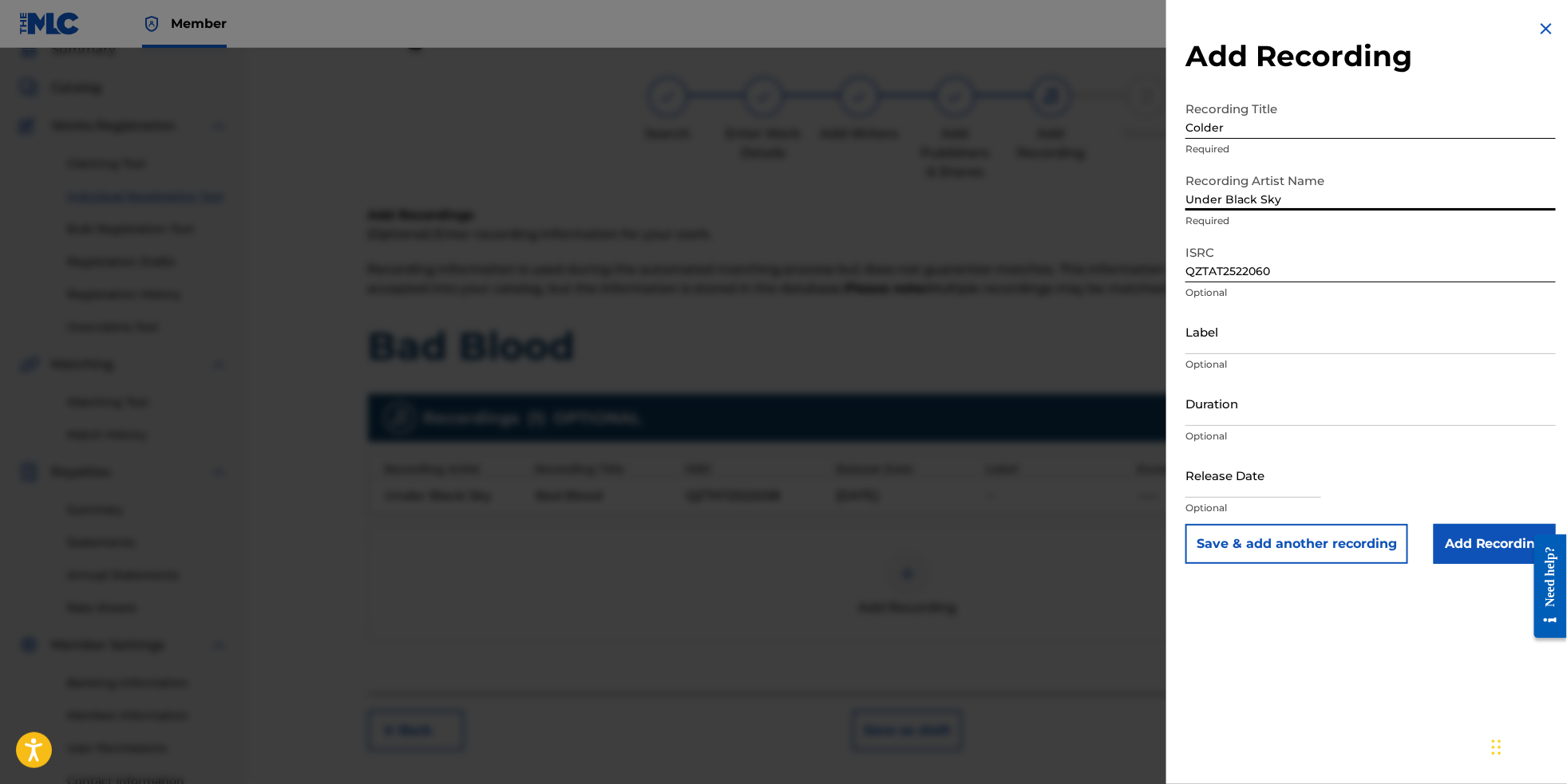
drag, startPoint x: 1314, startPoint y: 214, endPoint x: 1131, endPoint y: 206, distance: 183.2
click at [1131, 206] on div "Add Recording Recording Title Colder Required Recording Artist Name Under Black…" at bounding box center [784, 415] width 1567 height 736
click at [1237, 351] on input "Label" at bounding box center [1370, 332] width 371 height 45
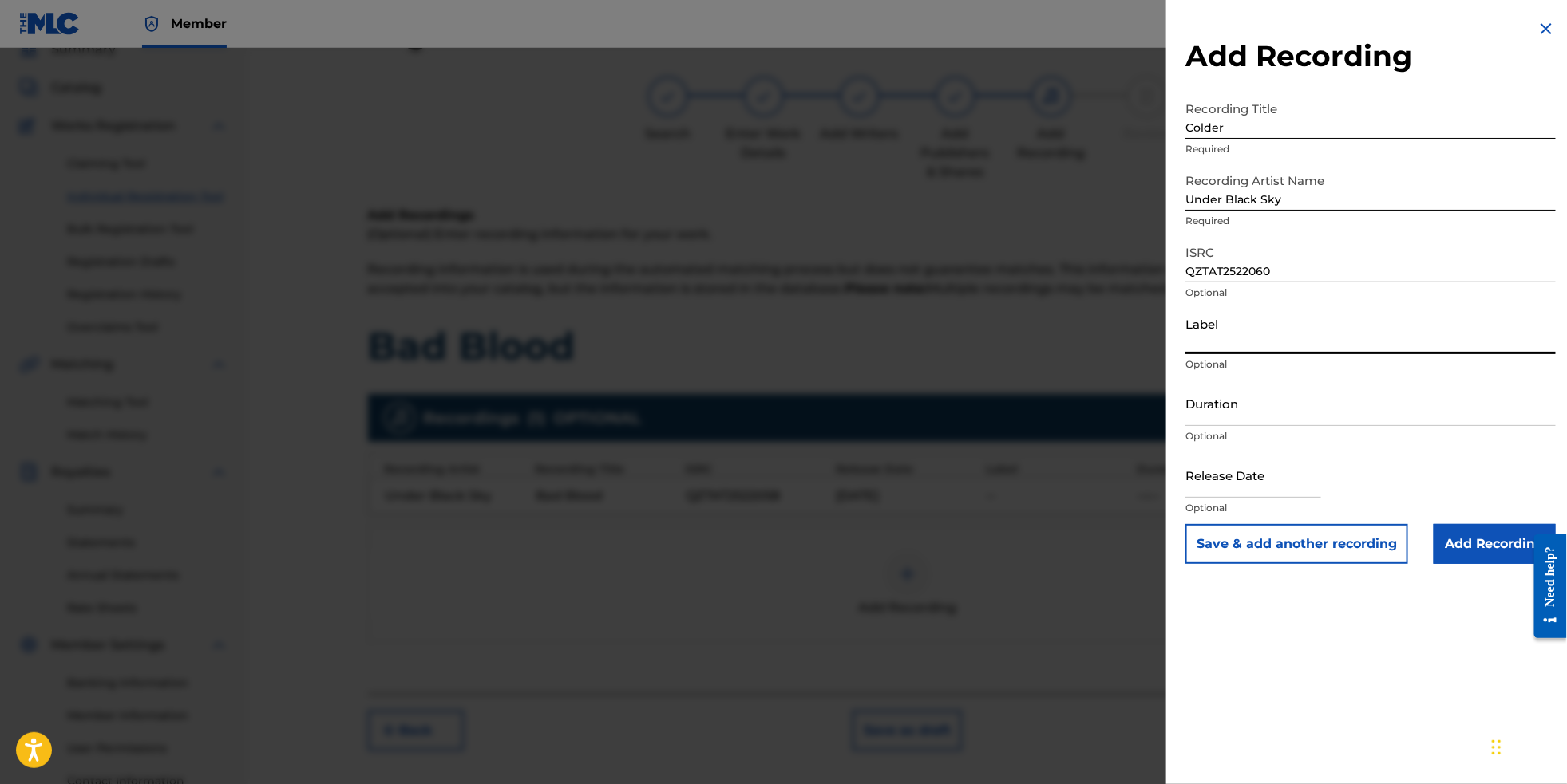
paste input "Under Black Sky"
type input "Under Black Sky"
click at [1242, 498] on input "text" at bounding box center [1253, 475] width 136 height 45
select select "8"
select select "2025"
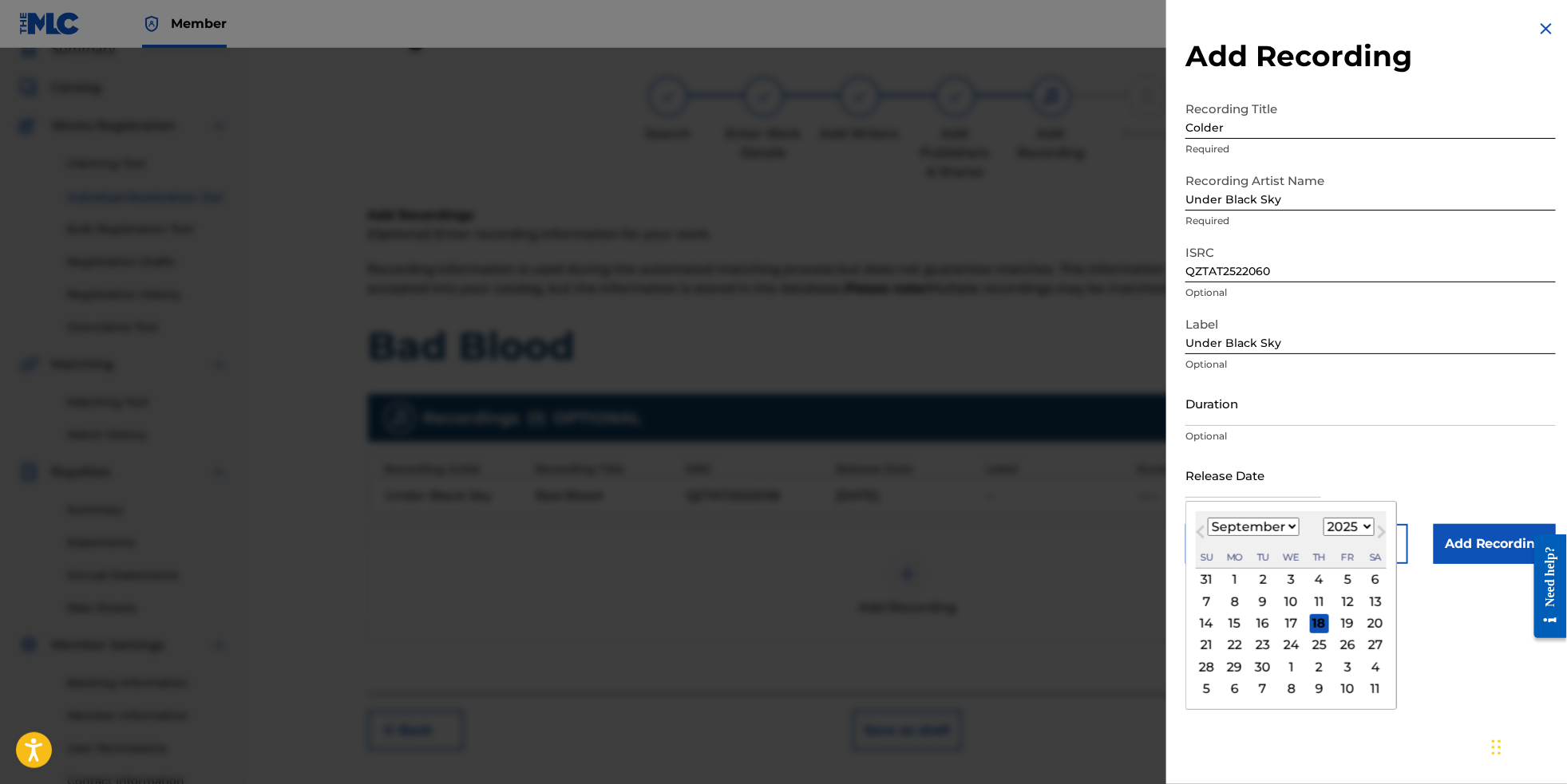
select select "9"
click at [1339, 655] on div "24" at bounding box center [1347, 645] width 19 height 19
type input "[DATE]"
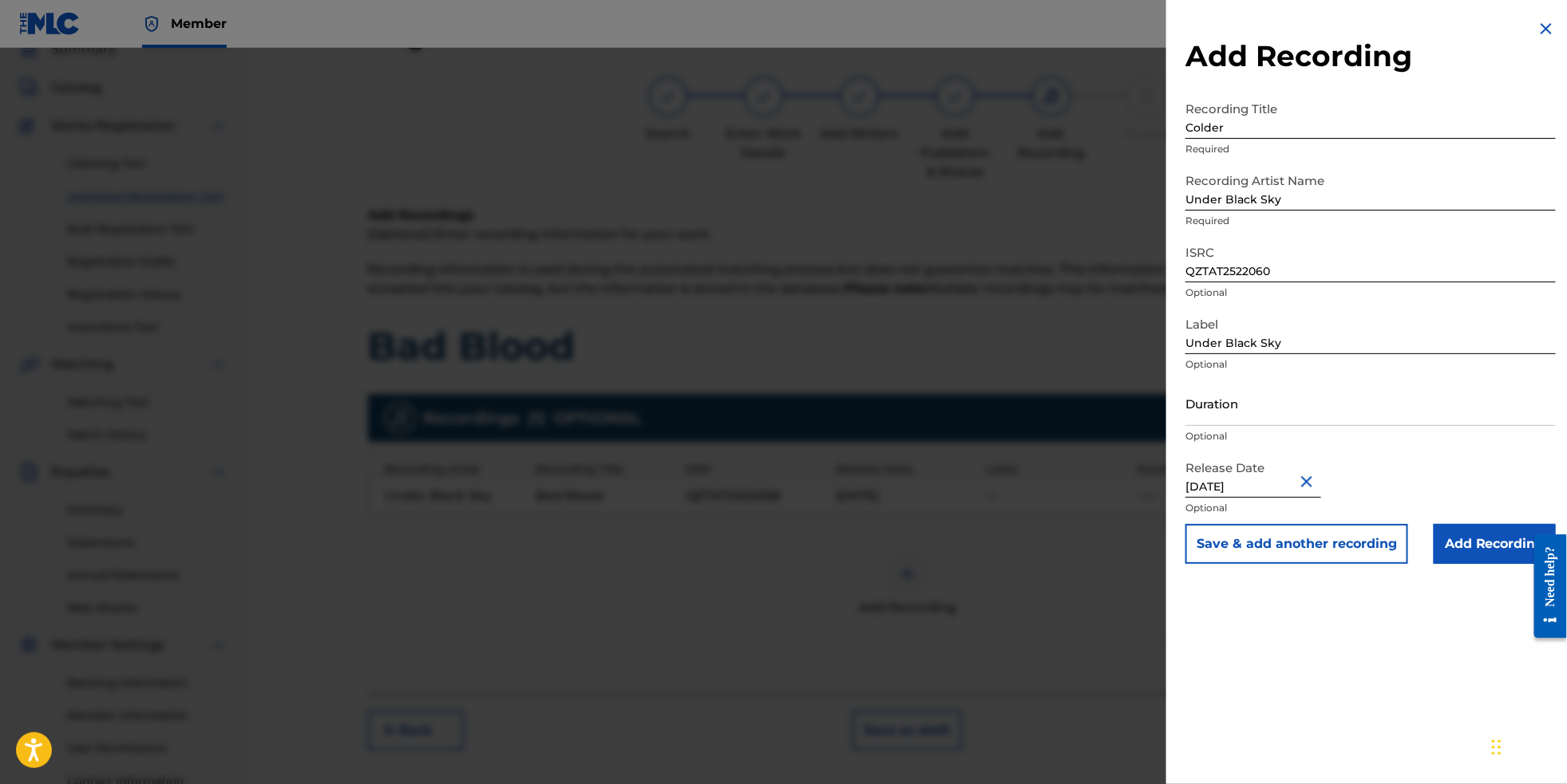
click at [1332, 564] on button "Save & add another recording" at bounding box center [1297, 544] width 223 height 40
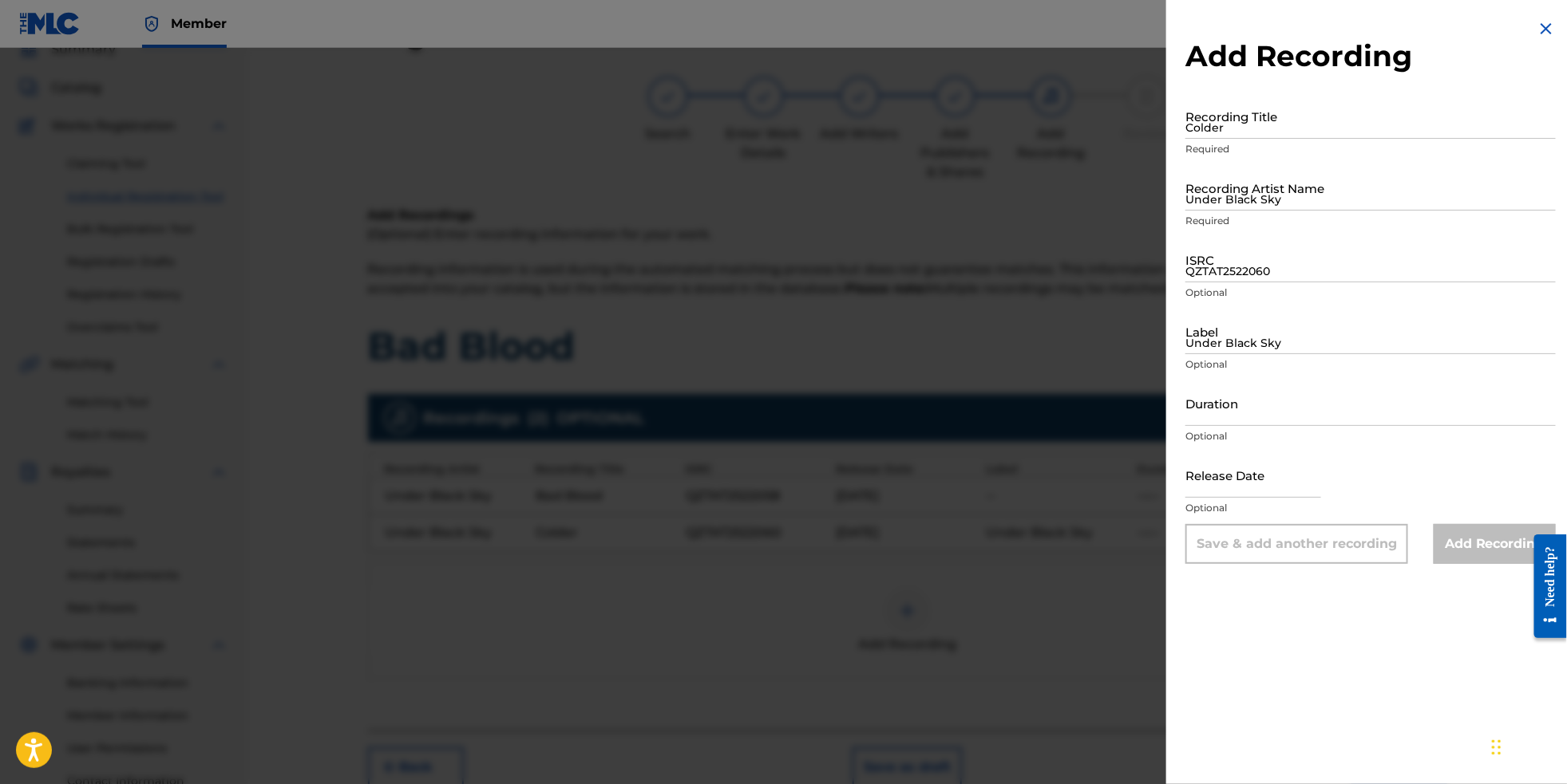
click at [1223, 133] on input "Colder" at bounding box center [1370, 116] width 371 height 45
type input "Pull Through"
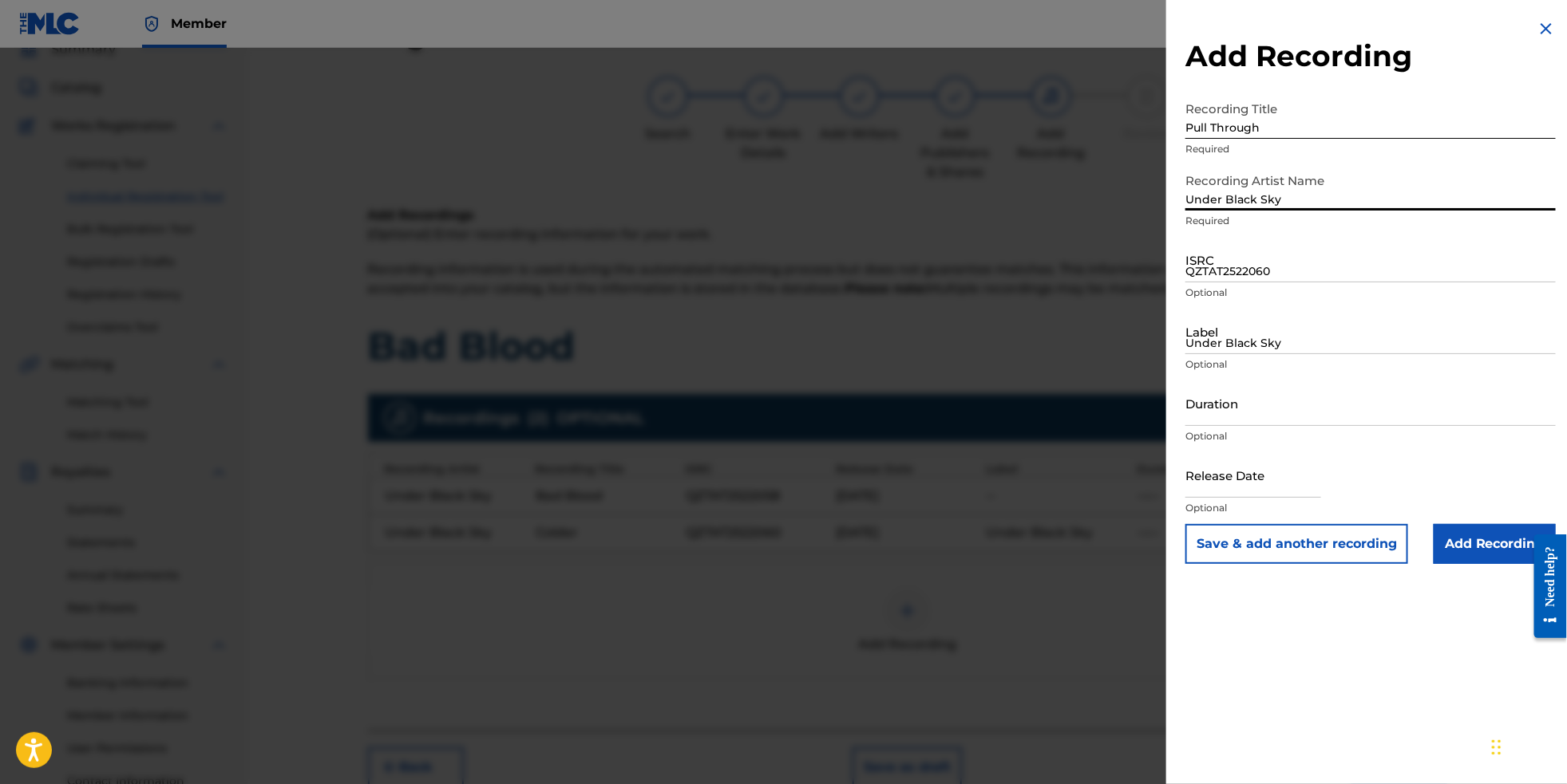
type input "Under Black Sky"
click at [1228, 498] on input "text" at bounding box center [1253, 475] width 136 height 45
select select "8"
select select "2025"
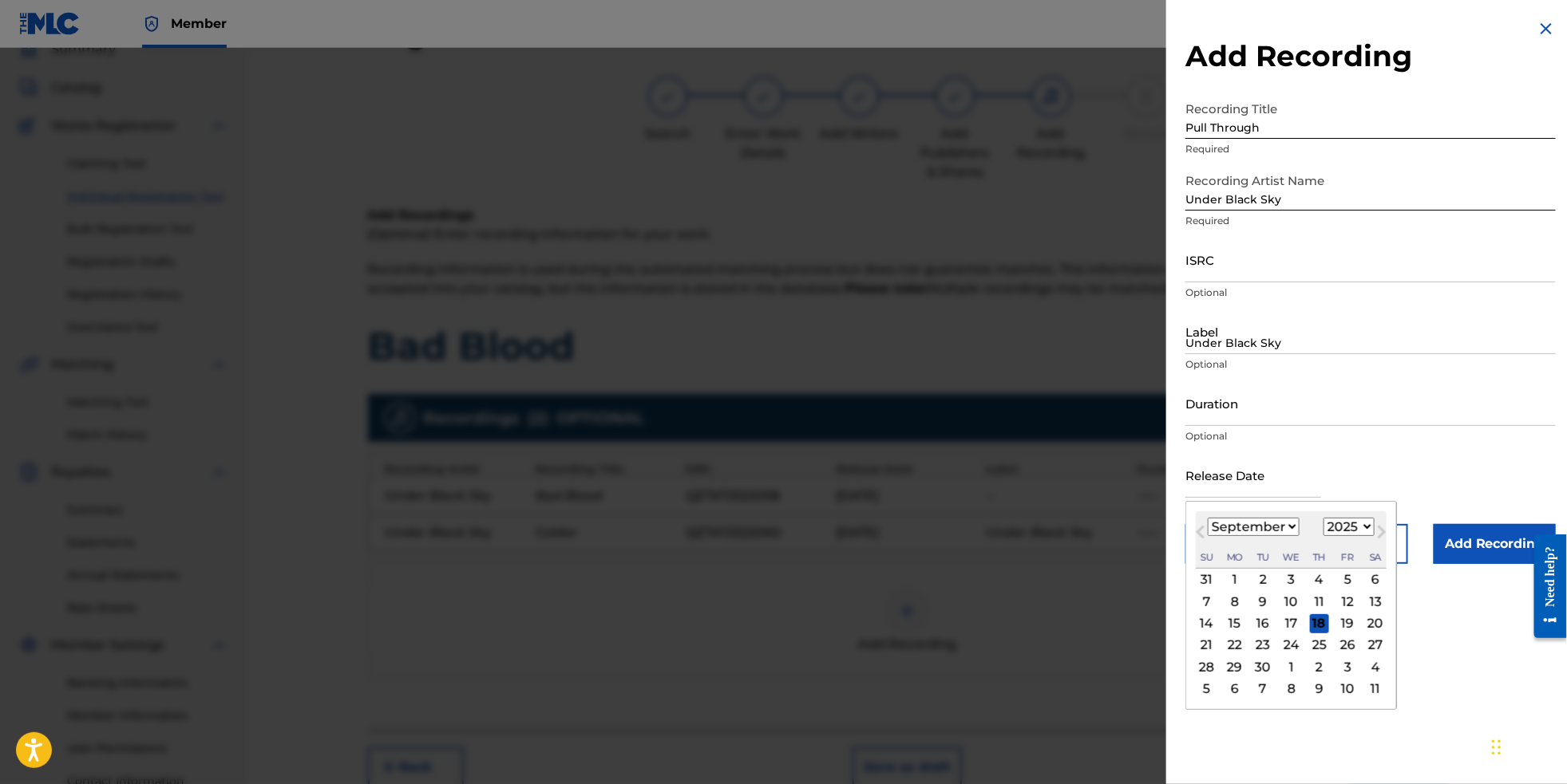
select select "9"
click at [1338, 655] on div "24" at bounding box center [1347, 645] width 19 height 19
type input "[DATE]"
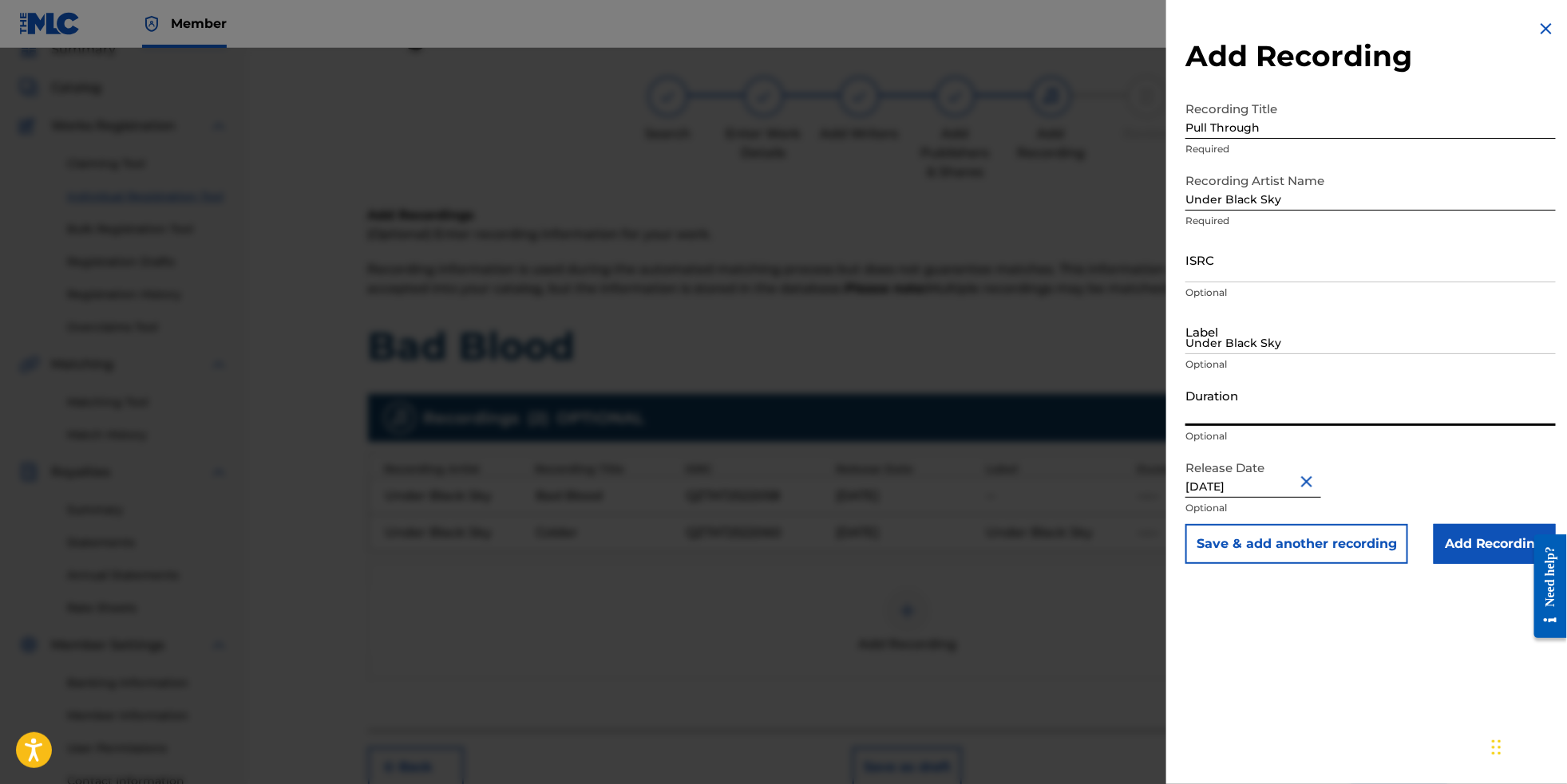
click at [1215, 426] on input "Duration" at bounding box center [1370, 403] width 371 height 45
click at [1200, 354] on input "Under Black Sky" at bounding box center [1370, 332] width 371 height 45
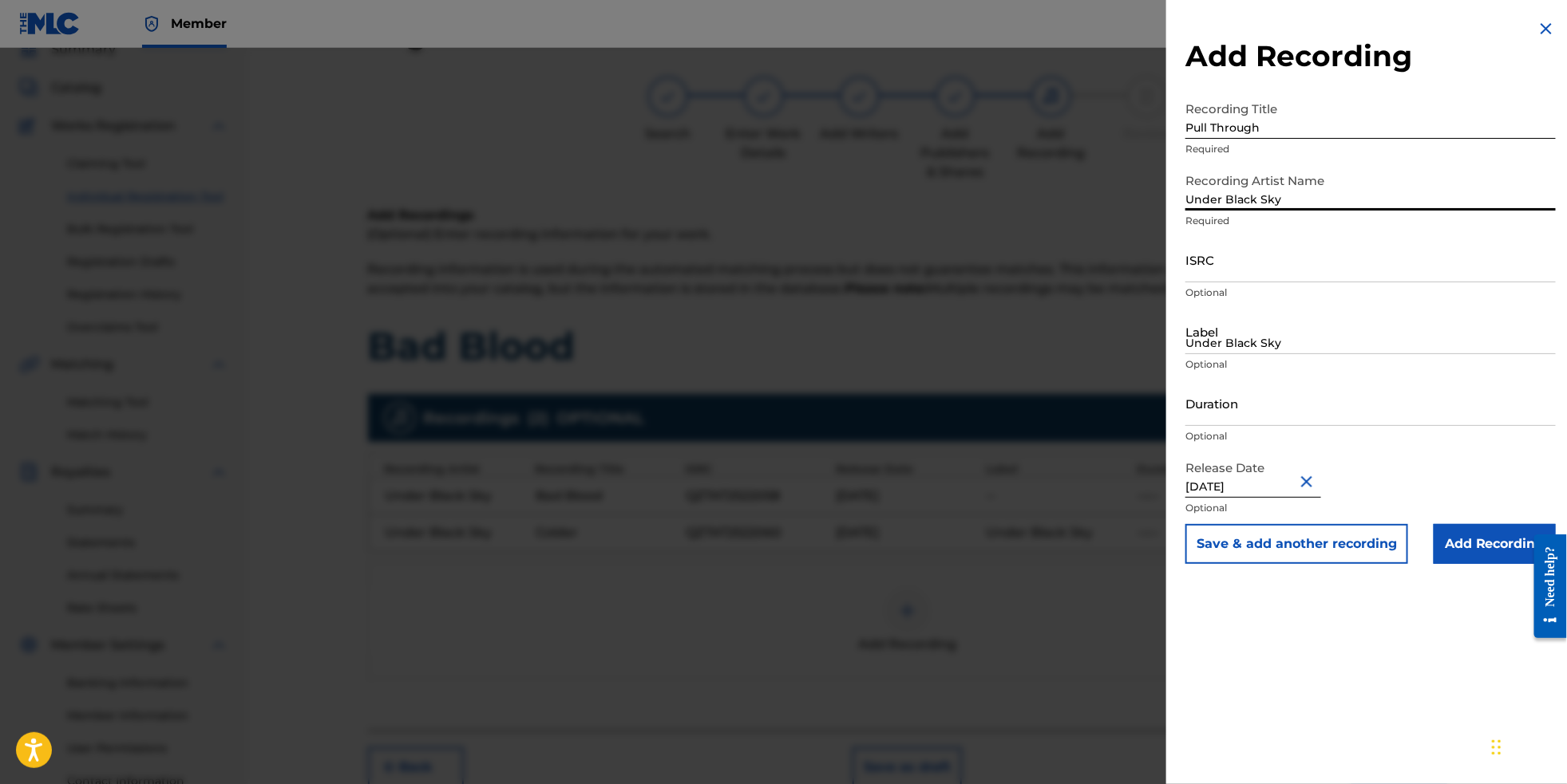
drag, startPoint x: 1287, startPoint y: 198, endPoint x: 1124, endPoint y: 196, distance: 163.0
click at [1124, 196] on div "Add Recording Recording Title Pull Through Required Recording Artist Name Under…" at bounding box center [784, 415] width 1567 height 736
drag, startPoint x: 1303, startPoint y: 209, endPoint x: 1140, endPoint y: 208, distance: 163.0
click at [1140, 208] on div "Add Recording Recording Title Pull Through Required Recording Artist Name Under…" at bounding box center [784, 415] width 1567 height 736
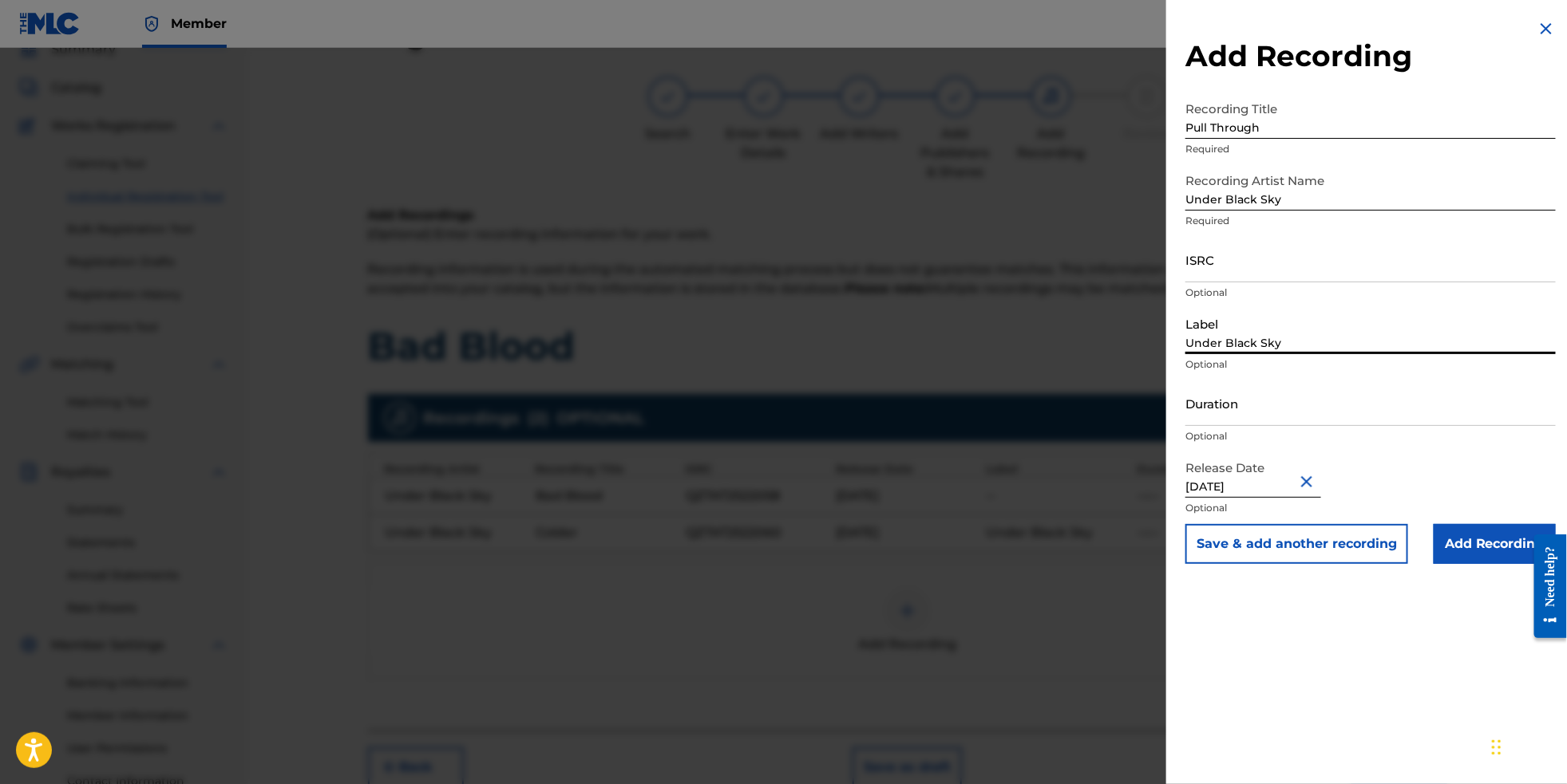
click at [1222, 354] on input "Under Black Sky" at bounding box center [1370, 332] width 371 height 45
paste input "Under Black Sky"
type input "Under Black Sky"
click at [1227, 282] on input "ISRC" at bounding box center [1370, 260] width 371 height 45
paste input "QZTAT2522061"
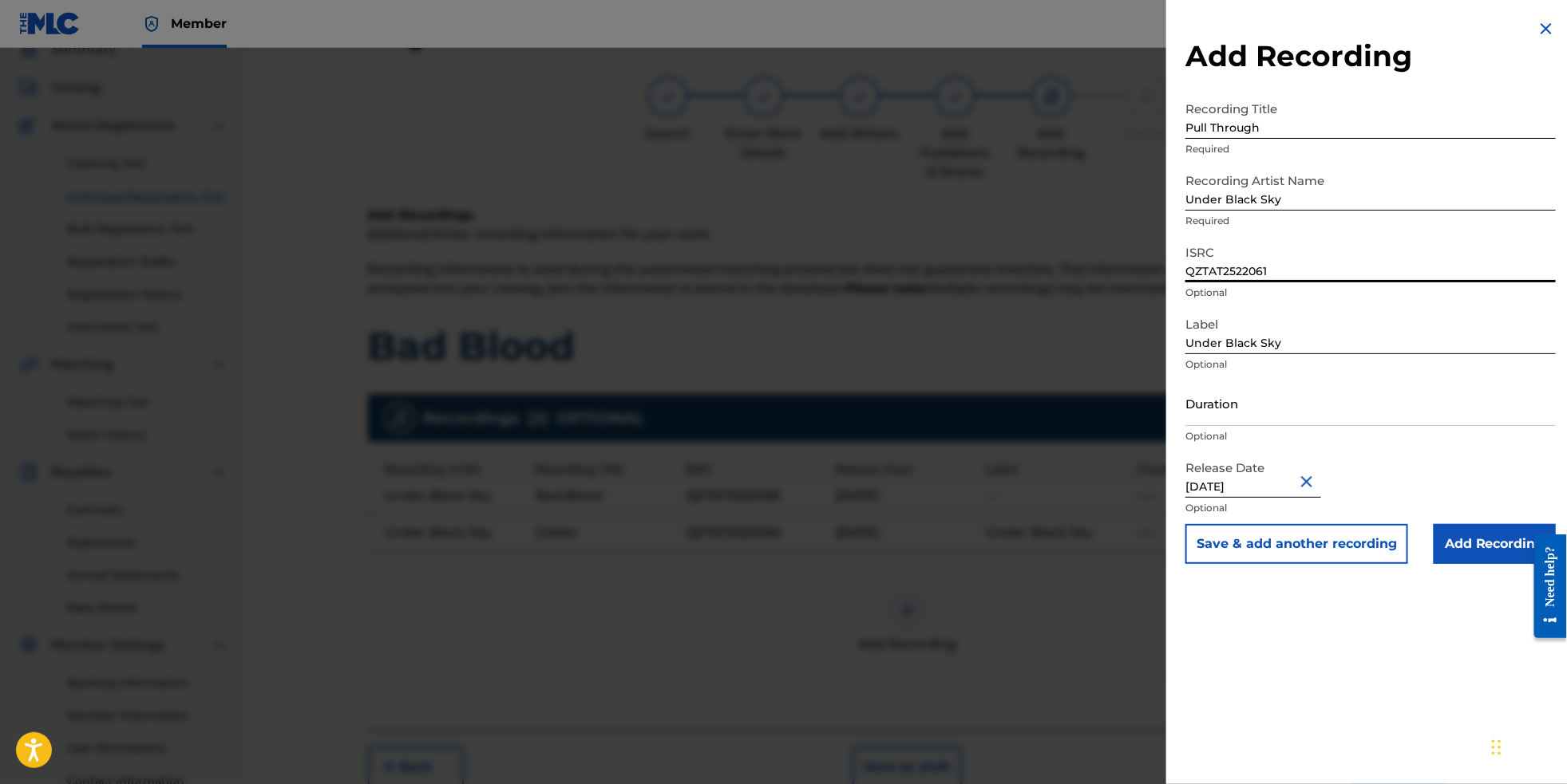
type input "QZTAT2522061"
click at [1286, 564] on button "Save & add another recording" at bounding box center [1297, 544] width 223 height 40
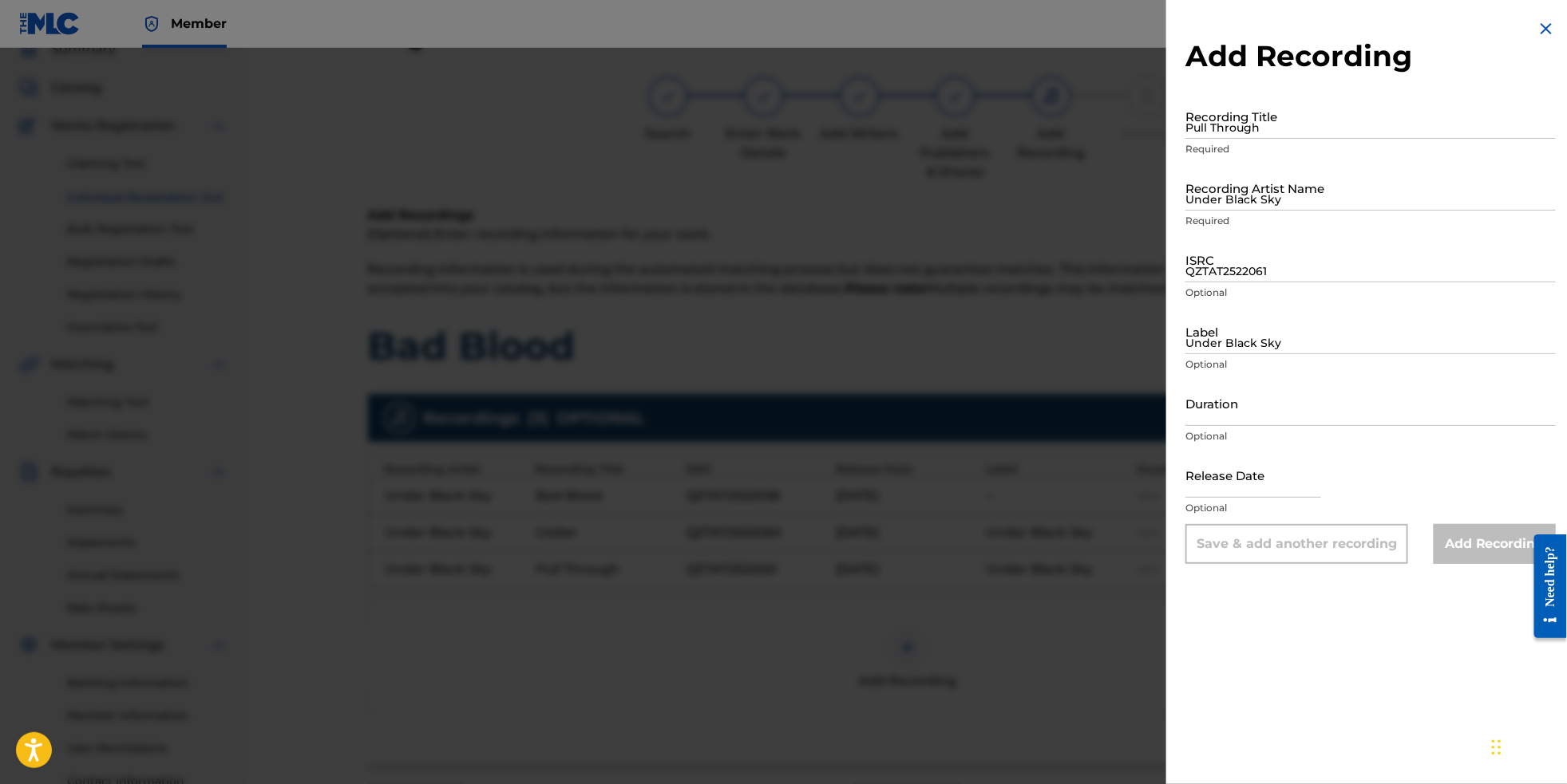
click at [1236, 123] on input "Pull Through" at bounding box center [1370, 116] width 371 height 45
click at [1231, 282] on input "QZTAT2522061" at bounding box center [1370, 260] width 371 height 45
paste input "QZTAT2522063"
type input "QZTAT2522063"
click at [1238, 354] on input "Under Black Sky" at bounding box center [1370, 332] width 371 height 45
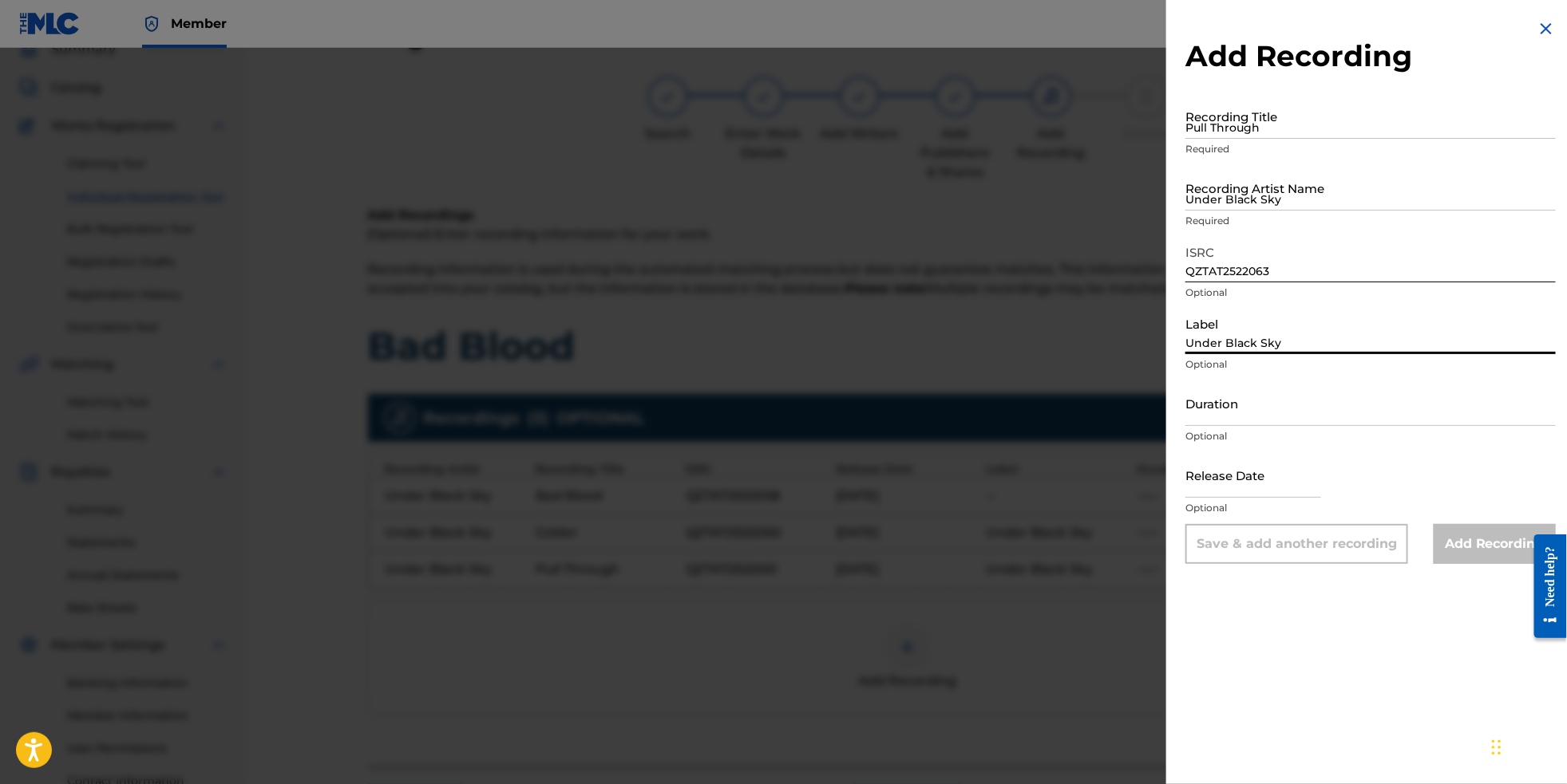
click at [1231, 123] on input "Pull Through" at bounding box center [1370, 116] width 371 height 45
type input "King Of Nothing 1"
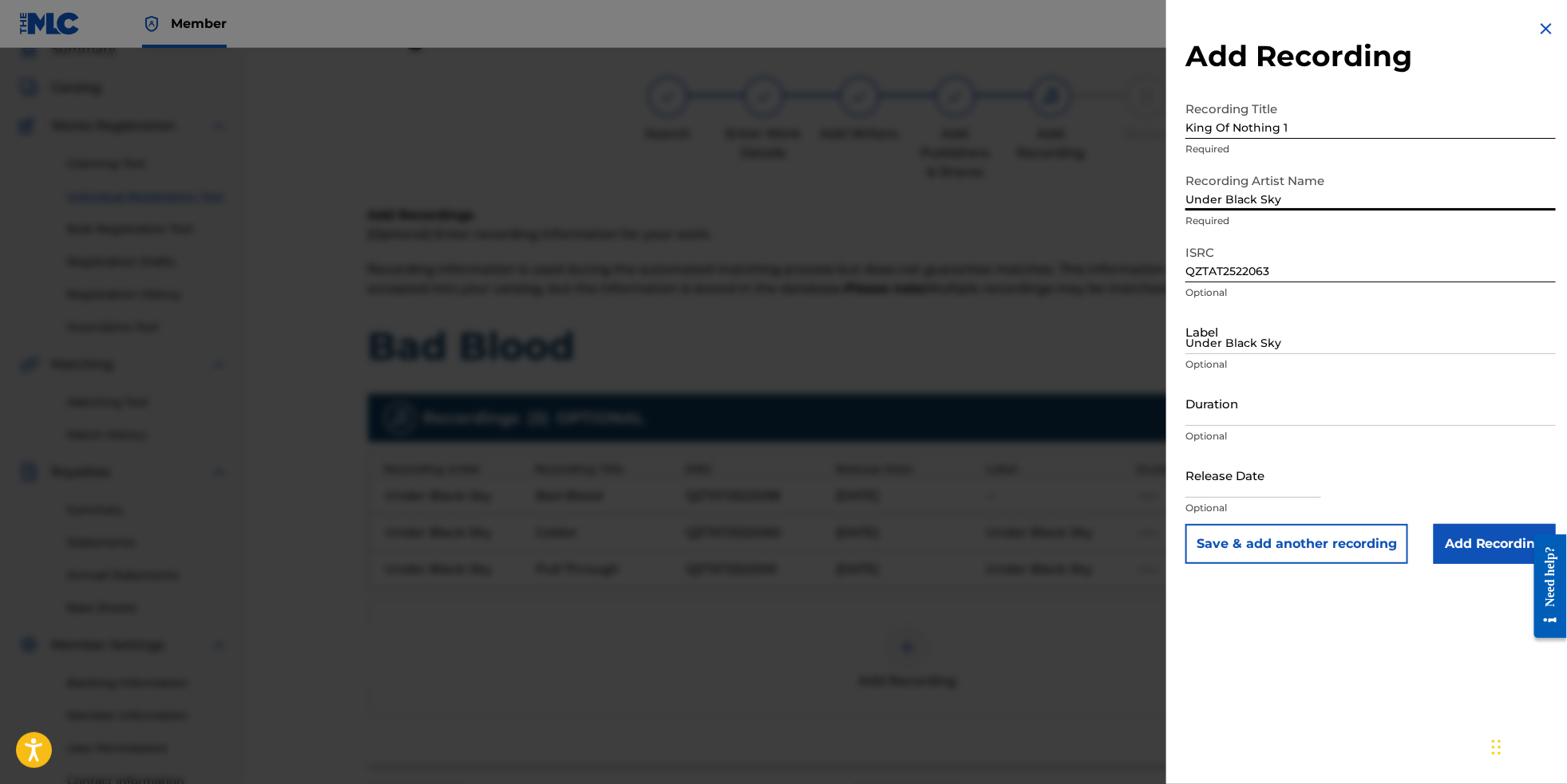
type input "Under Black Sky"
click at [1254, 354] on input "Under Black Sky" at bounding box center [1370, 332] width 371 height 45
drag, startPoint x: 1281, startPoint y: 201, endPoint x: 1122, endPoint y: 201, distance: 159.0
click at [1122, 201] on div "Add Recording Recording Title King Of Nothing 1 Required Recording Artist Name …" at bounding box center [784, 415] width 1567 height 736
drag, startPoint x: 1300, startPoint y: 205, endPoint x: 1105, endPoint y: 205, distance: 195.0
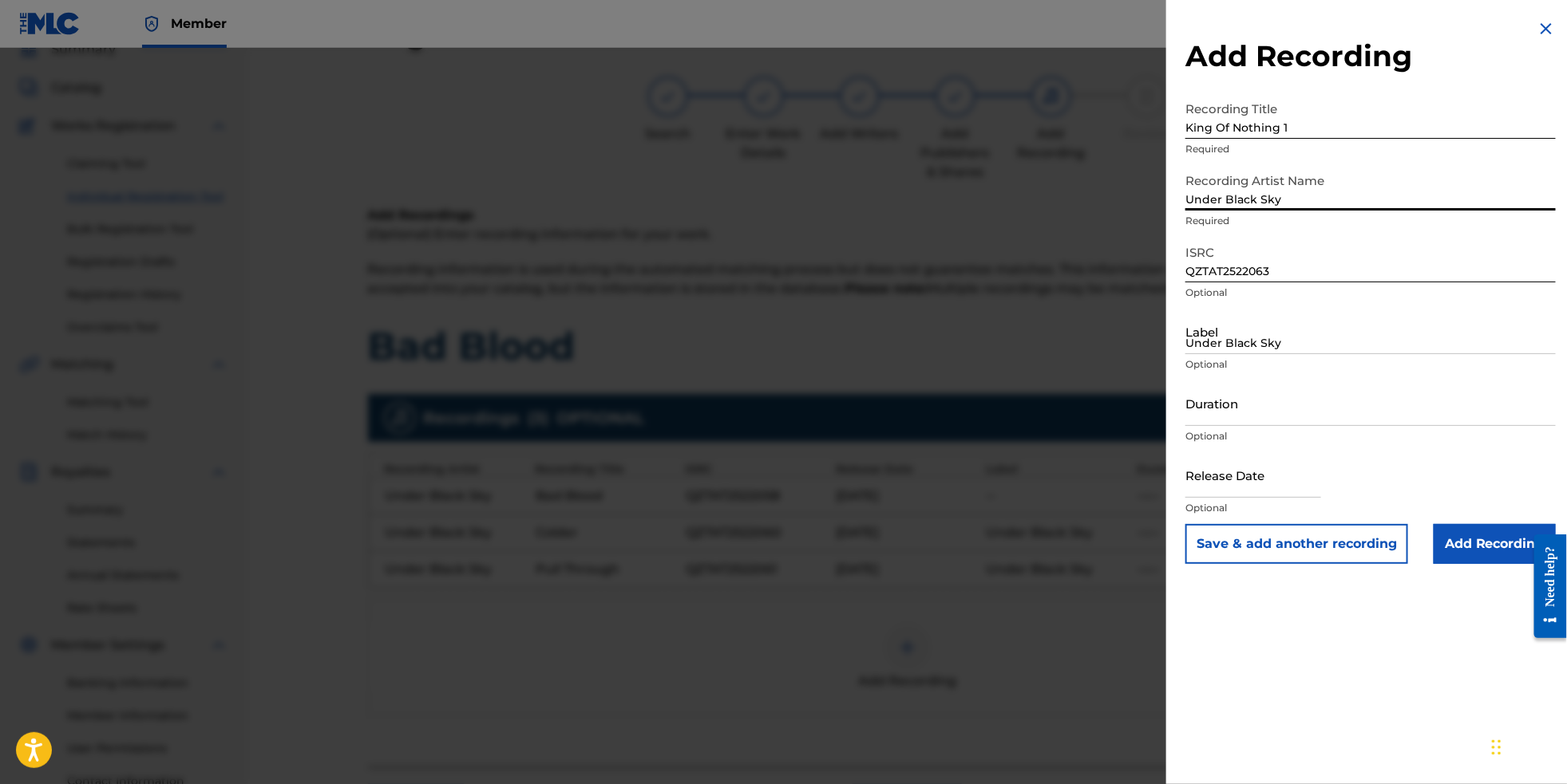
click at [1105, 205] on div "Add Recording Recording Title King Of Nothing 1 Required Recording Artist Name …" at bounding box center [784, 415] width 1567 height 736
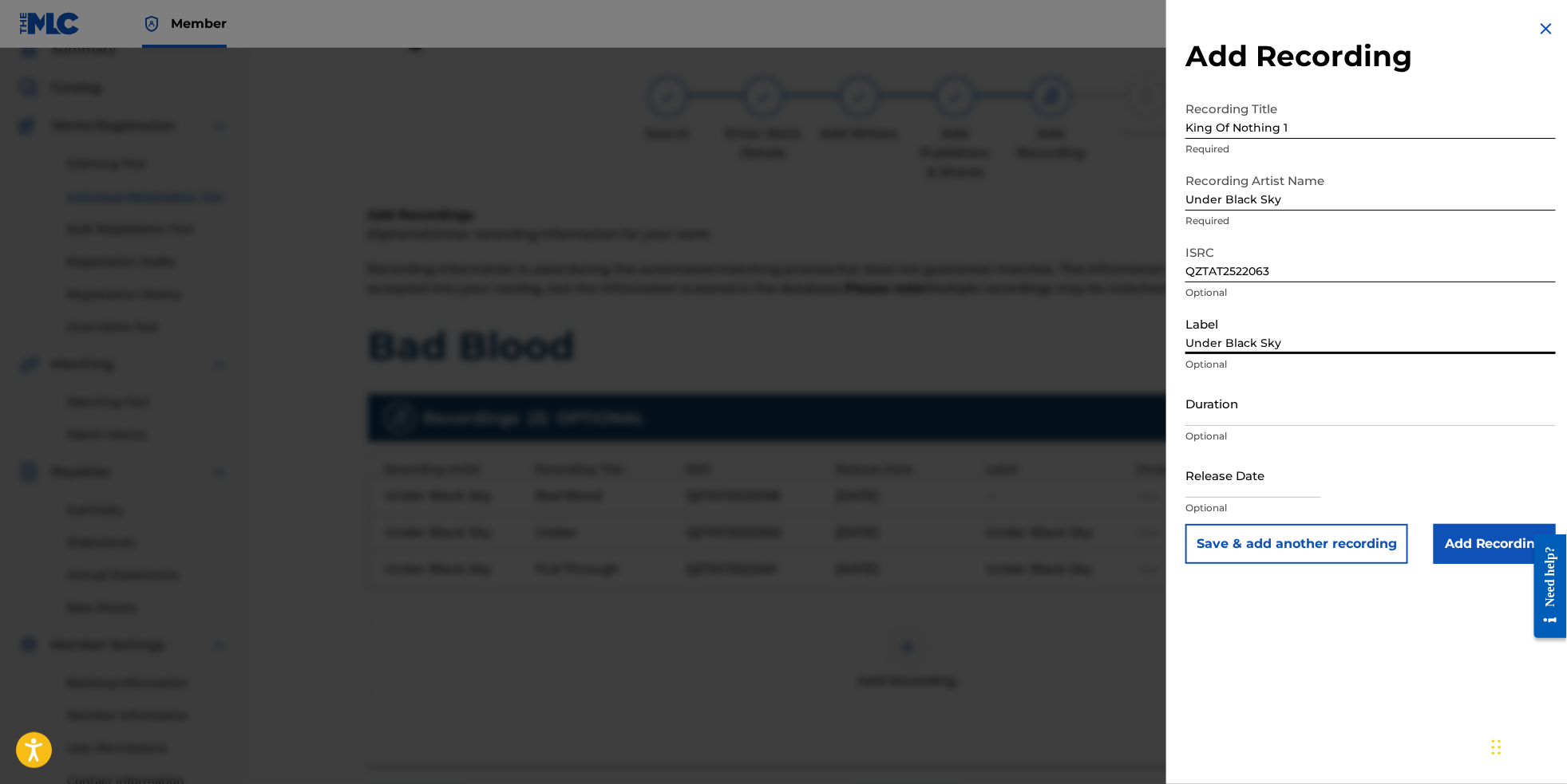
click at [1216, 354] on input "Under Black Sky" at bounding box center [1370, 332] width 371 height 45
paste input "Under Black Sky"
type input "Under Black Sky"
click at [1227, 426] on input "Duration" at bounding box center [1370, 403] width 371 height 45
click at [1244, 524] on div "Release Date Optional" at bounding box center [1370, 488] width 371 height 72
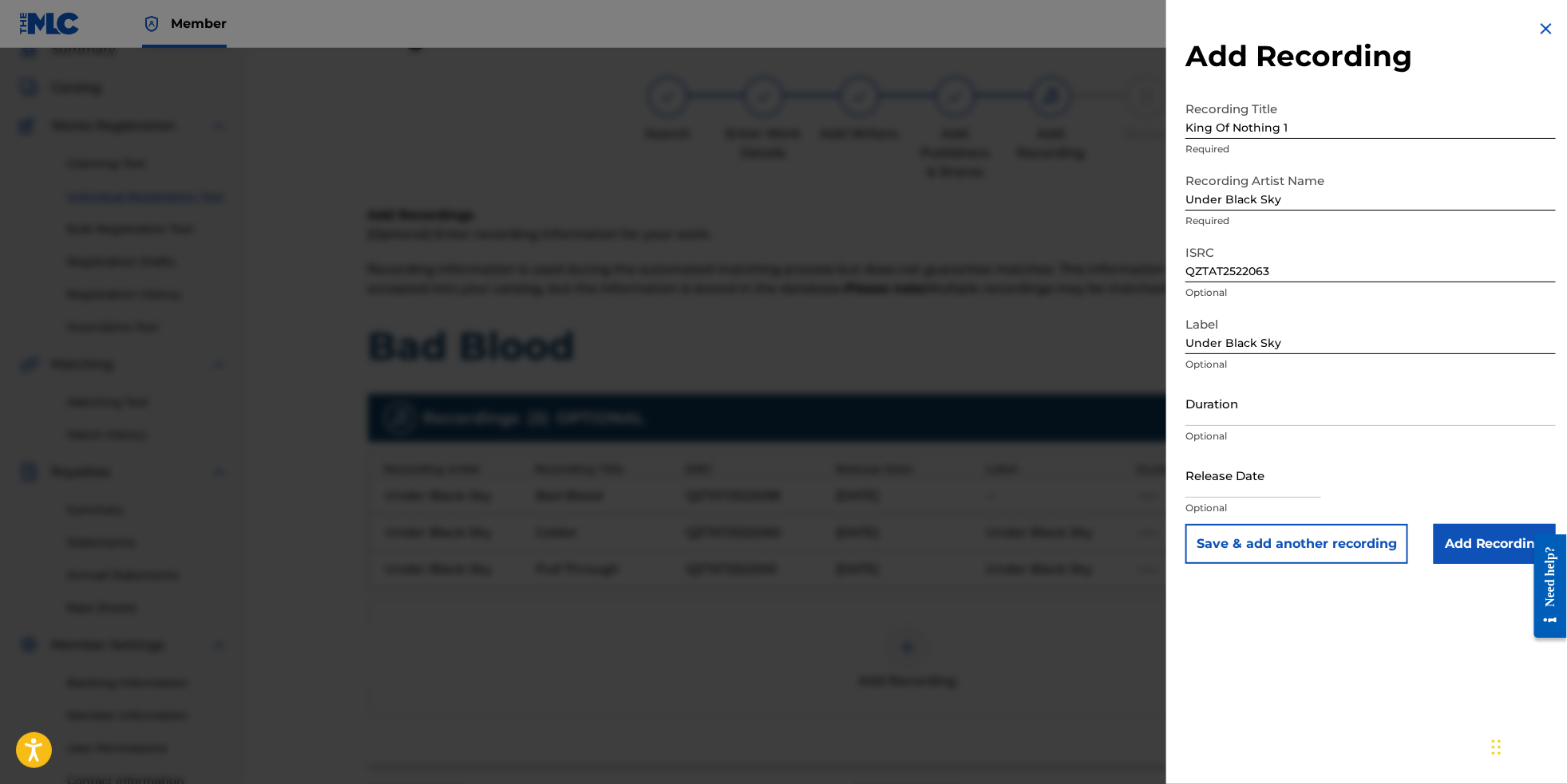
click at [1243, 498] on input "text" at bounding box center [1253, 475] width 136 height 45
select select "8"
select select "2025"
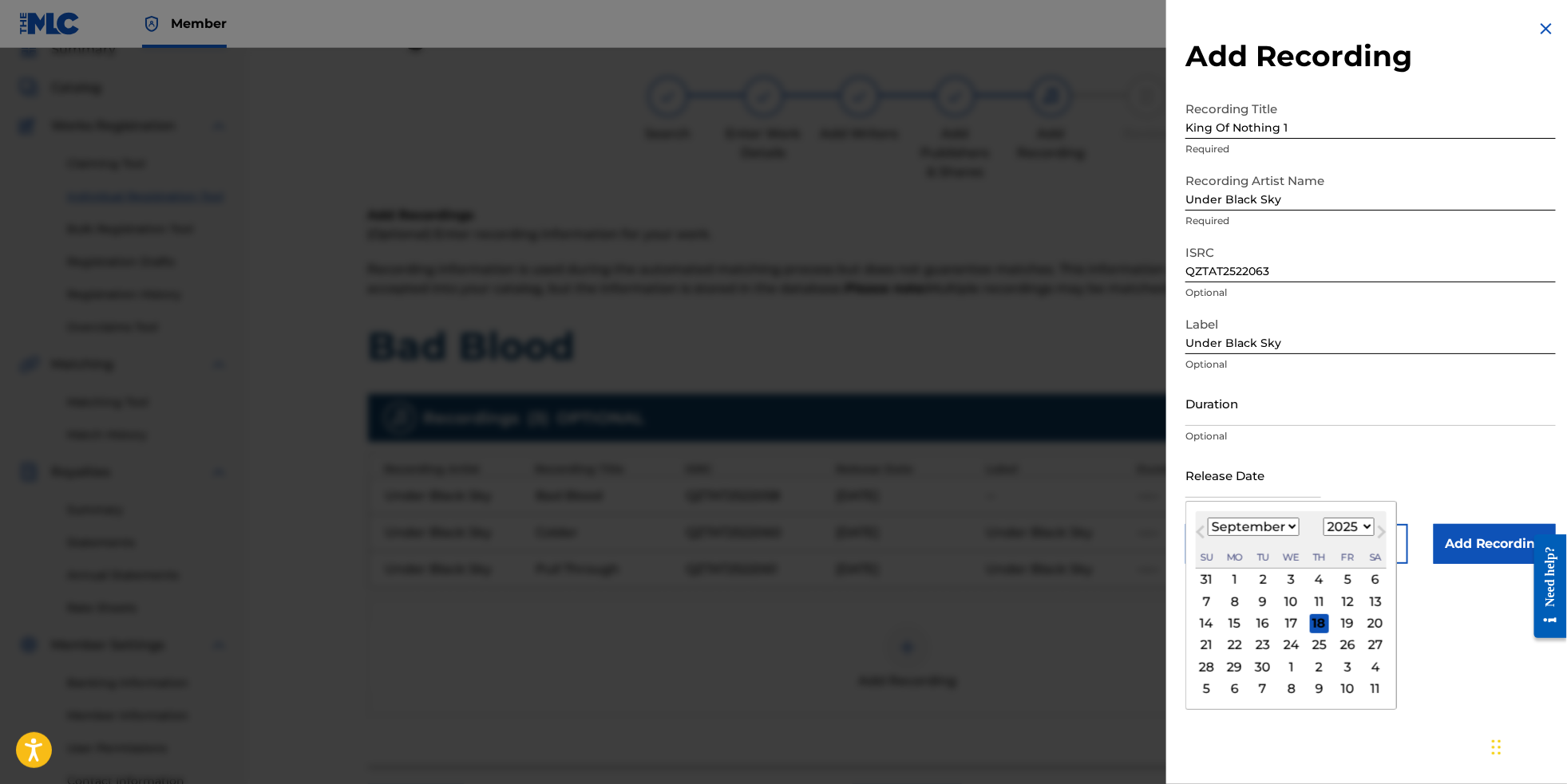
select select "9"
click at [1340, 655] on div "24" at bounding box center [1347, 645] width 19 height 19
type input "[DATE]"
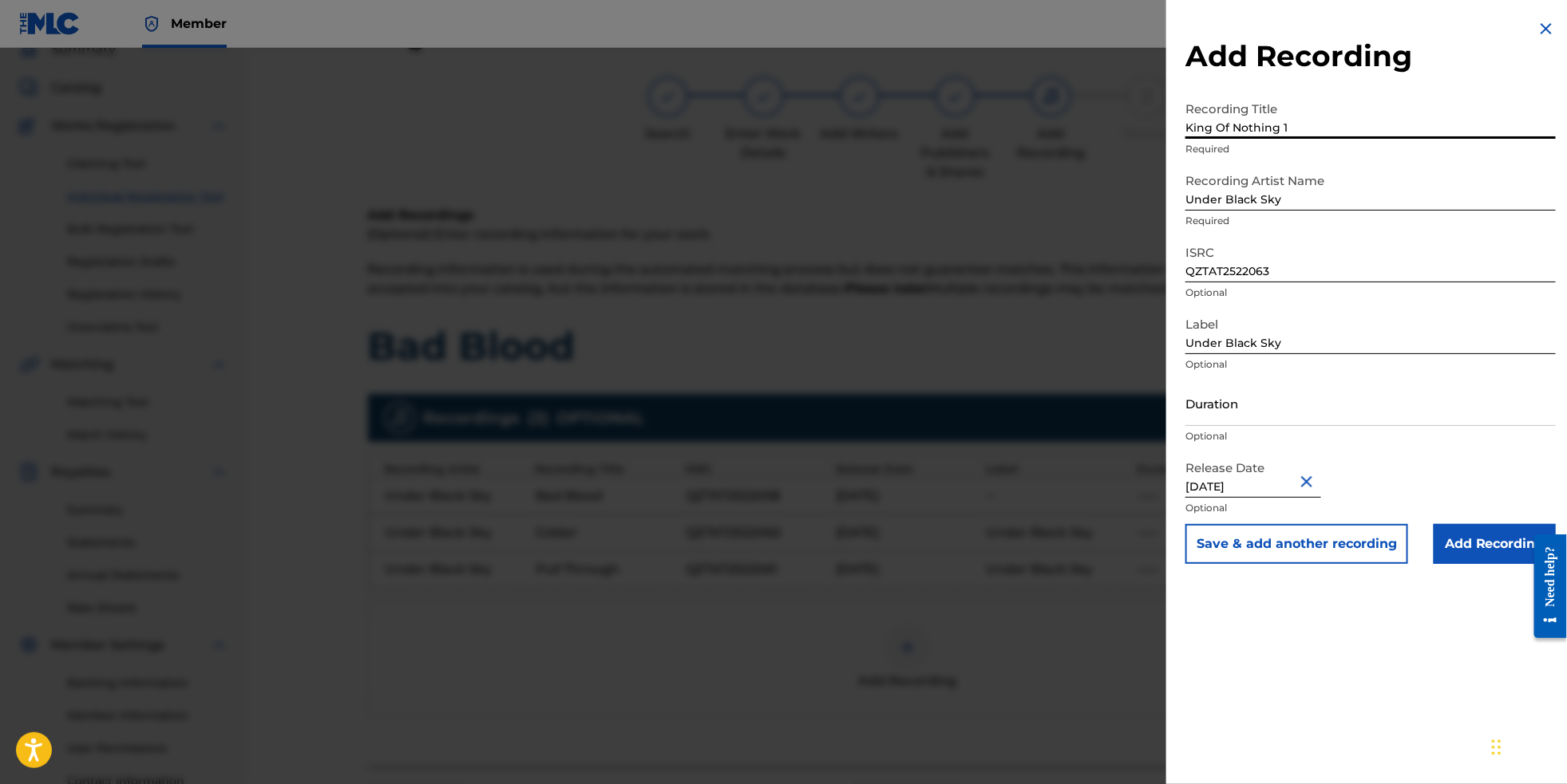
click at [1271, 133] on input "King Of Nothing 1" at bounding box center [1370, 116] width 371 height 45
type input "King Of Nothing"
click at [1472, 564] on input "Add Recording" at bounding box center [1494, 544] width 122 height 40
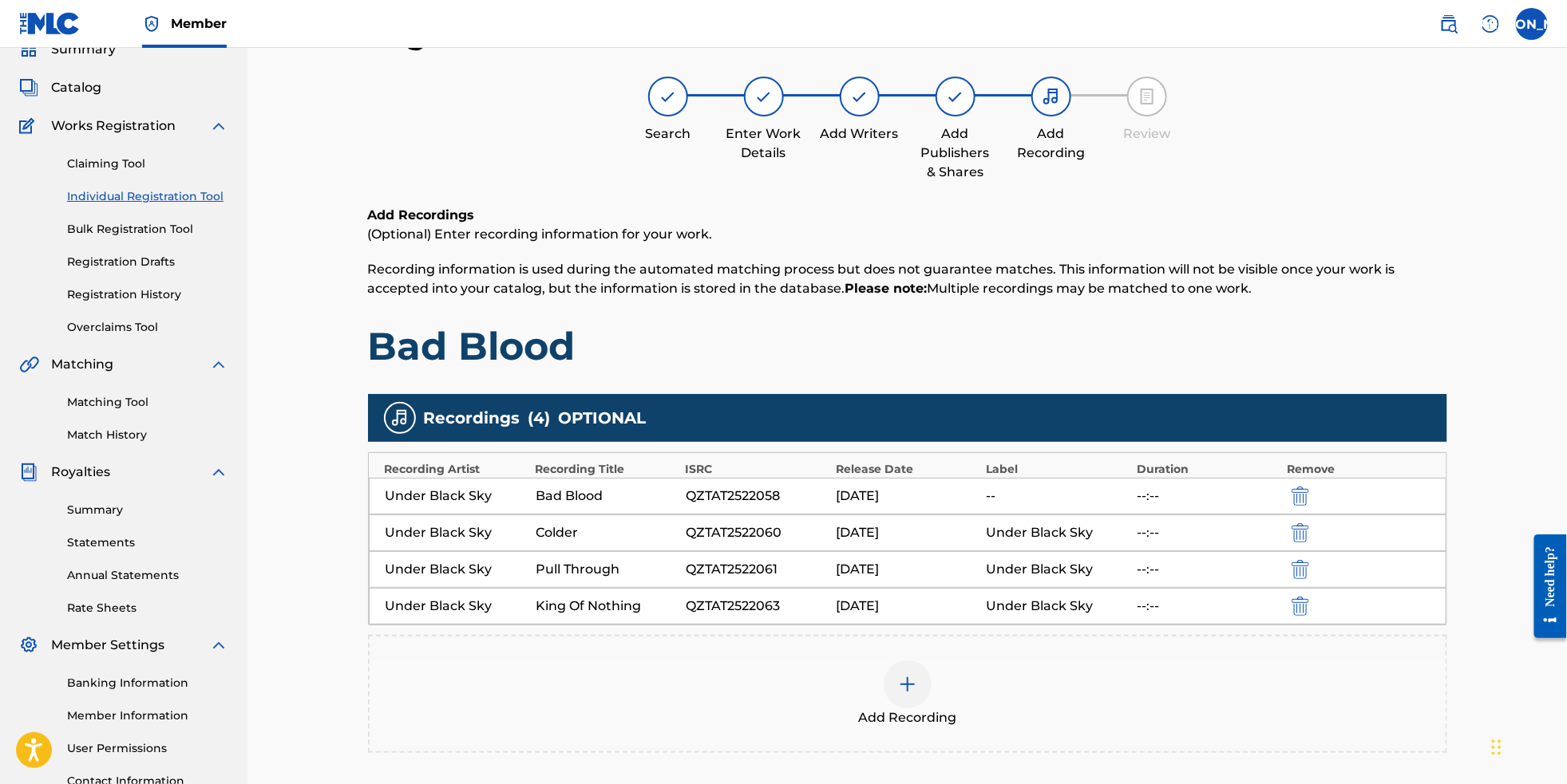
click at [586, 504] on div "Bad Blood" at bounding box center [607, 496] width 142 height 19
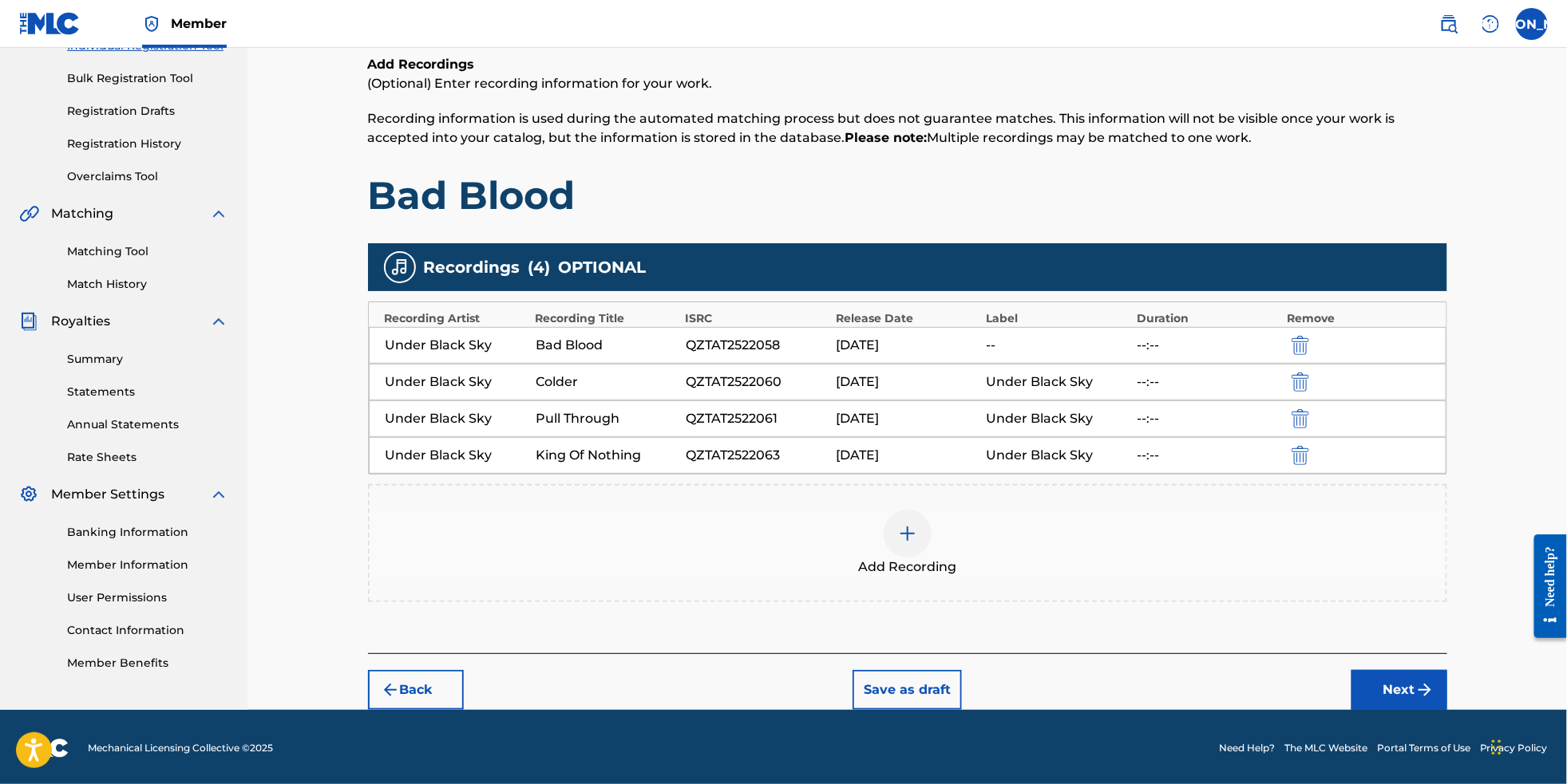
scroll to position [226, 0]
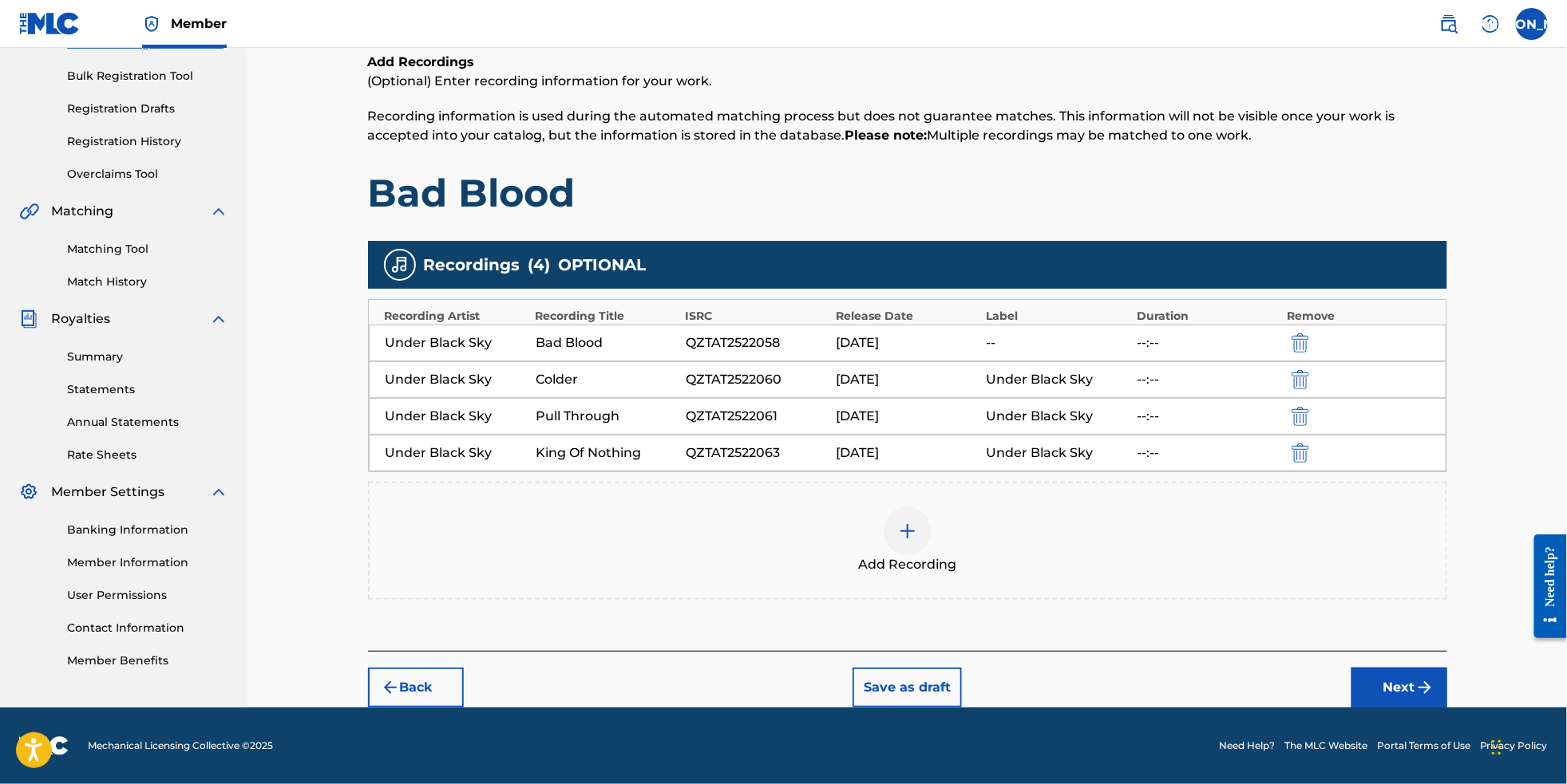
click at [1426, 707] on button "Next" at bounding box center [1399, 688] width 96 height 40
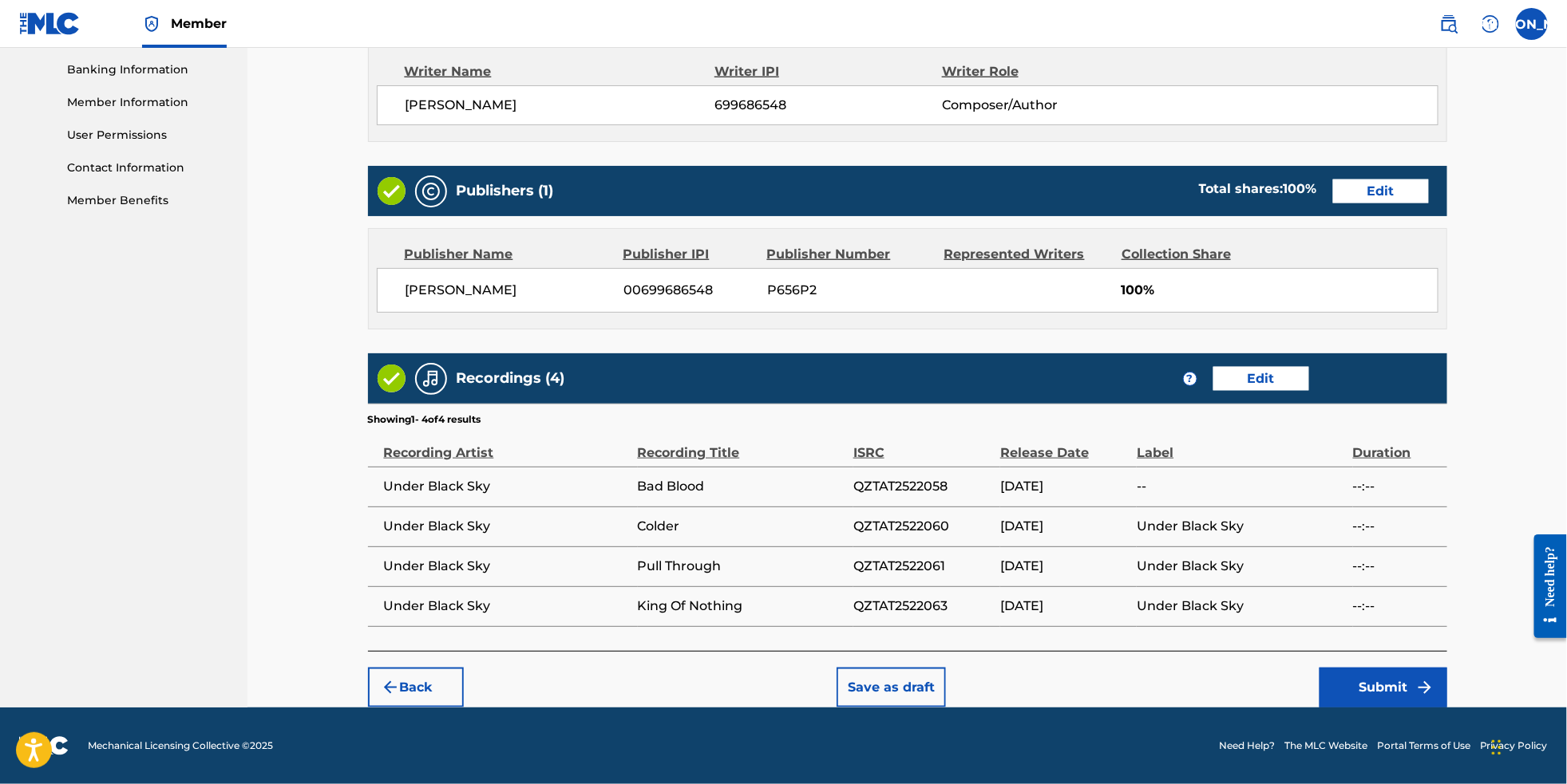
scroll to position [721, 0]
click at [1417, 679] on button "Submit" at bounding box center [1384, 688] width 128 height 40
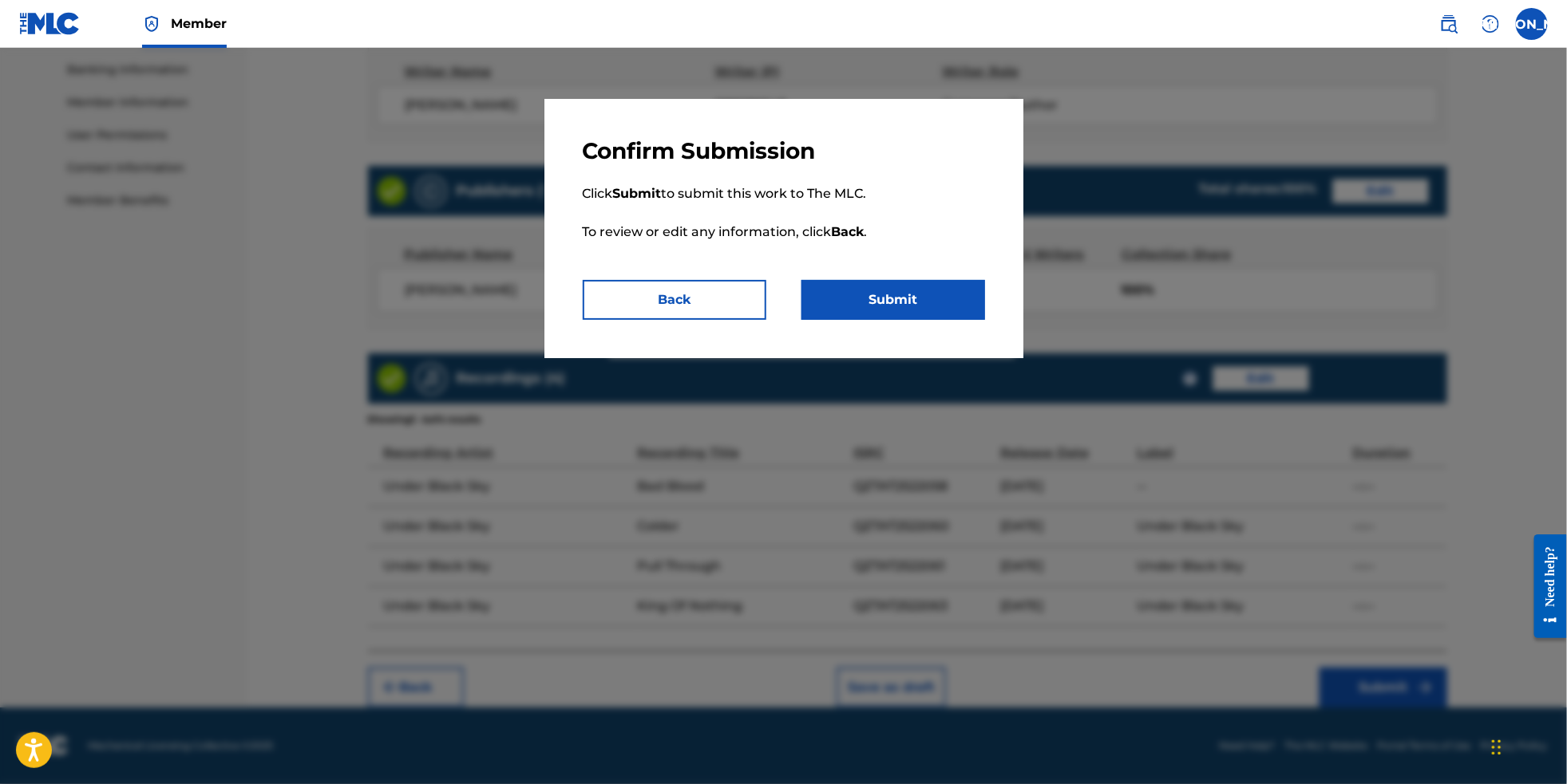
click at [975, 313] on button "Submit" at bounding box center [893, 300] width 184 height 40
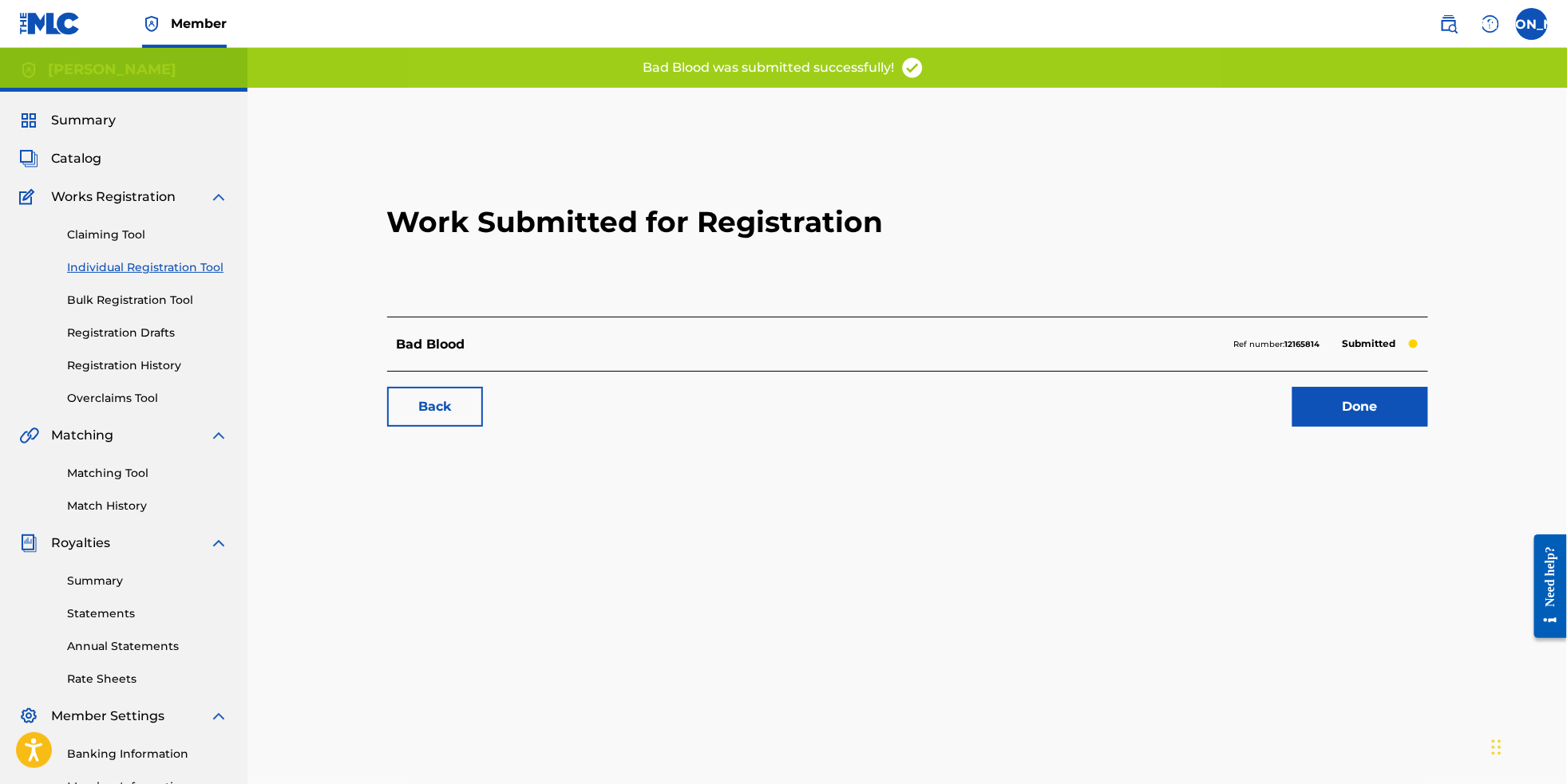
click at [1414, 427] on link "Done" at bounding box center [1361, 406] width 136 height 40
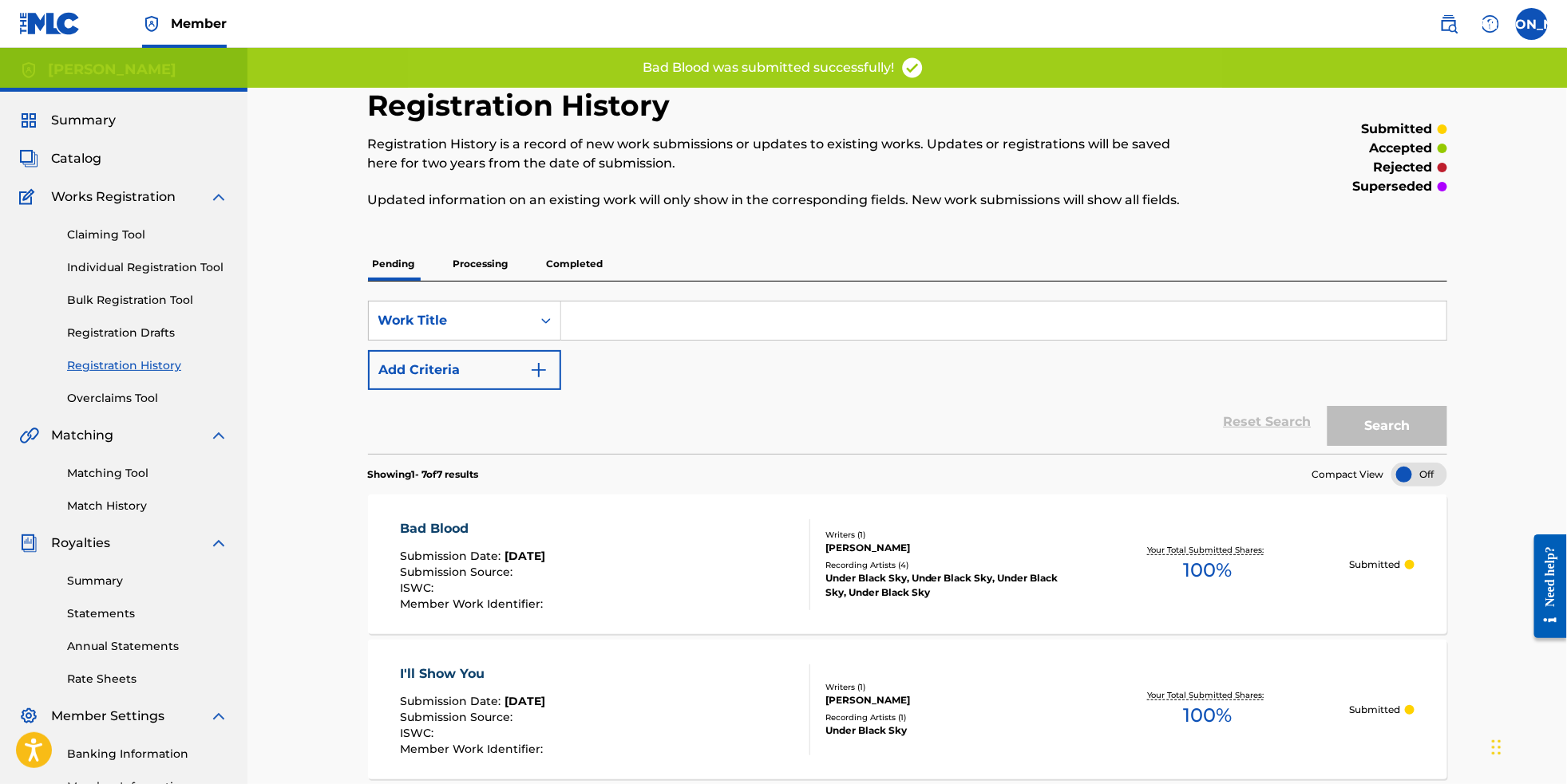
click at [470, 275] on p "Processing" at bounding box center [481, 264] width 65 height 33
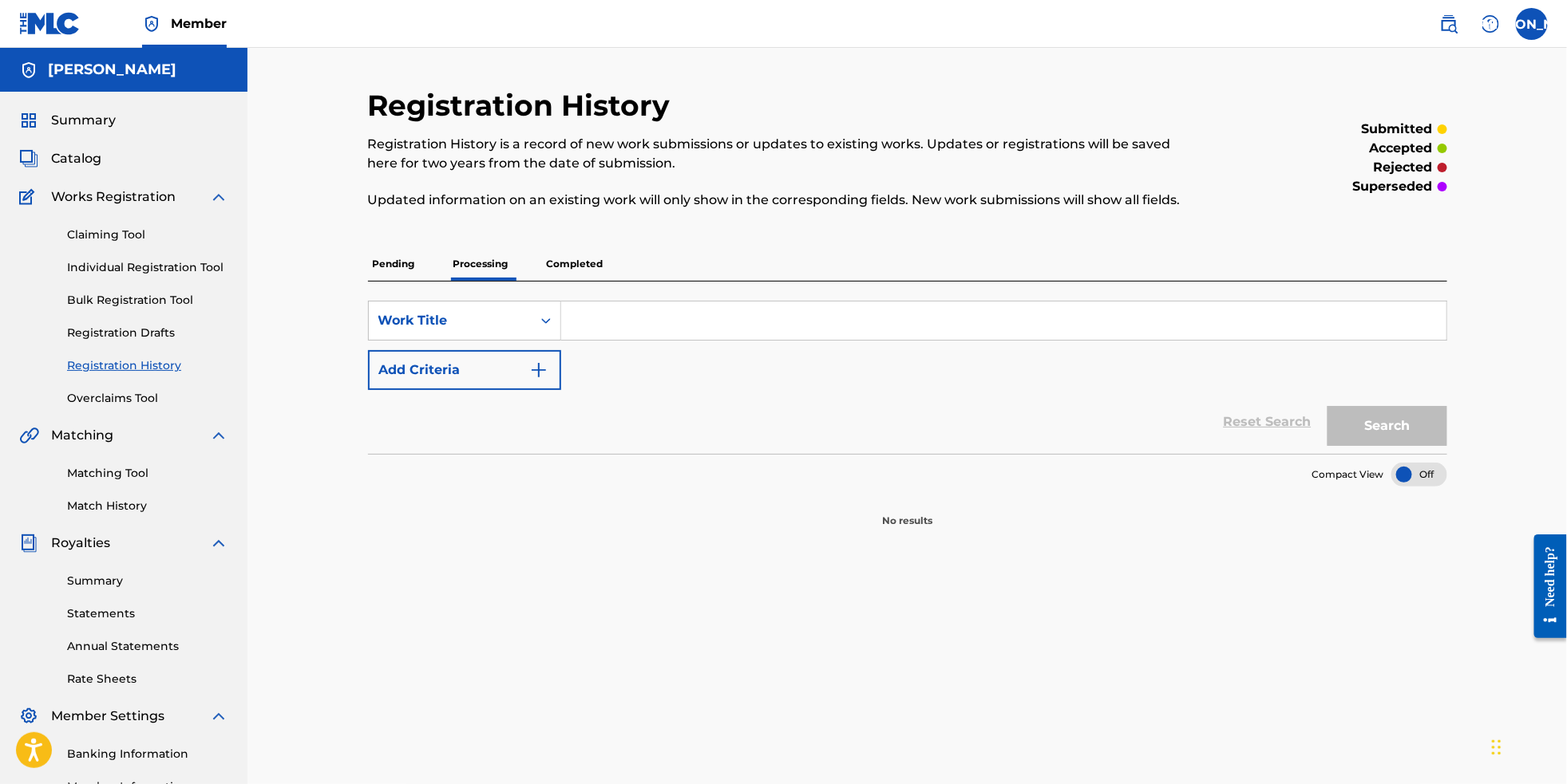
click at [375, 278] on p "Pending" at bounding box center [394, 264] width 52 height 33
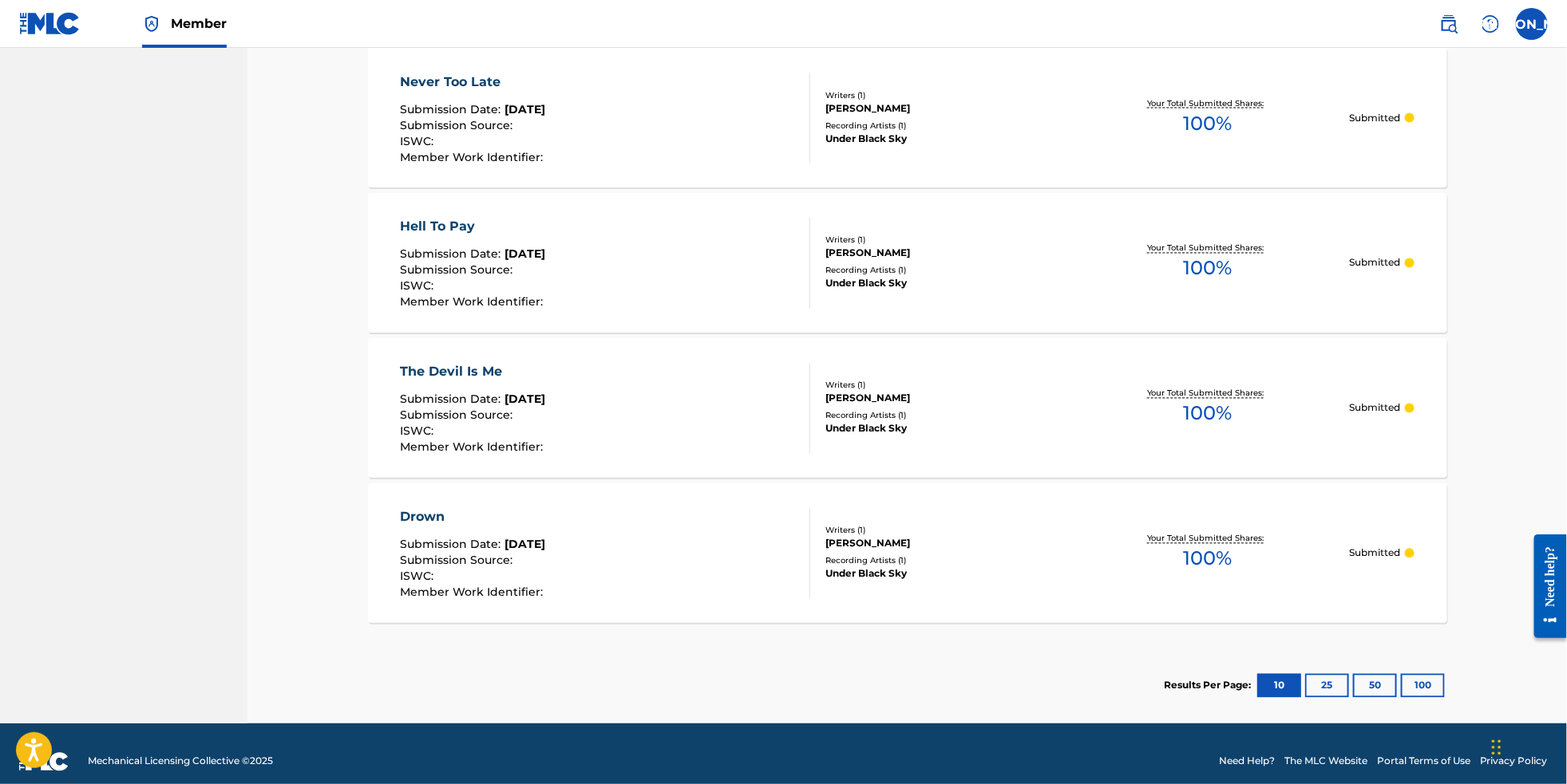
scroll to position [1318, 0]
click at [1349, 698] on button "25" at bounding box center [1327, 686] width 44 height 24
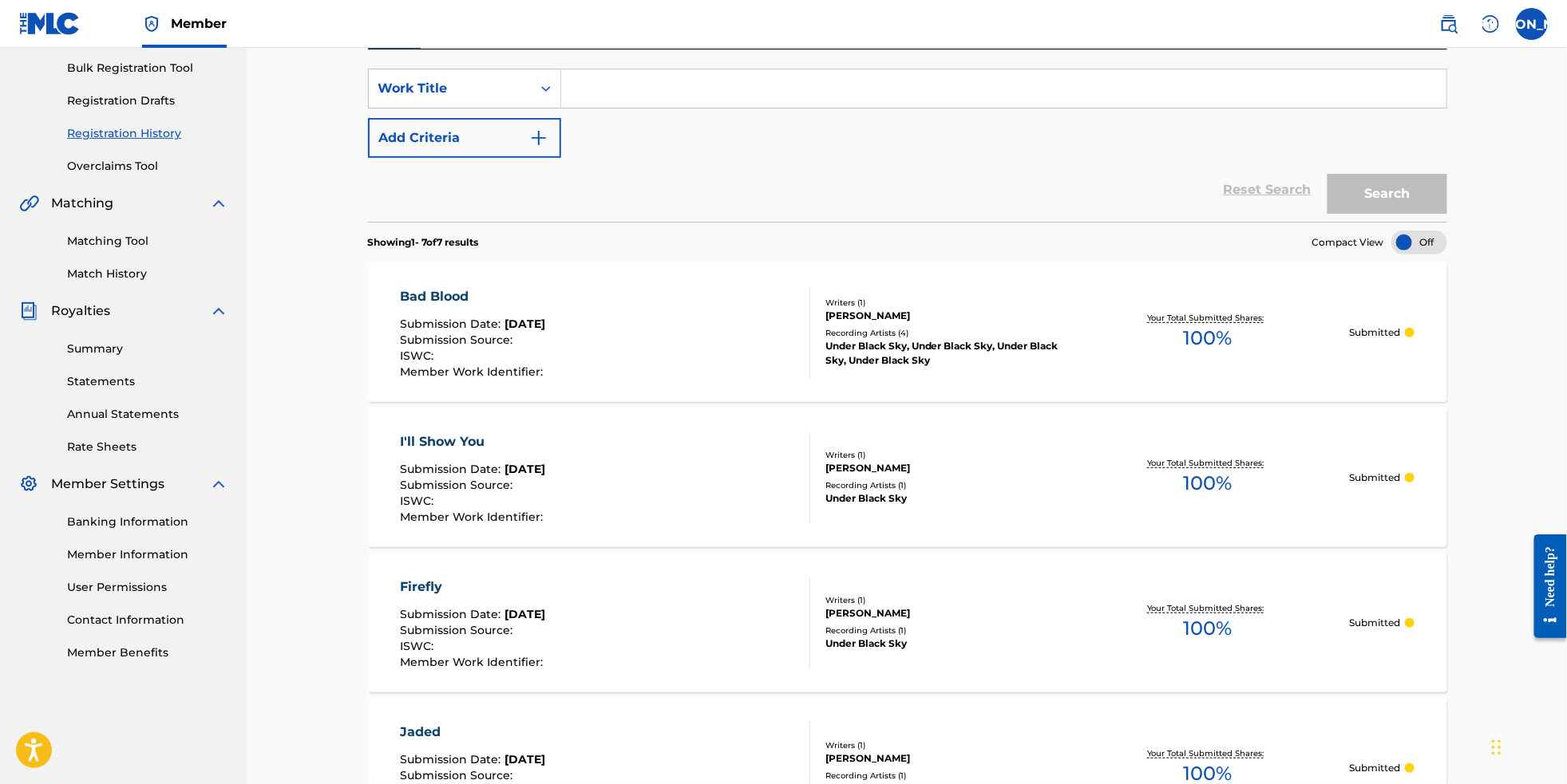
click at [920, 368] on div "Under Black Sky, Under Black Sky, Under Black Sky, Under Black Sky" at bounding box center [946, 353] width 241 height 29
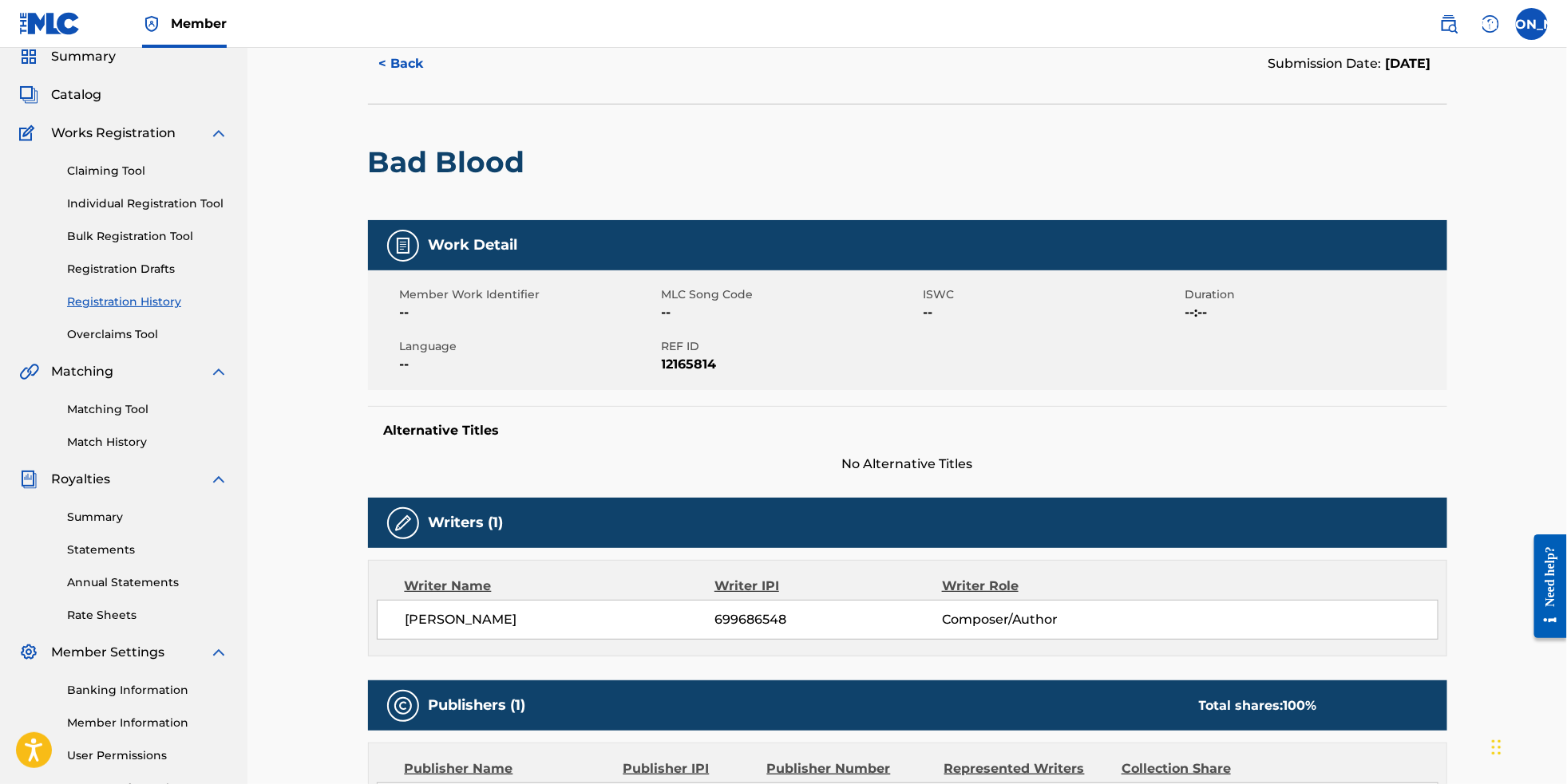
scroll to position [33, 0]
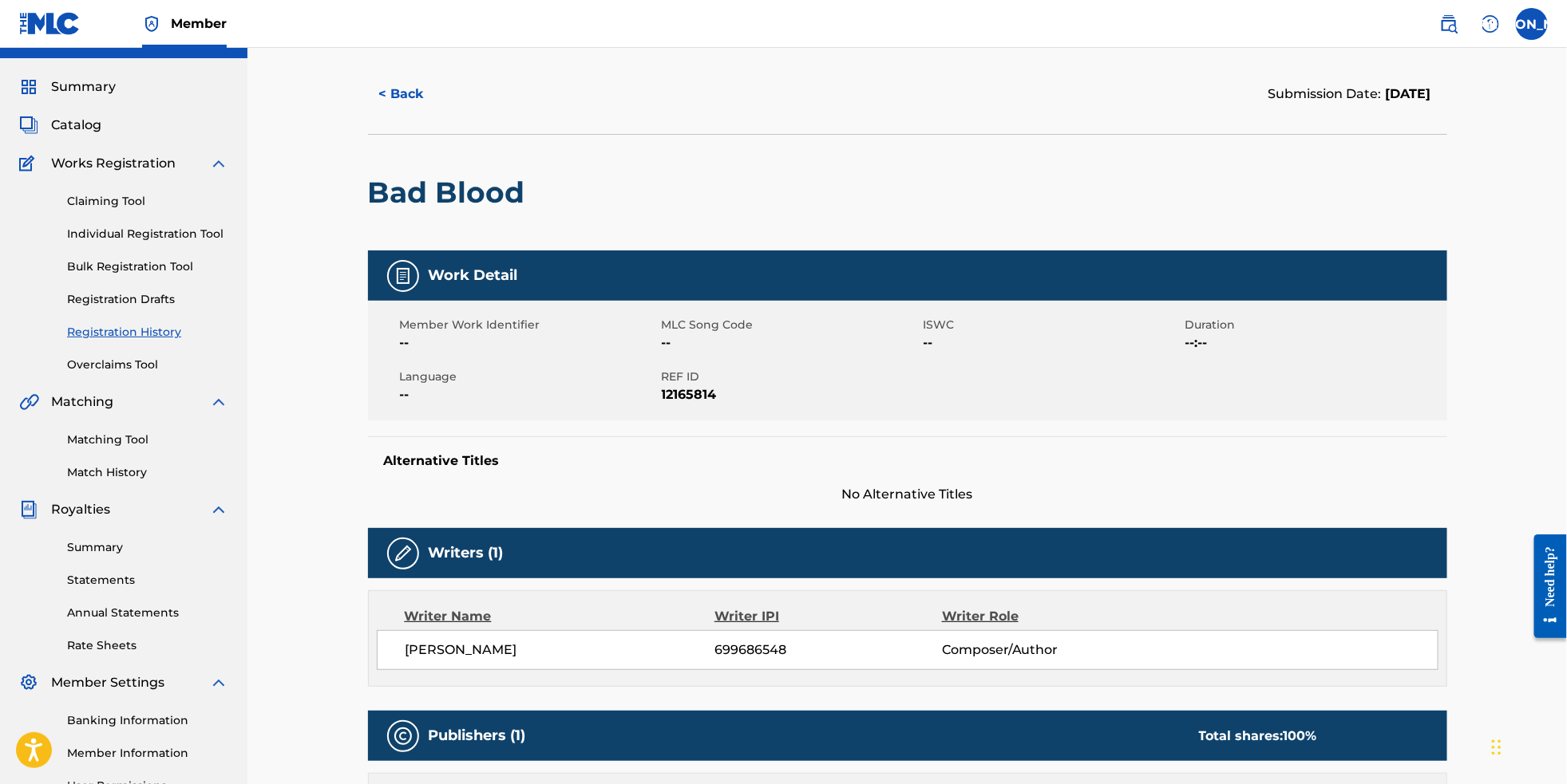
click at [97, 135] on span "Catalog" at bounding box center [77, 124] width 50 height 19
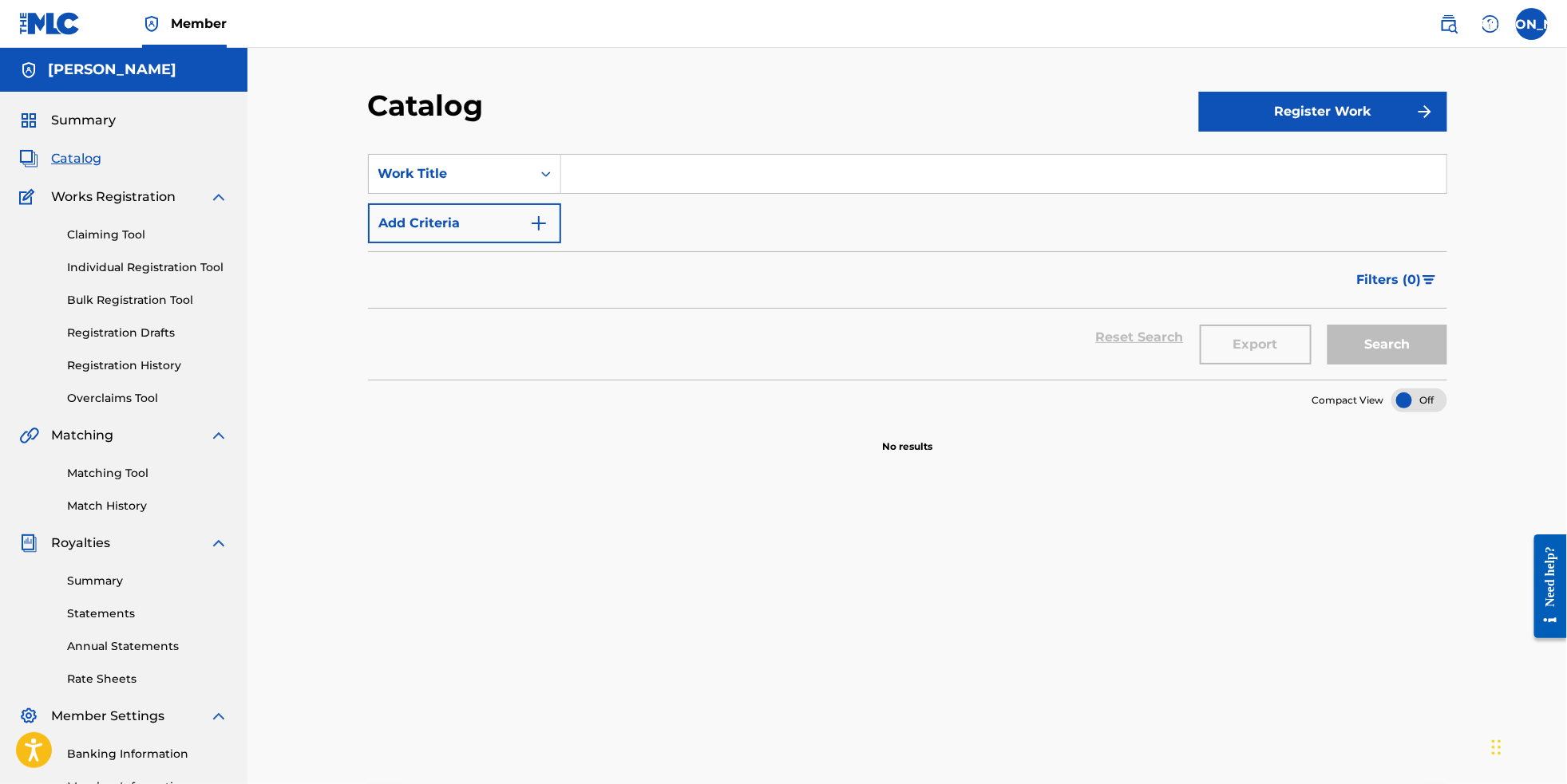
click at [95, 126] on span "Summary" at bounding box center [84, 120] width 65 height 19
